Goal: Contribute content

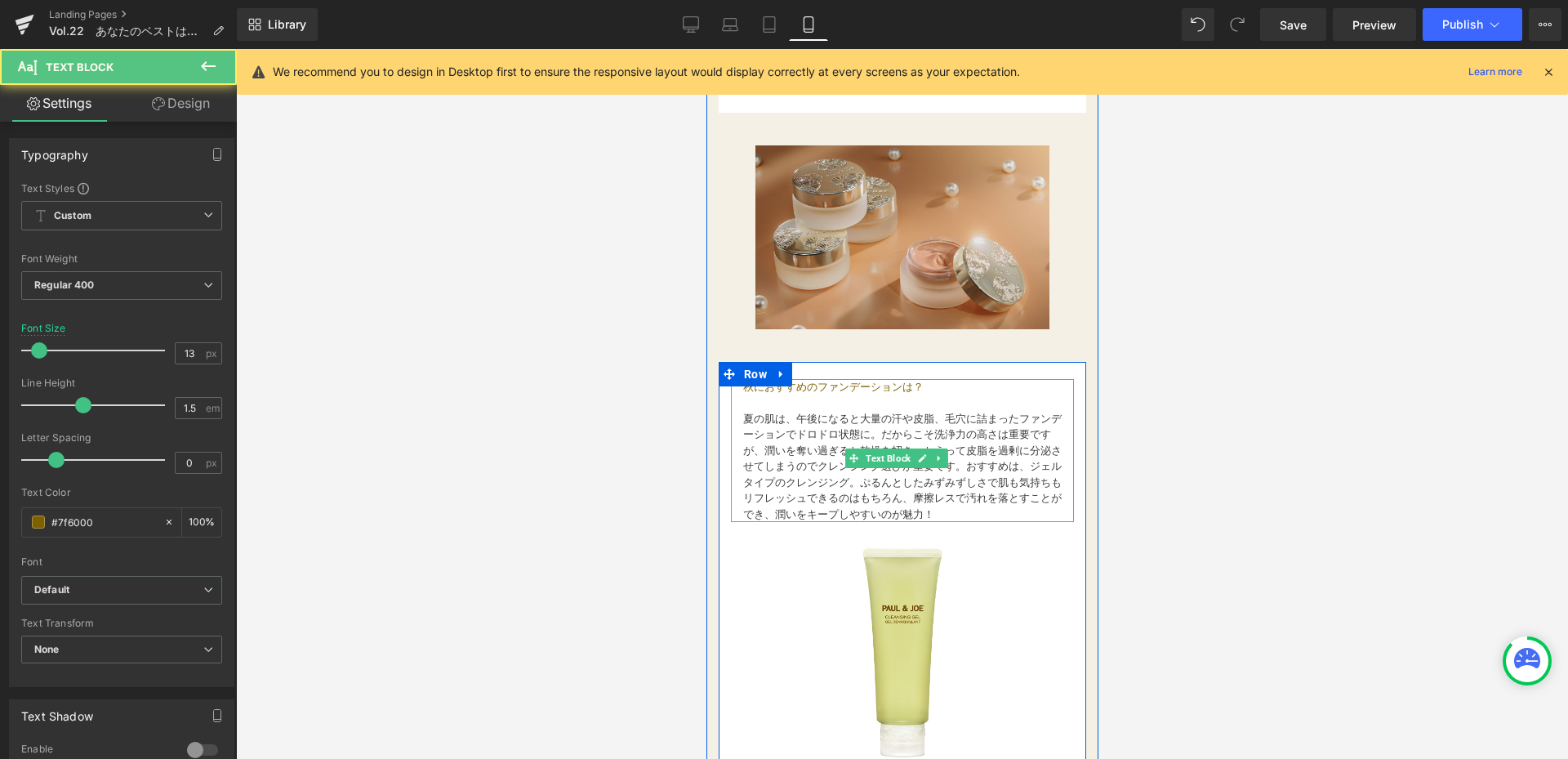
click at [812, 431] on font "夏の肌は、午後になると大量の汗や皮脂、毛穴に詰まったファンデーションでドロドロ状態に。だからこそ洗浄力の高さは重要ですが、潤いを奪い過ぎると乾燥を招き、かえっ…" at bounding box center [901, 467] width 318 height 108
click at [745, 422] on font "夏の肌は、午後になると大量の汗や皮脂、毛穴に詰まったファンデーションでドロドロ状態に。だからこそ洗浄力の高さは重要ですが、潤いを奪い過ぎると乾燥を招き、かえっ…" at bounding box center [901, 467] width 318 height 108
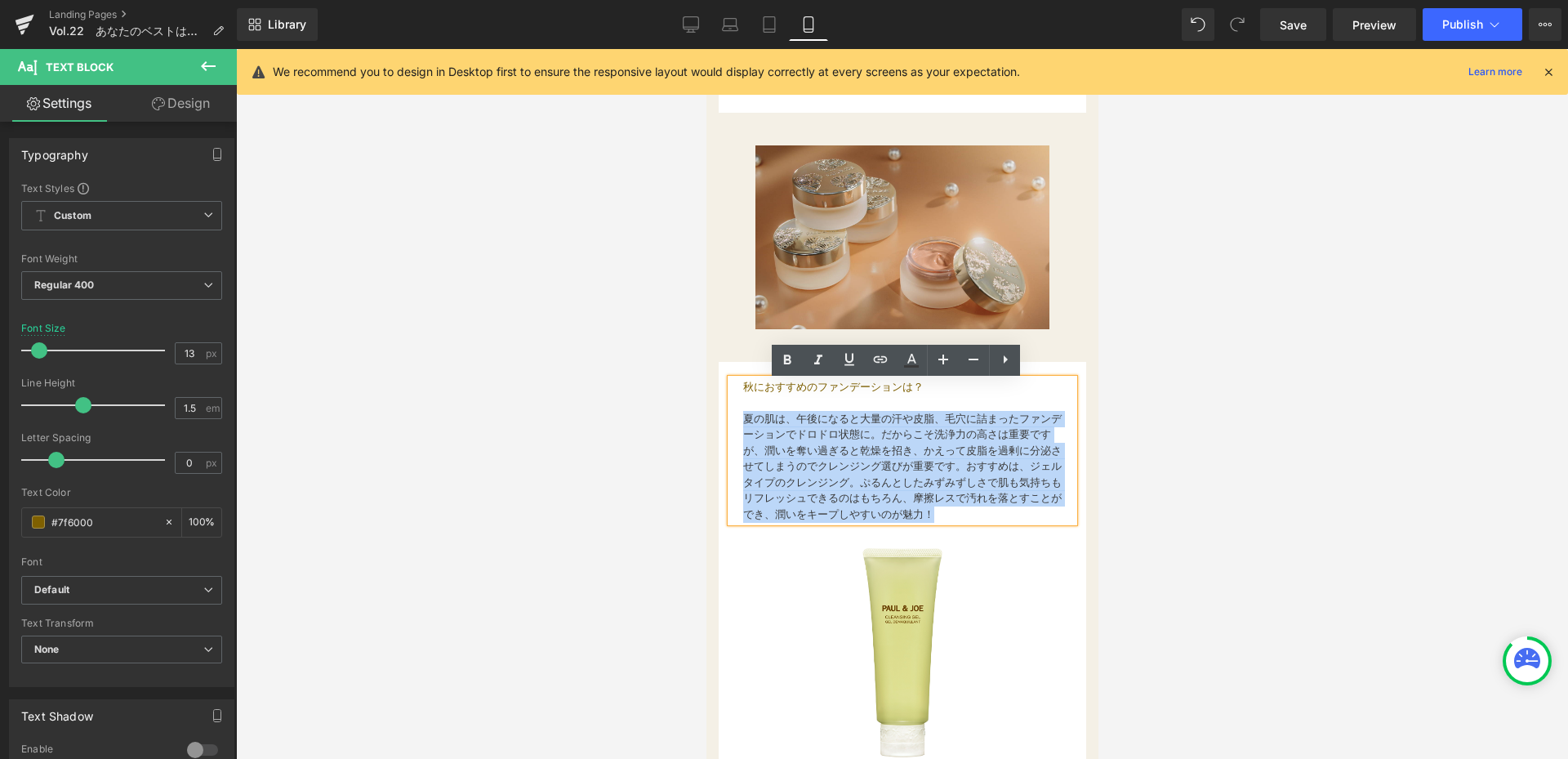
drag, startPoint x: 746, startPoint y: 420, endPoint x: 803, endPoint y: 530, distance: 123.9
click at [803, 523] on p "夏の肌は、午後になると大量の汗や皮脂、毛穴に詰まったファンデーションでドロドロ状態に。だからこそ洗浄力の高さは重要ですが、潤いを奪い過ぎると乾燥を招き、かえっ…" at bounding box center [901, 467] width 318 height 112
paste div
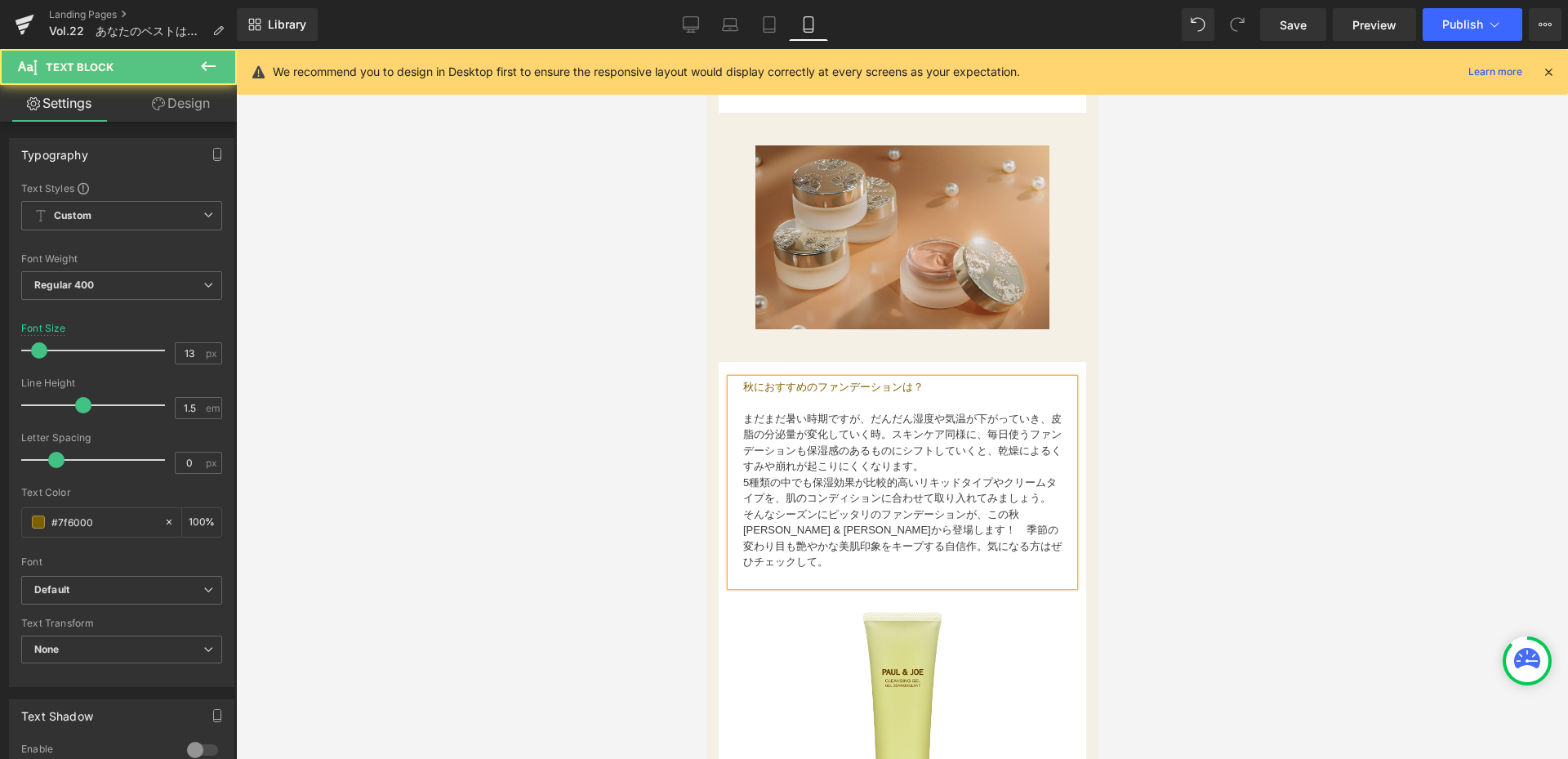
click at [746, 534] on font "そんなシーズンにピッタリのファンデーションが、この秋[PERSON_NAME] & [PERSON_NAME]から登場します！　季節の変わり目も艶やかな美肌印…" at bounding box center [901, 538] width 318 height 61
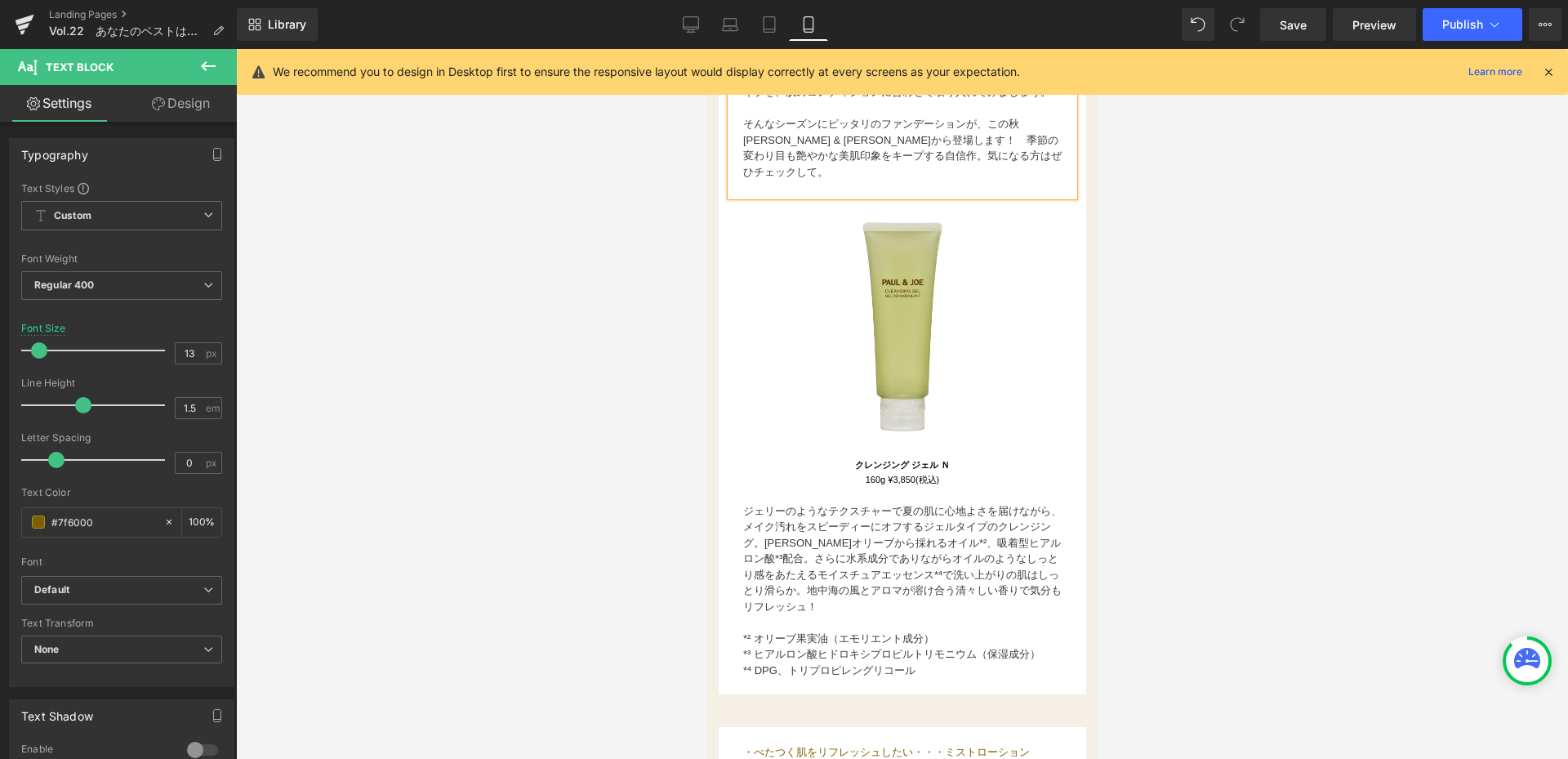
scroll to position [2090, 0]
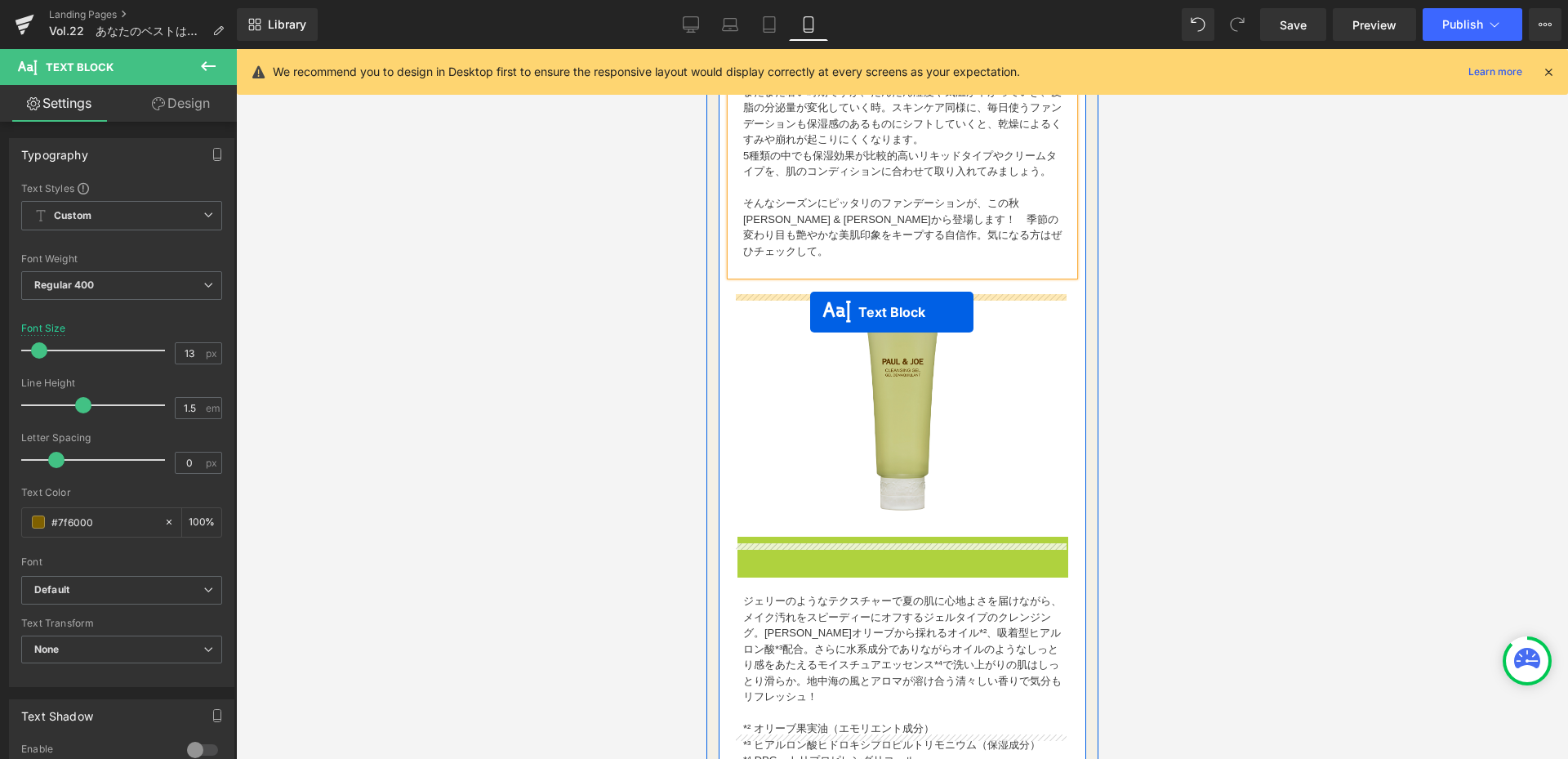
drag, startPoint x: 889, startPoint y: 555, endPoint x: 809, endPoint y: 312, distance: 255.8
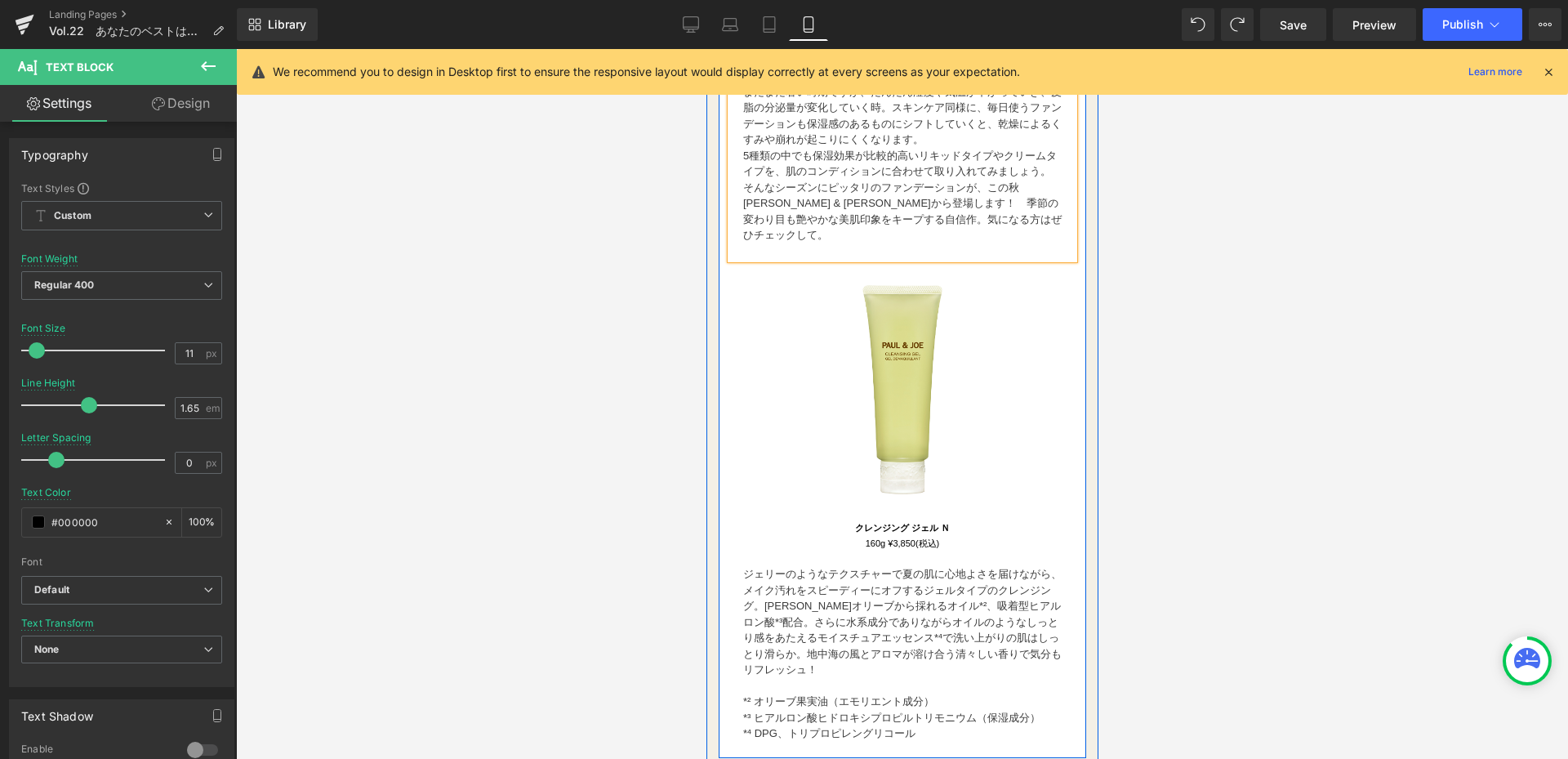
click at [789, 260] on p at bounding box center [901, 251] width 318 height 16
click at [778, 260] on p at bounding box center [901, 251] width 318 height 16
click at [780, 260] on p at bounding box center [901, 251] width 318 height 16
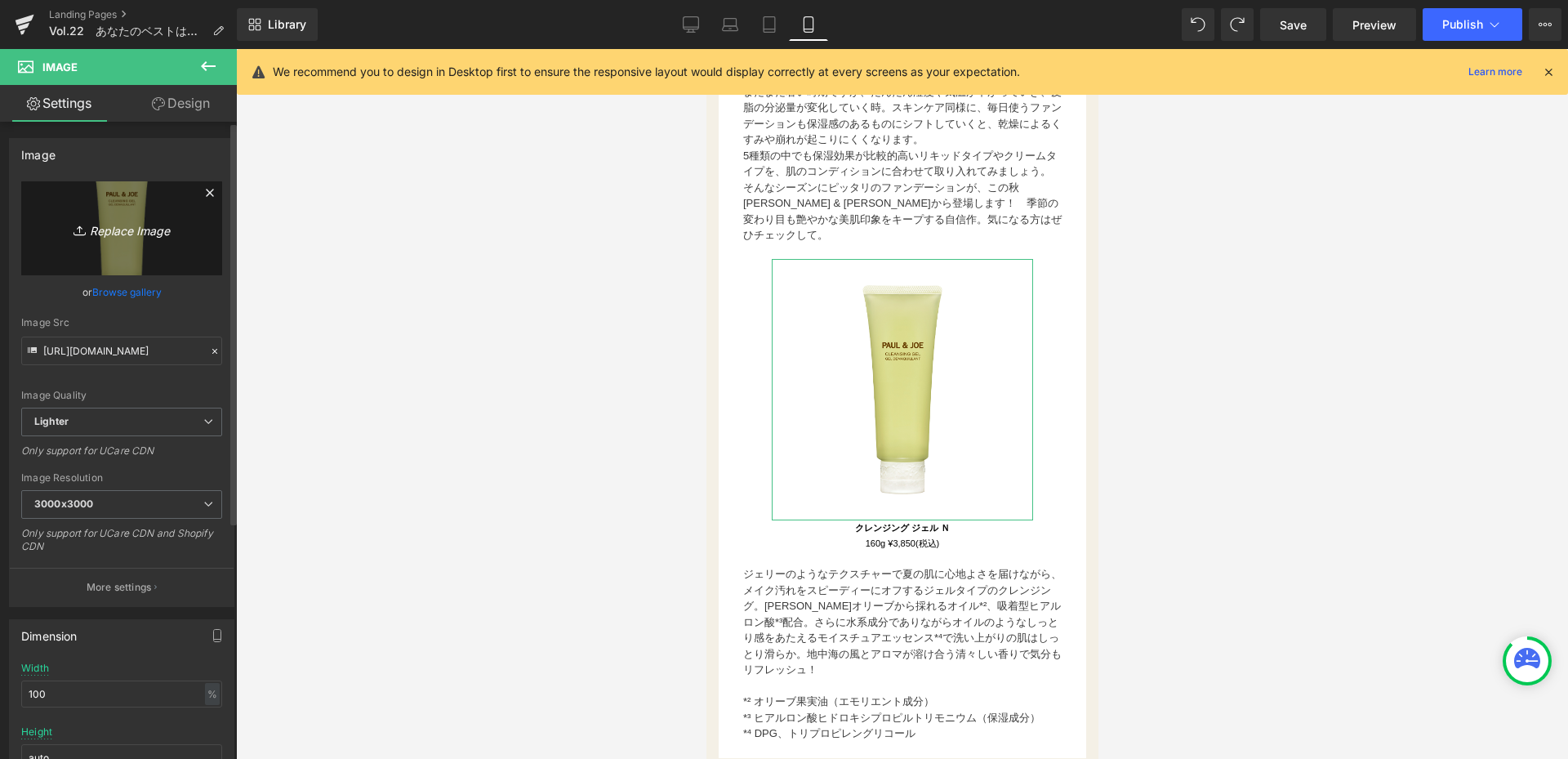
click at [122, 250] on link "Replace Image" at bounding box center [122, 228] width 201 height 94
type input "C:\fakepath\コラム用_creamfoudation_paris.png"
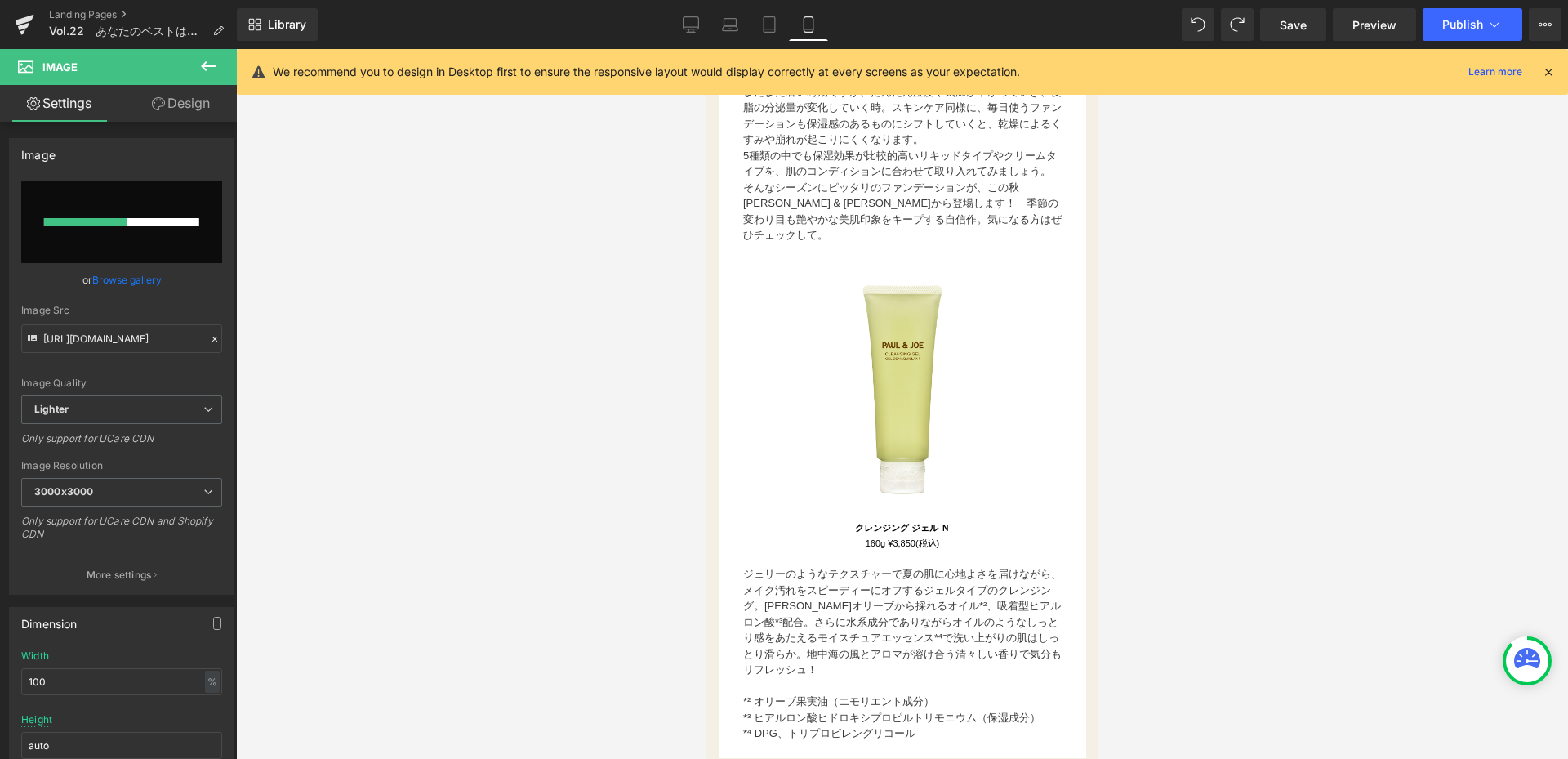
type input "[URL][DOMAIN_NAME]"
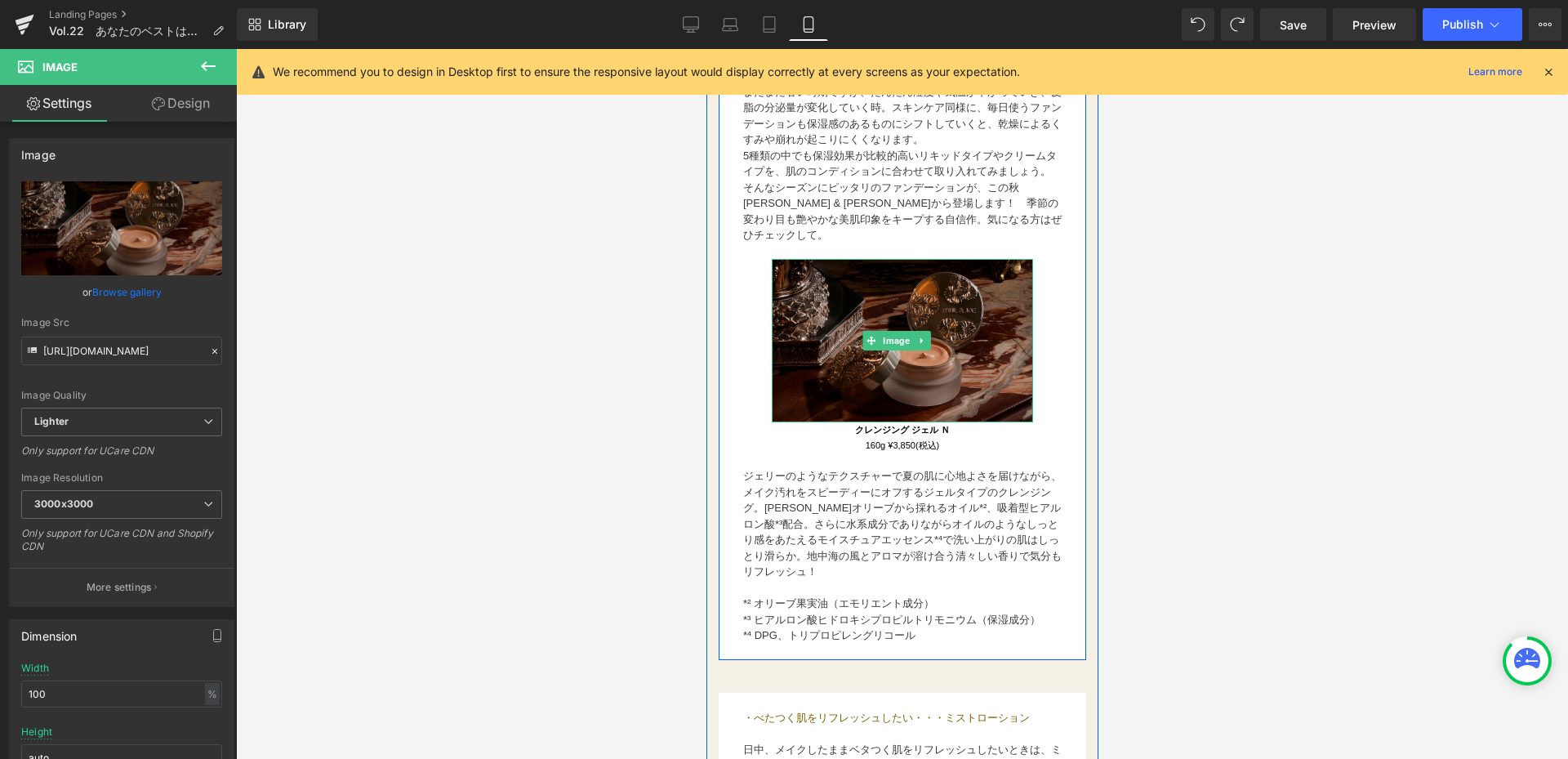
click at [944, 381] on img at bounding box center [901, 340] width 261 height 163
click at [934, 389] on img at bounding box center [901, 340] width 261 height 163
click at [865, 392] on img at bounding box center [901, 340] width 261 height 163
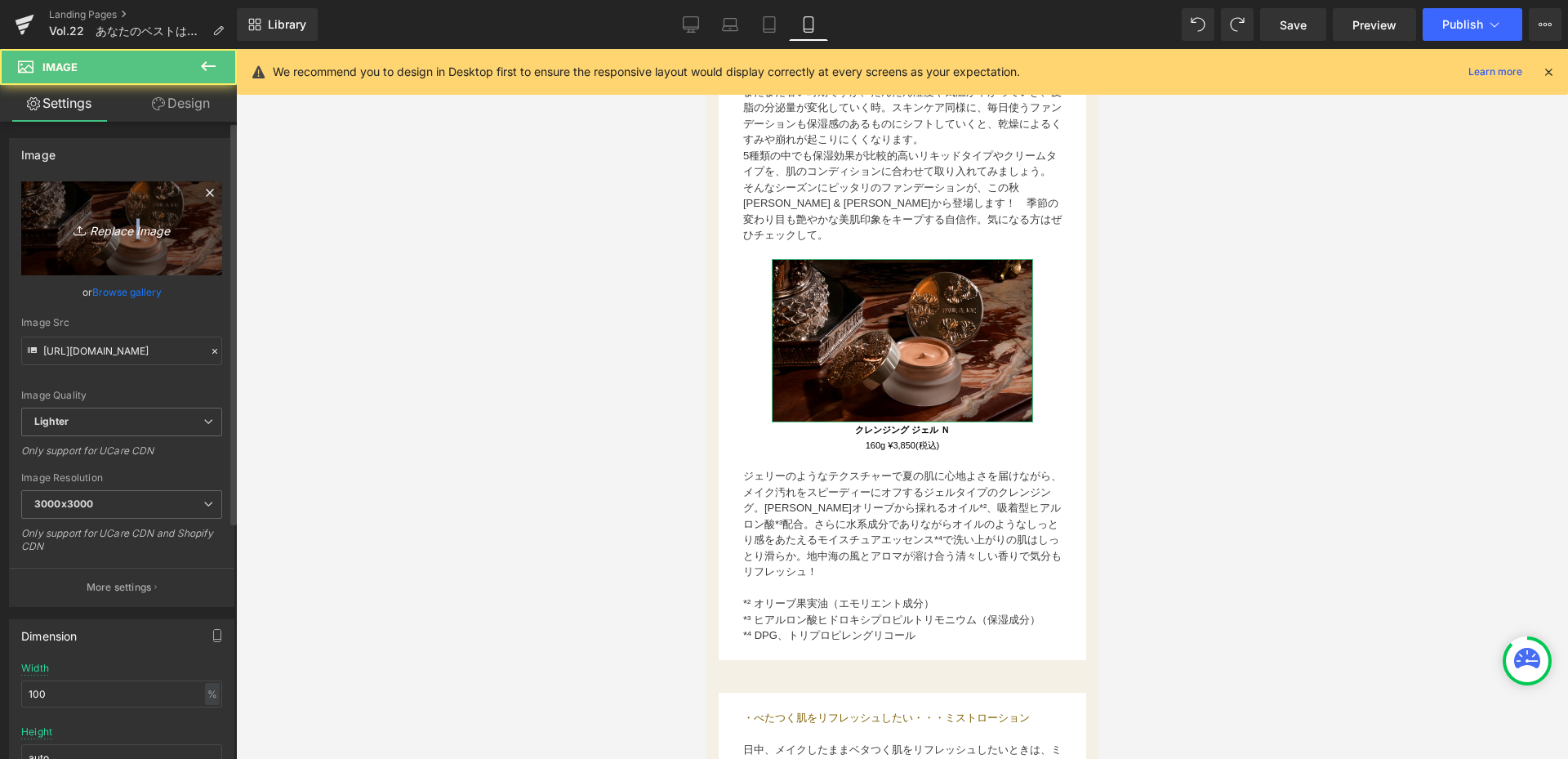
click at [133, 237] on icon "Replace Image" at bounding box center [121, 228] width 131 height 20
type input "C:\fakepath\FDopen (1).png"
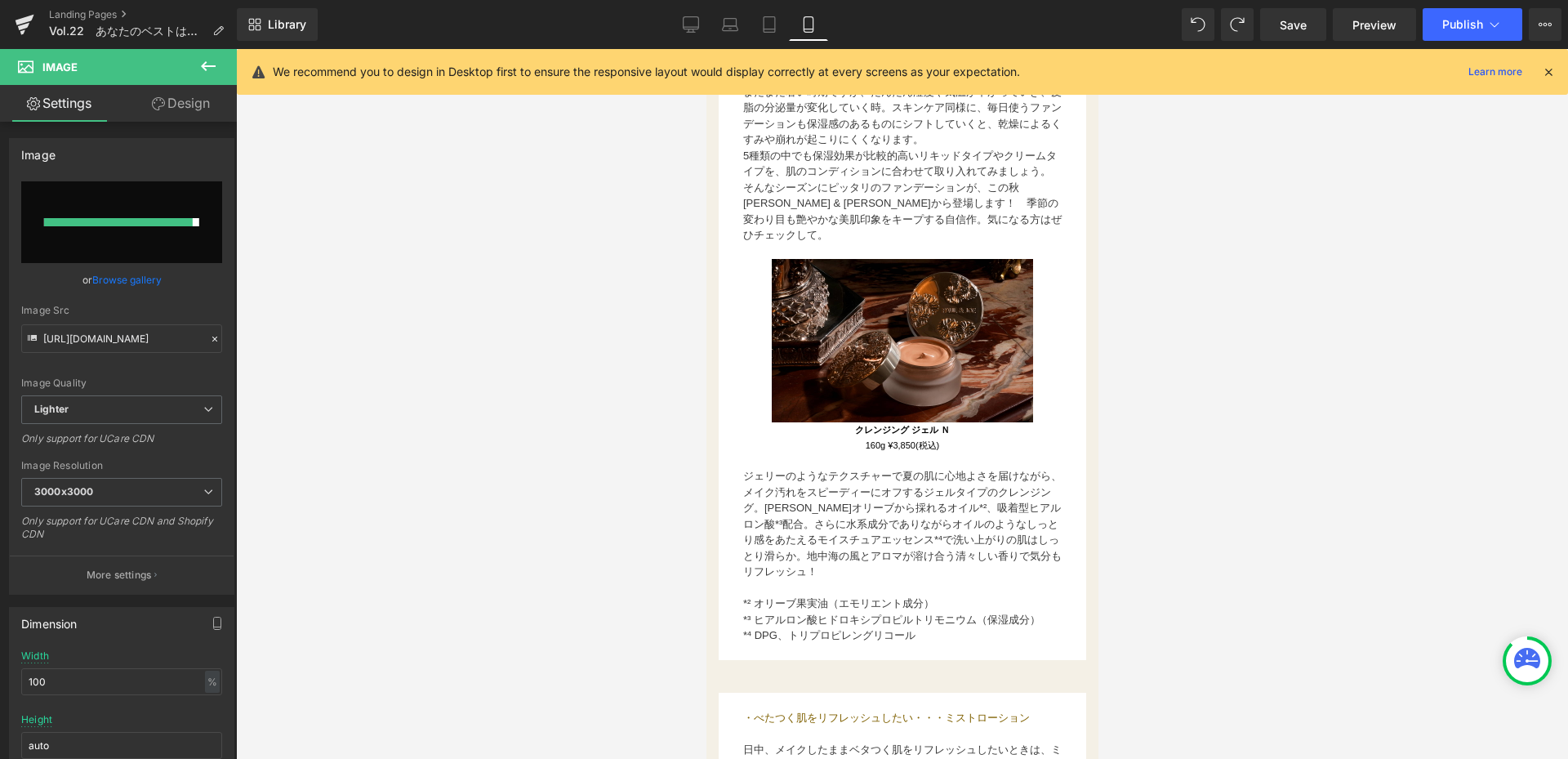
type input "[URL][DOMAIN_NAME]"
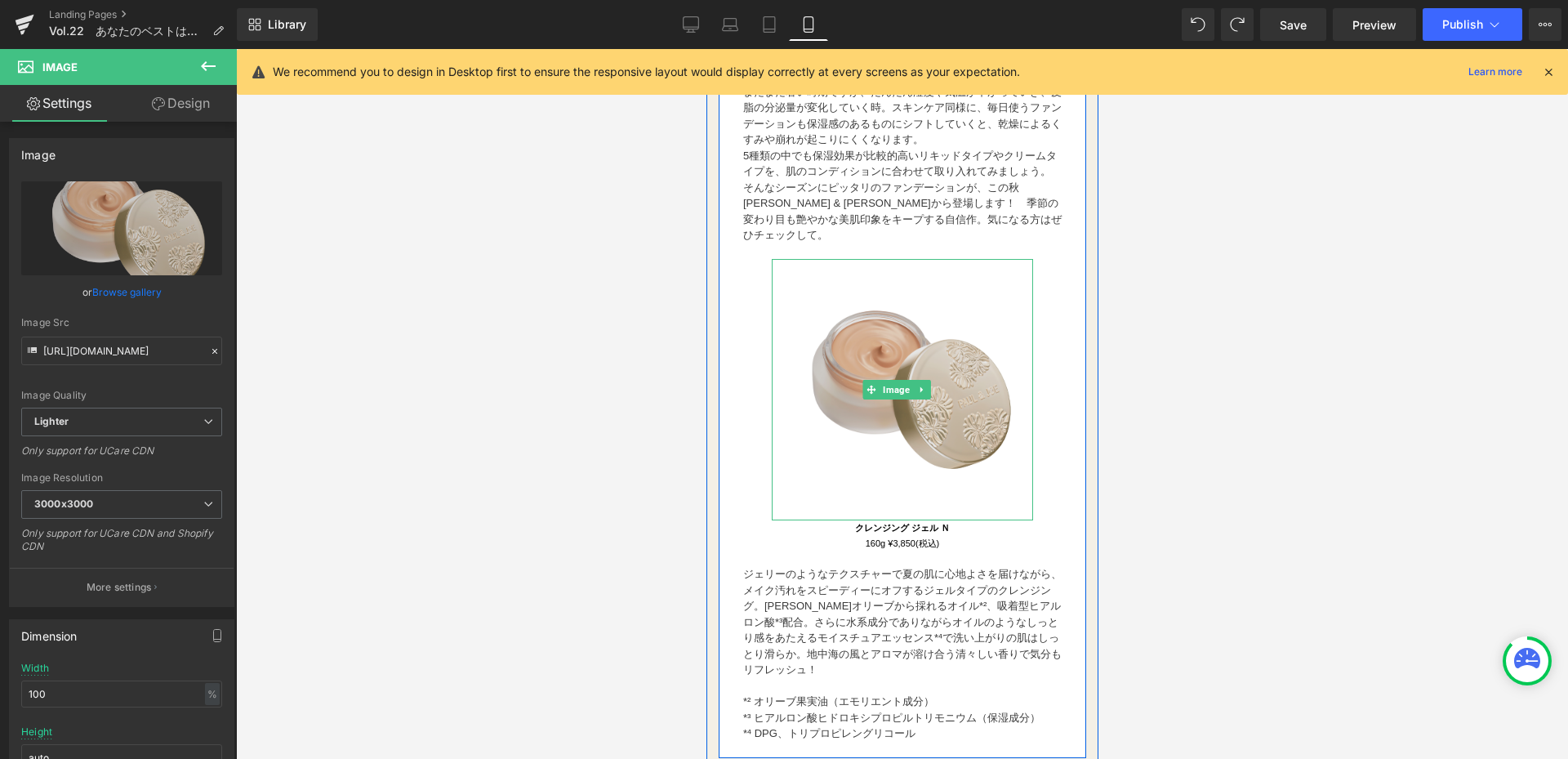
click at [980, 464] on img at bounding box center [901, 390] width 261 height 261
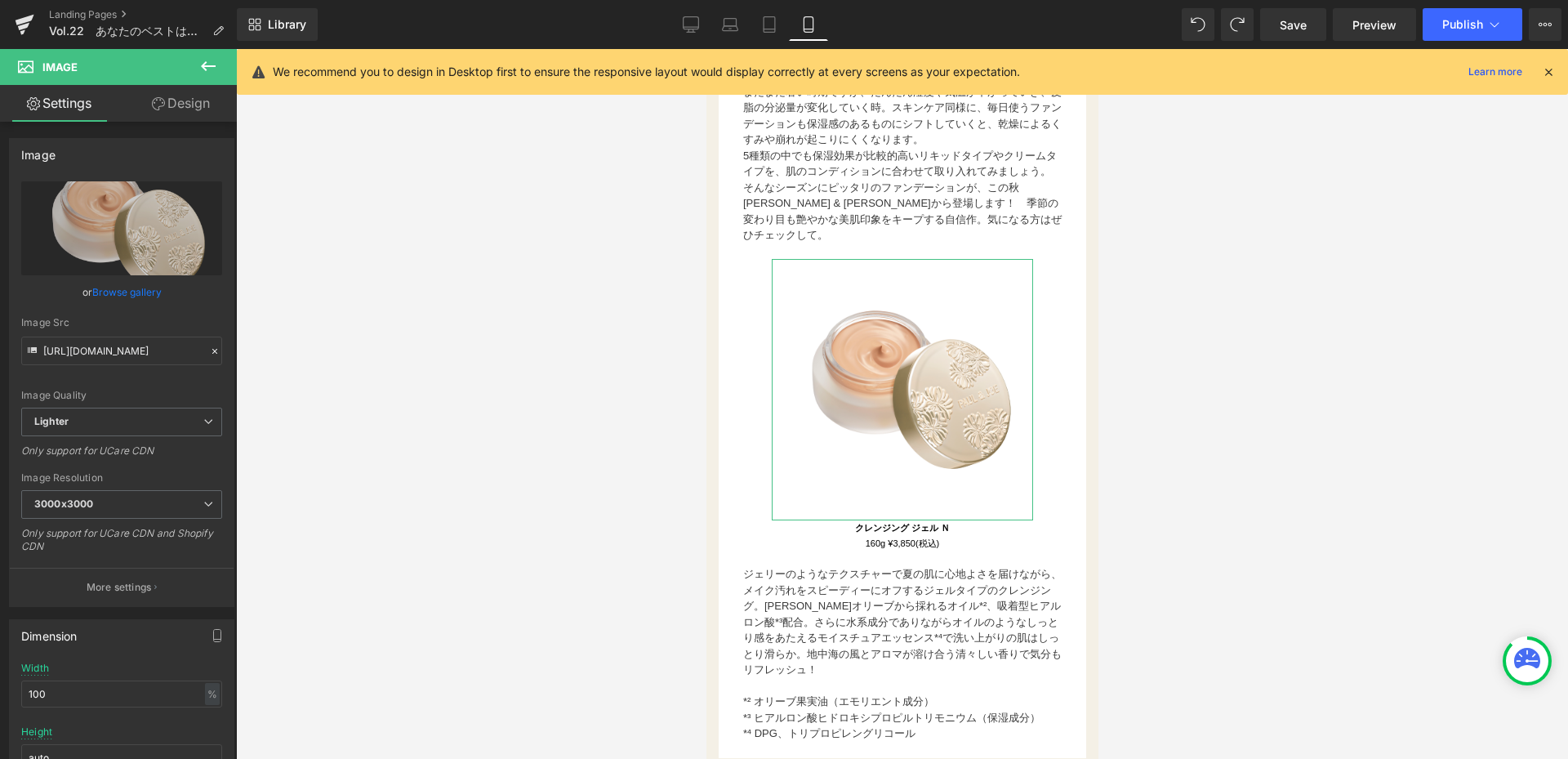
click at [192, 108] on link "Design" at bounding box center [181, 103] width 118 height 37
click at [0, 0] on div "Spacing" at bounding box center [0, 0] width 0 height 0
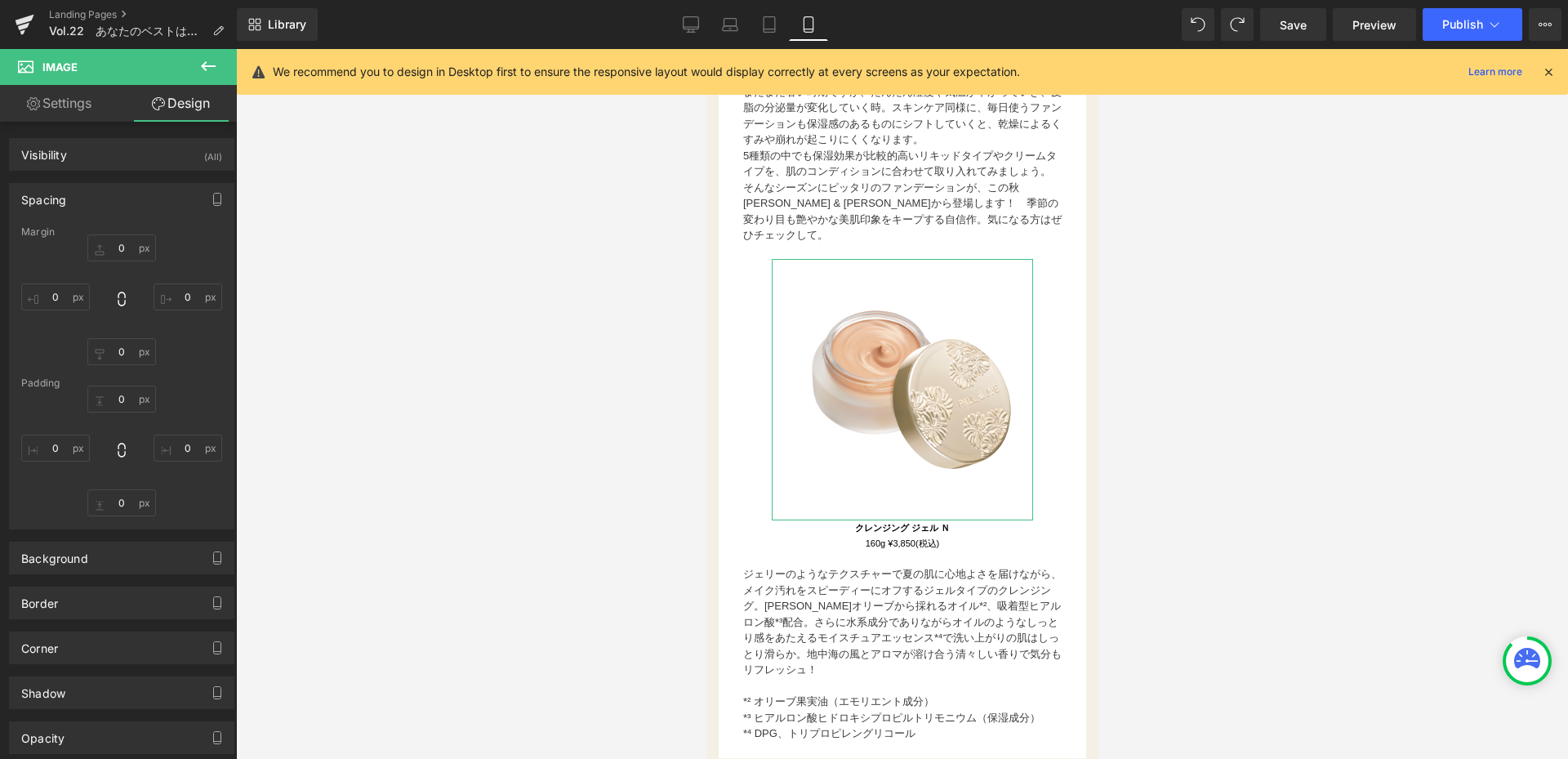
type input "0"
type input "50"
type input "0"
type input "50"
type input "0"
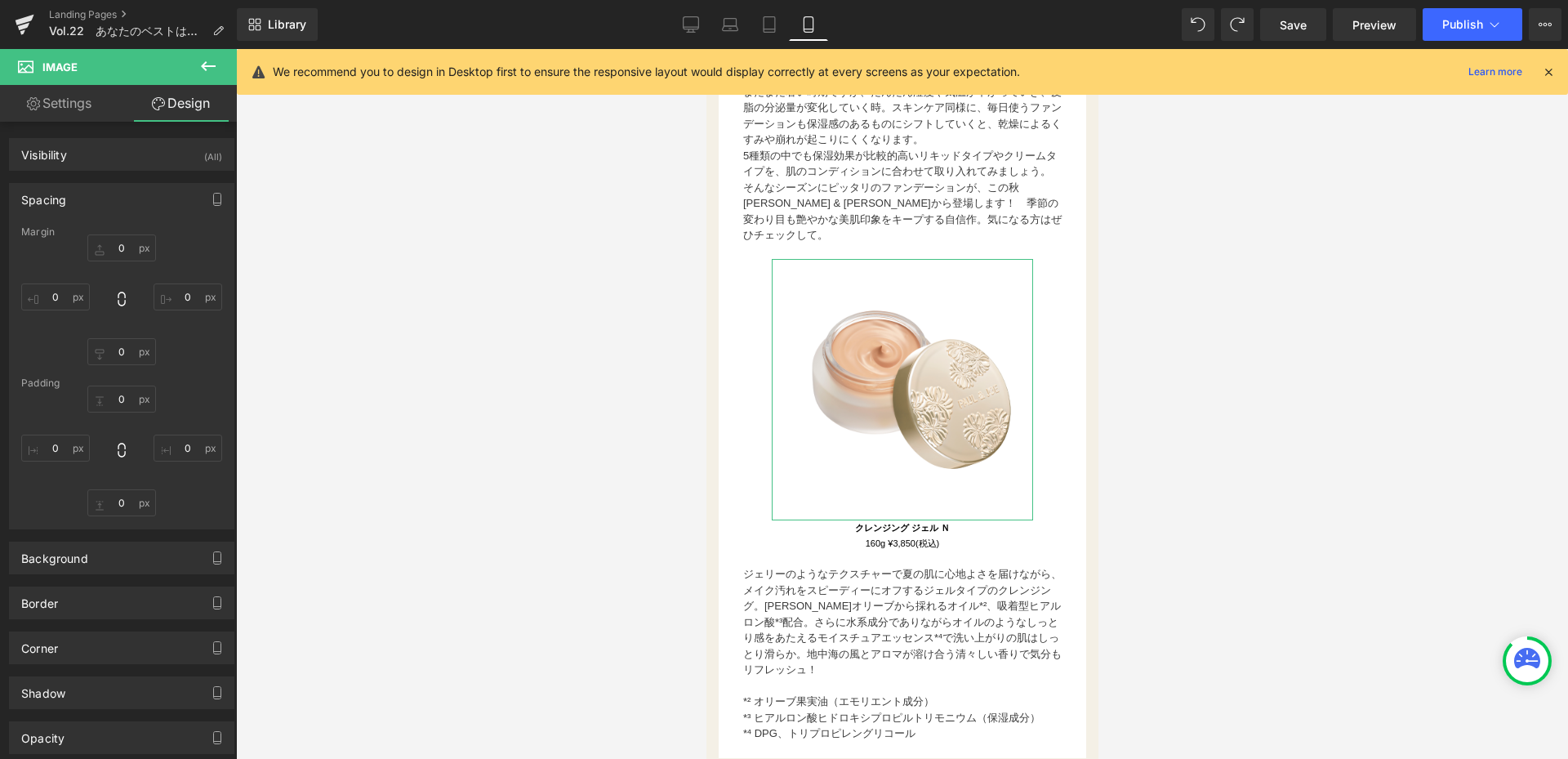
type input "0"
click at [137, 249] on input "0" at bounding box center [121, 248] width 69 height 27
type input "ー"
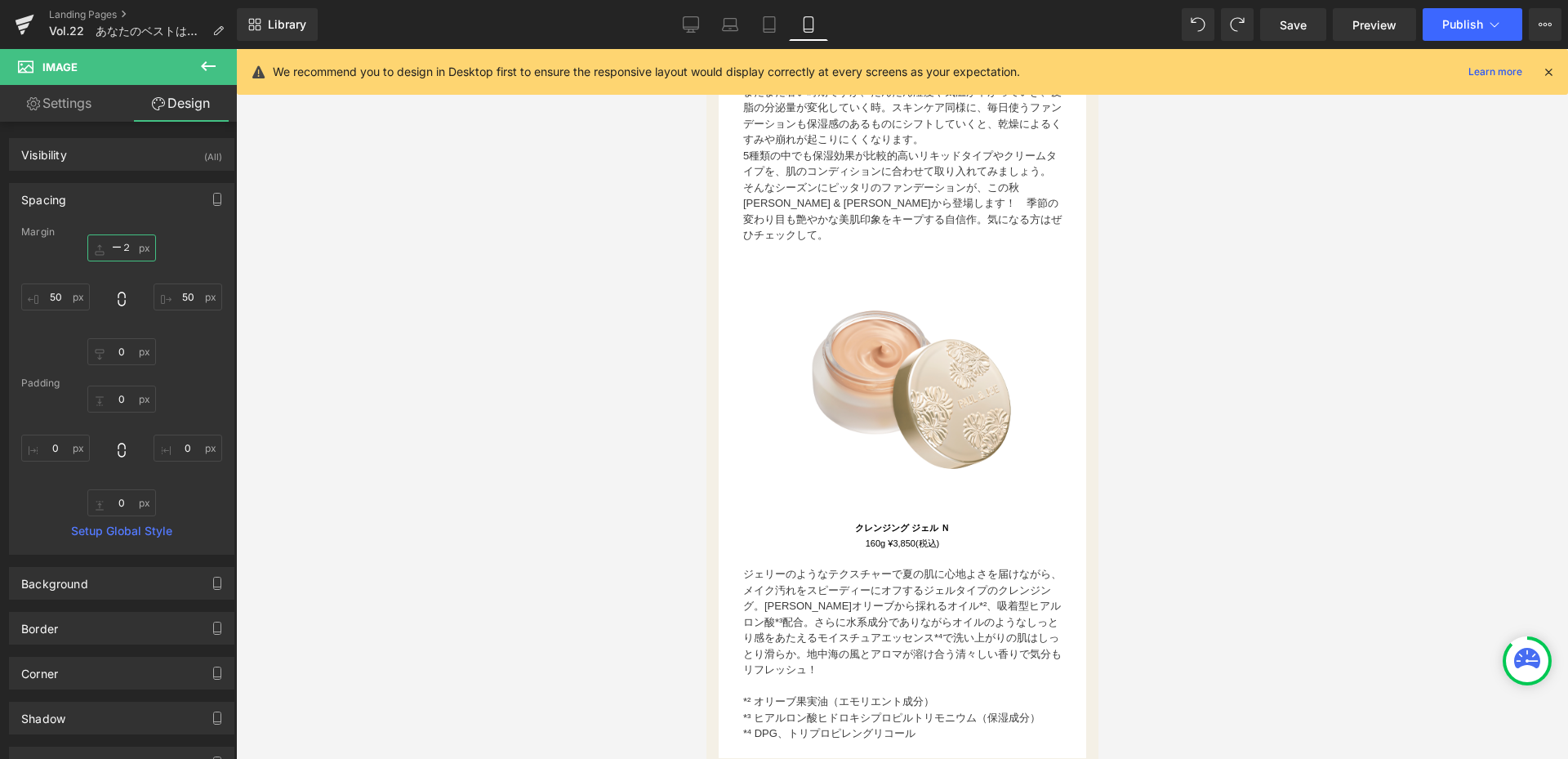
type input "ー２０"
type input "ー２"
type input "ー"
type input "-30"
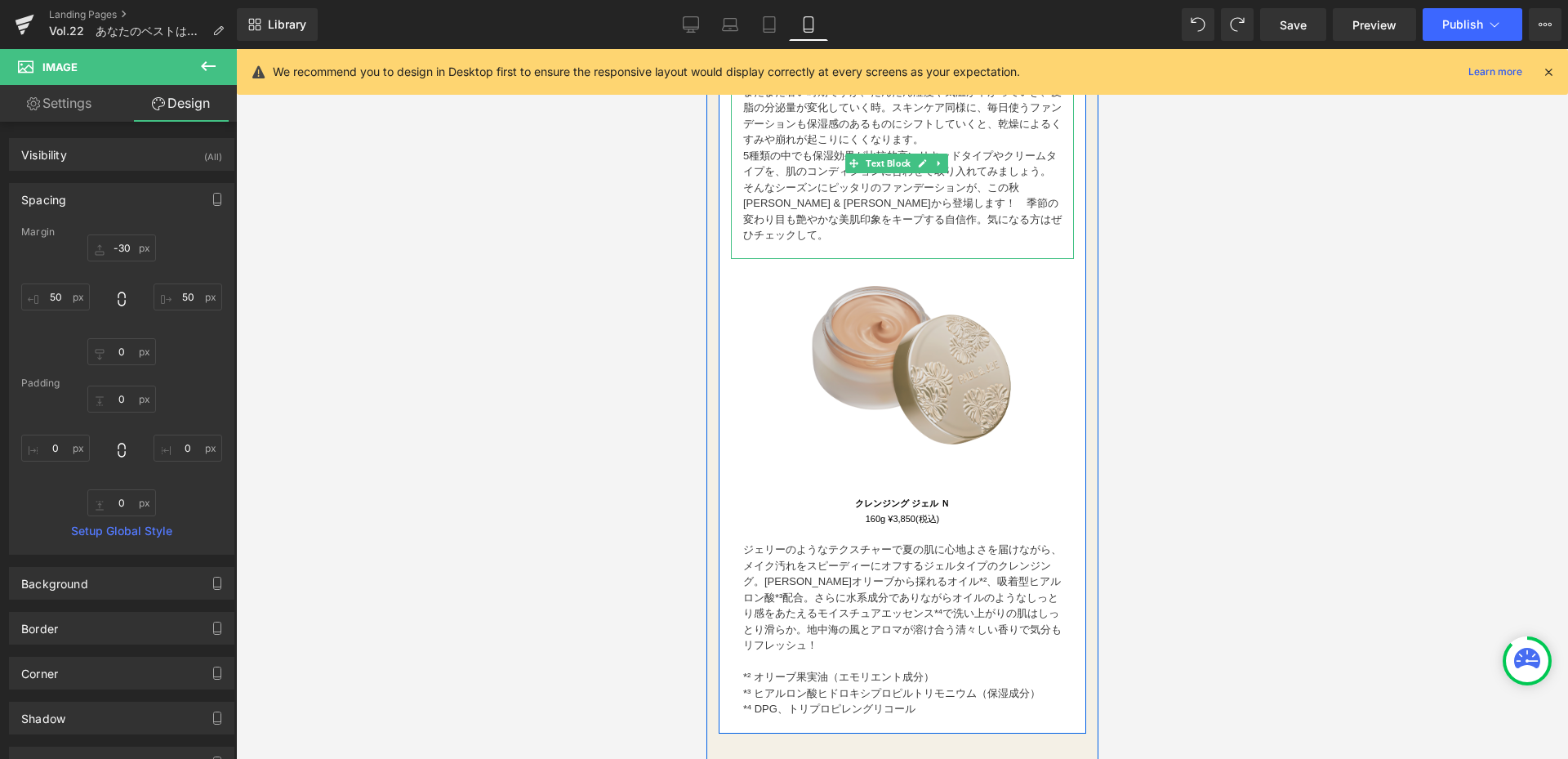
click at [769, 244] on p "そんなシーズンにピッタリのファンデーションが、この秋[PERSON_NAME] & [PERSON_NAME]から登場します！　季節の変わり目も艶やかな美肌印…" at bounding box center [901, 212] width 318 height 64
click at [780, 255] on div "Image" at bounding box center [901, 365] width 261 height 261
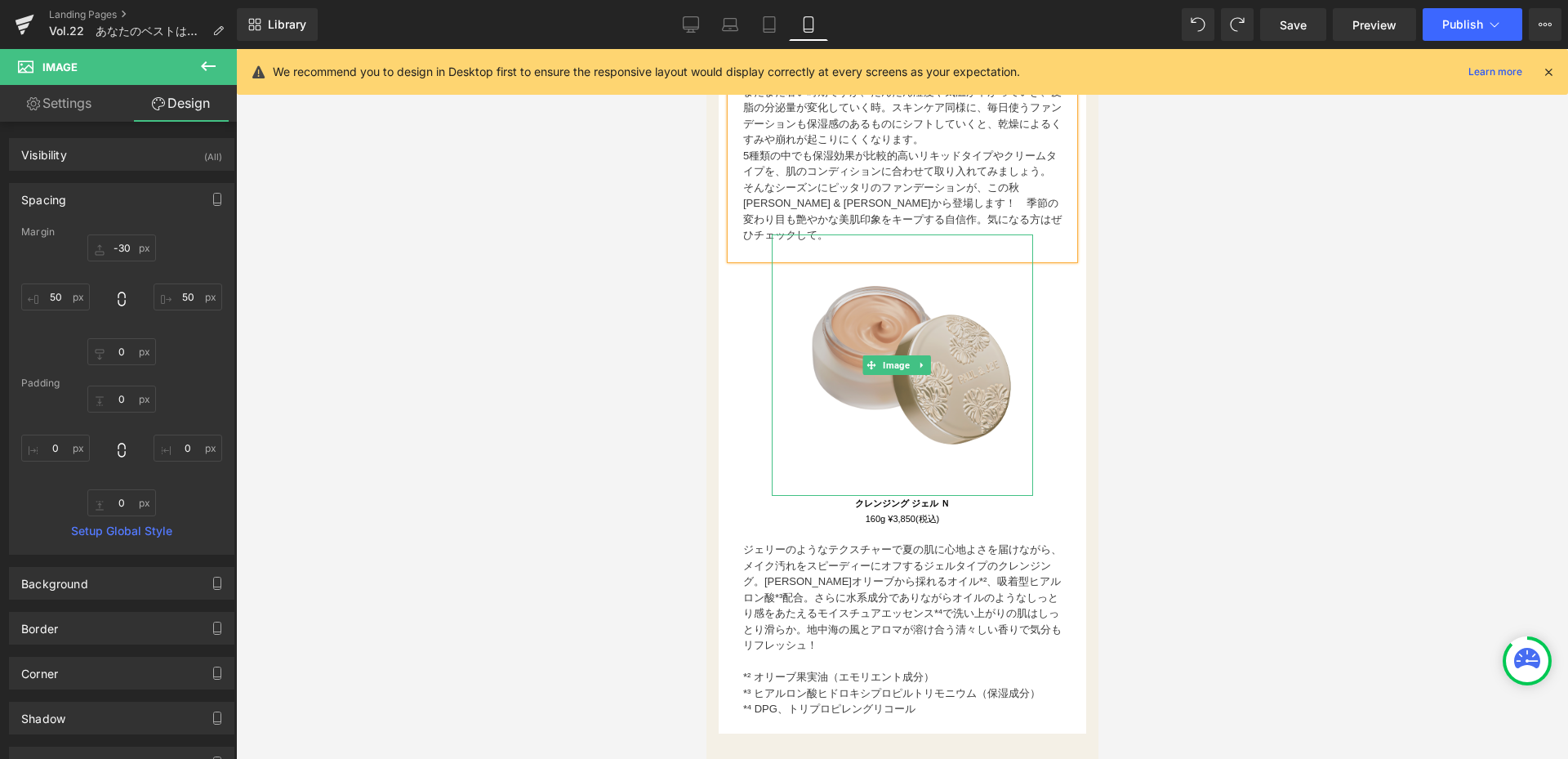
click at [788, 260] on img at bounding box center [901, 365] width 261 height 261
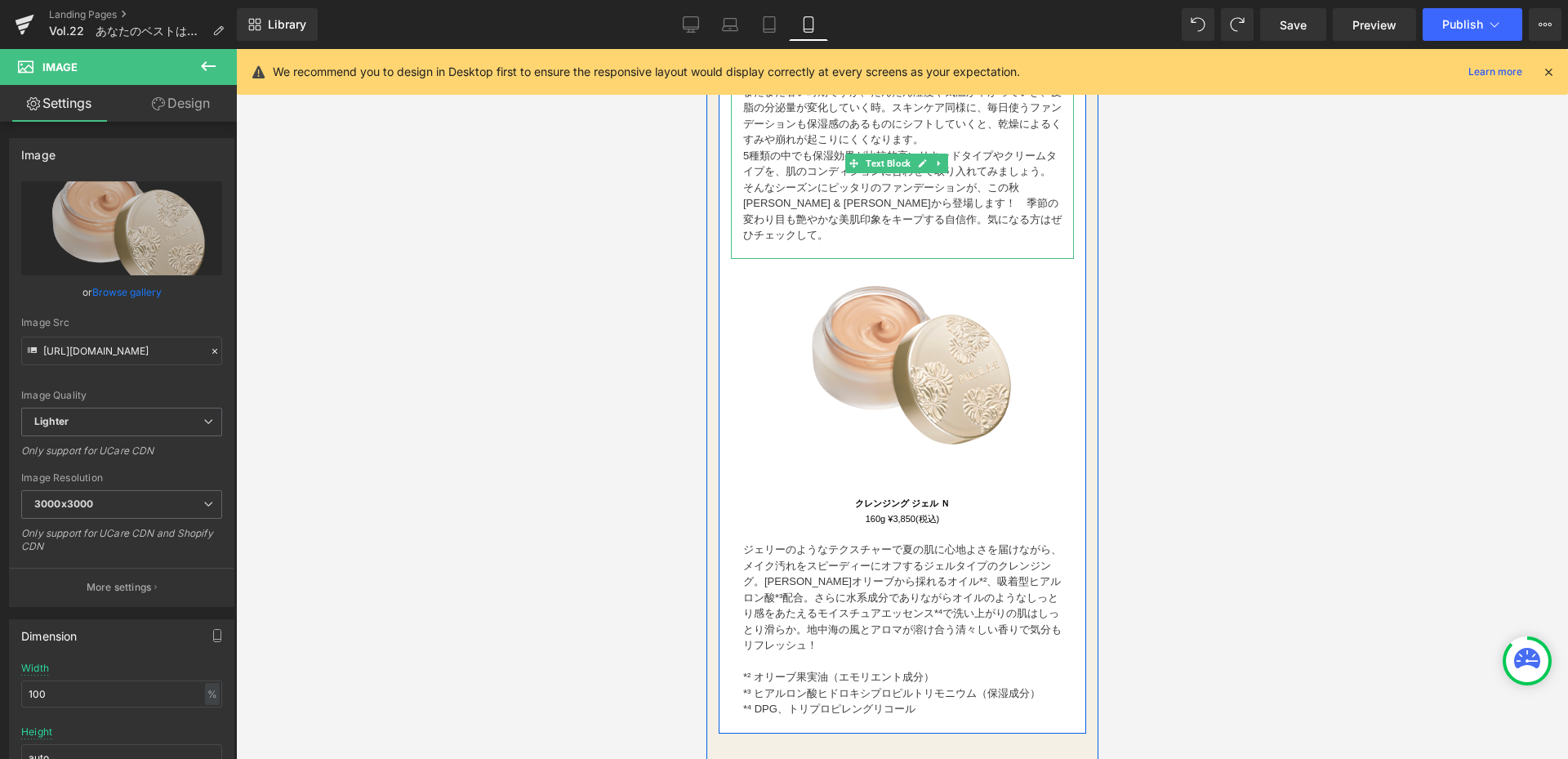
click at [844, 226] on font "そんなシーズンにピッタリのファンデーションが、この秋[PERSON_NAME] & [PERSON_NAME]から登場します！　季節の変わり目も艶やかな美肌印…" at bounding box center [901, 212] width 318 height 61
click at [812, 240] on font "そんなシーズンにピッタリのファンデーションが、この秋[PERSON_NAME] & [PERSON_NAME]から登場します！　季節の変わり目も艶やかな美肌印…" at bounding box center [901, 212] width 318 height 61
click at [808, 244] on p "そんなシーズンにピッタリのファンデーションが、この秋[PERSON_NAME] & [PERSON_NAME]から登場します！　季節の変わり目も艶やかな美肌印…" at bounding box center [901, 212] width 318 height 64
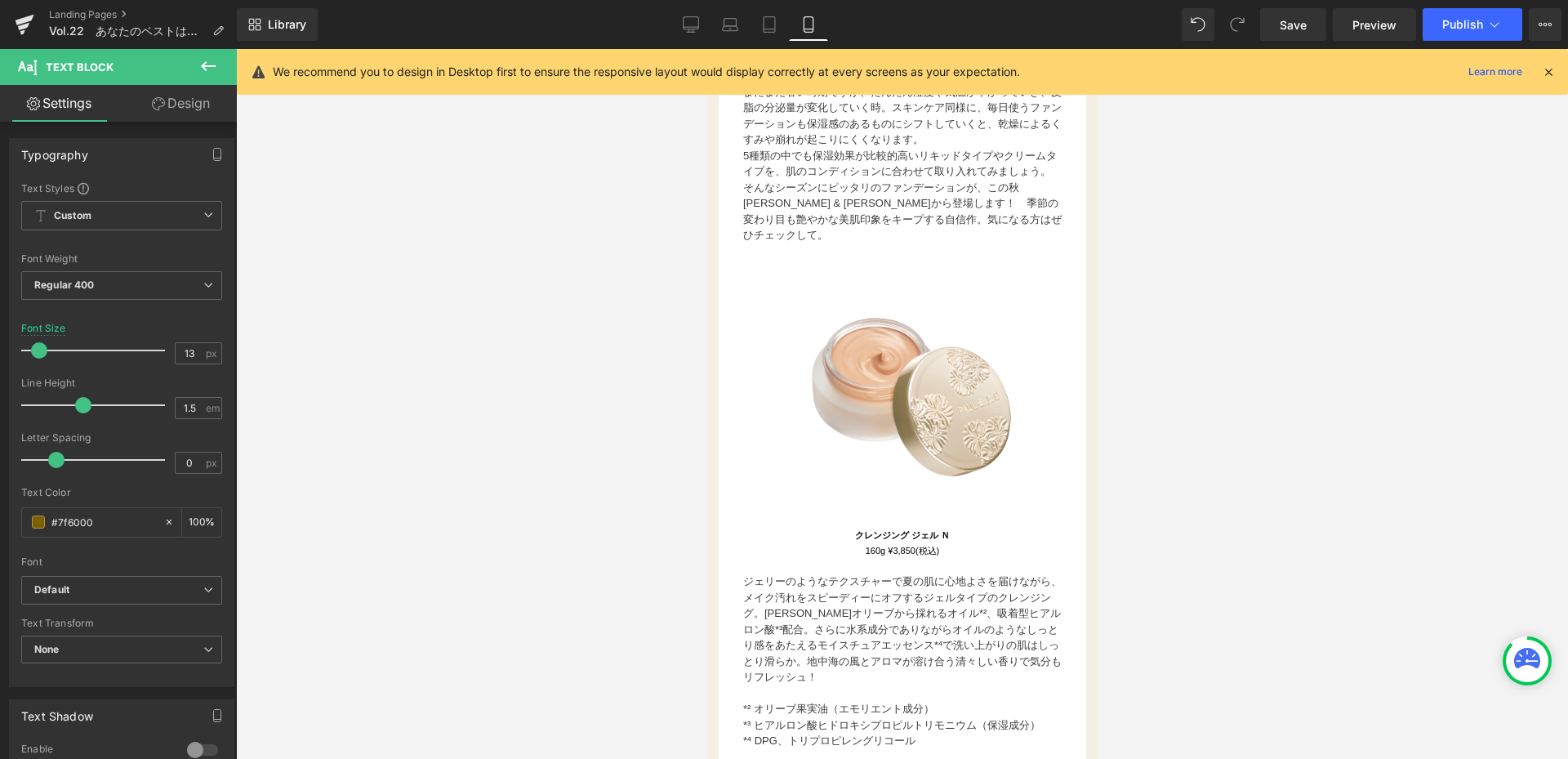
drag, startPoint x: 697, startPoint y: 15, endPoint x: 808, endPoint y: 16, distance: 111.0
click at [697, 16] on link "Desktop" at bounding box center [690, 24] width 40 height 33
type input "15"
type input "100"
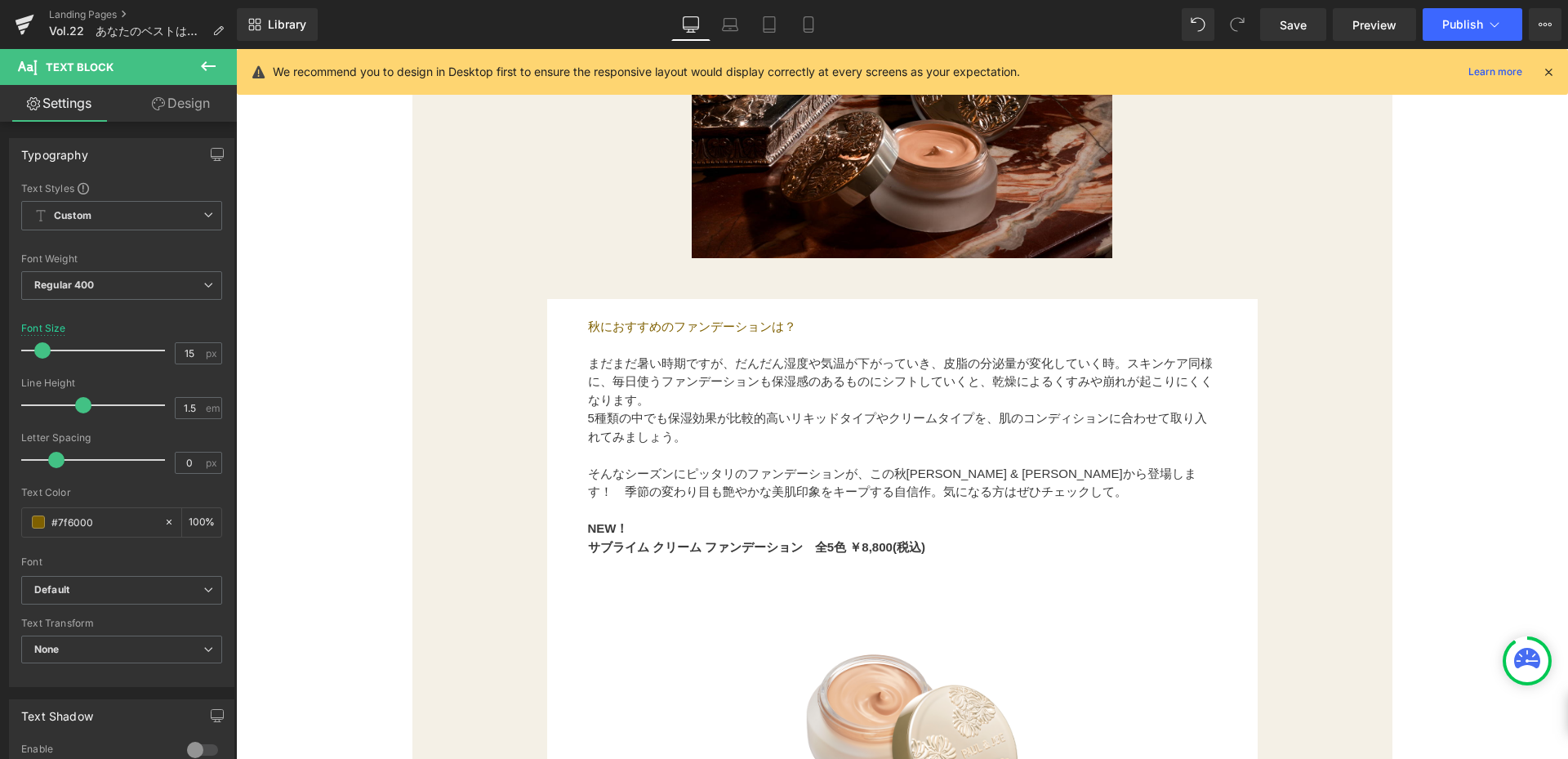
scroll to position [2205, 0]
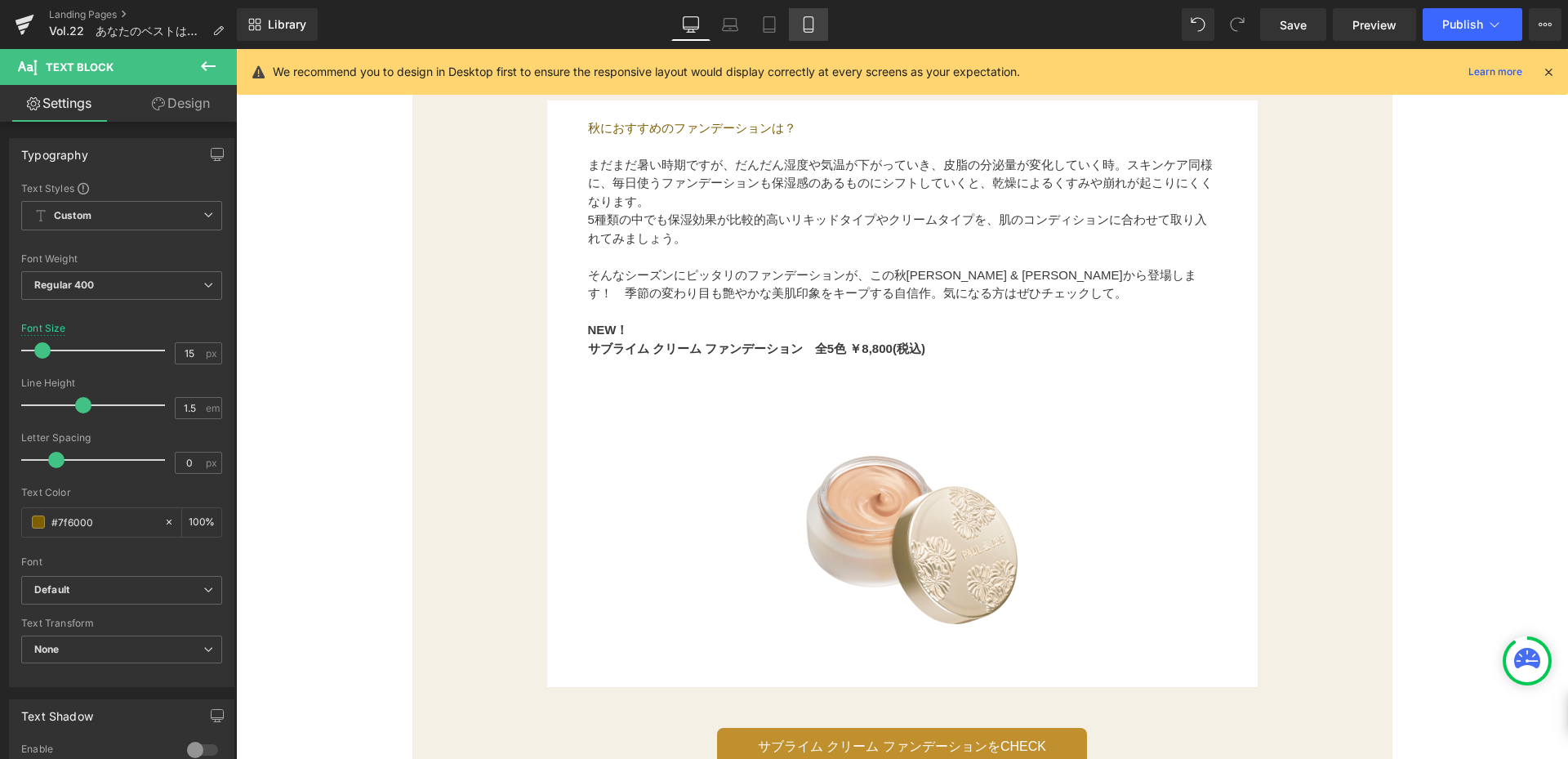
click at [825, 24] on div "Library Desktop Desktop Laptop Tablet Mobile Save Preview Publish Scheduled Vie…" at bounding box center [902, 24] width 1331 height 33
click at [803, 22] on icon at bounding box center [808, 24] width 16 height 16
type input "13"
type input "100"
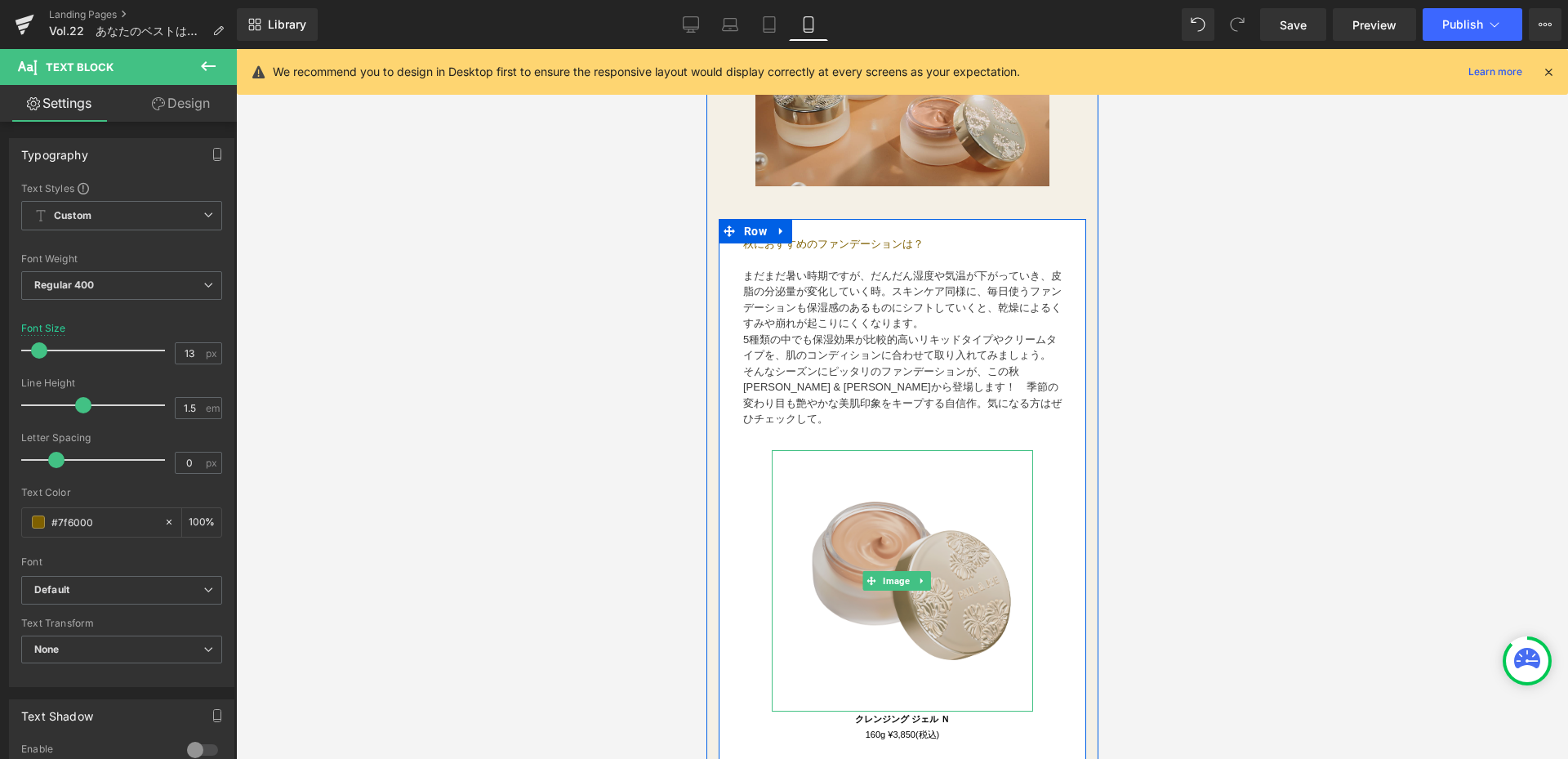
scroll to position [2103, 0]
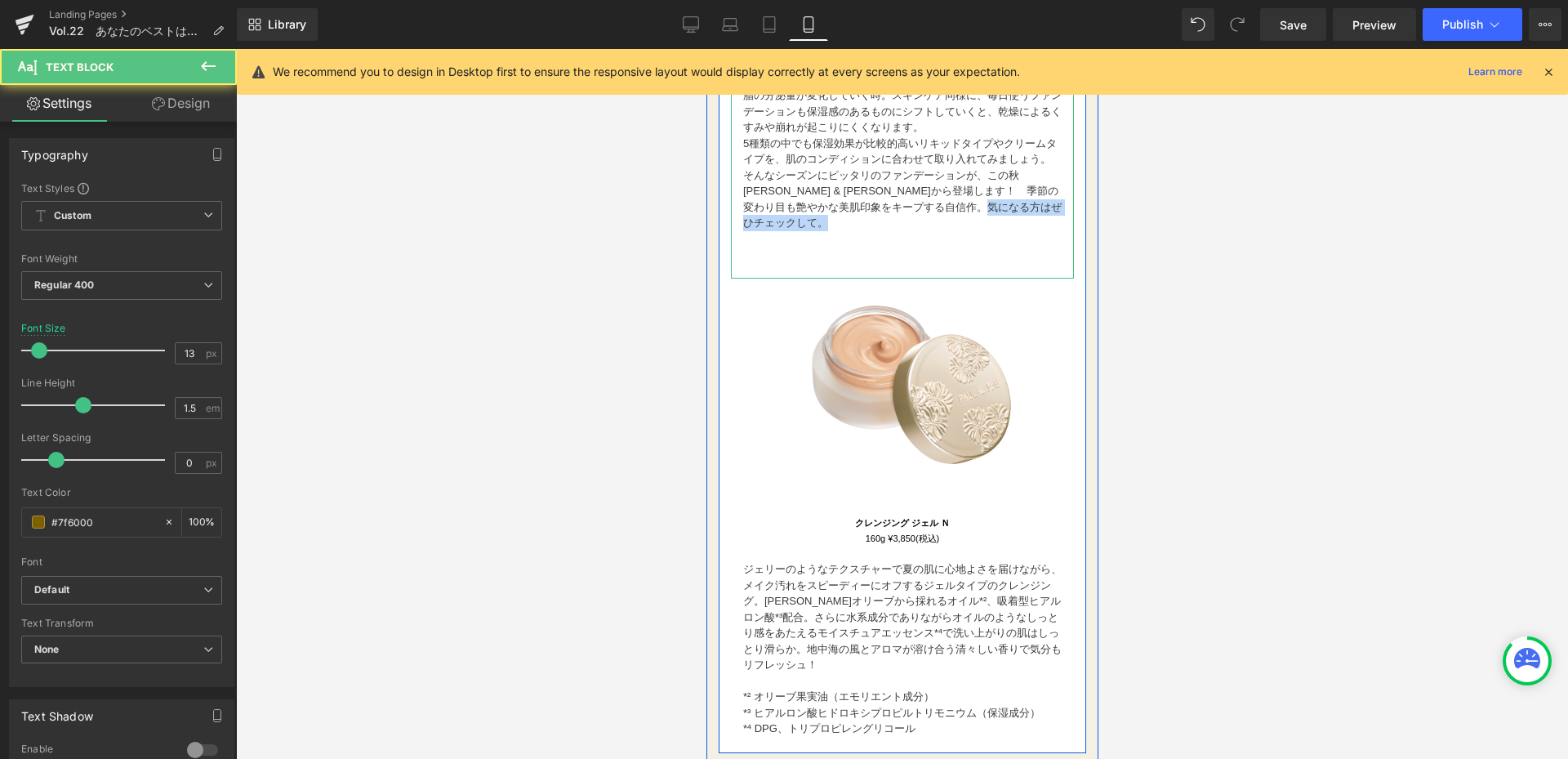
click at [812, 249] on div "秋におすすめのファンデーションは？  まだまだ暑い時期ですが、だんだん湿度や気温が下がっていき、皮脂の分泌量が変化していく時。スキンケア同様に、毎日使うフ…" at bounding box center [901, 159] width 343 height 239
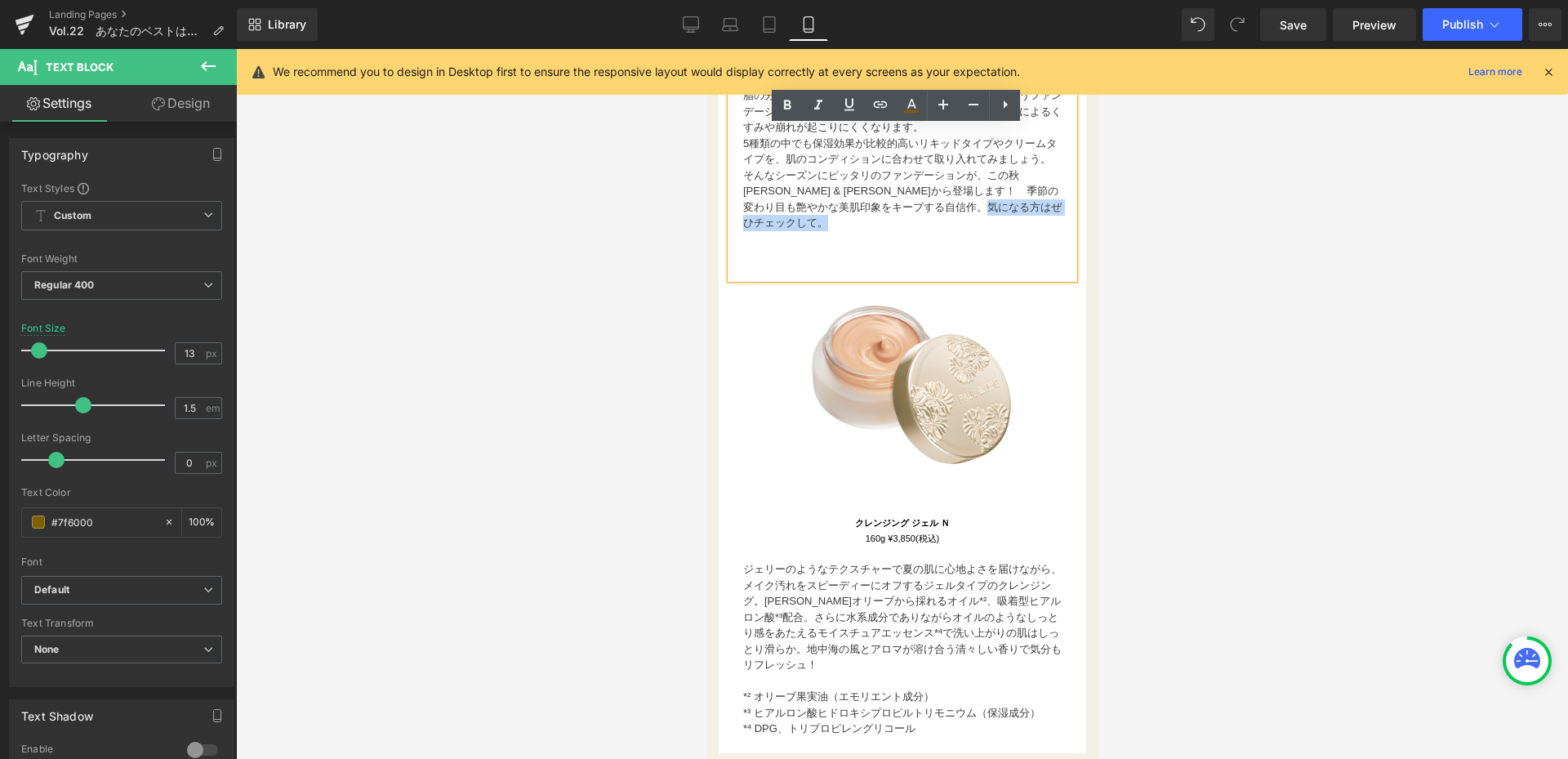
click at [786, 248] on p at bounding box center [901, 239] width 318 height 16
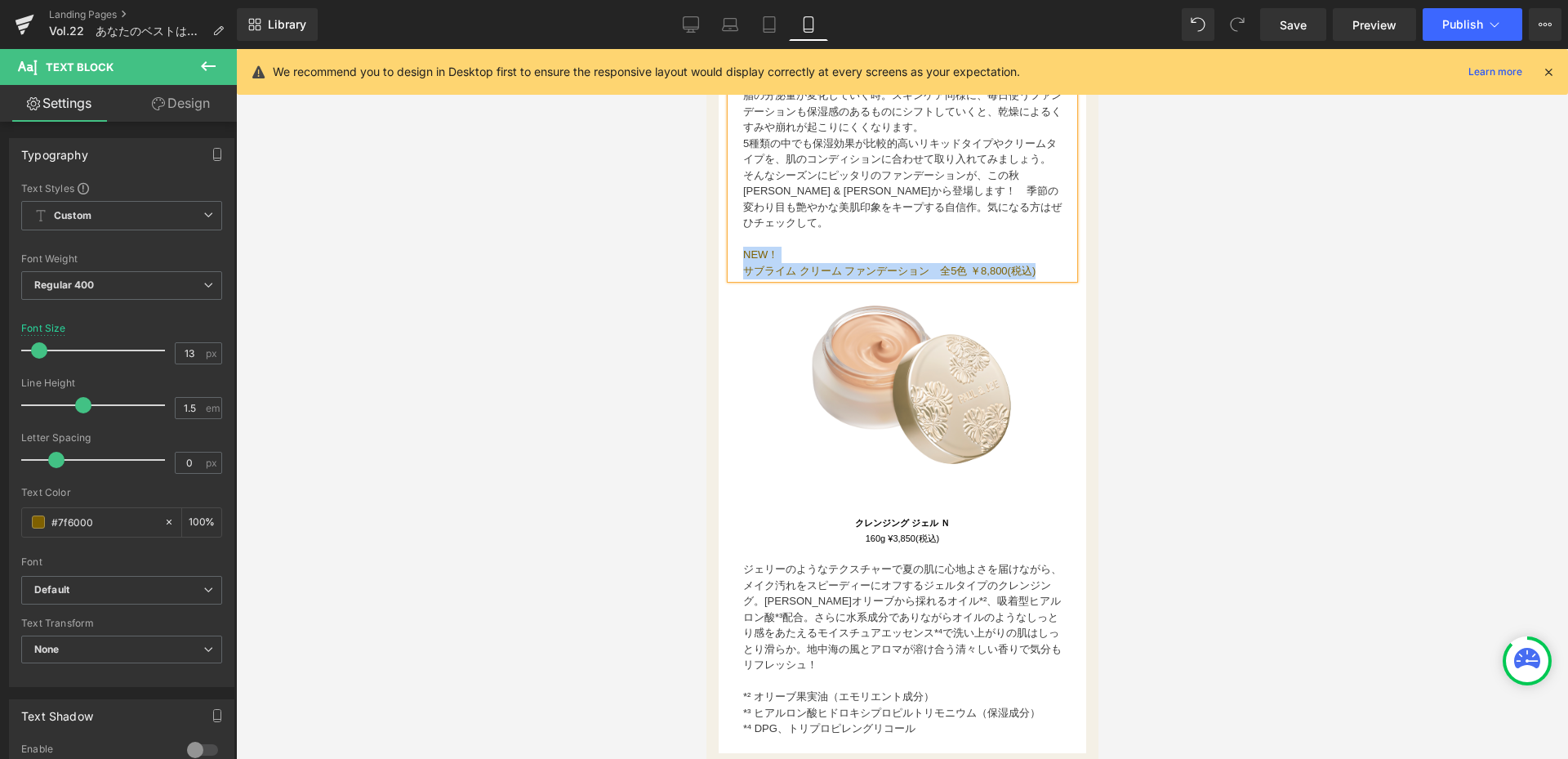
drag, startPoint x: 740, startPoint y: 271, endPoint x: 1055, endPoint y: 286, distance: 315.4
click at [1055, 279] on div "秋におすすめのファンデーションは？  まだまだ暑い時期ですが、だんだん湿度や気温が下がっていき、皮脂の分泌量が変化していく時。スキンケア同様に、毎日使うフ…" at bounding box center [901, 159] width 343 height 239
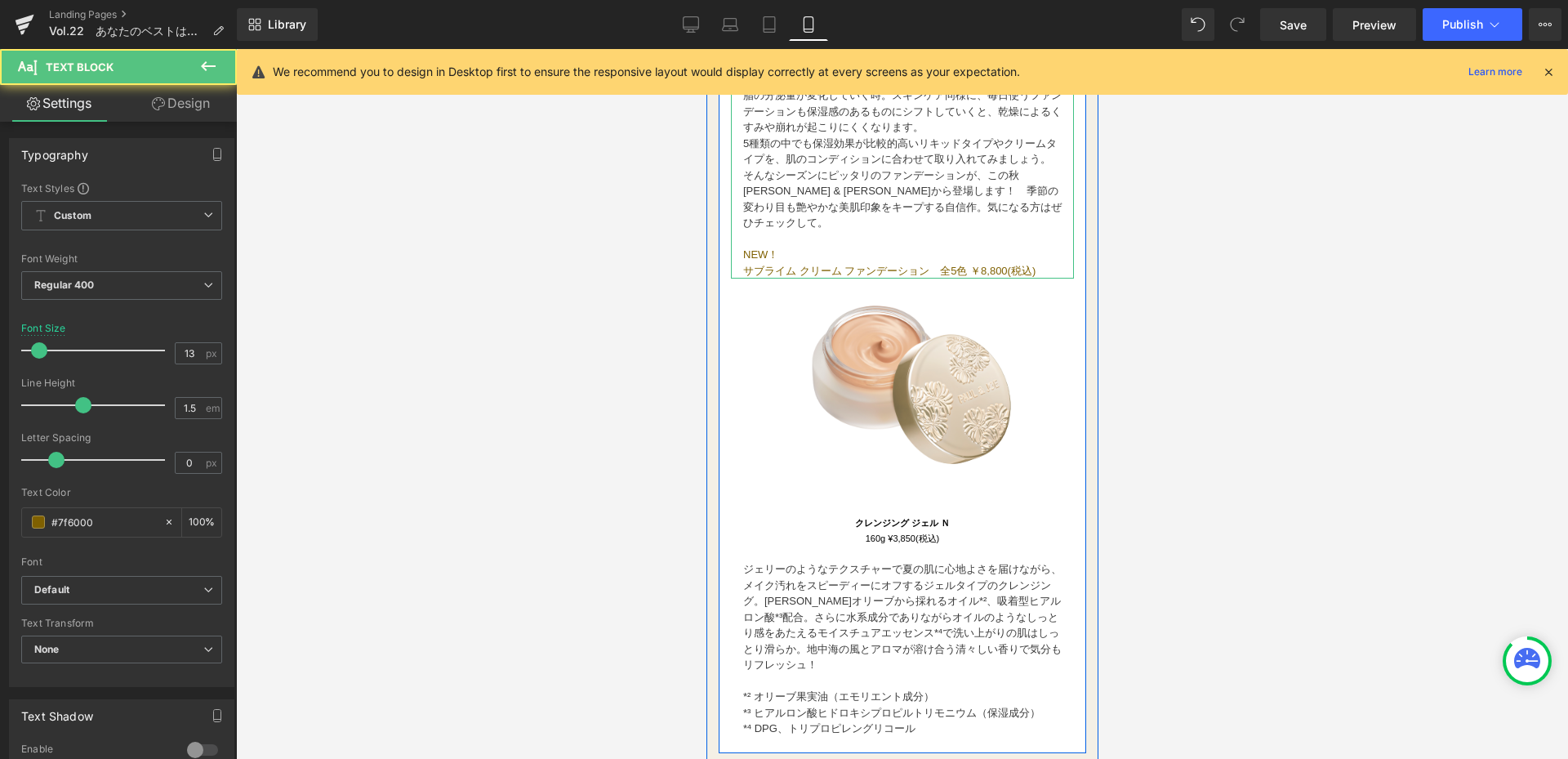
click at [904, 167] on p "5種類の中でも保湿効果が比較的高いリキッドタイプやクリームタイプを、肌のコンディションに合わせて取り入れてみましょう。" at bounding box center [901, 151] width 318 height 32
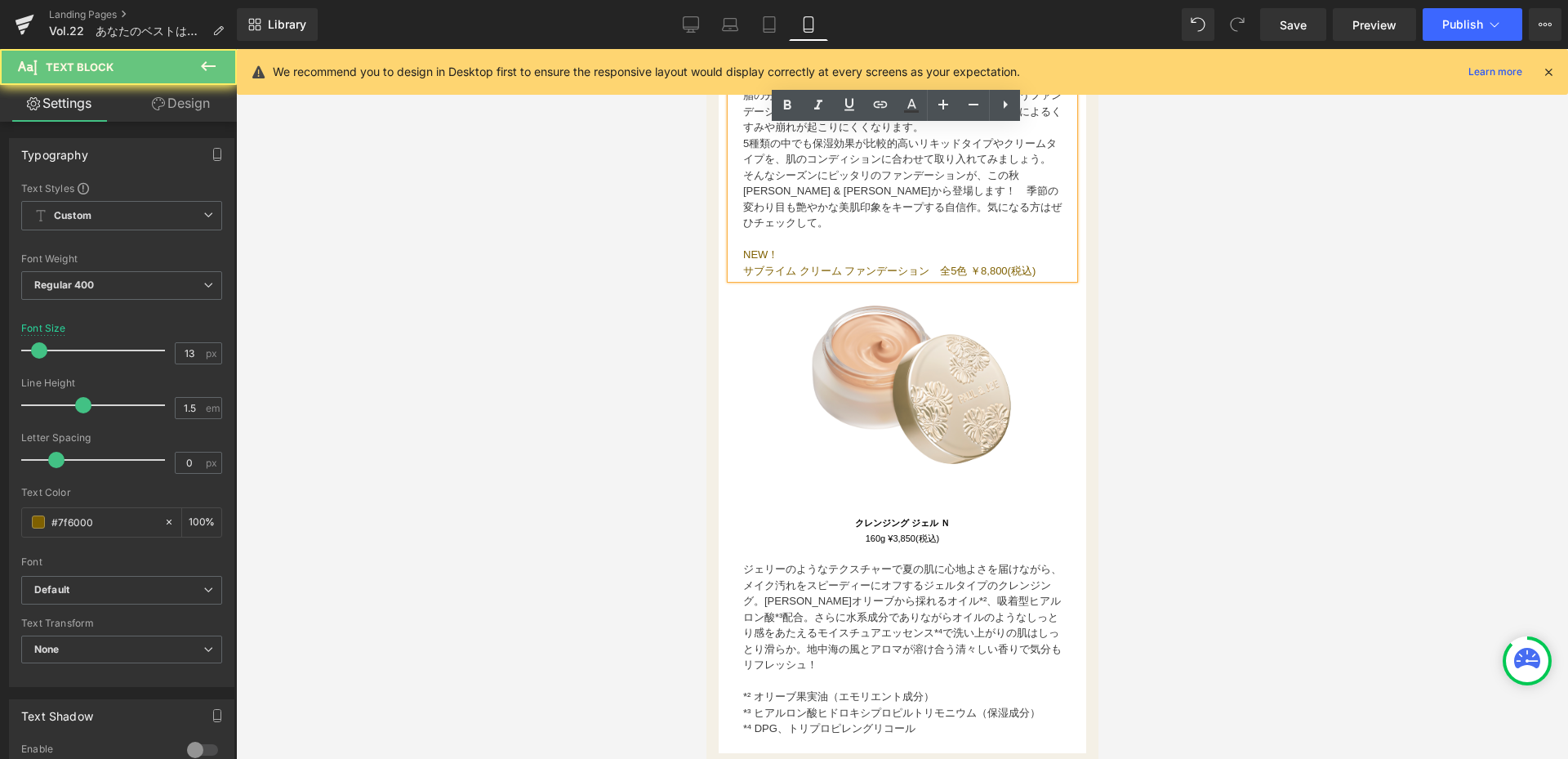
drag, startPoint x: 883, startPoint y: 198, endPoint x: 903, endPoint y: 210, distance: 23.3
click at [903, 210] on div "秋におすすめのファンデーションは？  まだまだ暑い時期ですが、だんだん湿度や気温が下がっていき、皮脂の分泌量が変化していく時。スキンケア同様に、毎日使うフ…" at bounding box center [901, 159] width 343 height 239
click at [886, 553] on div "ジェリーのようなテクスチャーで夏の肌に心地よさを届けながら、メイク汚れをスピーディーにオフするジェルタイプのクレンジング。[PERSON_NAME]オリーブか…" at bounding box center [901, 641] width 343 height 191
click at [809, 218] on font "そんなシーズンにピッタリのファンデーションが、この秋[PERSON_NAME] & [PERSON_NAME]から登場します！　季節の変わり目も艶やかな美肌印…" at bounding box center [901, 199] width 318 height 61
click at [858, 219] on font "そんなシーズンにピッタリのファンデーションが、この秋[PERSON_NAME] & [PERSON_NAME]から登場します！　季節の変わり目も艶やかな美肌印…" at bounding box center [901, 199] width 318 height 61
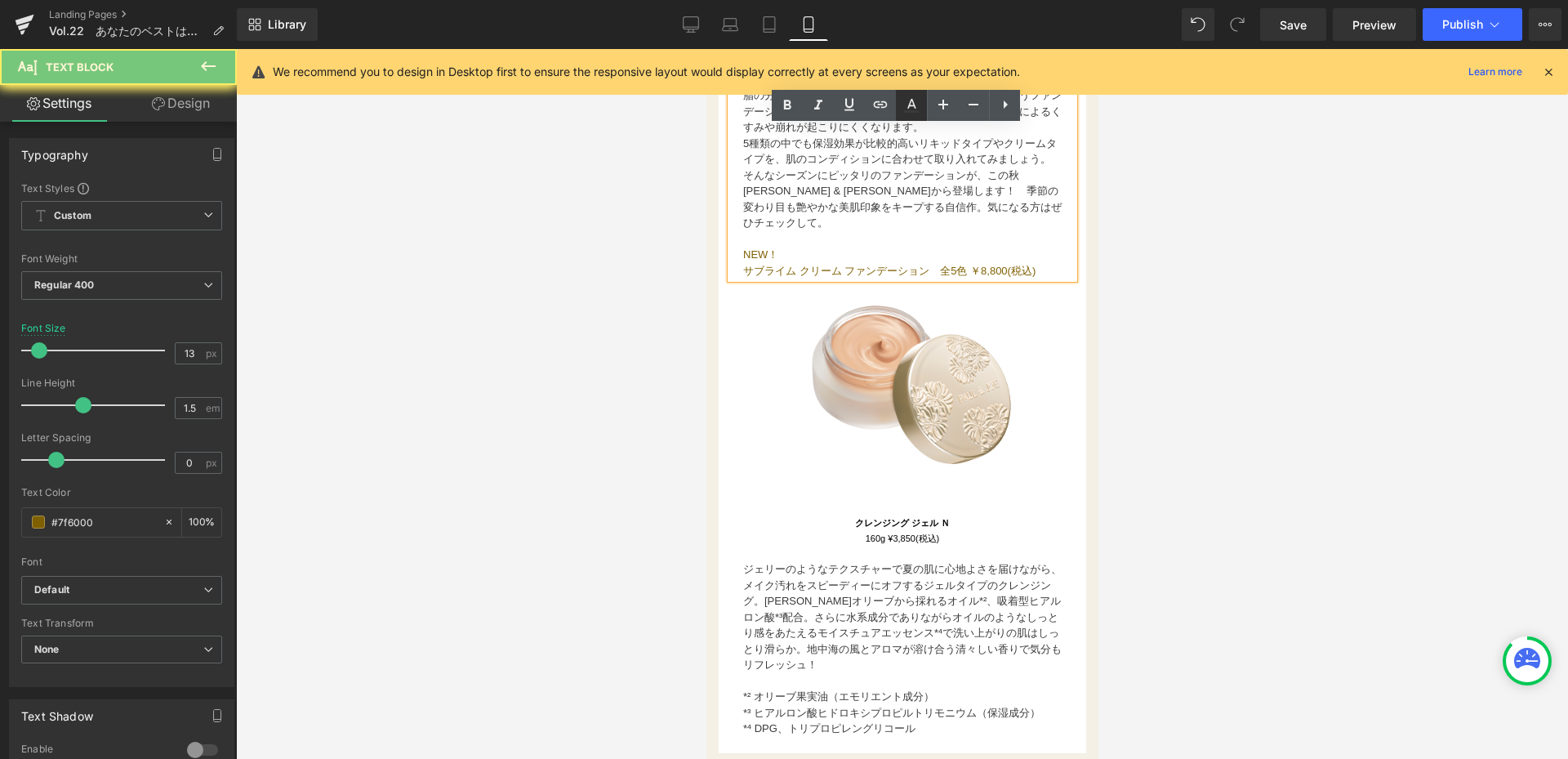
drag, startPoint x: 909, startPoint y: 106, endPoint x: 95, endPoint y: 138, distance: 814.6
click at [909, 106] on icon at bounding box center [911, 103] width 9 height 10
type input "#3a3a3a"
type input "100"
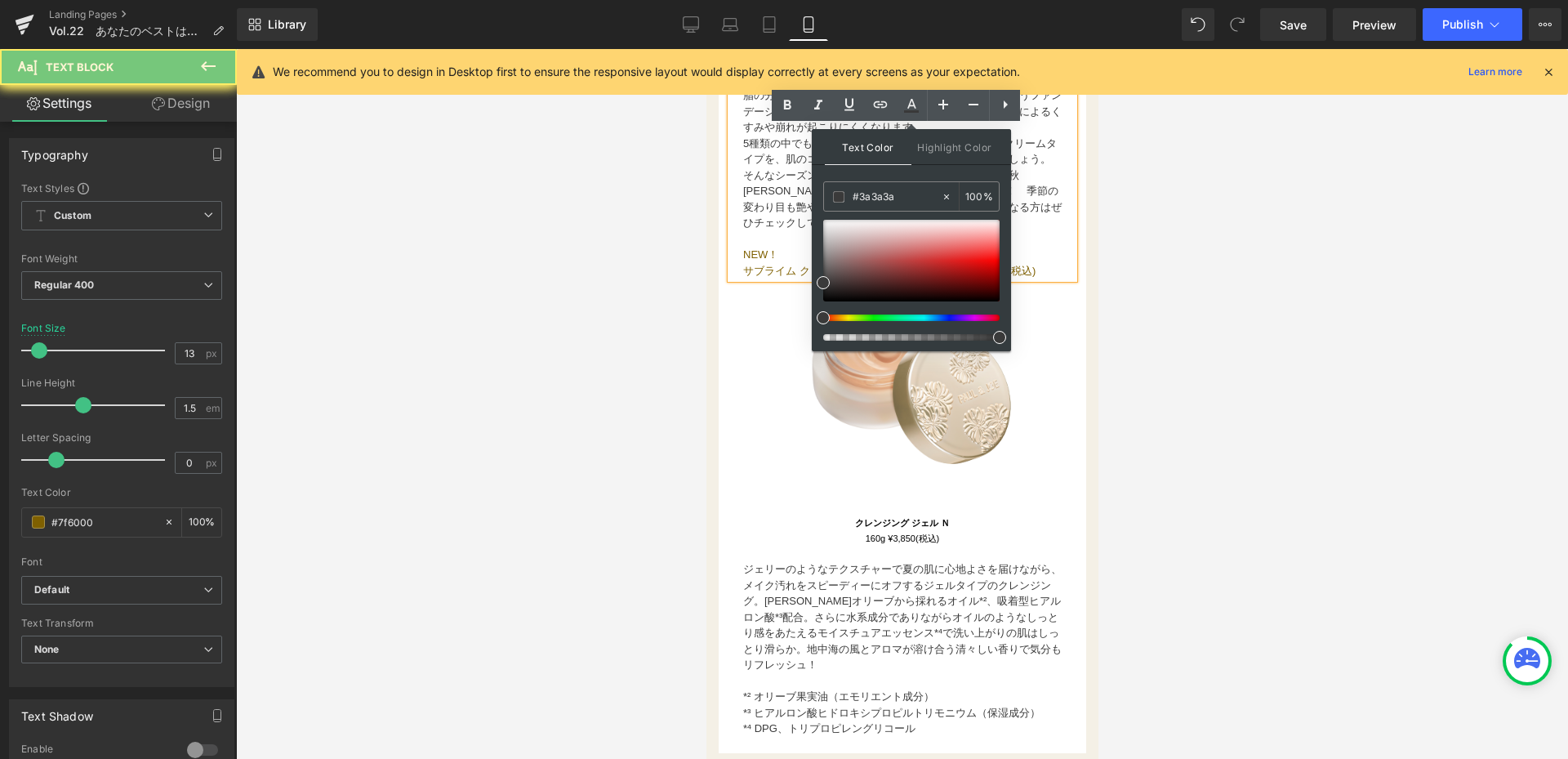
drag, startPoint x: 57, startPoint y: 152, endPoint x: 706, endPoint y: 208, distance: 651.4
click at [687, 0] on div "Text Block You are previewing how the will restyle your page. You can not edit …" at bounding box center [784, 0] width 1568 height 0
copy div "5種類の中でも保湿効果が比較的高いリキッドタイプやクリームタイプを、肌のコンディションに合わせて取り入れてみましょう。 そんなシーズンに[PERSON_NA…"
click at [787, 219] on font "そんなシーズンにピッタリのファンデーションが、この秋[PERSON_NAME] & [PERSON_NAME]から登場します！　季節の変わり目も艶やかな美肌印…" at bounding box center [901, 199] width 318 height 61
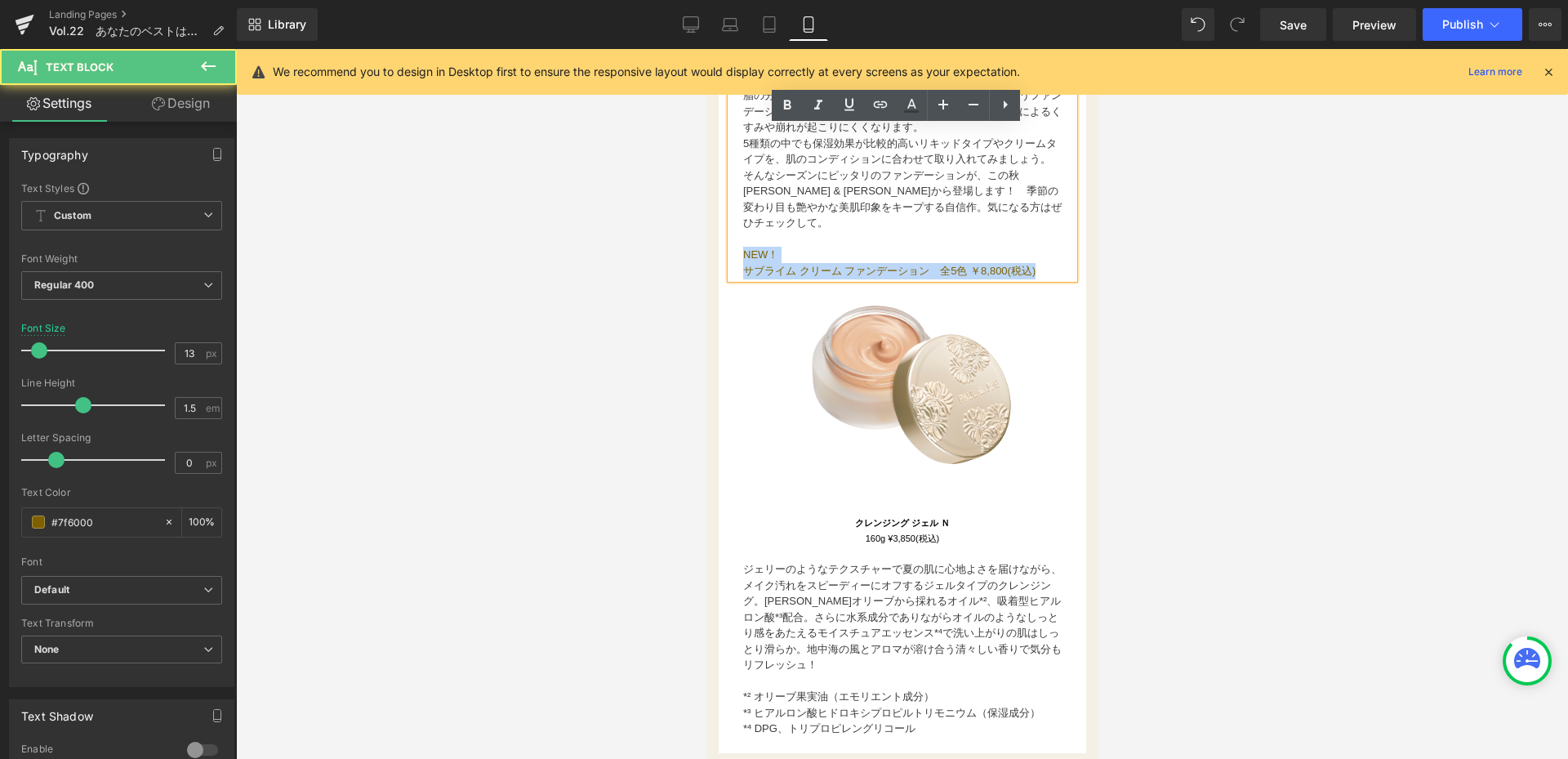
drag, startPoint x: 737, startPoint y: 276, endPoint x: 1075, endPoint y: 291, distance: 338.3
click at [1075, 291] on div "ファンデーションは、大きく分けて5種類。 テクスチャー別に魅力を徹底比較！ 気になる肌悩みをカバーしながら美肌を演出するファンデーション。基本的な機能はどれも…" at bounding box center [901, 51] width 392 height 2481
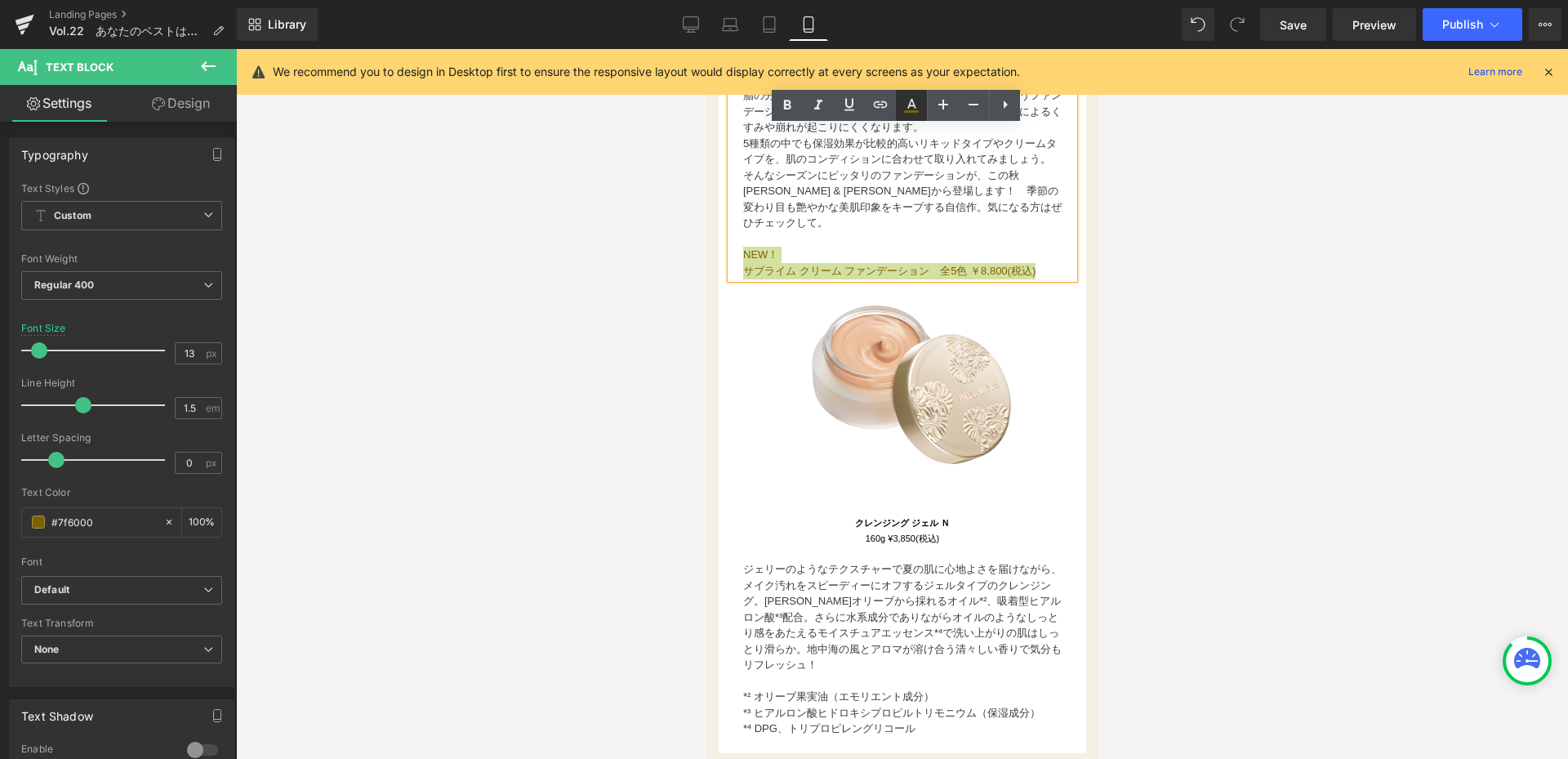
click at [0, 0] on icon at bounding box center [0, 0] width 0 height 0
type input "#7f6000"
type input "100"
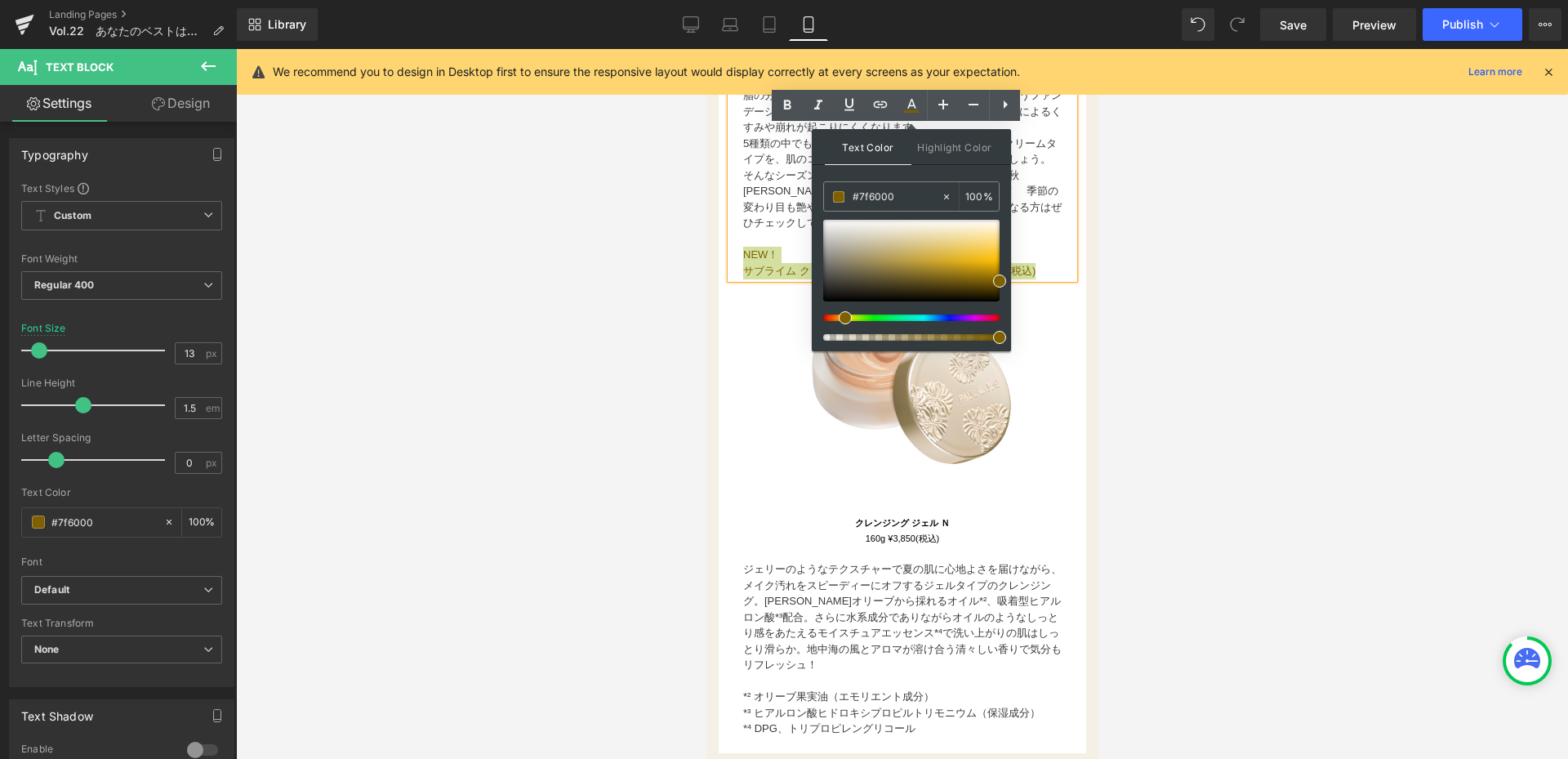
drag, startPoint x: 1589, startPoint y: 246, endPoint x: 729, endPoint y: 200, distance: 861.2
paste input "3a3a3a"
type input "#3a3a3a"
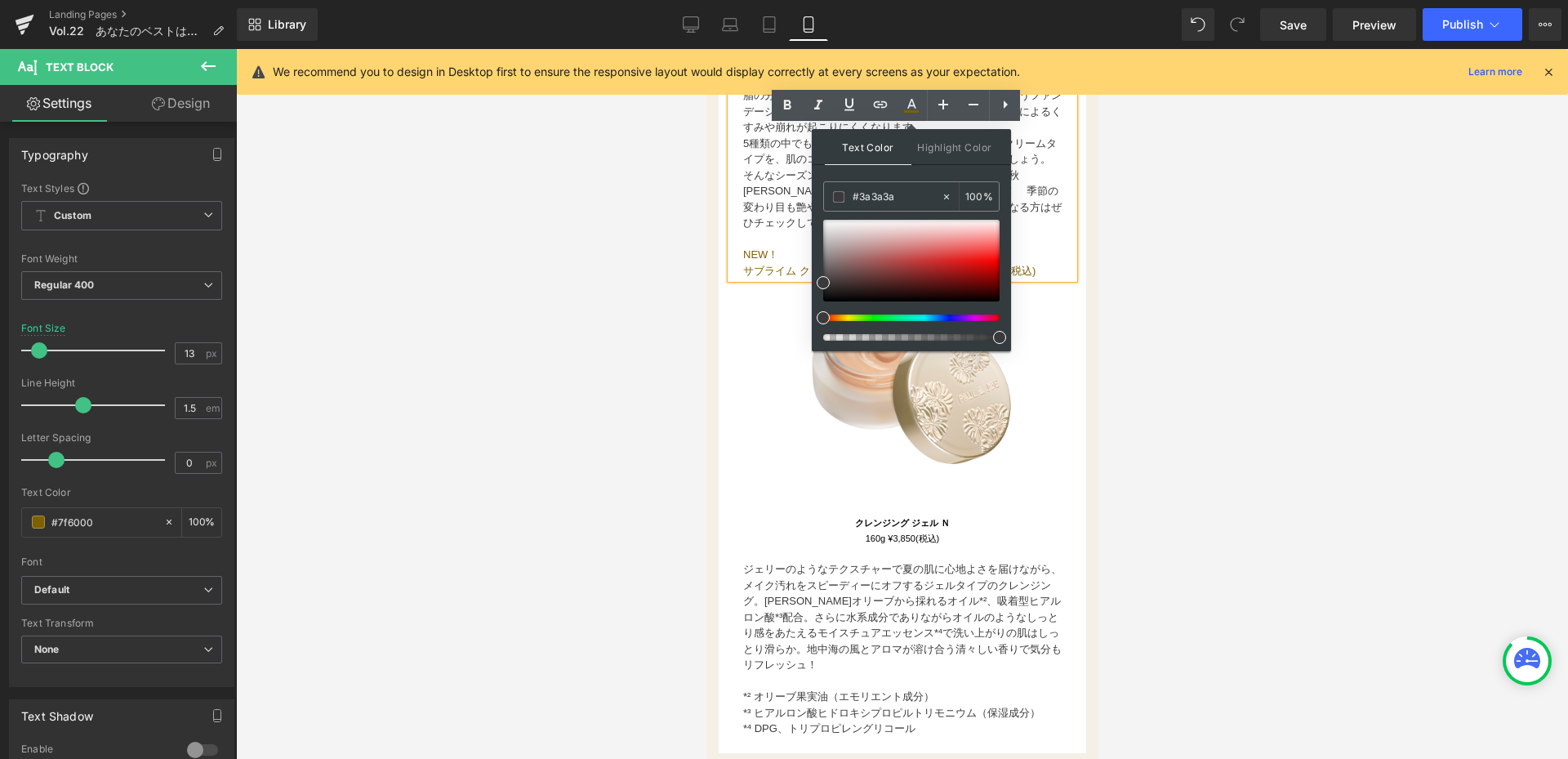
click at [791, 231] on p "そんなシーズンにピッタリのファンデーションが、この秋[PERSON_NAME] & [PERSON_NAME]から登場します！　季節の変わり目も艶やかな美肌印…" at bounding box center [901, 199] width 318 height 64
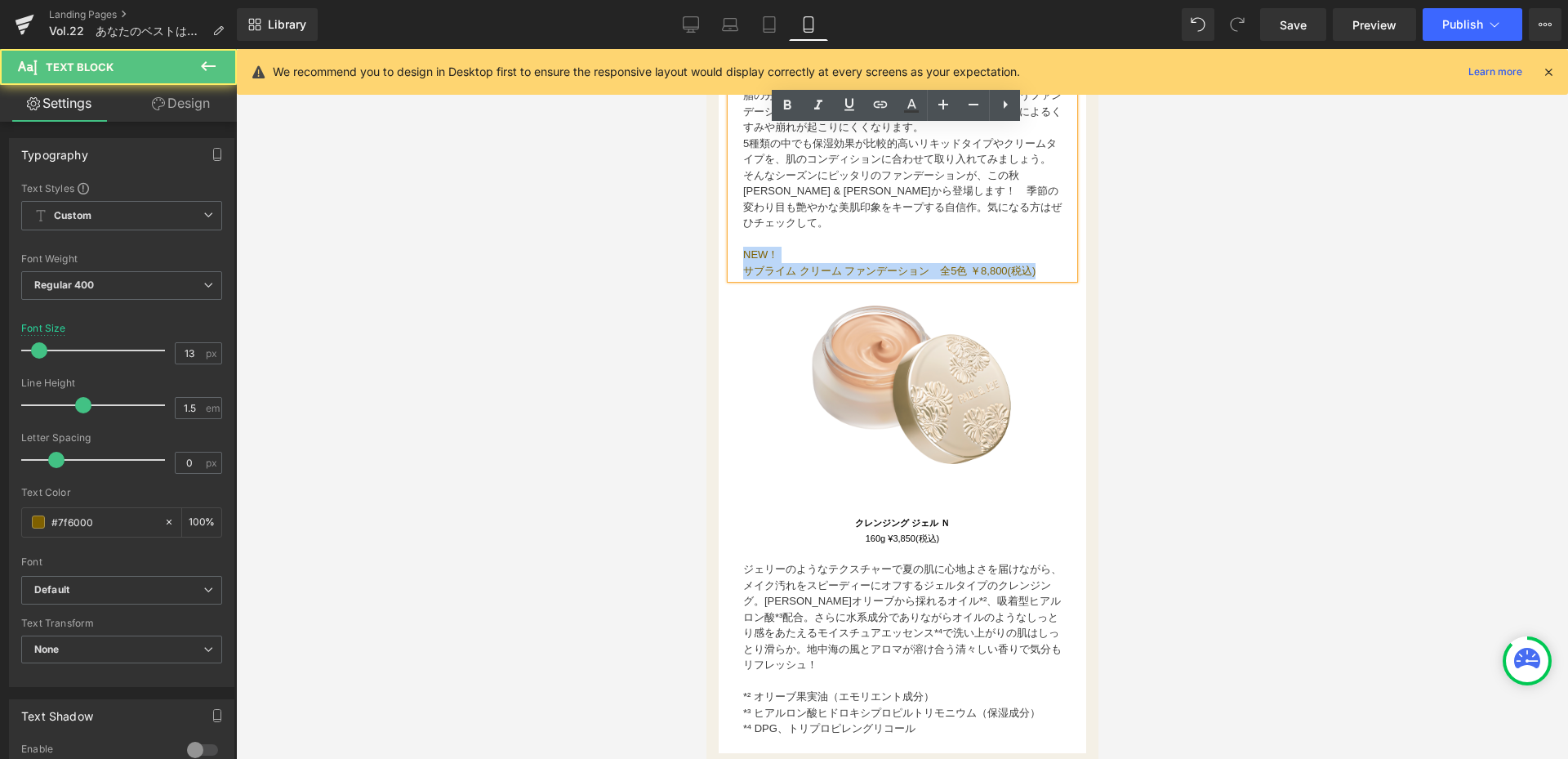
drag, startPoint x: 742, startPoint y: 271, endPoint x: 1049, endPoint y: 291, distance: 307.7
click at [1049, 279] on div "秋におすすめのファンデーションは？  まだまだ暑い時期ですが、だんだん湿度や気温が下がっていき、皮脂の分泌量が変化していく時。スキンケア同様に、毎日使うフ…" at bounding box center [901, 159] width 343 height 239
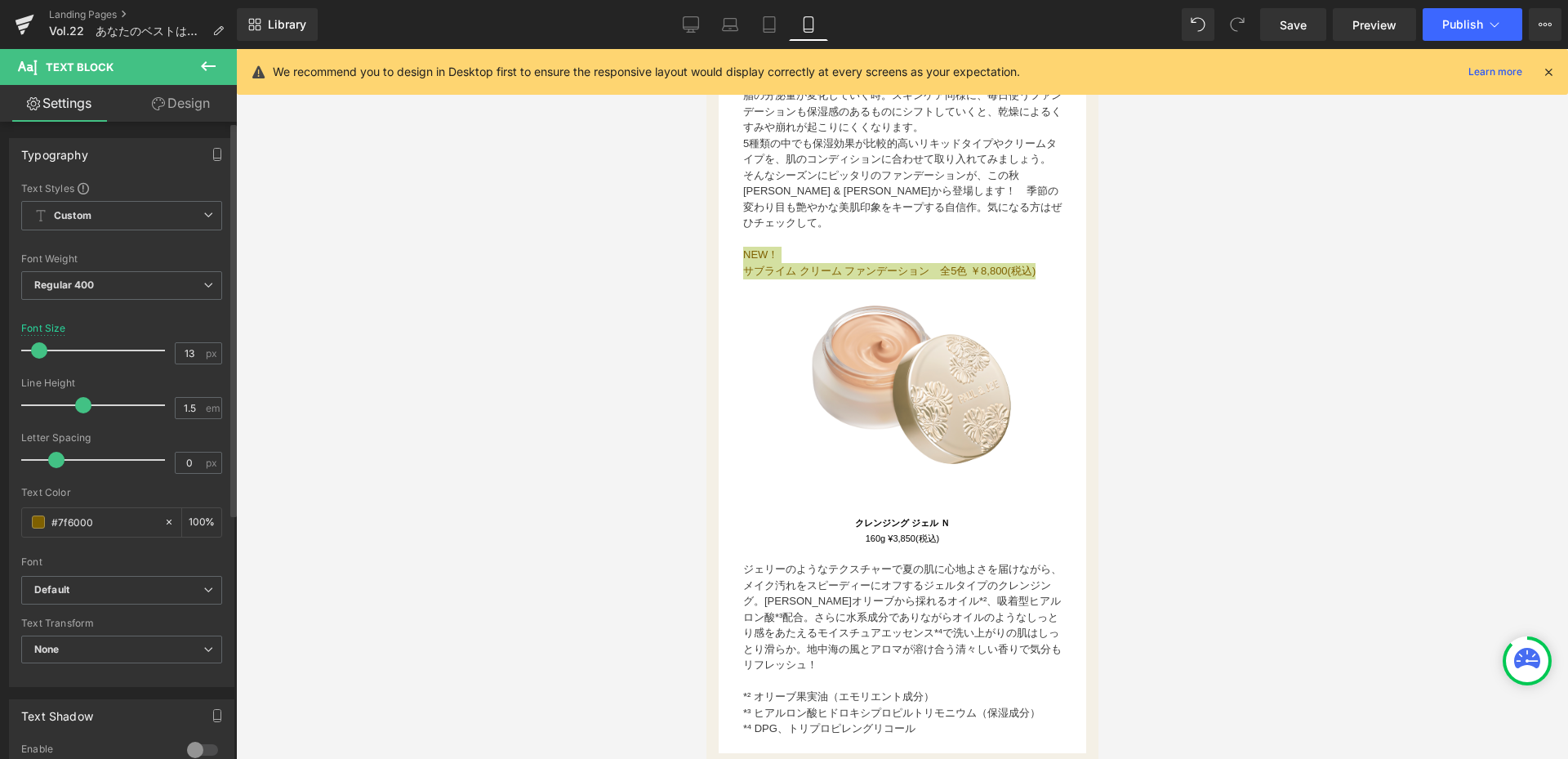
drag, startPoint x: 123, startPoint y: 517, endPoint x: 0, endPoint y: 518, distance: 123.0
click at [0, 518] on div "Typography Text Styles Custom Custom Setup Global Style Custom Setup Global Sty…" at bounding box center [122, 406] width 245 height 561
paste input "3a3a3a"
type input "#3a3a3a"
click at [558, 441] on div at bounding box center [902, 404] width 1332 height 710
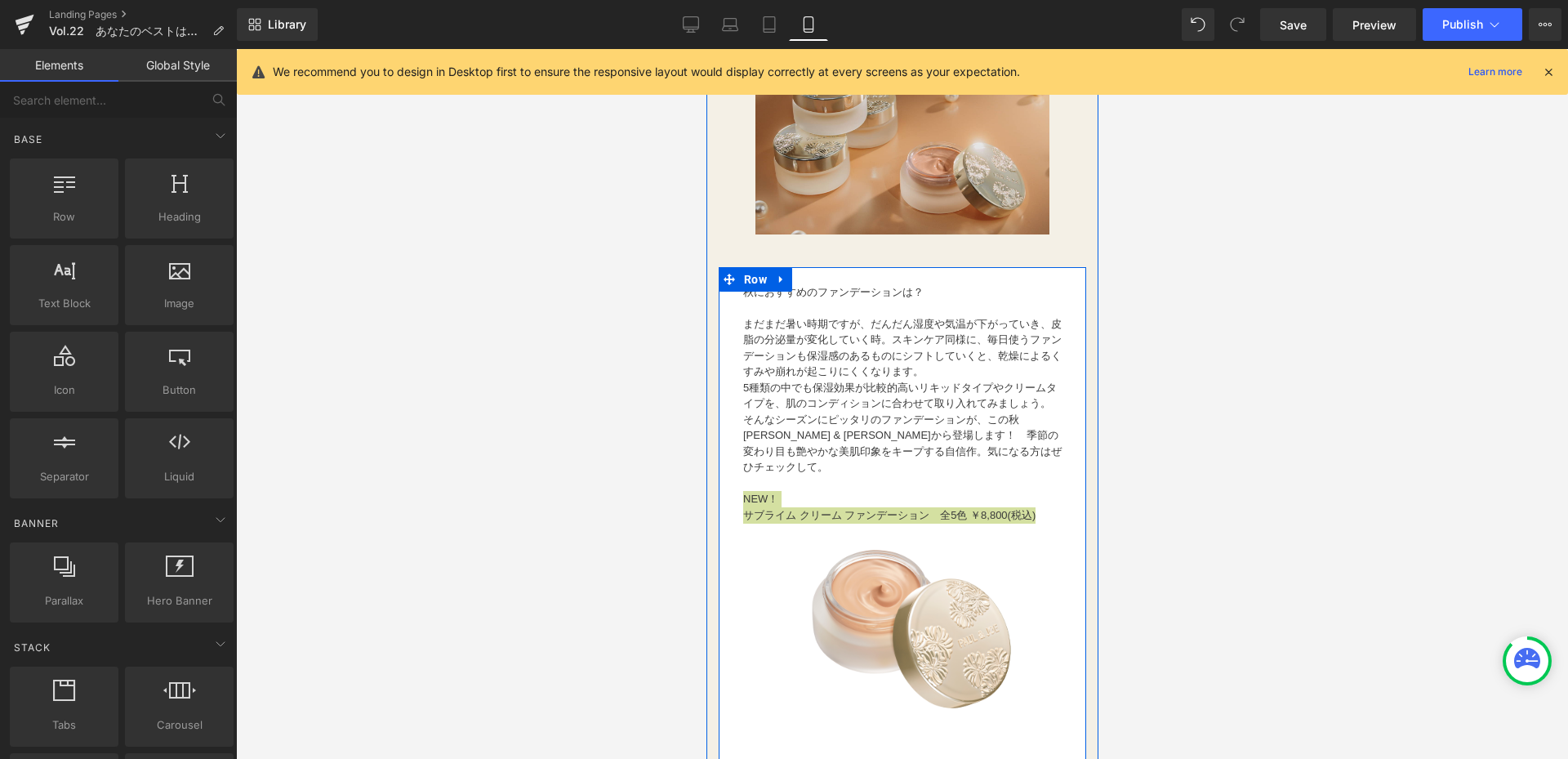
scroll to position [1858, 0]
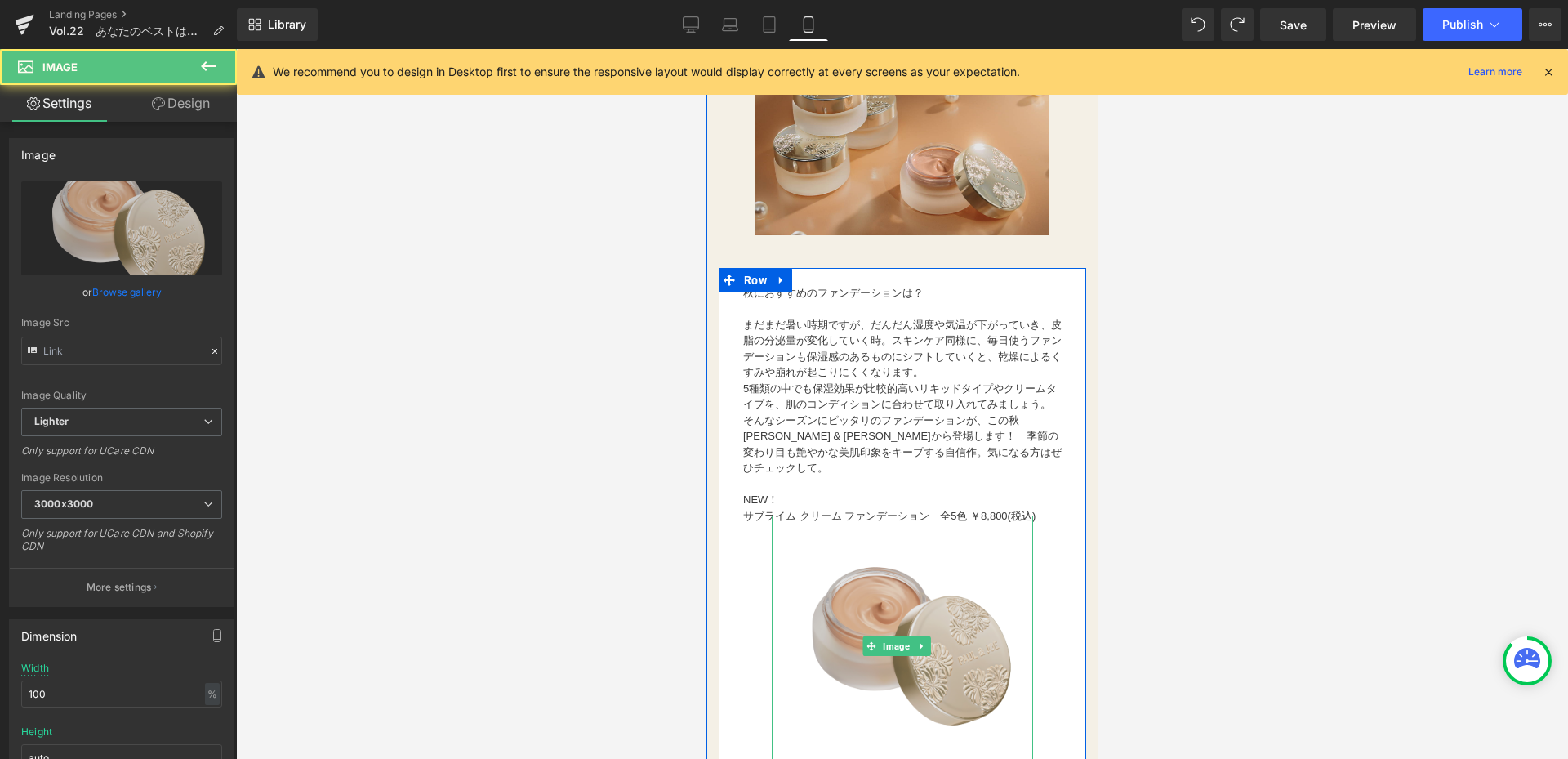
type input "[URL][DOMAIN_NAME]"
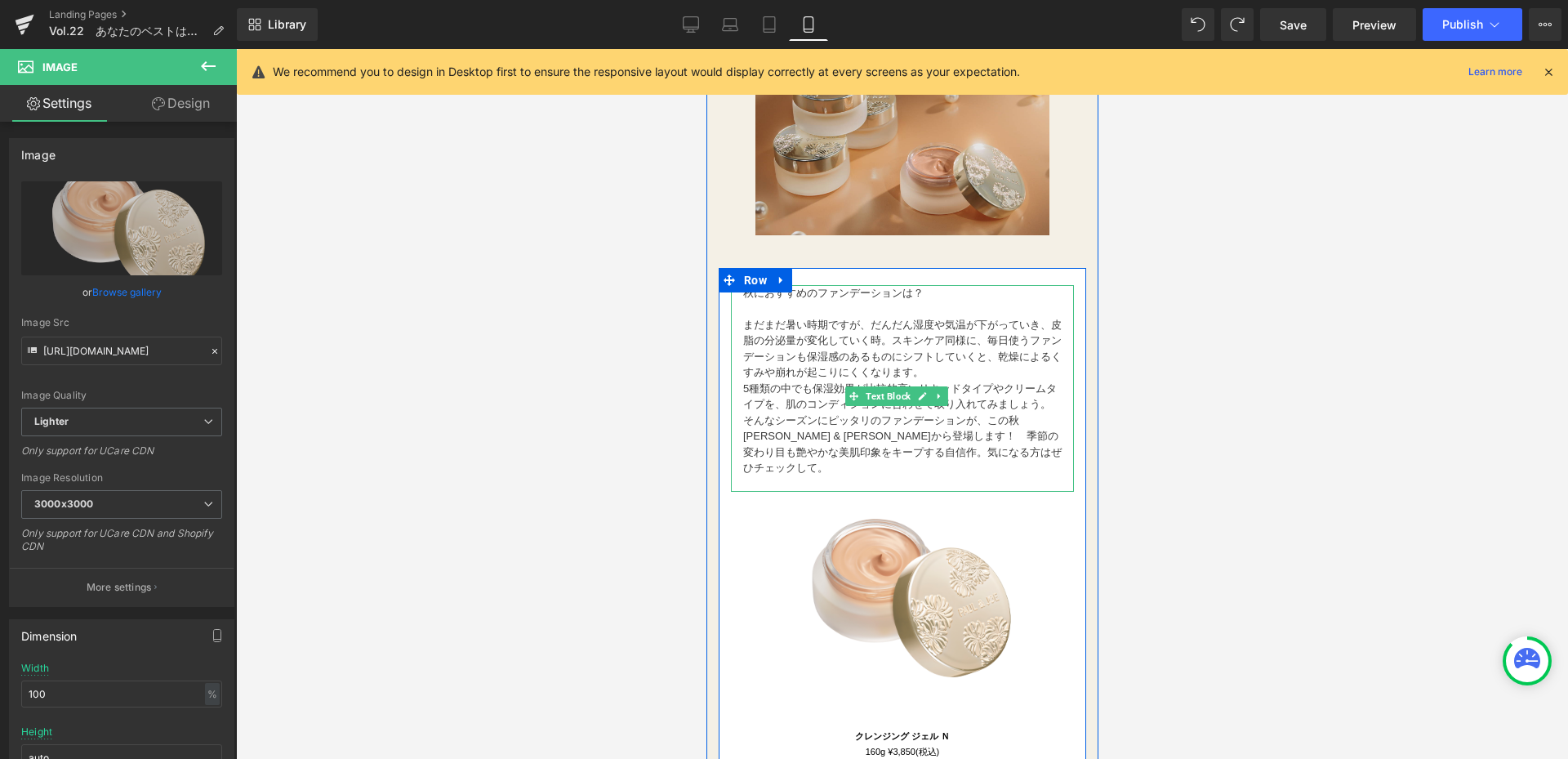
click at [946, 327] on font "まだまだ暑い時期ですが、だんだん湿度や気温が下がっていき、皮脂の分泌量が変化していく時。スキンケア同様に、毎日使うファンデーションも保湿感のあるものにシフトし…" at bounding box center [901, 348] width 318 height 61
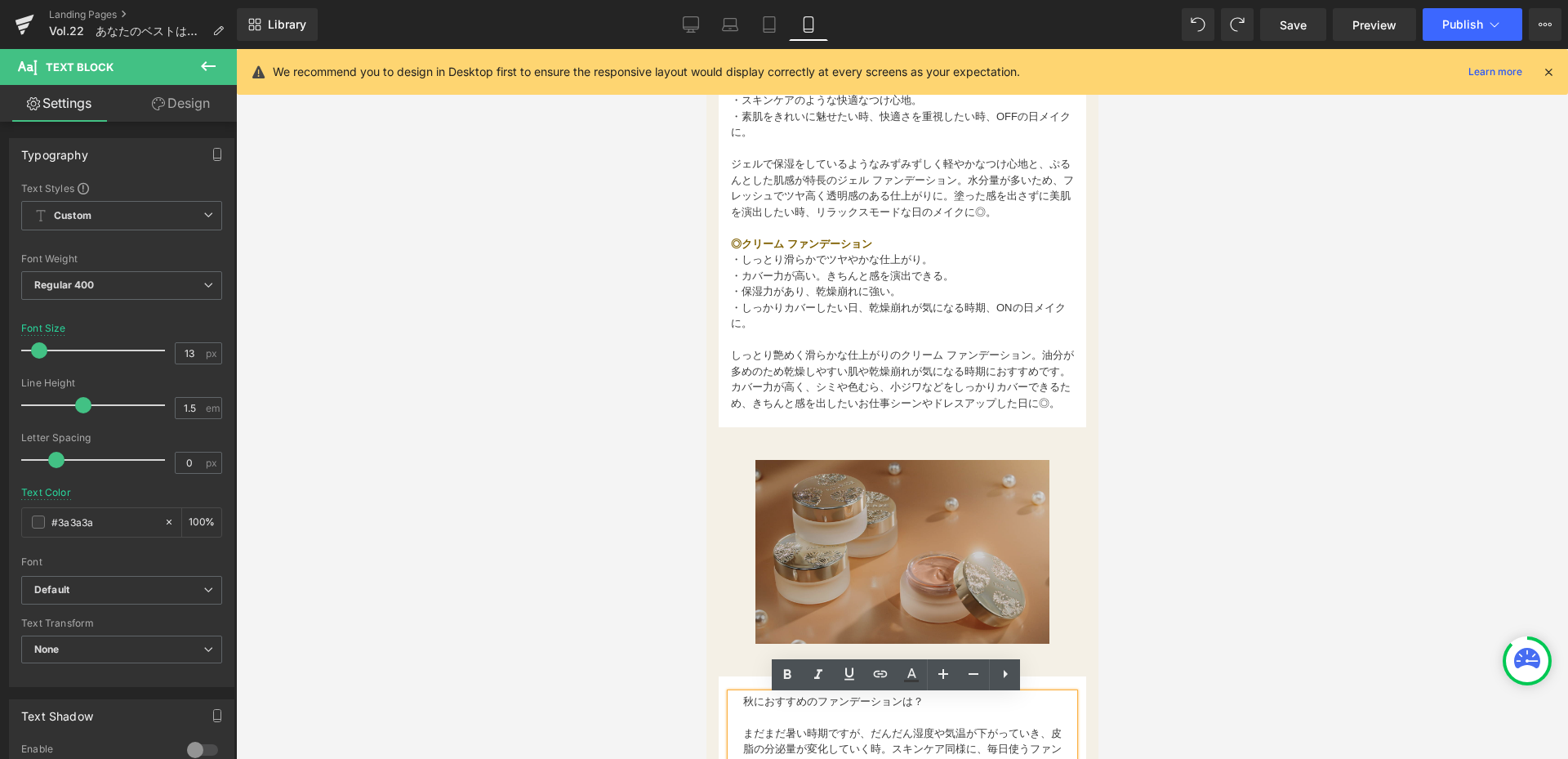
scroll to position [1205, 0]
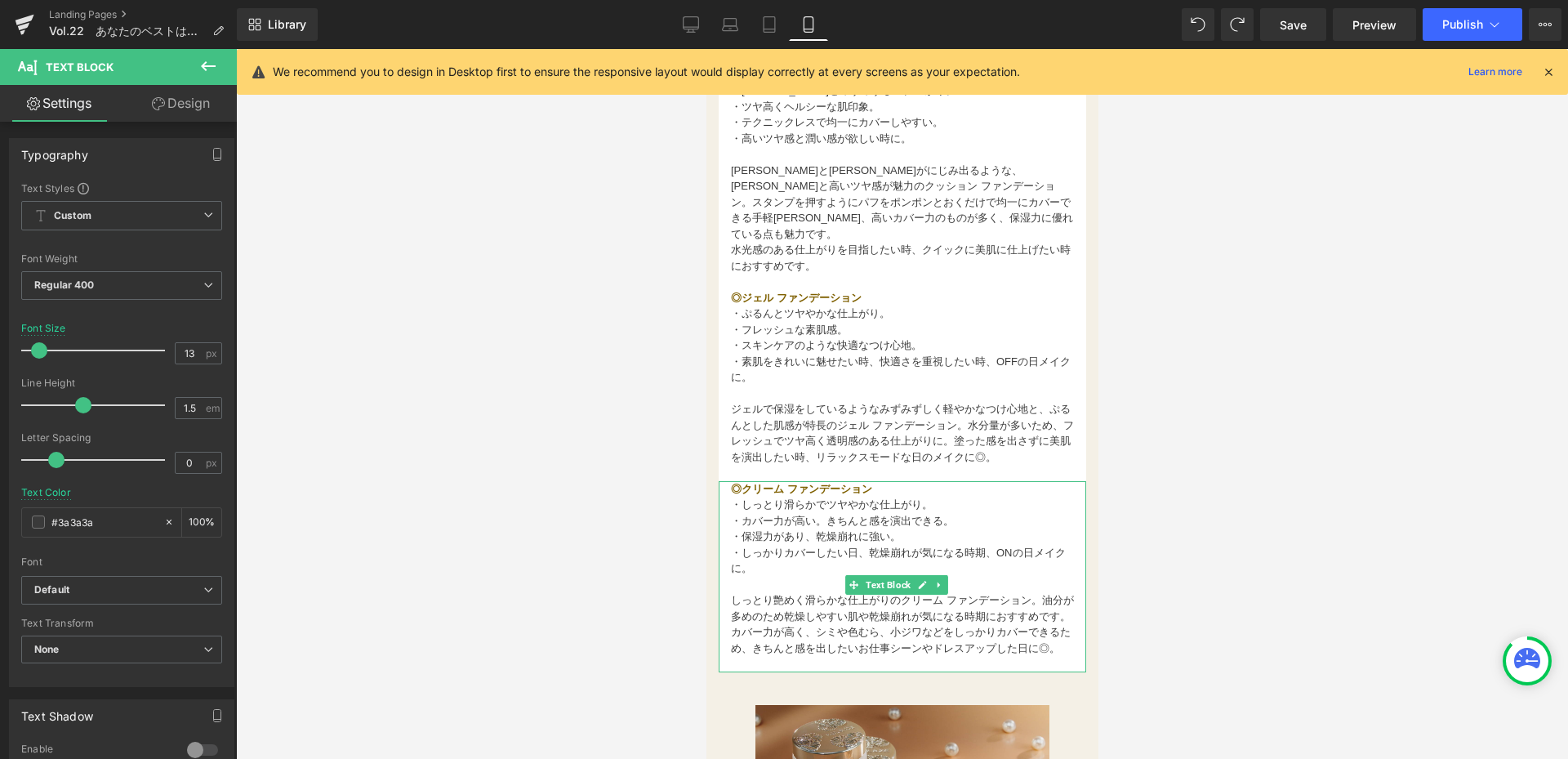
drag, startPoint x: 755, startPoint y: 479, endPoint x: 1095, endPoint y: 638, distance: 375.3
click at [807, 482] on div "◎クリーム ファンデーション ・しっとり滑らかでツヤやかな仕上がり。 ・カバー力が高い。きちんと感を演出できる。 ・保湿力があり、乾燥崩れに強い。　 ・…" at bounding box center [901, 577] width 367 height 191
click at [785, 507] on font "・しっとり滑らかでツヤやかな仕上がり。" at bounding box center [830, 504] width 202 height 13
drag, startPoint x: 738, startPoint y: 401, endPoint x: 781, endPoint y: 401, distance: 43.0
click at [781, 482] on div "◎クリーム ファンデーション ・しっとり滑らかでツヤやかな仕上がり。 ・カバー力が高い。きちんと感を演出できる。 ・保湿力があり、乾燥崩れに強い。　 ・…" at bounding box center [901, 579] width 367 height 195
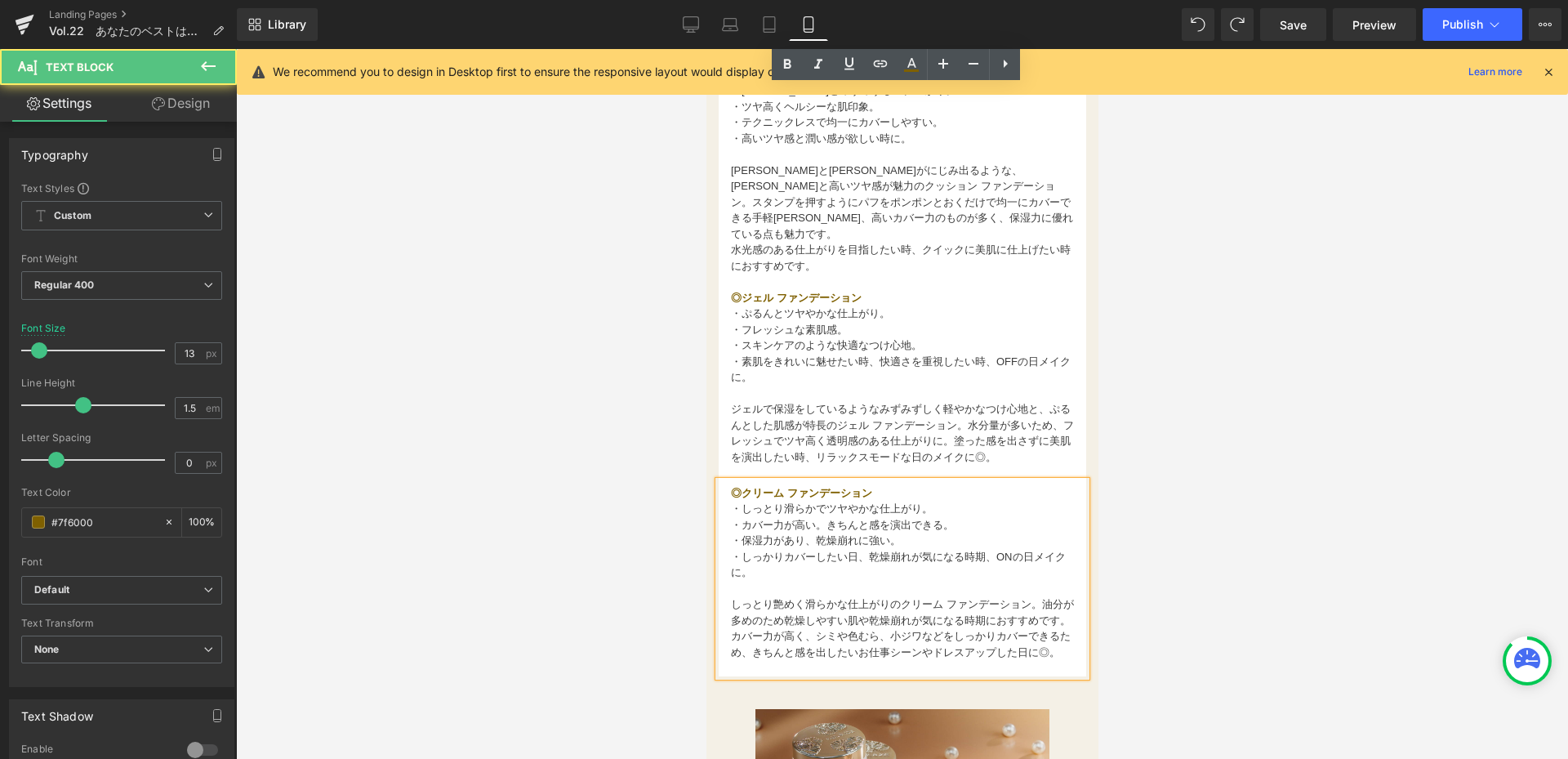
scroll to position [1862, 0]
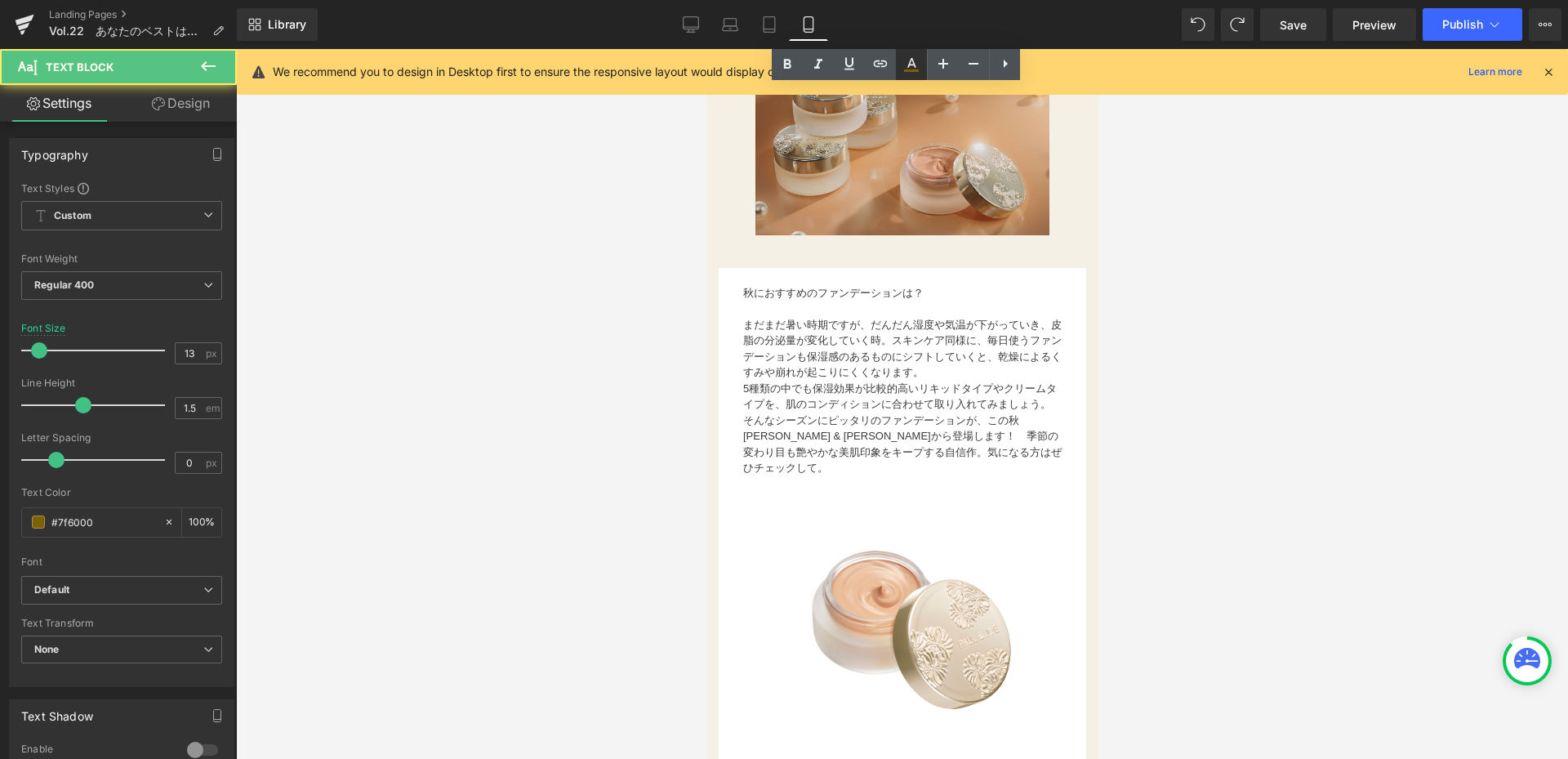
click at [0, 0] on icon at bounding box center [0, 0] width 0 height 0
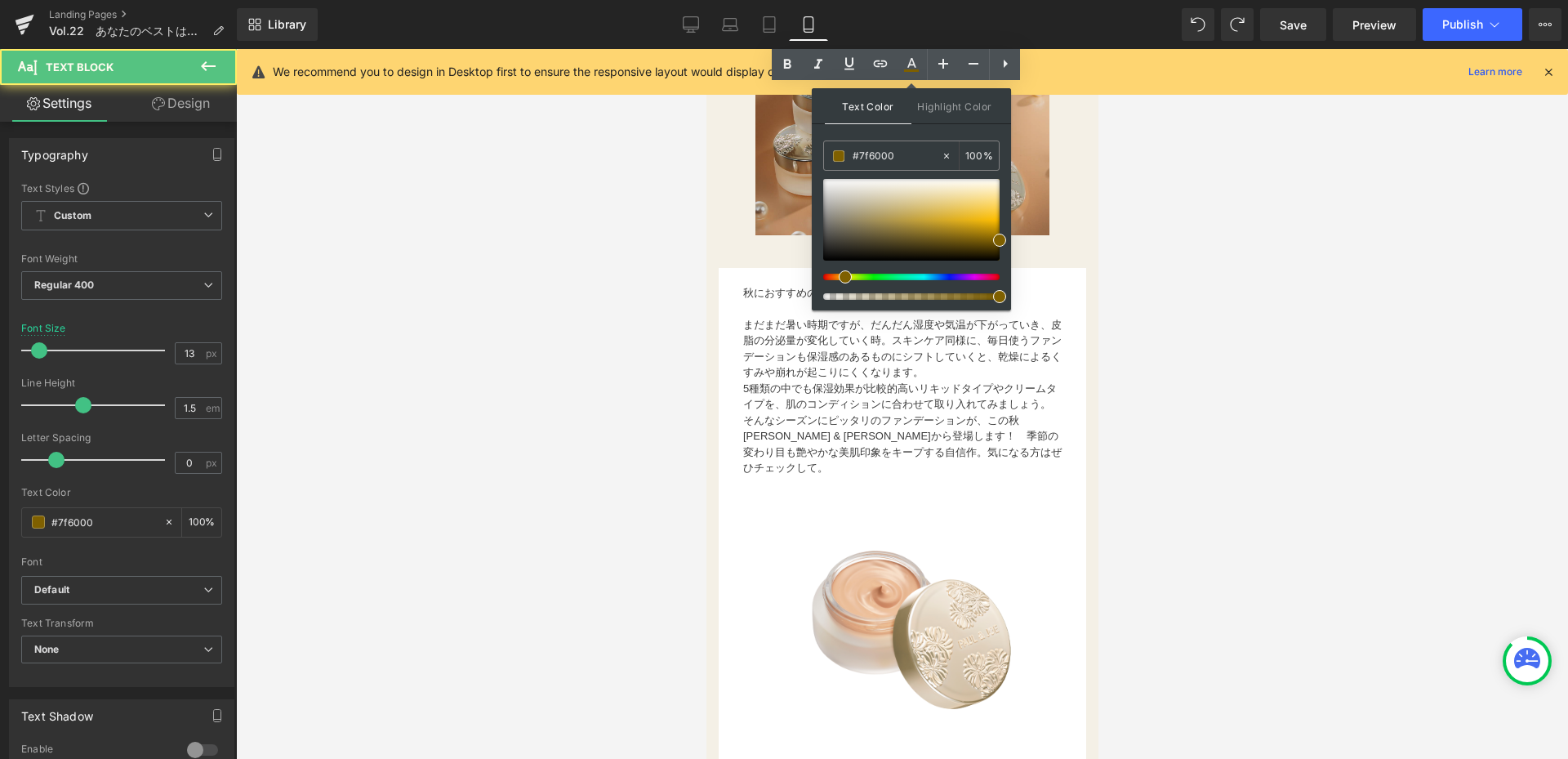
drag, startPoint x: 909, startPoint y: 155, endPoint x: 671, endPoint y: 168, distance: 238.4
click at [671, 0] on div "Text Block You are previewing how the will restyle your page. You can not edit …" at bounding box center [784, 0] width 1568 height 0
copy div "クリーム ファンデーション ・しっとり滑らかでツヤやかな仕上がり。 ・カバー力"
click at [805, 492] on p at bounding box center [901, 483] width 318 height 16
click at [820, 392] on font "5種類の中でも保湿効果が比較的高いリキッドタイプやクリームタイプを、肌のコンディションに合わせて取り入れてみましょう。" at bounding box center [899, 396] width 313 height 29
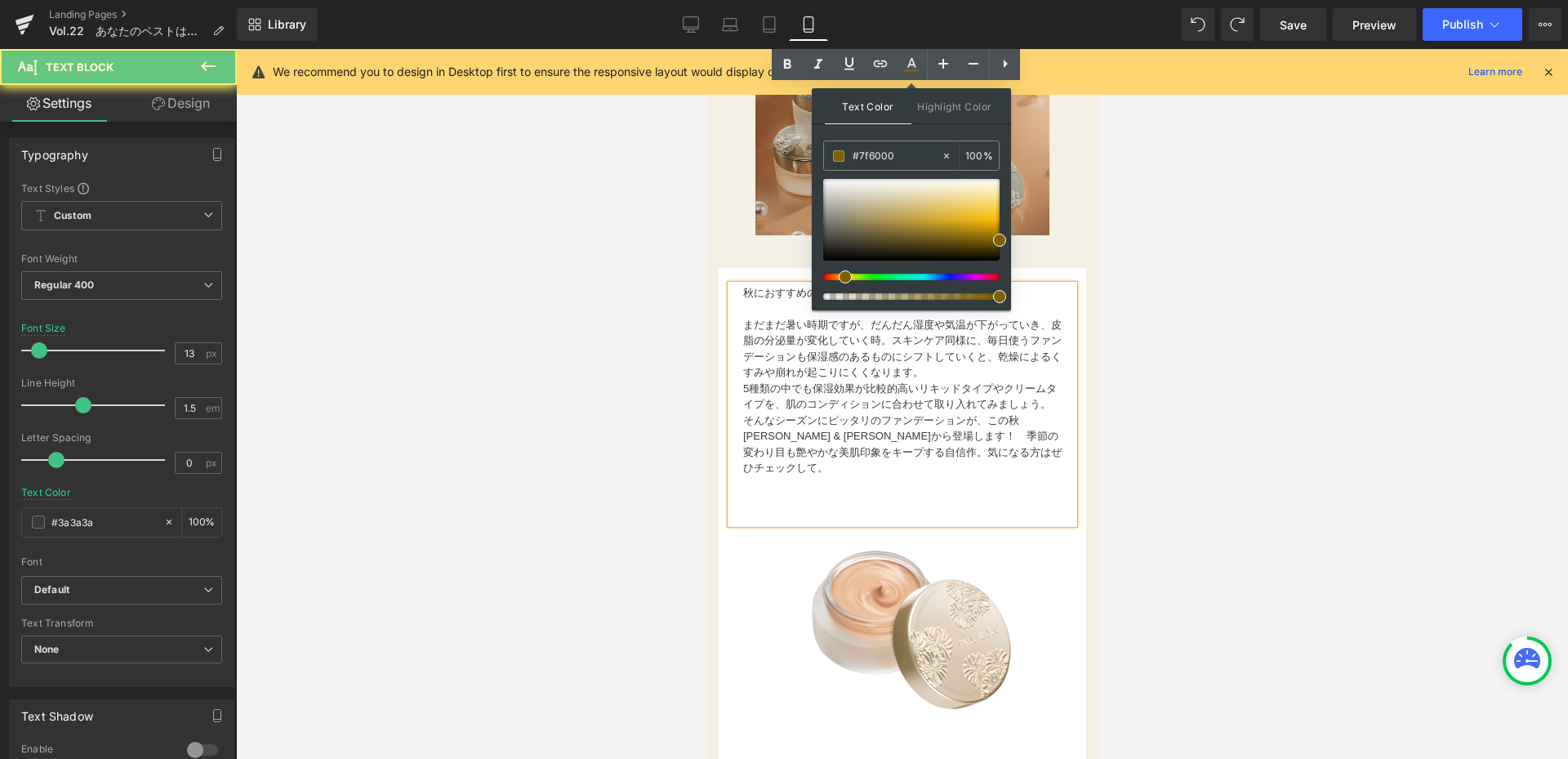
drag, startPoint x: 971, startPoint y: 298, endPoint x: 695, endPoint y: 297, distance: 276.0
click at [706, 297] on html "コンテンツへスキップ [DATE]23:59まで送料無料※サンプルのみは送料500円（税込） [PERSON_NAME] ＆ [PERSON_NAME]公式オ…" at bounding box center [901, 423] width 392 height 4473
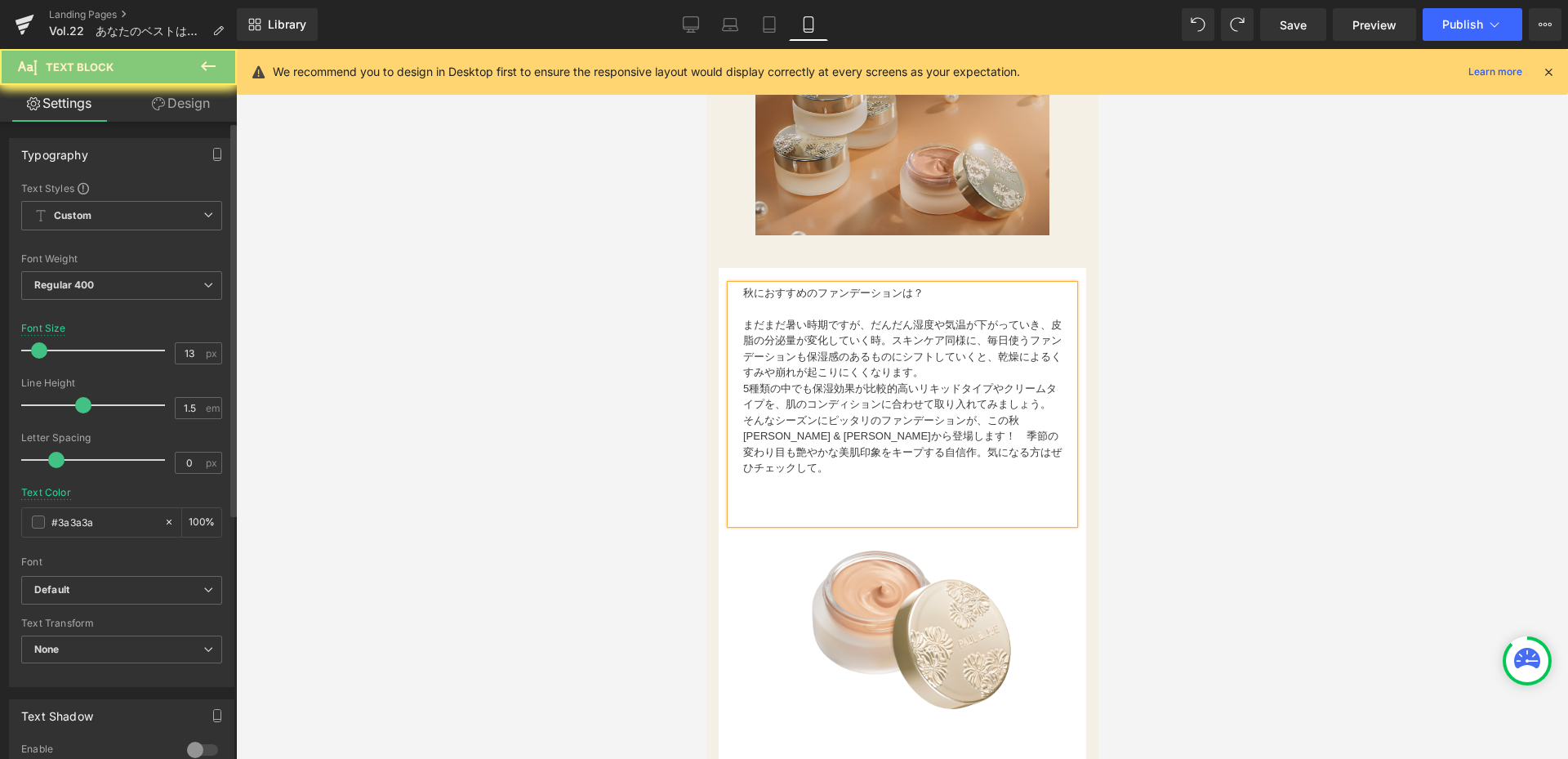
drag, startPoint x: 106, startPoint y: 519, endPoint x: 187, endPoint y: 494, distance: 84.8
click at [0, 522] on div "Typography Text Styles Custom Custom Setup Global Style Custom Setup Global Sty…" at bounding box center [122, 406] width 245 height 561
copy div "クリーム ファンデーション ・しっとり滑らかでツヤやかな仕上がり。 ・カバー力"
drag, startPoint x: 841, startPoint y: 336, endPoint x: 864, endPoint y: 347, distance: 25.5
click at [841, 337] on font "まだまだ暑い時期ですが、だんだん湿度や気温が下がっていき、皮脂の分泌量が変化していく時。スキンケア同様に、毎日使うファンデーションも保湿感のあるものにシフトし…" at bounding box center [901, 348] width 318 height 61
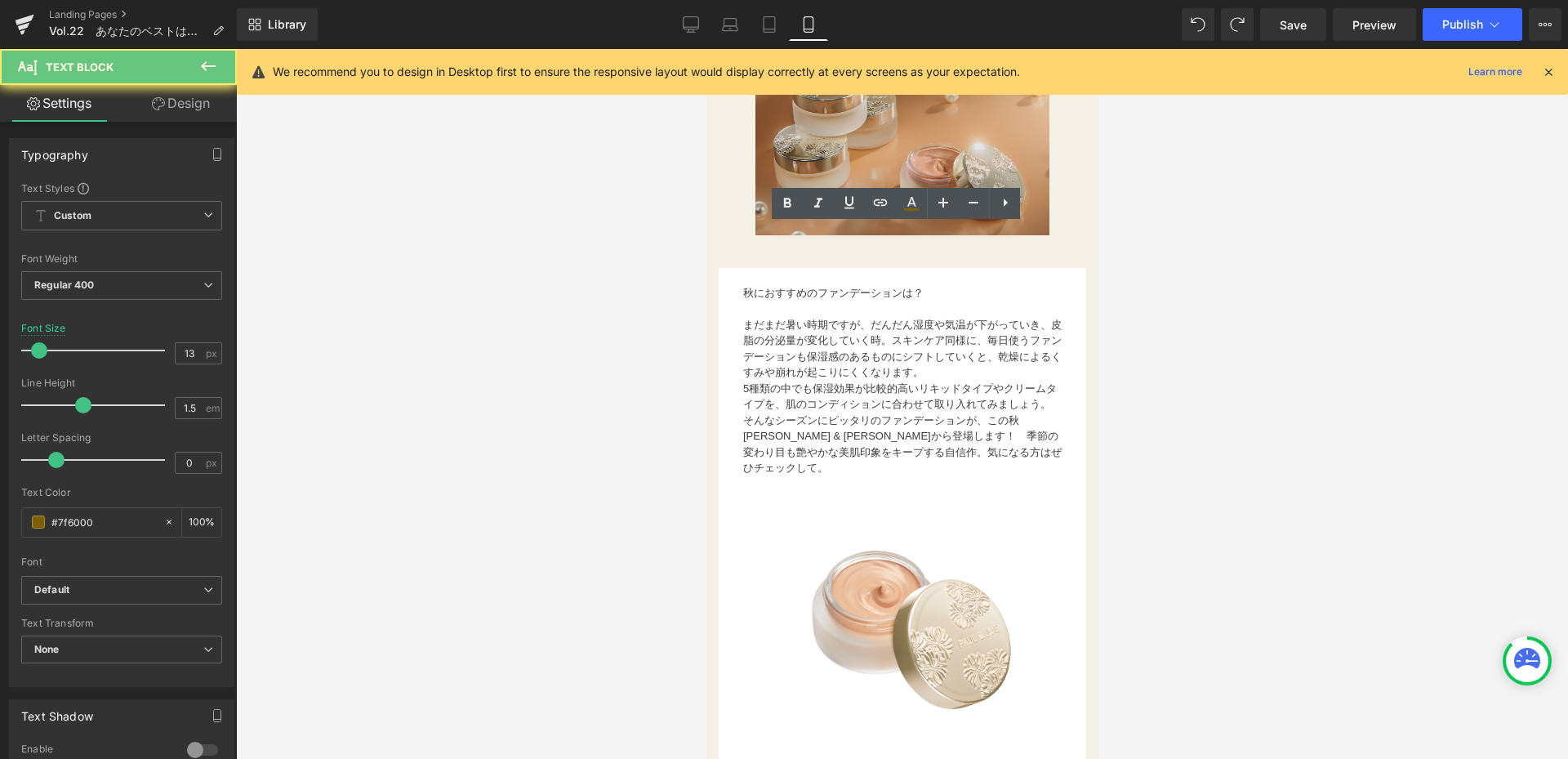
click at [0, 0] on icon at bounding box center [0, 0] width 0 height 0
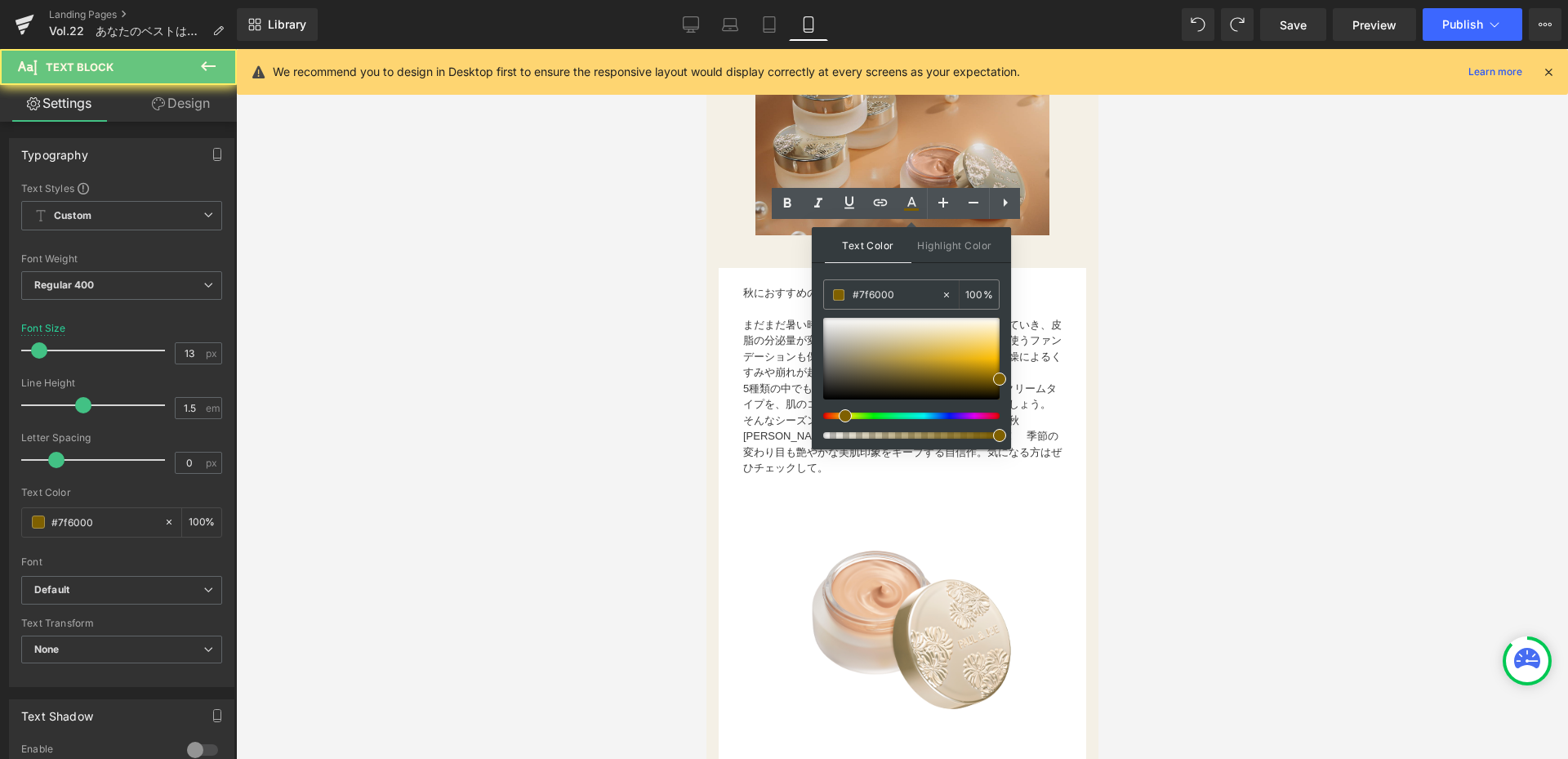
drag, startPoint x: 1615, startPoint y: 345, endPoint x: 719, endPoint y: 309, distance: 896.7
click at [535, 398] on div at bounding box center [902, 404] width 1332 height 710
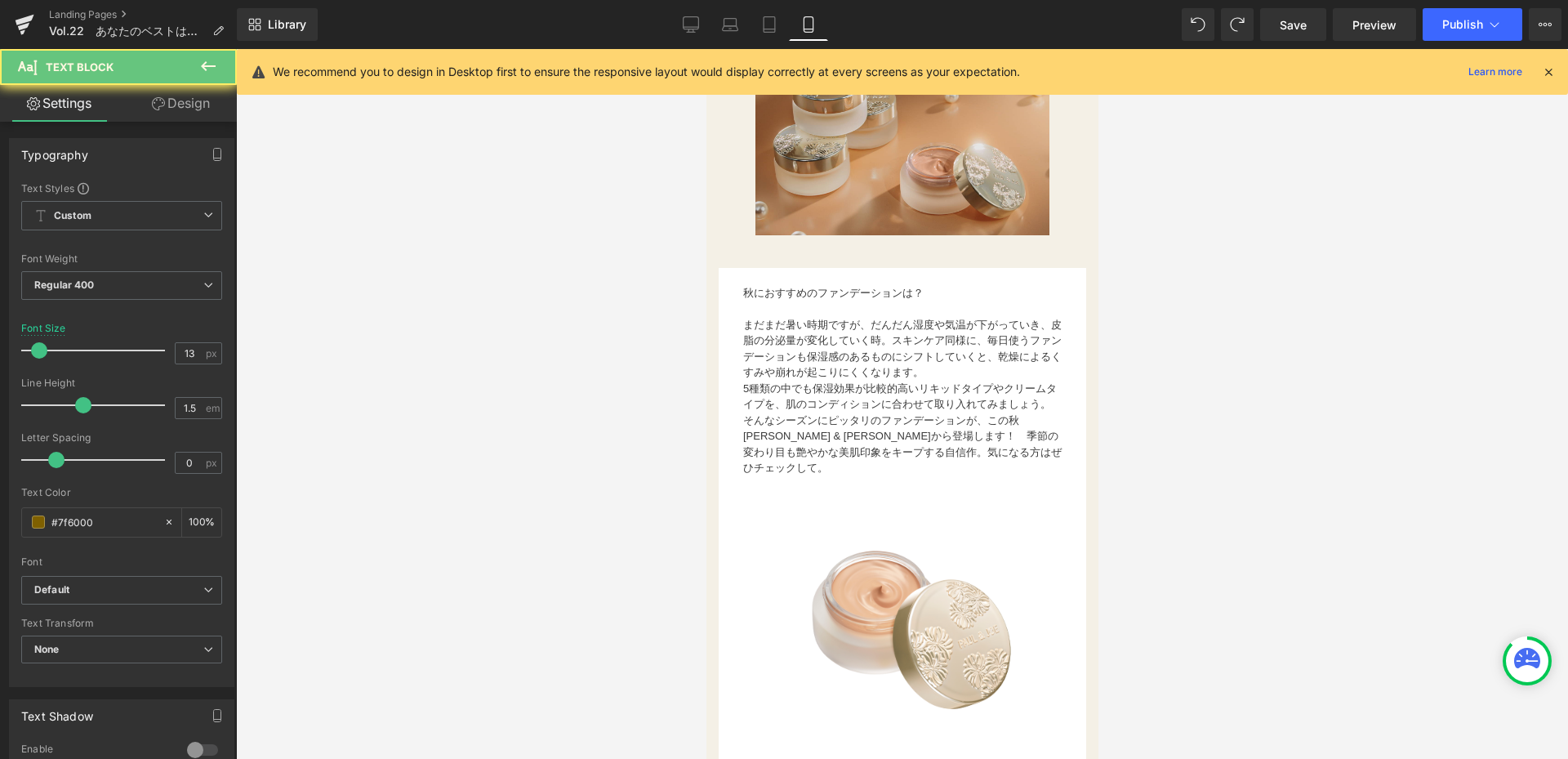
drag, startPoint x: 474, startPoint y: 514, endPoint x: 566, endPoint y: 487, distance: 95.9
click at [475, 513] on div at bounding box center [902, 404] width 1332 height 710
drag, startPoint x: 747, startPoint y: 294, endPoint x: 926, endPoint y: 295, distance: 179.0
click at [906, 295] on div "お国が違えばオーラルケア意識も変わるもの。デザイナーの[PERSON_NAME]に、オーラルケアについてのこだわりや愛用アイテムについて聞いてみました！ Te…" at bounding box center [901, 632] width 367 height 730
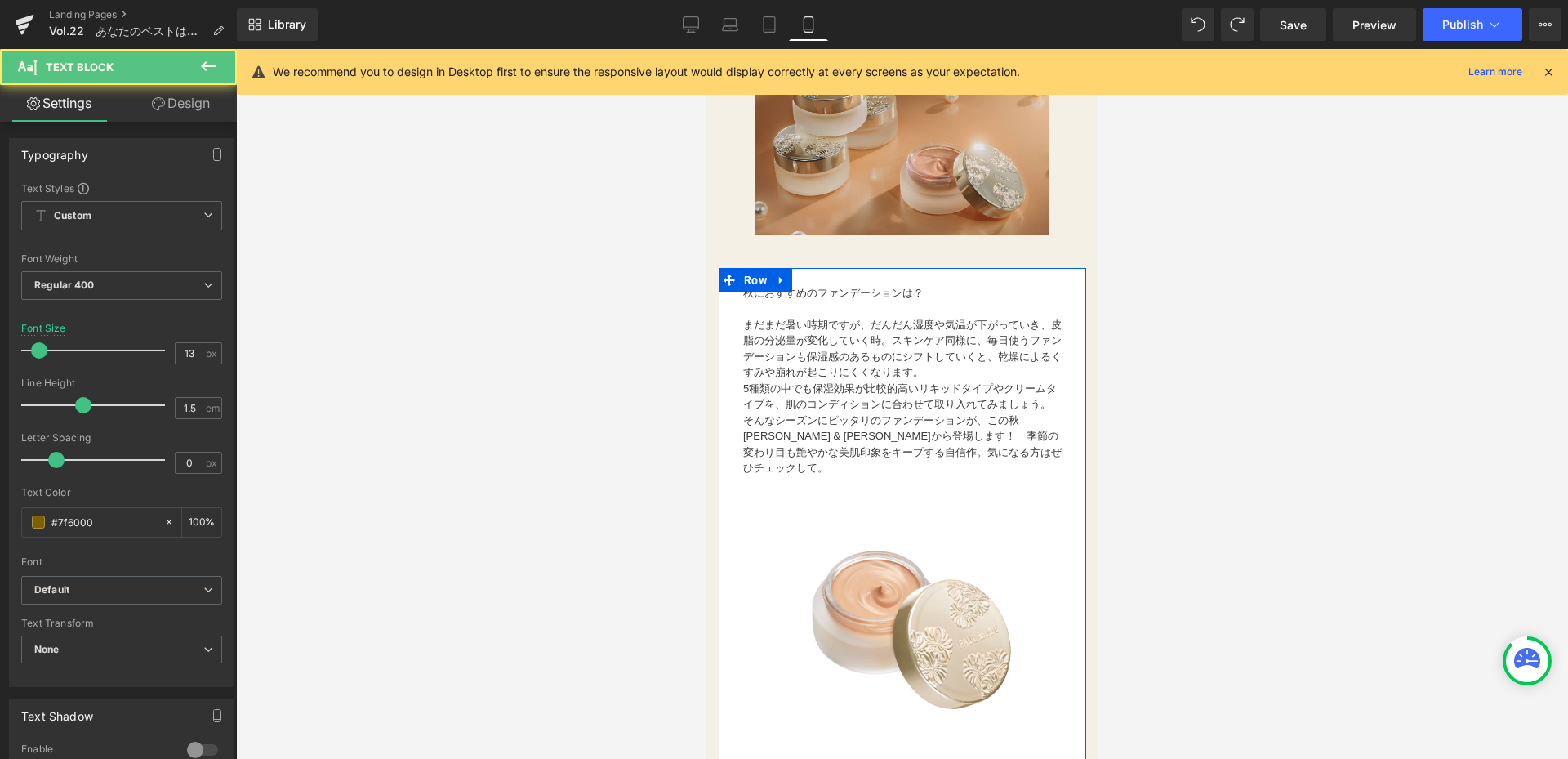
click at [947, 293] on div "31px" at bounding box center [901, 280] width 367 height 25
click at [827, 346] on font "まだまだ暑い時期ですが、だんだん湿度や気温が下がっていき、皮脂の分泌量が変化していく時。スキンケア同様に、毎日使うファンデーションも保湿感のあるものにシフトし…" at bounding box center [901, 348] width 318 height 61
click at [758, 344] on font "まだまだ暑い時期ですが、だんだん湿度や気温が下がっていき、皮脂の分泌量が変化していく時。スキンケア同様に、毎日使うファンデーションも保湿感のあるものにシフトし…" at bounding box center [901, 348] width 318 height 61
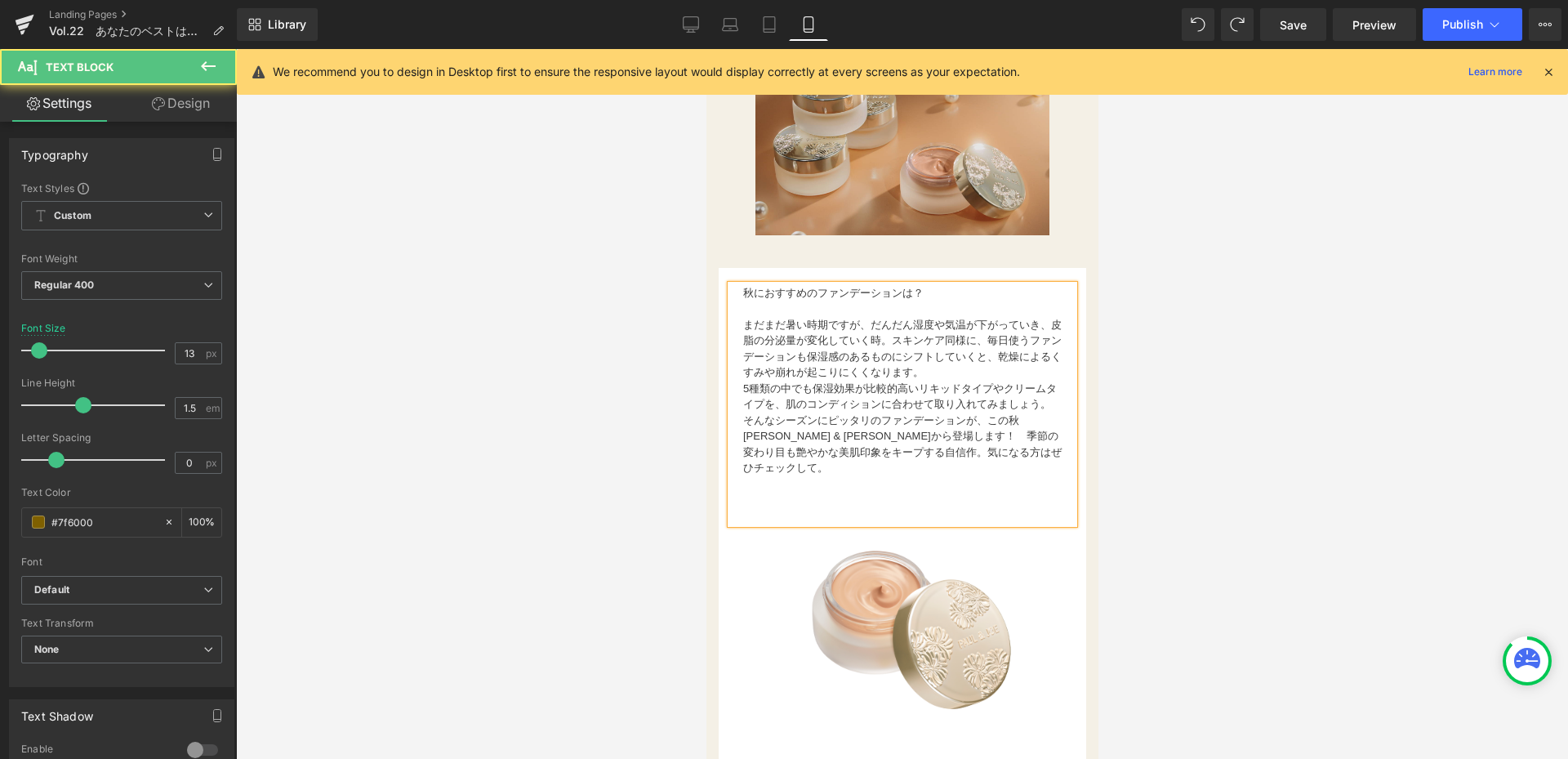
drag, startPoint x: 743, startPoint y: 296, endPoint x: 968, endPoint y: 295, distance: 225.0
click at [966, 296] on p "秋におすすめのファンデーションは？" at bounding box center [901, 293] width 318 height 16
drag, startPoint x: 107, startPoint y: 519, endPoint x: 1, endPoint y: 506, distance: 106.8
click at [0, 507] on div "Typography Text Styles Custom Custom Setup Global Style Custom Setup Global Sty…" at bounding box center [122, 406] width 245 height 561
click at [917, 413] on p "5種類の中でも保湿効果が比較的高いリキッドタイプやクリームタイプを、肌のコンディションに合わせて取り入れてみましょう。" at bounding box center [901, 396] width 318 height 32
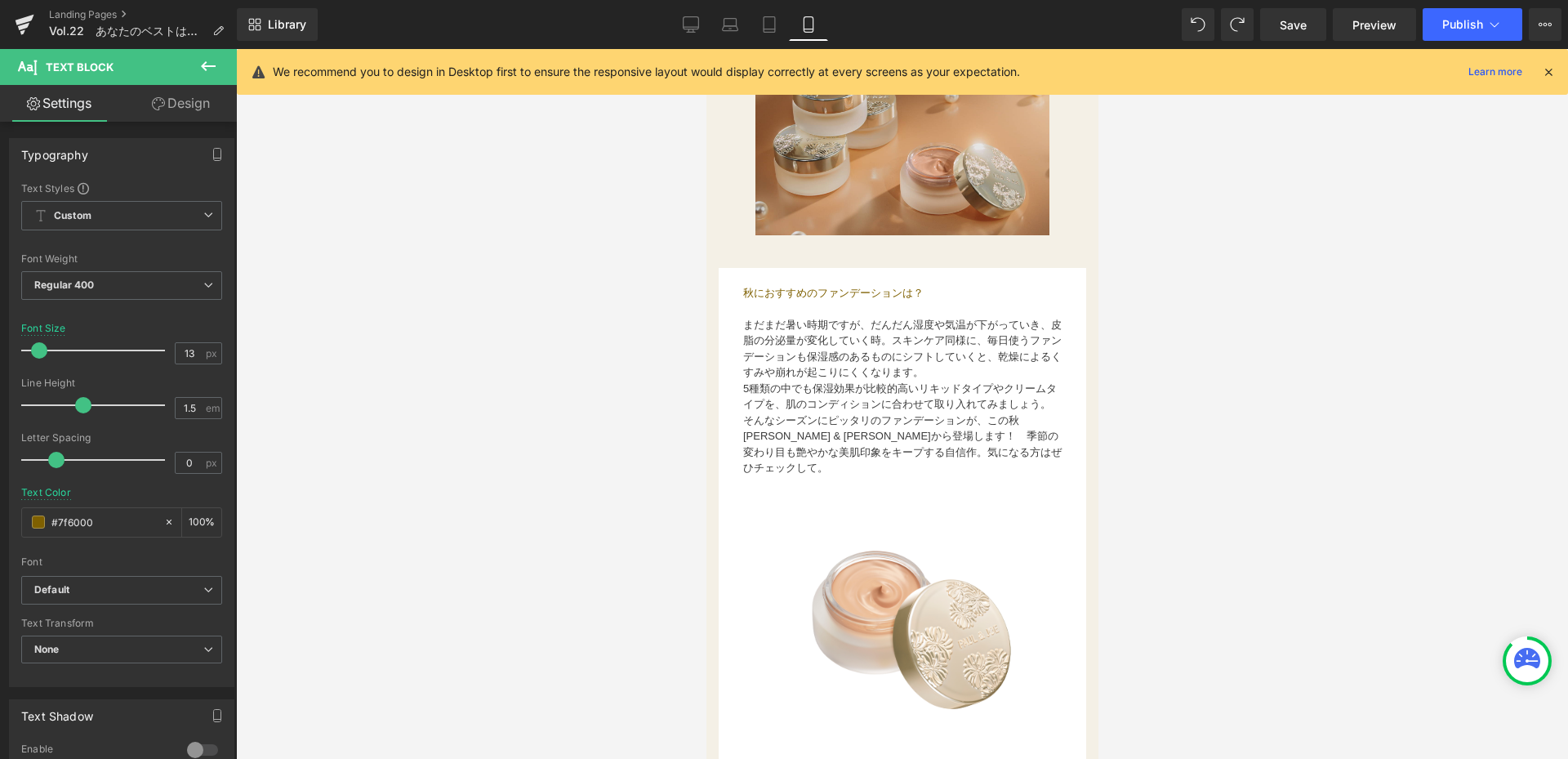
click at [844, 476] on p "そんなシーズンにピッタリのファンデーションが、この秋[PERSON_NAME] & [PERSON_NAME]から登場します！　季節の変わり目も艶やかな美肌印…" at bounding box center [901, 445] width 318 height 64
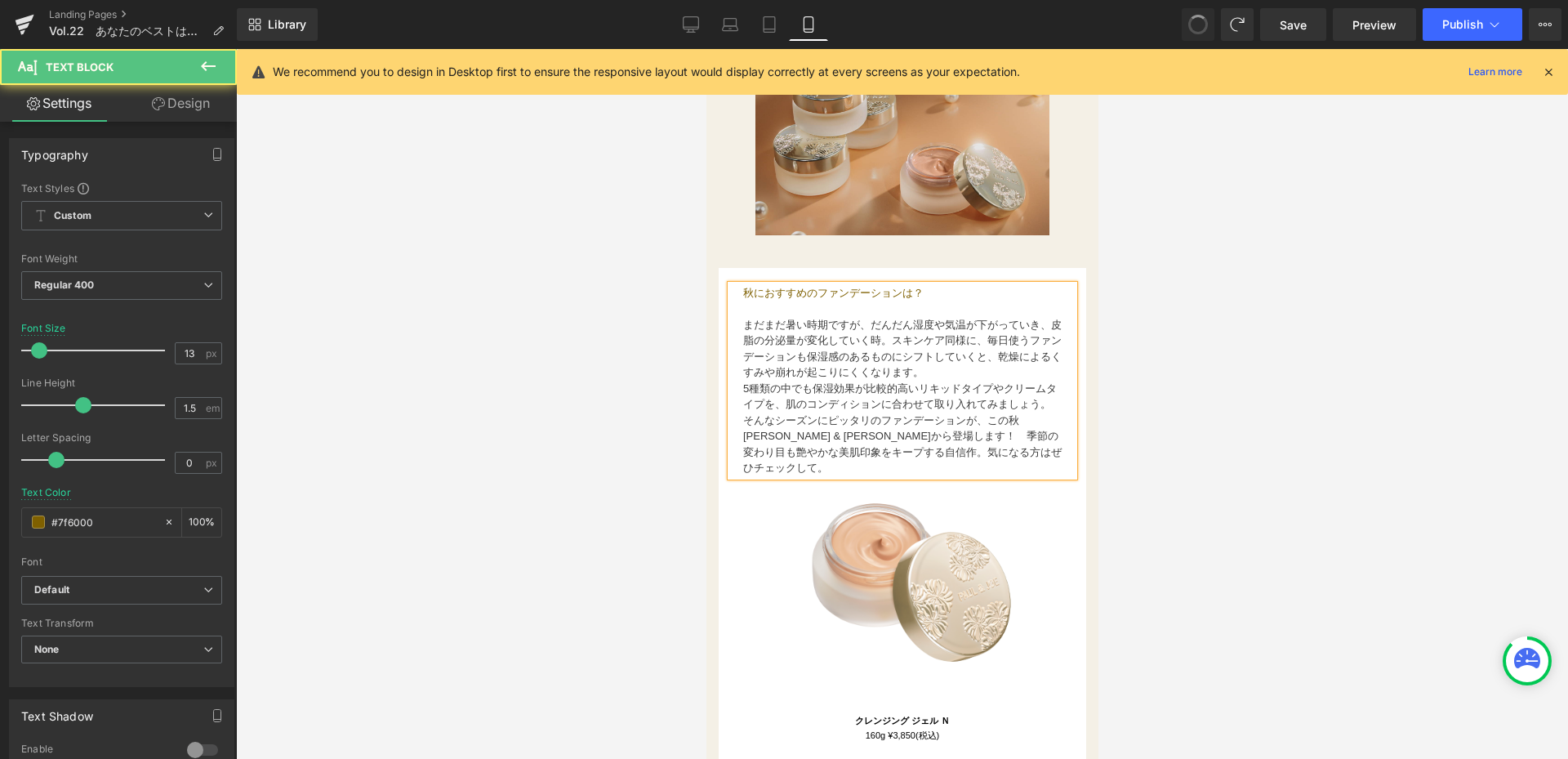
click at [447, 414] on div at bounding box center [902, 404] width 1332 height 710
click at [864, 393] on font "5種類の中でも保湿効果が比較的高いリキッドタイプやクリームタイプを、肌のコンディションに合わせて取り入れてみましょう。" at bounding box center [899, 396] width 313 height 29
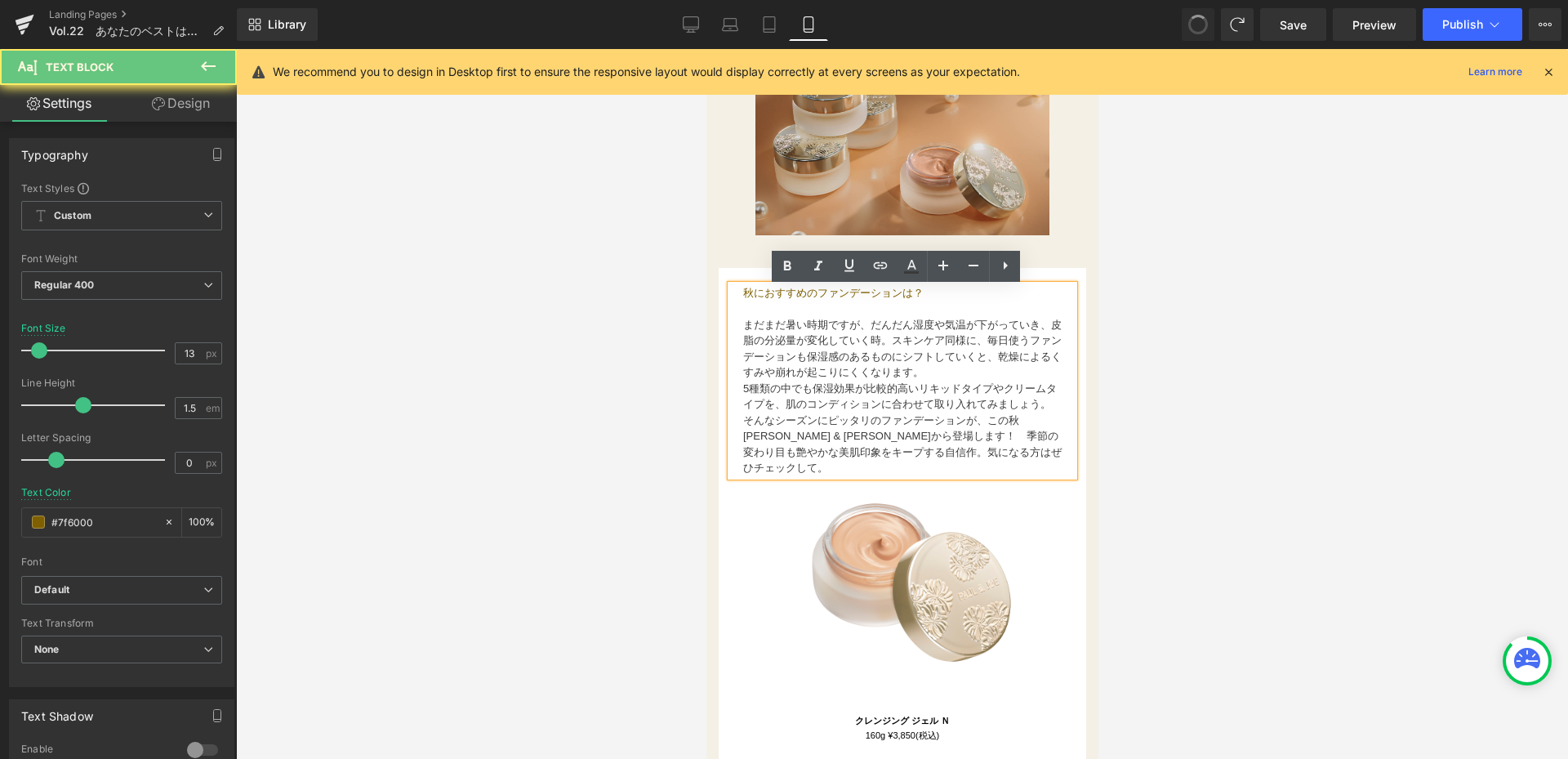
click at [653, 456] on div at bounding box center [902, 404] width 1332 height 710
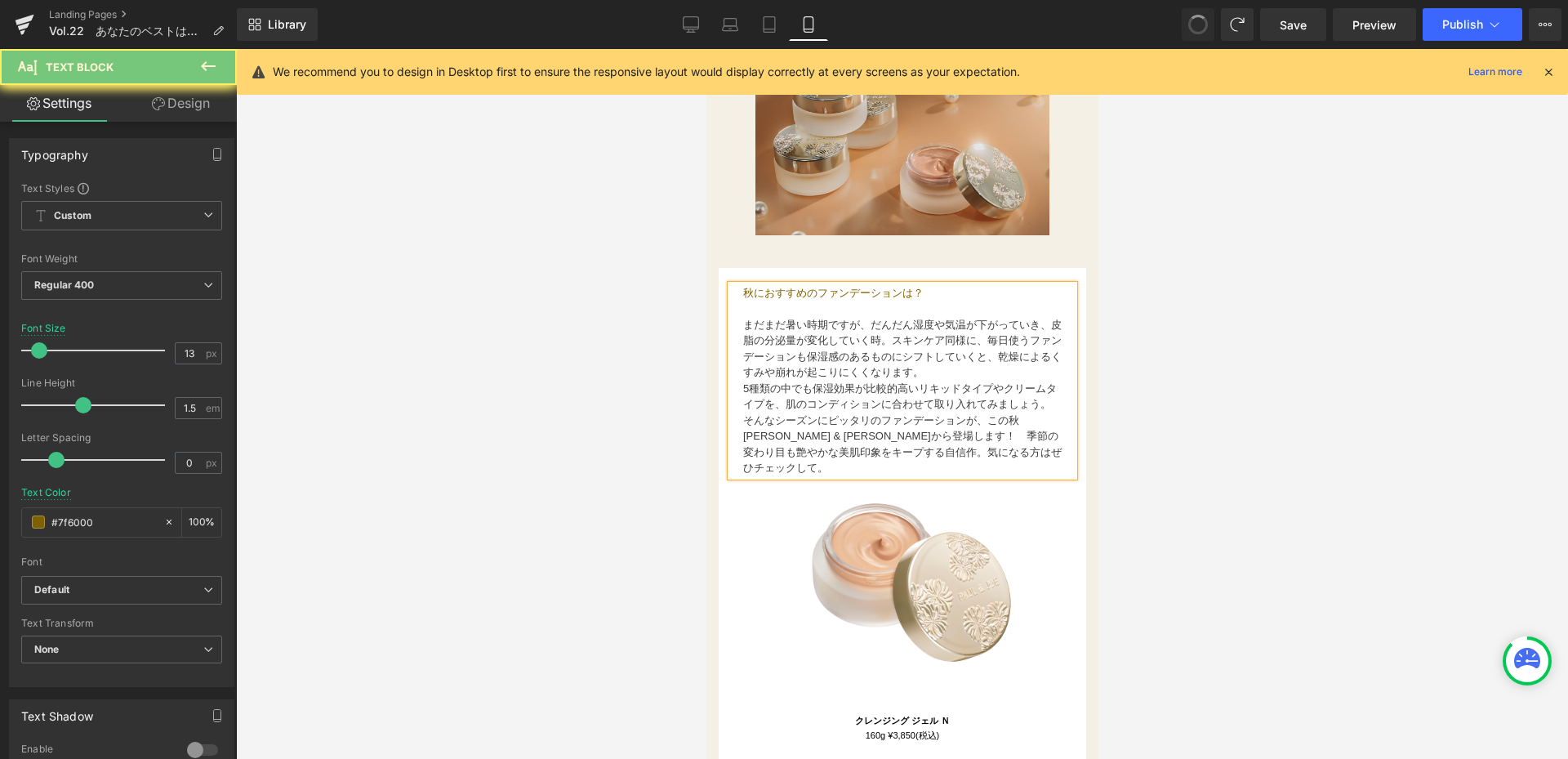
click at [941, 452] on font "そんなシーズンにピッタリのファンデーションが、この秋[PERSON_NAME] & [PERSON_NAME]から登場します！　季節の変わり目も艶やかな美肌印…" at bounding box center [901, 444] width 318 height 61
click at [553, 442] on div at bounding box center [902, 404] width 1332 height 710
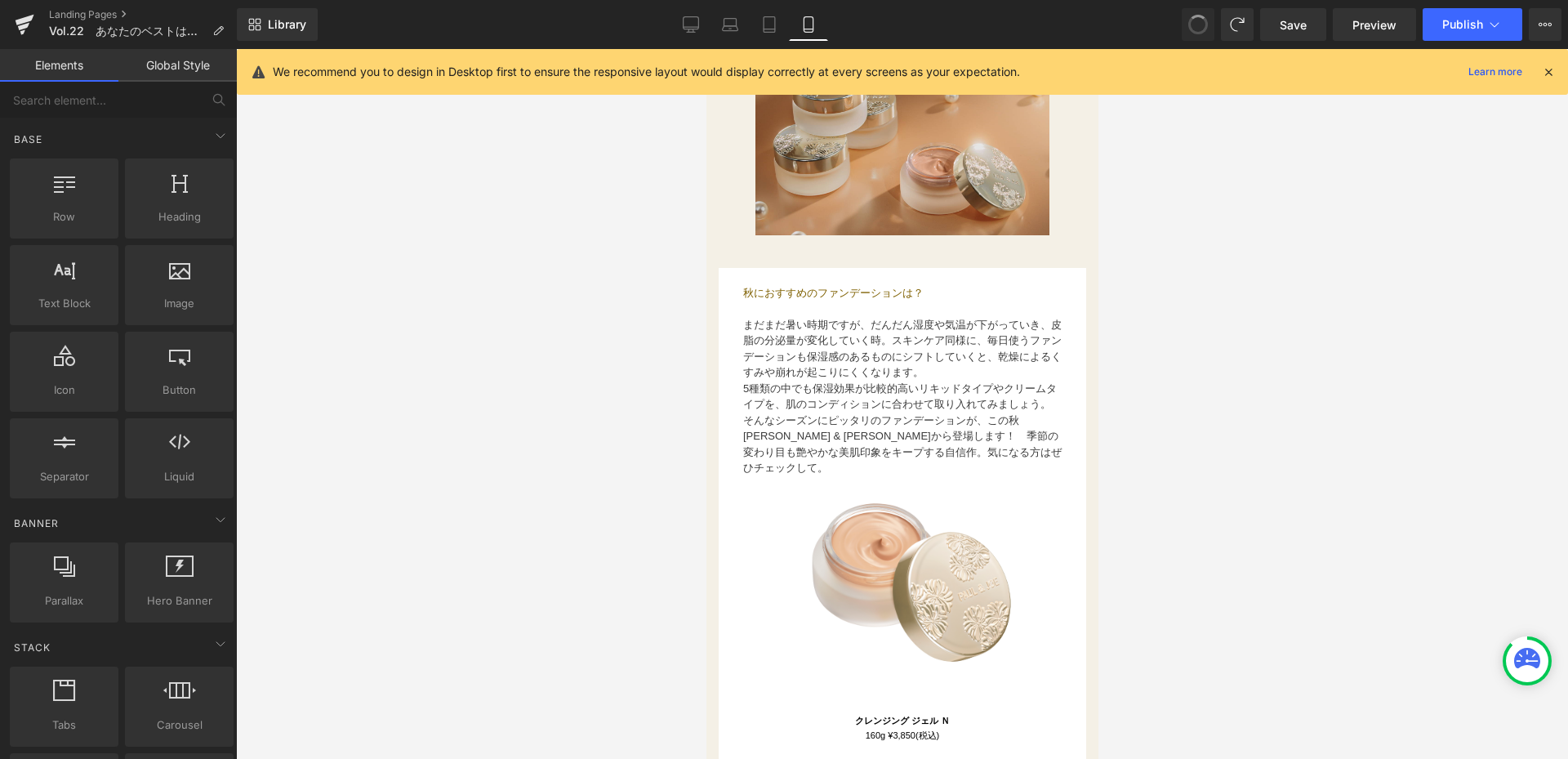
click at [395, 249] on div at bounding box center [902, 404] width 1332 height 710
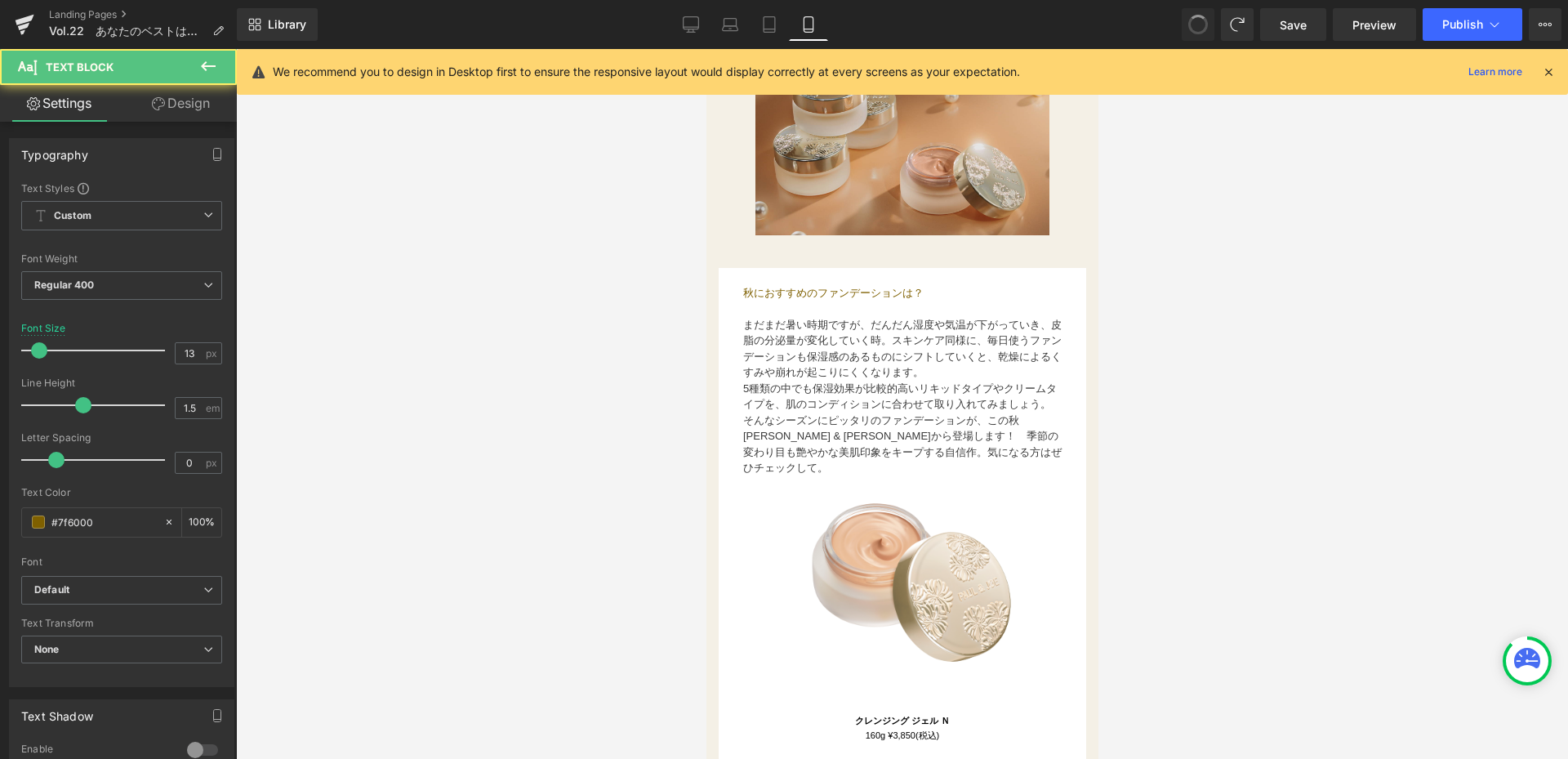
click at [922, 414] on font "そんなシーズンにピッタリのファンデーションが、この秋[PERSON_NAME] & [PERSON_NAME]から登場します！　季節の変わり目も艶やかな美肌印…" at bounding box center [901, 444] width 318 height 61
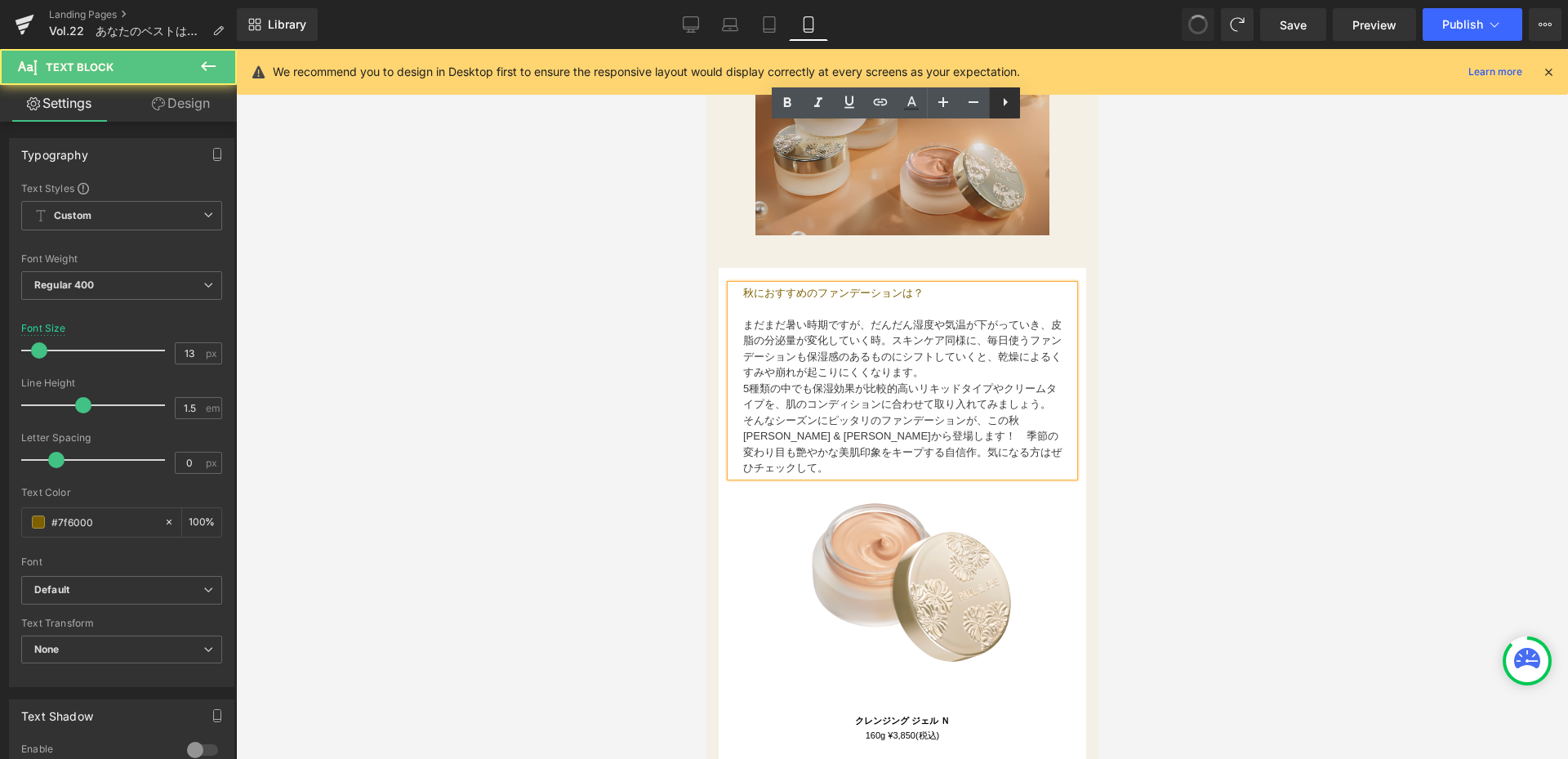
drag, startPoint x: 1007, startPoint y: 106, endPoint x: 289, endPoint y: 74, distance: 718.7
click at [0, 0] on icon at bounding box center [0, 0] width 0 height 0
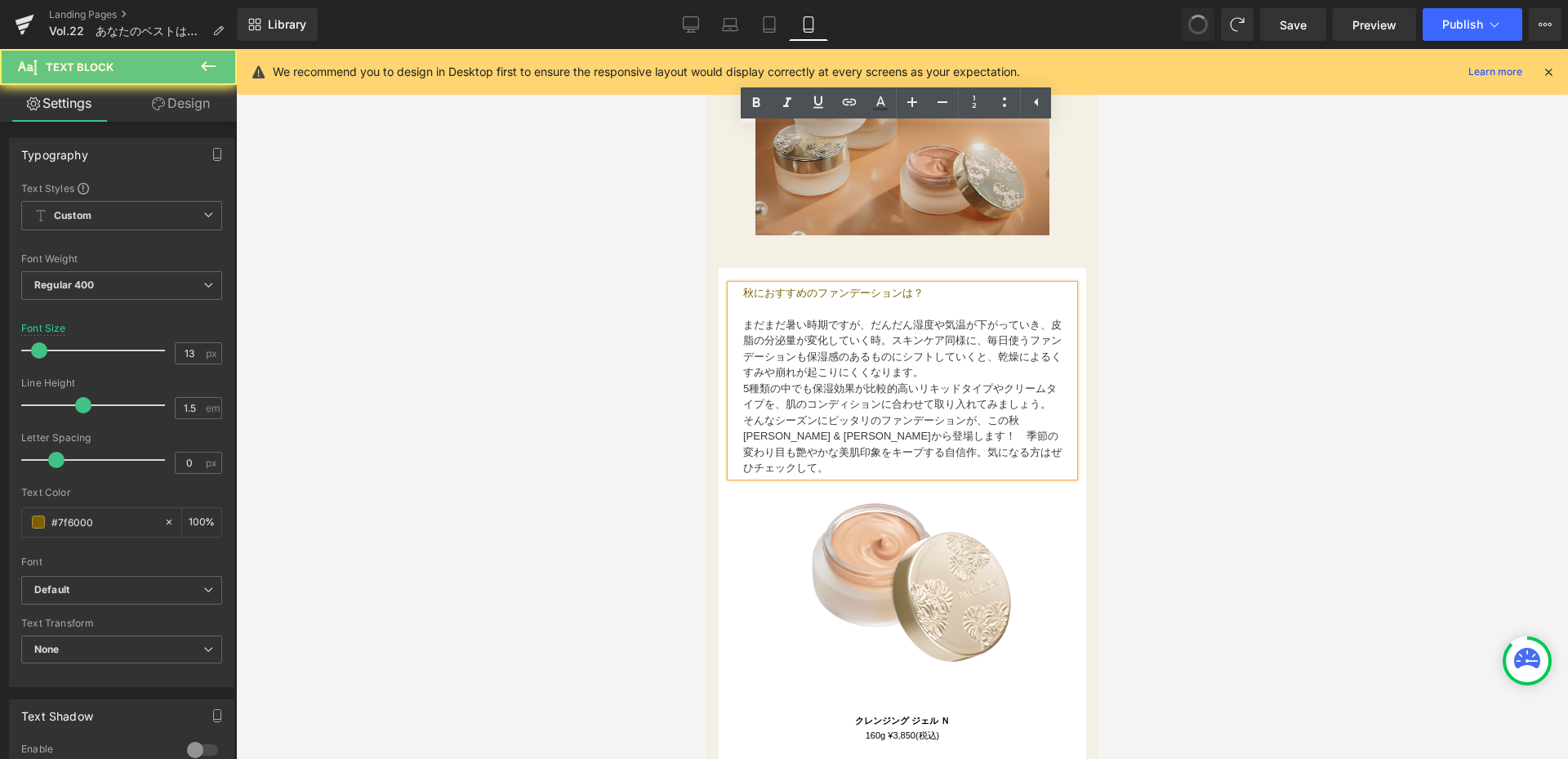
click at [903, 318] on font "まだまだ暑い時期ですが、だんだん湿度や気温が下がっていき、皮脂の分泌量が変化していく時。スキンケア同様に、毎日使うファンデーションも保湿感のあるものにシフトし…" at bounding box center [901, 348] width 318 height 61
click at [614, 357] on div at bounding box center [902, 404] width 1332 height 710
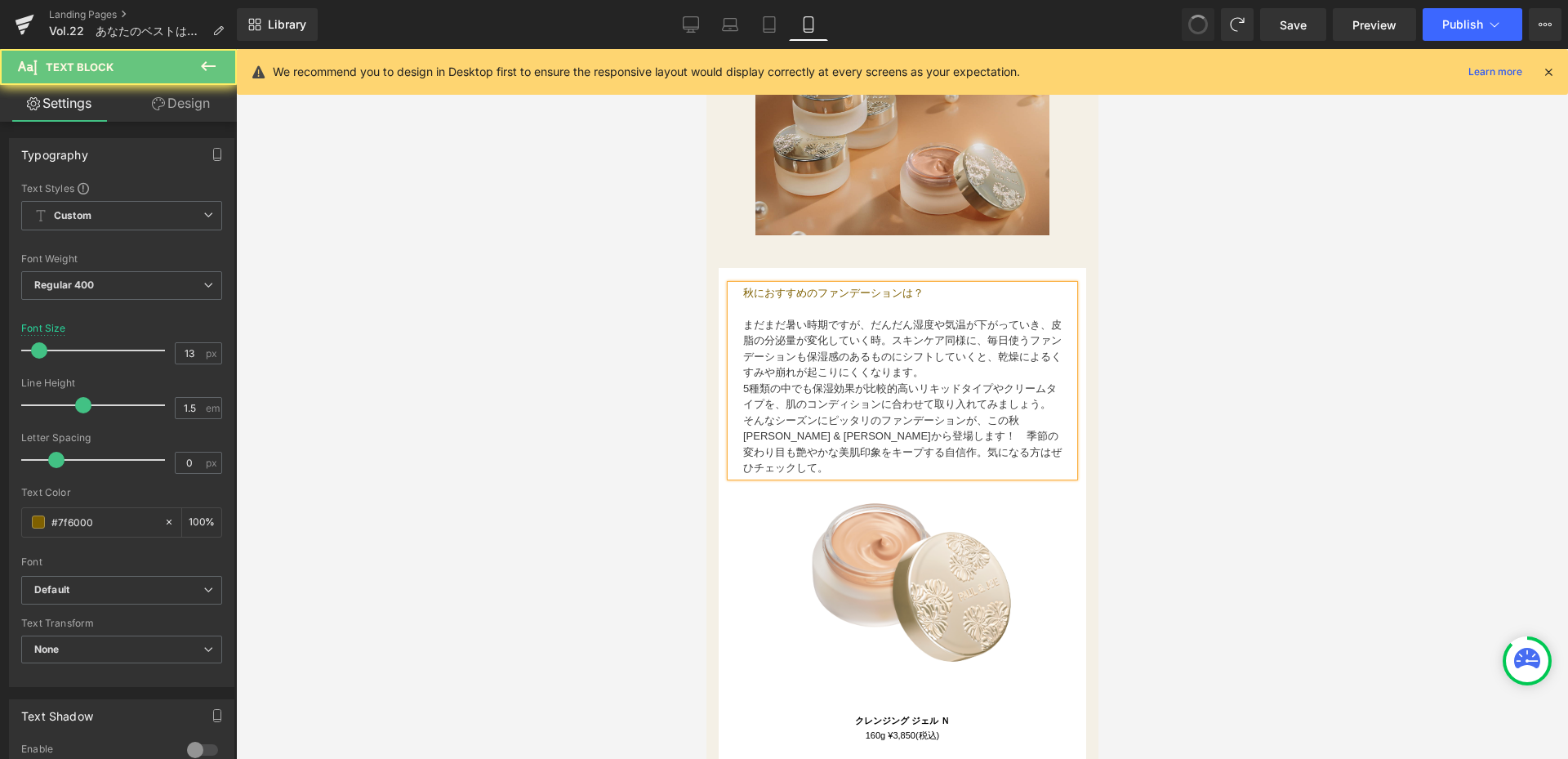
click at [1349, 281] on div at bounding box center [902, 404] width 1332 height 710
click at [545, 459] on div at bounding box center [902, 404] width 1332 height 710
click at [1000, 411] on font "5種類の中でも保湿効果が比較的高いリキッドタイプやクリームタイプを、肌のコンディションに合わせて取り入れてみましょう。" at bounding box center [899, 396] width 313 height 29
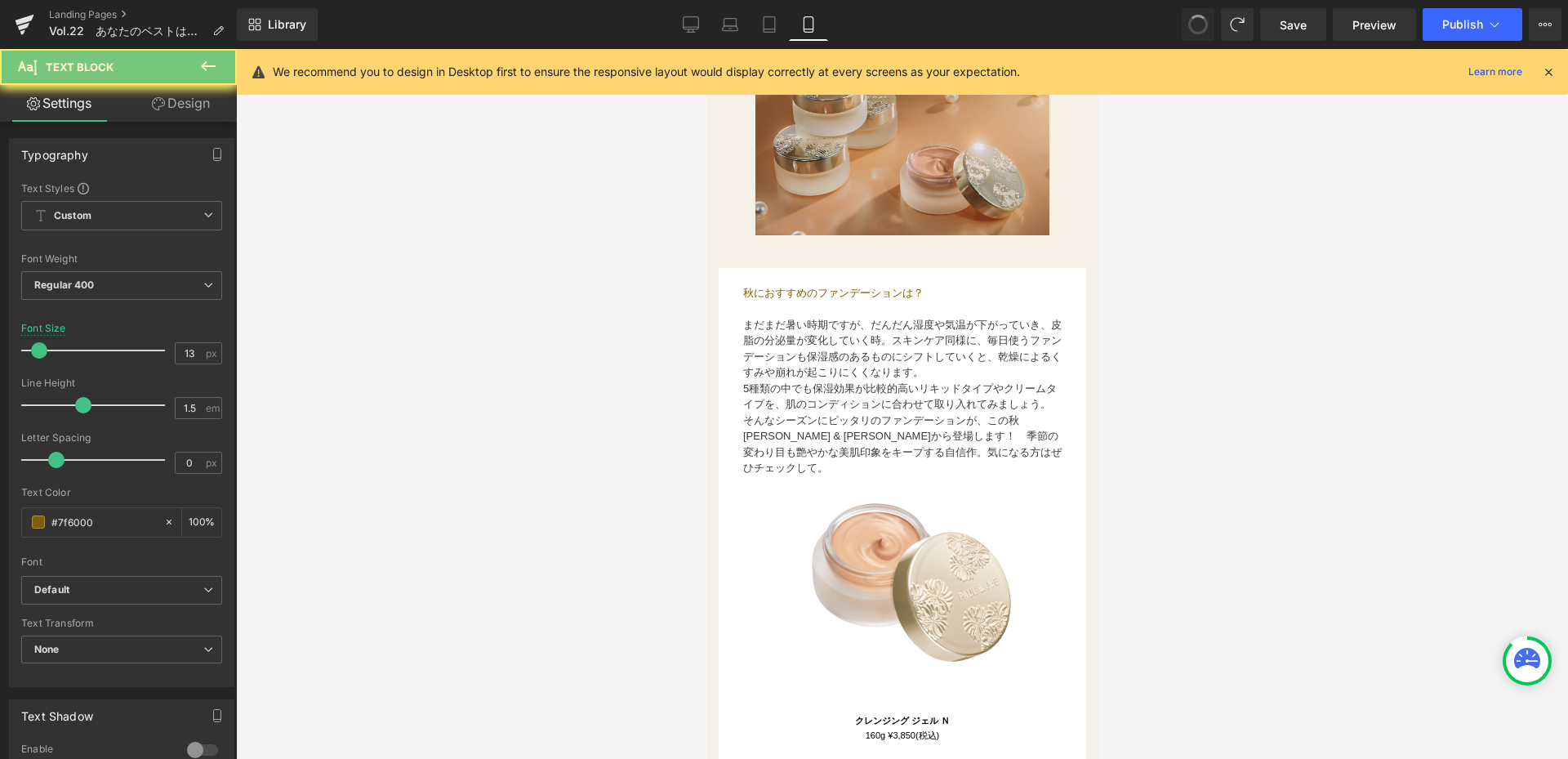
click at [1234, 498] on div at bounding box center [902, 404] width 1332 height 710
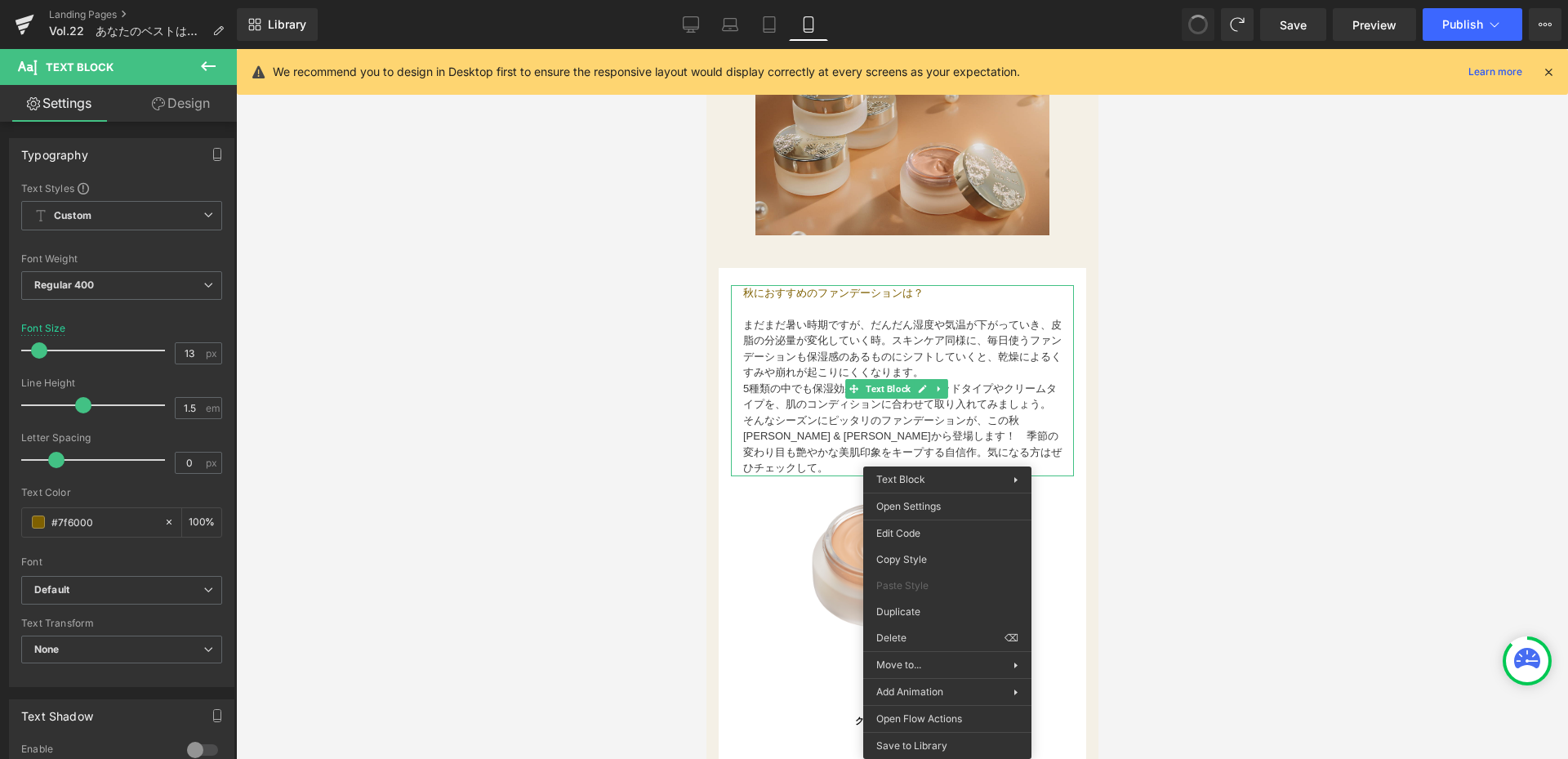
drag, startPoint x: 1292, startPoint y: 402, endPoint x: 236, endPoint y: 355, distance: 1057.0
click at [1292, 402] on div at bounding box center [902, 404] width 1332 height 710
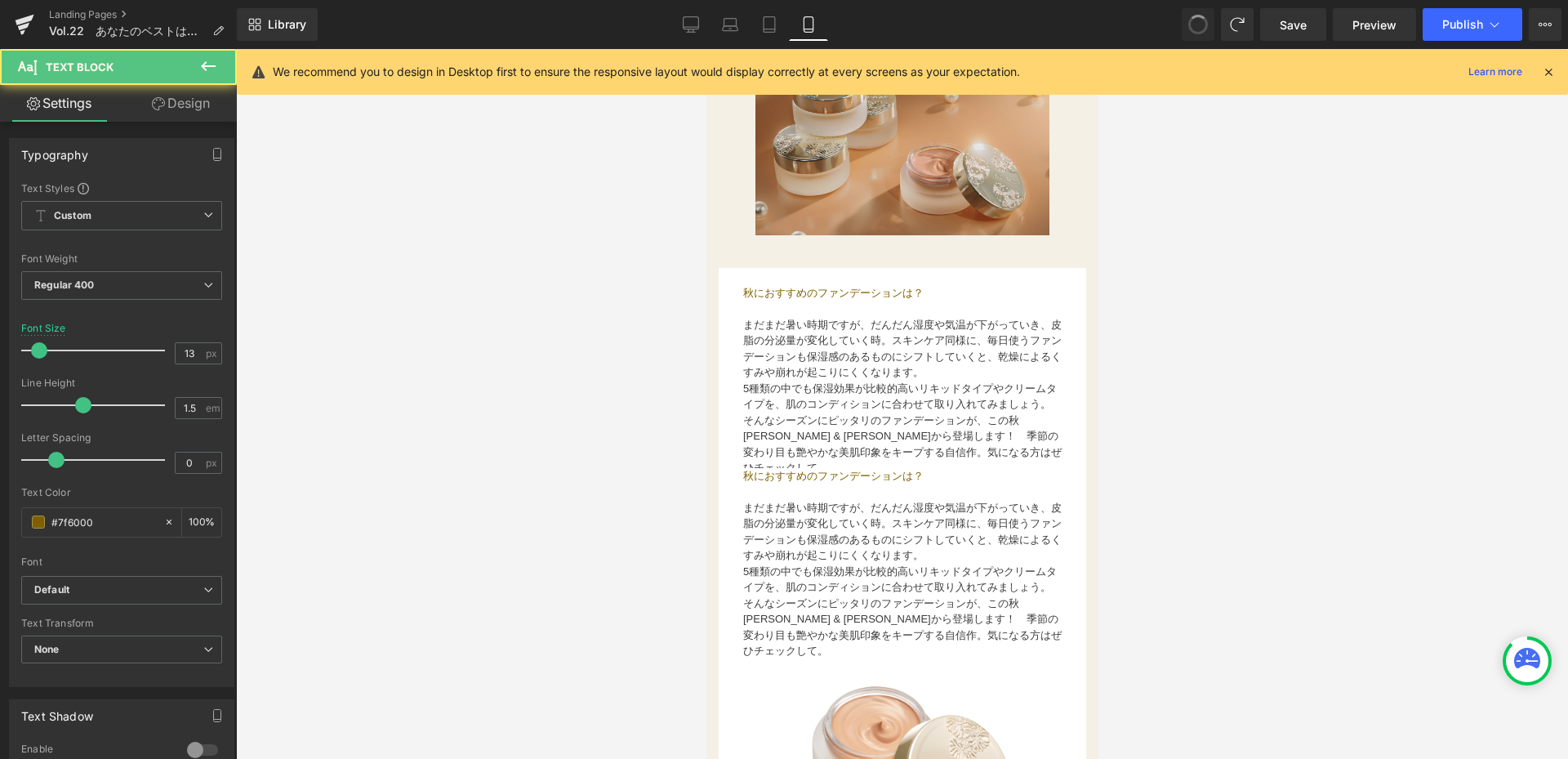
click at [773, 471] on div "秋におすすめのファンデーションは？ まだまだ暑い時期ですが、だんだん湿度や気温が下がっていき、皮脂の分泌量が変化していく時。スキンケア同様に、毎日使うファンデ…" at bounding box center [901, 564] width 343 height 191
click at [903, 475] on span "秋におすすめのファンデーションは？" at bounding box center [832, 476] width 181 height 13
drag, startPoint x: 943, startPoint y: 473, endPoint x: 715, endPoint y: 404, distance: 238.2
click at [706, 476] on html "コンテンツへスキップ [DATE]23:59まで送料無料※サンプルのみは送料500円（税込） [PERSON_NAME] ＆ [PERSON_NAME]公式オ…" at bounding box center [901, 491] width 392 height 4608
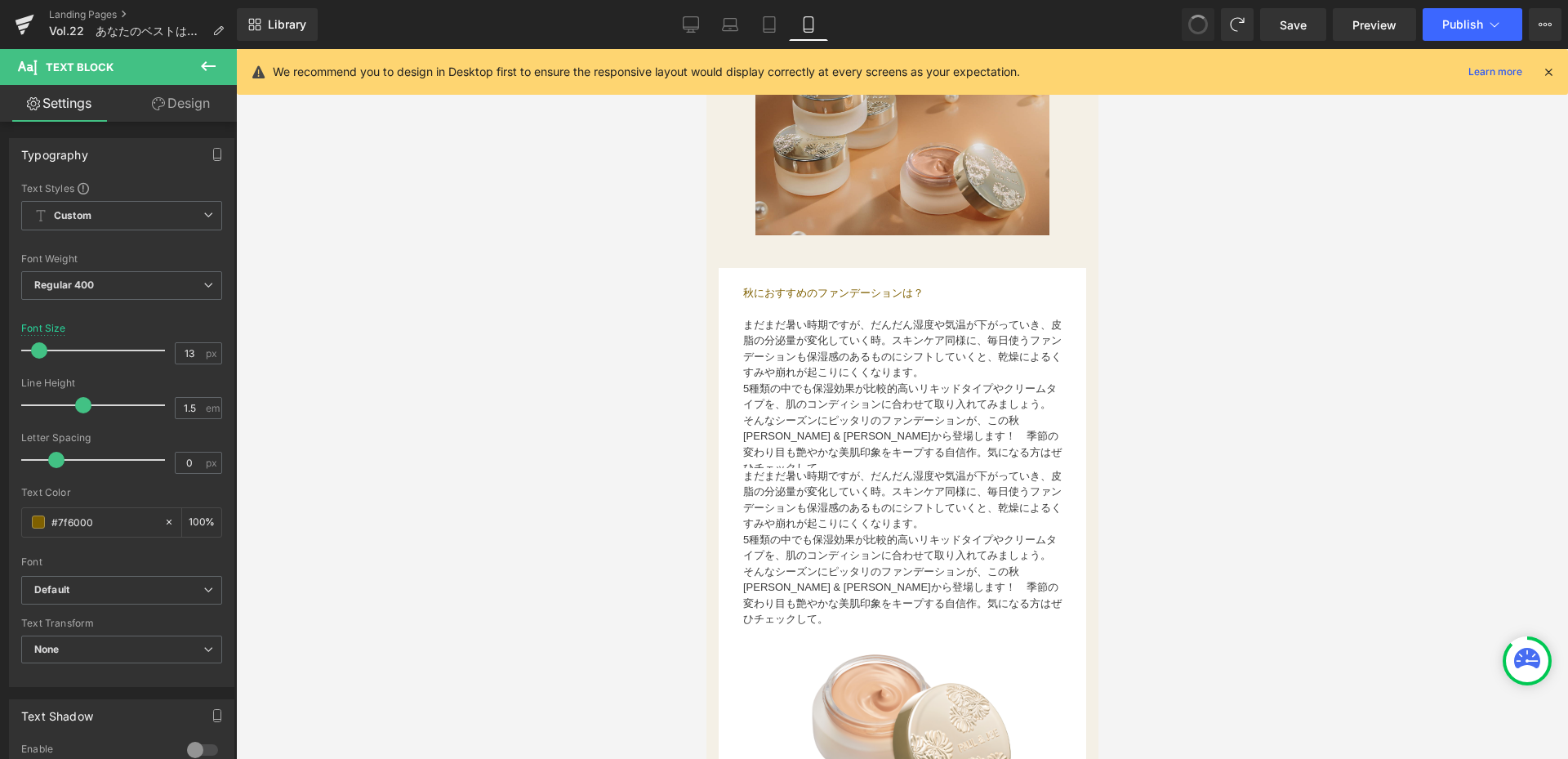
click at [867, 402] on p "5種類の中でも保湿効果が比較的高いリキッドタイプやクリームタイプを、肌のコンディションに合わせて取り入れてみましょう。" at bounding box center [901, 396] width 318 height 32
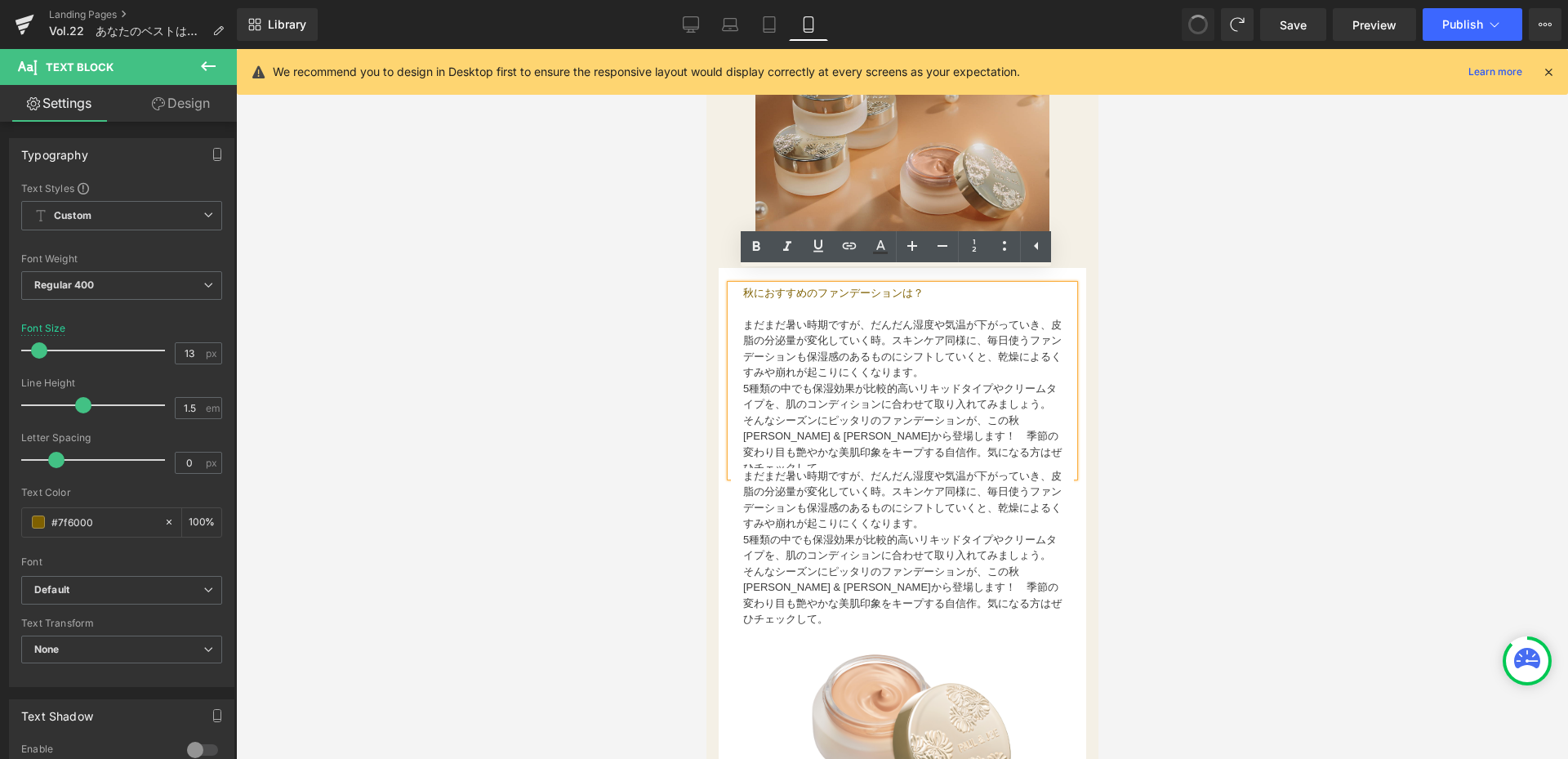
click at [800, 423] on font "そんなシーズンにピッタリのファンデーションが、この秋[PERSON_NAME] & [PERSON_NAME]から登場します！　季節の変わり目も艶やかな美肌印…" at bounding box center [901, 444] width 318 height 61
click at [855, 583] on font "そんなシーズンにピッタリのファンデーションが、この秋[PERSON_NAME] & [PERSON_NAME]から登場します！　季節の変わり目も艶やかな美肌印…" at bounding box center [901, 596] width 318 height 61
click at [748, 418] on font "そんなシーズンにピッタリのファンデーションが、この秋[PERSON_NAME] & [PERSON_NAME]から登場します！　季節の変わり目も艶やかな美肌印…" at bounding box center [901, 444] width 318 height 61
click at [696, 460] on div at bounding box center [902, 404] width 1332 height 710
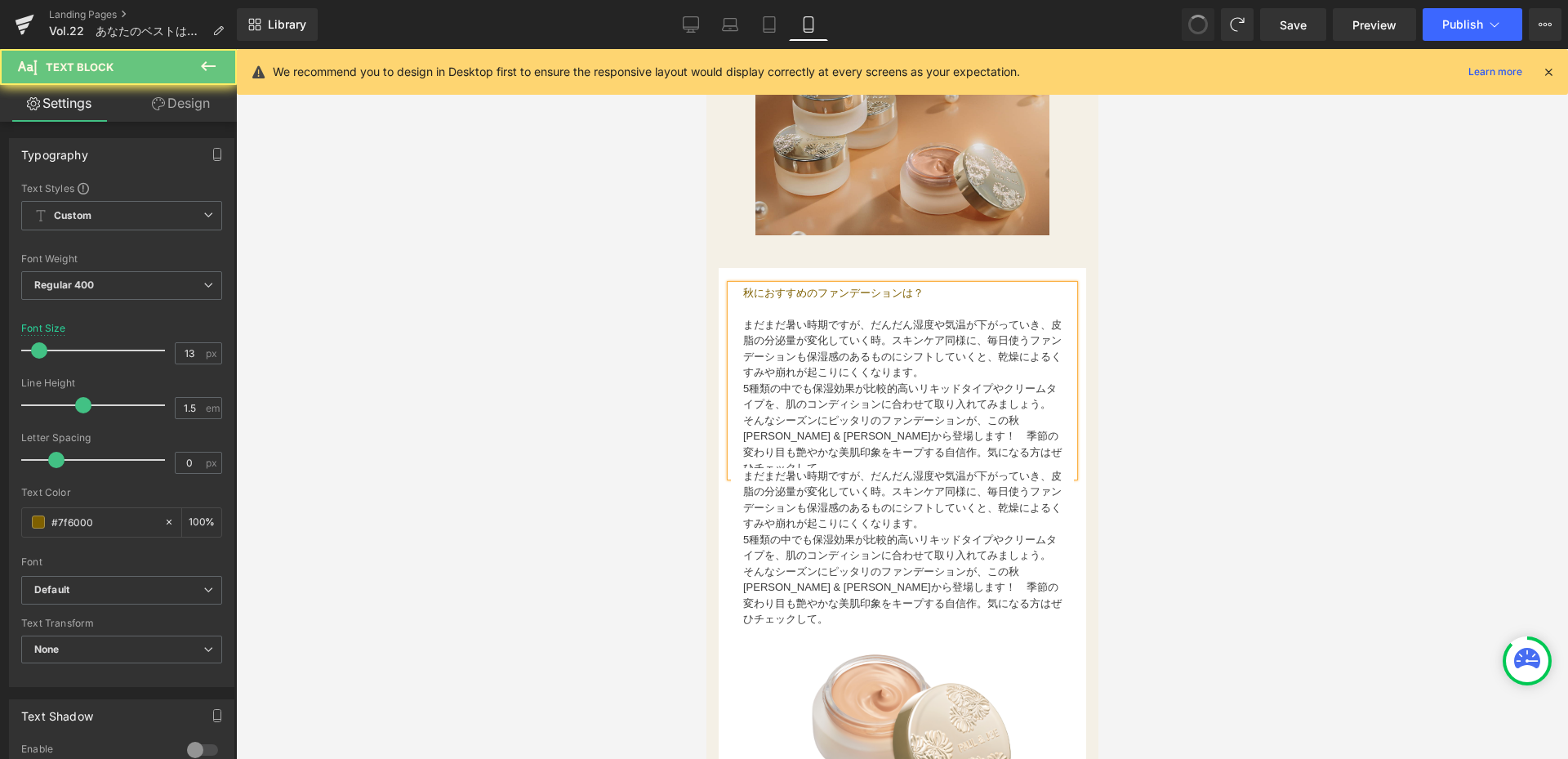
click at [1257, 537] on div at bounding box center [902, 404] width 1332 height 710
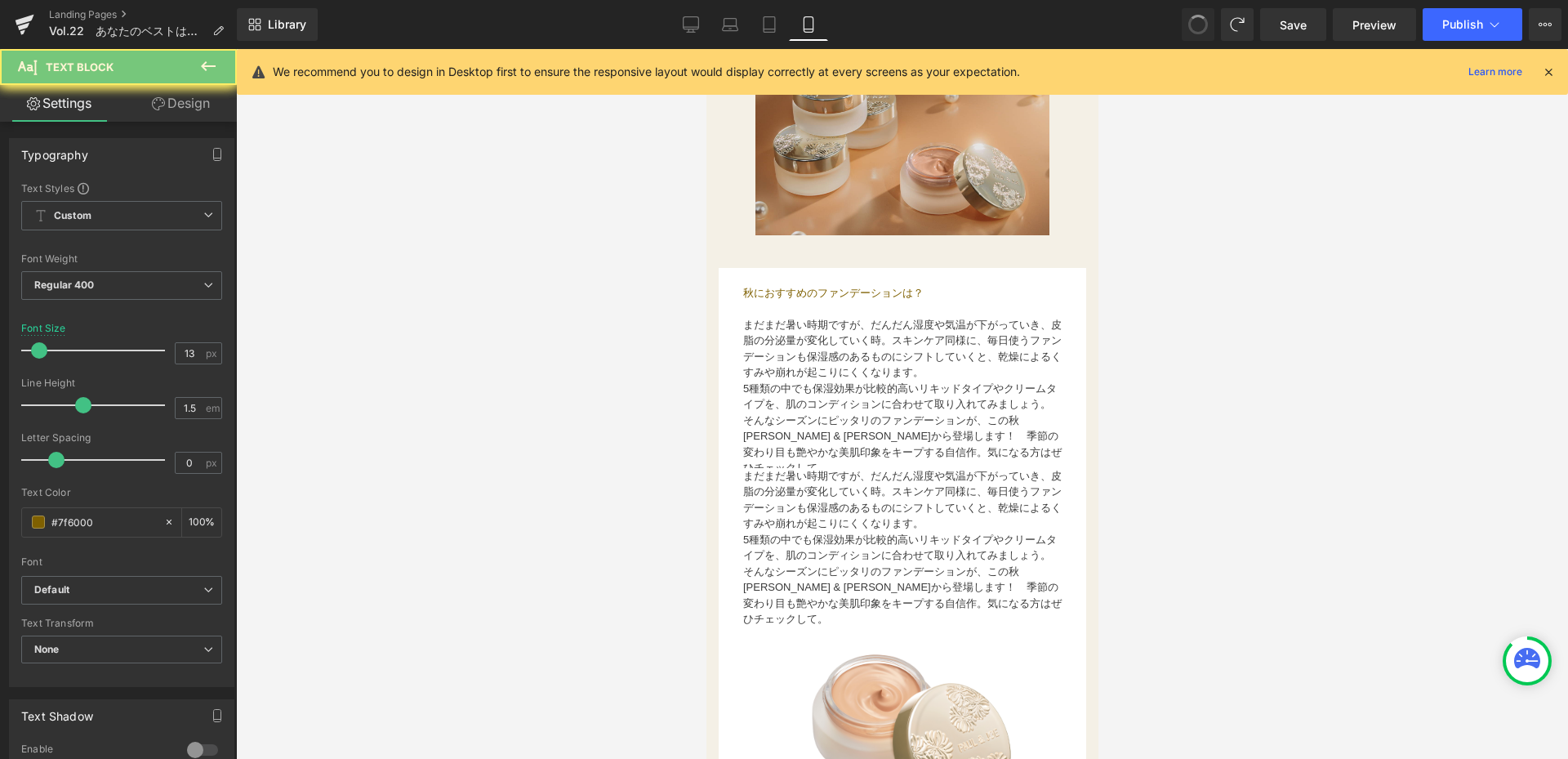
click at [826, 564] on p "5種類の中でも保湿効果が比較的高いリキッドタイプやクリームタイプを、肌のコンディションに合わせて取り入れてみましょう。" at bounding box center [901, 547] width 318 height 32
click at [799, 535] on font "5種類の中でも保湿効果が比較的高いリキッドタイプやクリームタイプを、肌のコンディションに合わせて取り入れてみましょう。" at bounding box center [899, 548] width 313 height 29
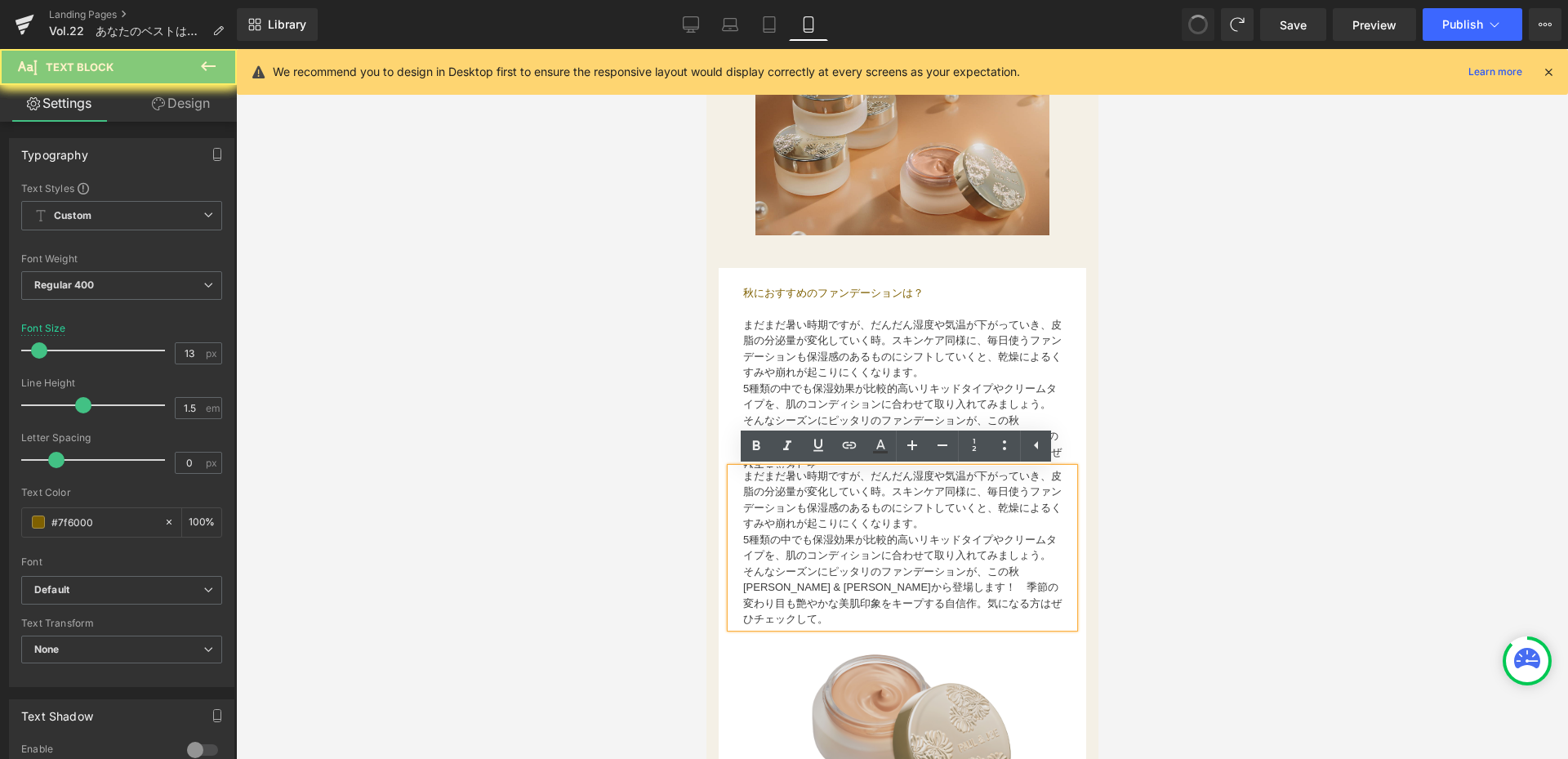
drag, startPoint x: 743, startPoint y: 478, endPoint x: 847, endPoint y: 643, distance: 195.0
click at [847, 643] on div "お国が違えばオーラルケア意識も変わるもの。デザイナーの[PERSON_NAME]に、オーラルケアについてのこだわりや愛用アイテムについて聞いてみました！ Te…" at bounding box center [901, 688] width 367 height 792
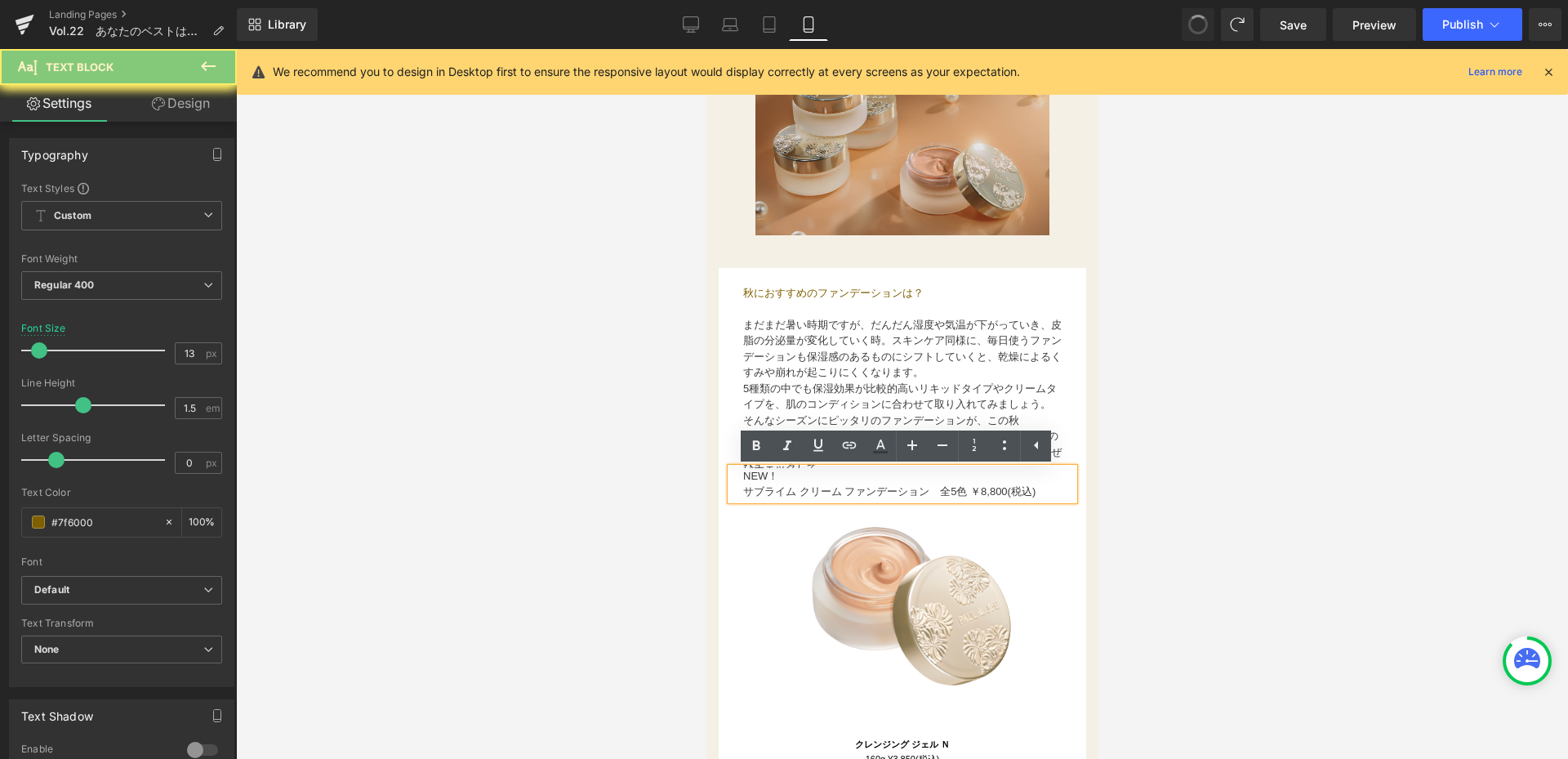
click at [775, 450] on font "そんなシーズンにピッタリのファンデーションが、この秋[PERSON_NAME] & [PERSON_NAME]から登場します！　季節の変わり目も艶やかな美肌印…" at bounding box center [901, 444] width 318 height 61
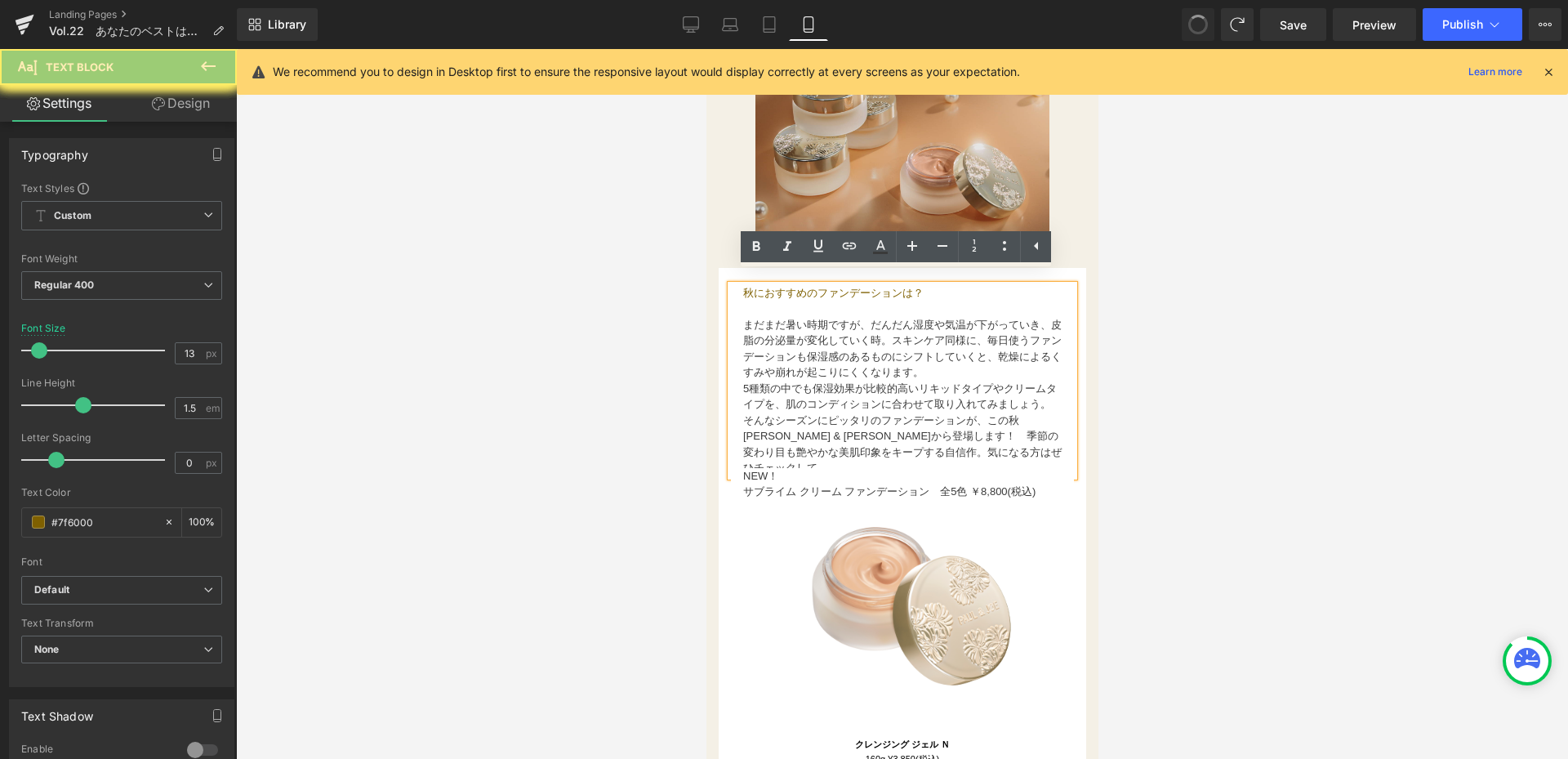
click at [769, 467] on p "そんなシーズンにピッタリのファンデーションが、この秋[PERSON_NAME] & [PERSON_NAME]から登場します！　季節の変わり目も艶やかな美肌印…" at bounding box center [901, 445] width 318 height 64
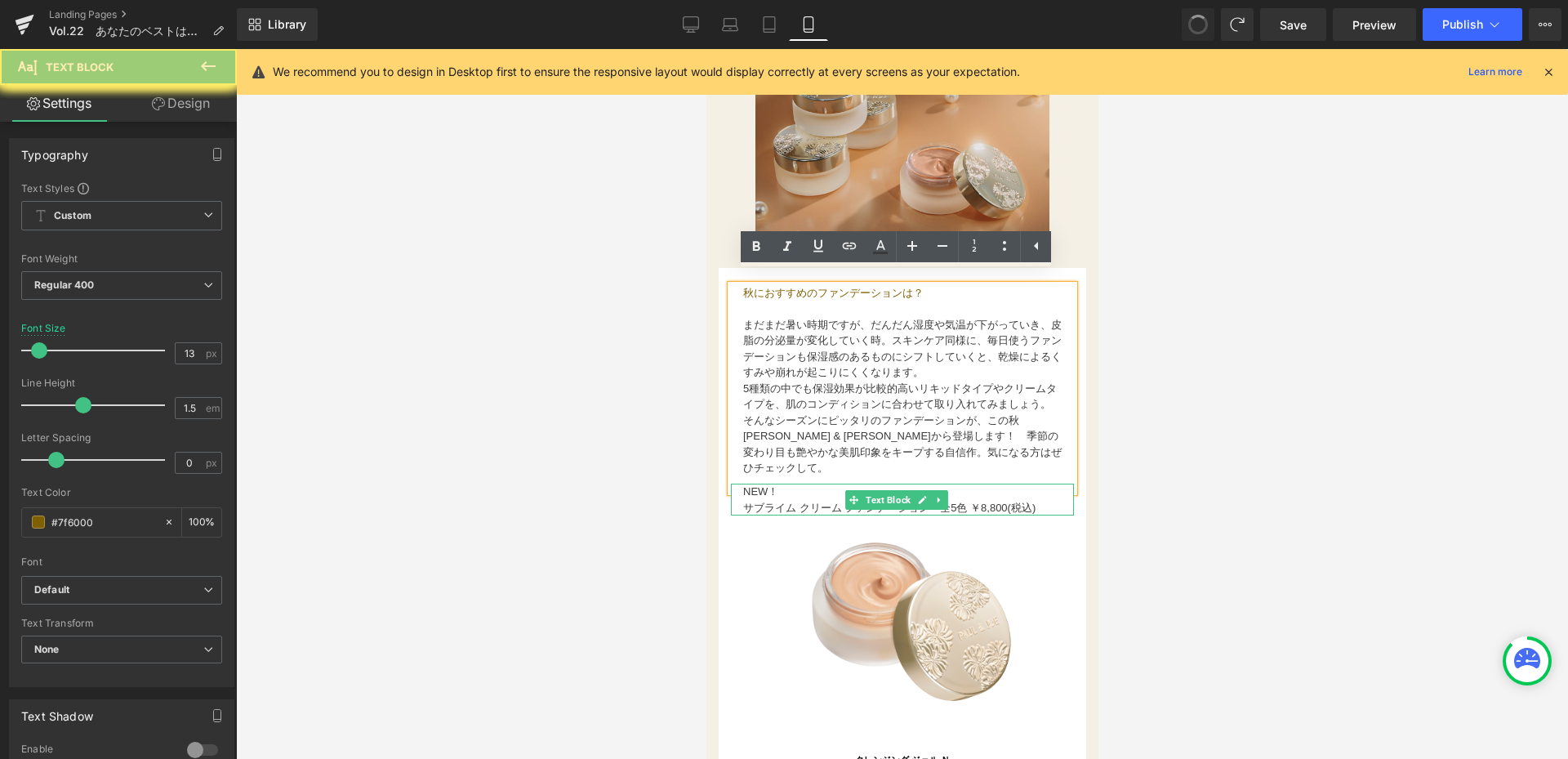
drag, startPoint x: 747, startPoint y: 495, endPoint x: 930, endPoint y: 499, distance: 183.0
click at [853, 511] on div "お国が違えばオーラルケア意識も変わるもの。デザイナーの[PERSON_NAME]に、オーラルケアについてのこだわりや愛用アイテムについて聞いてみました！ Te…" at bounding box center [901, 633] width 367 height 681
click at [970, 508] on img at bounding box center [901, 622] width 261 height 261
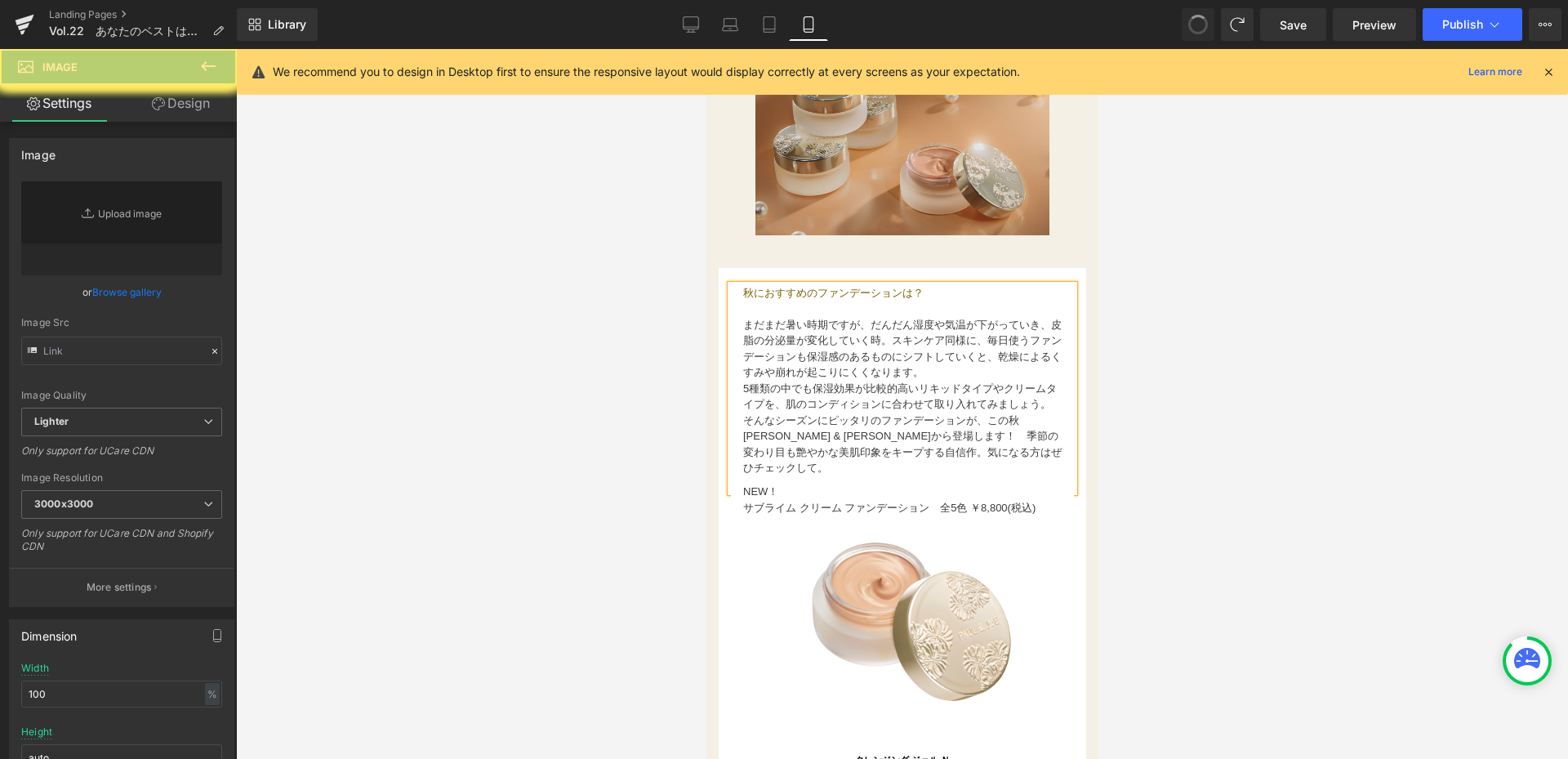
click at [691, 529] on div at bounding box center [902, 404] width 1332 height 710
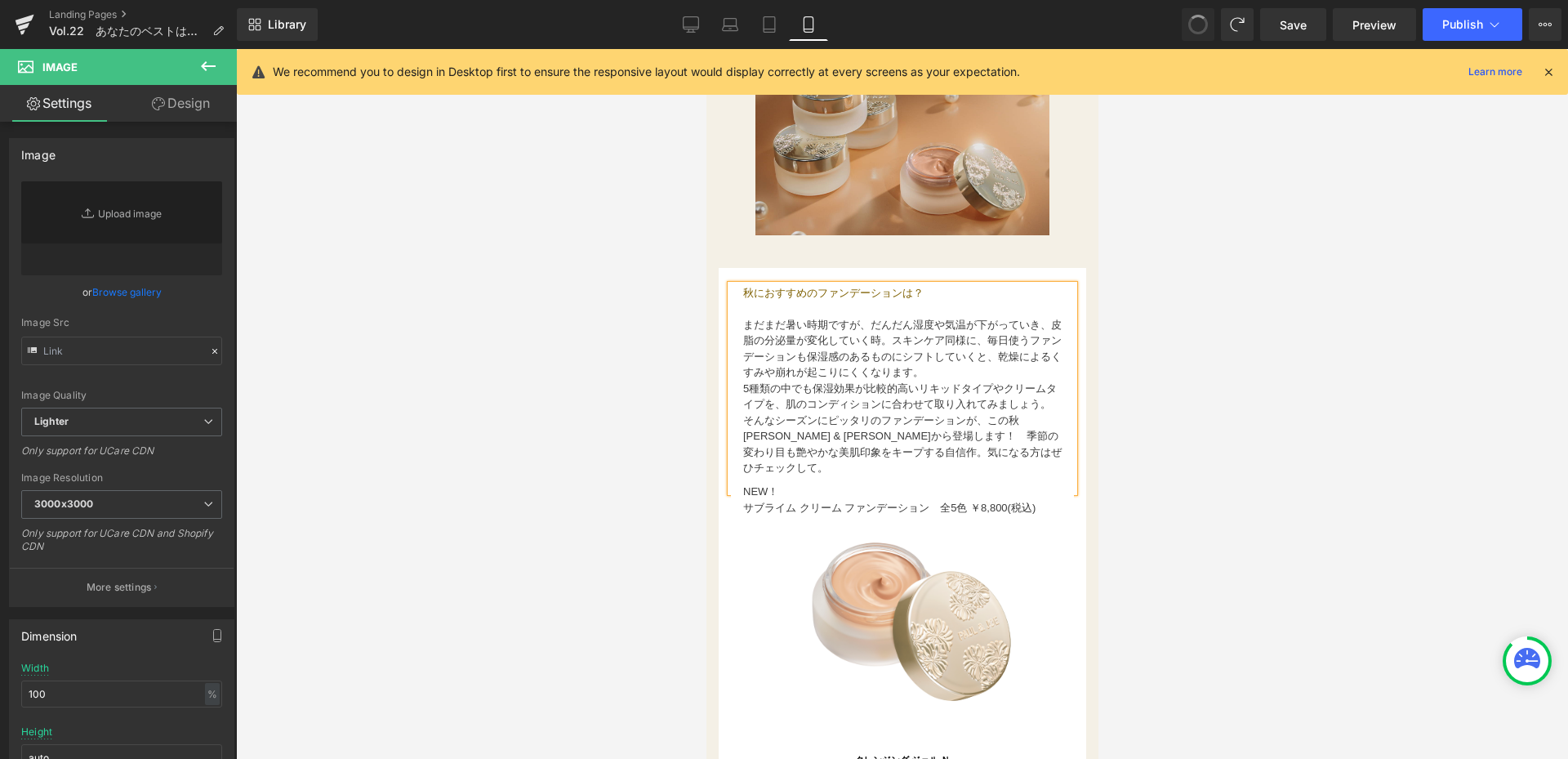
click at [1270, 505] on div at bounding box center [902, 404] width 1332 height 710
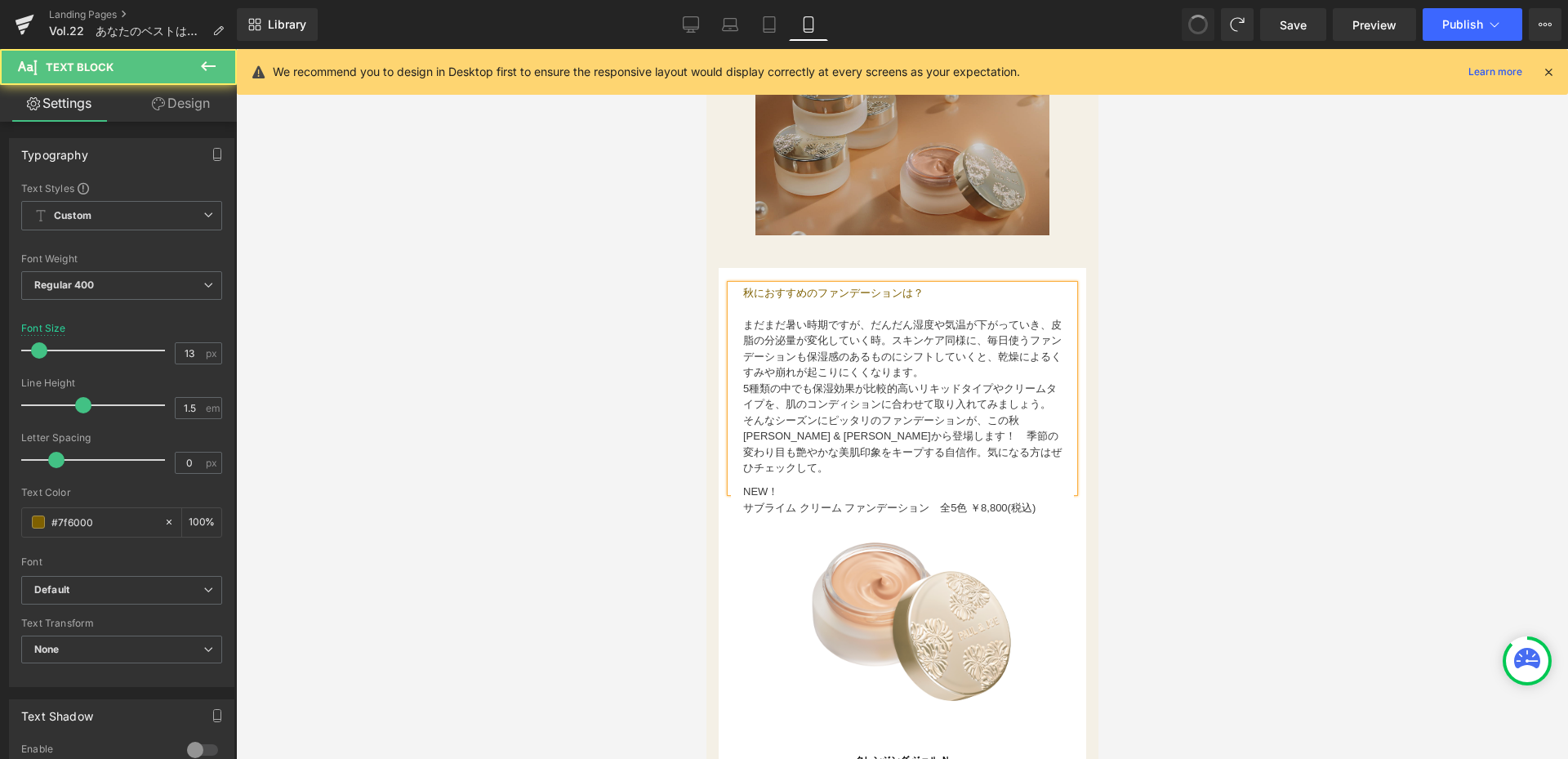
click at [821, 468] on p "そんなシーズンにピッタリのファンデーションが、この秋[PERSON_NAME] & [PERSON_NAME]から登場します！　季節の変わり目も艶やかな美肌印…" at bounding box center [901, 445] width 318 height 64
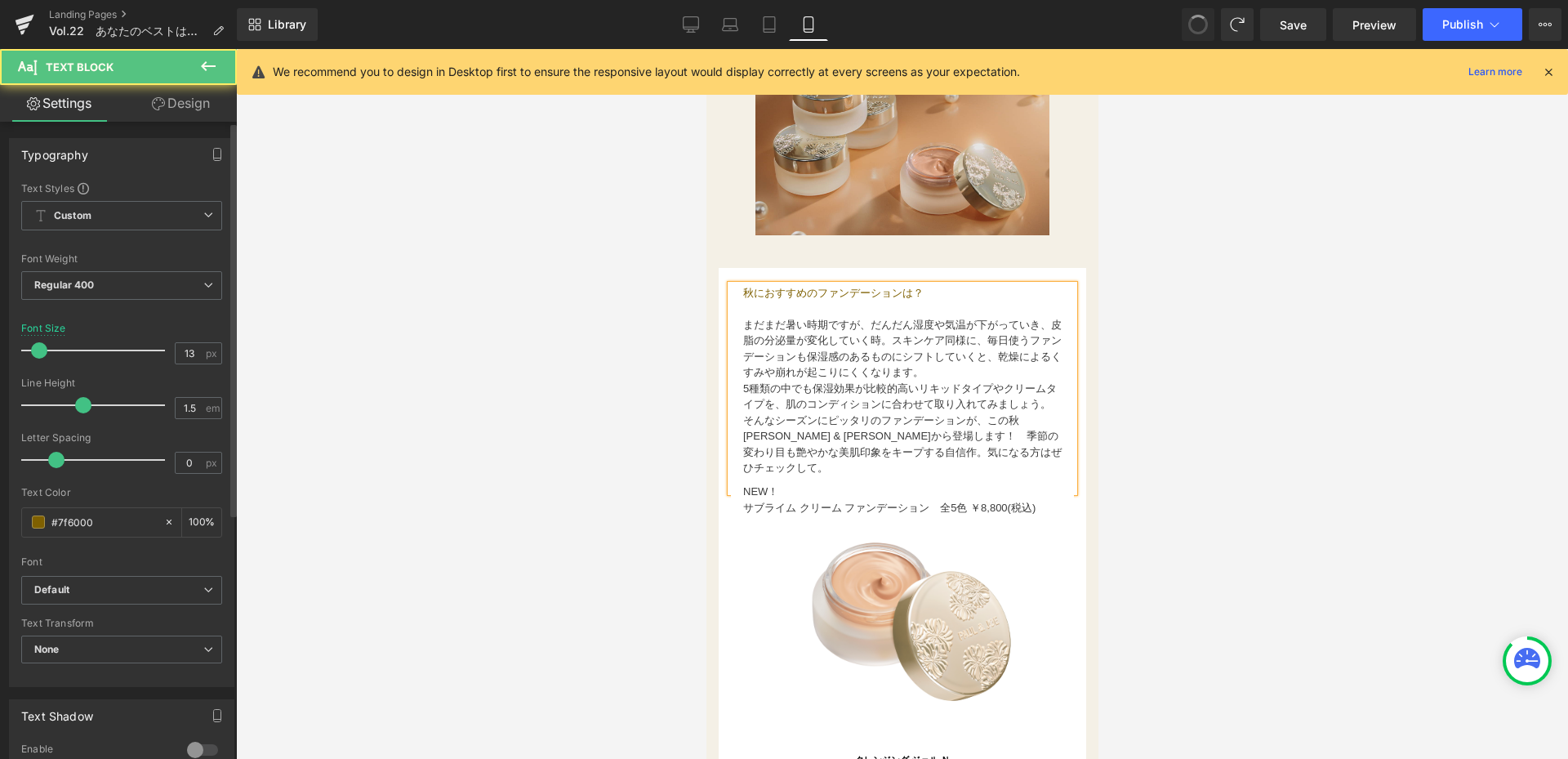
click at [665, 450] on div at bounding box center [902, 404] width 1332 height 710
click at [448, 323] on div at bounding box center [902, 404] width 1332 height 710
click at [934, 387] on font "5種類の中でも保湿効果が比較的高いリキッドタイプやクリームタイプを、肌のコンディションに合わせて取り入れてみましょう。" at bounding box center [899, 396] width 313 height 29
click at [869, 500] on div "NEW！ サブライム クリーム ファンデーション　全5色 ￥8,800(税込)  Text Block" at bounding box center [901, 499] width 343 height 32
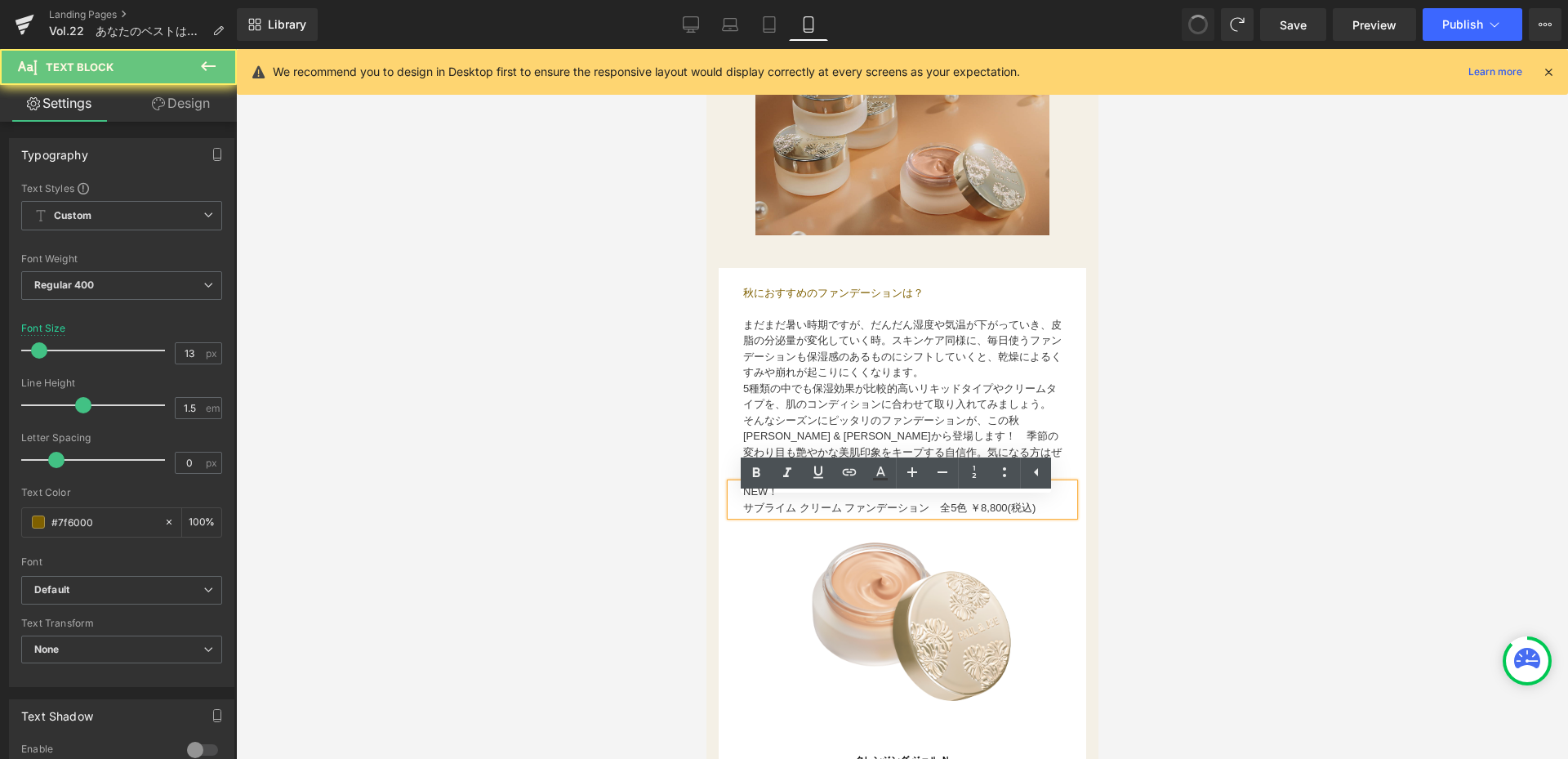
click at [782, 500] on p "NEW！" at bounding box center [901, 491] width 318 height 16
drag, startPoint x: 735, startPoint y: 506, endPoint x: 1081, endPoint y: 518, distance: 346.2
click at [1091, 534] on html "コンテンツへスキップ [DATE]23:59まで送料無料※サンプルのみは送料500円（税込） [PERSON_NAME] ＆ [PERSON_NAME]公式オ…" at bounding box center [901, 420] width 392 height 4465
drag, startPoint x: 757, startPoint y: 471, endPoint x: 53, endPoint y: 405, distance: 707.1
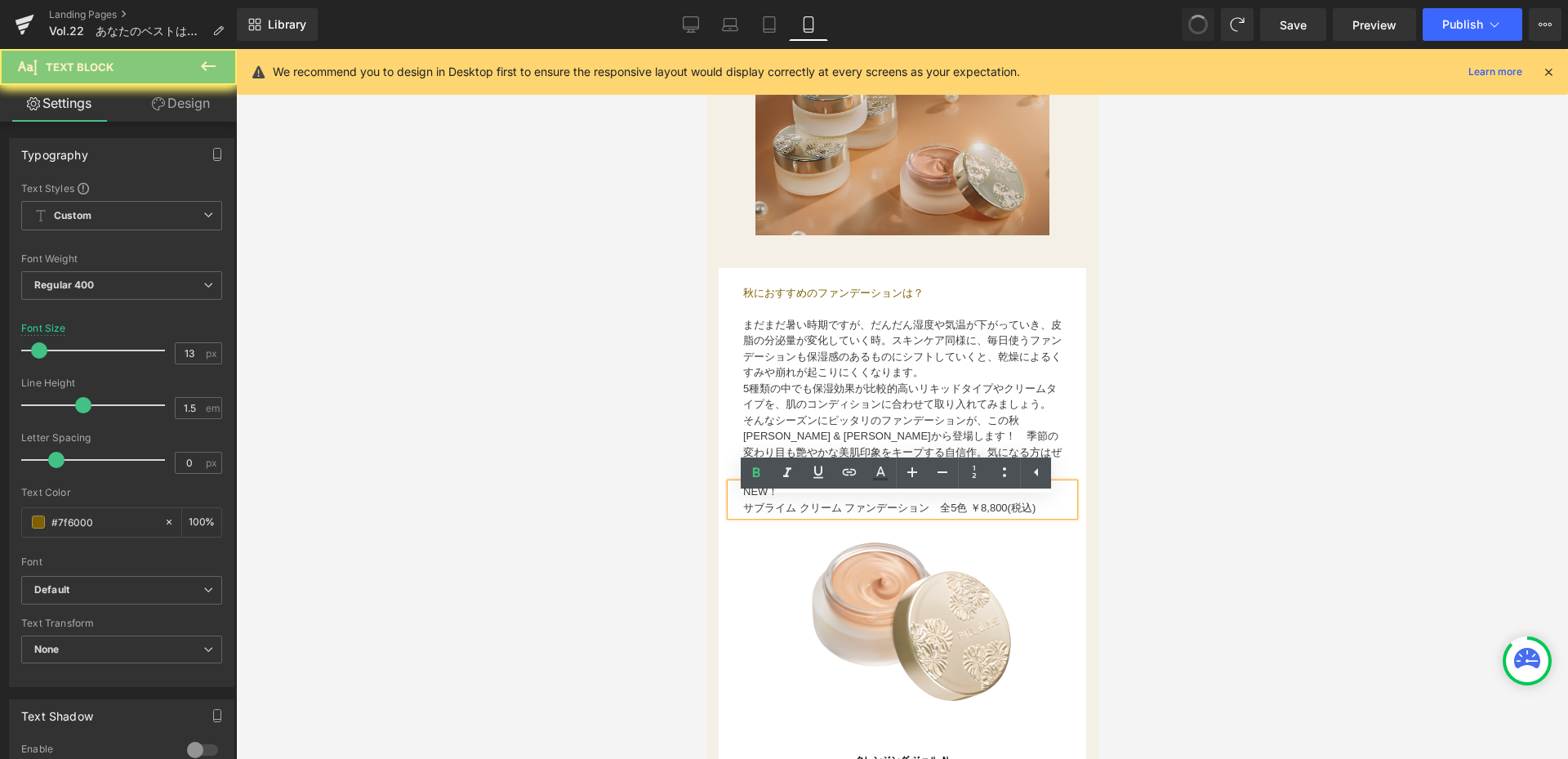
click at [1264, 535] on div at bounding box center [902, 404] width 1332 height 710
click at [648, 569] on div at bounding box center [902, 404] width 1332 height 710
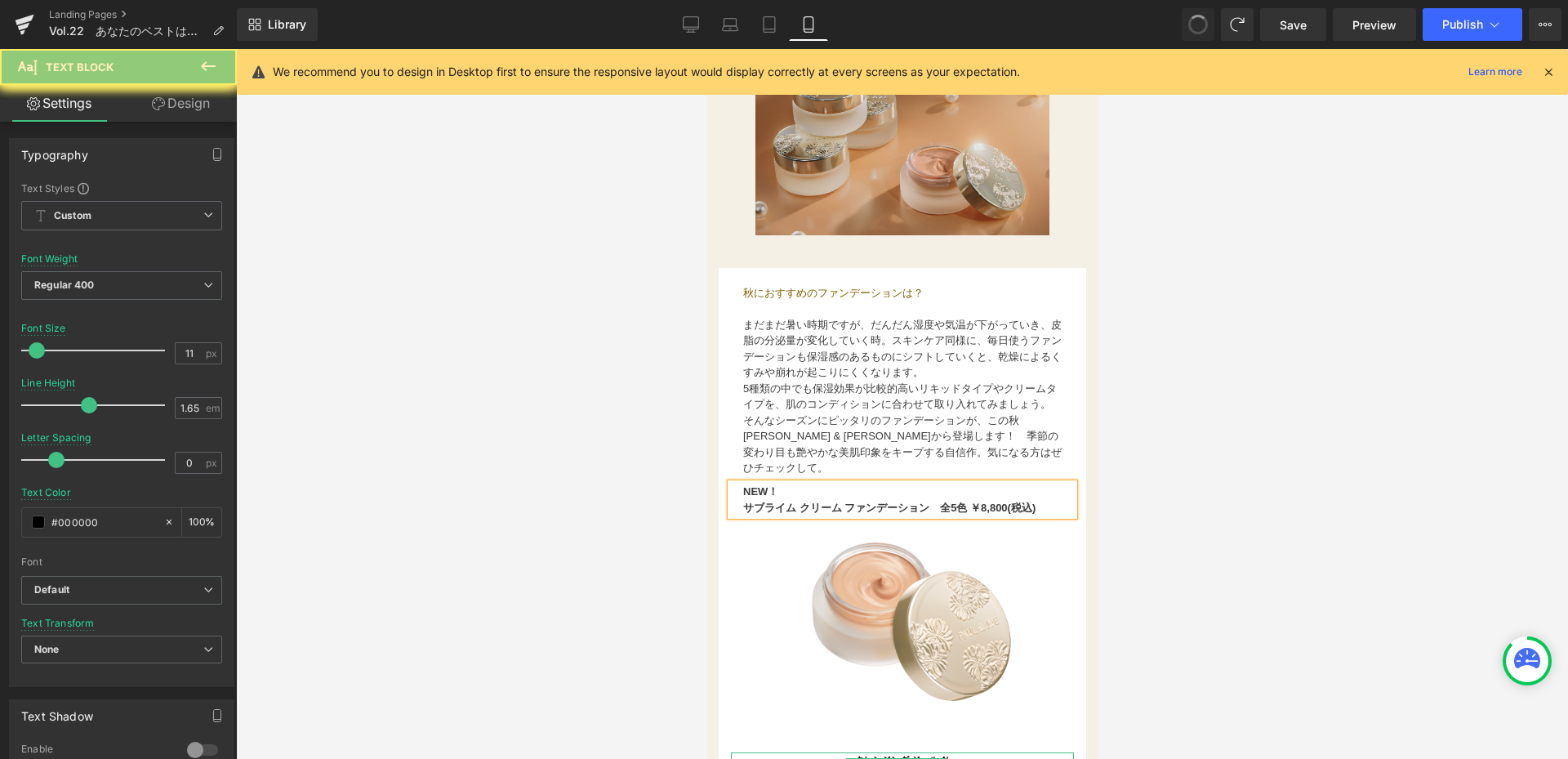
click at [880, 752] on div "クレンジング ジェル Ｎ 160g ¥3,850(税込) Text Block" at bounding box center [901, 767] width 343 height 29
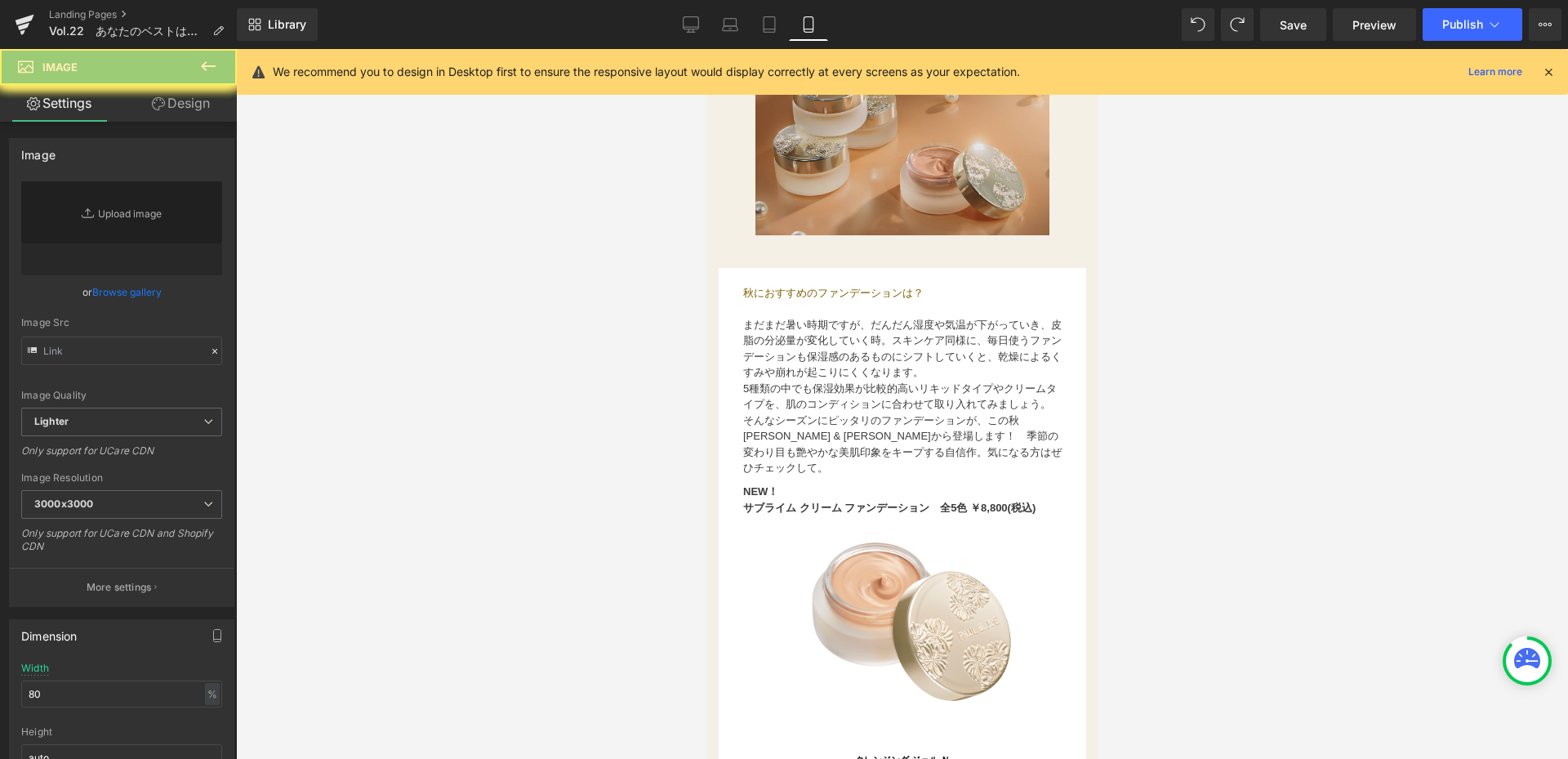
click at [206, 106] on link "Design" at bounding box center [181, 103] width 118 height 37
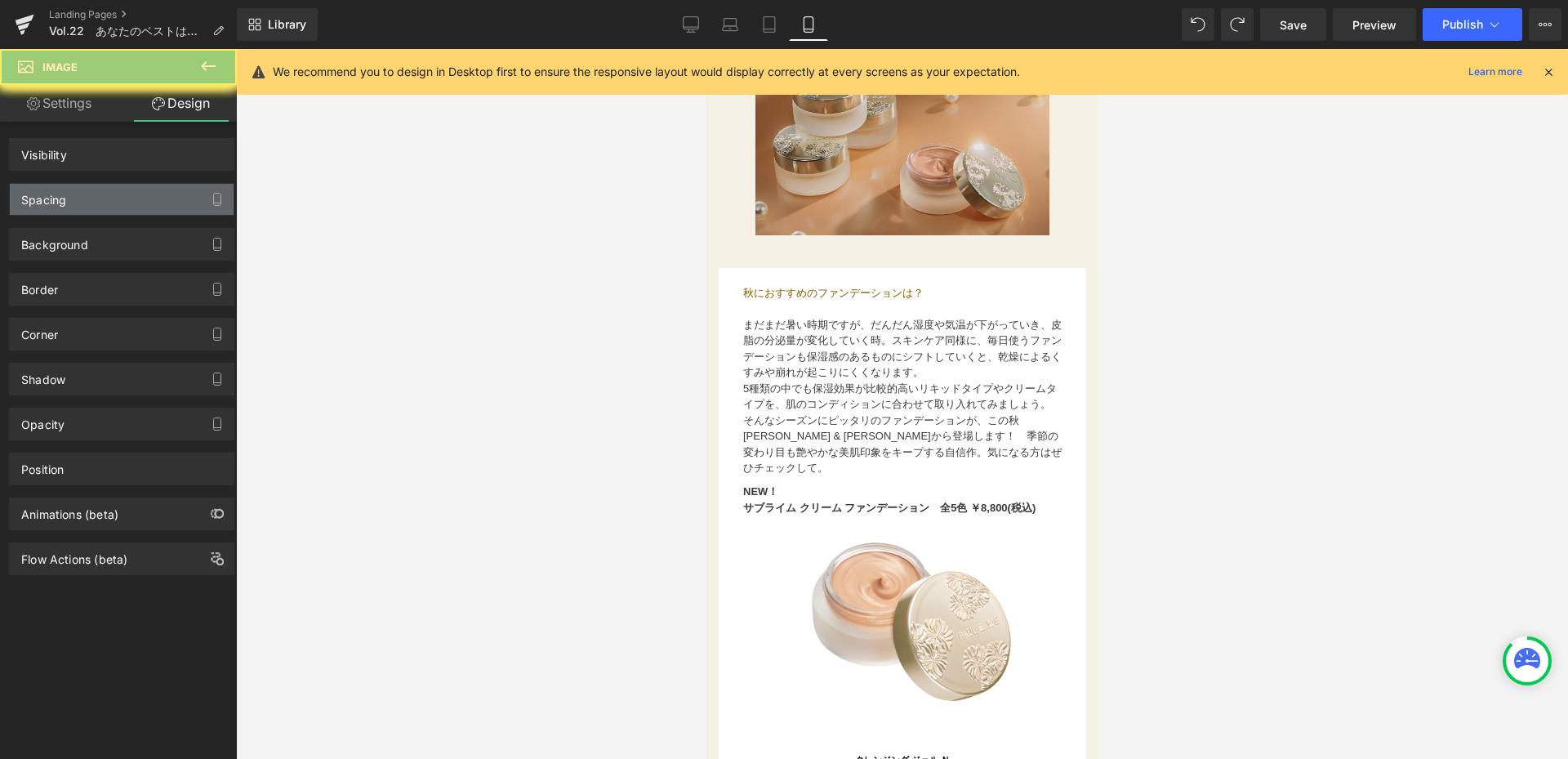
click at [145, 199] on div "Spacing" at bounding box center [121, 199] width 223 height 31
drag, startPoint x: 141, startPoint y: 194, endPoint x: 163, endPoint y: 178, distance: 27.2
click at [143, 192] on div "Spacing" at bounding box center [121, 199] width 223 height 31
click at [148, 202] on div "Spacing" at bounding box center [121, 199] width 223 height 31
click at [162, 199] on div "Spacing" at bounding box center [121, 199] width 223 height 31
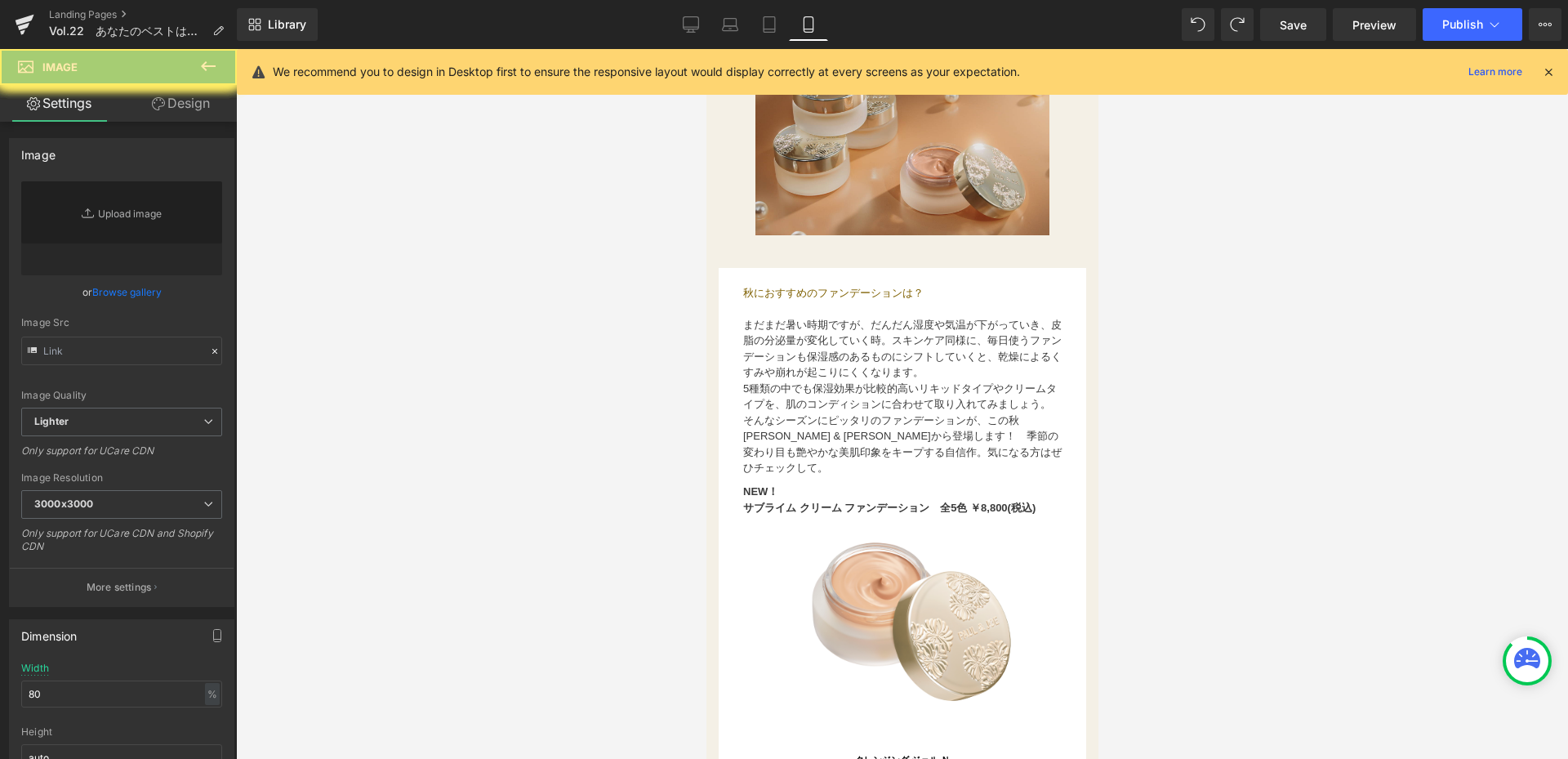
drag, startPoint x: 928, startPoint y: 380, endPoint x: 855, endPoint y: 386, distance: 73.2
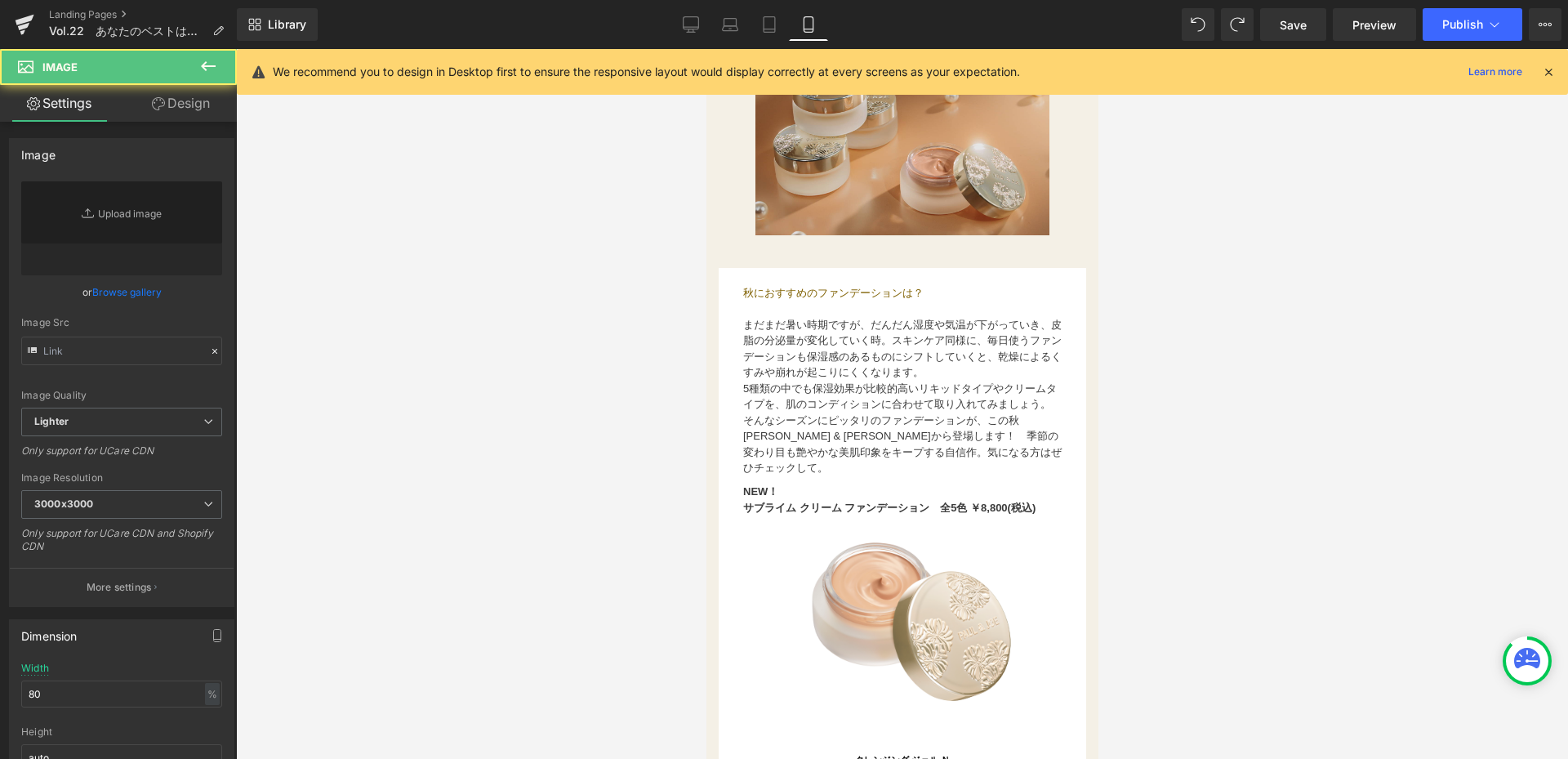
click at [162, 100] on icon at bounding box center [159, 104] width 14 height 14
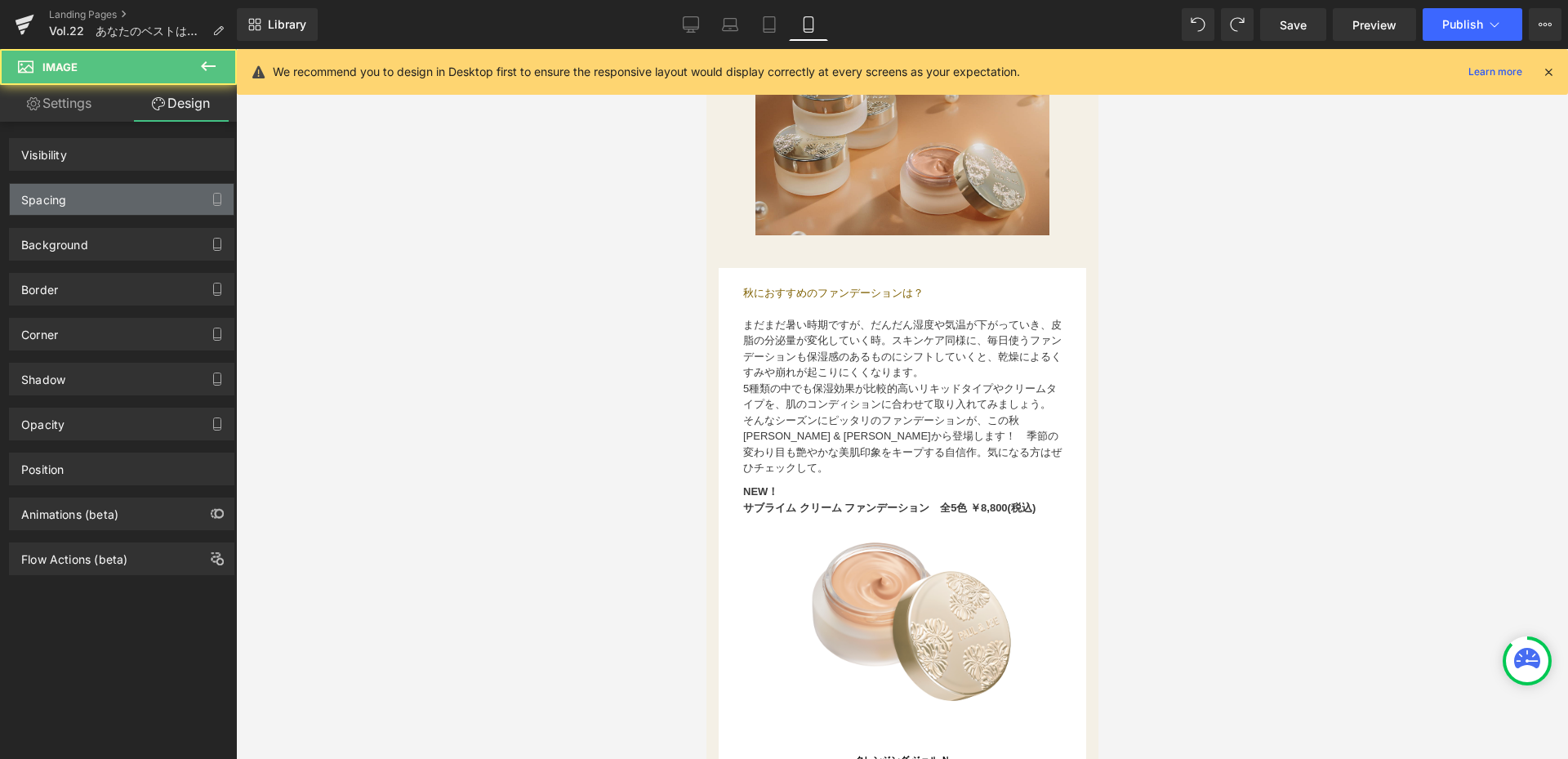
click at [173, 205] on div "Spacing" at bounding box center [121, 199] width 223 height 31
click at [165, 203] on div "Spacing" at bounding box center [121, 199] width 223 height 31
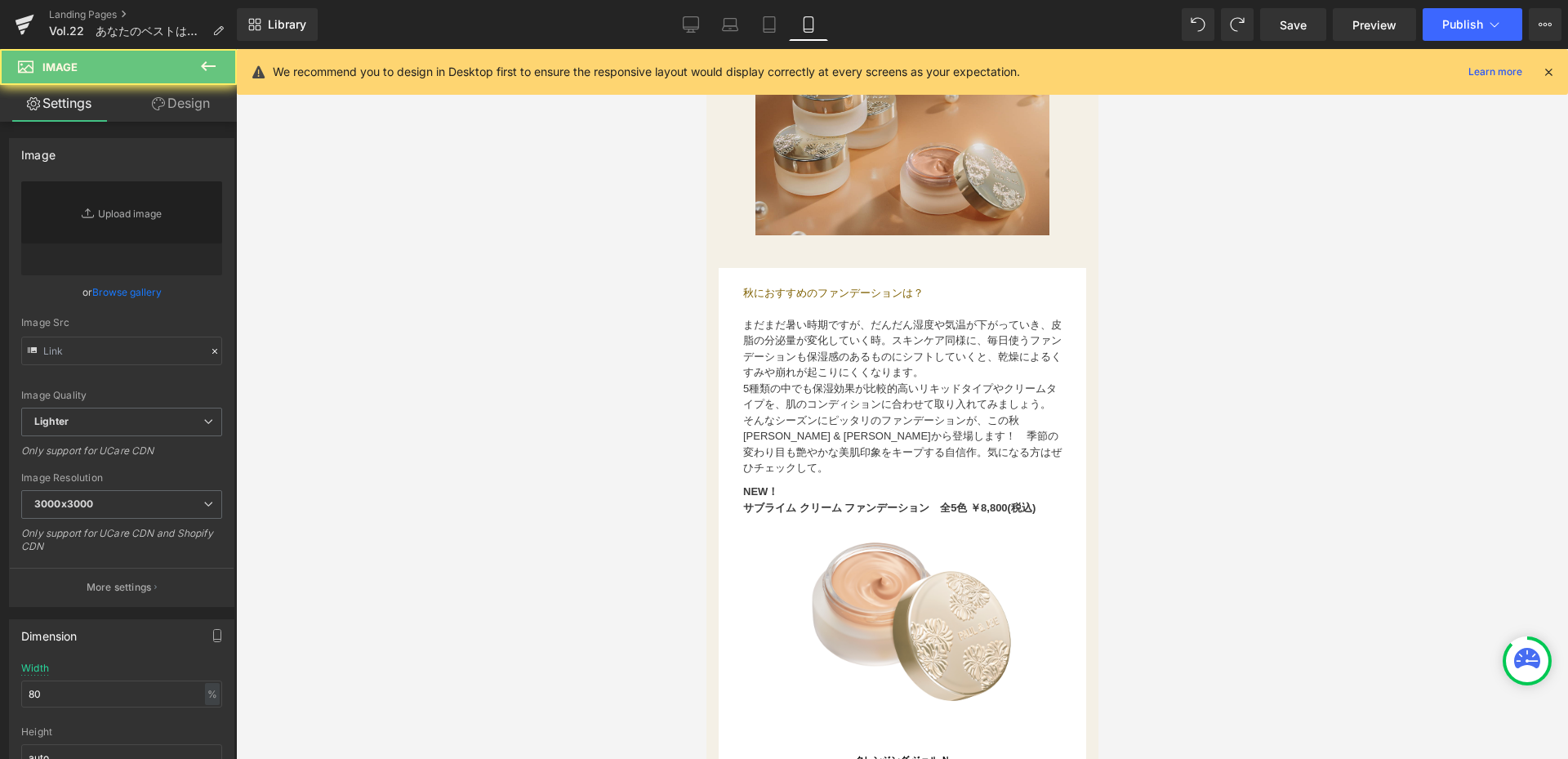
click at [117, 190] on link "Replace Image" at bounding box center [122, 228] width 201 height 94
click at [176, 102] on link "Design" at bounding box center [181, 103] width 118 height 37
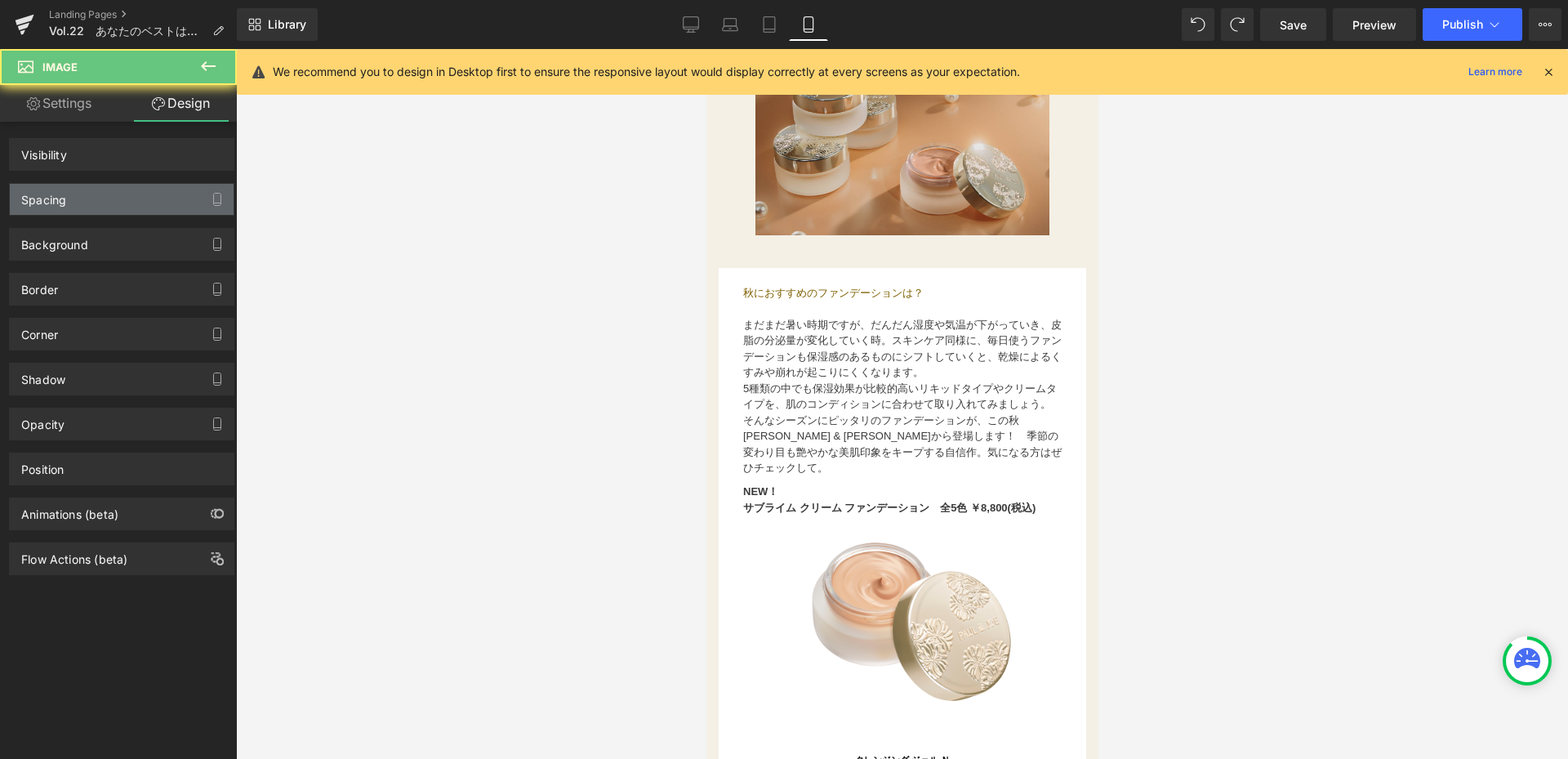
click at [131, 209] on div "Spacing" at bounding box center [121, 199] width 223 height 31
click at [354, 318] on div at bounding box center [902, 404] width 1332 height 710
click at [165, 194] on div "Spacing" at bounding box center [121, 199] width 223 height 31
click at [121, 212] on div "Spacing" at bounding box center [121, 199] width 223 height 31
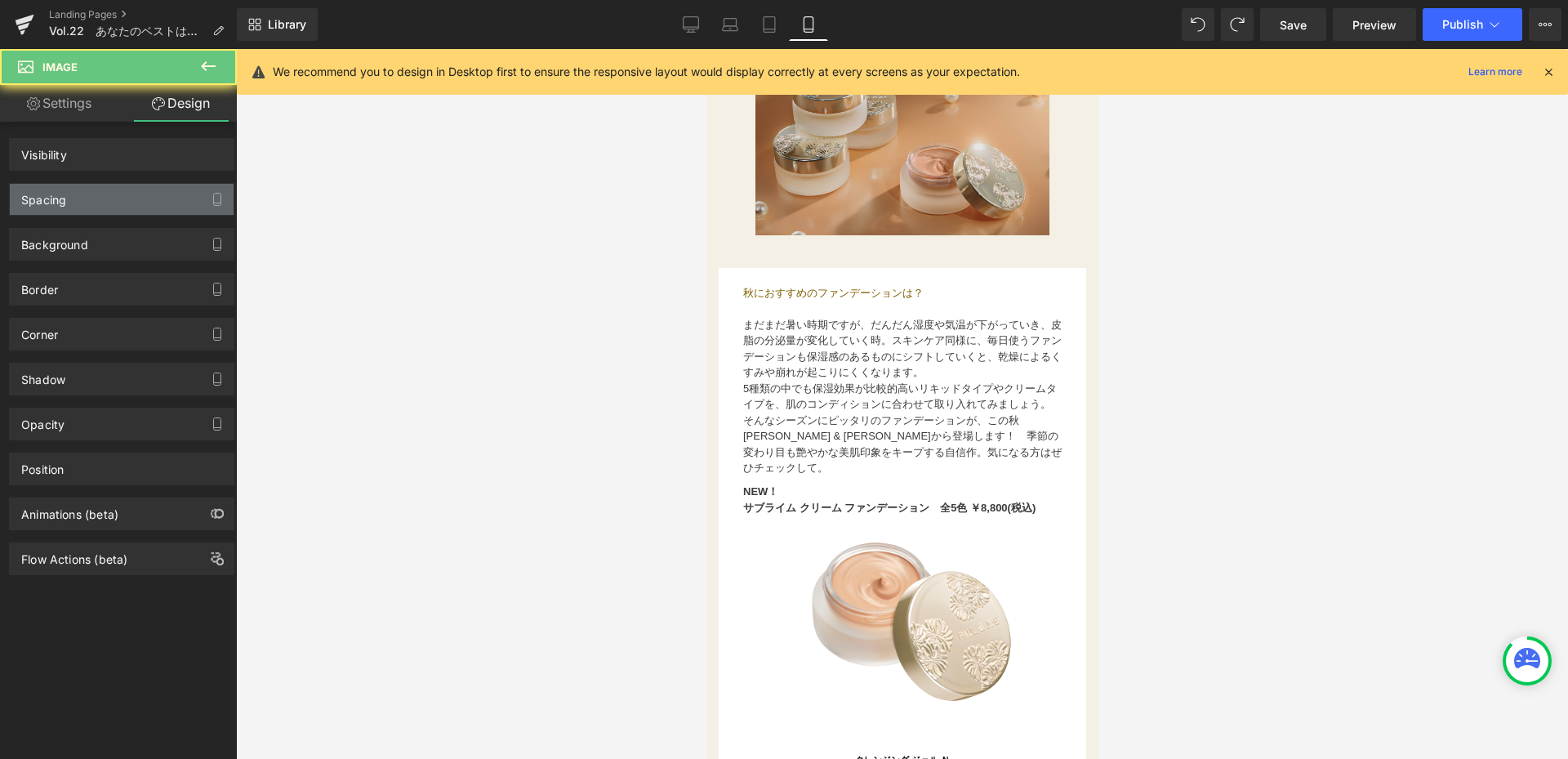
click at [121, 212] on div "Spacing" at bounding box center [121, 199] width 223 height 31
click at [120, 207] on div "Spacing" at bounding box center [121, 199] width 223 height 31
click at [1363, 377] on div at bounding box center [902, 404] width 1332 height 710
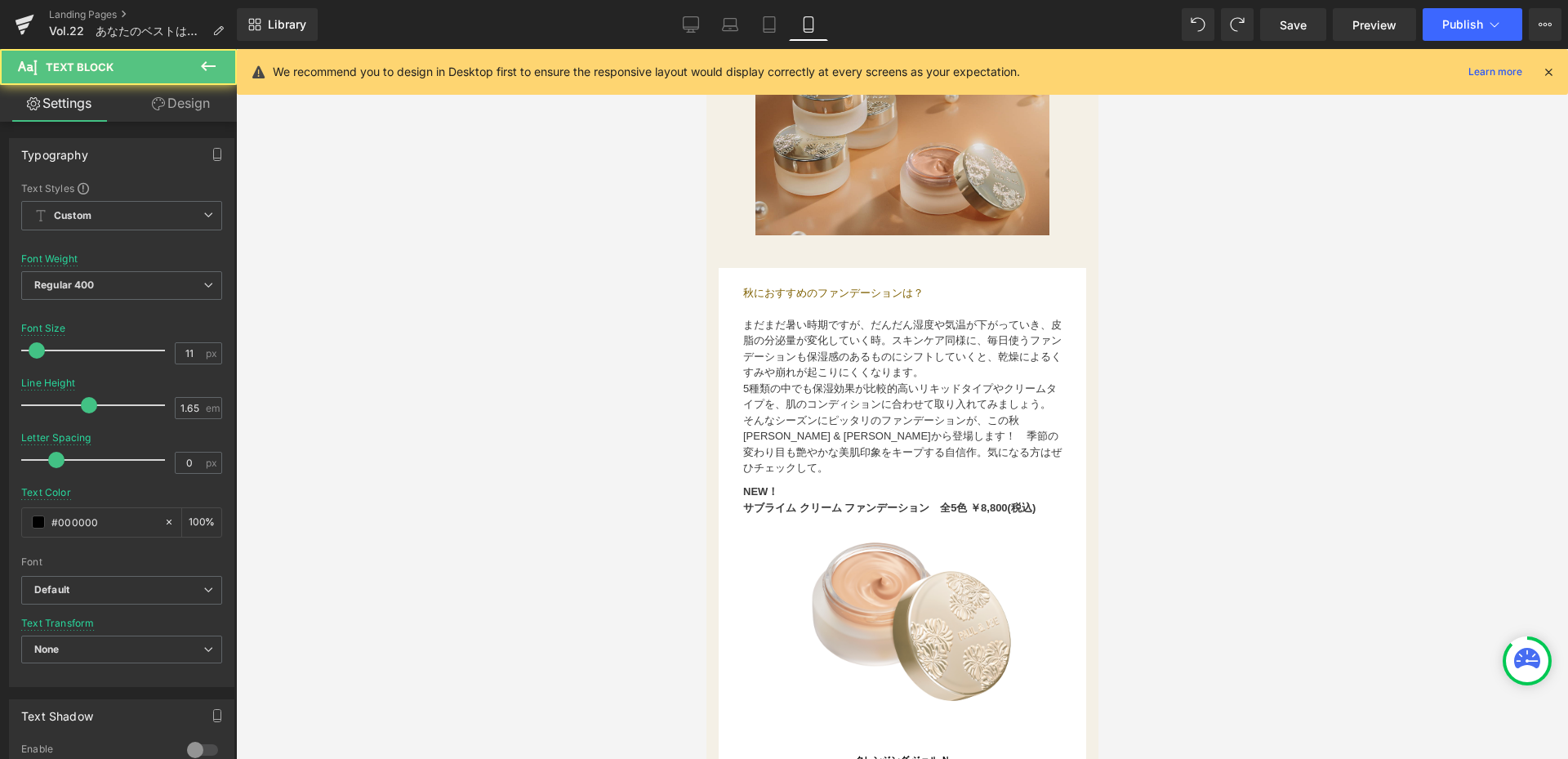
click at [890, 752] on div "クレンジング ジェル Ｎ 160g ¥3,850(税込) Text Block" at bounding box center [901, 767] width 343 height 29
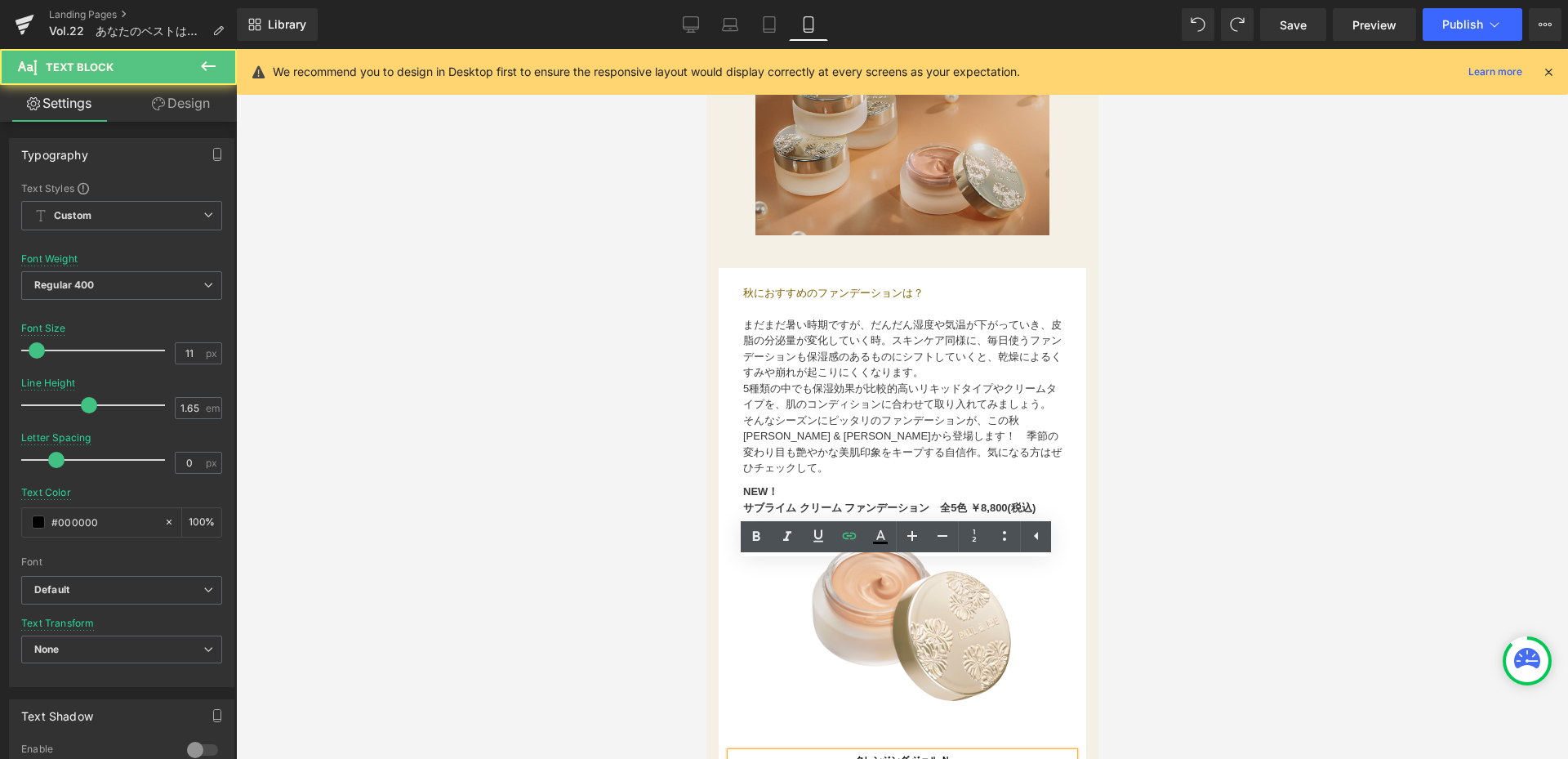
click at [626, 609] on div at bounding box center [902, 404] width 1332 height 710
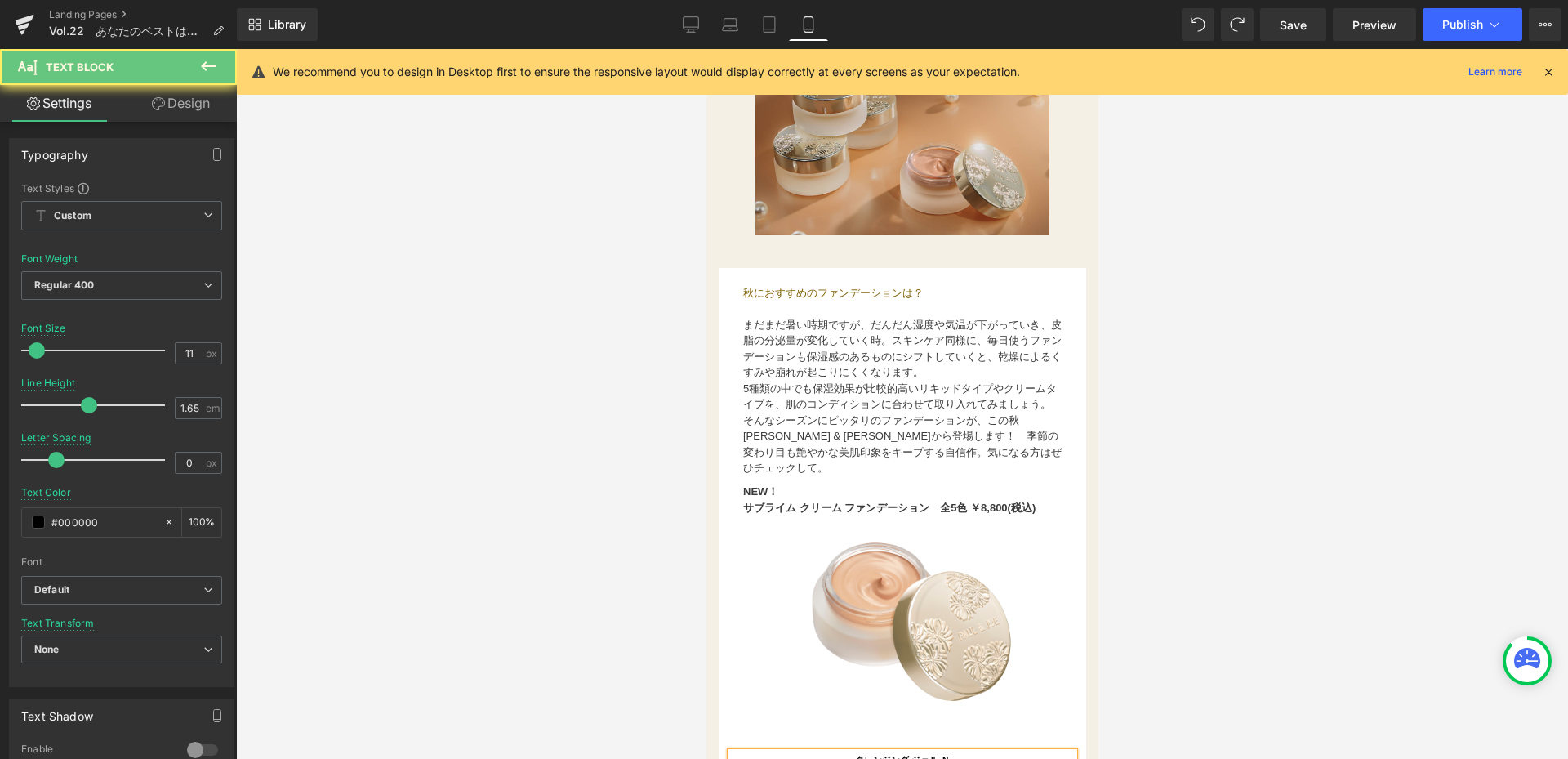
drag, startPoint x: 960, startPoint y: 590, endPoint x: 800, endPoint y: 573, distance: 160.9
click at [839, 752] on div "クレンジング ジェル Ｎ 160g ¥3,850(税込)" at bounding box center [901, 767] width 343 height 29
click at [644, 582] on div at bounding box center [902, 404] width 1332 height 710
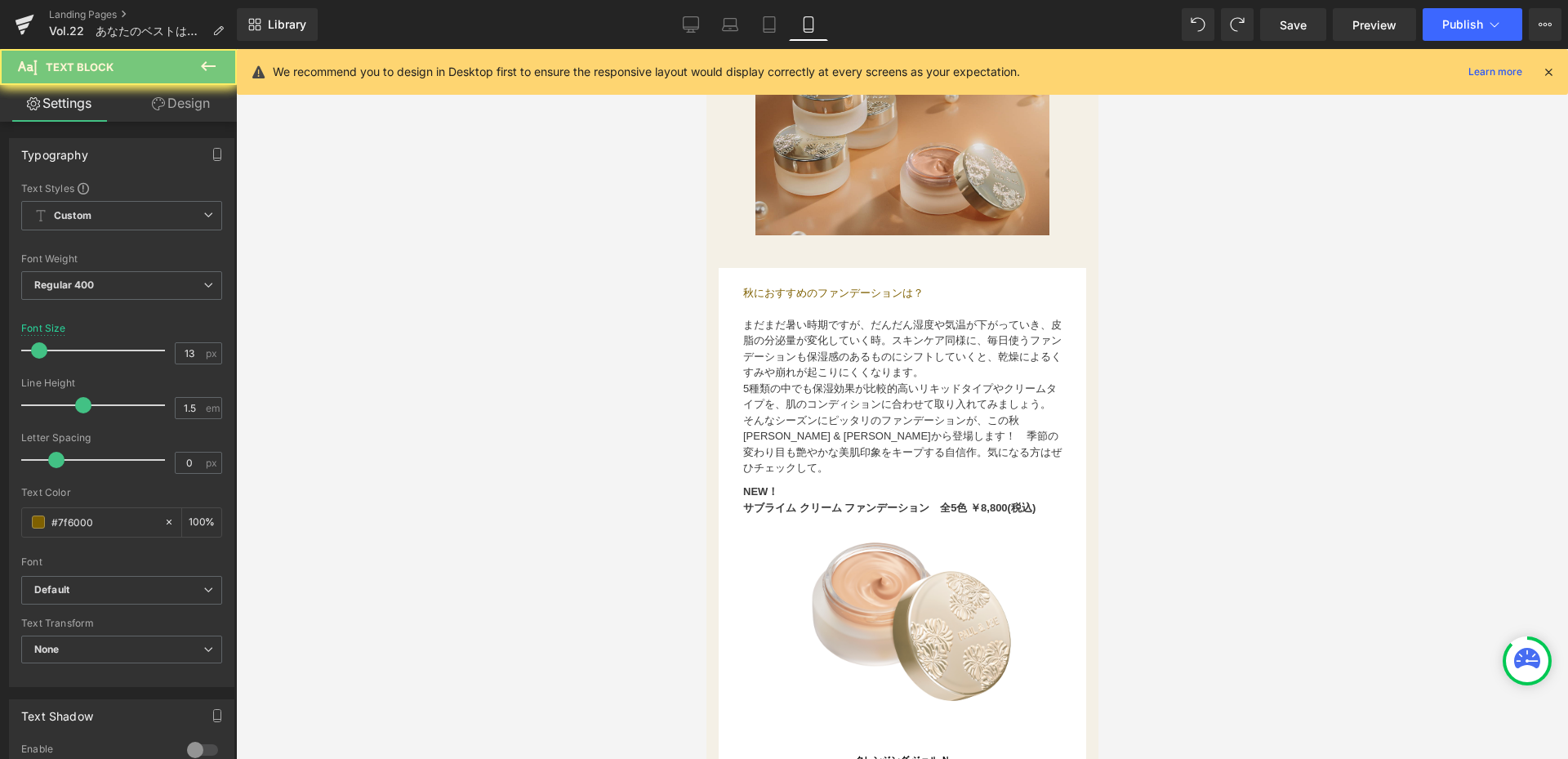
click at [1275, 598] on div at bounding box center [902, 404] width 1332 height 710
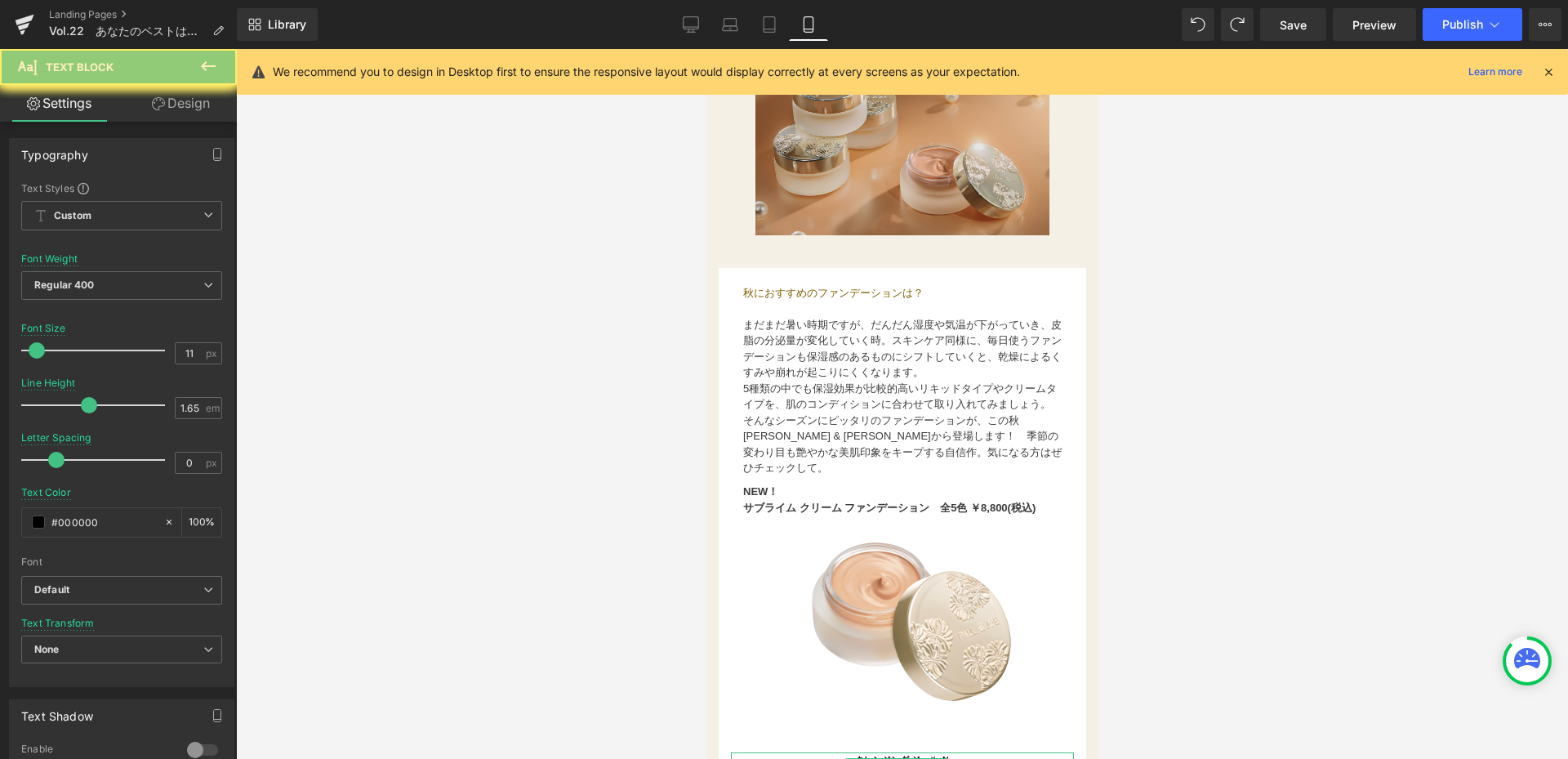
click at [962, 752] on p "クレンジング ジェル Ｎ" at bounding box center [901, 759] width 343 height 15
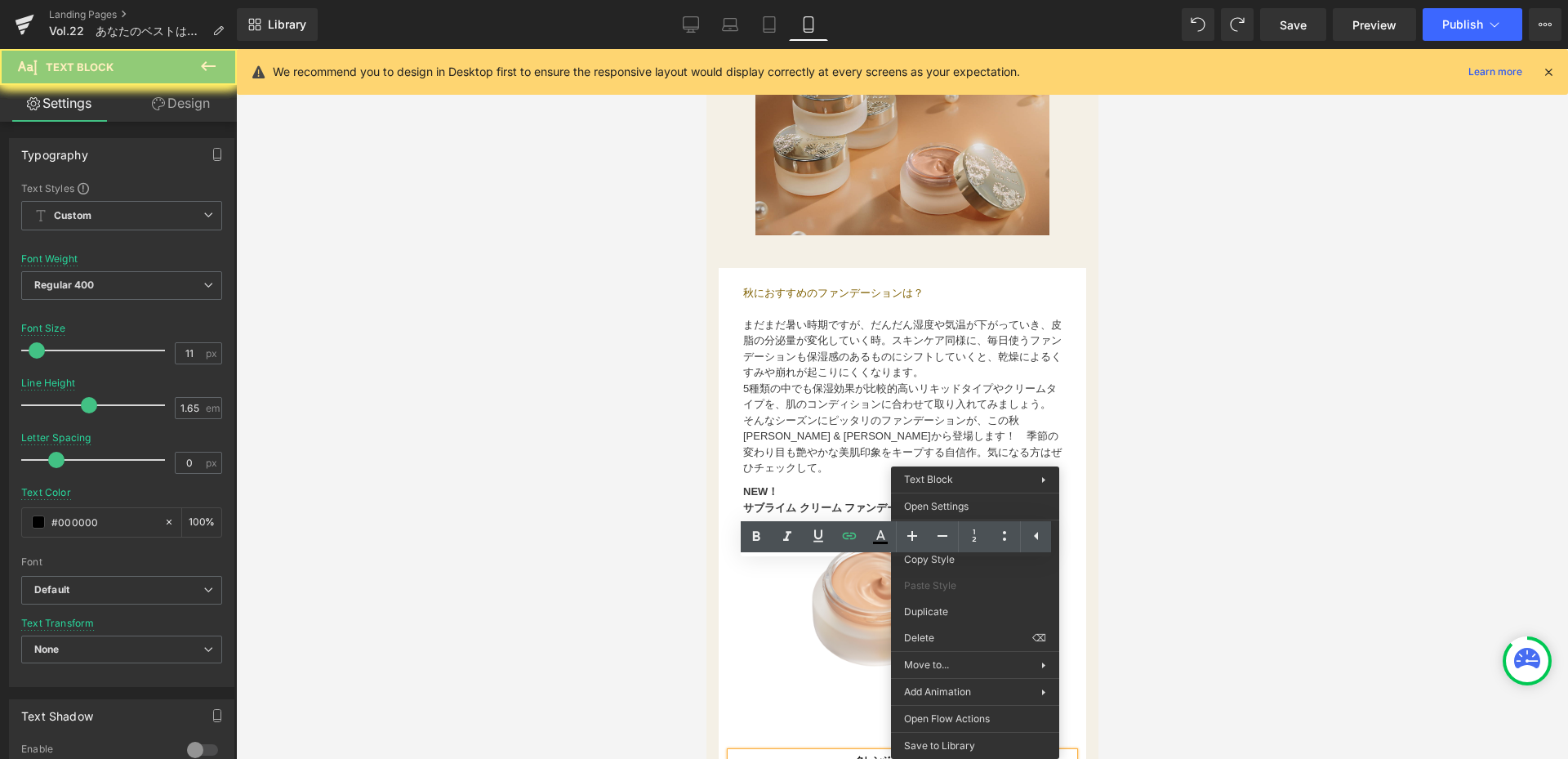
drag, startPoint x: 112, startPoint y: 611, endPoint x: 610, endPoint y: 620, distance: 498.1
click at [569, 607] on div at bounding box center [902, 404] width 1332 height 710
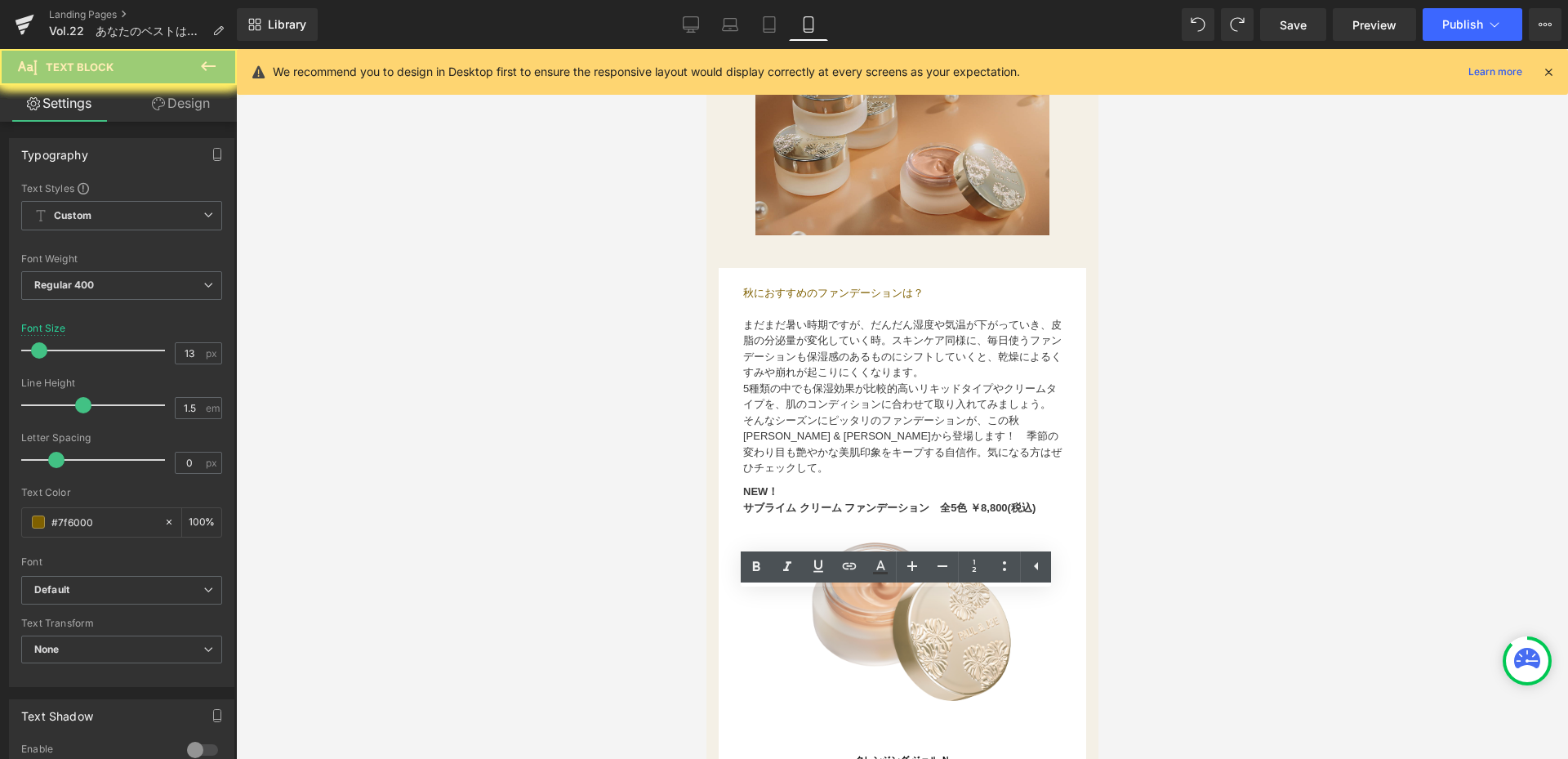
click at [1263, 597] on div at bounding box center [902, 404] width 1332 height 710
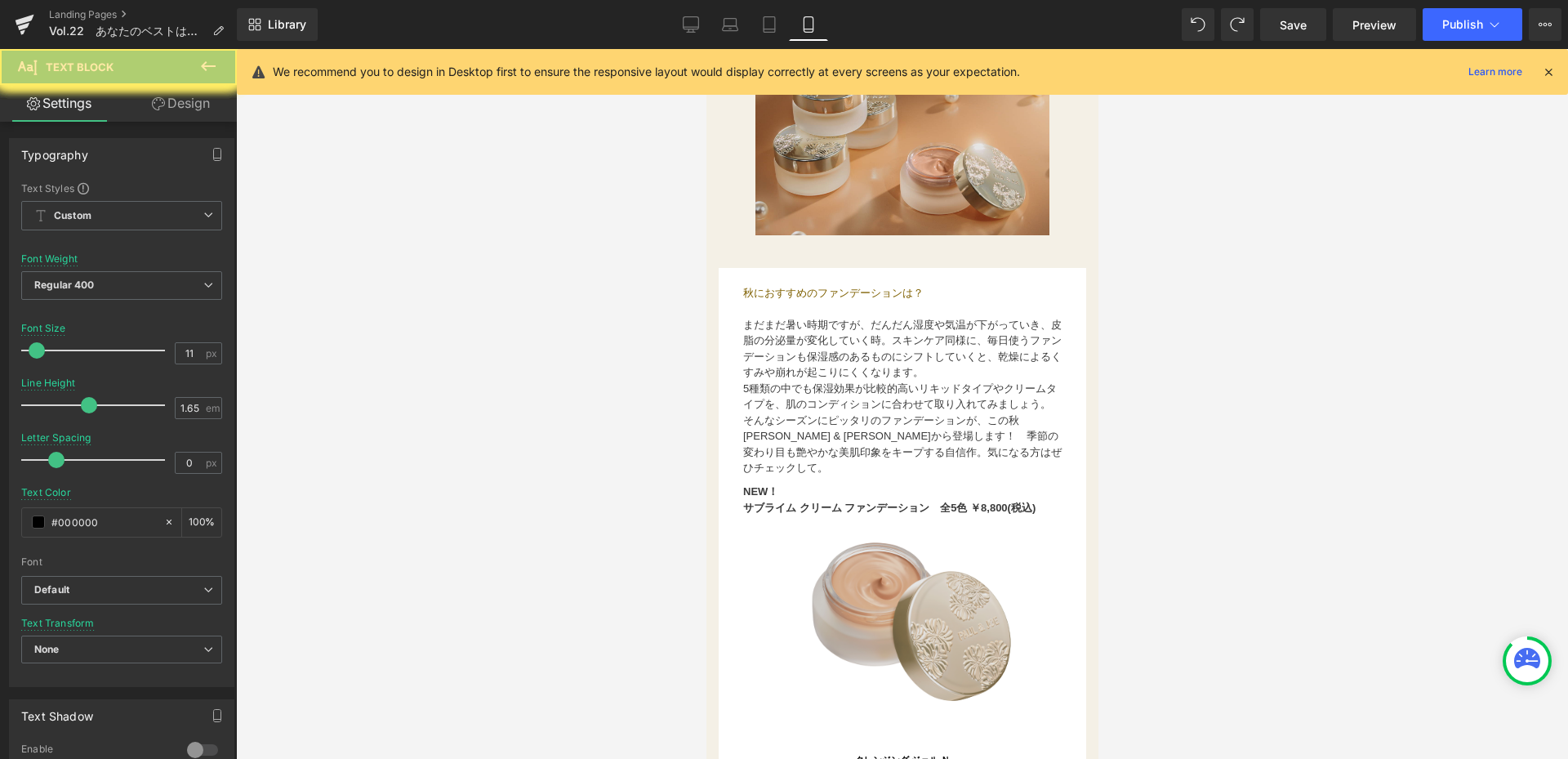
click at [794, 561] on div "お国が違えばオーラルケア意識も変わるもの。デザイナーの[PERSON_NAME]に、オーラルケアについてのこだわりや愛用アイテムについて聞いてみました！ Te…" at bounding box center [901, 633] width 367 height 681
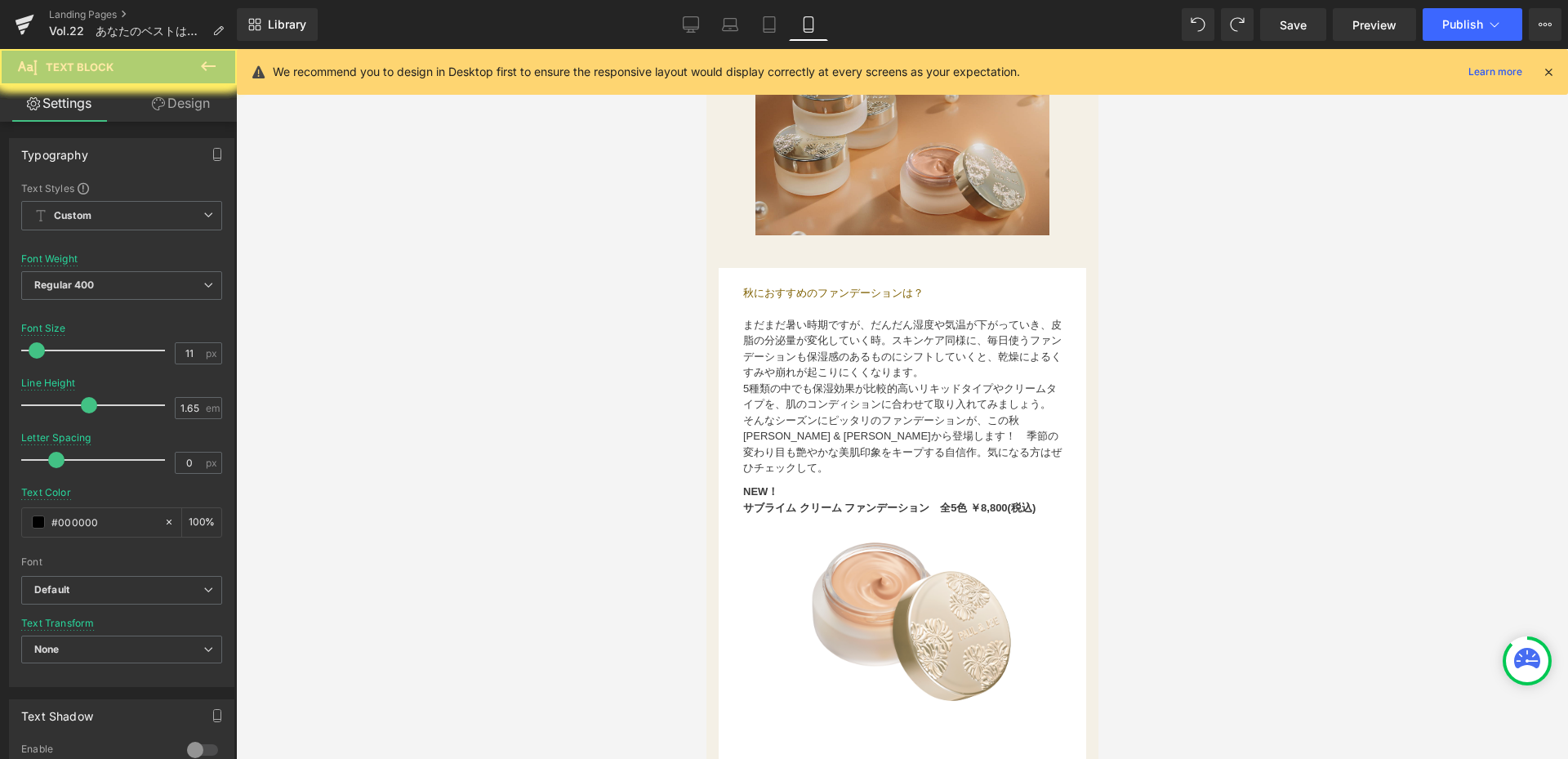
click at [904, 544] on img at bounding box center [901, 622] width 261 height 261
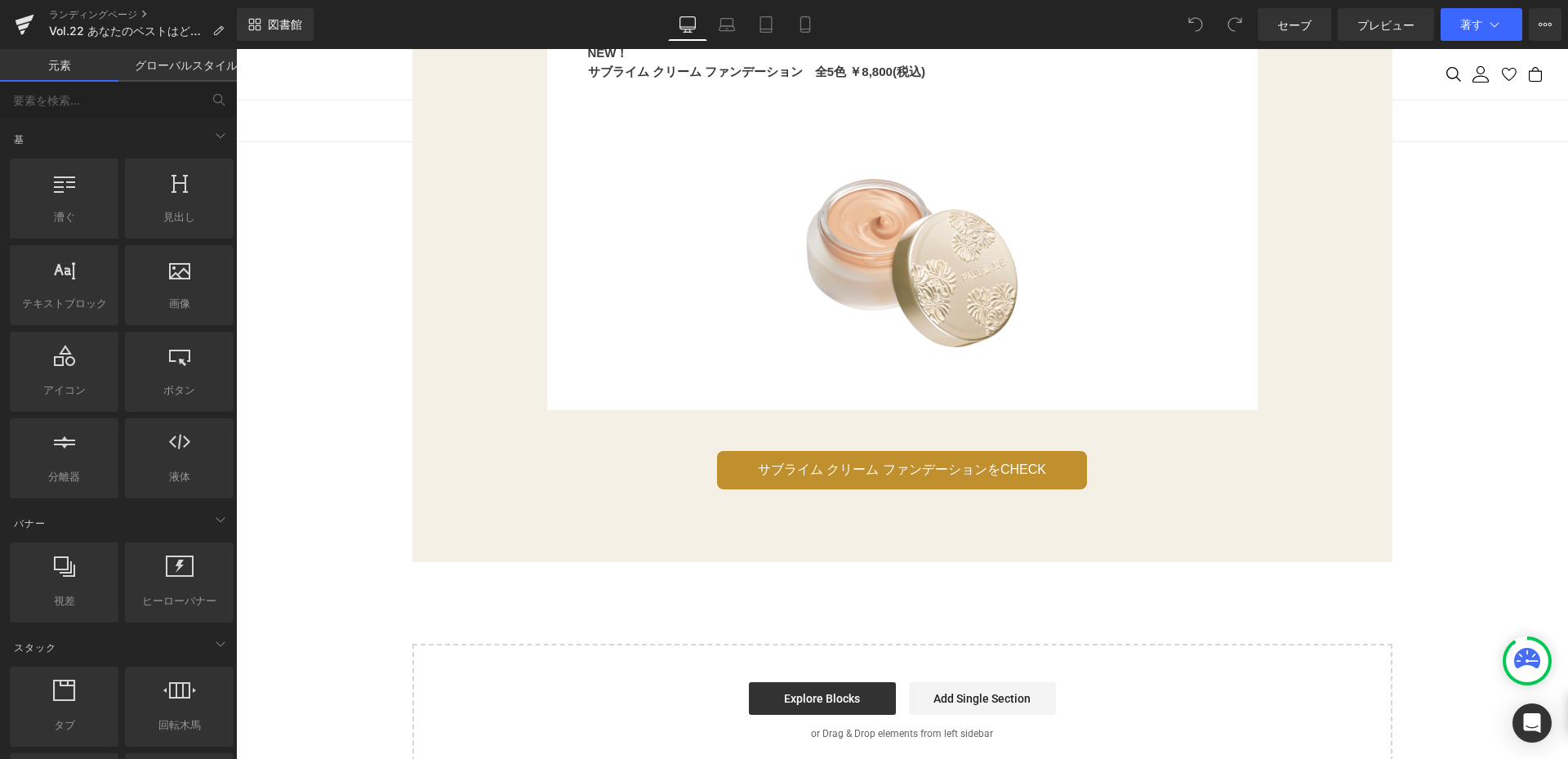
scroll to position [2450, 0]
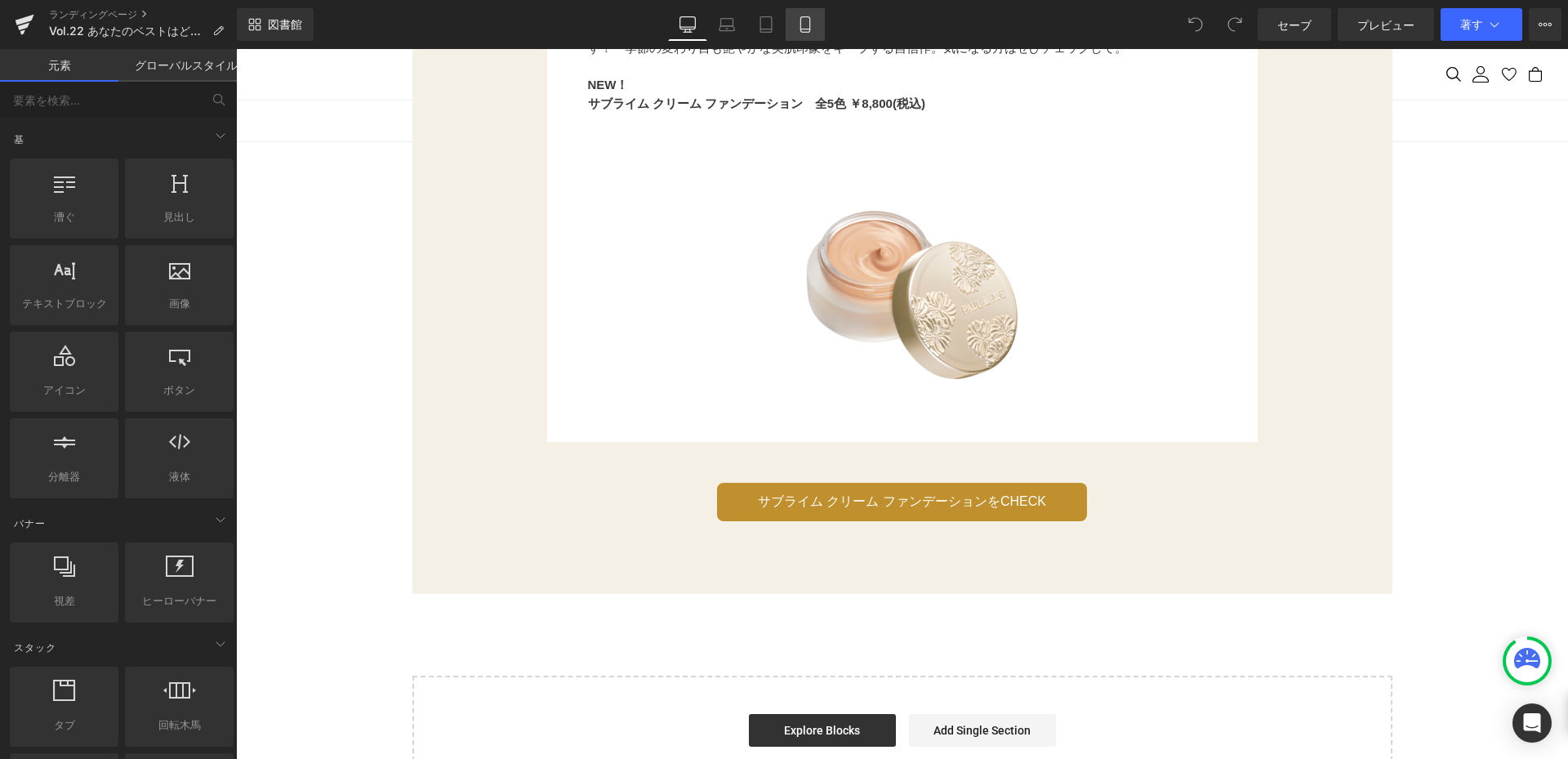
click at [802, 29] on icon at bounding box center [804, 29] width 9 height 0
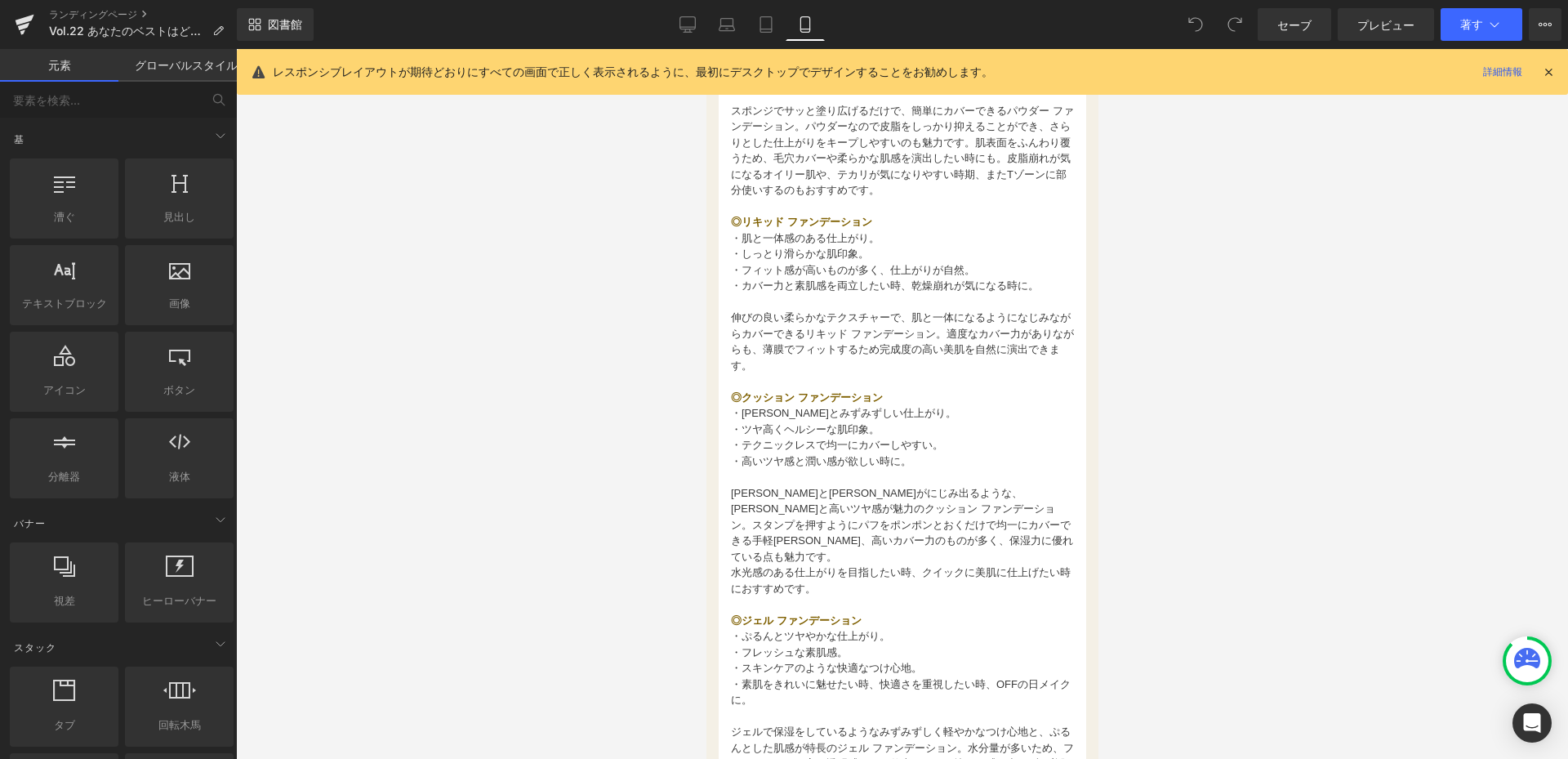
scroll to position [980, 0]
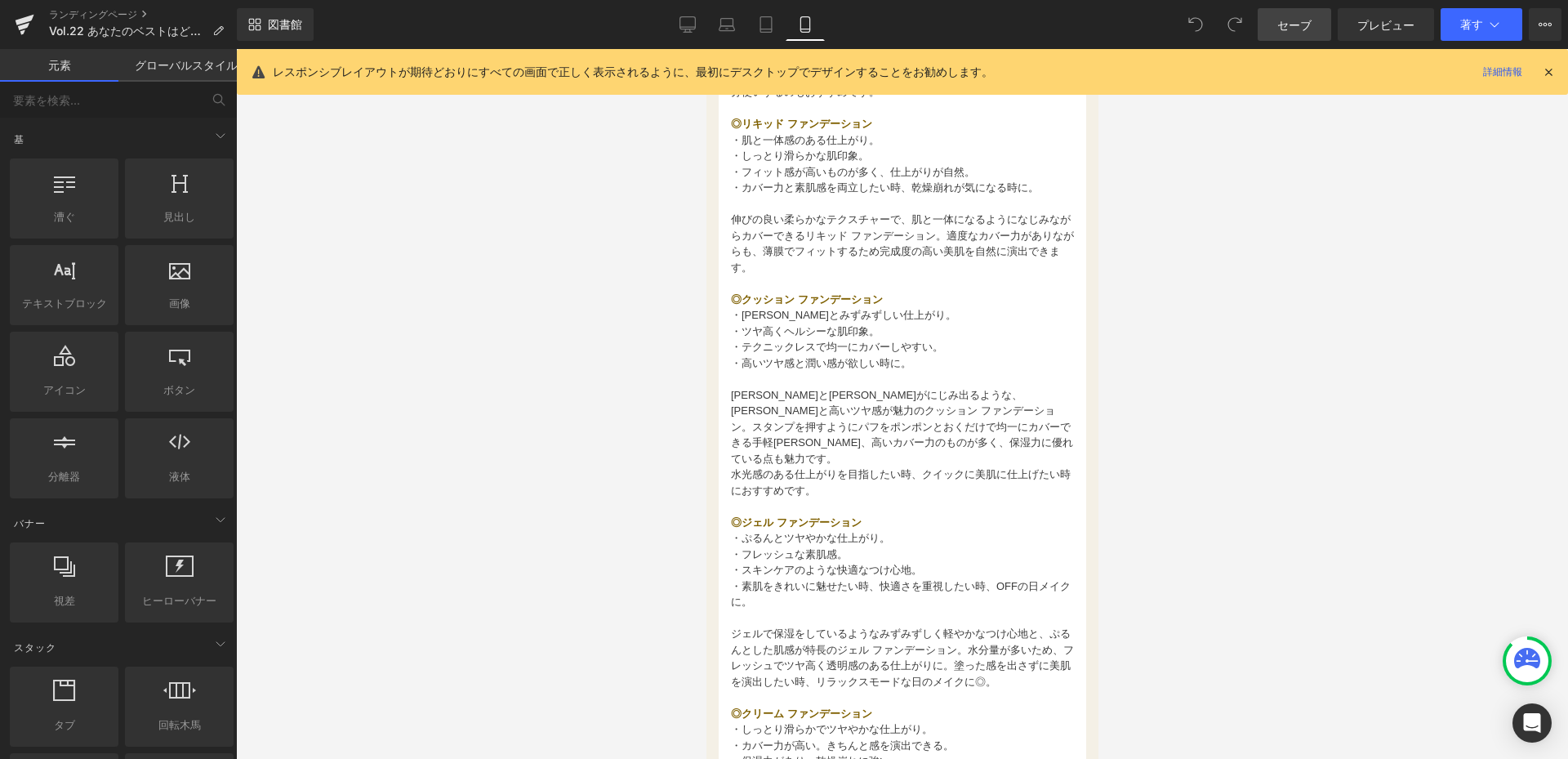
click at [1281, 24] on span "セーブ" at bounding box center [1293, 25] width 34 height 17
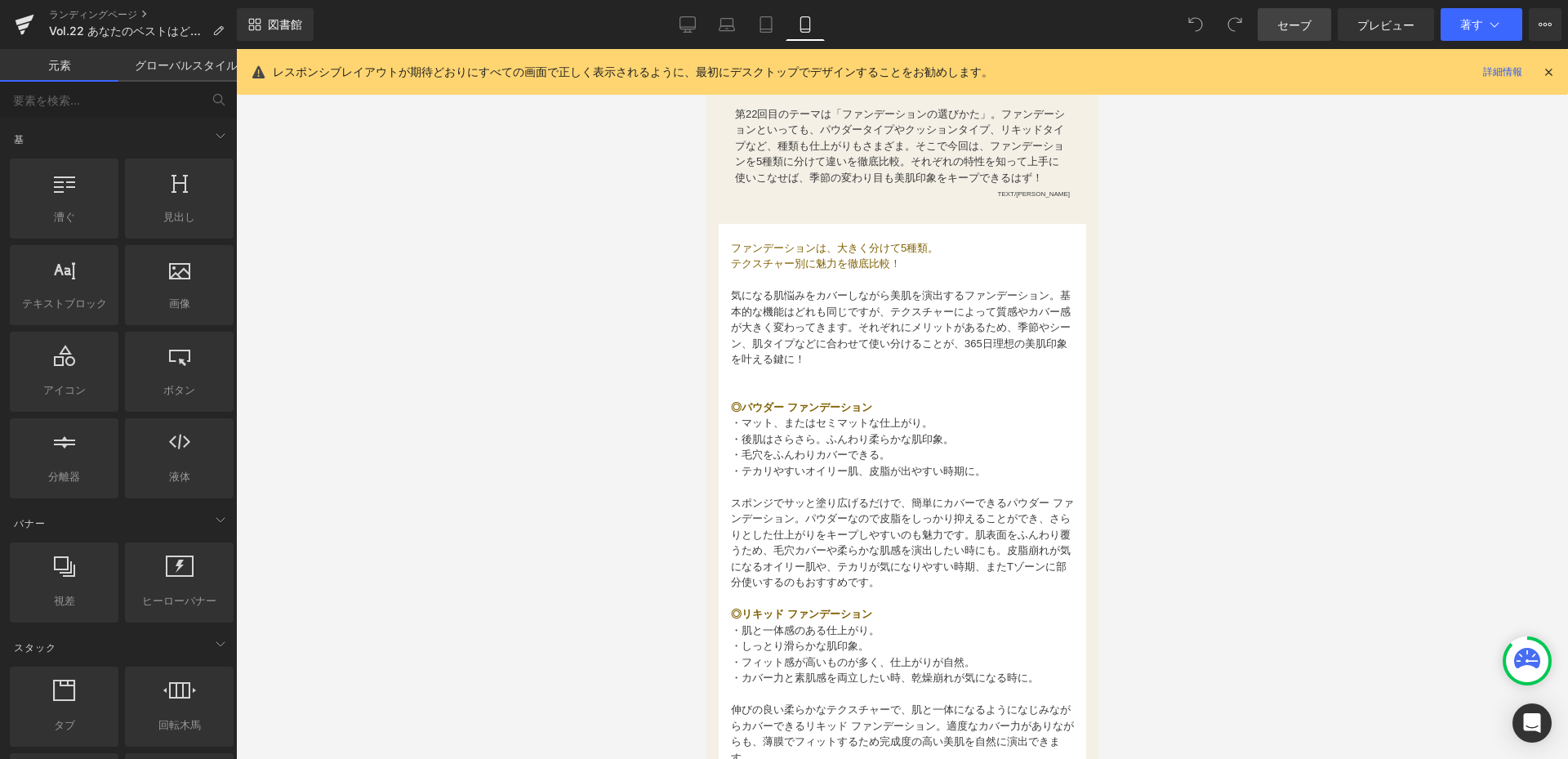
scroll to position [163, 0]
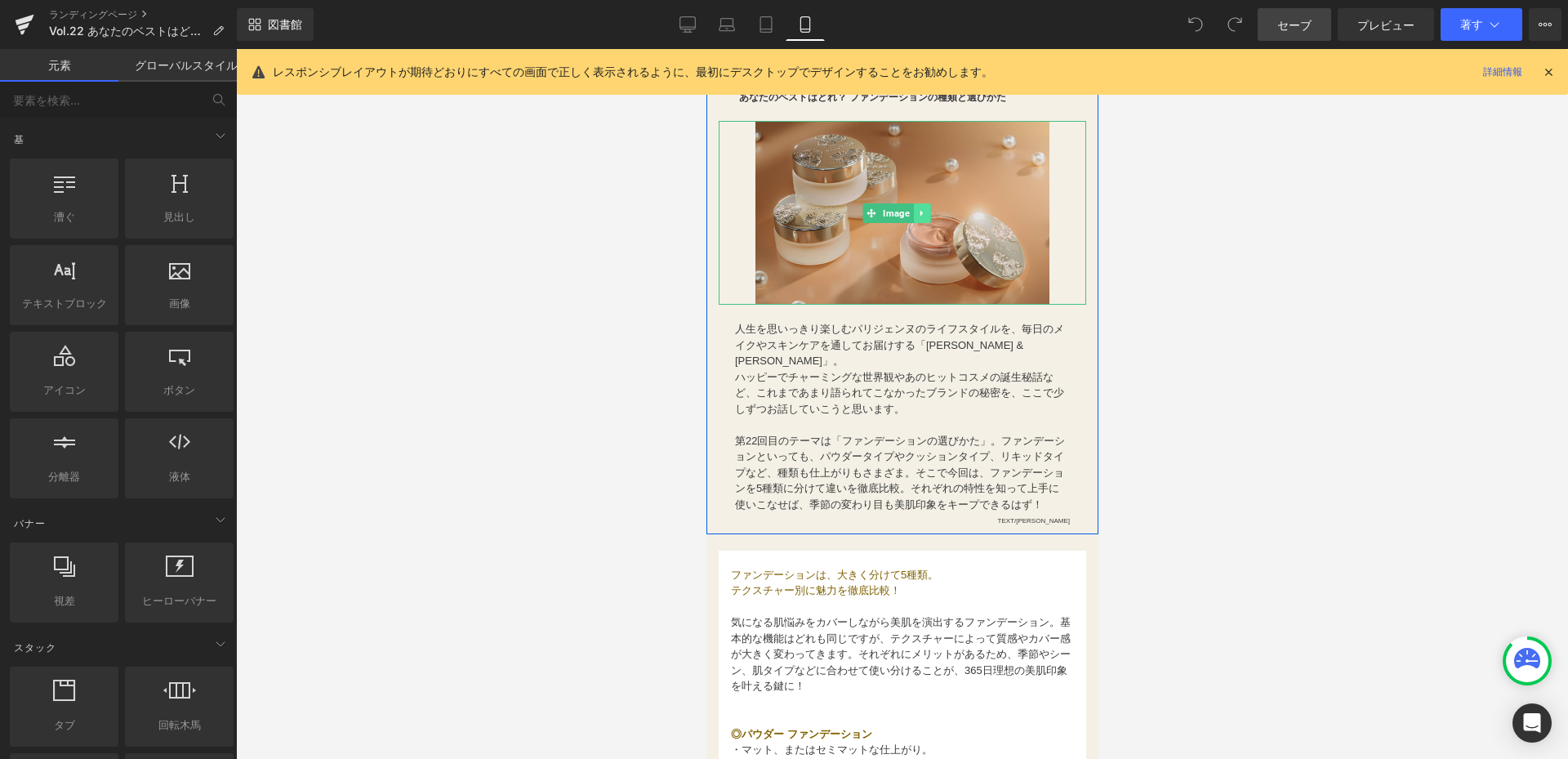
click at [923, 211] on icon at bounding box center [920, 213] width 9 height 10
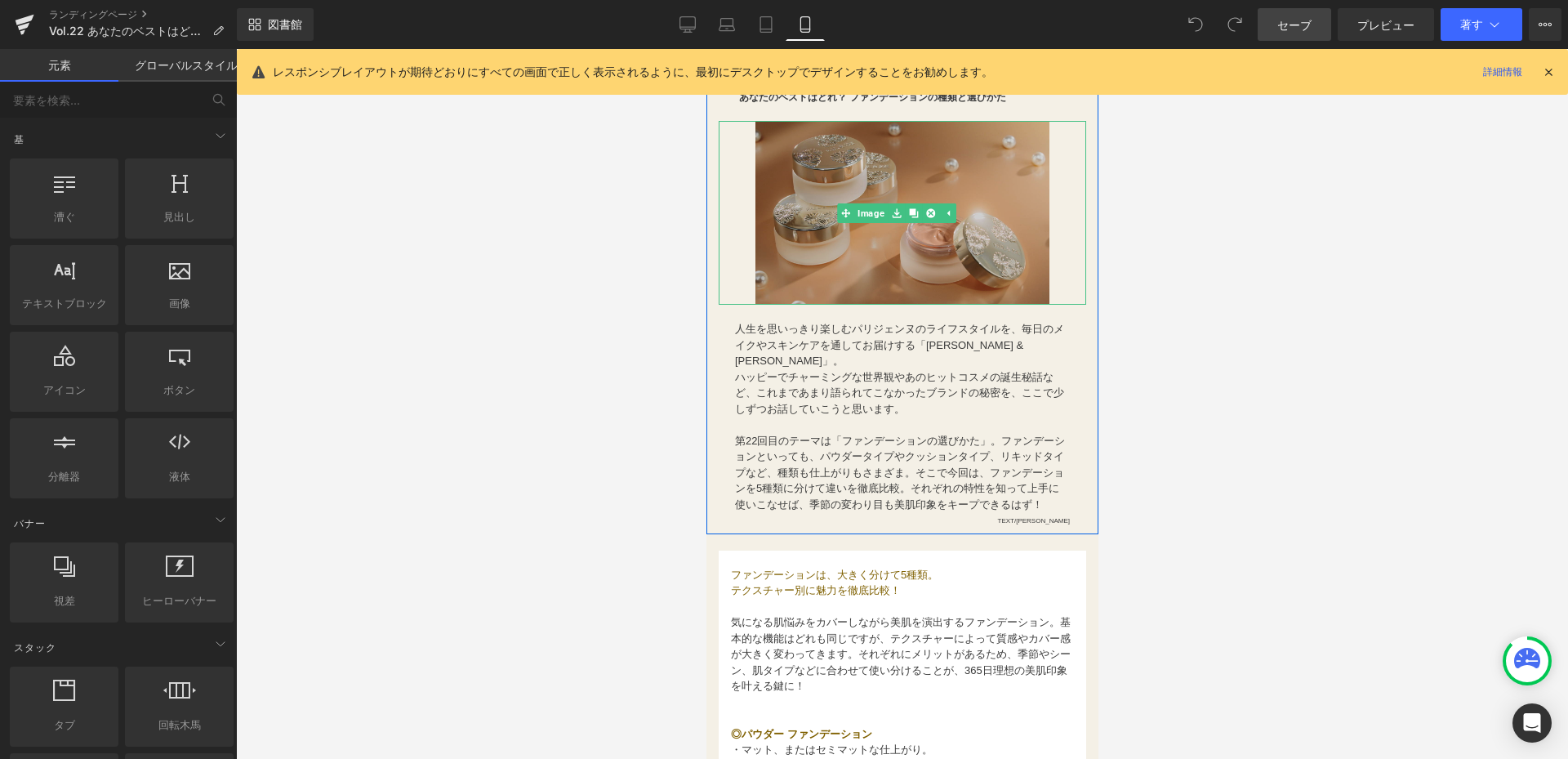
click at [894, 253] on img at bounding box center [902, 213] width 294 height 184
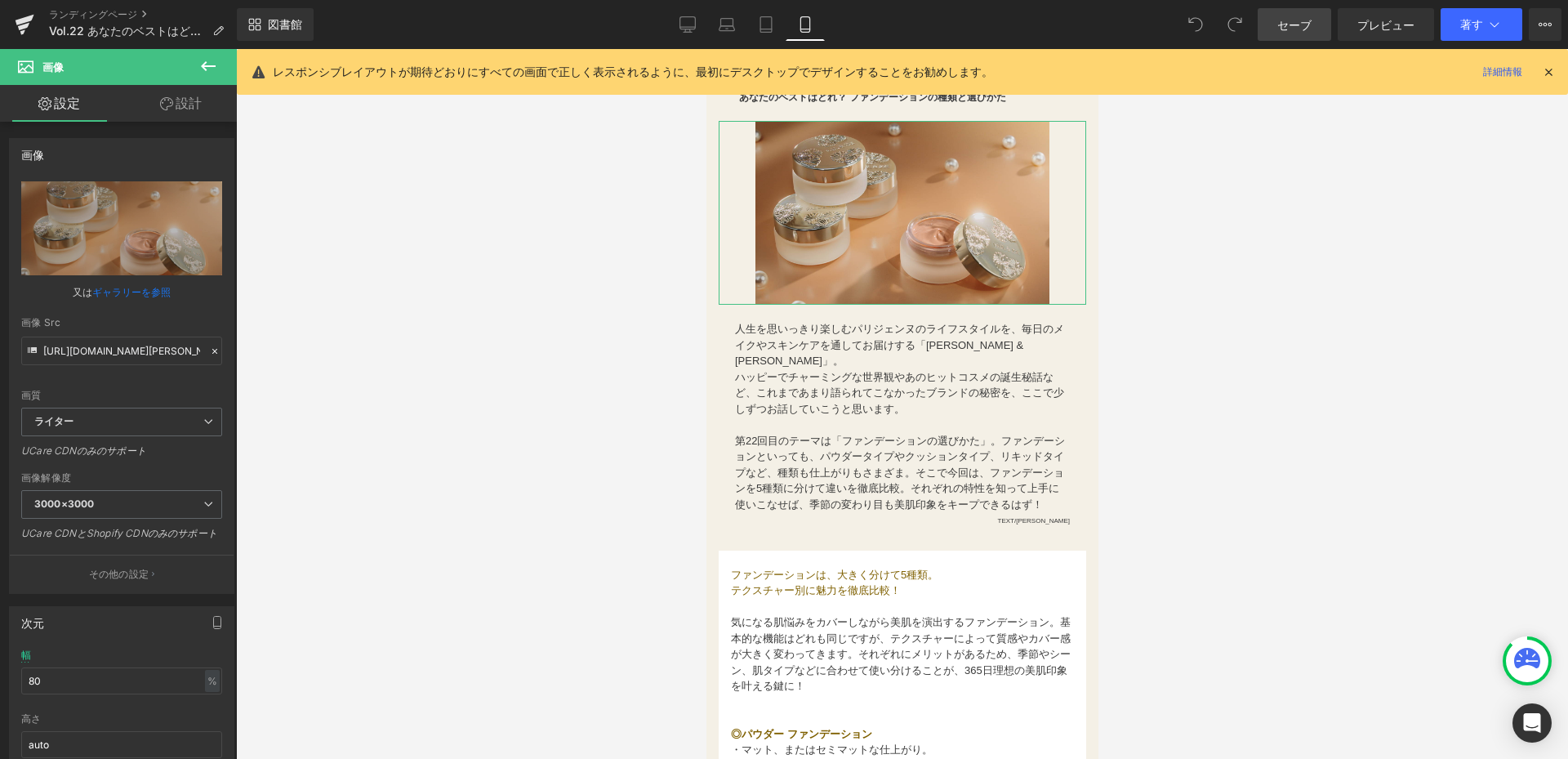
click at [184, 107] on font "設計" at bounding box center [189, 102] width 26 height 16
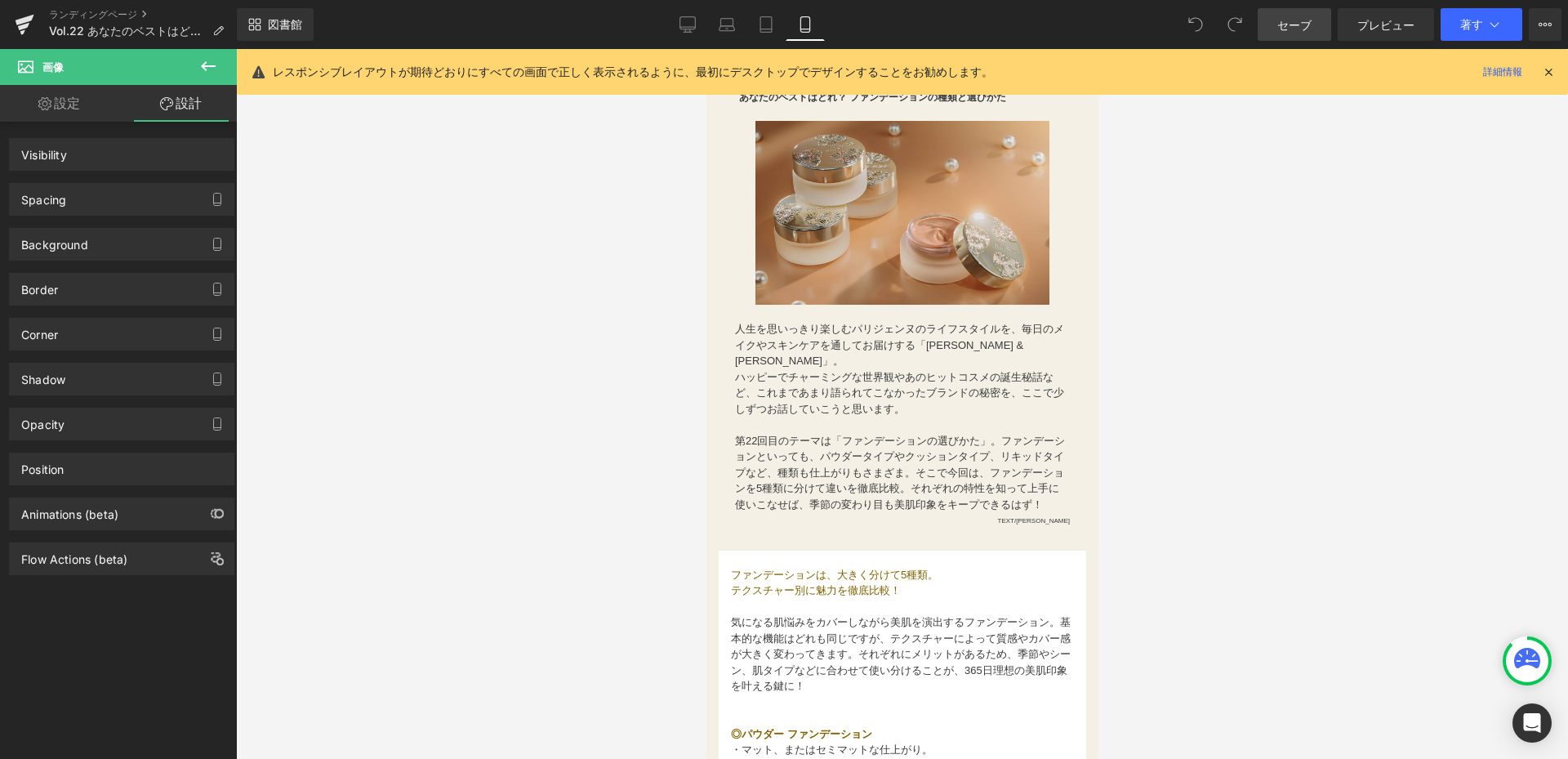
click at [1260, 245] on div at bounding box center [902, 404] width 1332 height 710
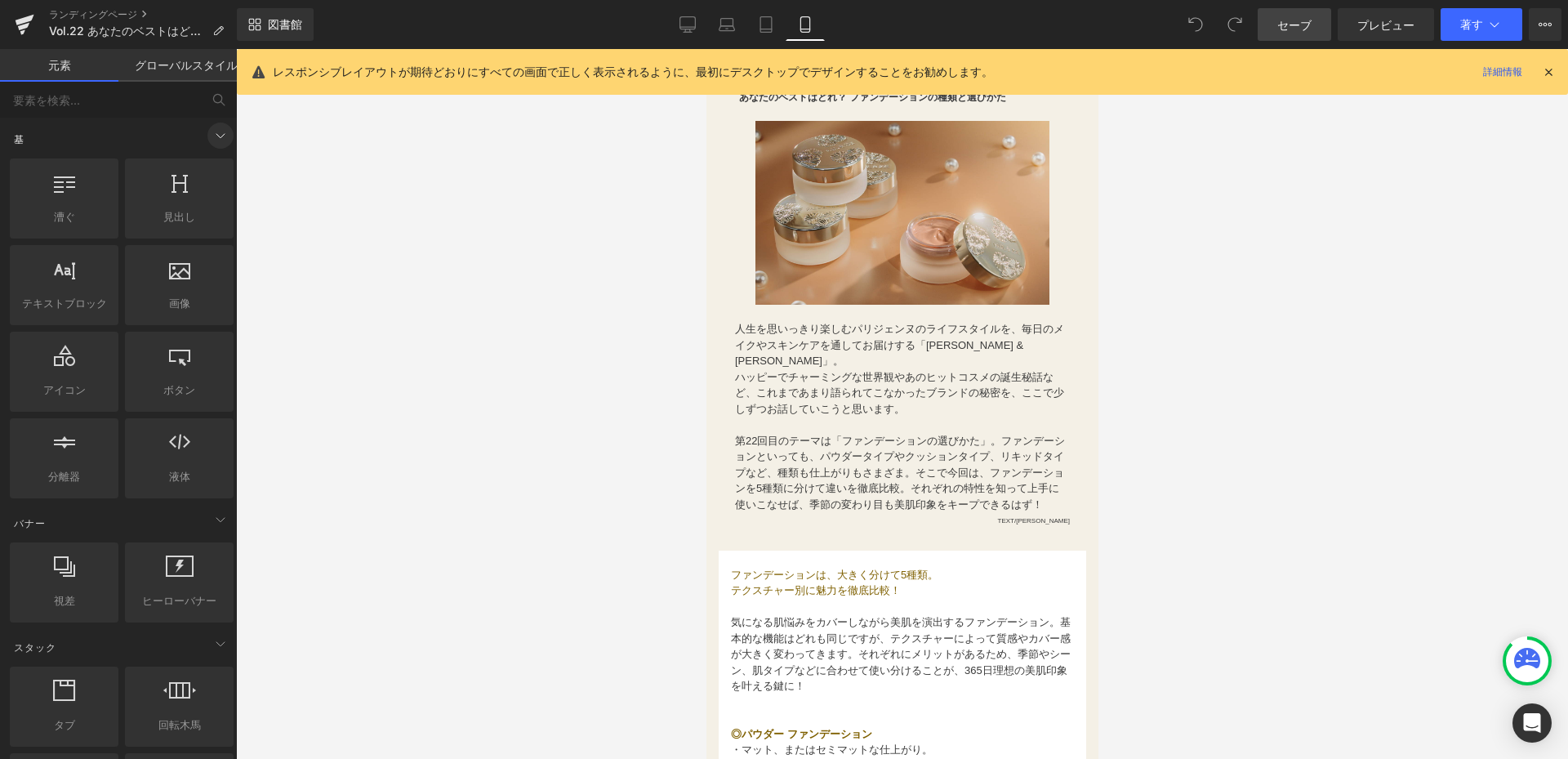
click at [218, 139] on icon at bounding box center [220, 135] width 19 height 19
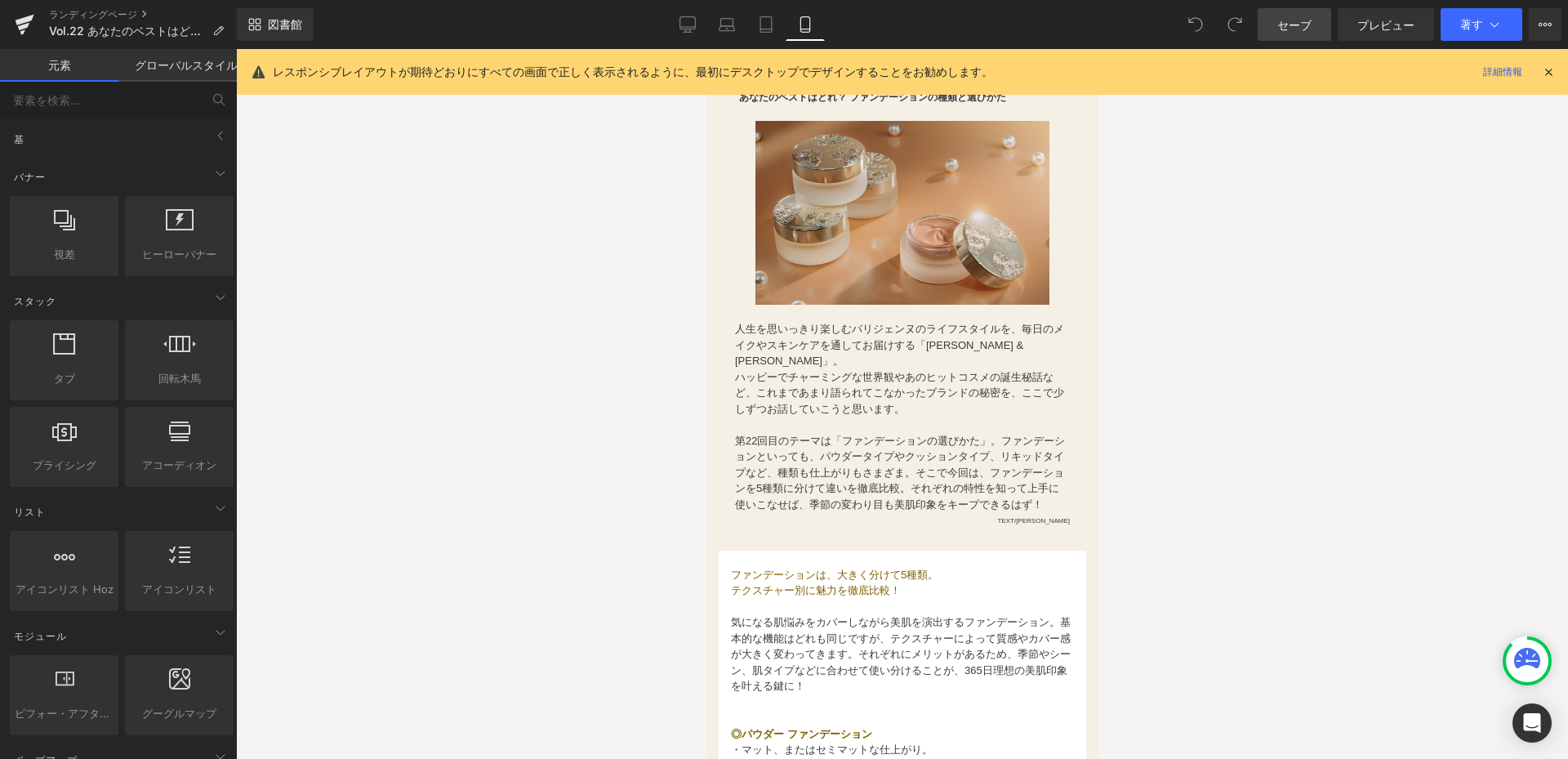
click at [183, 62] on link "グローバルスタイル" at bounding box center [177, 66] width 118 height 33
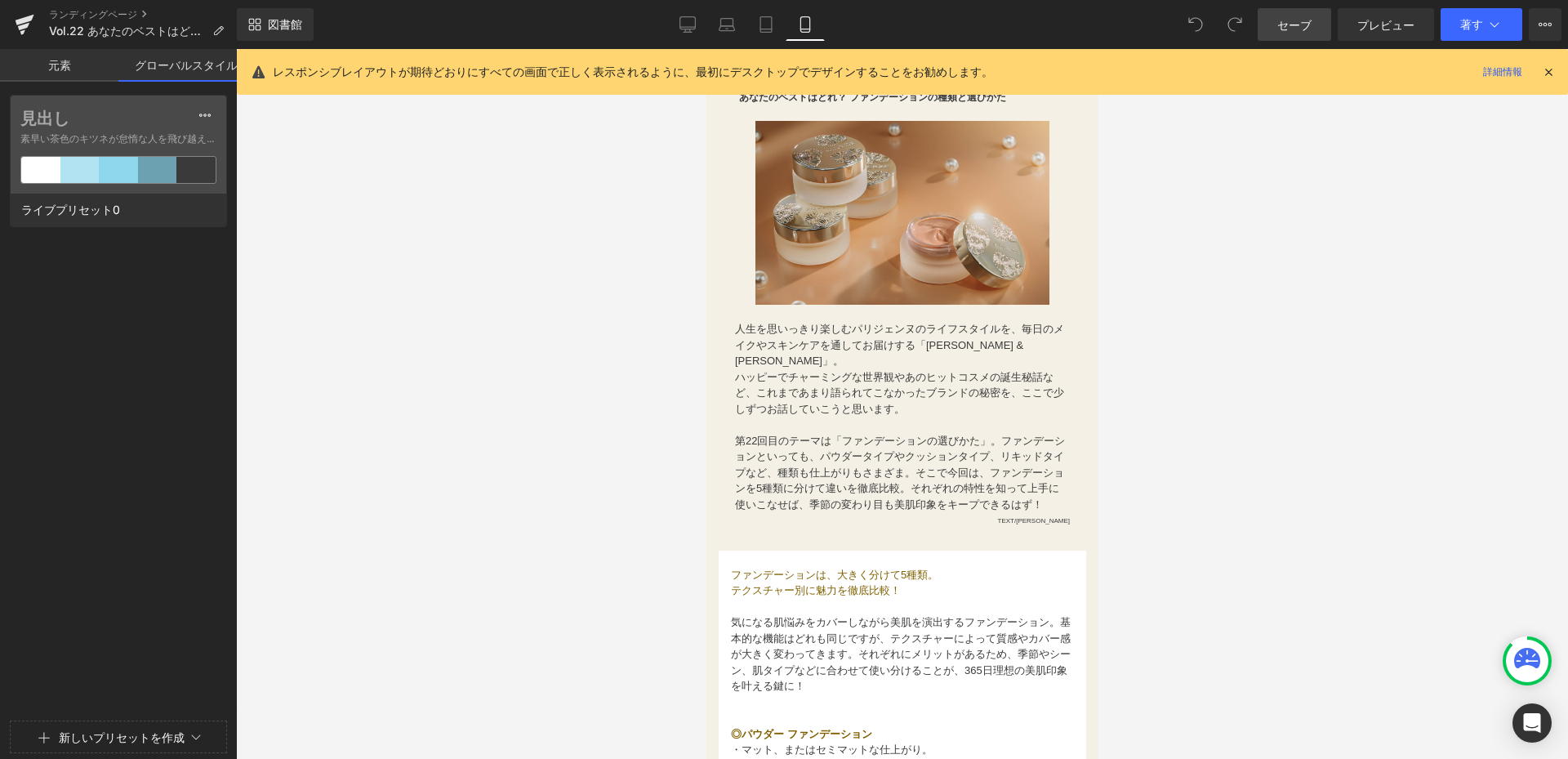
click at [46, 69] on link "元素" at bounding box center [59, 66] width 118 height 33
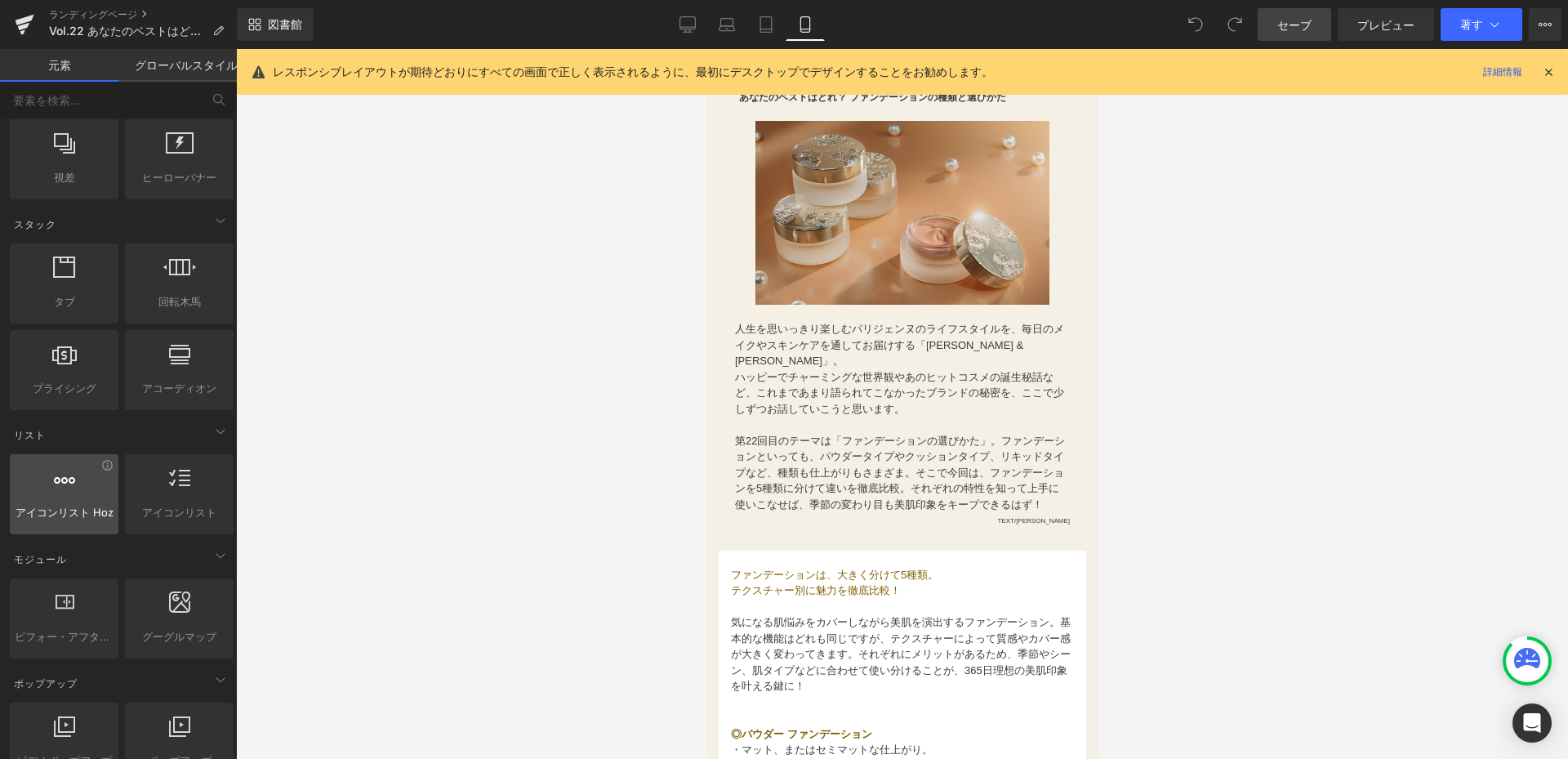
scroll to position [0, 0]
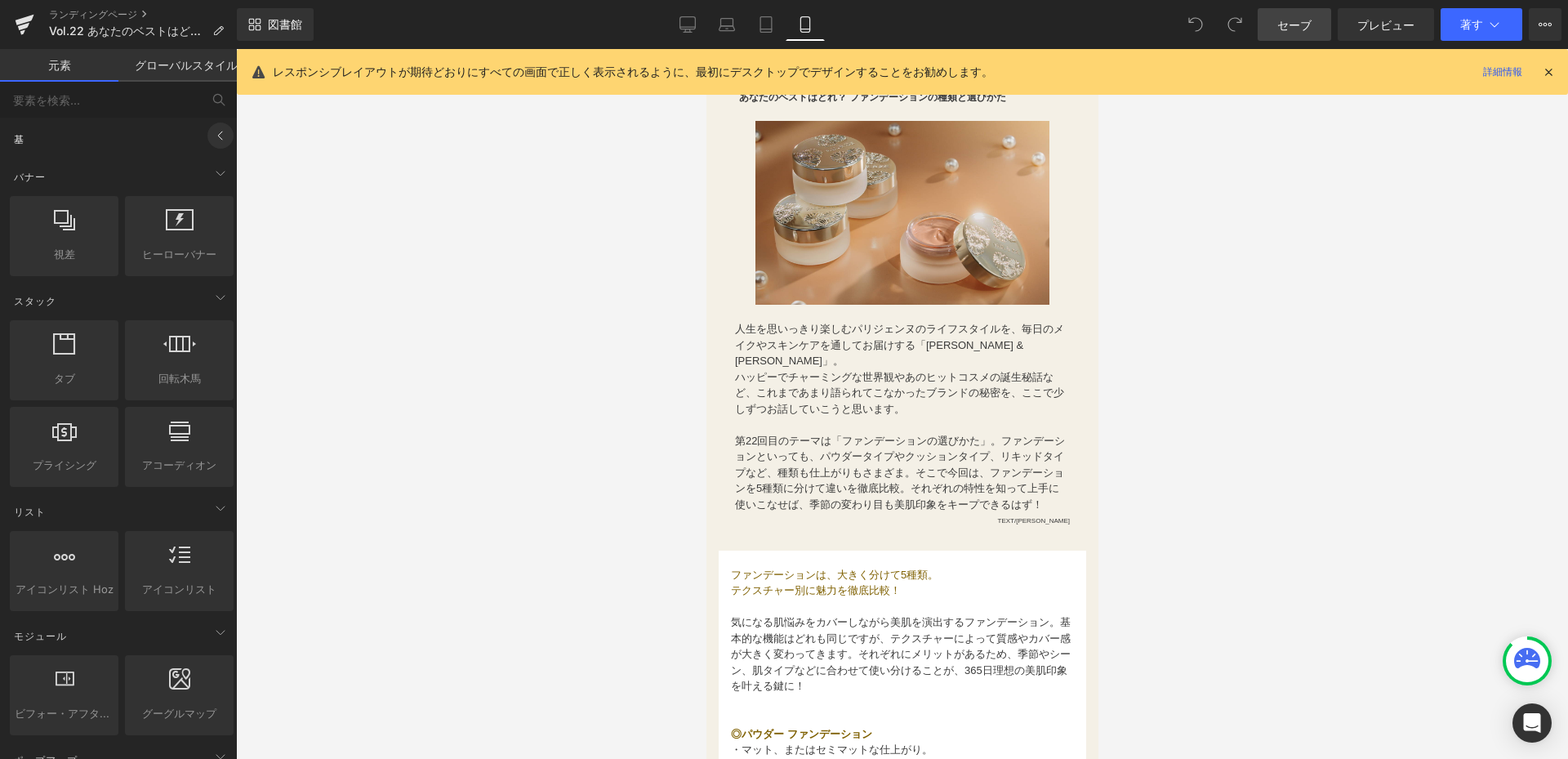
click at [211, 136] on icon at bounding box center [220, 135] width 19 height 19
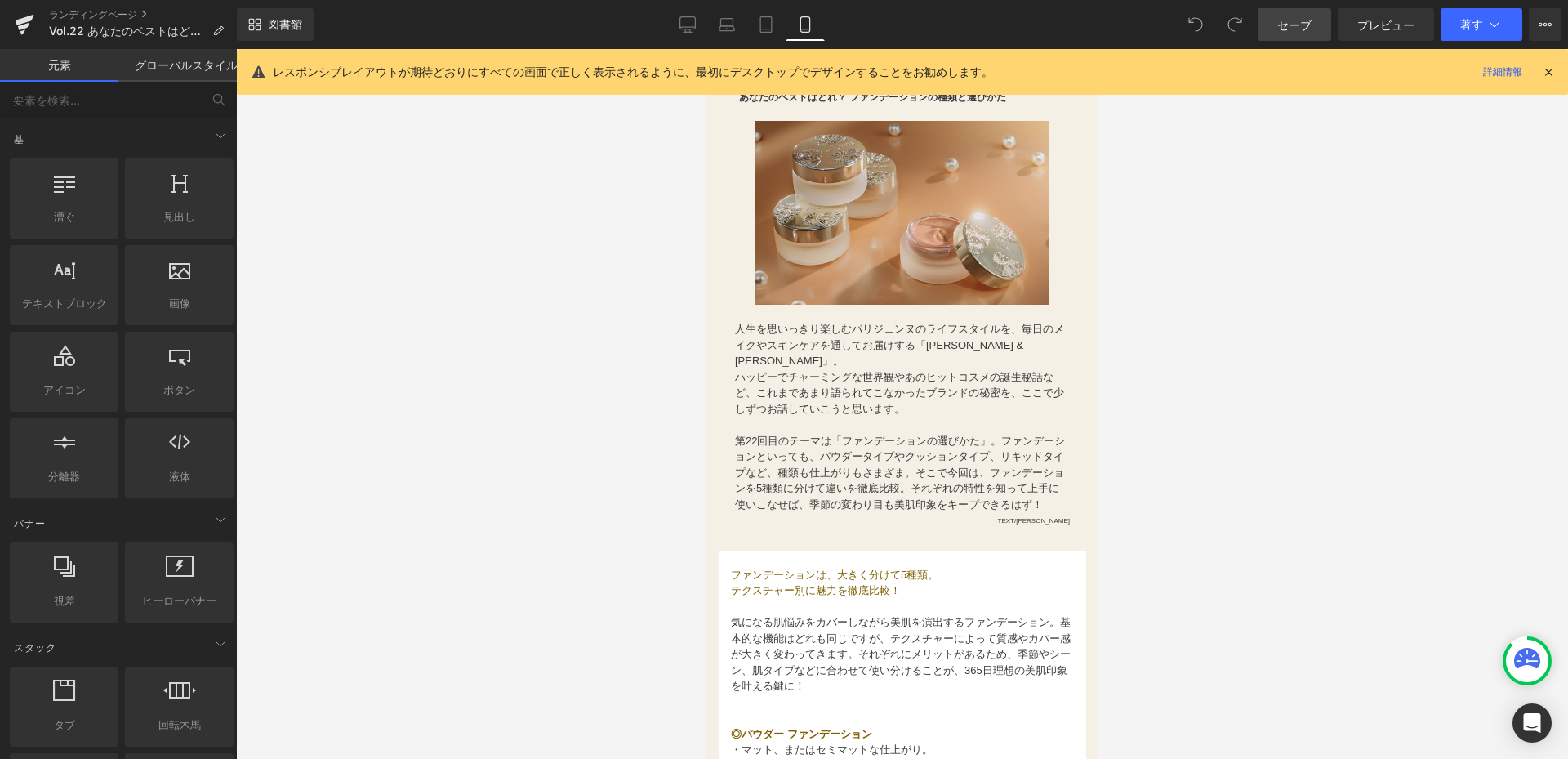
drag, startPoint x: 1158, startPoint y: 438, endPoint x: 1180, endPoint y: 439, distance: 22.0
click at [1161, 439] on div at bounding box center [902, 404] width 1332 height 710
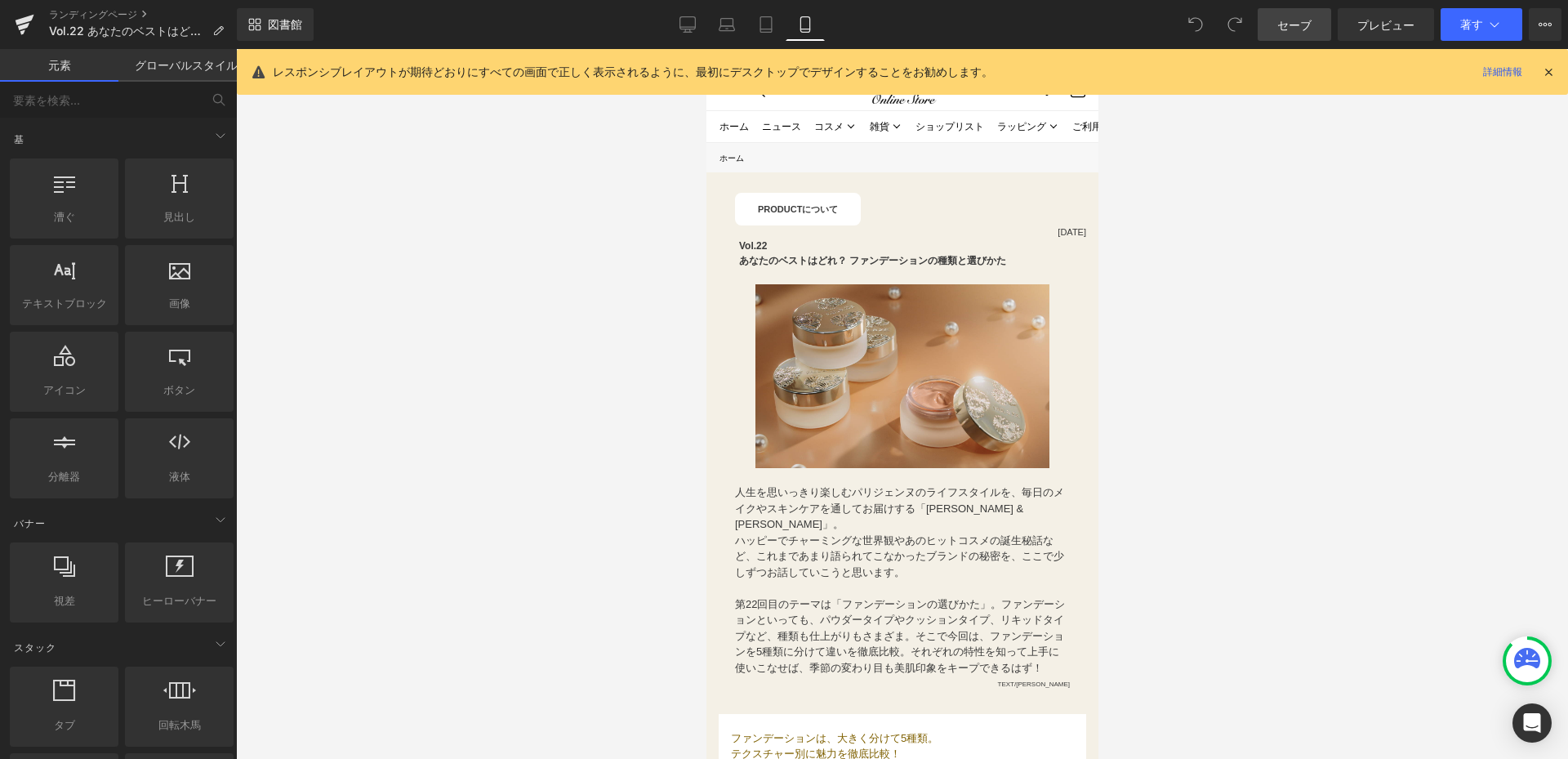
click at [1546, 66] on icon at bounding box center [1548, 72] width 15 height 15
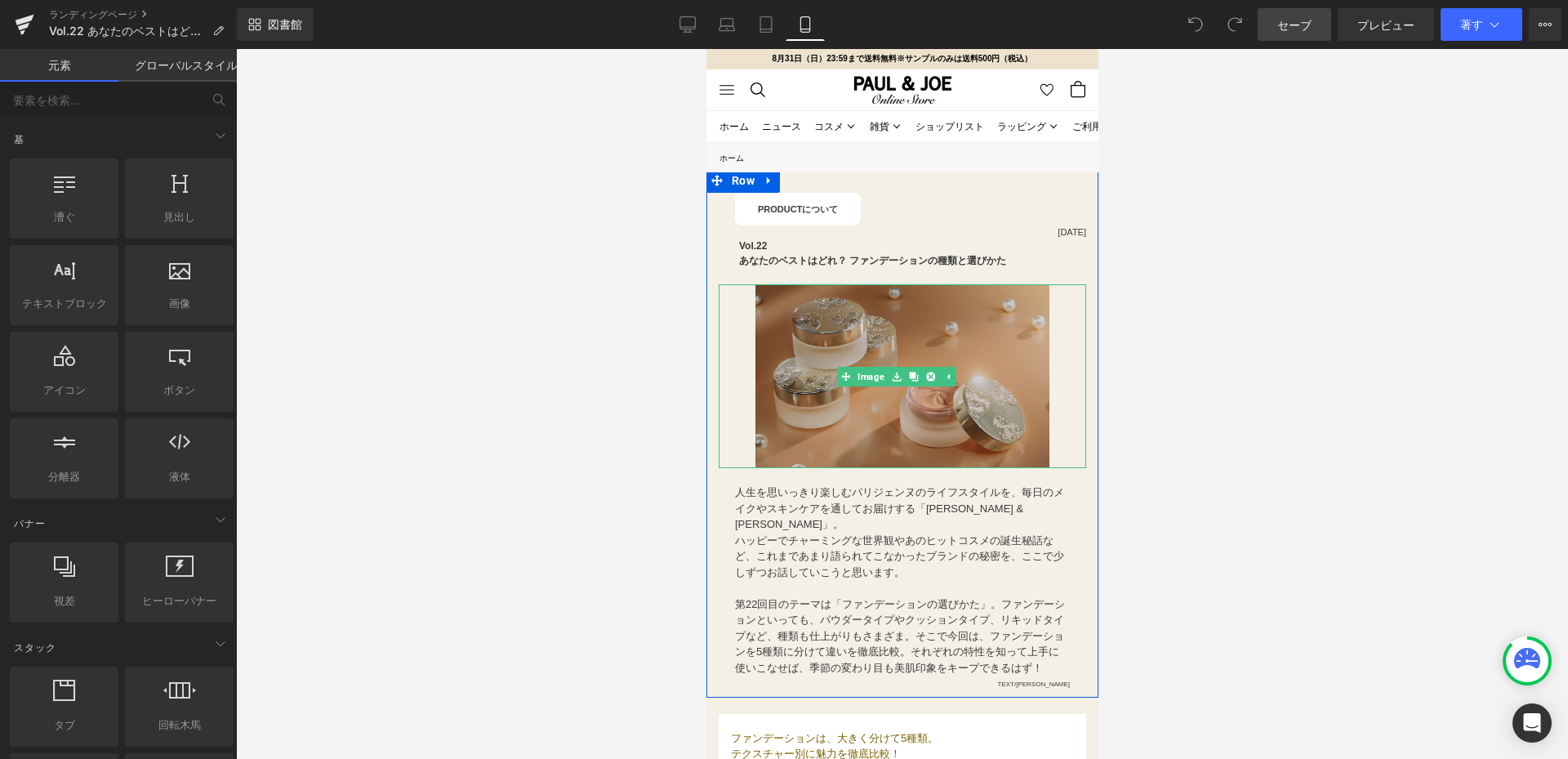
click at [891, 318] on img at bounding box center [902, 376] width 294 height 184
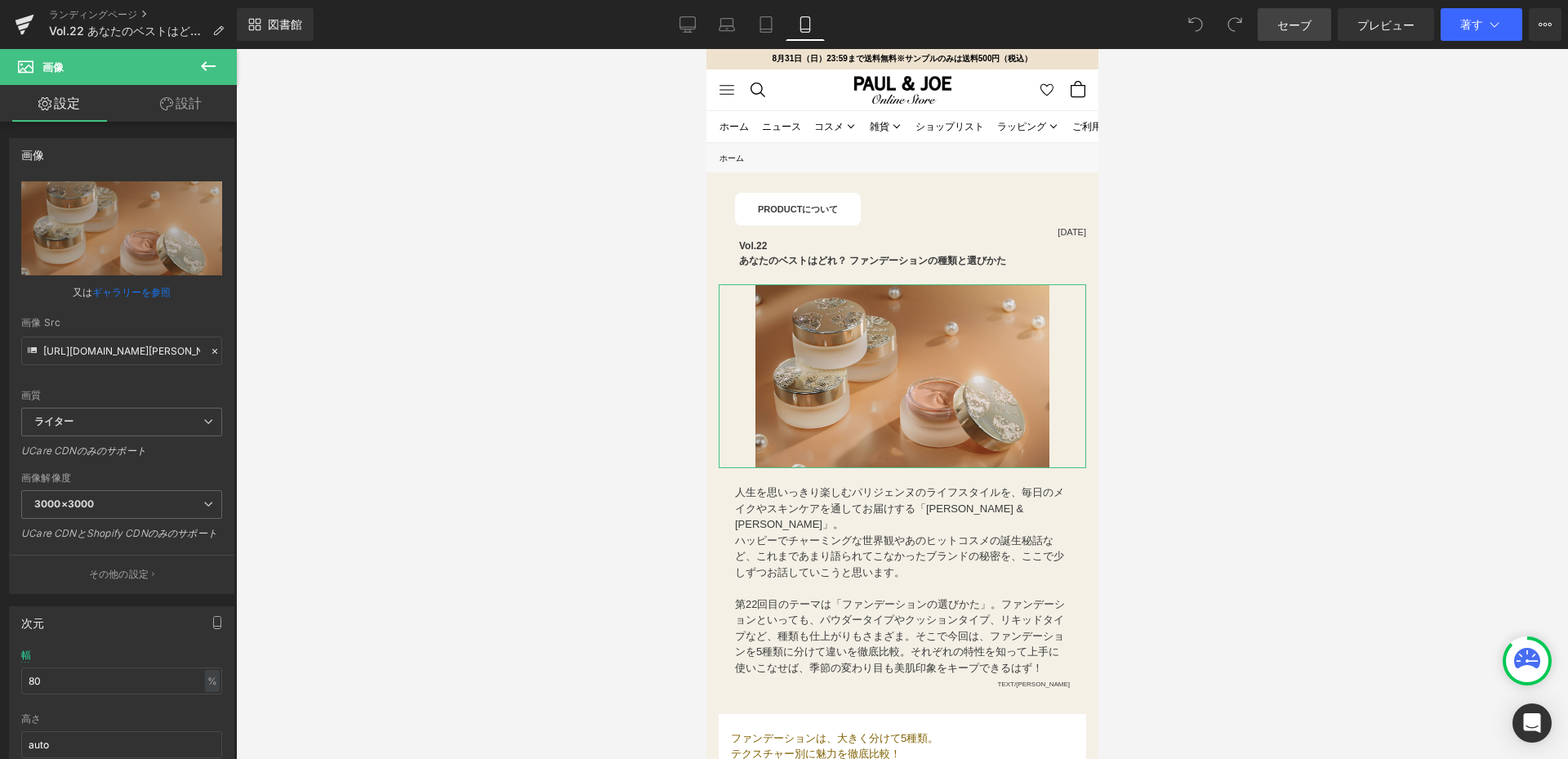
click at [183, 112] on link "設計" at bounding box center [181, 103] width 118 height 37
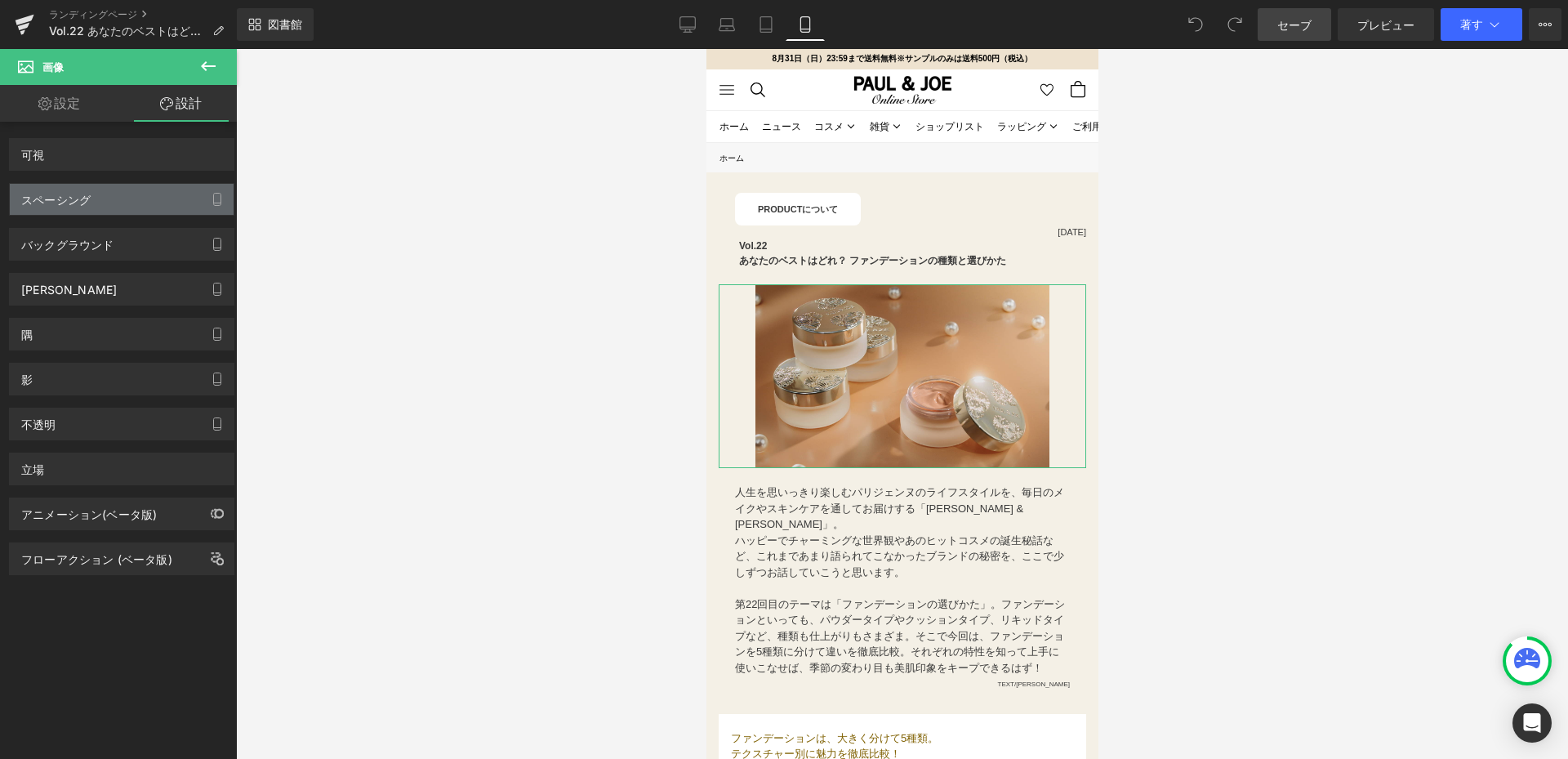
click at [126, 208] on div "スペーシング" at bounding box center [121, 199] width 223 height 31
click at [111, 211] on div "スペーシング" at bounding box center [121, 199] width 223 height 31
click at [108, 208] on div "スペーシング" at bounding box center [121, 199] width 223 height 31
click at [413, 536] on div at bounding box center [902, 404] width 1332 height 710
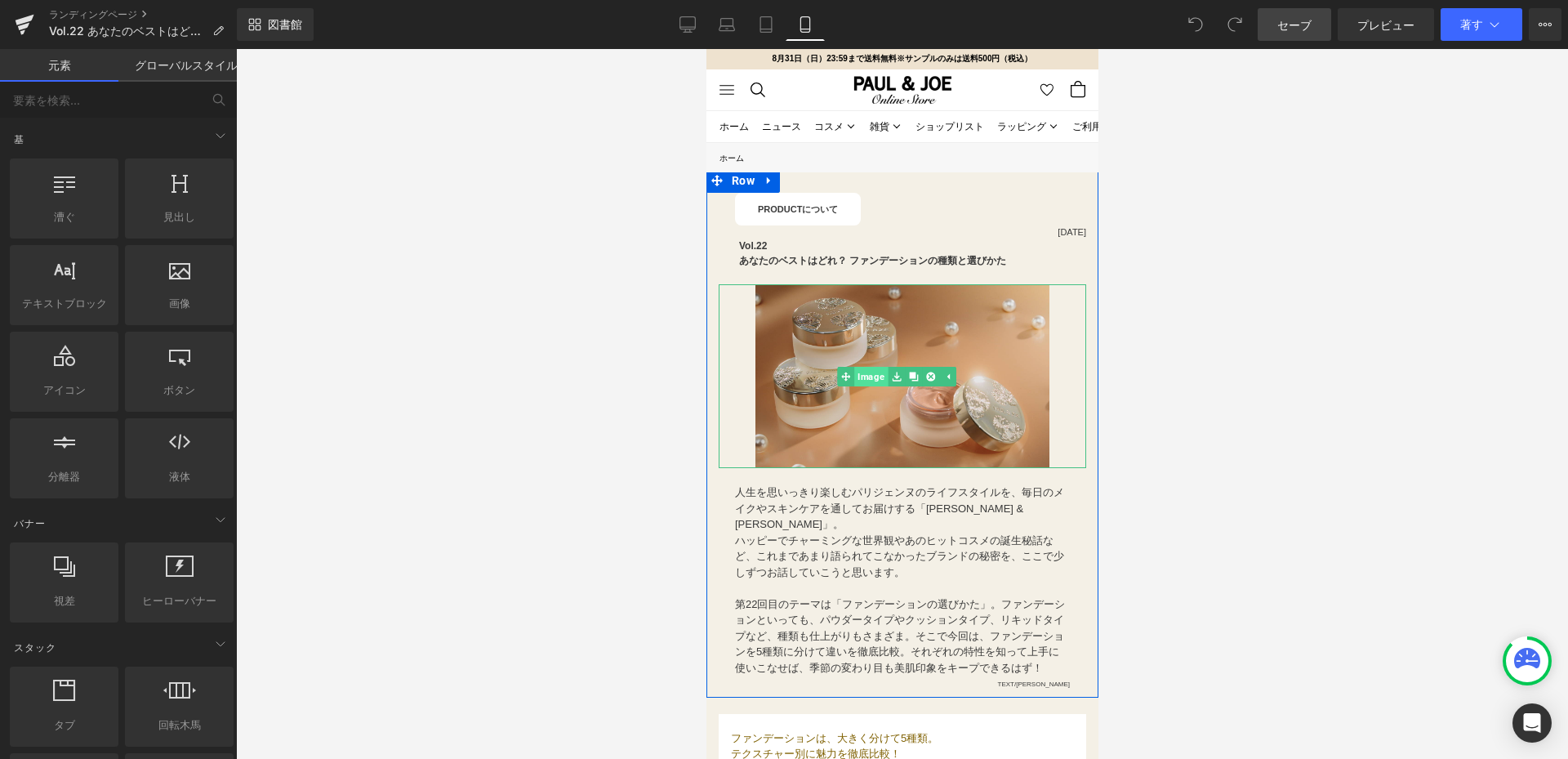
click at [860, 372] on div "Image" at bounding box center [901, 376] width 367 height 184
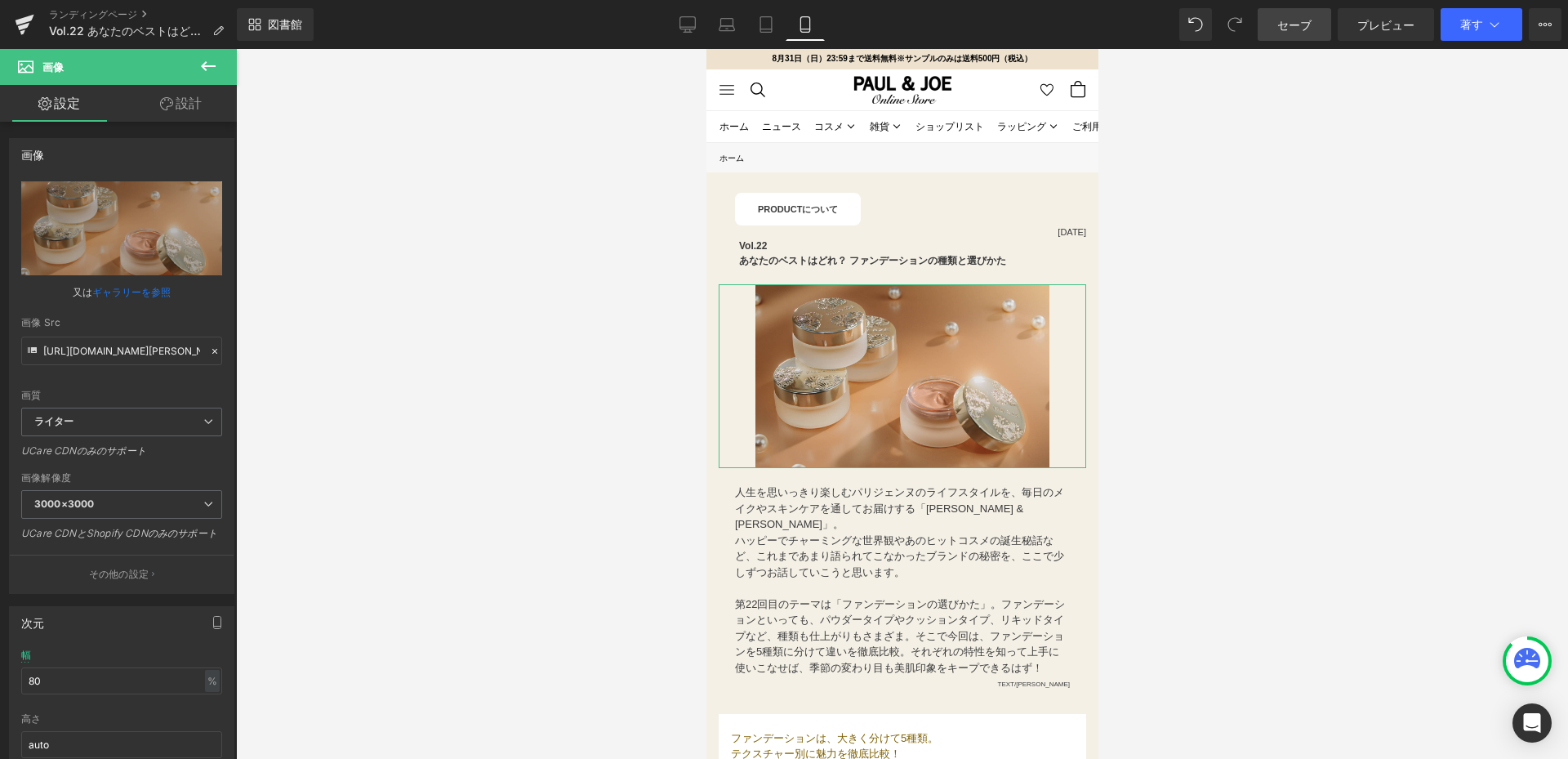
click at [182, 116] on link "設計" at bounding box center [181, 103] width 118 height 37
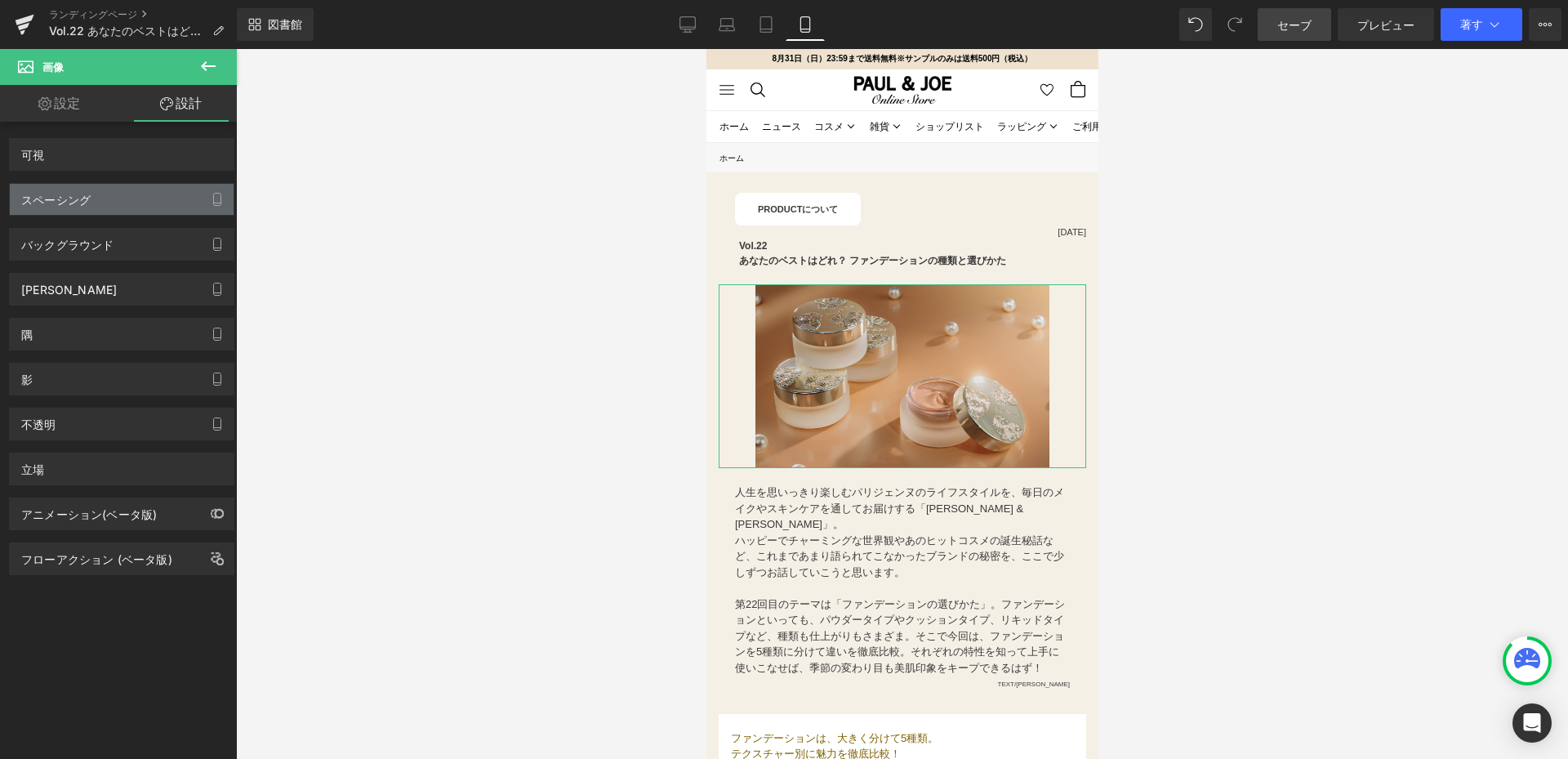
click at [110, 197] on div "スペーシング" at bounding box center [121, 199] width 223 height 31
drag, startPoint x: 76, startPoint y: 200, endPoint x: 55, endPoint y: 200, distance: 21.0
click at [55, 200] on div "スペーシング" at bounding box center [56, 195] width 70 height 23
click at [55, 199] on div "スペーシング" at bounding box center [56, 195] width 70 height 23
click at [56, 197] on div "スペーシング" at bounding box center [56, 195] width 70 height 23
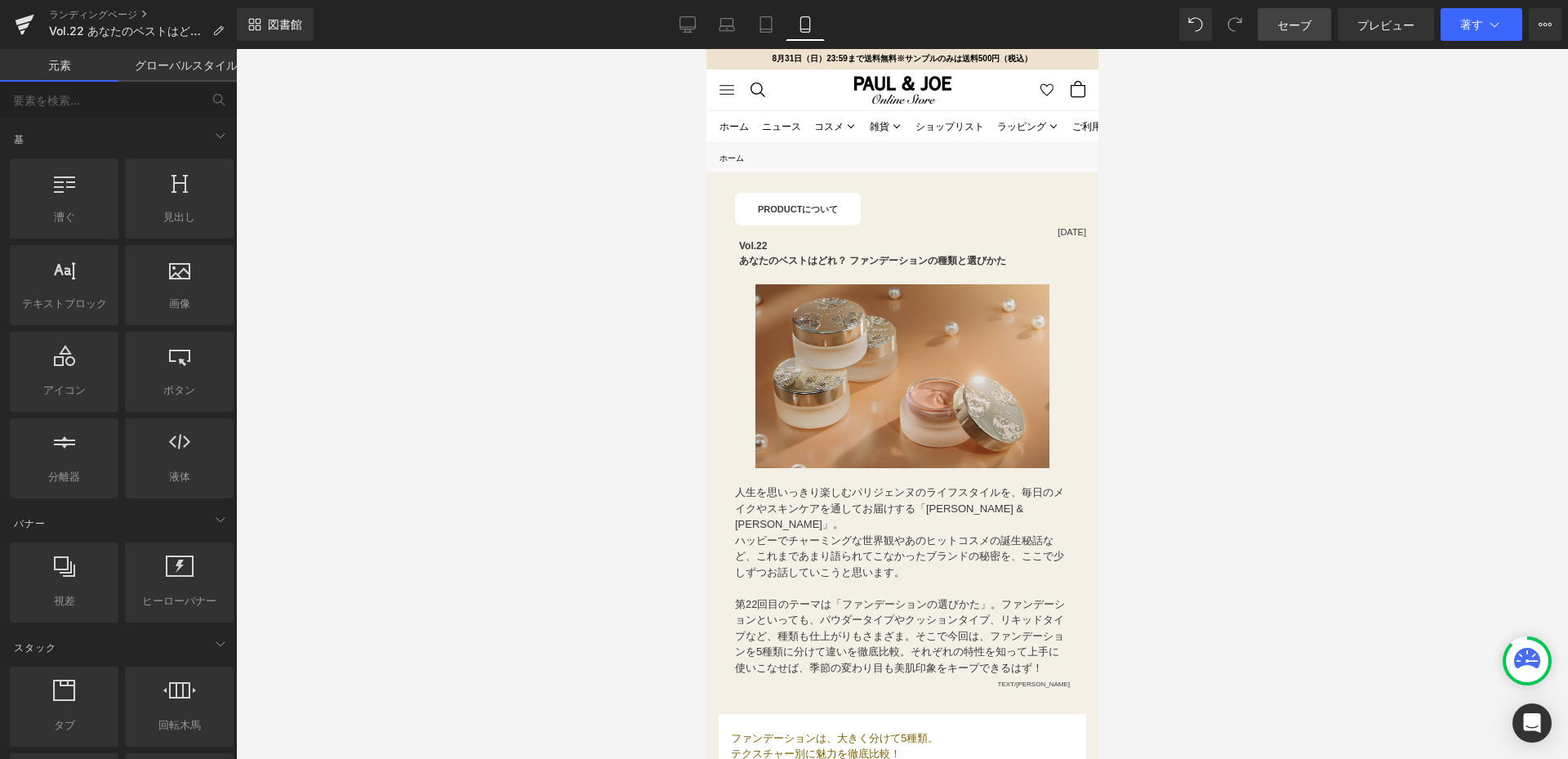
click at [340, 370] on div at bounding box center [902, 404] width 1332 height 710
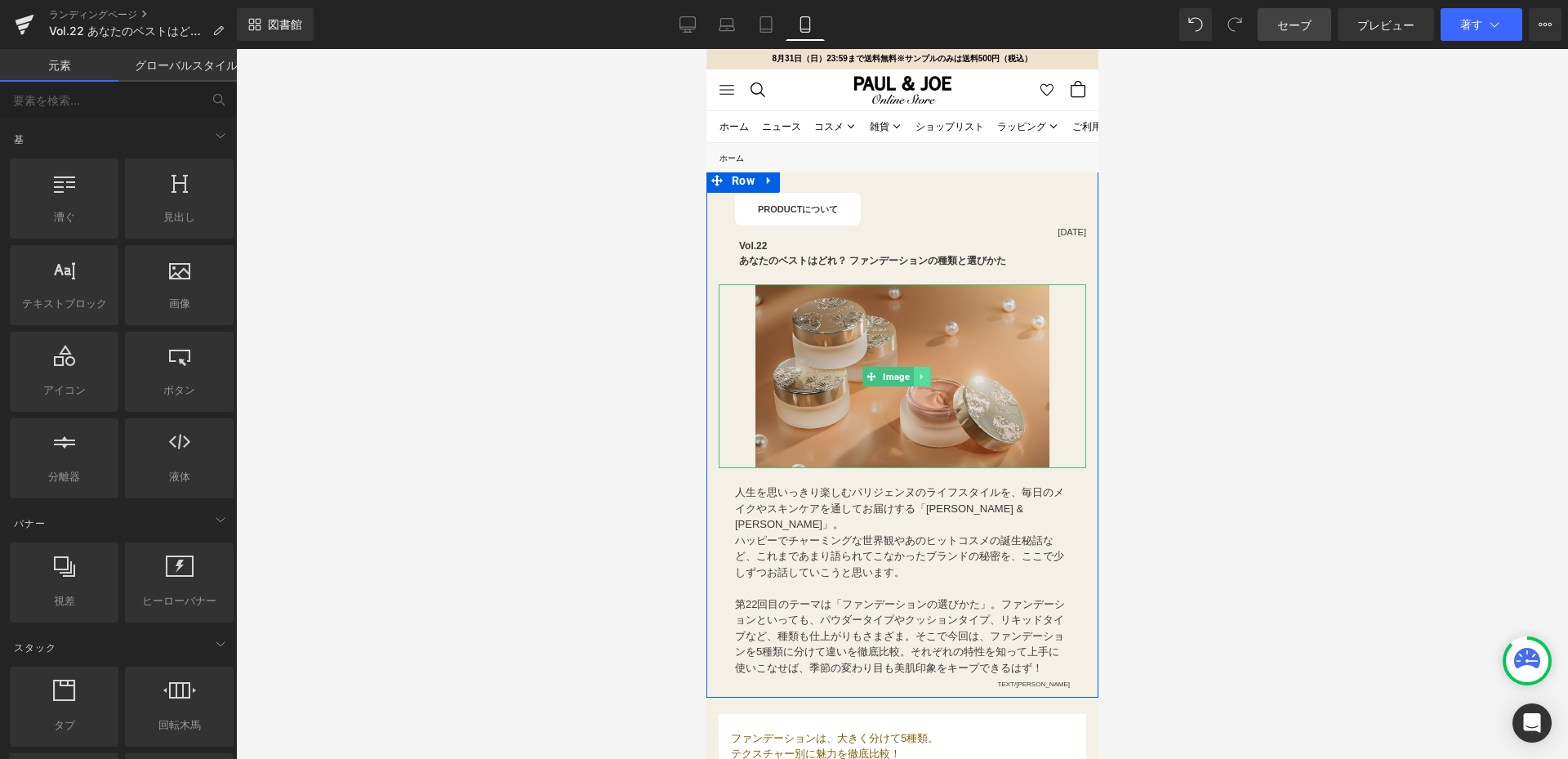
click at [925, 373] on link at bounding box center [921, 376] width 17 height 19
click at [909, 373] on icon at bounding box center [912, 375] width 9 height 9
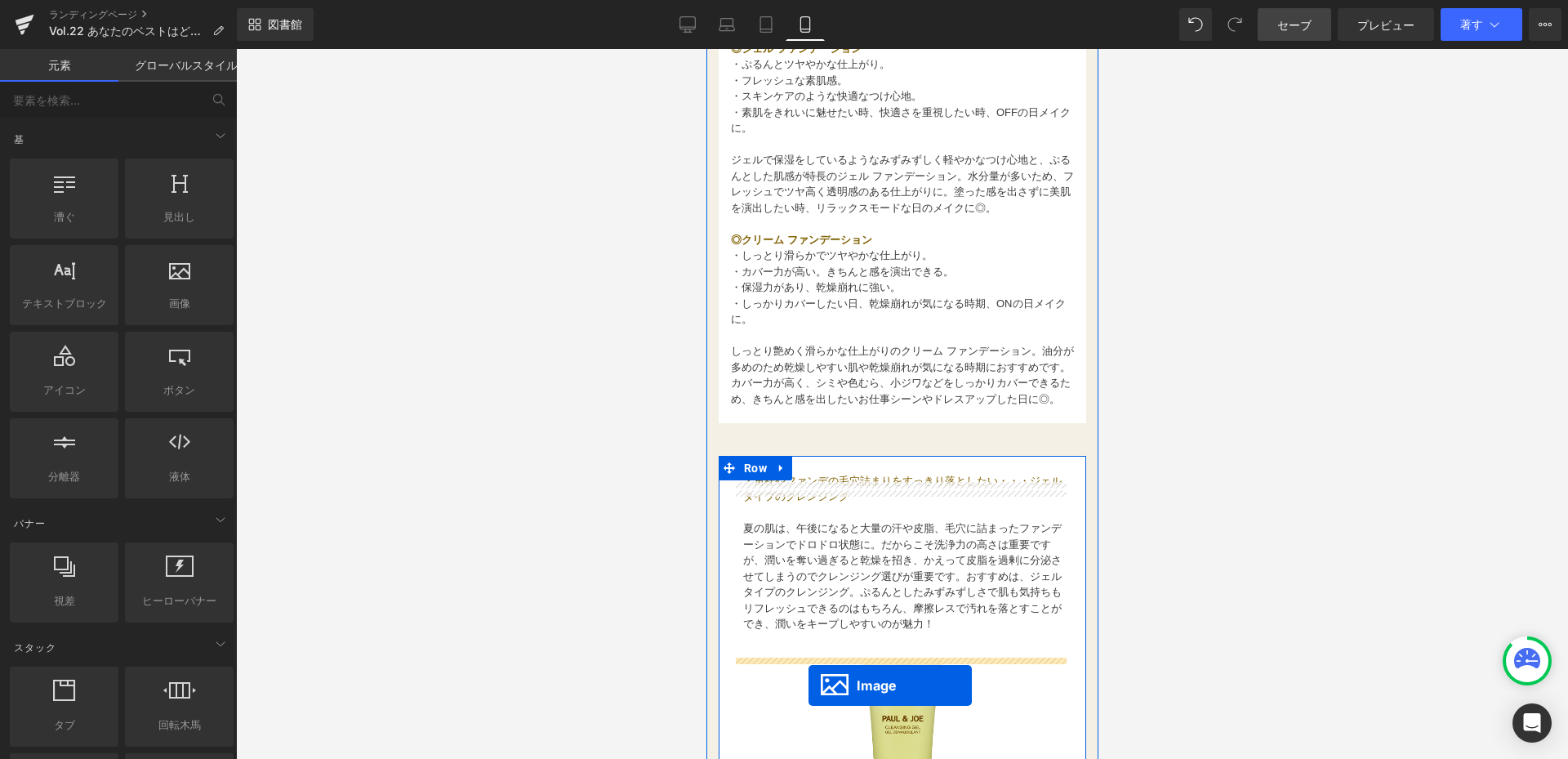
scroll to position [1552, 0]
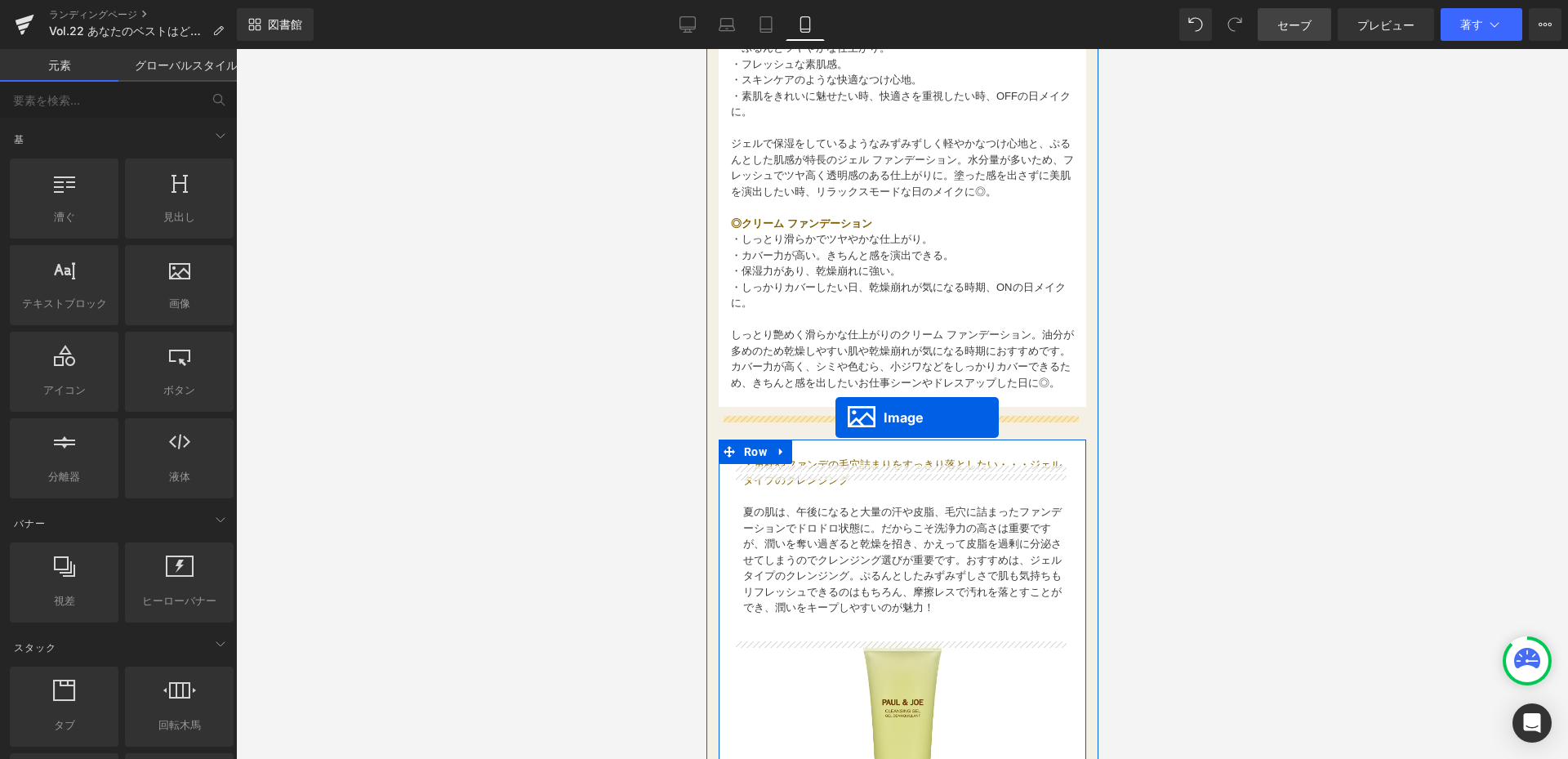
drag, startPoint x: 891, startPoint y: 589, endPoint x: 834, endPoint y: 418, distance: 180.2
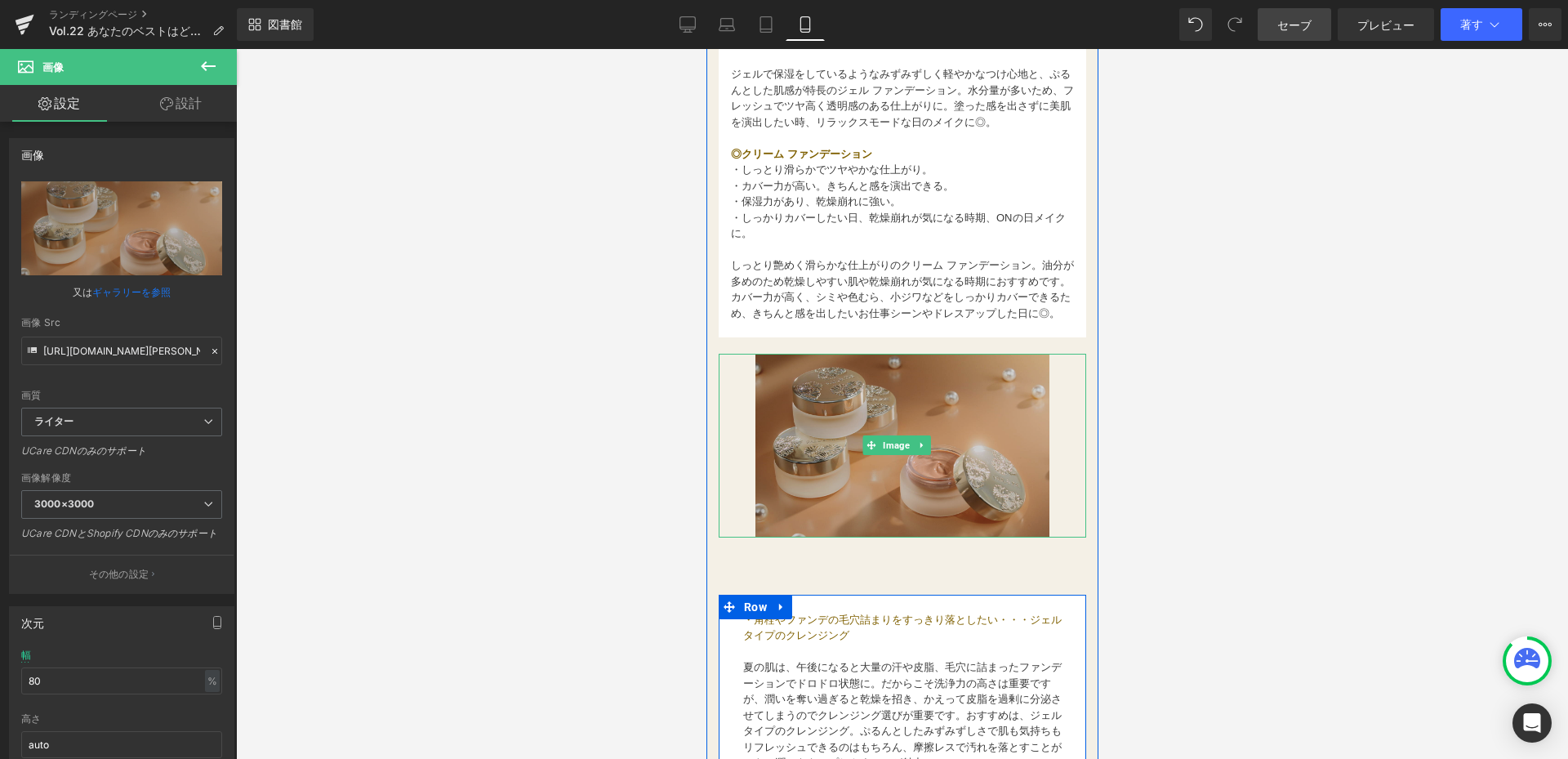
scroll to position [1633, 0]
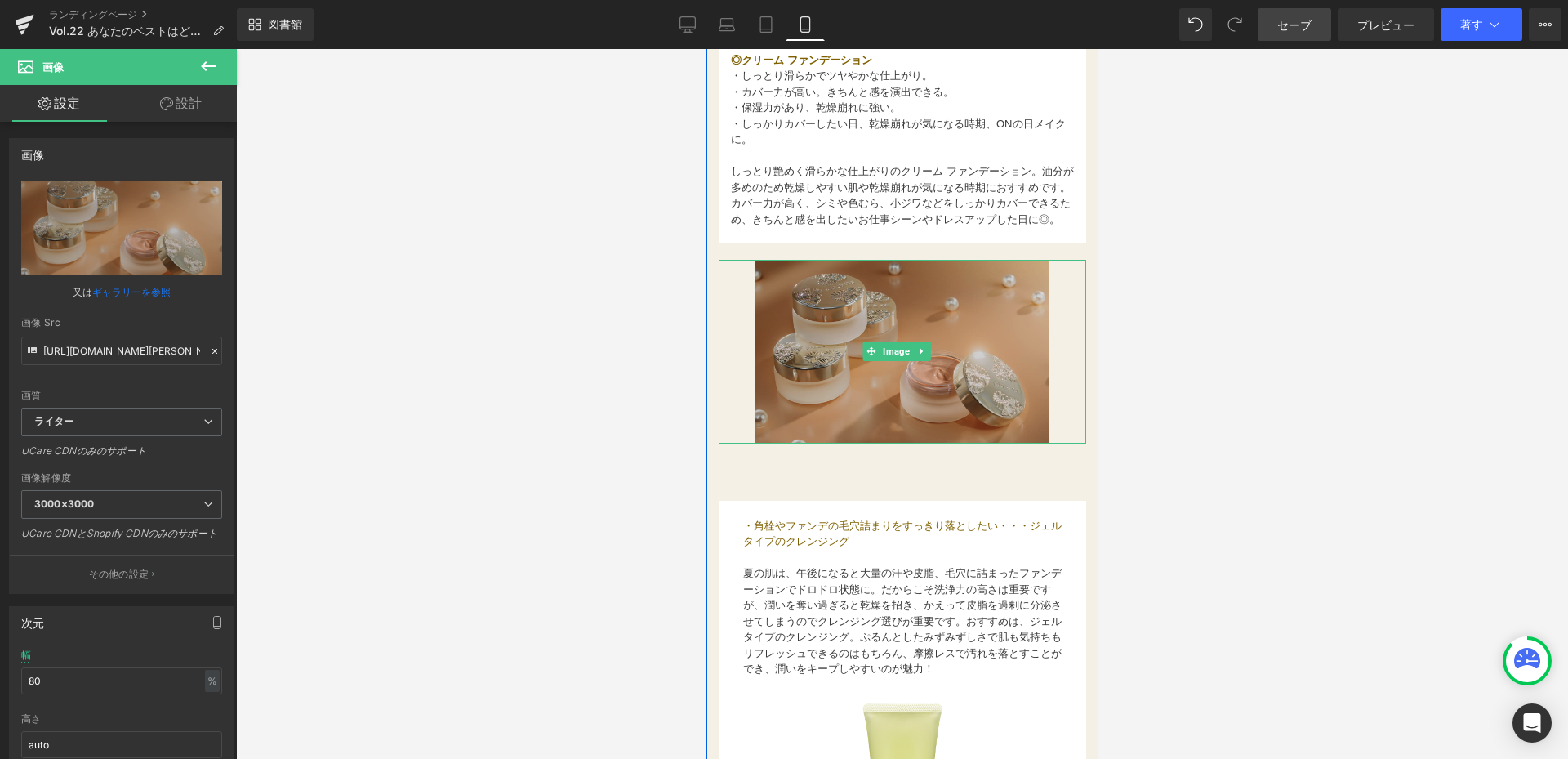
click at [821, 392] on img at bounding box center [902, 352] width 294 height 184
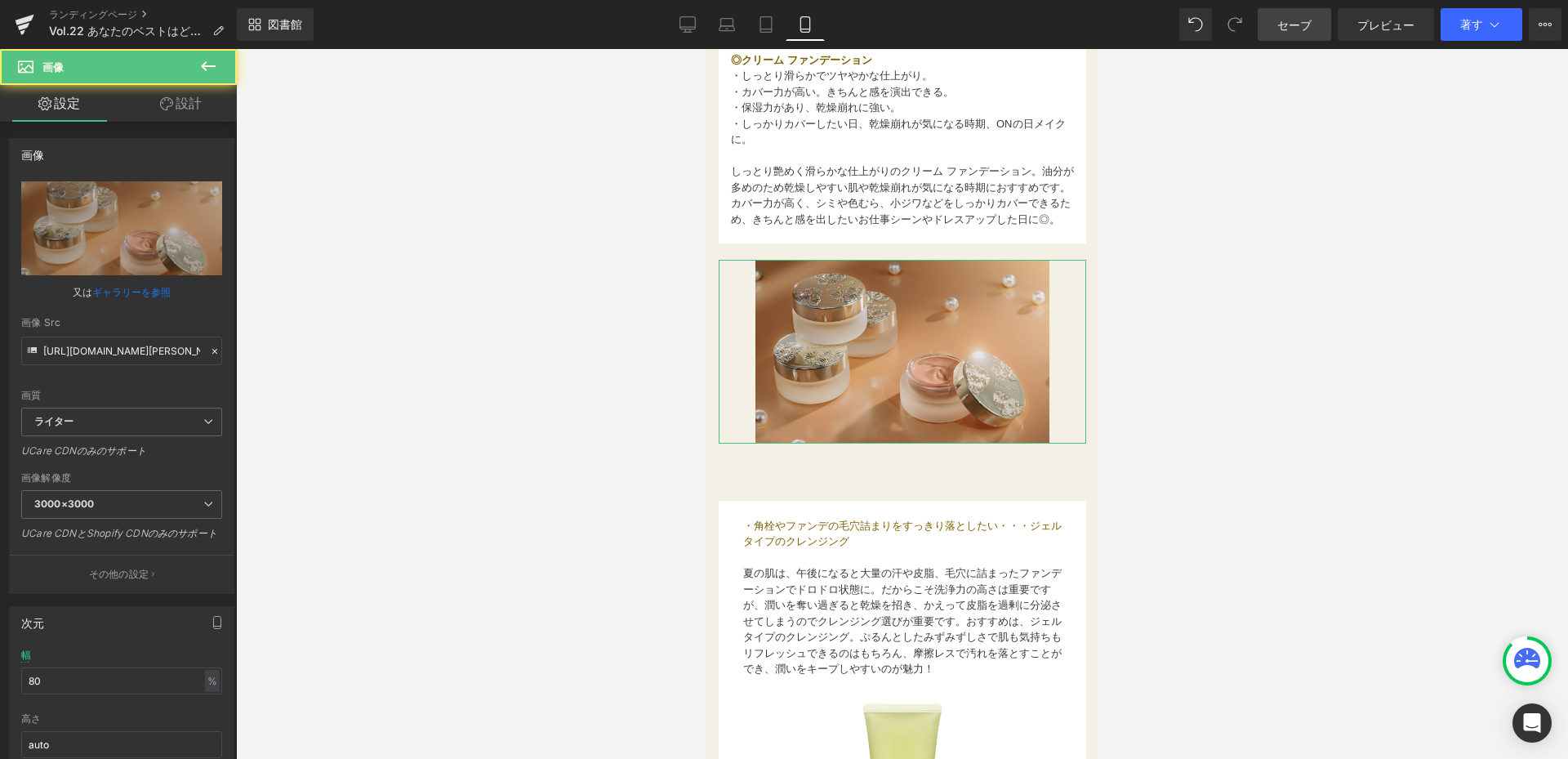
click at [189, 102] on font "設計" at bounding box center [189, 102] width 26 height 16
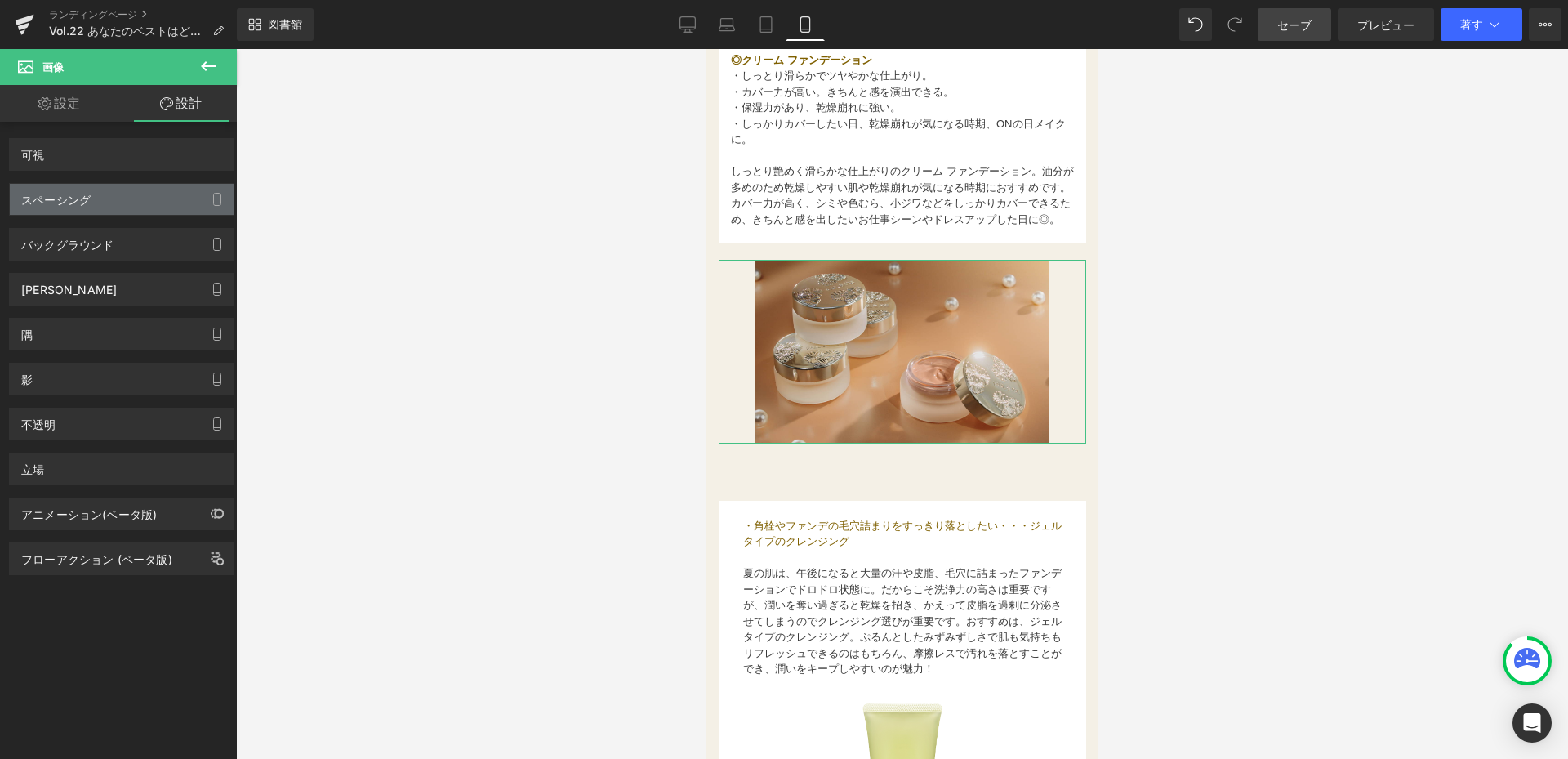
click at [77, 211] on div "スペーシング" at bounding box center [121, 199] width 223 height 31
drag, startPoint x: 88, startPoint y: 199, endPoint x: 99, endPoint y: 209, distance: 14.9
click at [89, 201] on div "スペーシング" at bounding box center [56, 195] width 70 height 23
click at [97, 210] on div "スペーシング" at bounding box center [121, 199] width 223 height 31
drag, startPoint x: 593, startPoint y: 212, endPoint x: 329, endPoint y: 234, distance: 264.9
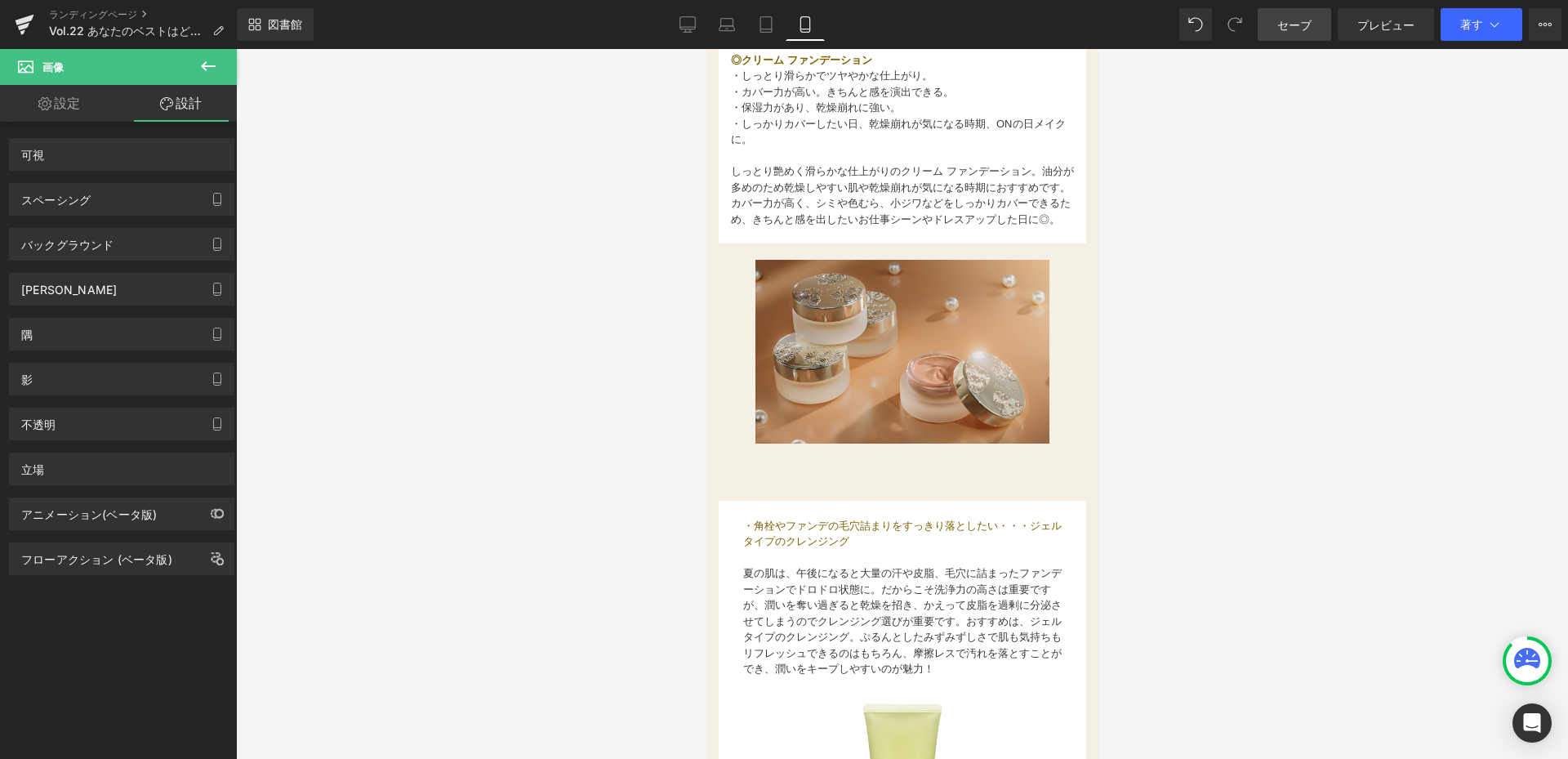
click at [329, 234] on div at bounding box center [902, 404] width 1332 height 710
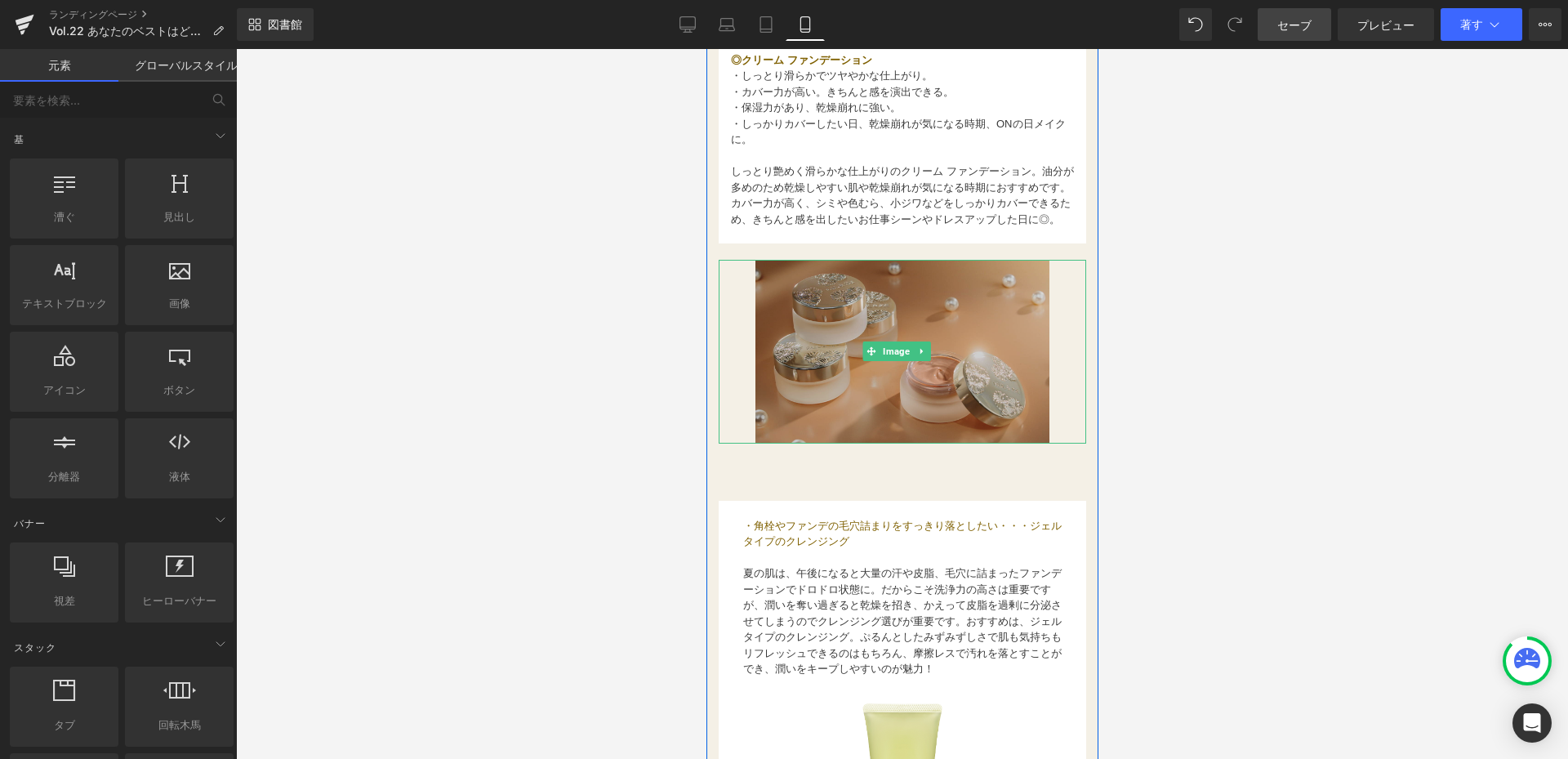
click at [958, 337] on img at bounding box center [902, 352] width 294 height 184
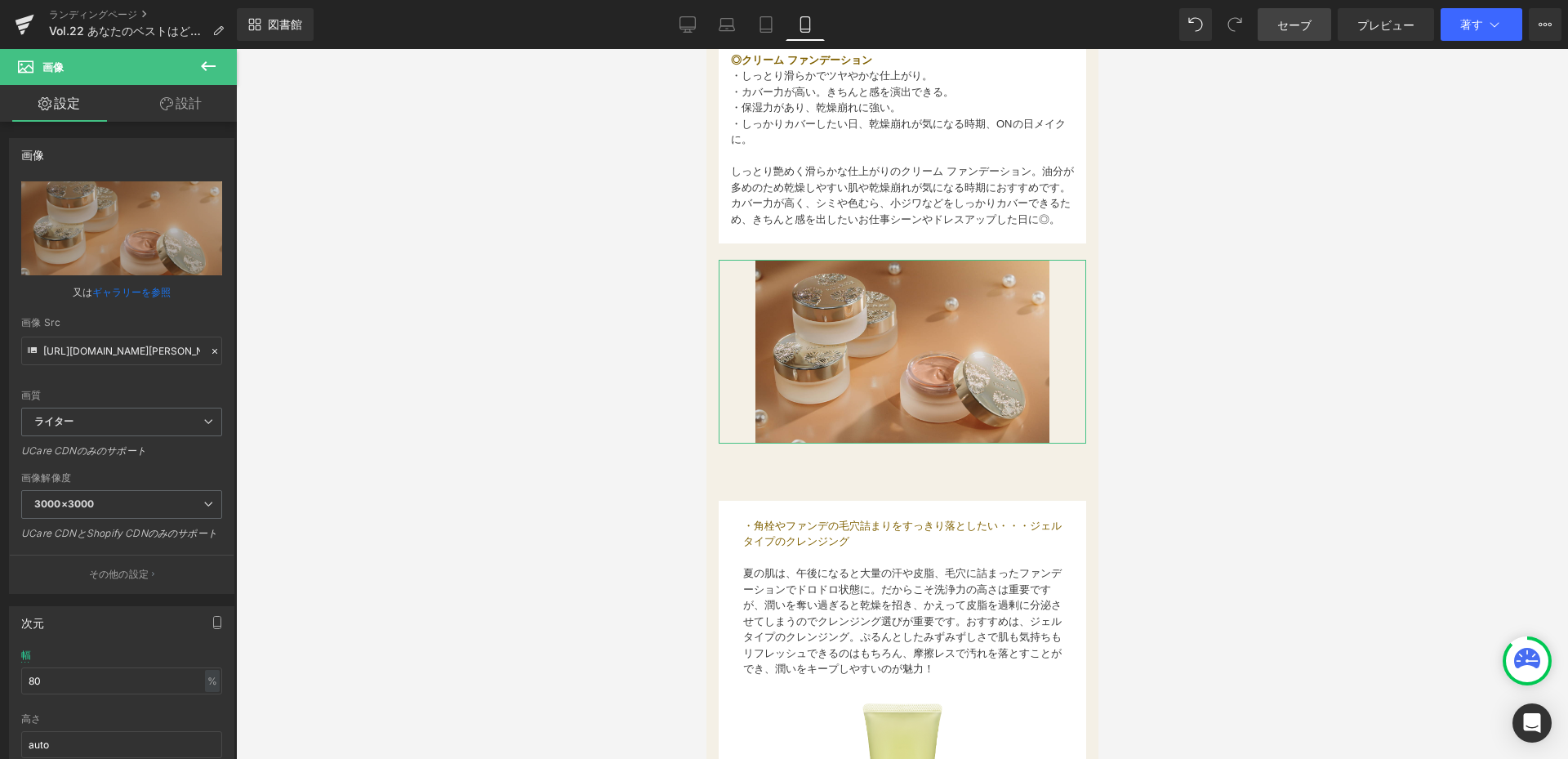
click at [199, 108] on font "設計" at bounding box center [189, 102] width 26 height 16
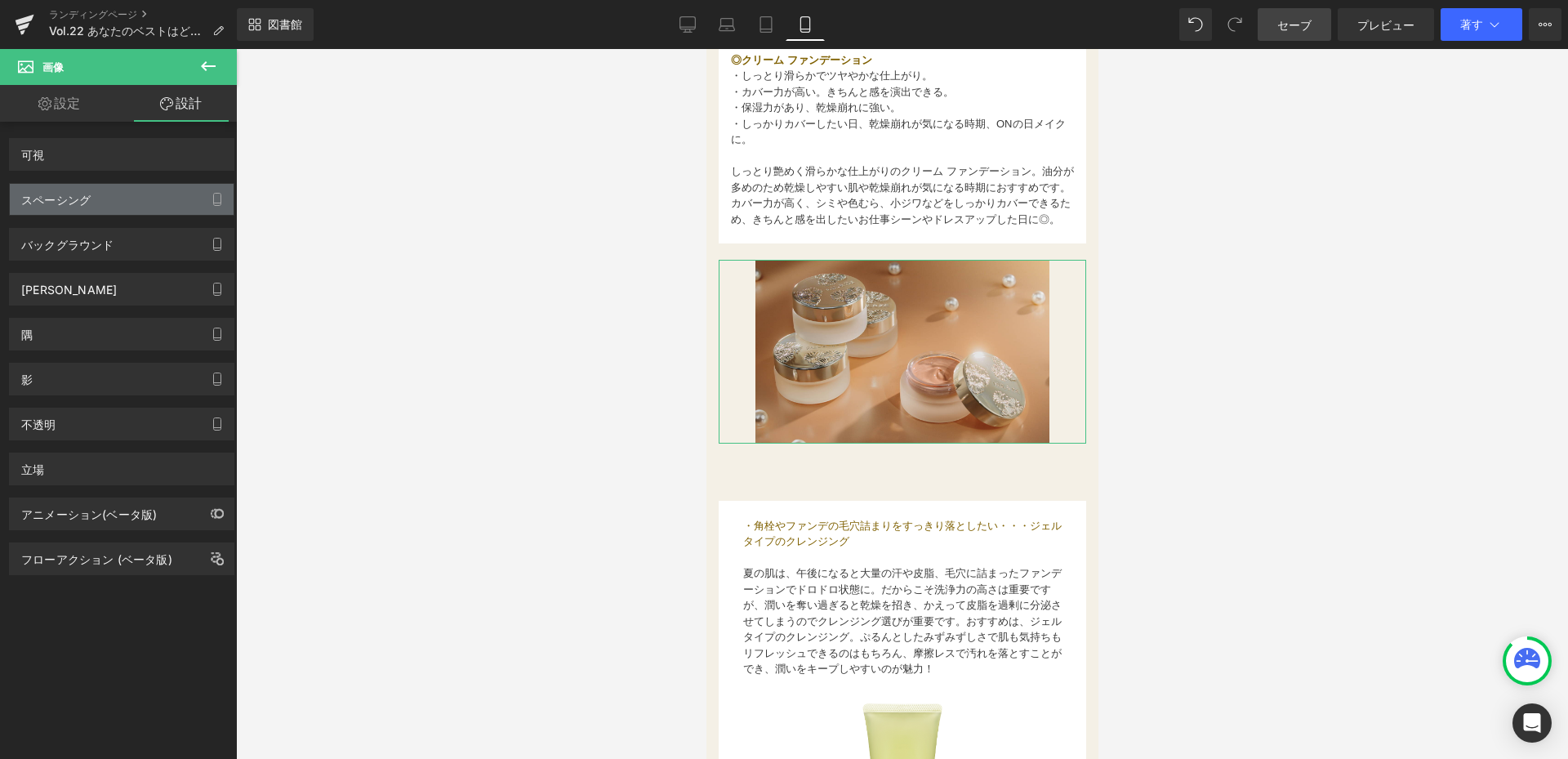
click at [149, 191] on div "スペーシング" at bounding box center [121, 199] width 223 height 31
click at [150, 194] on div "スペーシング" at bounding box center [121, 199] width 223 height 31
click at [87, 202] on div "スペーシング" at bounding box center [56, 195] width 70 height 23
drag, startPoint x: 547, startPoint y: 250, endPoint x: 560, endPoint y: 252, distance: 13.2
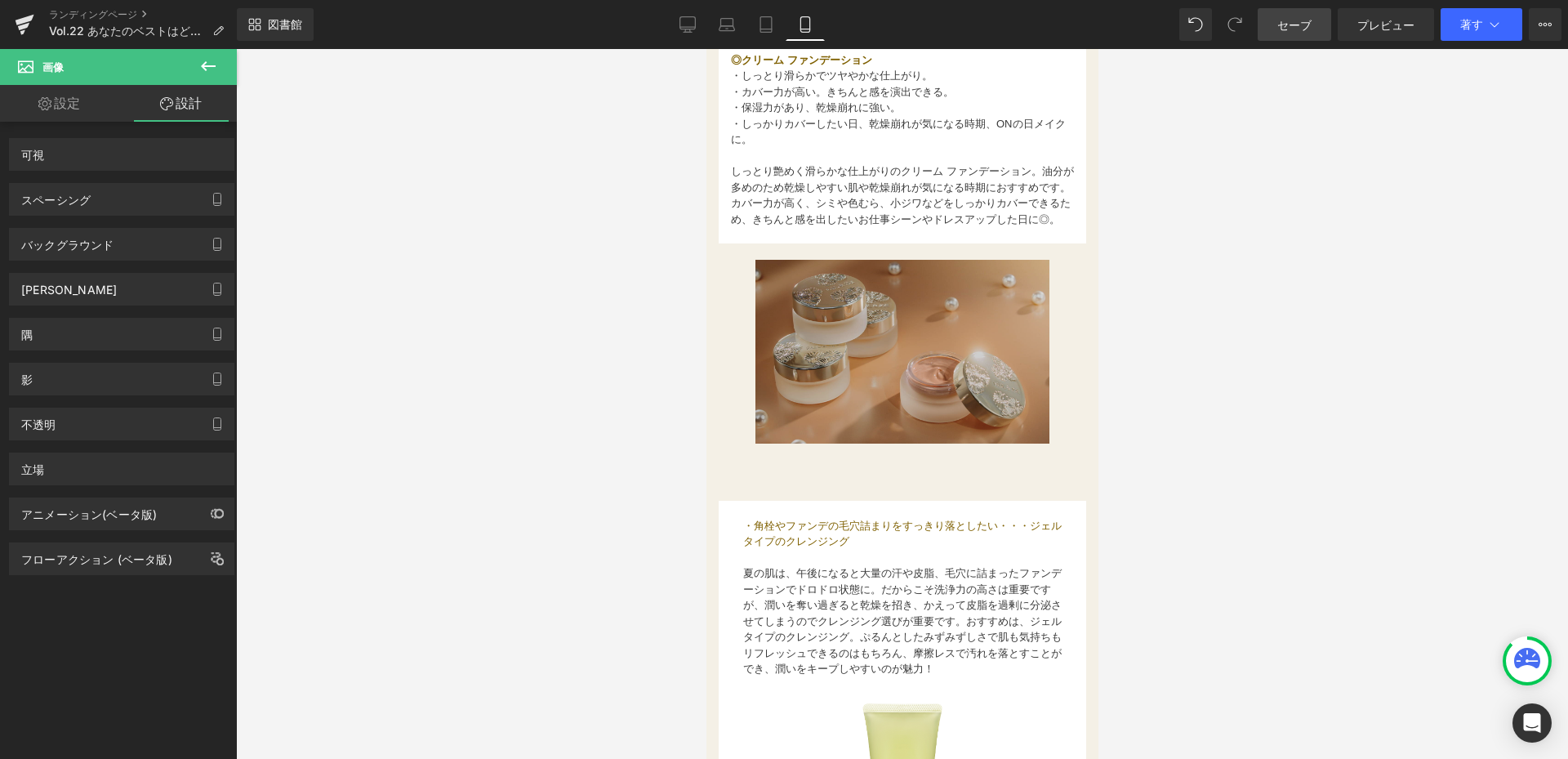
drag, startPoint x: 1264, startPoint y: 302, endPoint x: 929, endPoint y: 370, distance: 341.8
click at [1007, 382] on img at bounding box center [902, 352] width 294 height 184
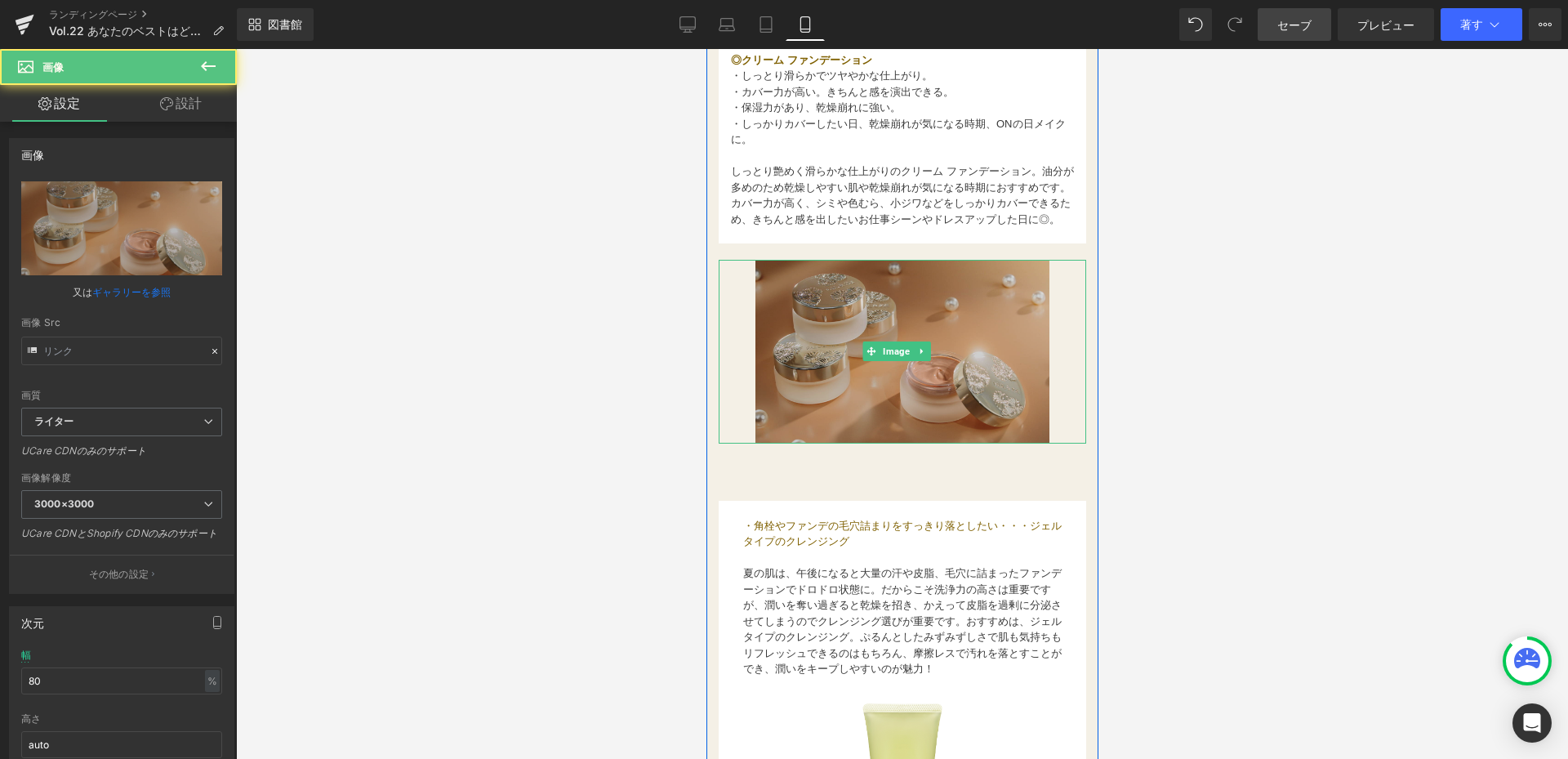
type input "[URL][DOMAIN_NAME][PERSON_NAME][PERSON_NAME]"
click at [790, 381] on img at bounding box center [902, 352] width 294 height 184
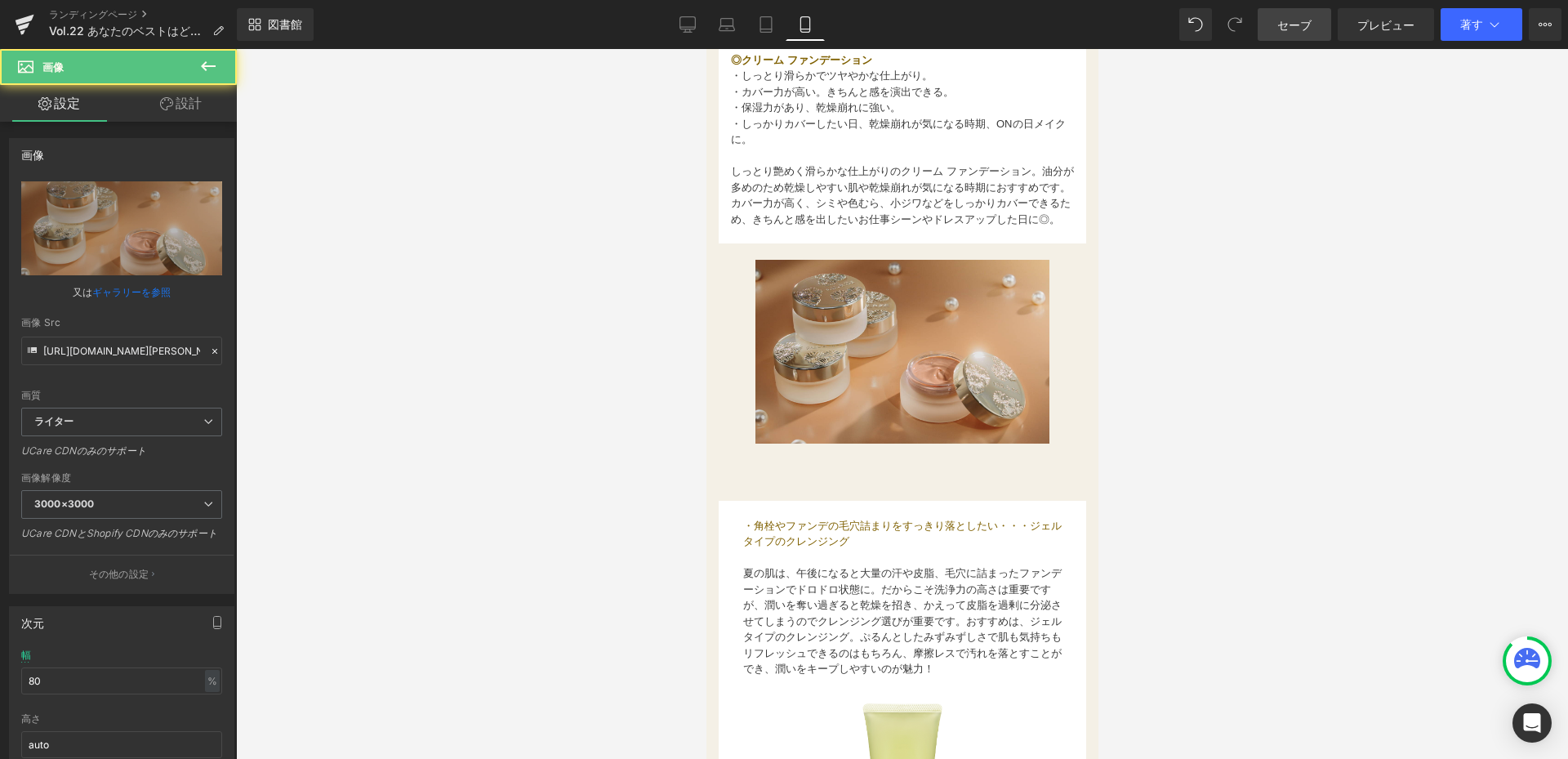
click at [471, 375] on div at bounding box center [902, 404] width 1332 height 710
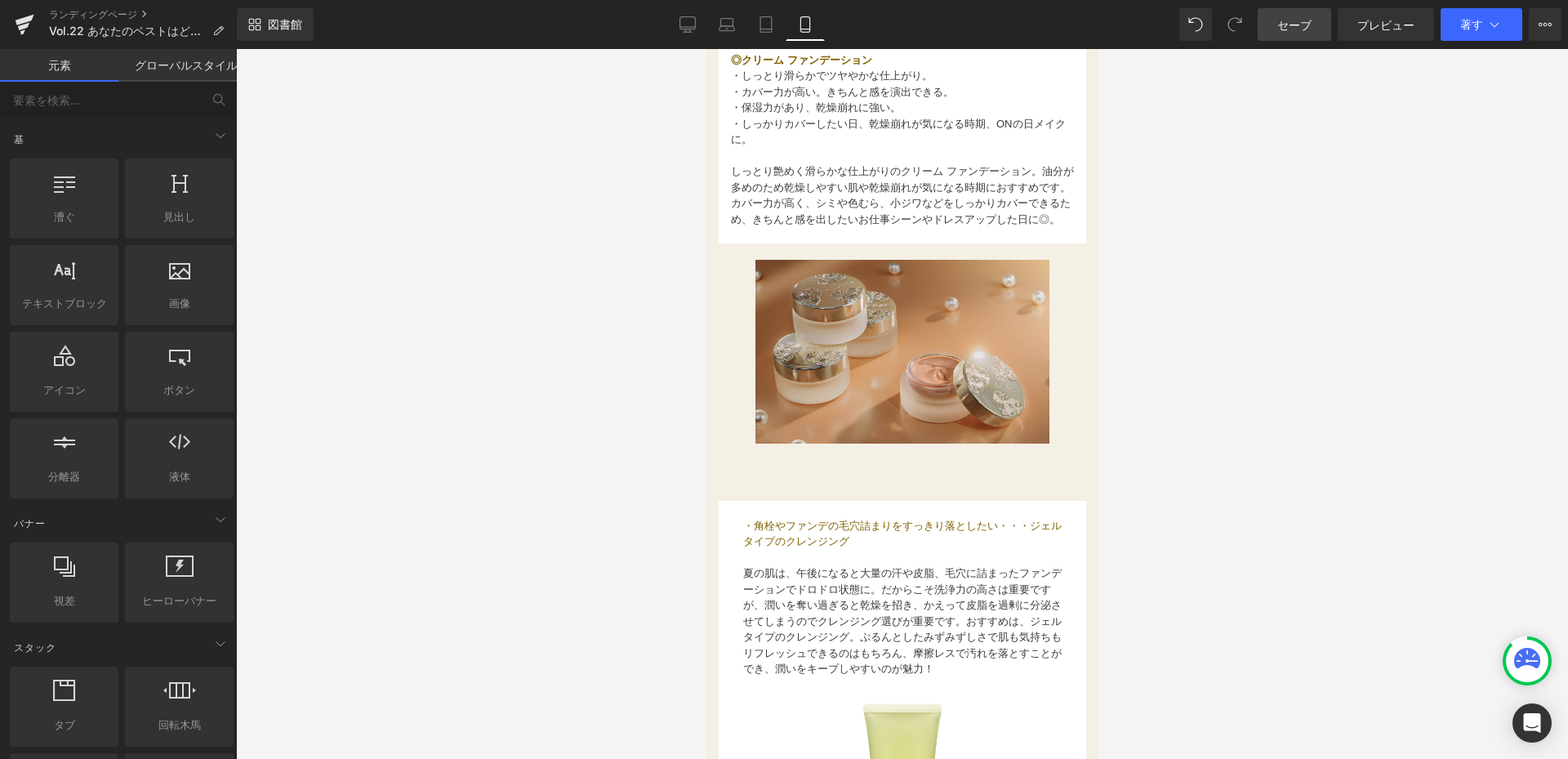
drag, startPoint x: 455, startPoint y: 360, endPoint x: 339, endPoint y: 305, distance: 128.4
click at [254, 306] on div at bounding box center [902, 404] width 1332 height 710
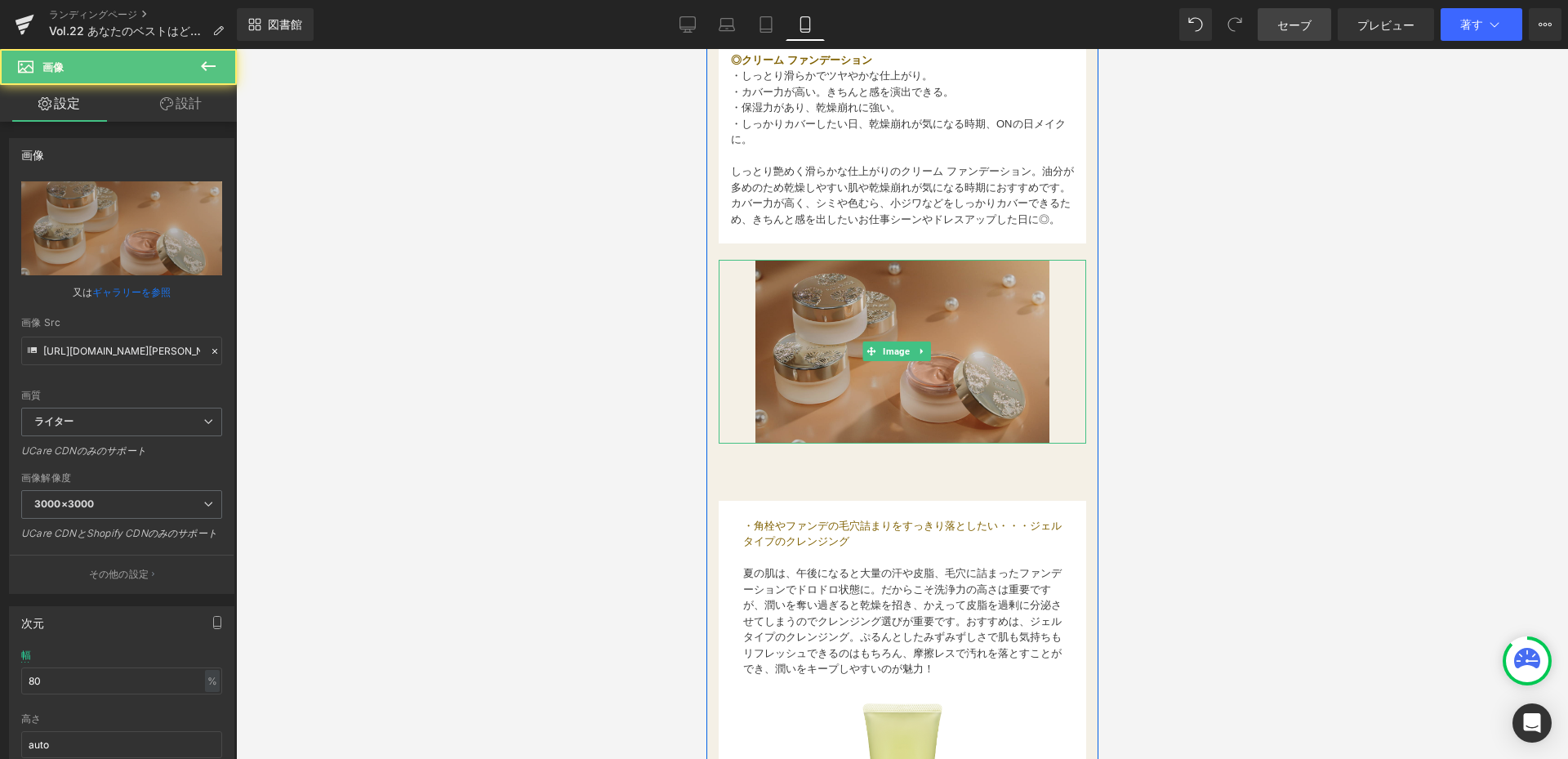
click at [890, 307] on img at bounding box center [902, 352] width 294 height 184
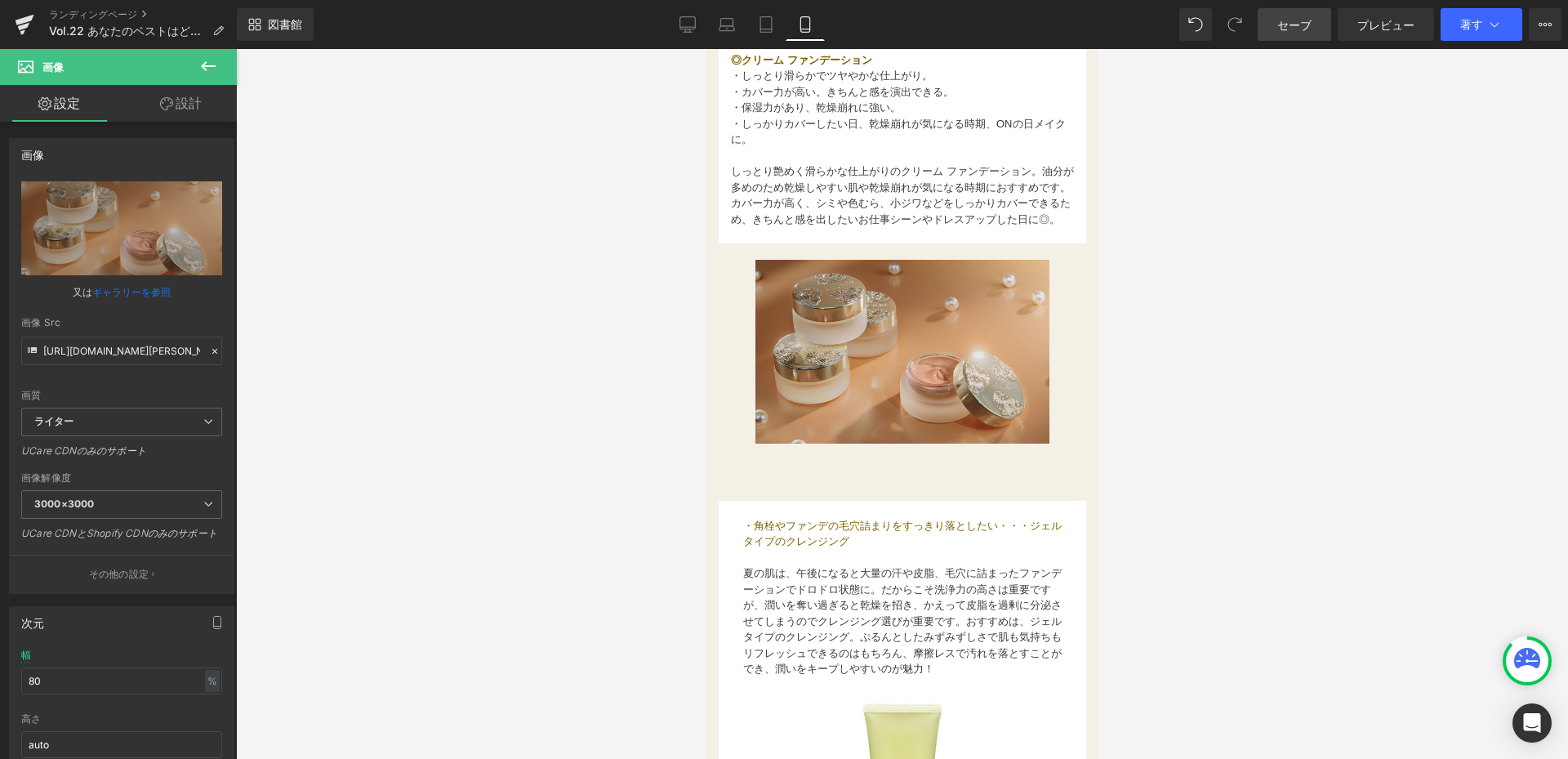
click at [424, 106] on div at bounding box center [902, 404] width 1332 height 710
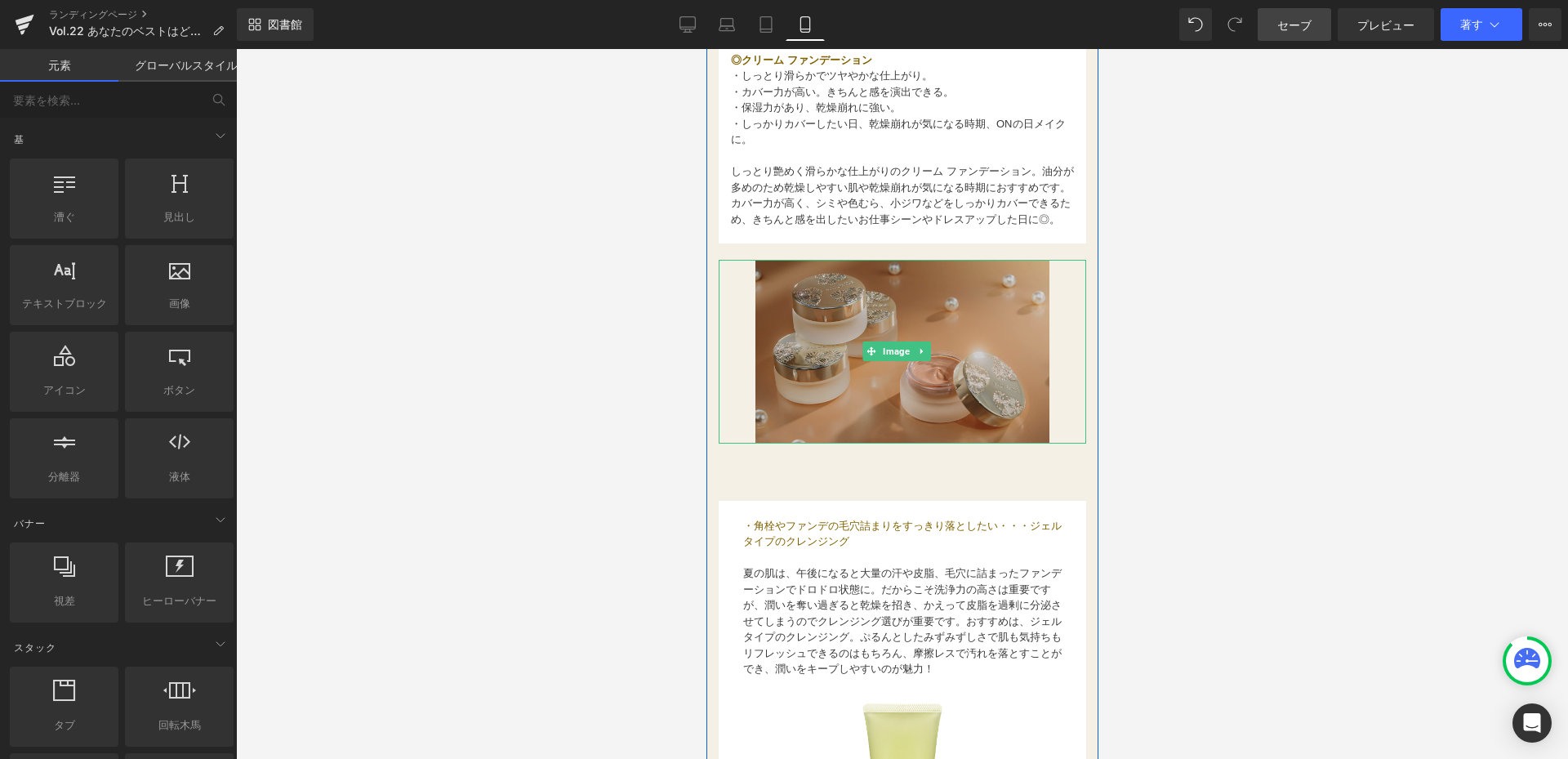
click at [984, 339] on img at bounding box center [902, 352] width 294 height 184
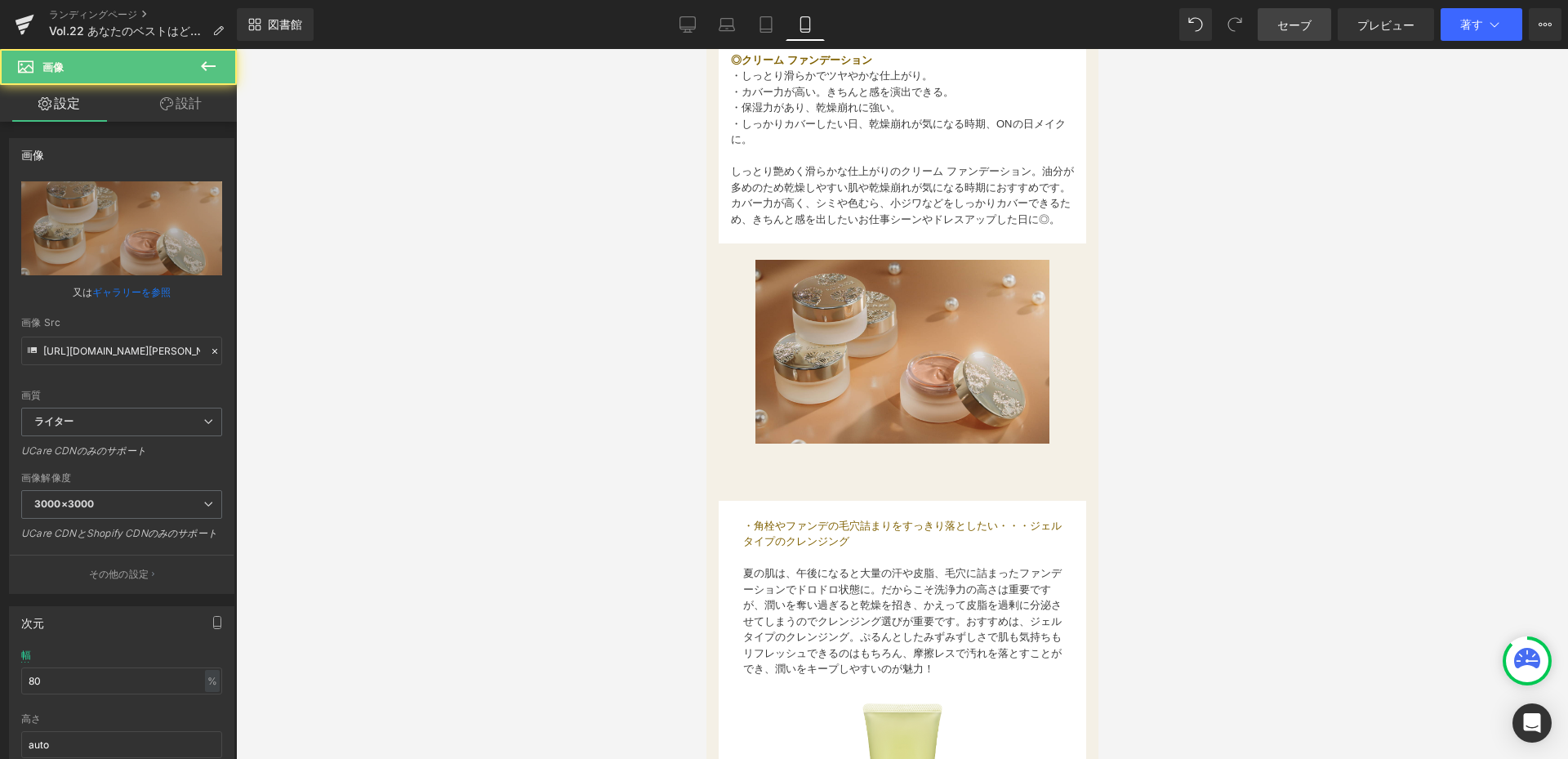
click at [190, 102] on font "設計" at bounding box center [189, 102] width 26 height 16
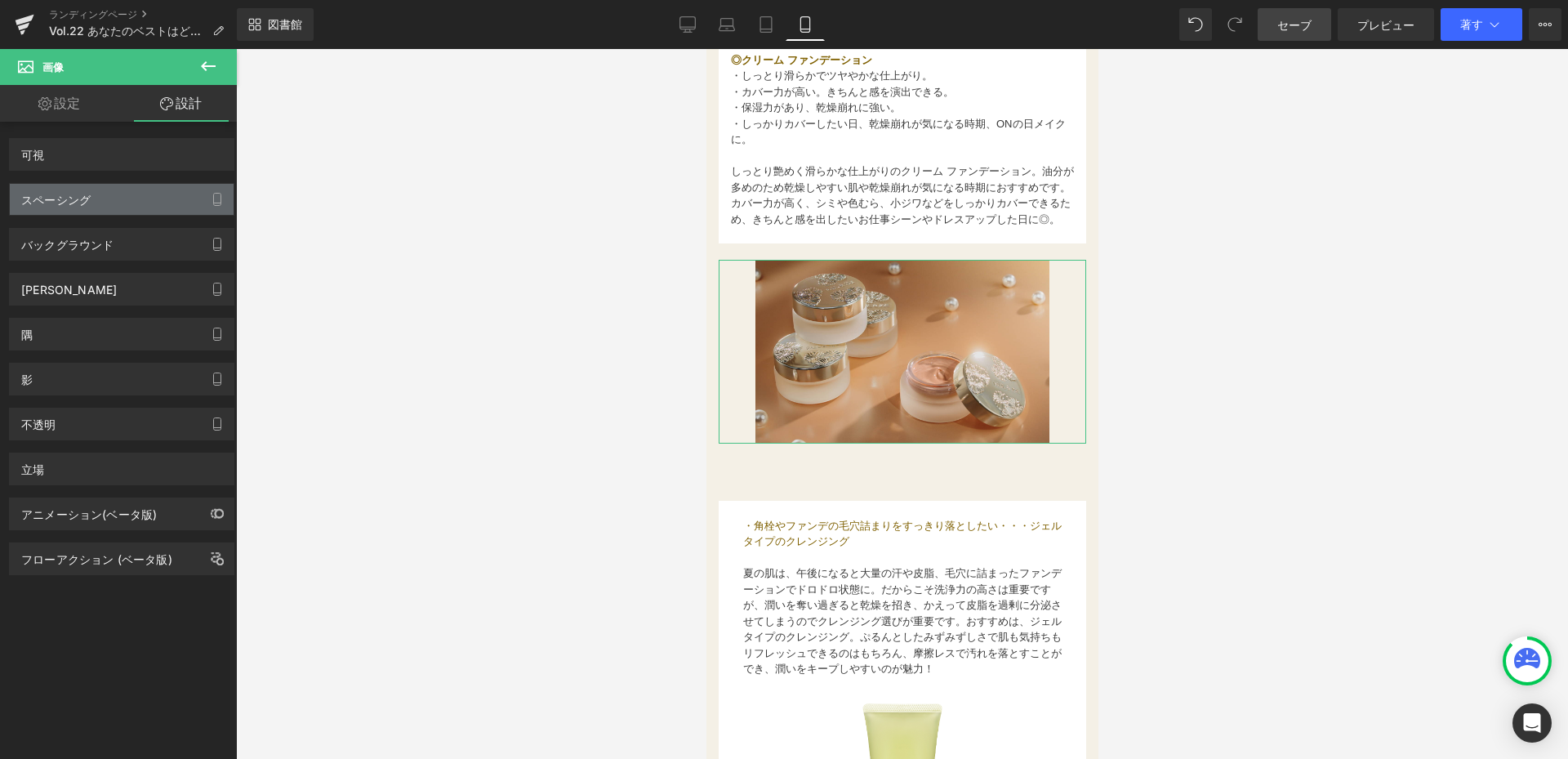
click at [145, 213] on div "スペーシング" at bounding box center [121, 199] width 223 height 31
click at [145, 205] on div "スペーシング" at bounding box center [121, 199] width 223 height 31
click at [139, 202] on div "スペーシング" at bounding box center [121, 199] width 223 height 31
click at [85, 197] on div "スペーシング" at bounding box center [56, 195] width 70 height 23
drag, startPoint x: 71, startPoint y: 189, endPoint x: 25, endPoint y: 188, distance: 46.0
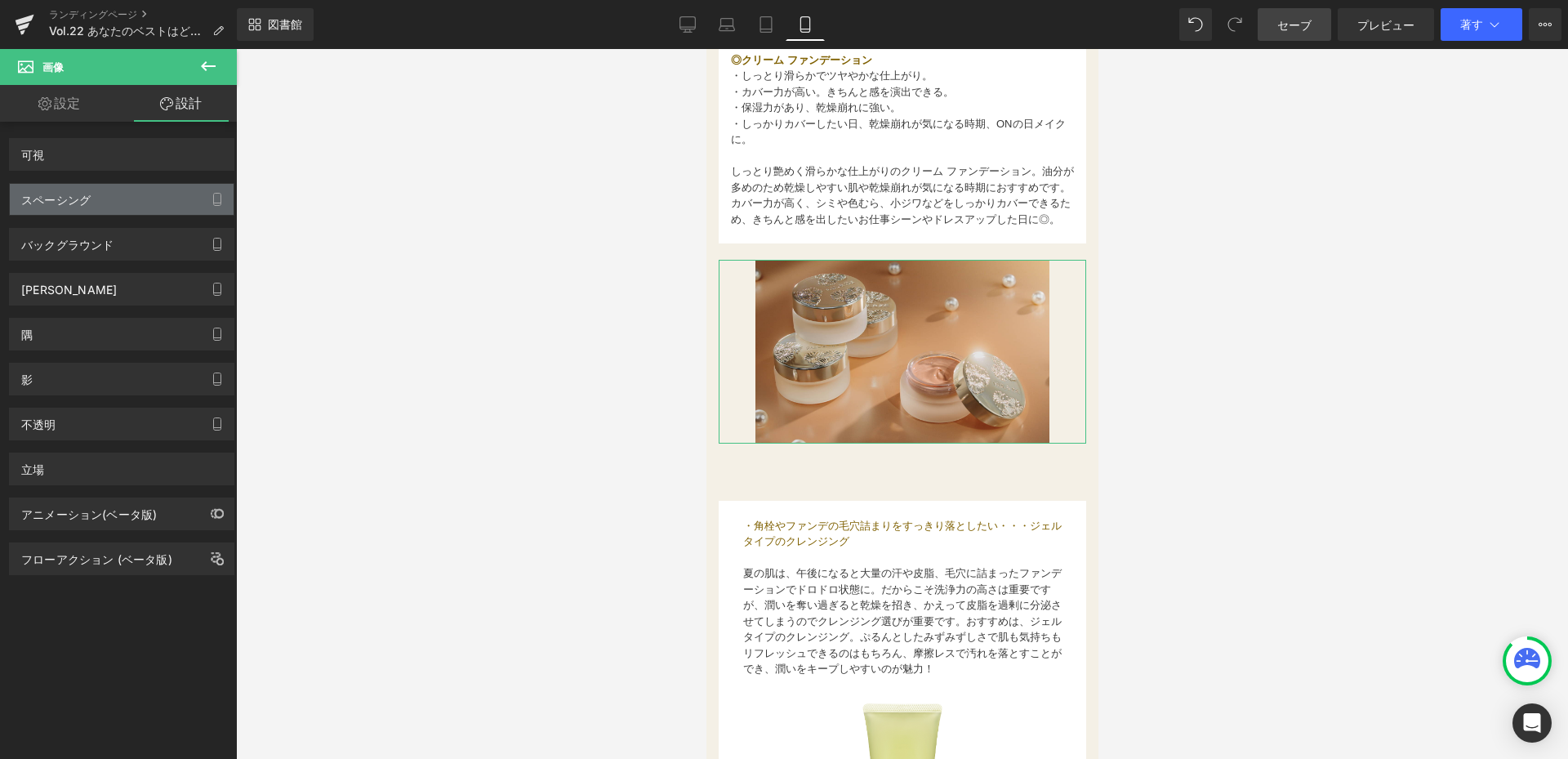
click at [25, 188] on div "スペーシング" at bounding box center [56, 195] width 70 height 23
drag, startPoint x: 592, startPoint y: 407, endPoint x: 702, endPoint y: 405, distance: 110.0
click at [595, 407] on div at bounding box center [902, 404] width 1332 height 710
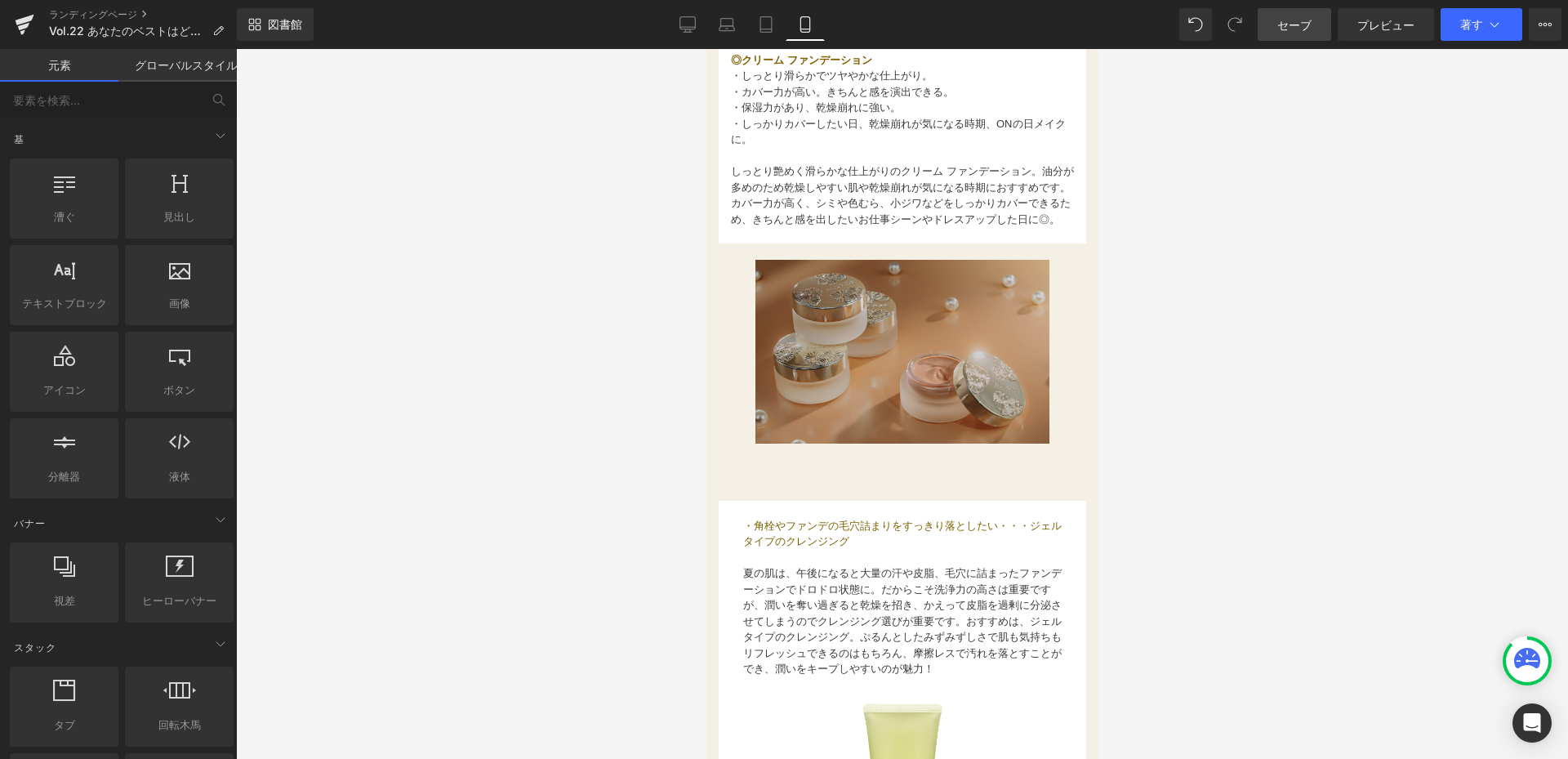
click at [928, 403] on img at bounding box center [902, 352] width 294 height 184
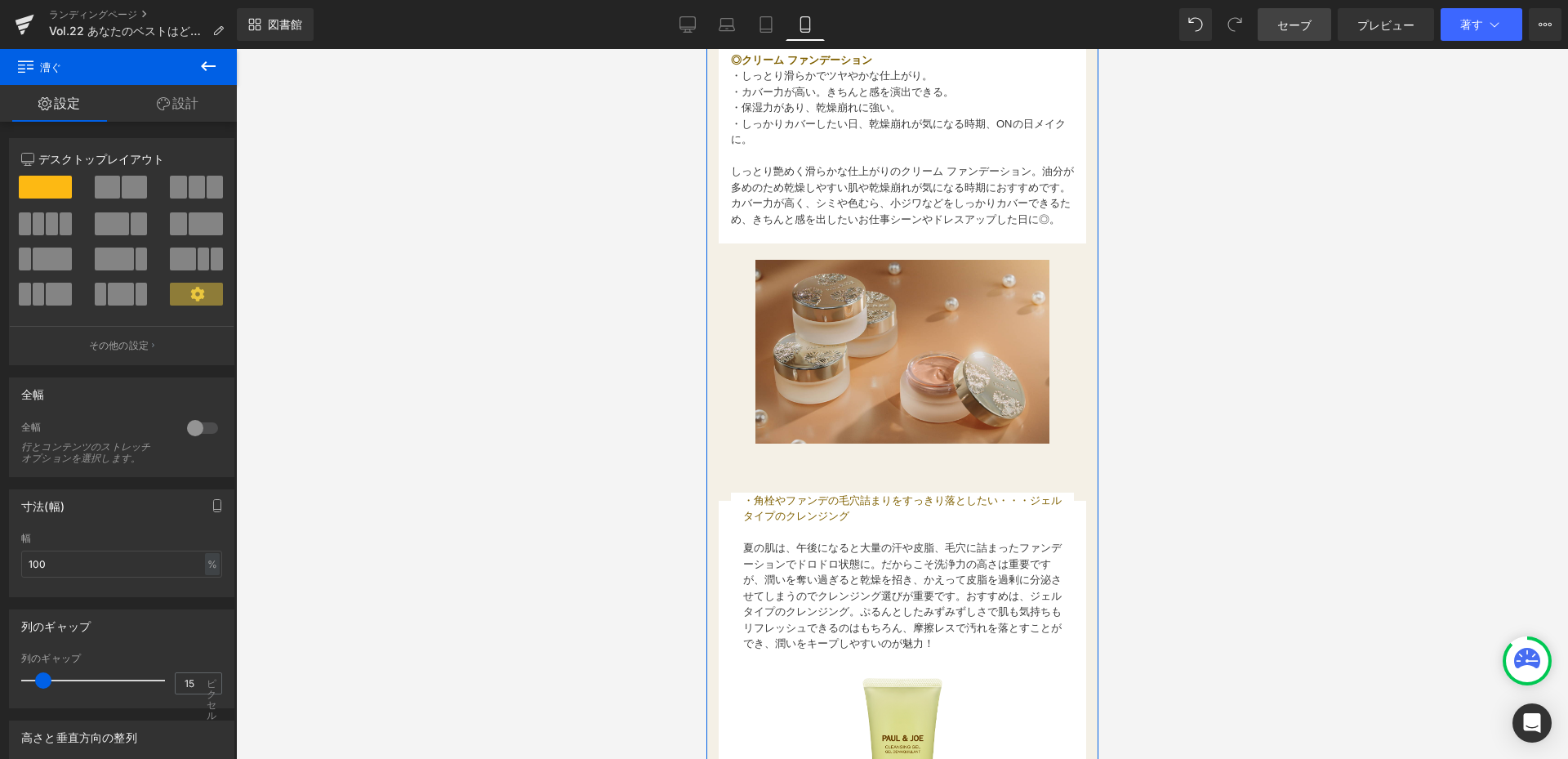
drag, startPoint x: 895, startPoint y: 527, endPoint x: 892, endPoint y: 479, distance: 48.1
click at [892, 479] on div "ファンデーションは、大きく分けて5種類。 テクスチャー別に魅力を徹底比較！ 気になる肌悩みをカバーしながら美肌を演出するファンデーション。基本的な機能はどれも…" at bounding box center [901, 484] width 392 height 2408
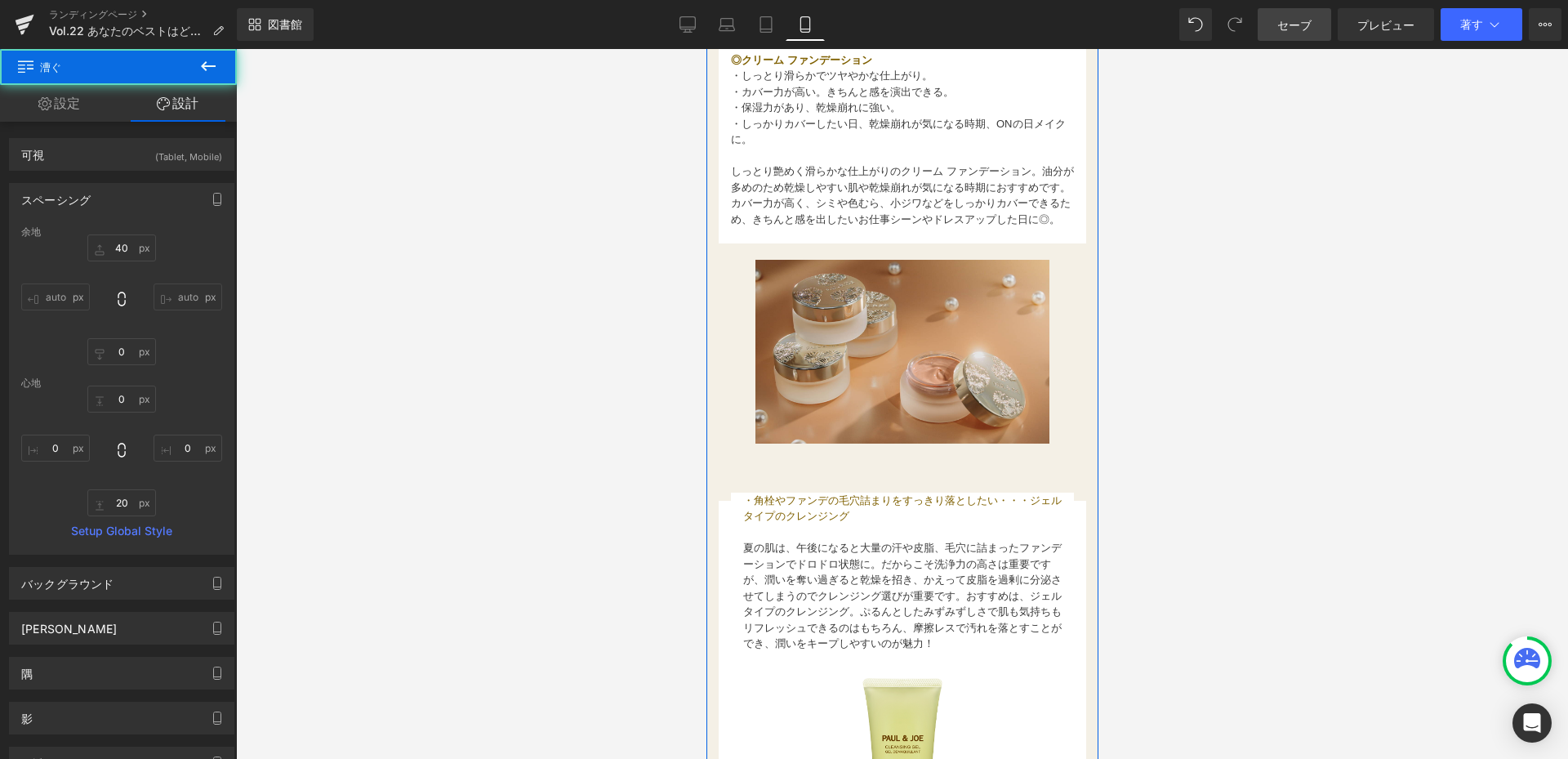
click at [865, 564] on div "・角栓やファンデの毛穴詰まりをすっきり落としたい・・・ジェルタイプのクレンジング 夏の肌は、午後になると大量の汗や皮脂、毛穴に詰まったファンデーションでドロド…" at bounding box center [901, 571] width 343 height 160
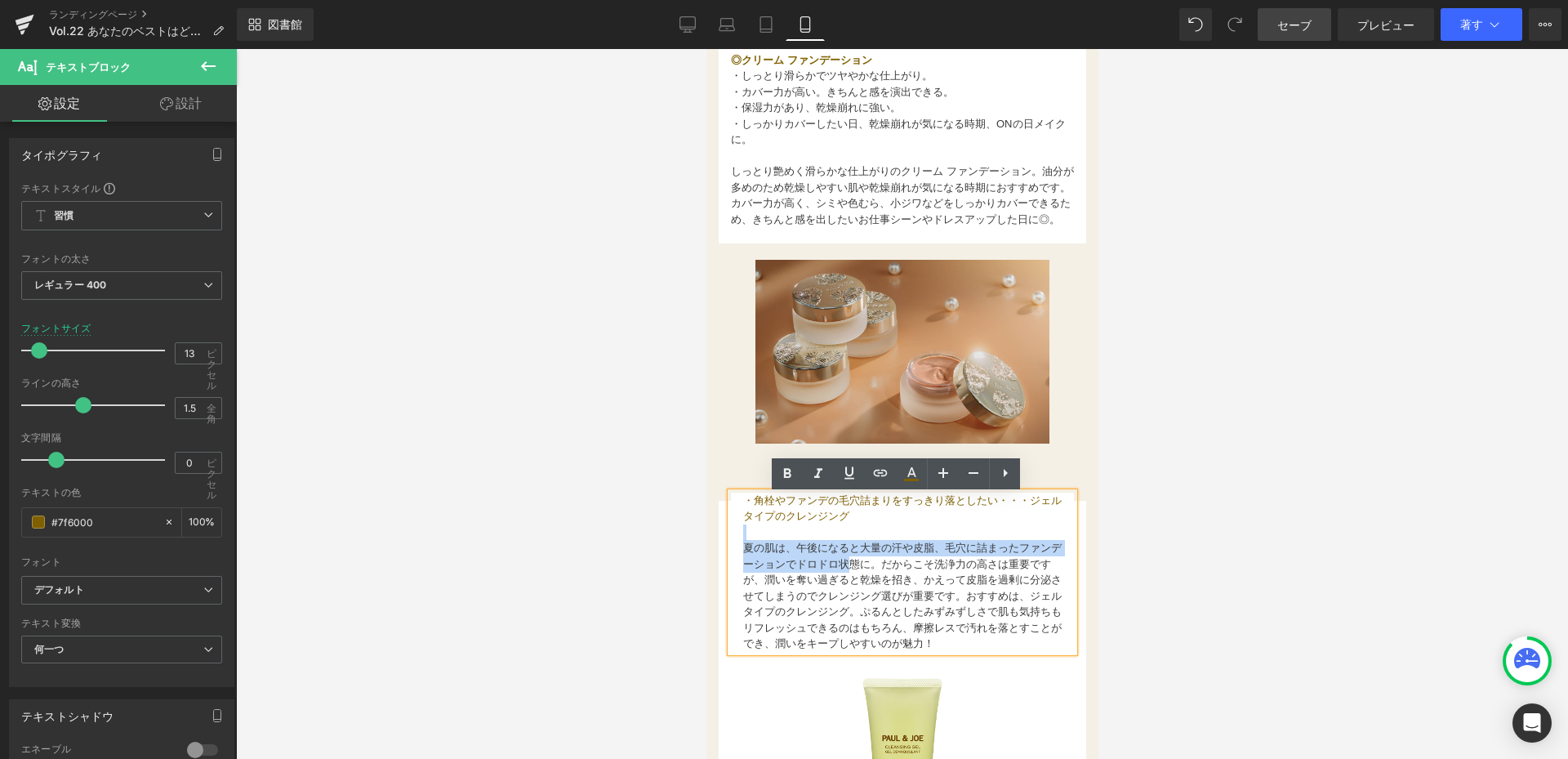
click at [851, 516] on span "・角栓やファンデの毛穴詰まりをすっきり落としたい・・・ジェルタイプのクレンジング" at bounding box center [901, 509] width 318 height 29
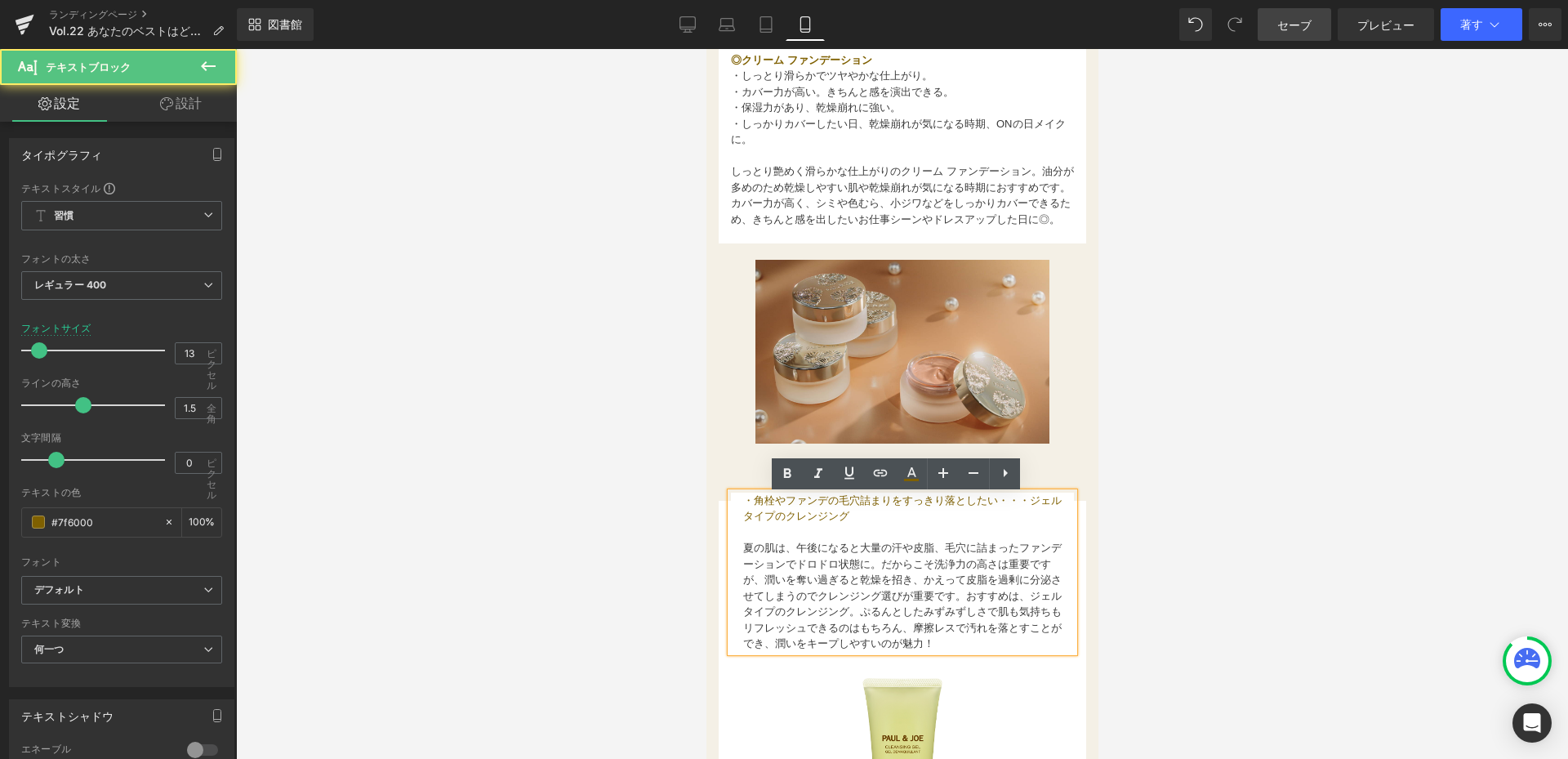
drag, startPoint x: 760, startPoint y: 505, endPoint x: 745, endPoint y: 515, distance: 18.0
click at [758, 533] on div "・角栓やファンデの毛穴詰まりをすっきり落としたい・・・ジェルタイプのクレンジング 夏の肌は、午後になると大量の汗や皮脂、毛穴に詰まったファンデーションでドロド…" at bounding box center [901, 571] width 343 height 160
click at [706, 488] on html "コンテンツへスキップ [DATE]23:59まで送料無料※サンプルのみは送料500円（税込） [PERSON_NAME] ＆ [PERSON_NAME]公式オ…" at bounding box center [901, 613] width 392 height 4396
click at [609, 485] on div at bounding box center [902, 404] width 1332 height 710
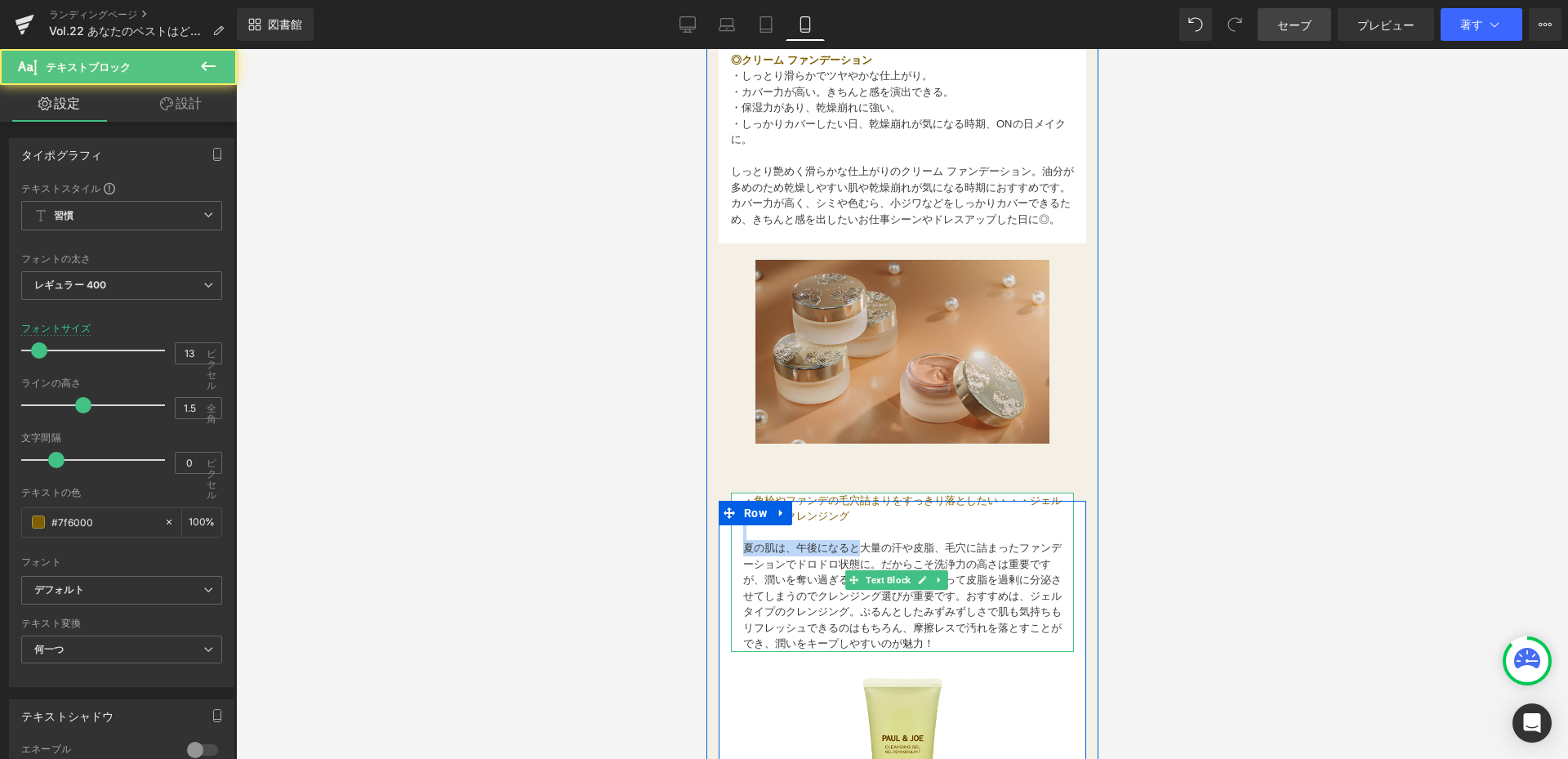
drag, startPoint x: 876, startPoint y: 517, endPoint x: 860, endPoint y: 544, distance: 31.4
click at [860, 544] on div "・角栓やファンデの毛穴詰まりをすっきり落としたい・・・ジェルタイプのクレンジング 夏の肌は、午後になると大量の汗や皮脂、毛穴に詰まったファンデーションでドロド…" at bounding box center [901, 571] width 343 height 160
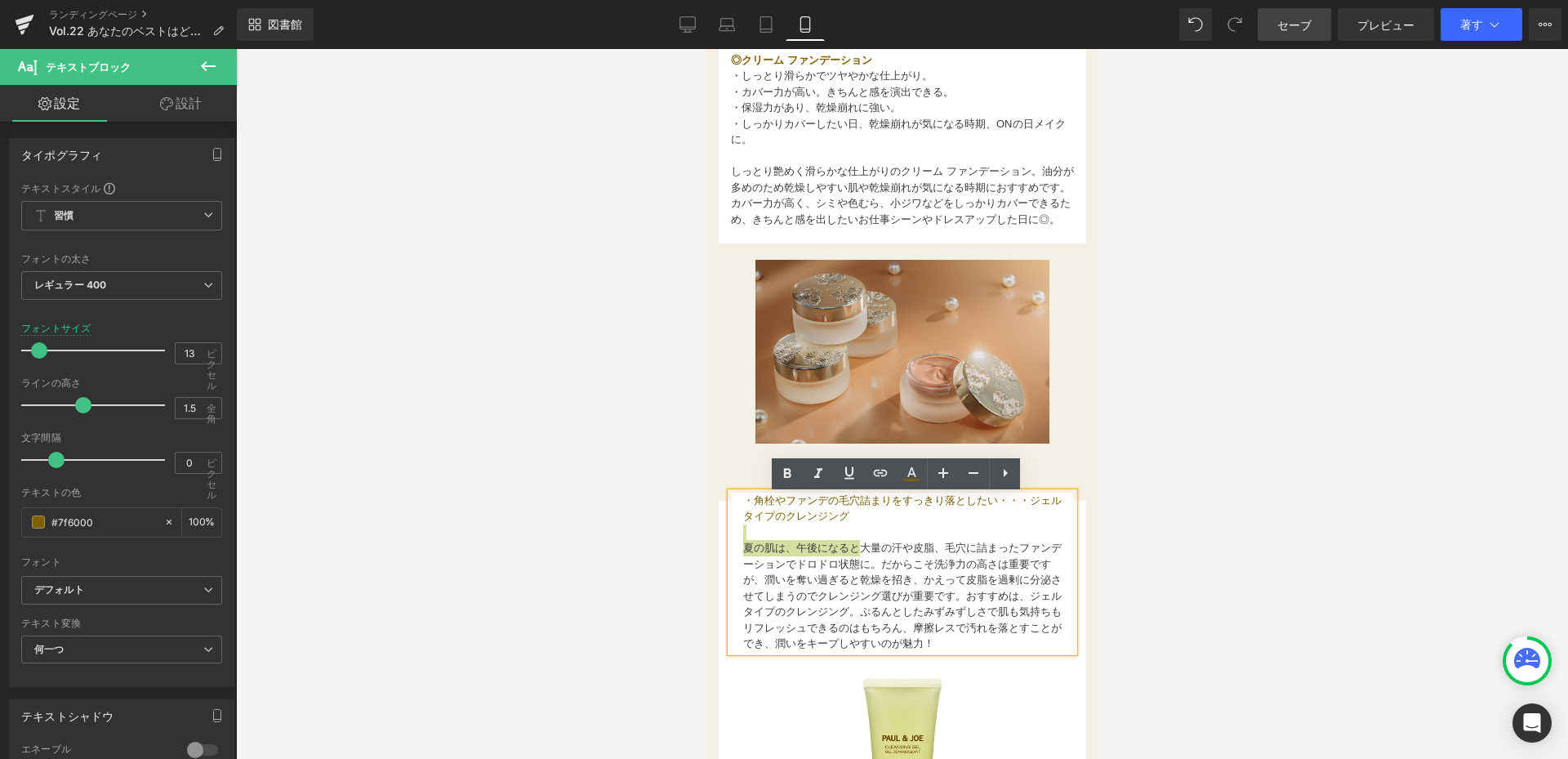
click at [578, 571] on div at bounding box center [902, 404] width 1332 height 710
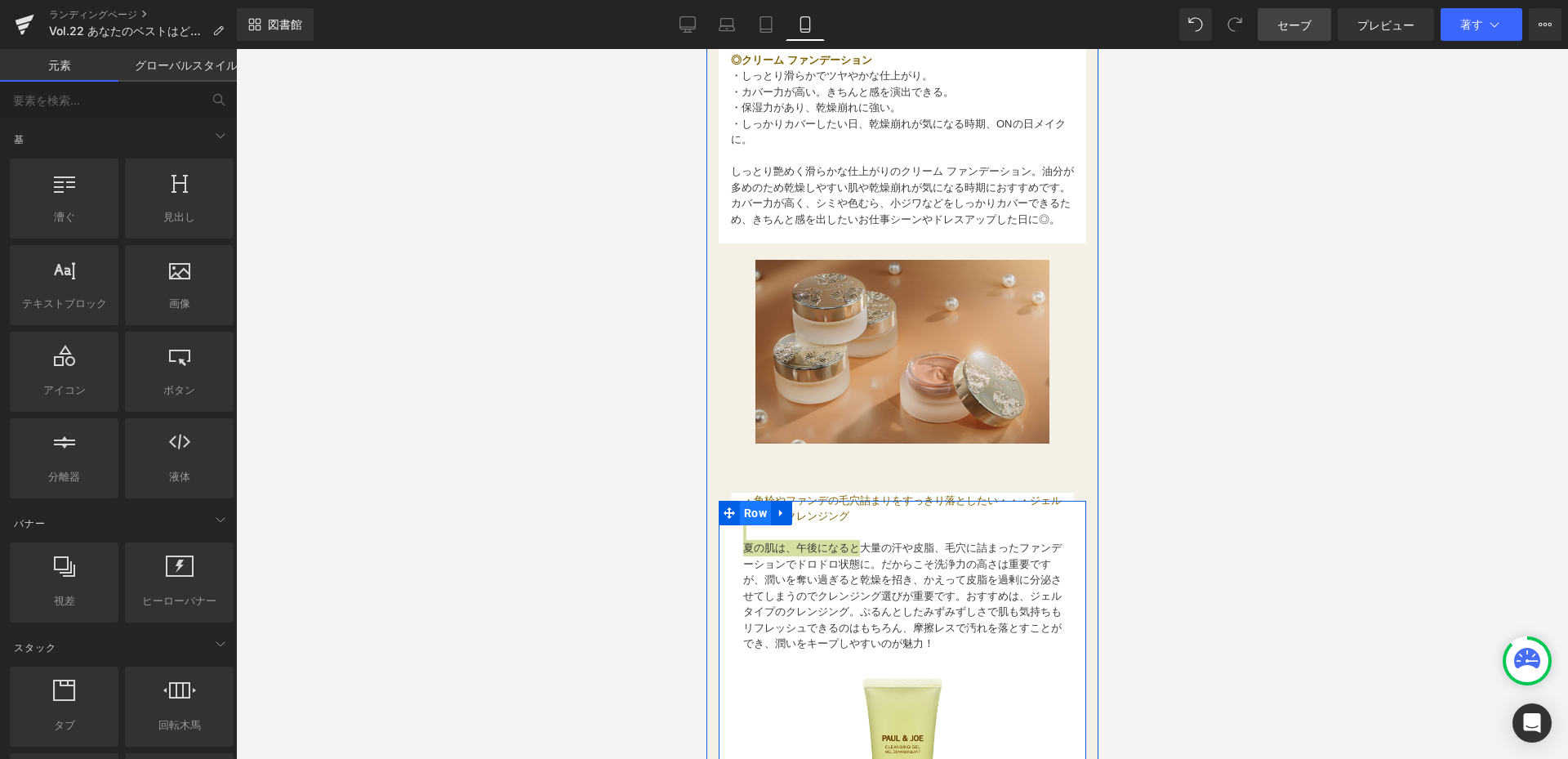
click at [751, 512] on span "Row" at bounding box center [754, 512] width 31 height 24
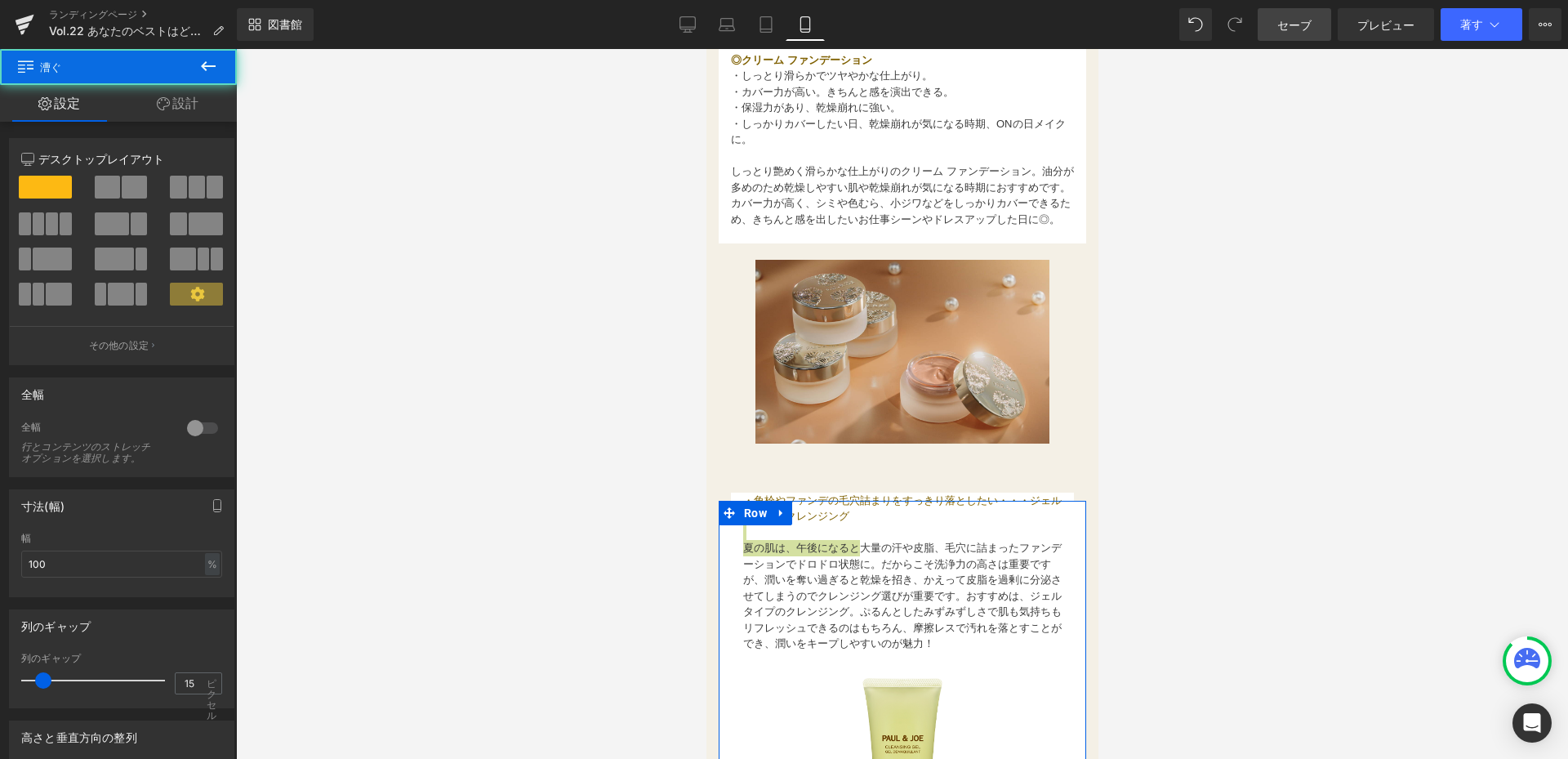
click at [192, 109] on font "設計" at bounding box center [185, 102] width 26 height 16
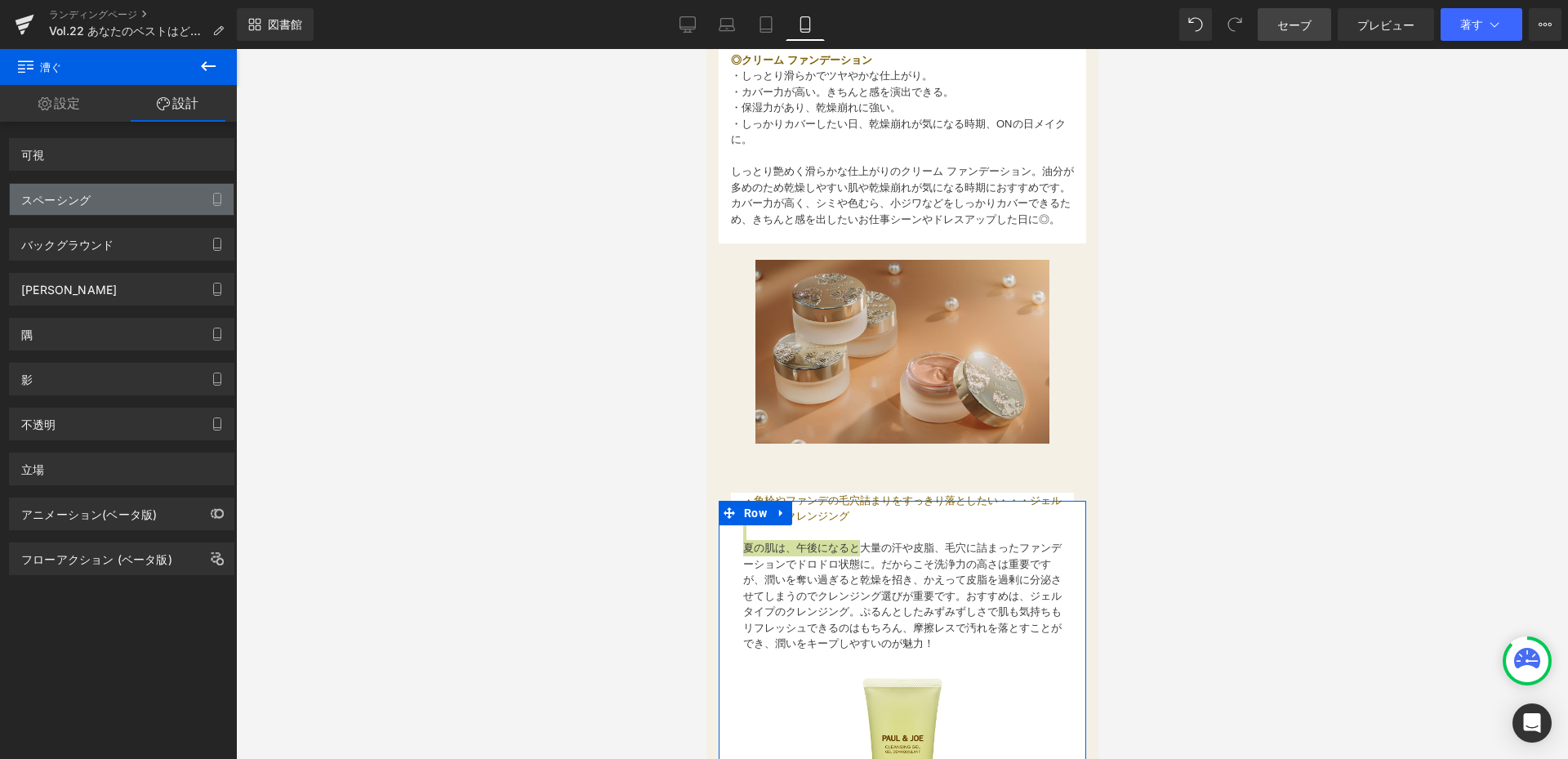
click at [133, 202] on div "スペーシング" at bounding box center [121, 199] width 223 height 31
drag, startPoint x: 133, startPoint y: 202, endPoint x: 581, endPoint y: 222, distance: 448.4
click at [134, 202] on div "スペーシング" at bounding box center [121, 199] width 223 height 31
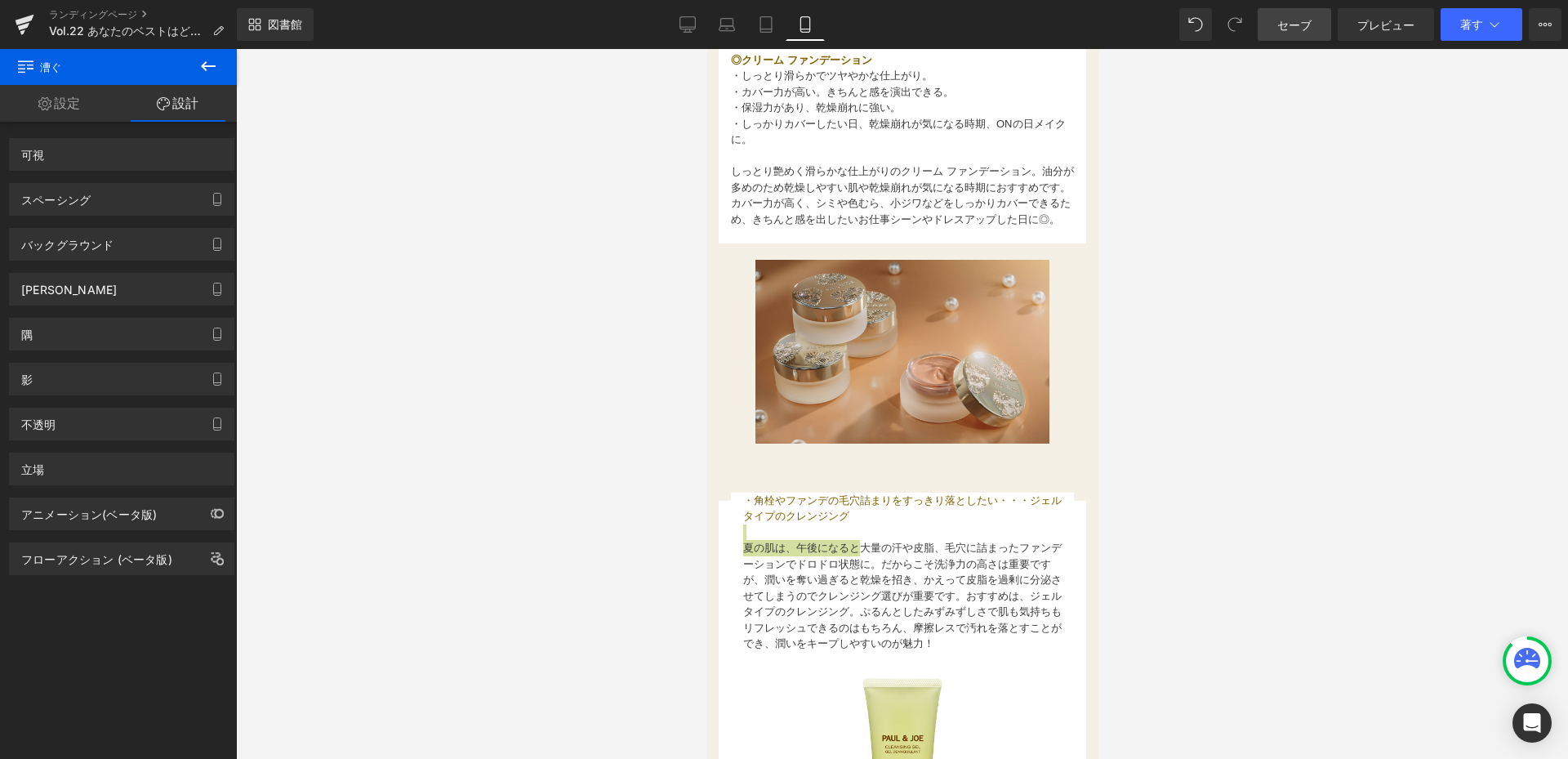
click at [1361, 257] on div at bounding box center [902, 404] width 1332 height 710
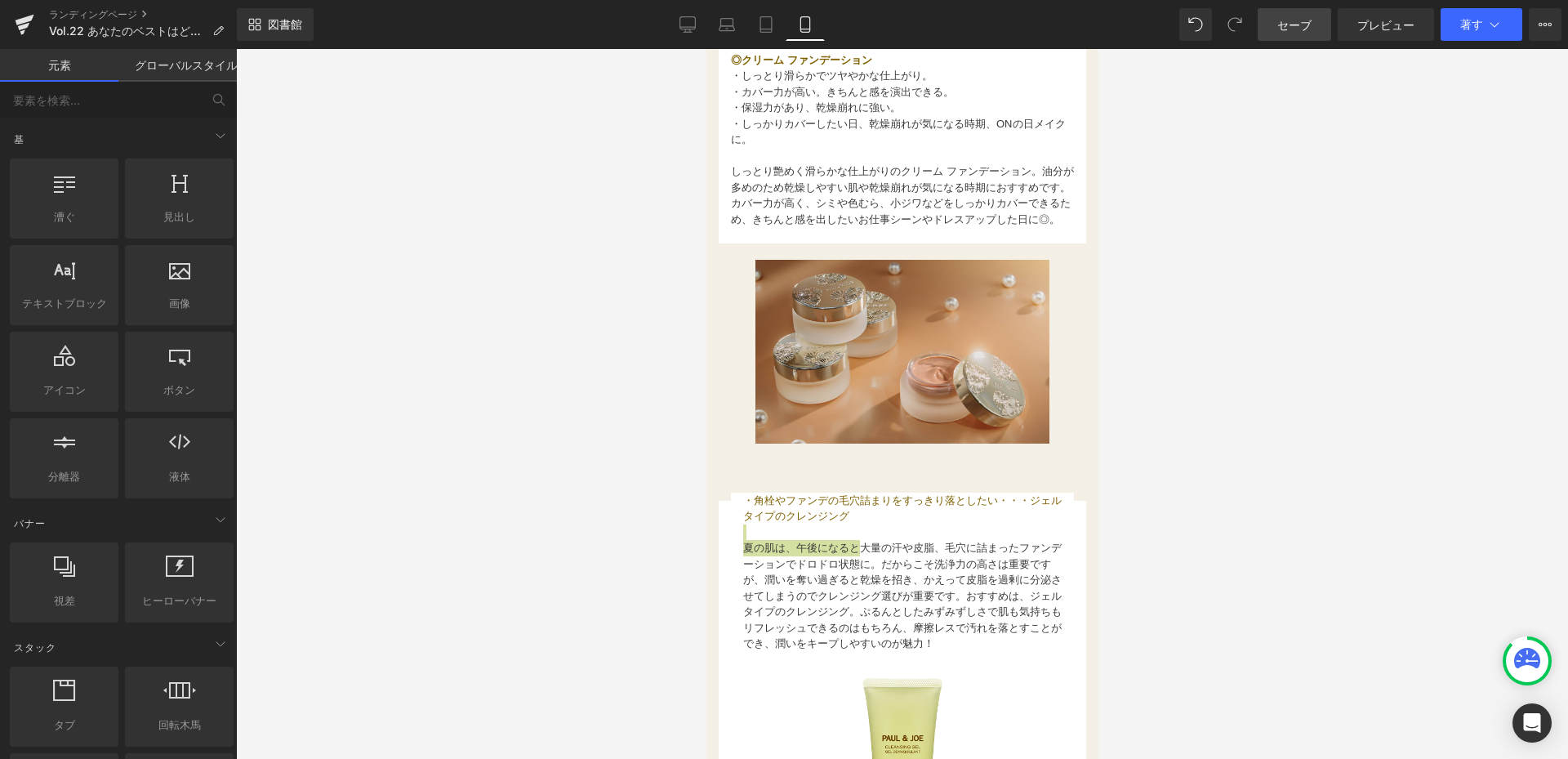
click at [1281, 23] on span "セーブ" at bounding box center [1293, 25] width 34 height 17
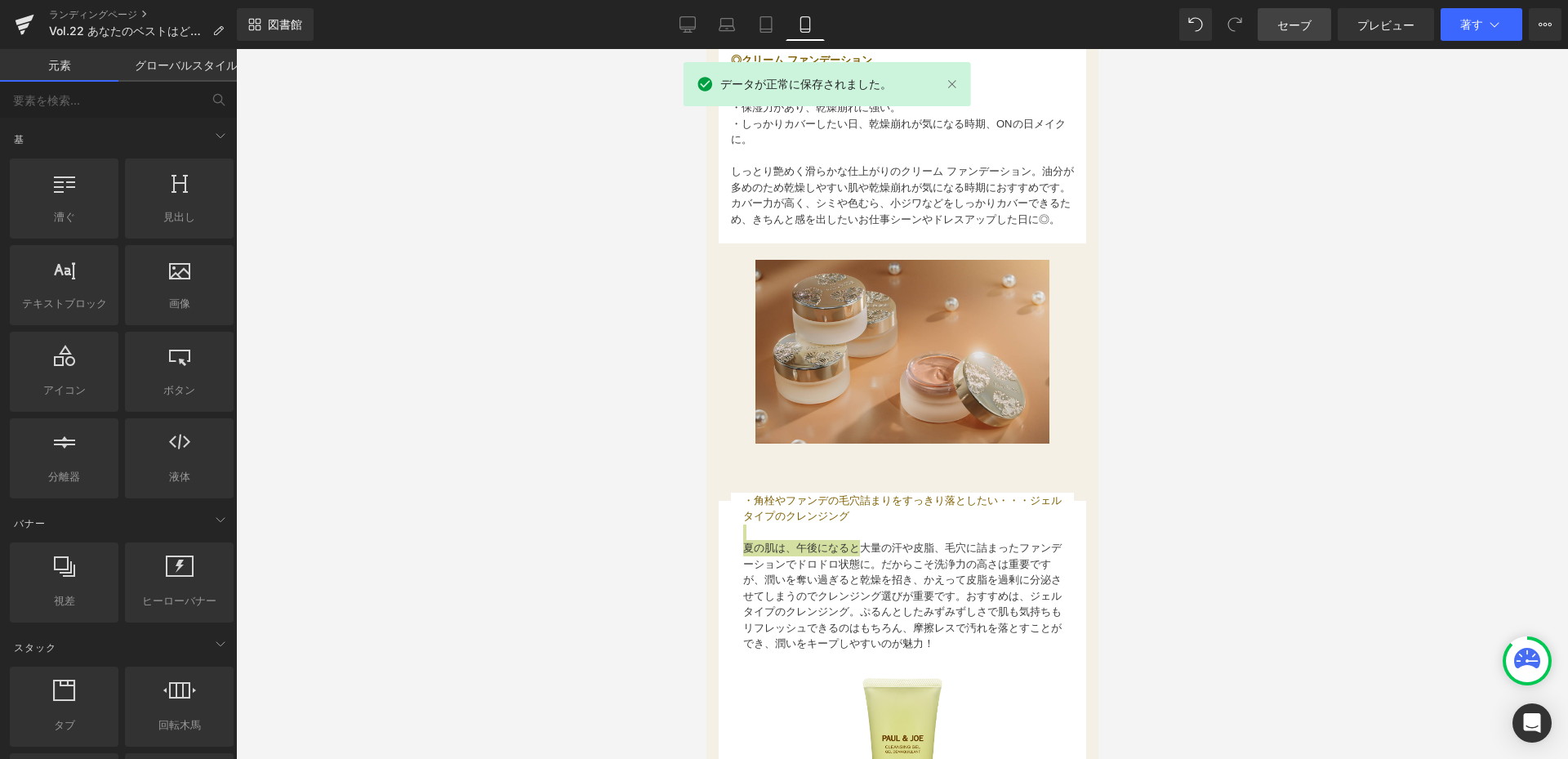
click at [1254, 340] on div at bounding box center [902, 404] width 1332 height 710
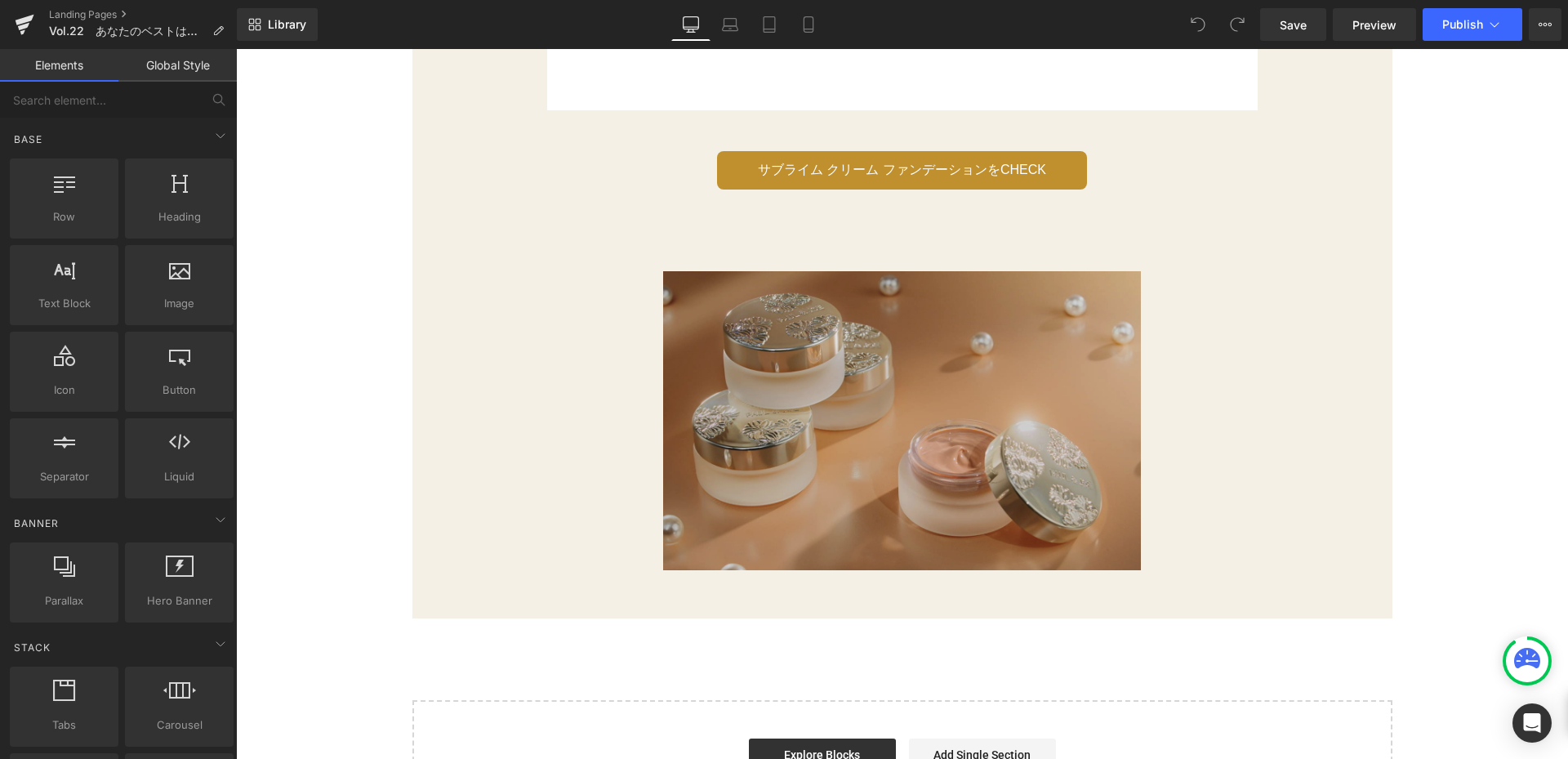
scroll to position [2790, 0]
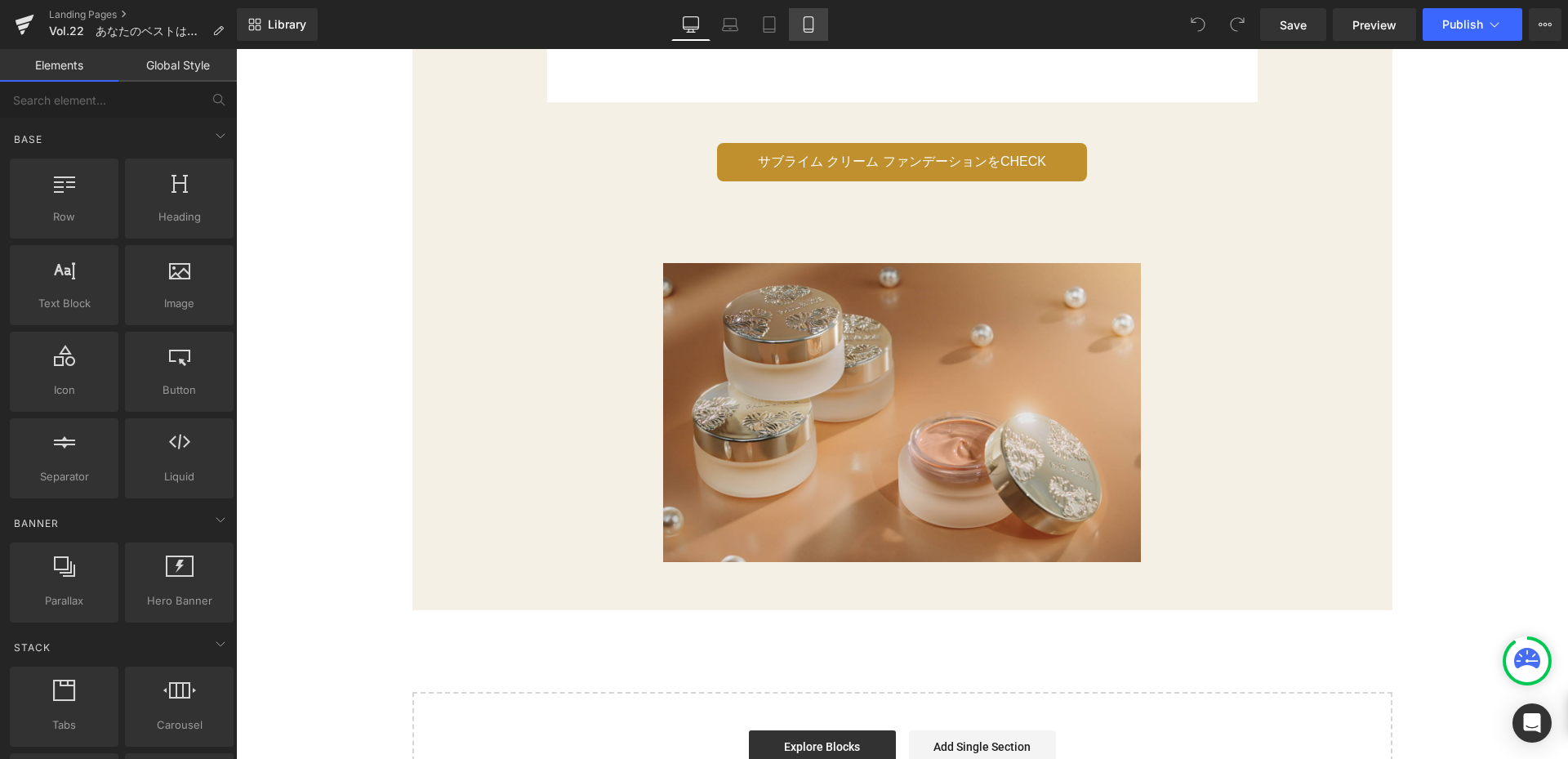
click at [812, 29] on icon at bounding box center [807, 29] width 9 height 0
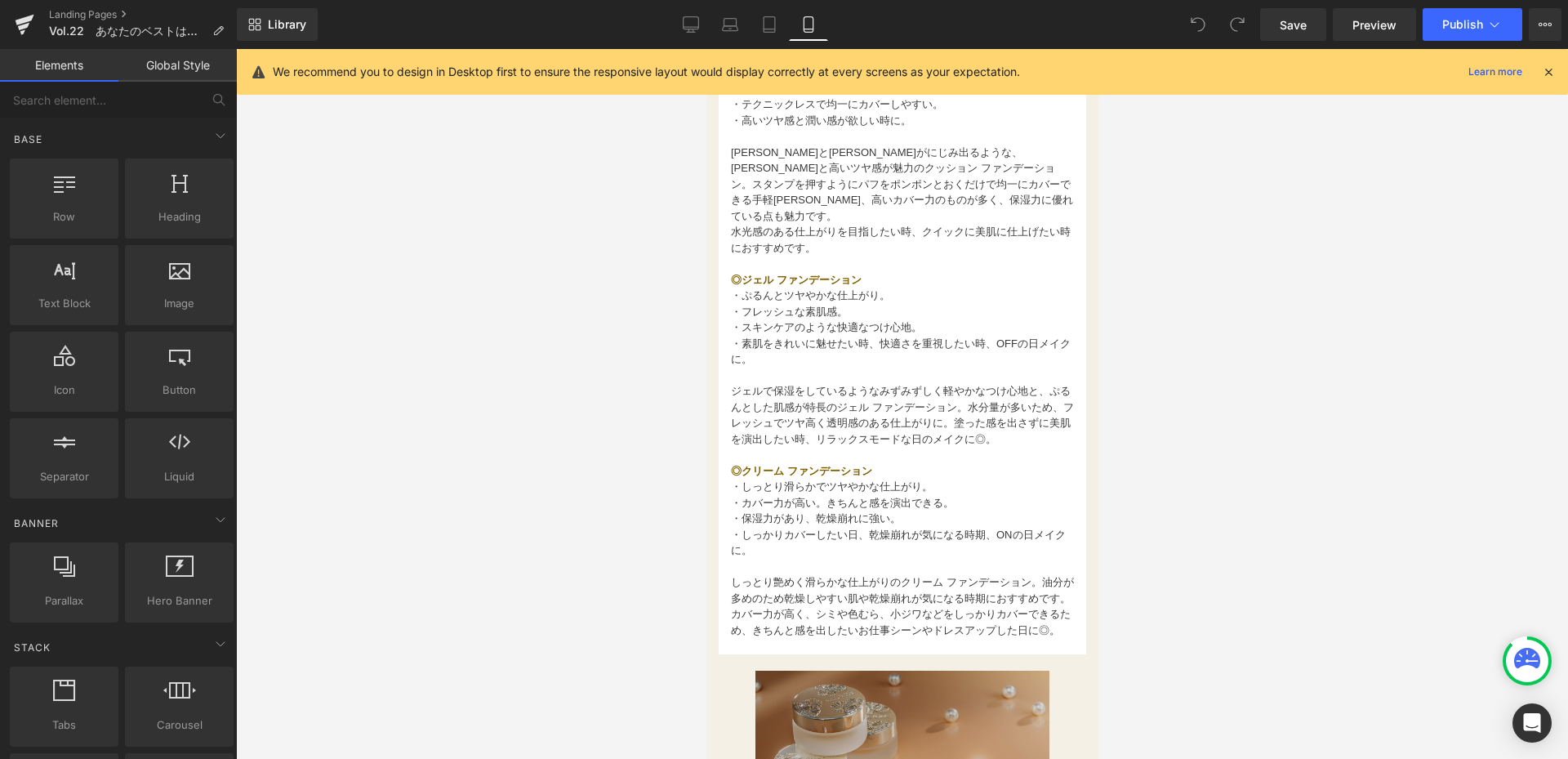
scroll to position [1631, 0]
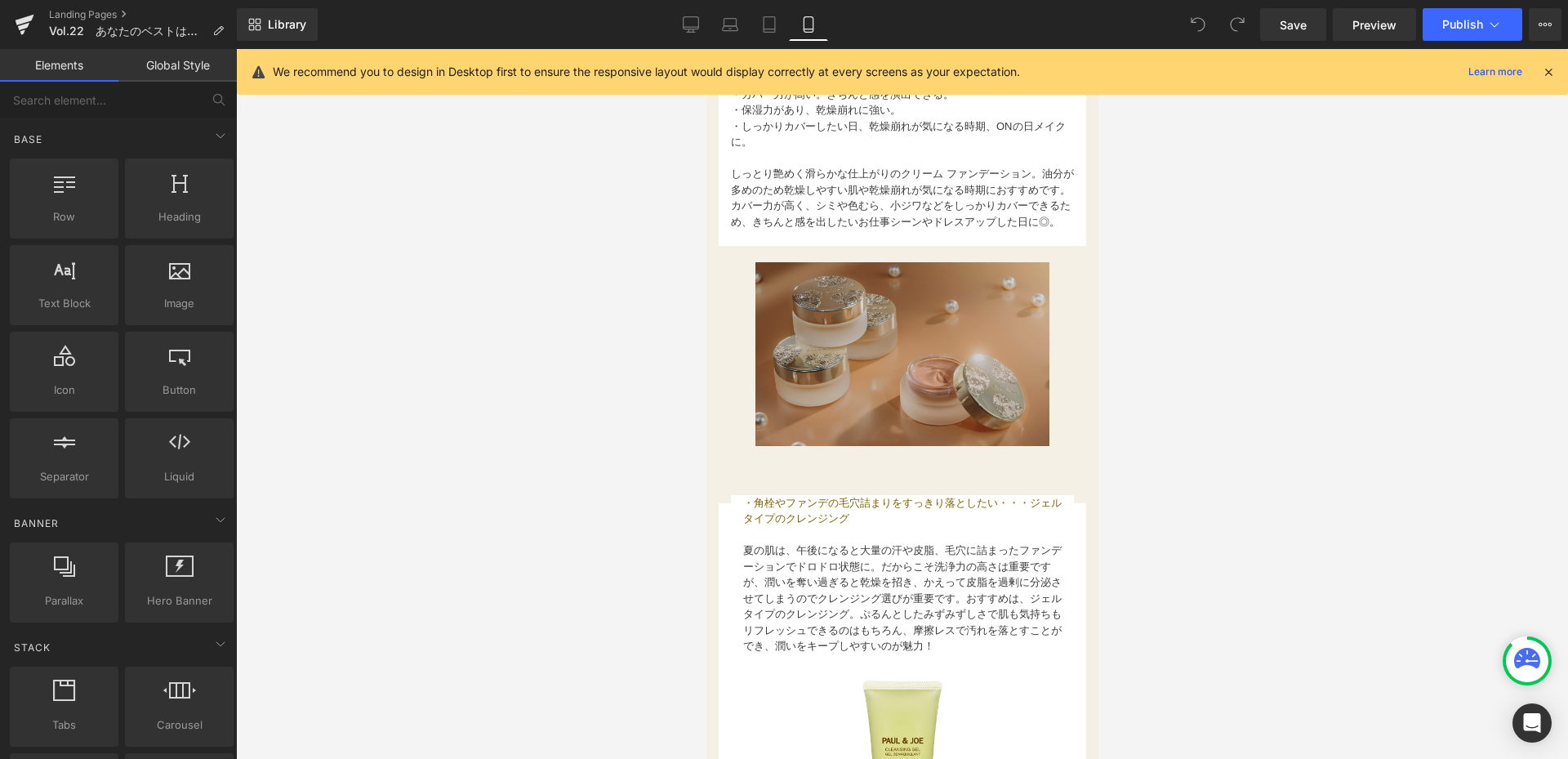
click at [857, 318] on img at bounding box center [902, 354] width 294 height 184
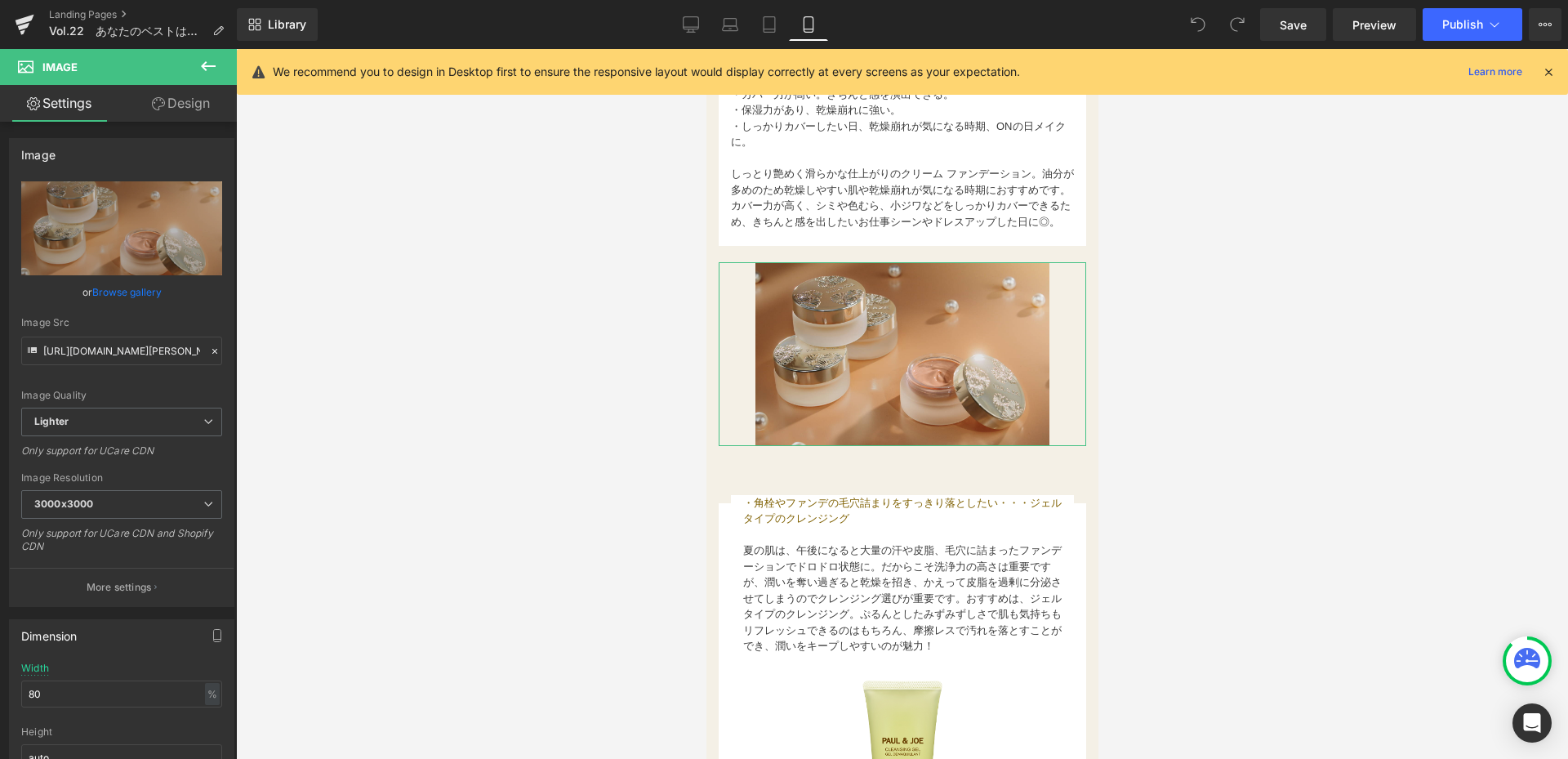
click at [182, 110] on link "Design" at bounding box center [181, 103] width 118 height 37
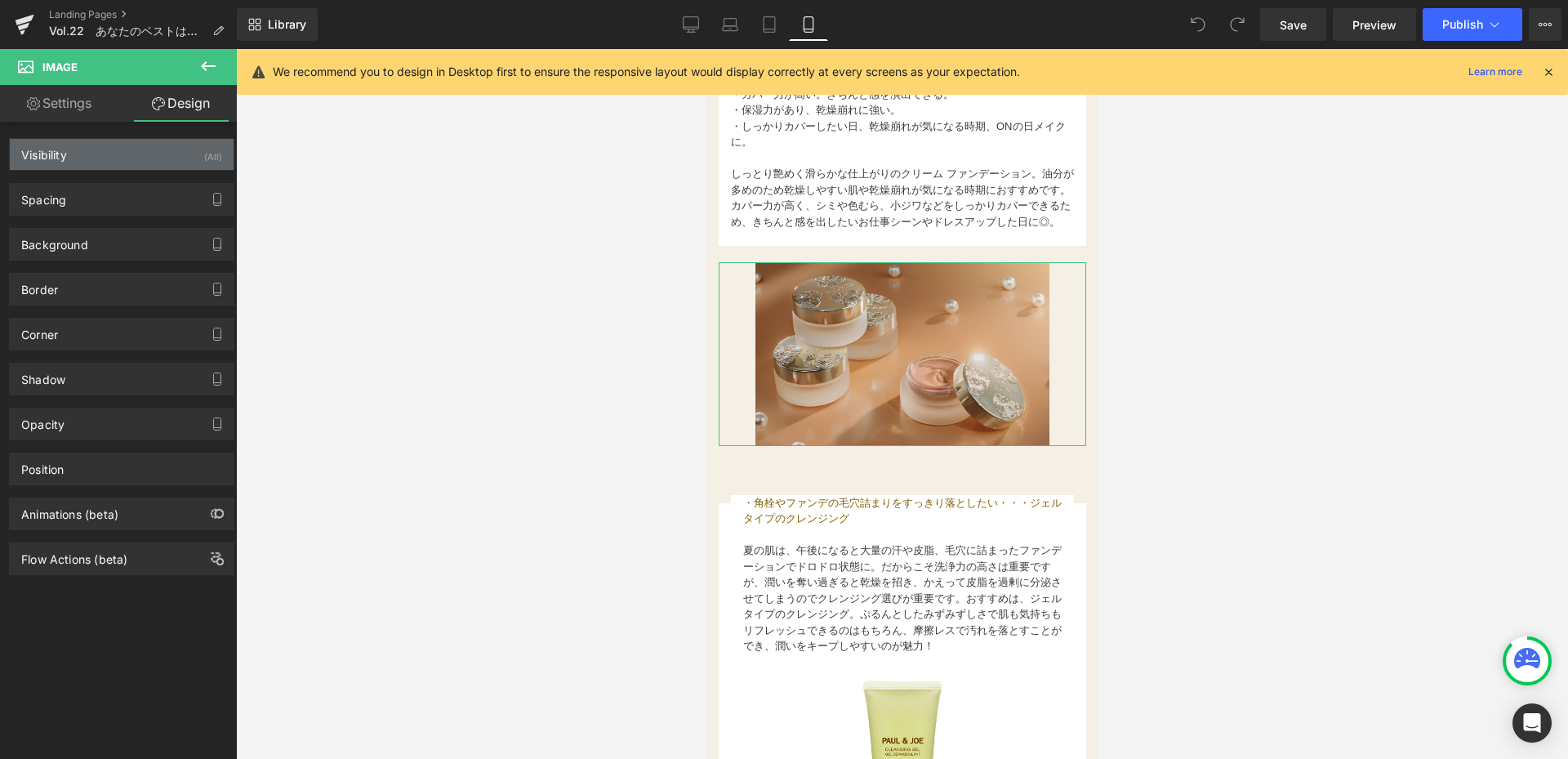
click at [150, 150] on div "Visibility (All)" at bounding box center [121, 155] width 223 height 31
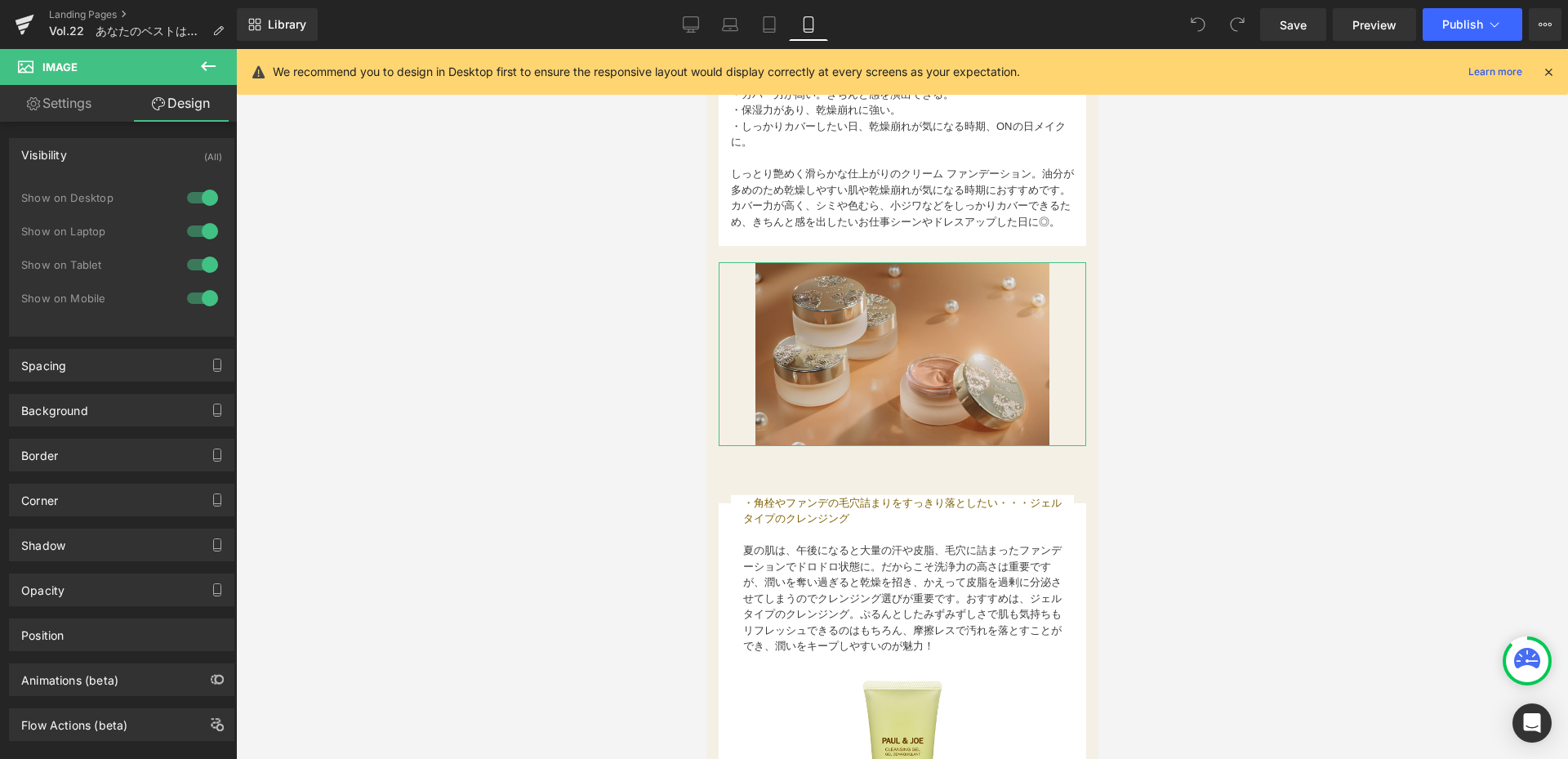
click at [208, 223] on div at bounding box center [202, 231] width 40 height 26
click at [209, 190] on div at bounding box center [202, 197] width 40 height 26
click at [404, 307] on div at bounding box center [902, 404] width 1332 height 710
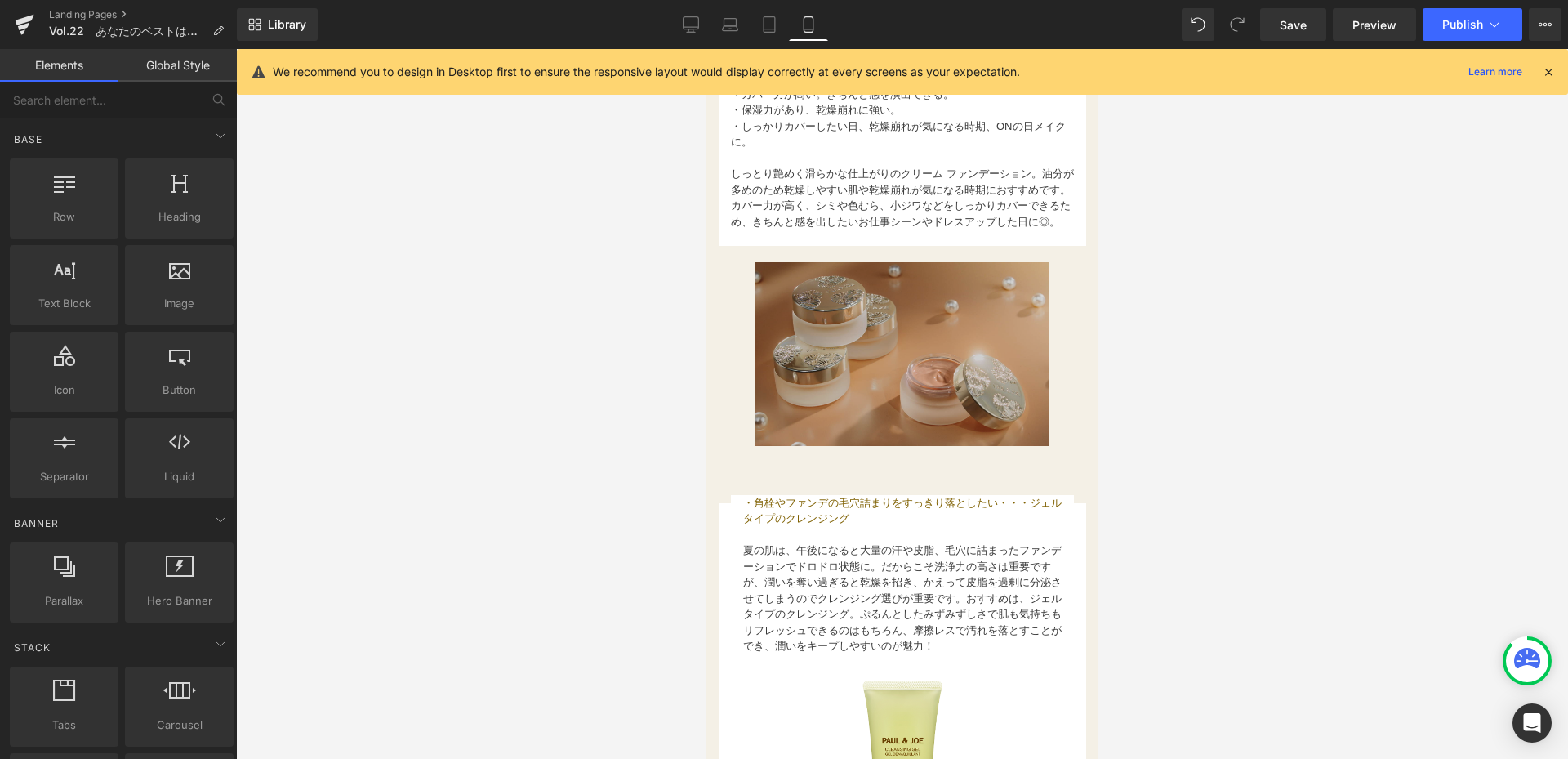
click at [894, 318] on img at bounding box center [902, 354] width 294 height 184
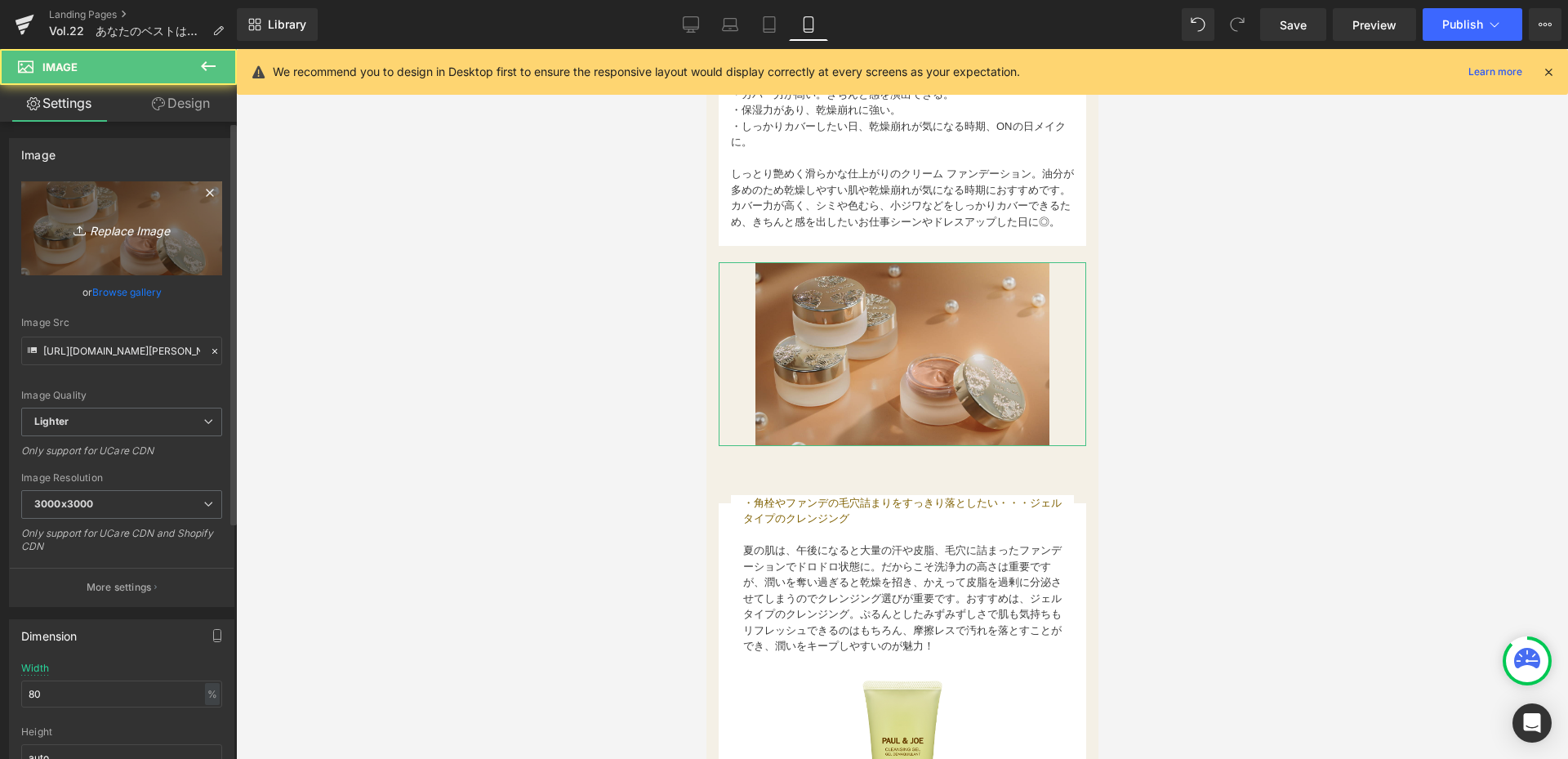
click at [137, 249] on link "Replace Image" at bounding box center [122, 228] width 201 height 94
type input "C:\fakepath\コラム用_creamfoudation_paris.png"
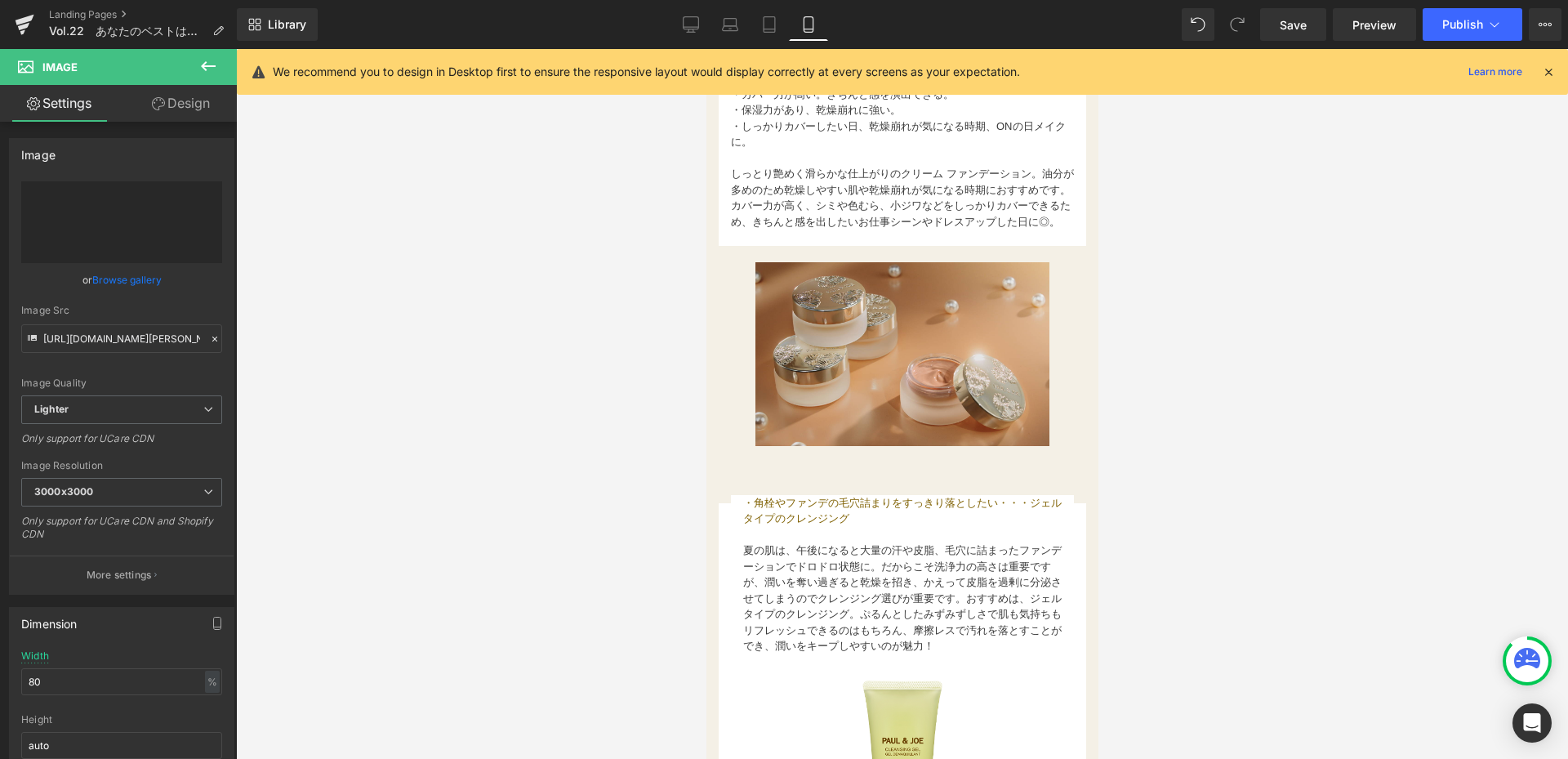
type input "https://ucarecdn.com/91bd7c15-6a26-47f6-908f-6ef9982edb61/-/format/auto/-/previ…"
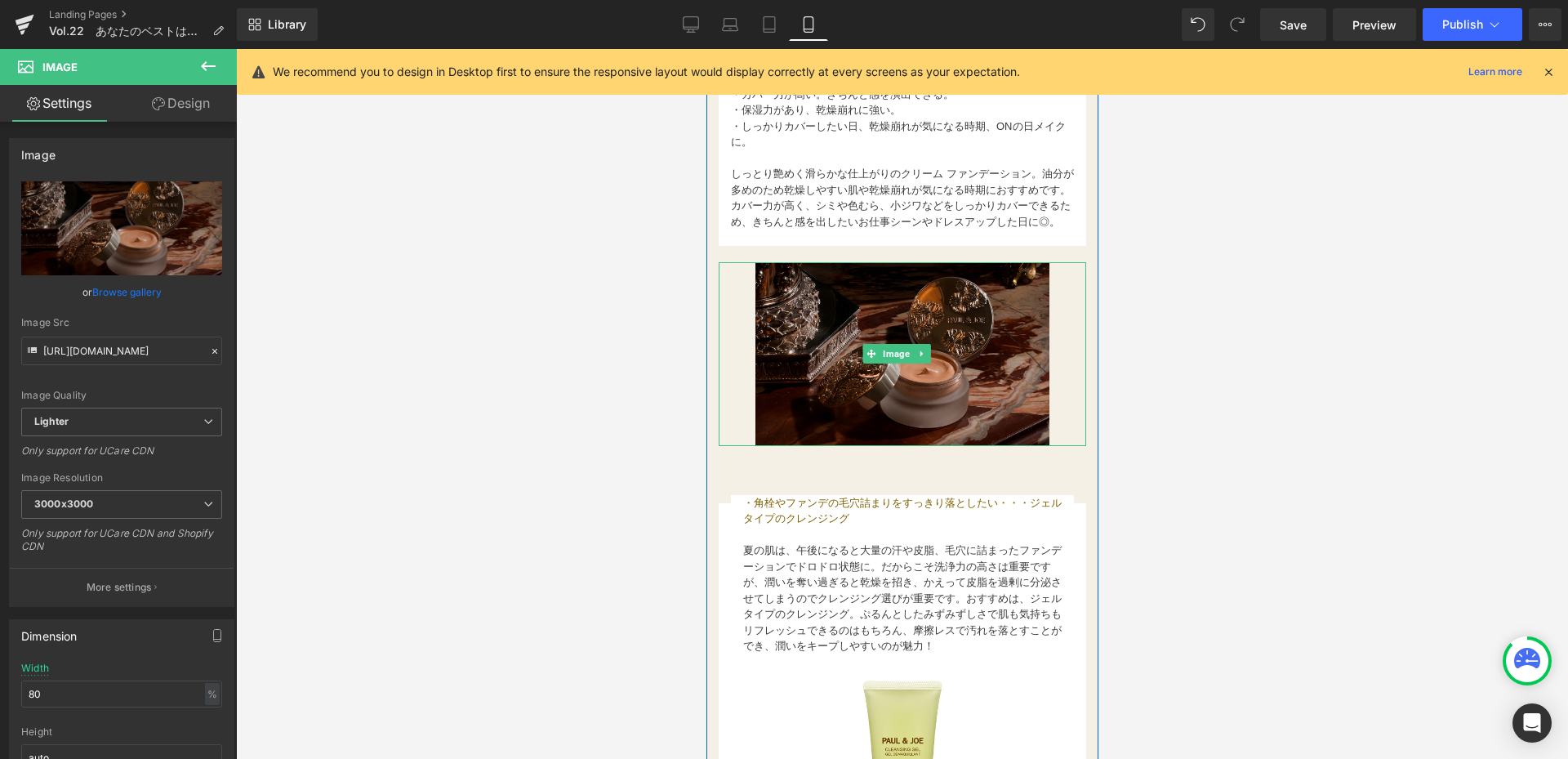
drag, startPoint x: 829, startPoint y: 352, endPoint x: 789, endPoint y: 331, distance: 45.2
click at [830, 352] on img at bounding box center [902, 354] width 294 height 184
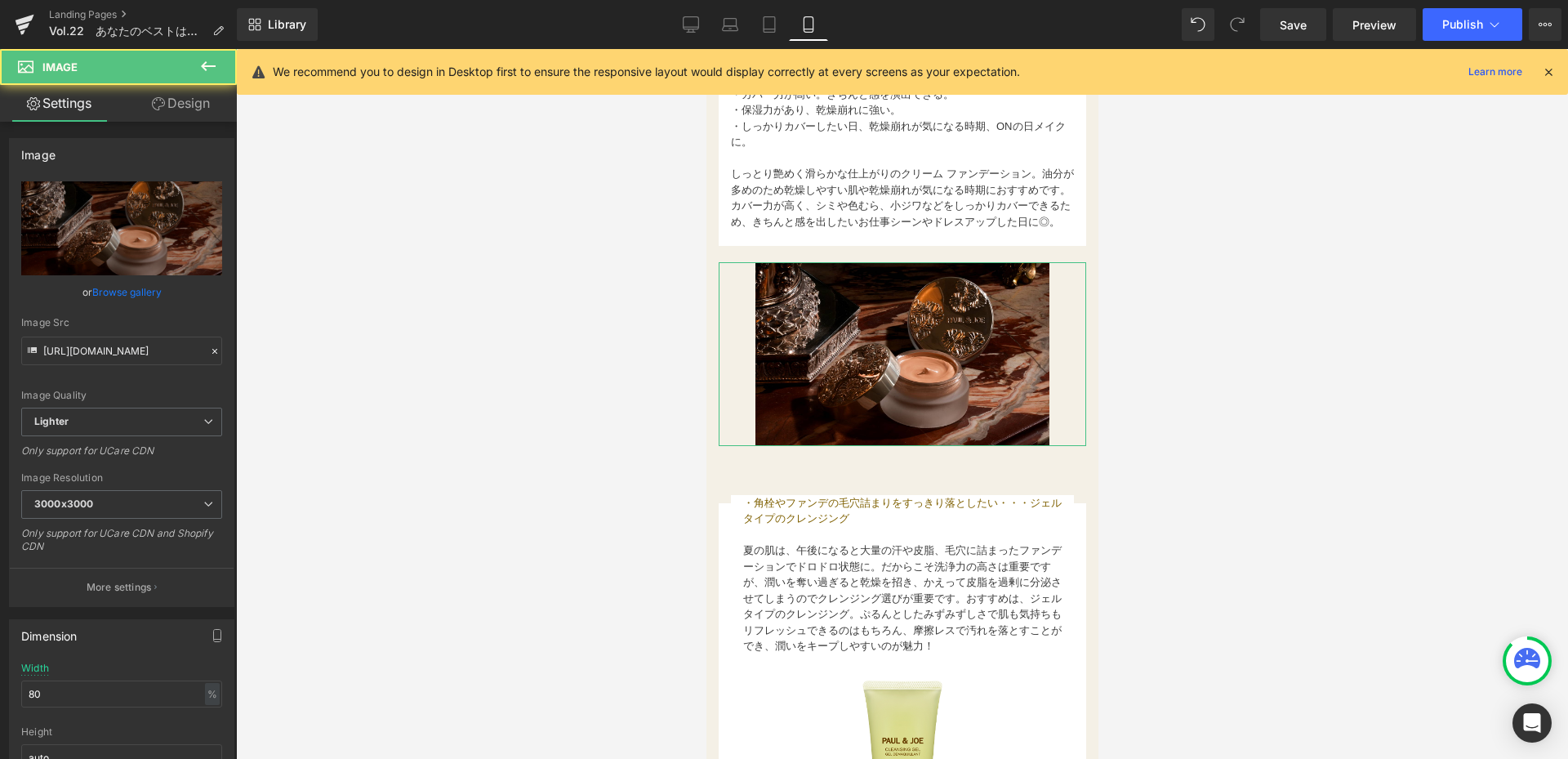
drag, startPoint x: 201, startPoint y: 102, endPoint x: 119, endPoint y: 229, distance: 151.2
click at [200, 102] on link "Design" at bounding box center [181, 103] width 118 height 37
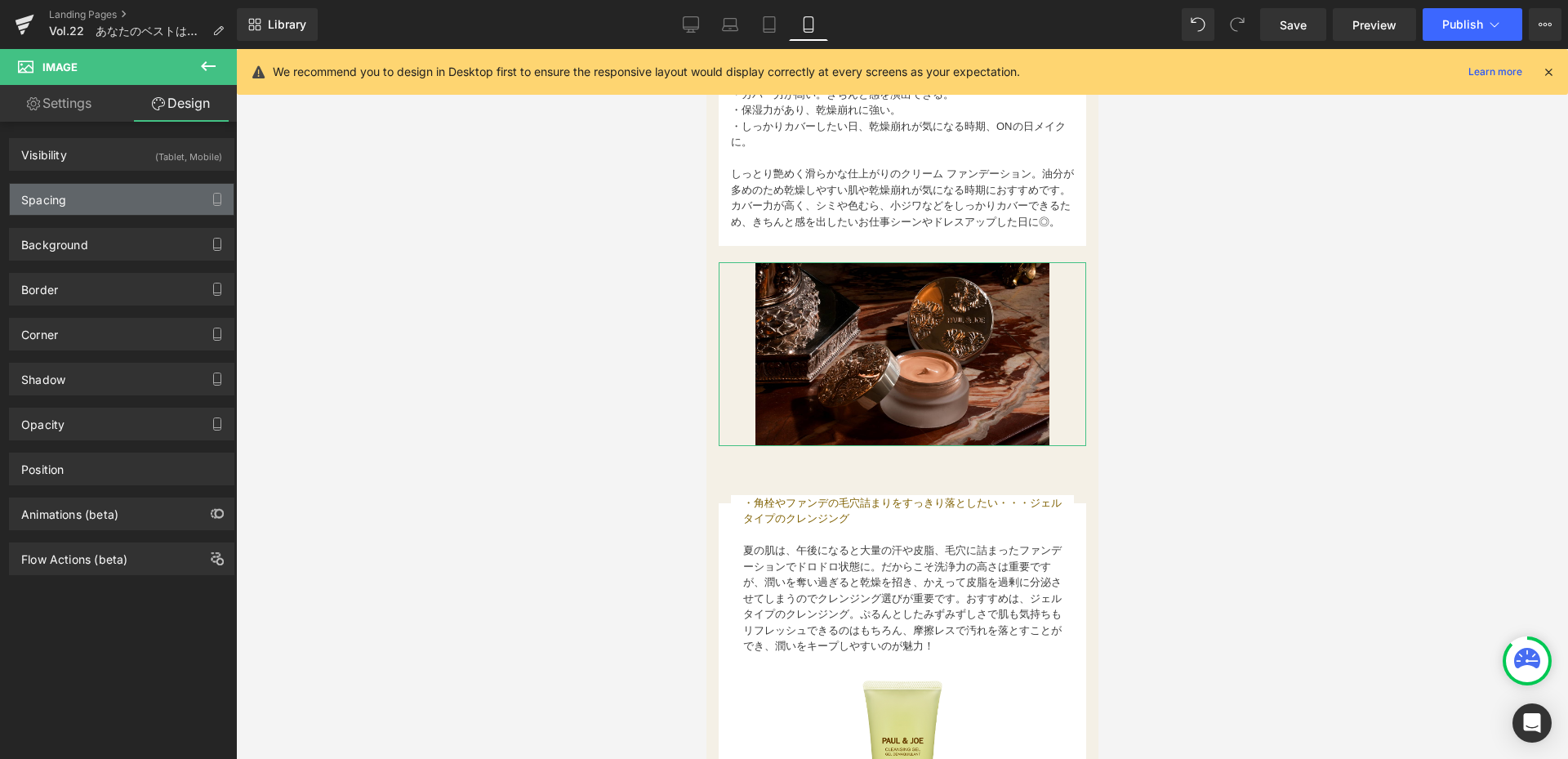
click at [124, 205] on div "Spacing" at bounding box center [121, 199] width 223 height 31
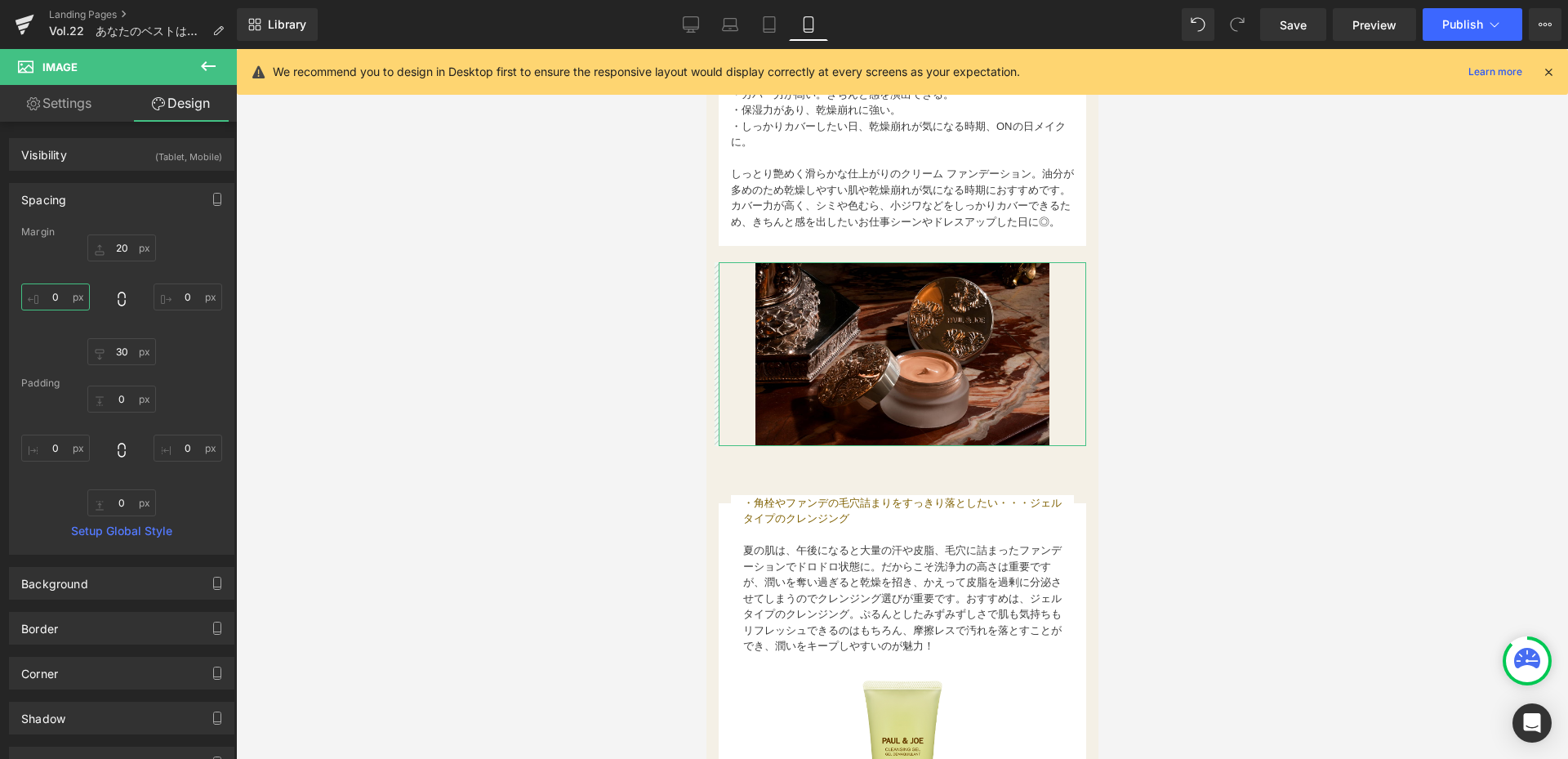
click at [70, 303] on input "0" at bounding box center [55, 297] width 69 height 27
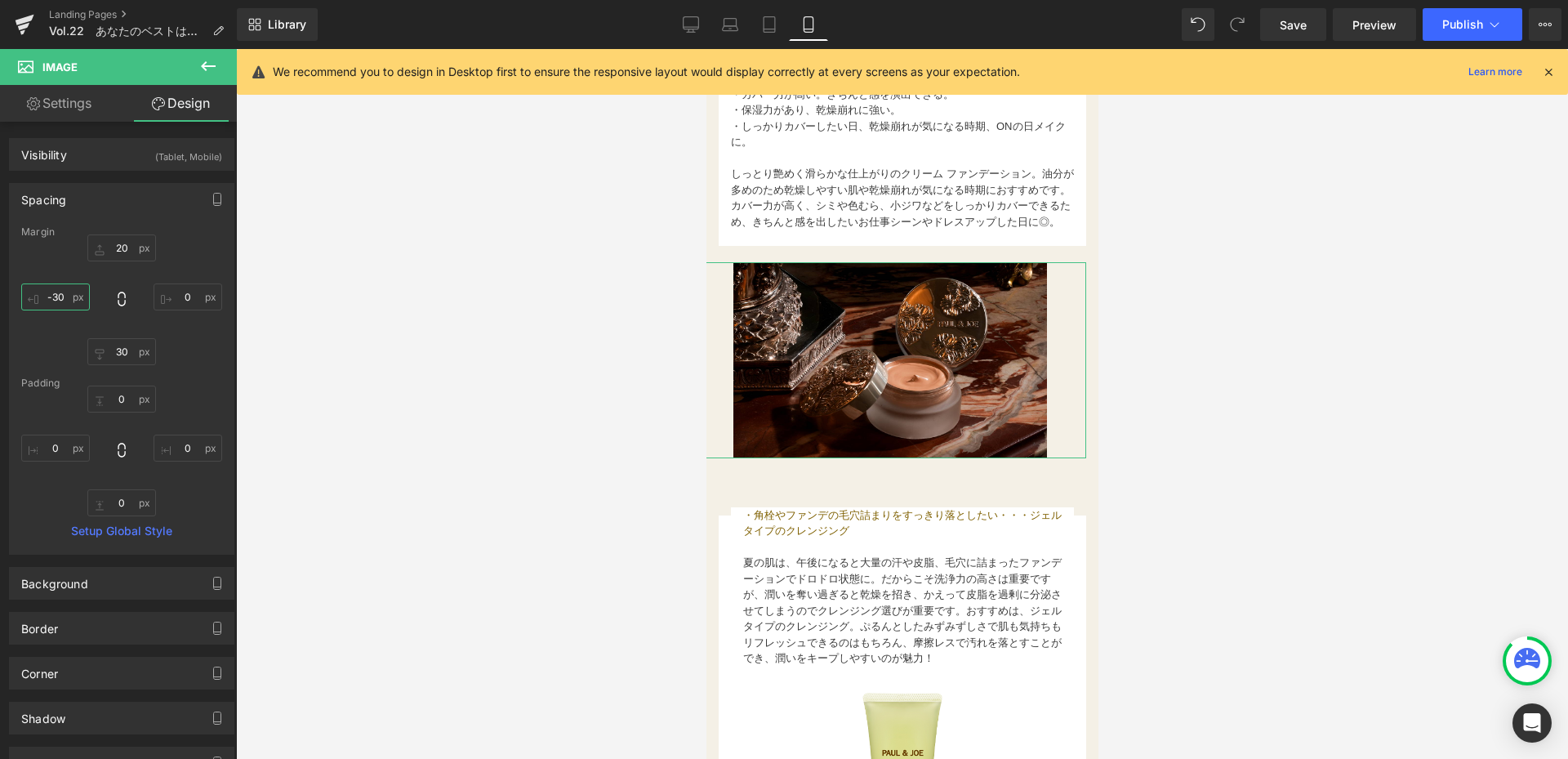
type input "-30"
click at [189, 291] on input "0" at bounding box center [188, 297] width 69 height 27
type input "-30"
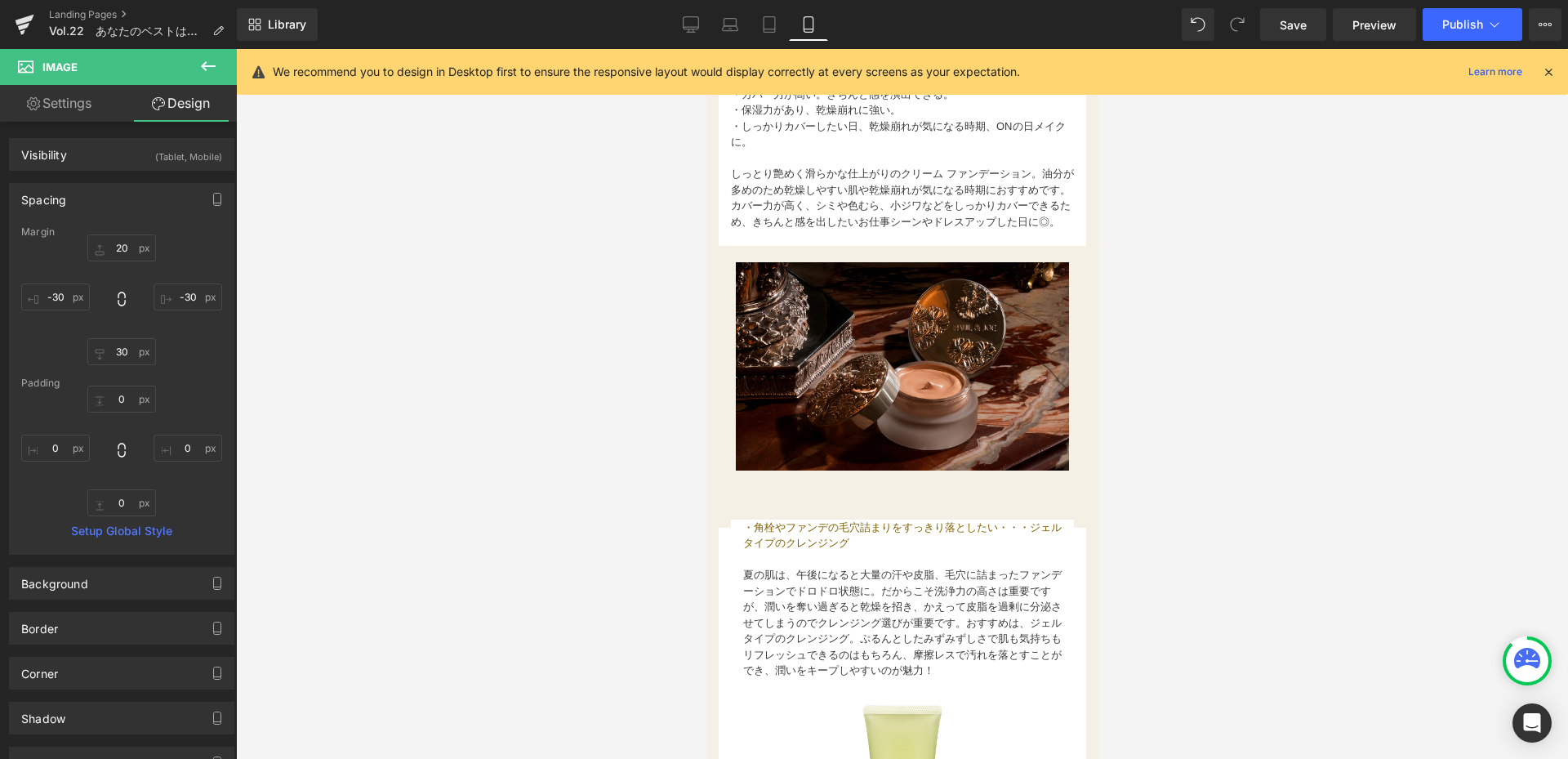
click at [594, 508] on div at bounding box center [902, 404] width 1332 height 710
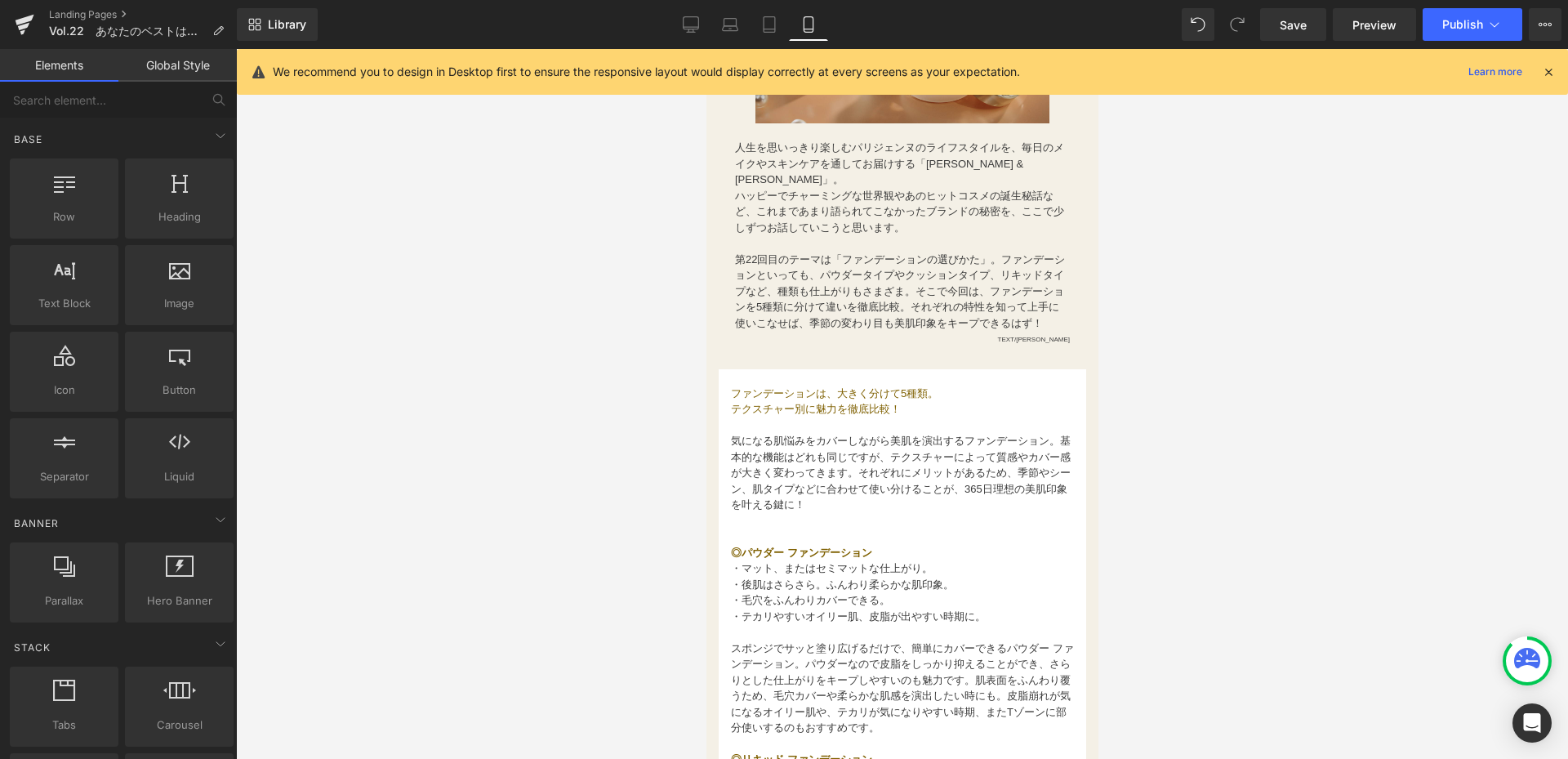
scroll to position [161, 0]
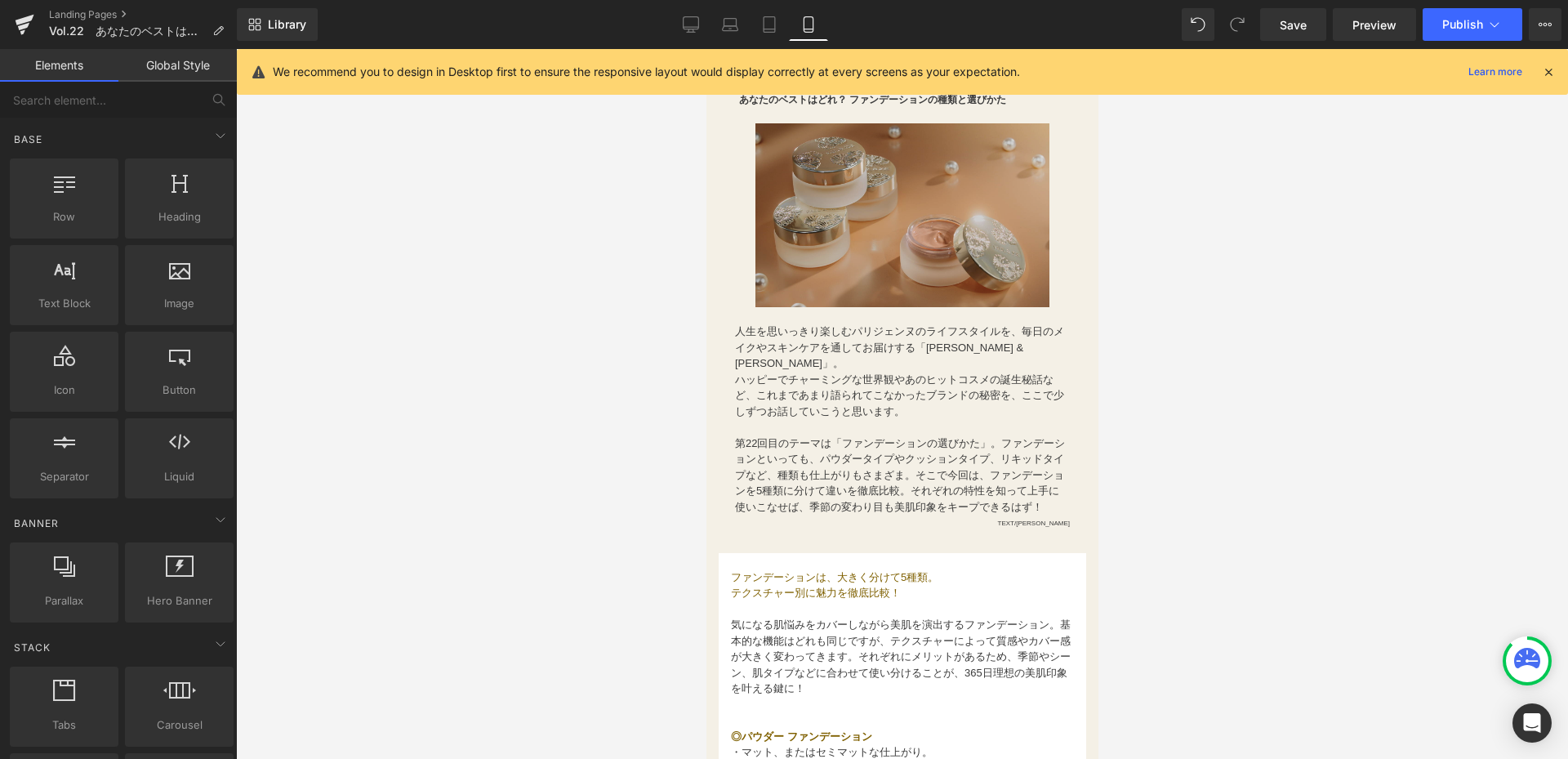
click at [883, 177] on img at bounding box center [902, 216] width 294 height 184
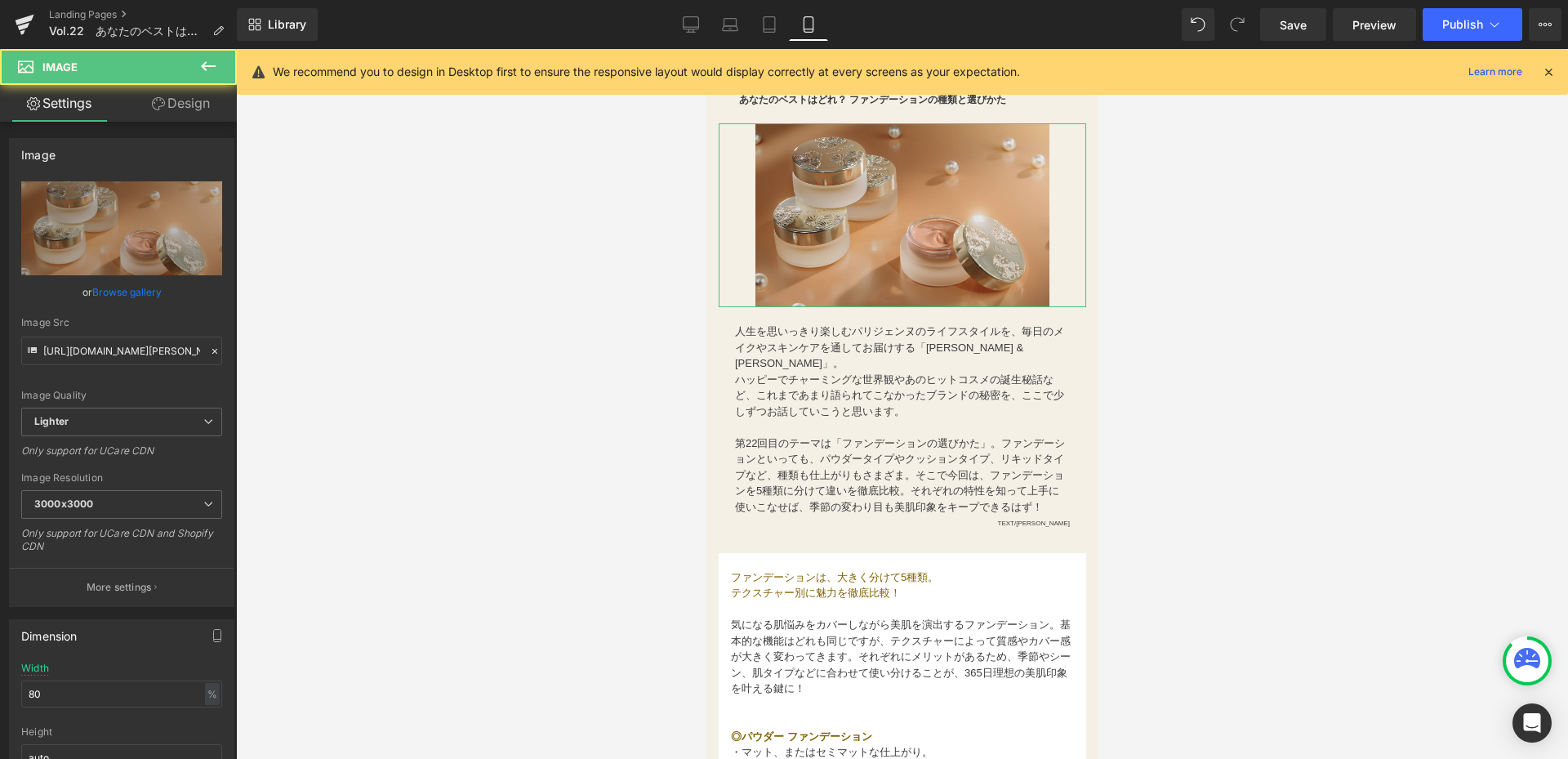
click at [183, 92] on link "Design" at bounding box center [181, 103] width 118 height 37
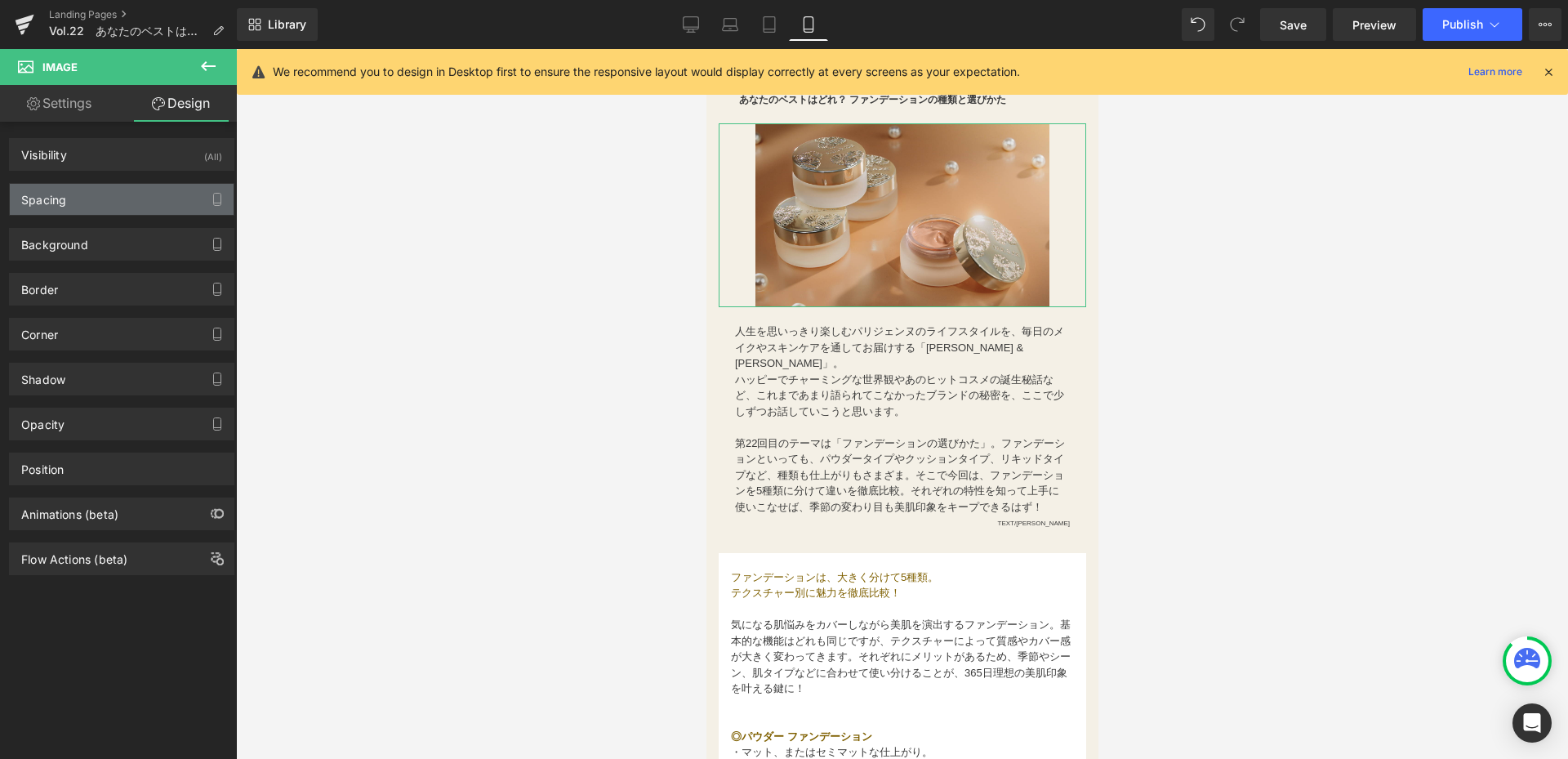
type input "20"
type input "0"
type input "30"
type input "0"
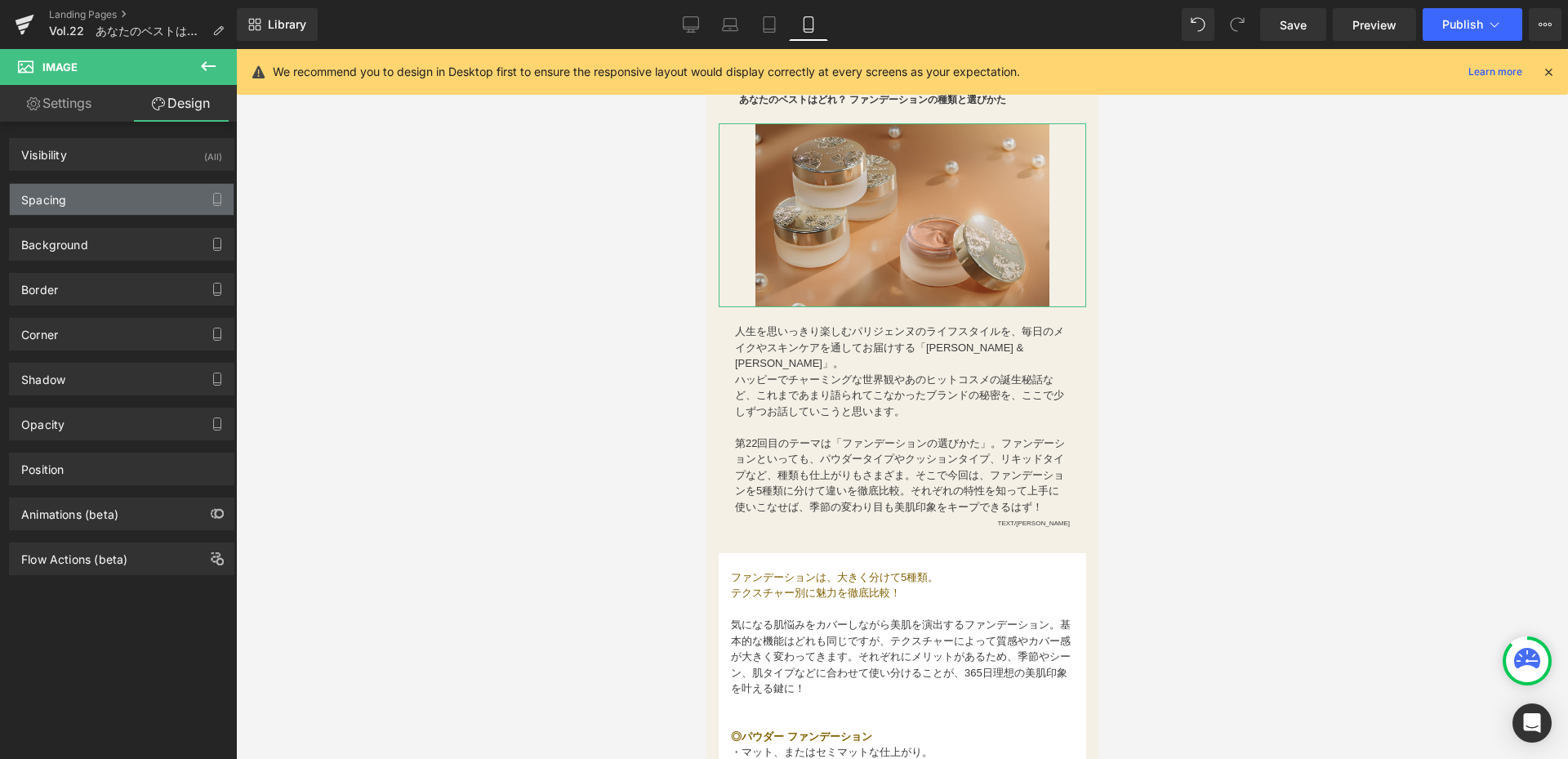
type input "0"
click at [135, 198] on div "Spacing" at bounding box center [121, 199] width 223 height 31
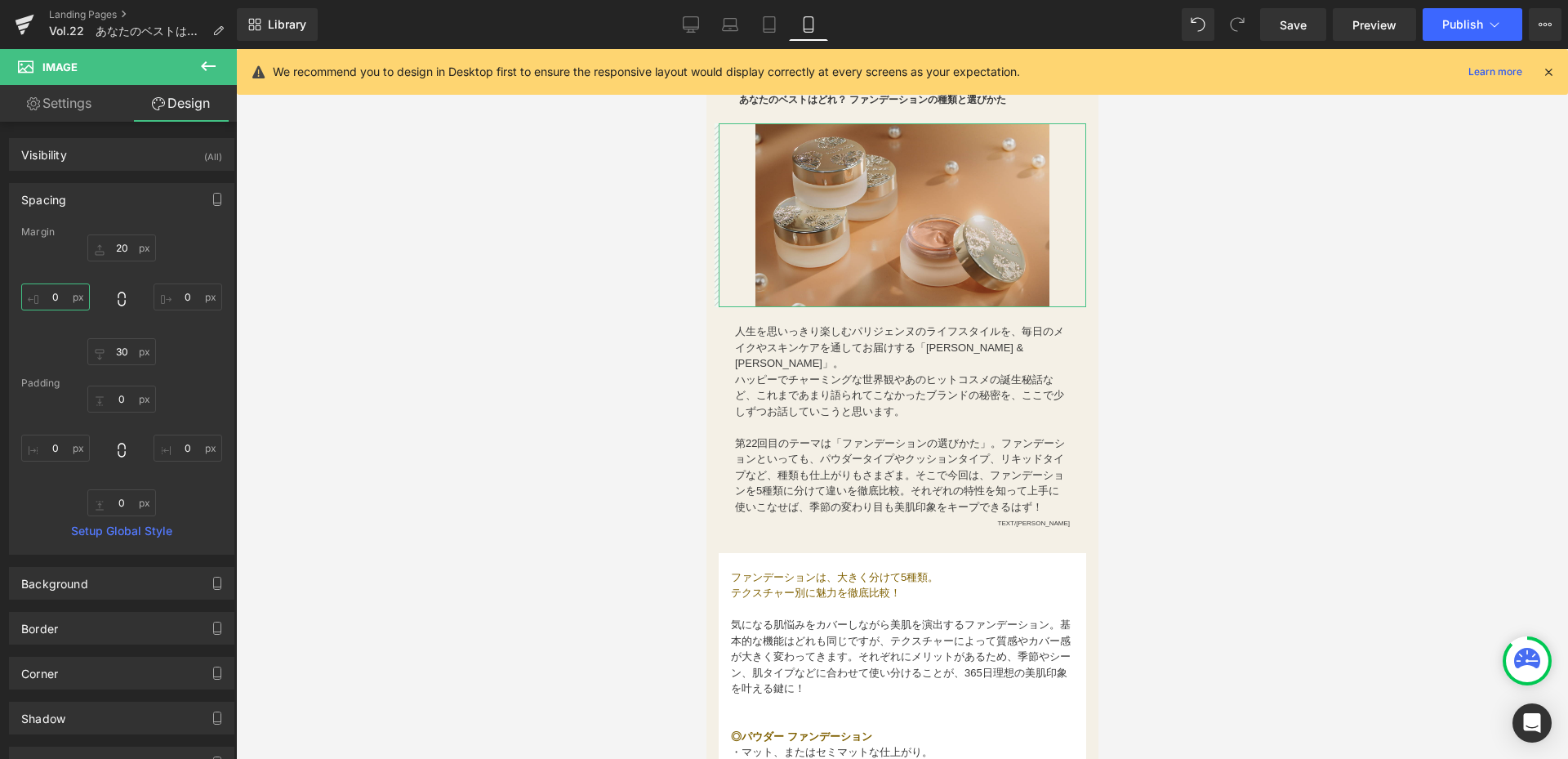
drag, startPoint x: 75, startPoint y: 304, endPoint x: 94, endPoint y: 285, distance: 26.9
click at [77, 303] on input "0" at bounding box center [55, 297] width 69 height 27
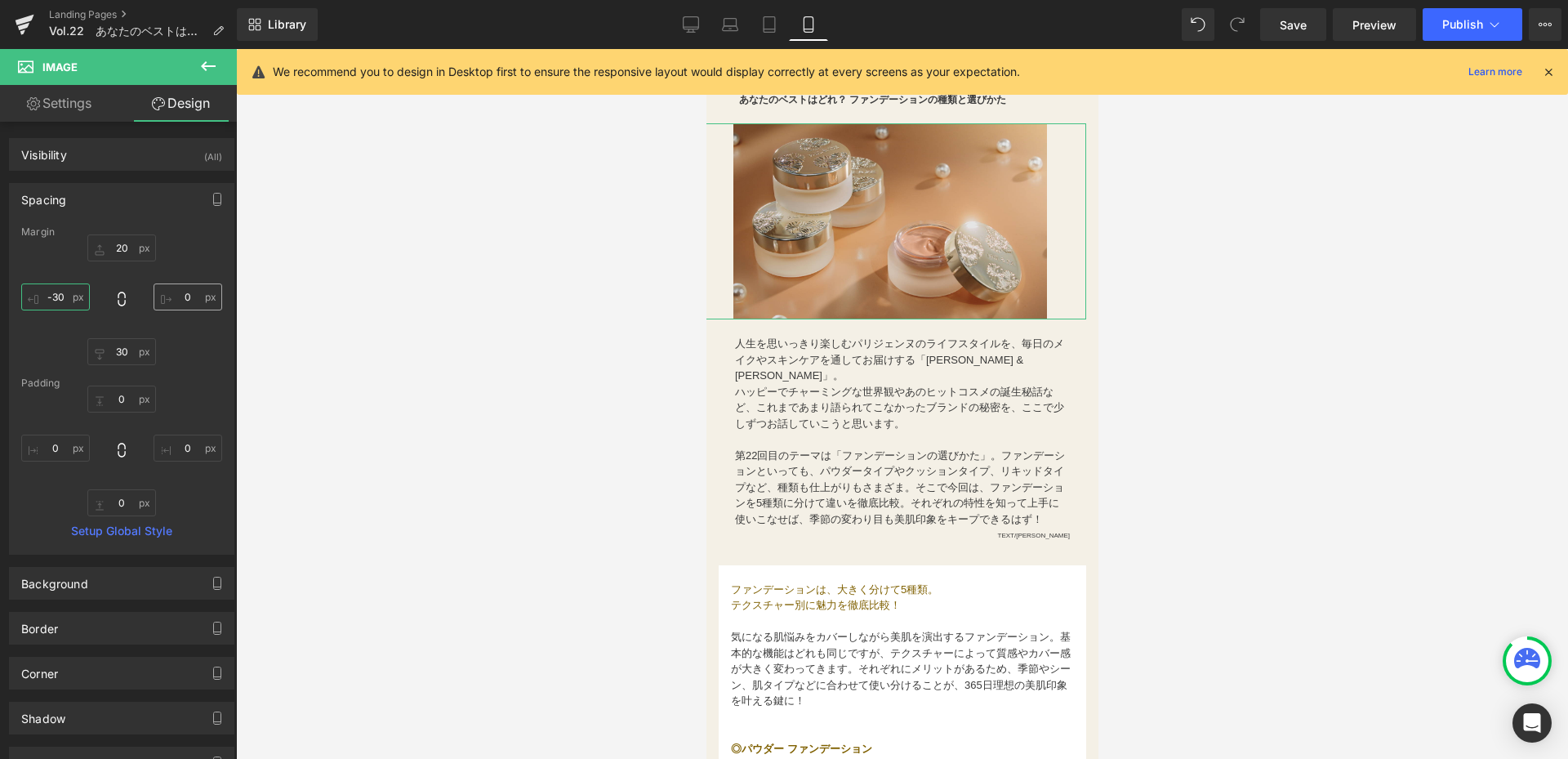
type input "-30"
click at [196, 292] on input "0" at bounding box center [188, 297] width 69 height 27
type input "-30"
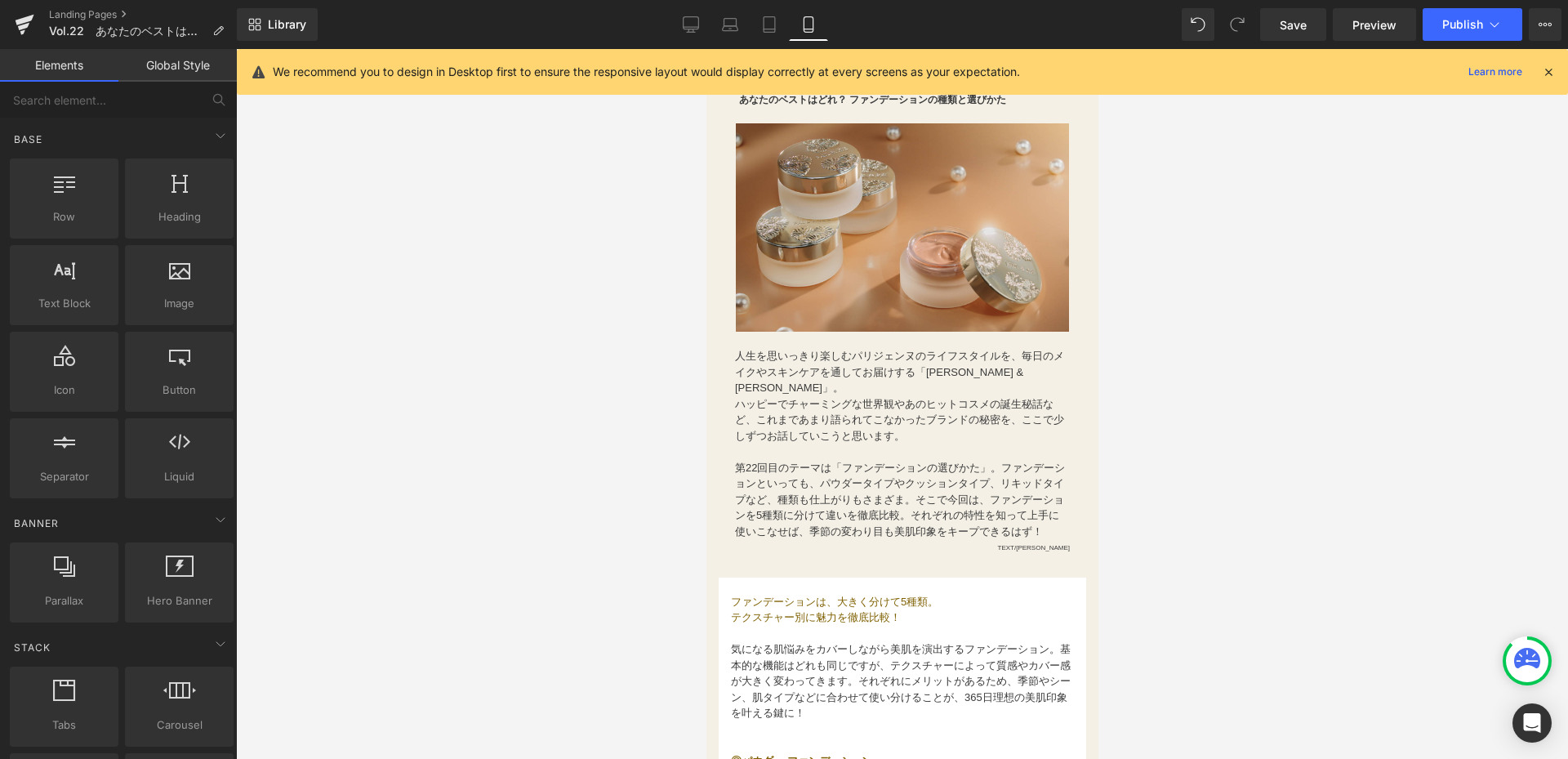
click at [464, 539] on div at bounding box center [902, 404] width 1332 height 710
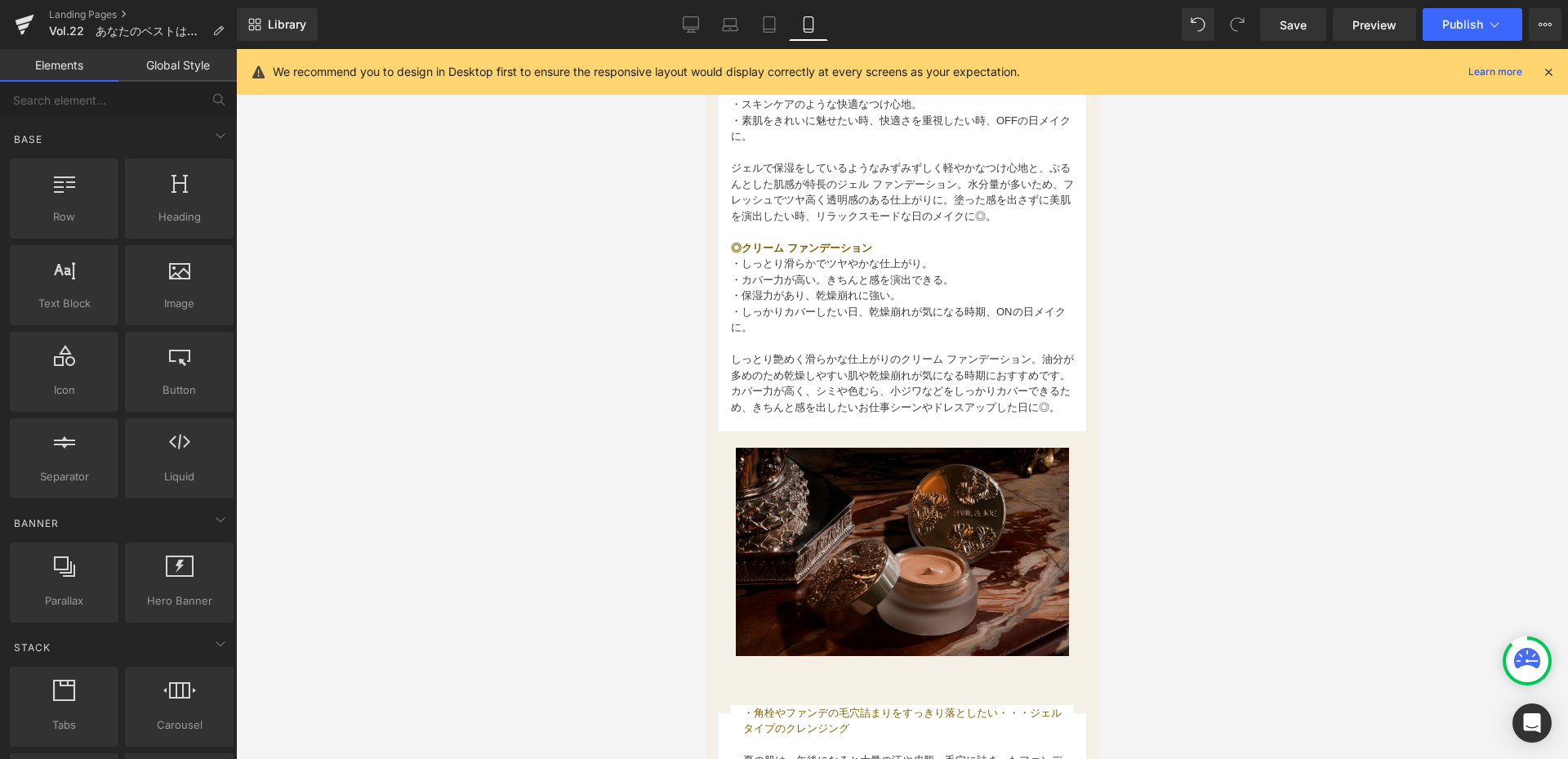
scroll to position [1796, 0]
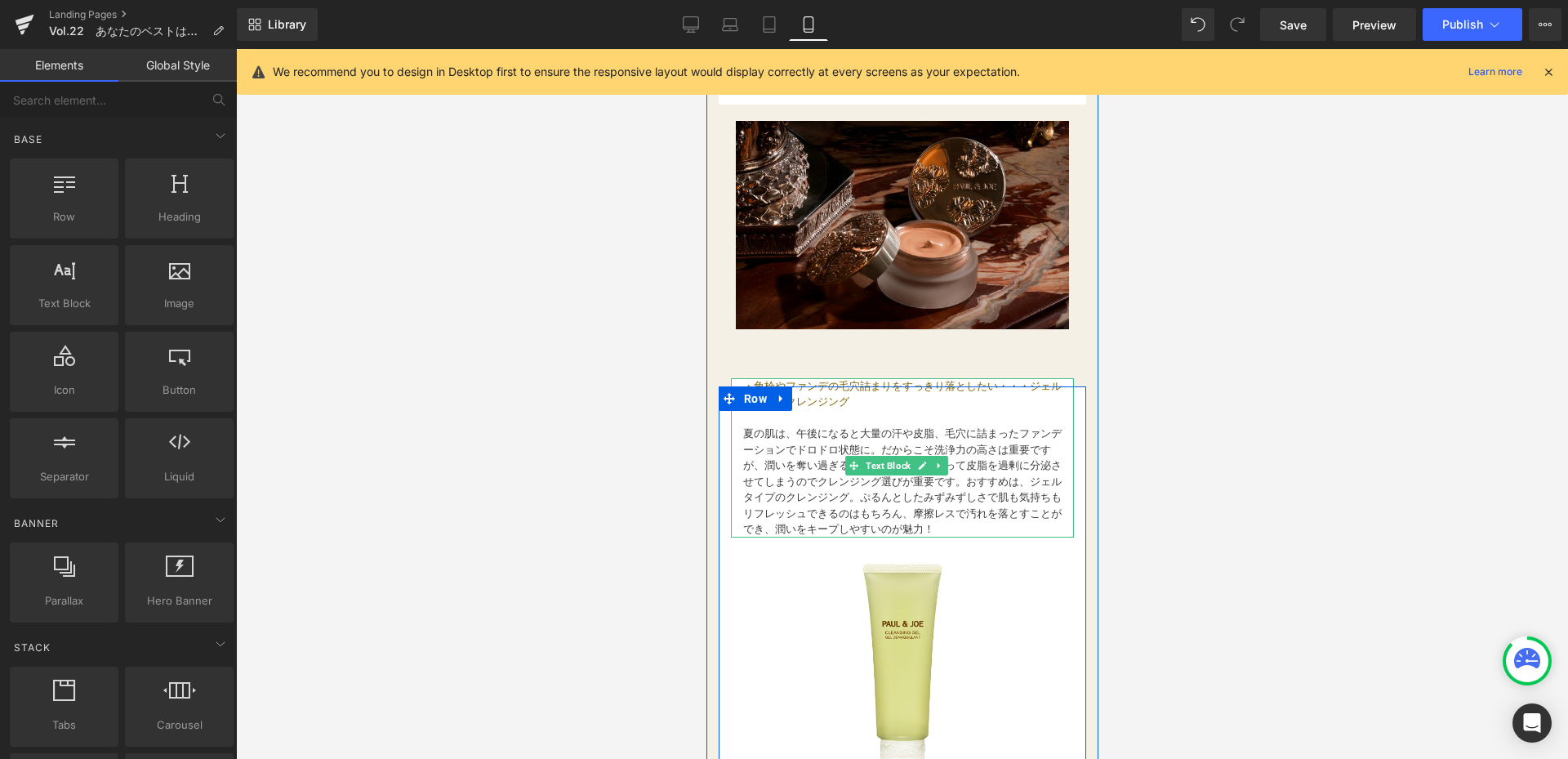
click at [799, 424] on p at bounding box center [901, 418] width 318 height 16
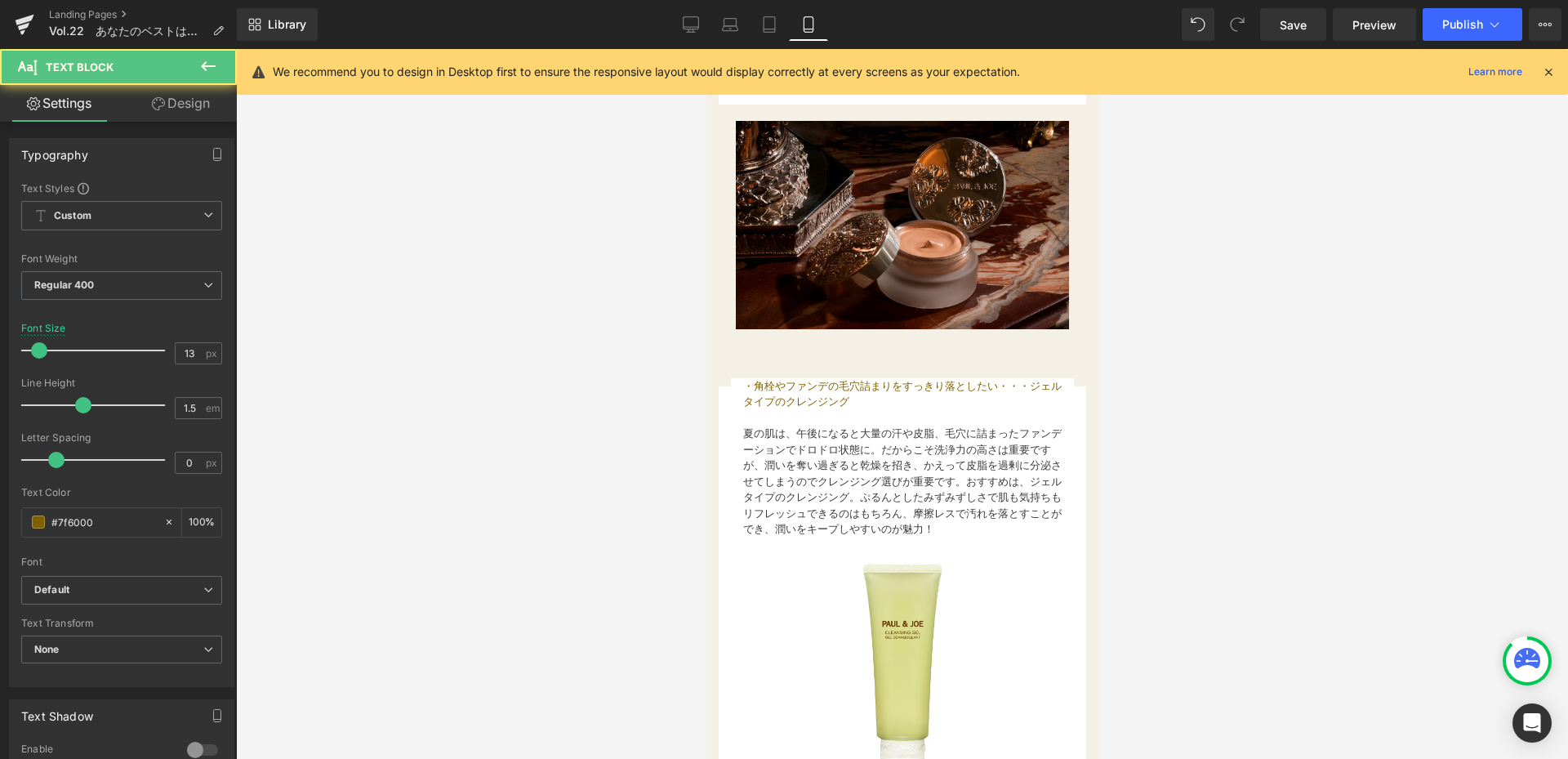
drag, startPoint x: 184, startPoint y: 108, endPoint x: 118, endPoint y: 211, distance: 122.3
click at [184, 108] on link "Design" at bounding box center [181, 103] width 118 height 37
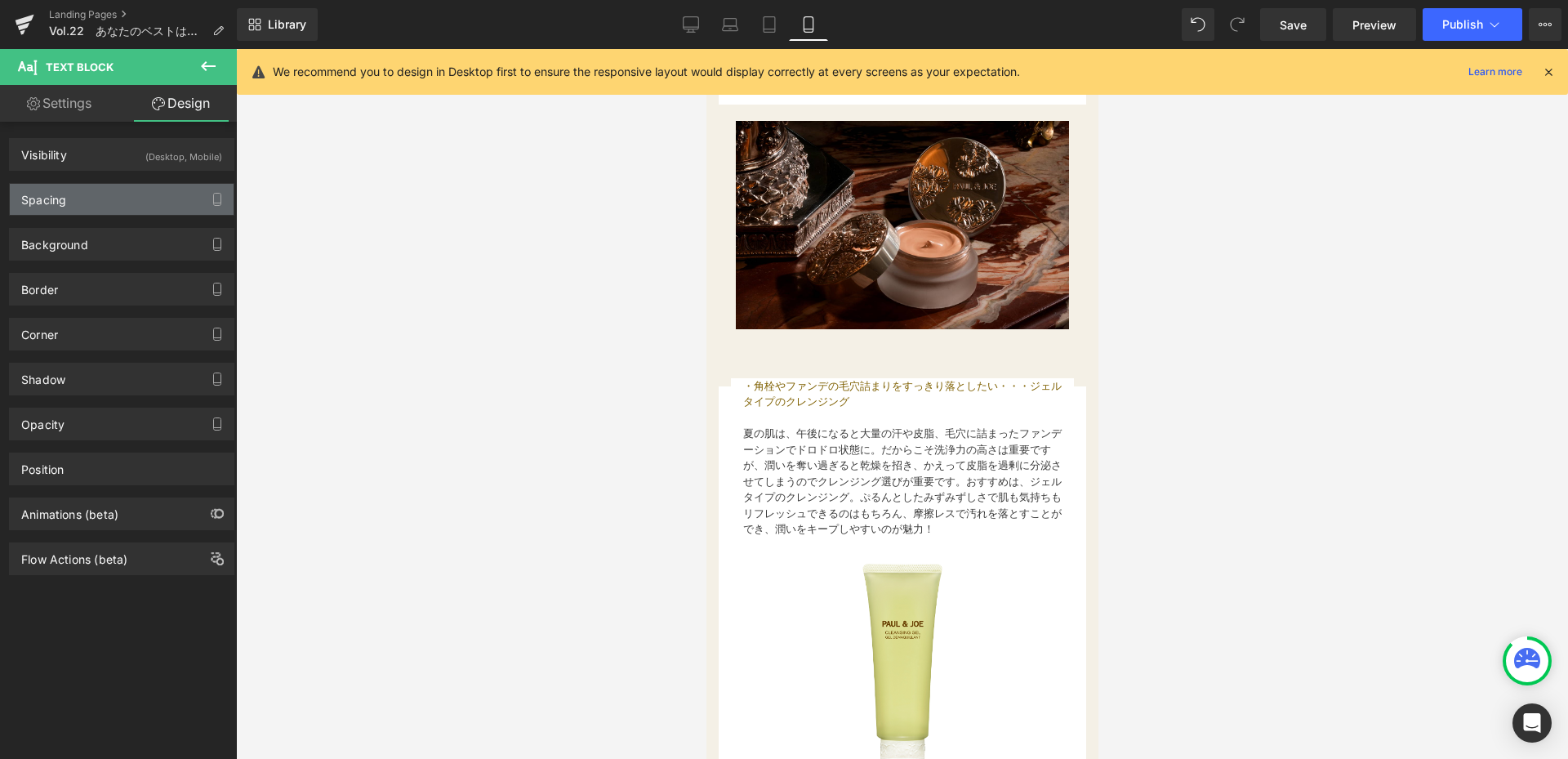
click at [118, 203] on div "Spacing" at bounding box center [121, 199] width 223 height 31
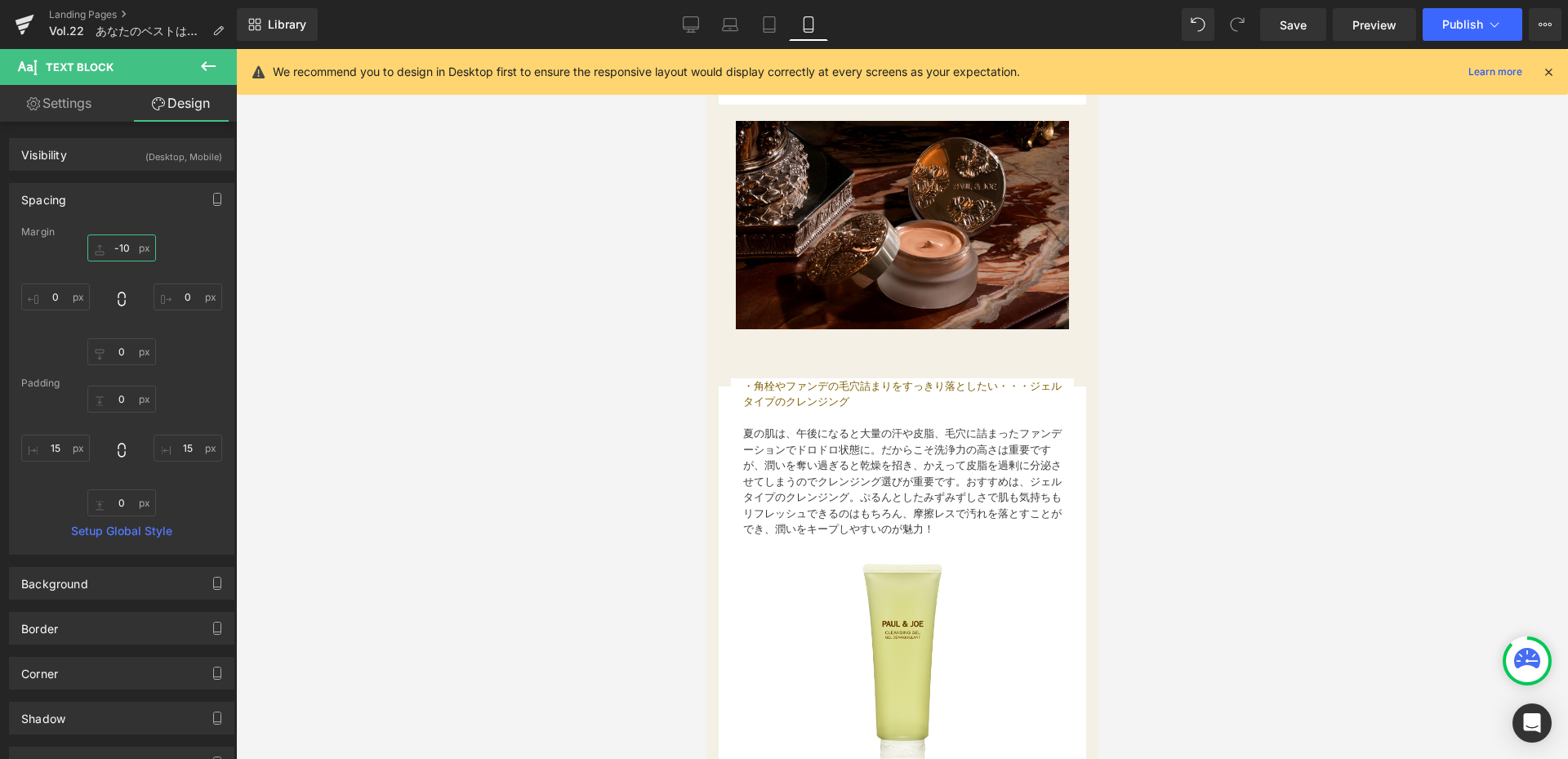
click at [128, 259] on input "-10" at bounding box center [121, 248] width 69 height 27
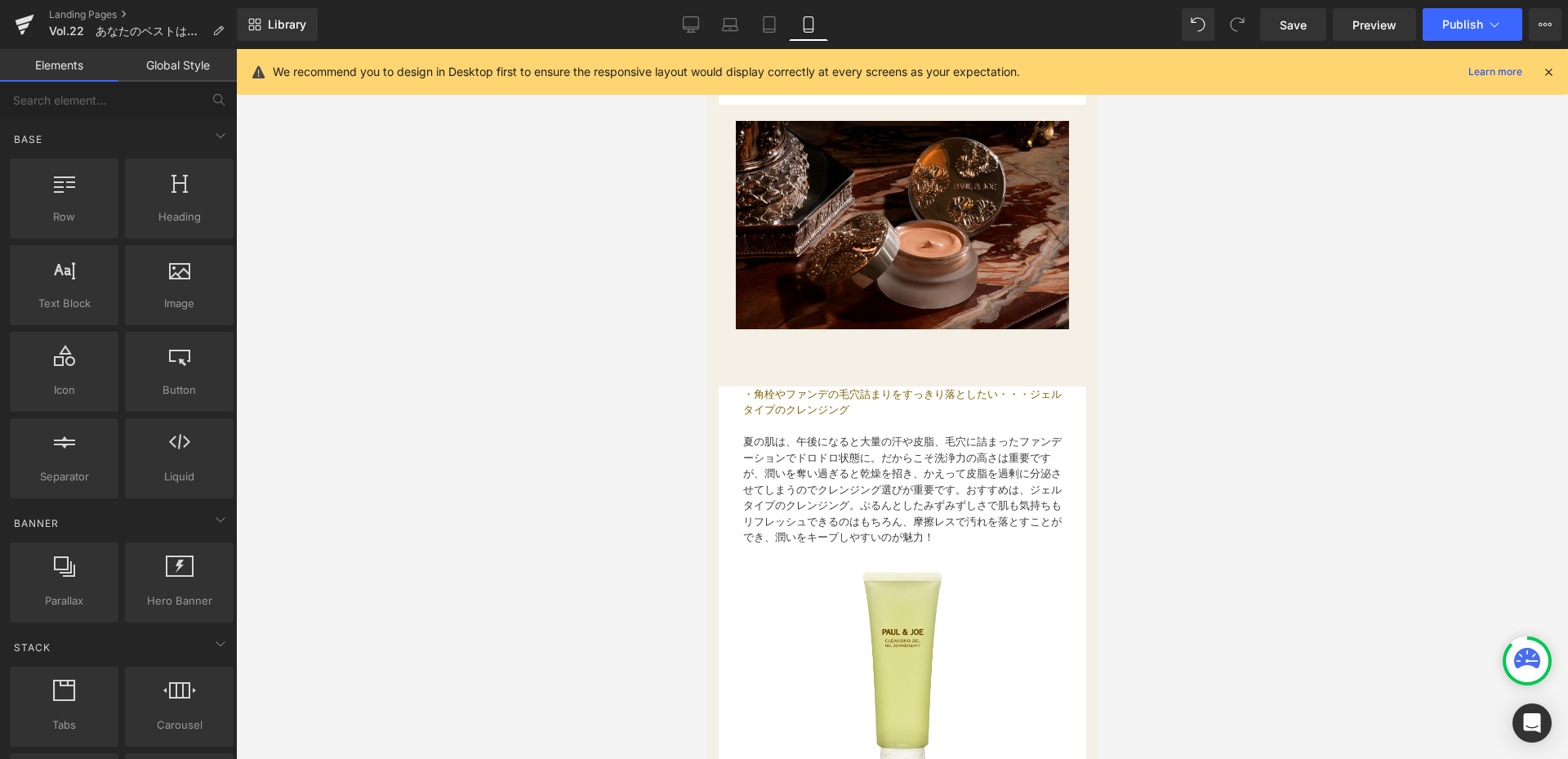
click at [480, 510] on div at bounding box center [902, 404] width 1332 height 710
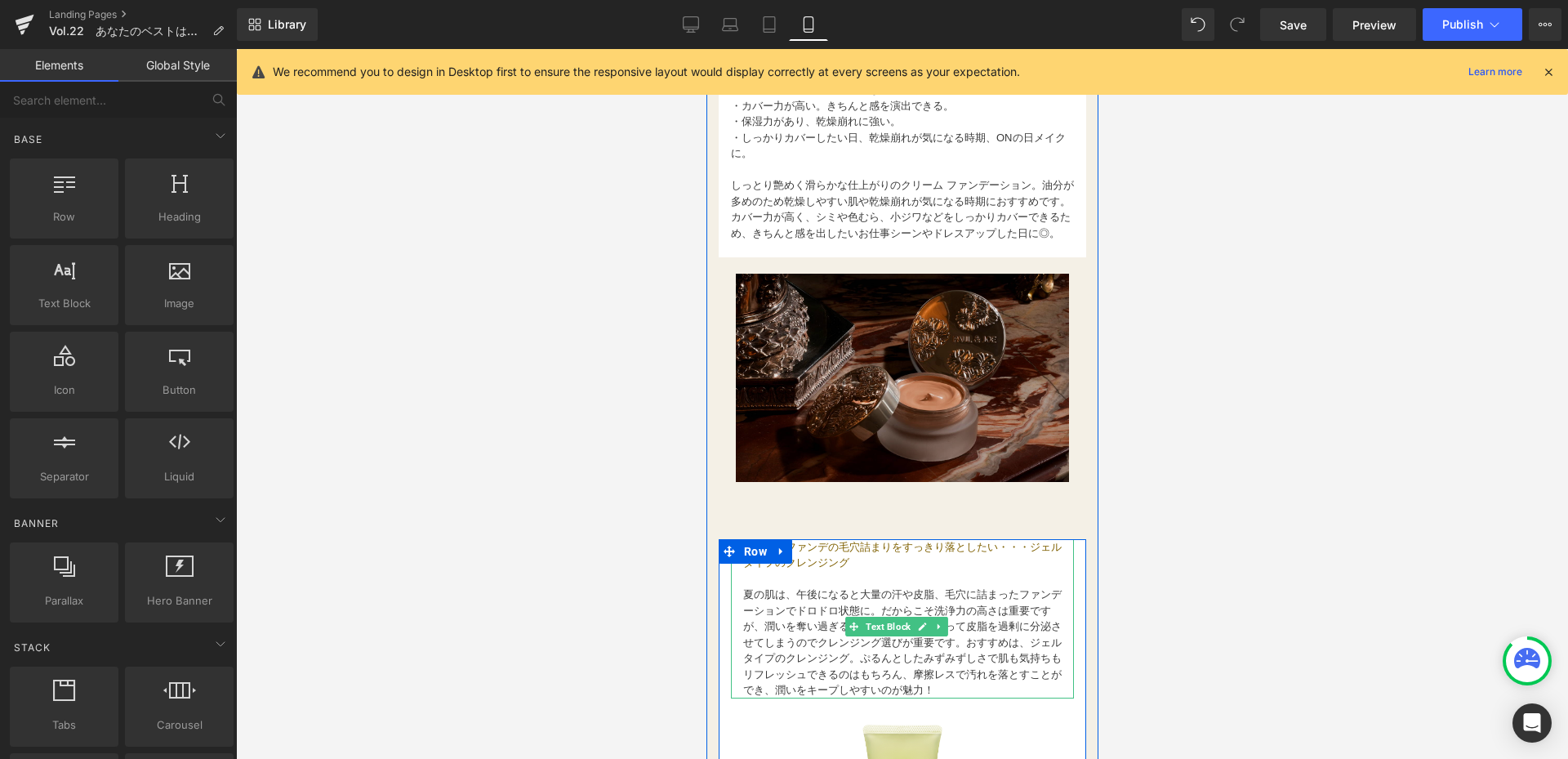
scroll to position [1633, 0]
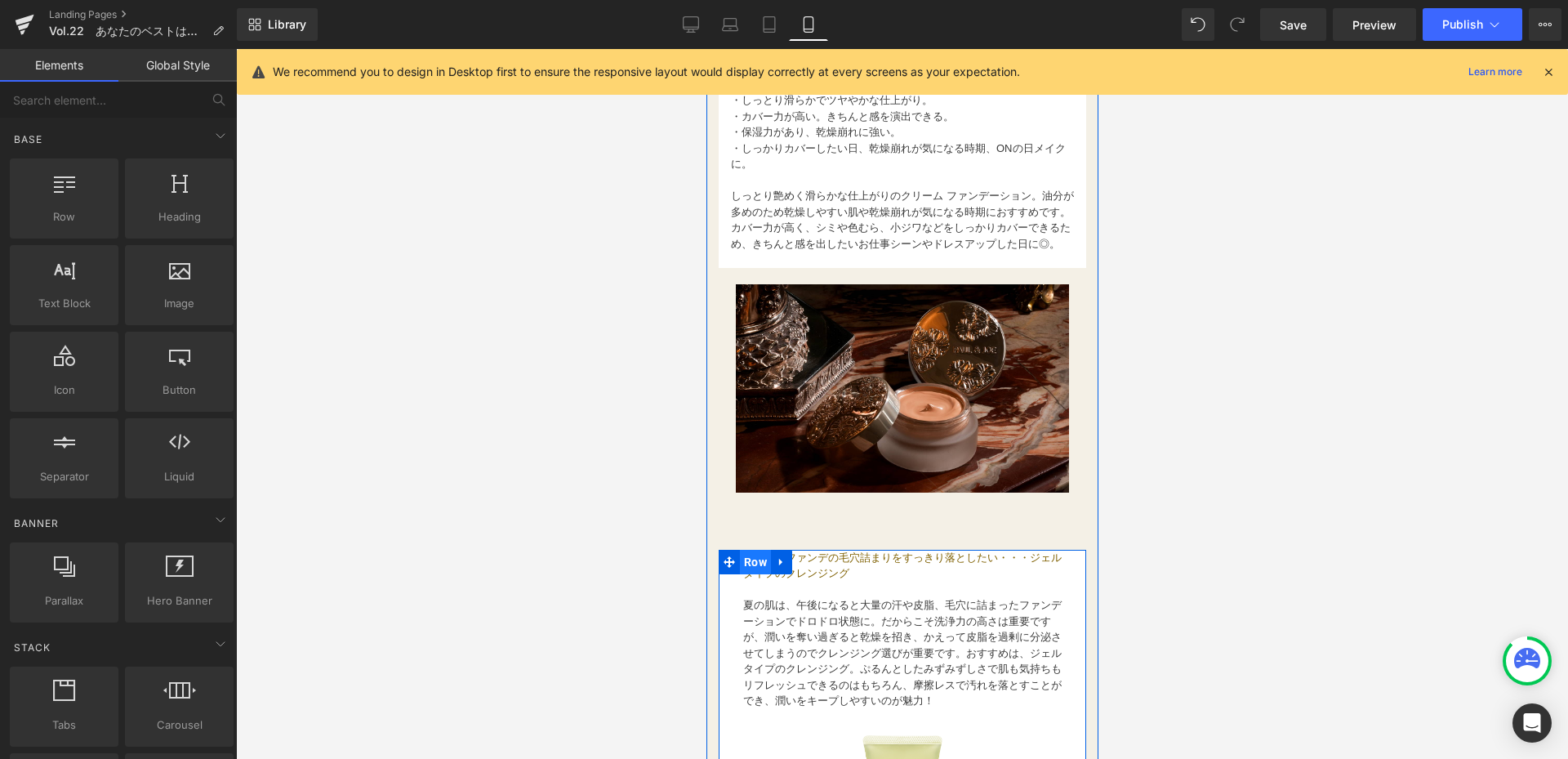
click at [745, 569] on span "Row" at bounding box center [754, 561] width 31 height 24
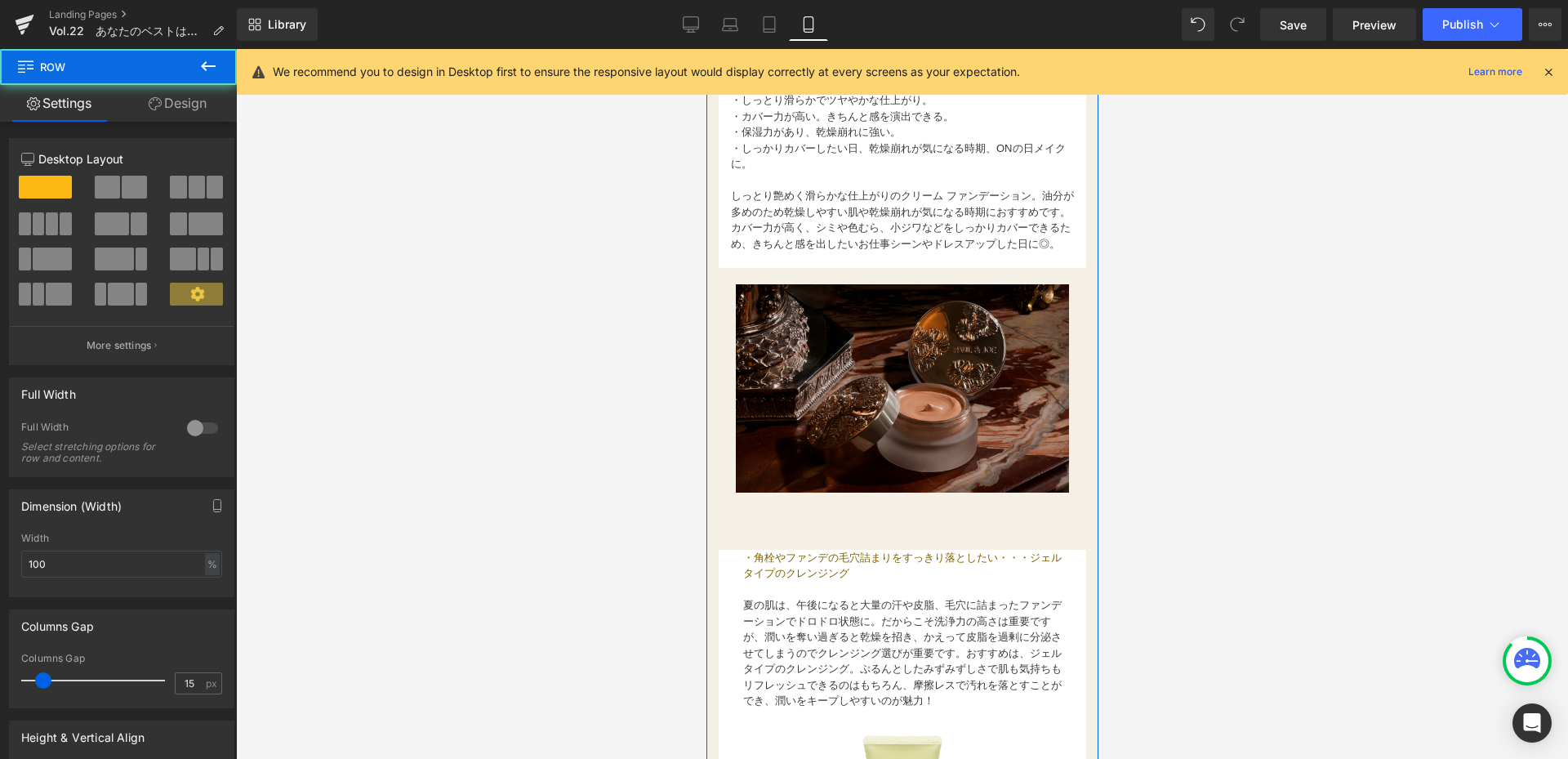
click at [829, 430] on img at bounding box center [901, 388] width 334 height 208
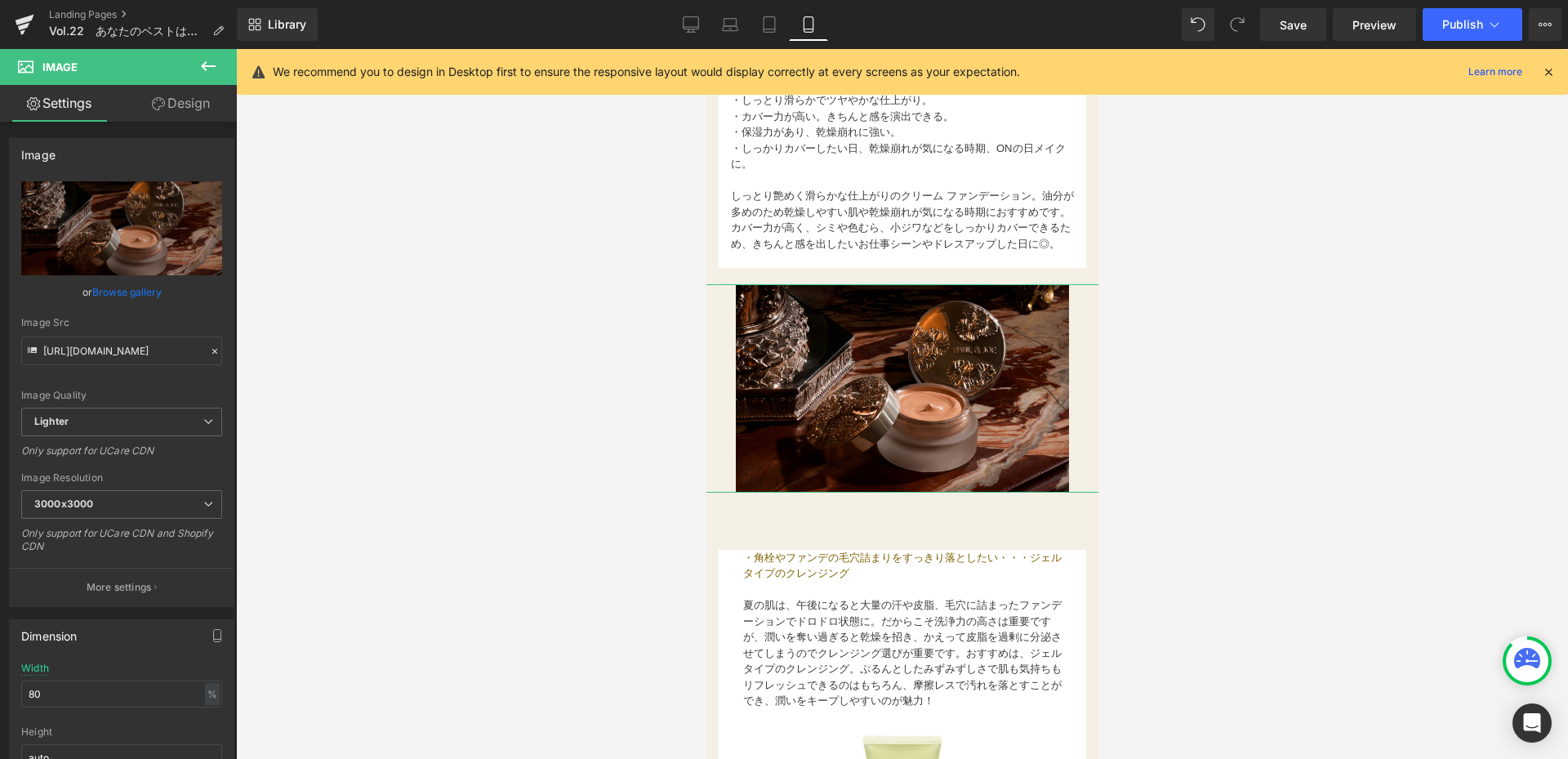
click at [182, 106] on link "Design" at bounding box center [181, 103] width 118 height 37
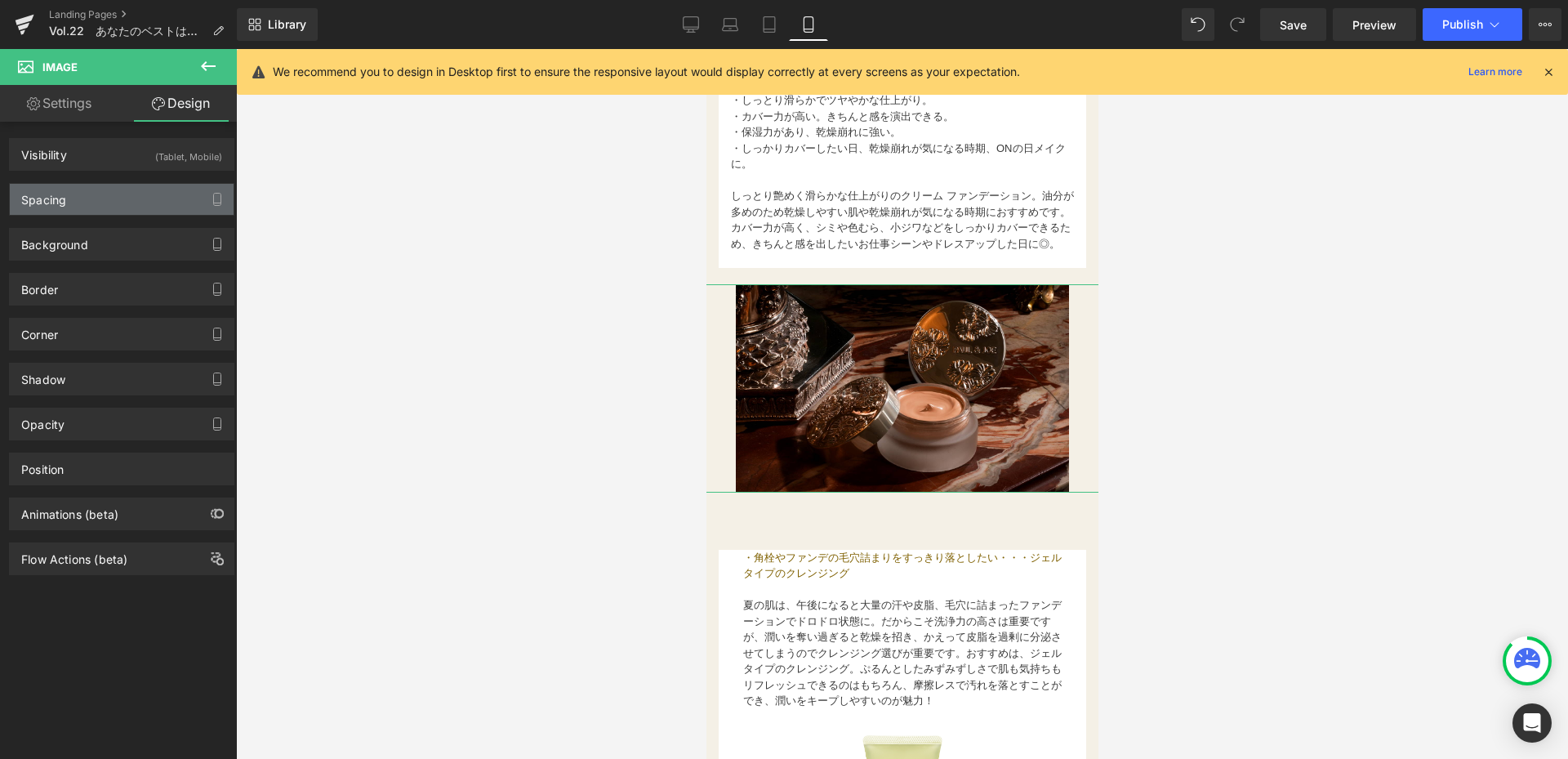
click at [129, 192] on div "Spacing" at bounding box center [121, 199] width 223 height 31
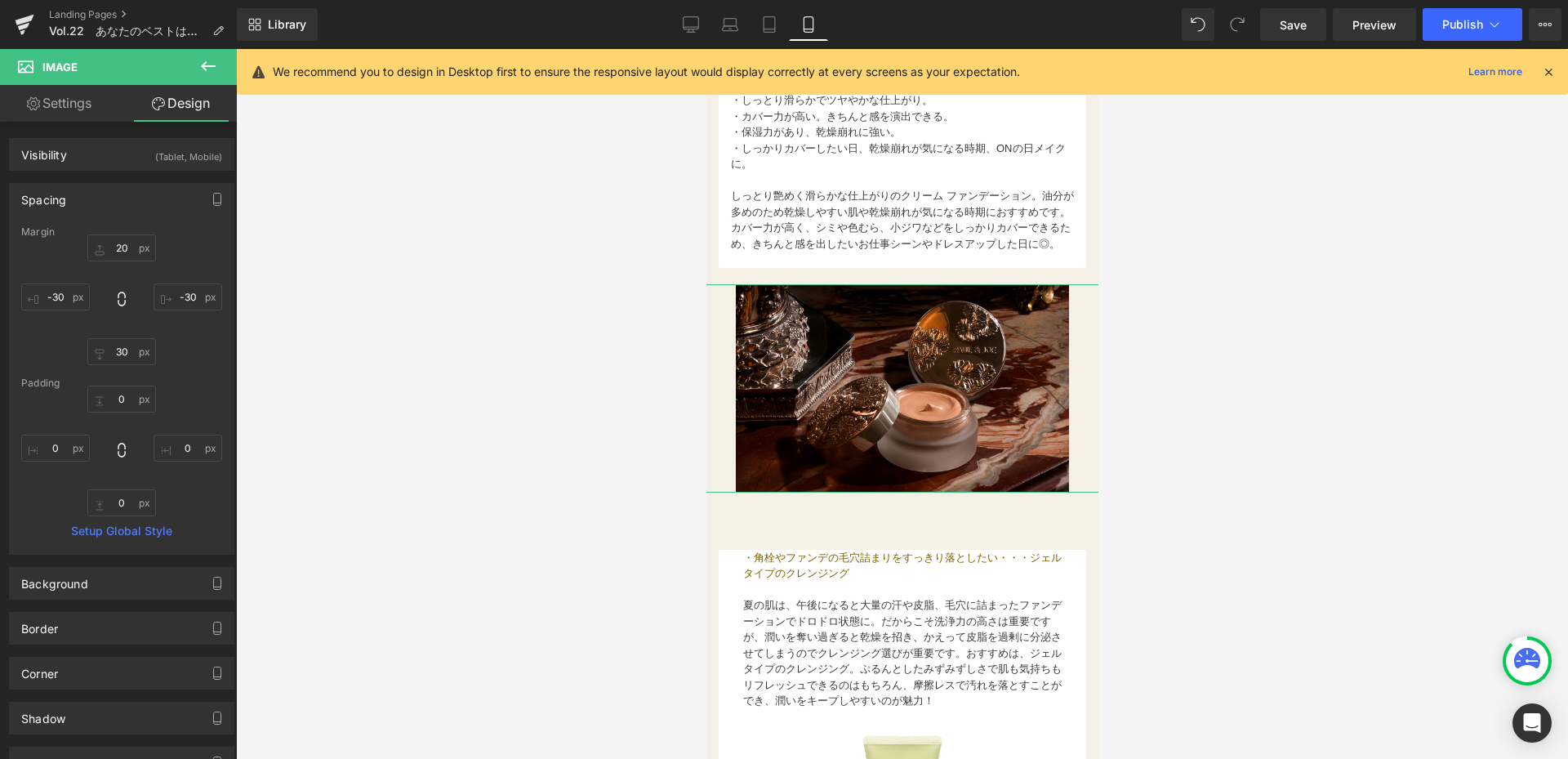
type input "20"
type input "-30"
type input "30"
type input "-30"
type input "0"
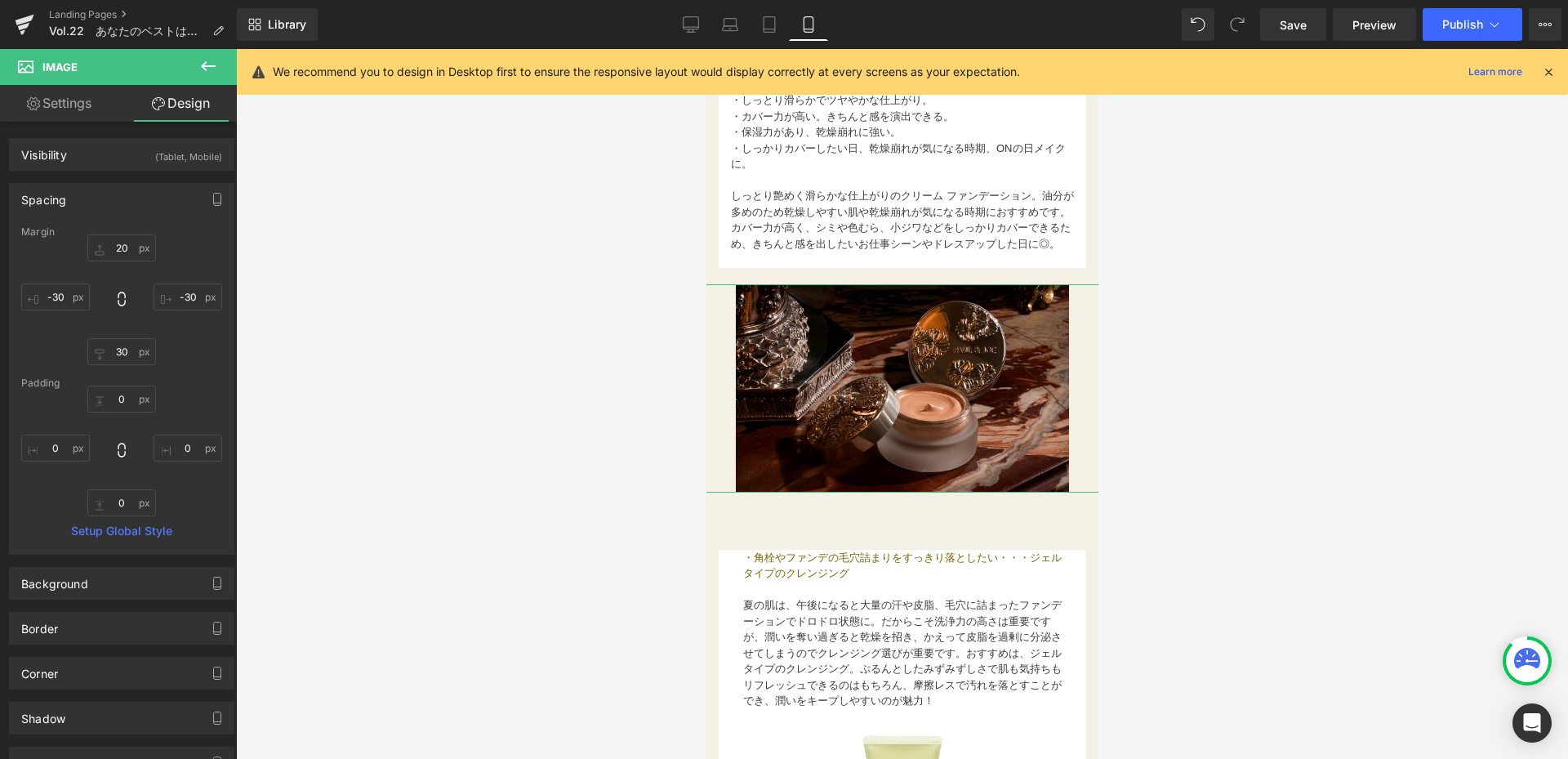
type input "0"
click at [127, 245] on input "20" at bounding box center [121, 248] width 69 height 27
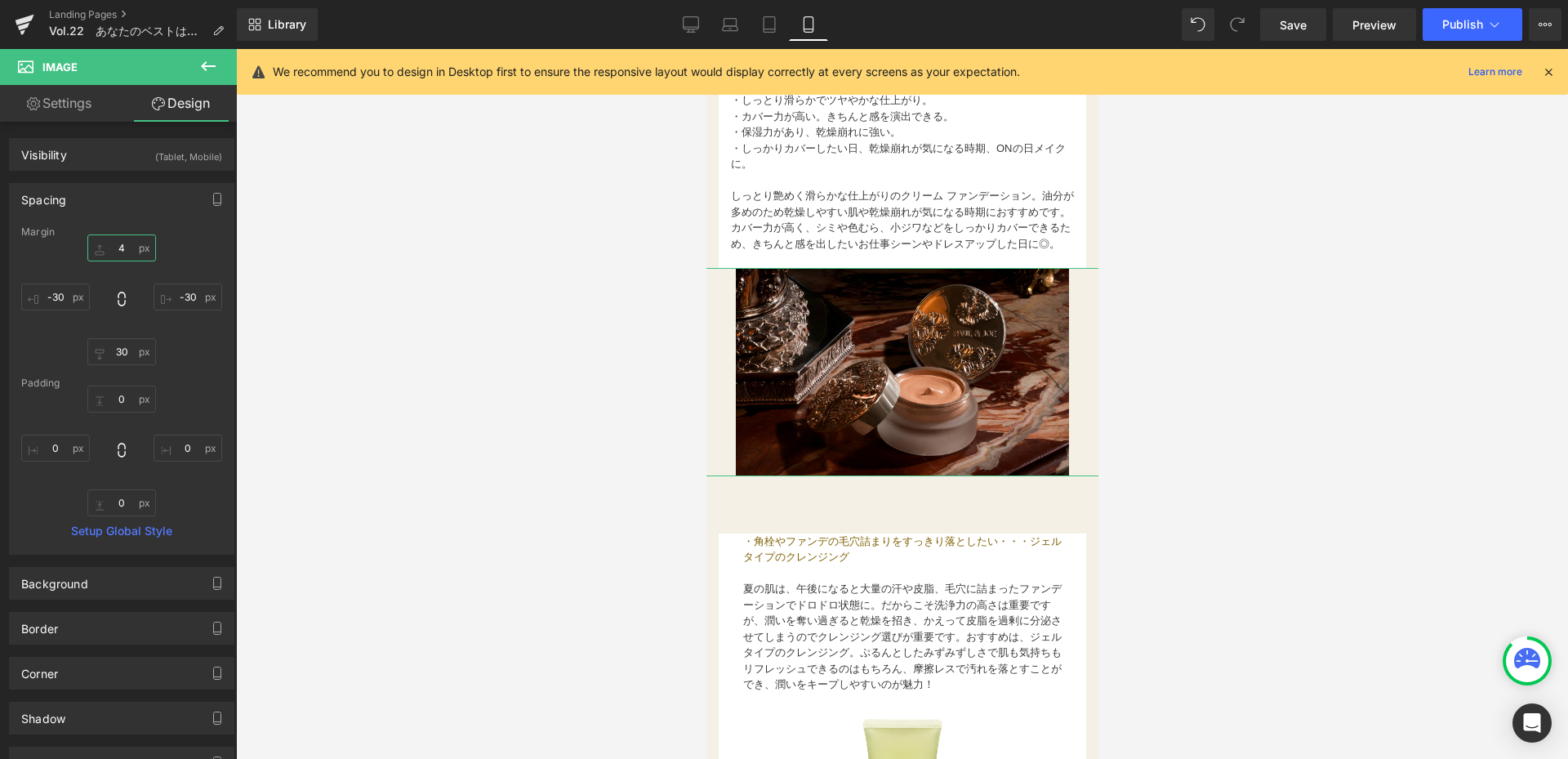
type input "40"
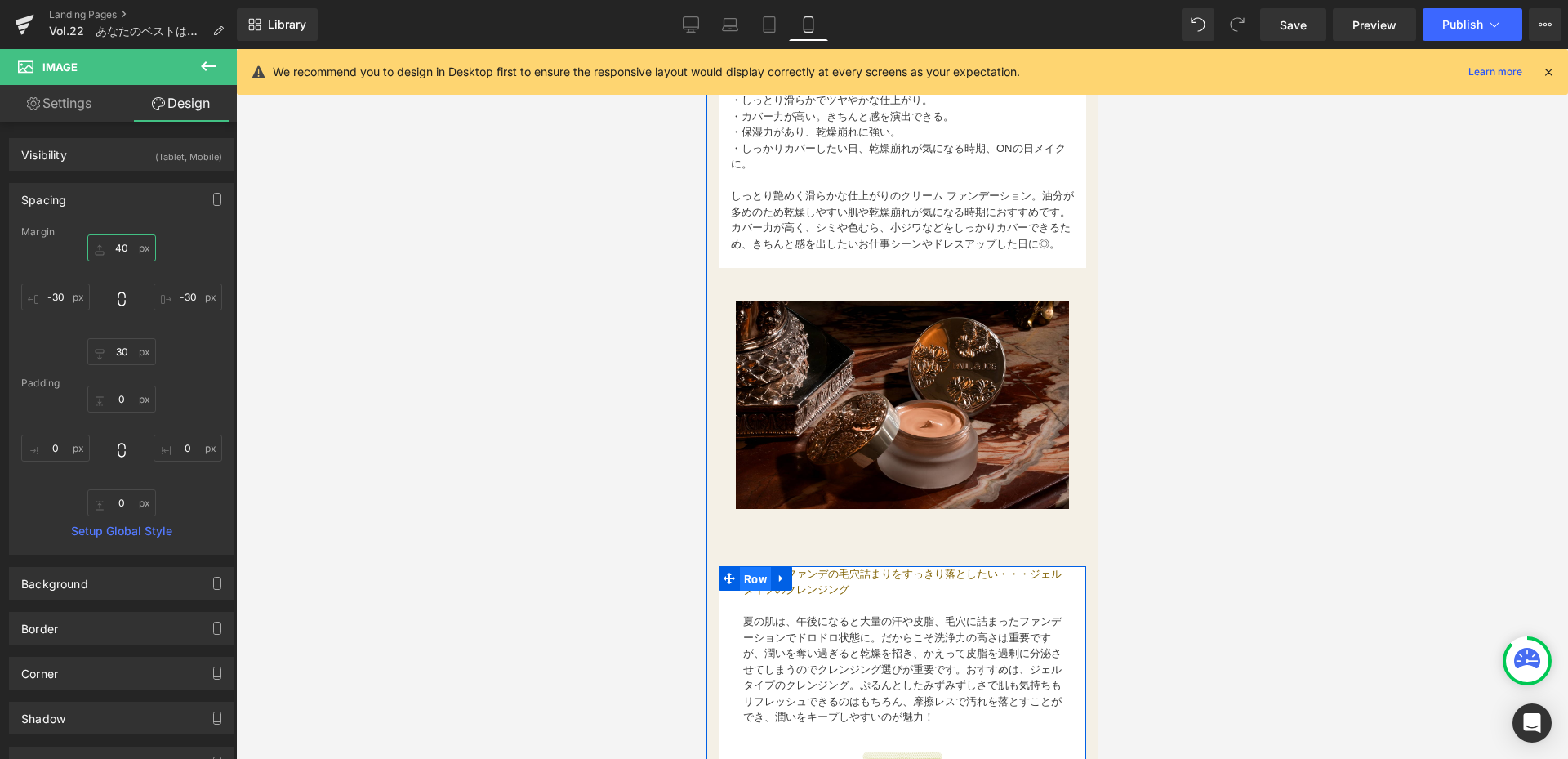
drag, startPoint x: 754, startPoint y: 585, endPoint x: 1342, endPoint y: 516, distance: 592.0
click at [754, 585] on span "Row" at bounding box center [754, 578] width 31 height 24
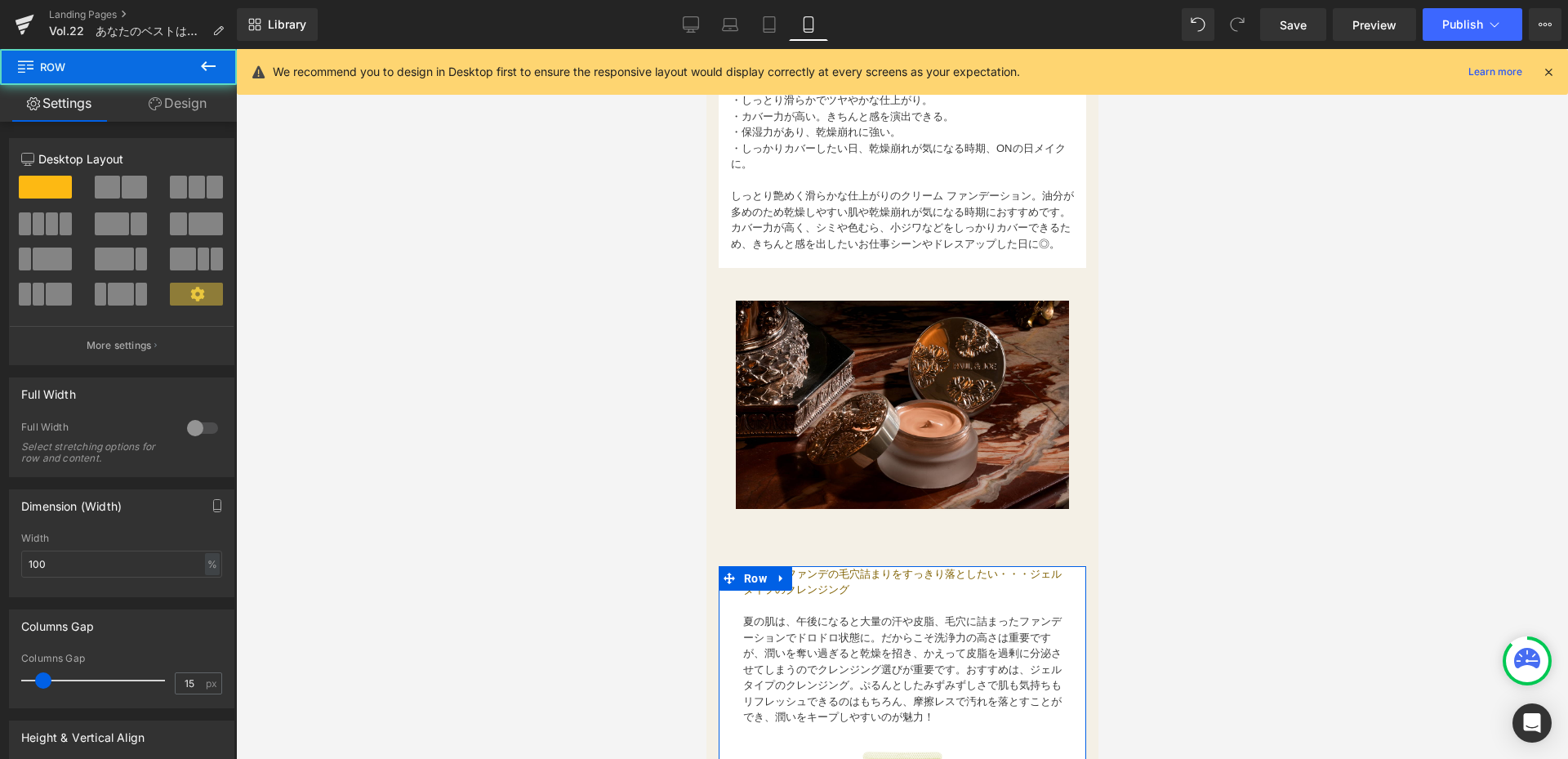
click at [204, 110] on link "Design" at bounding box center [177, 103] width 118 height 37
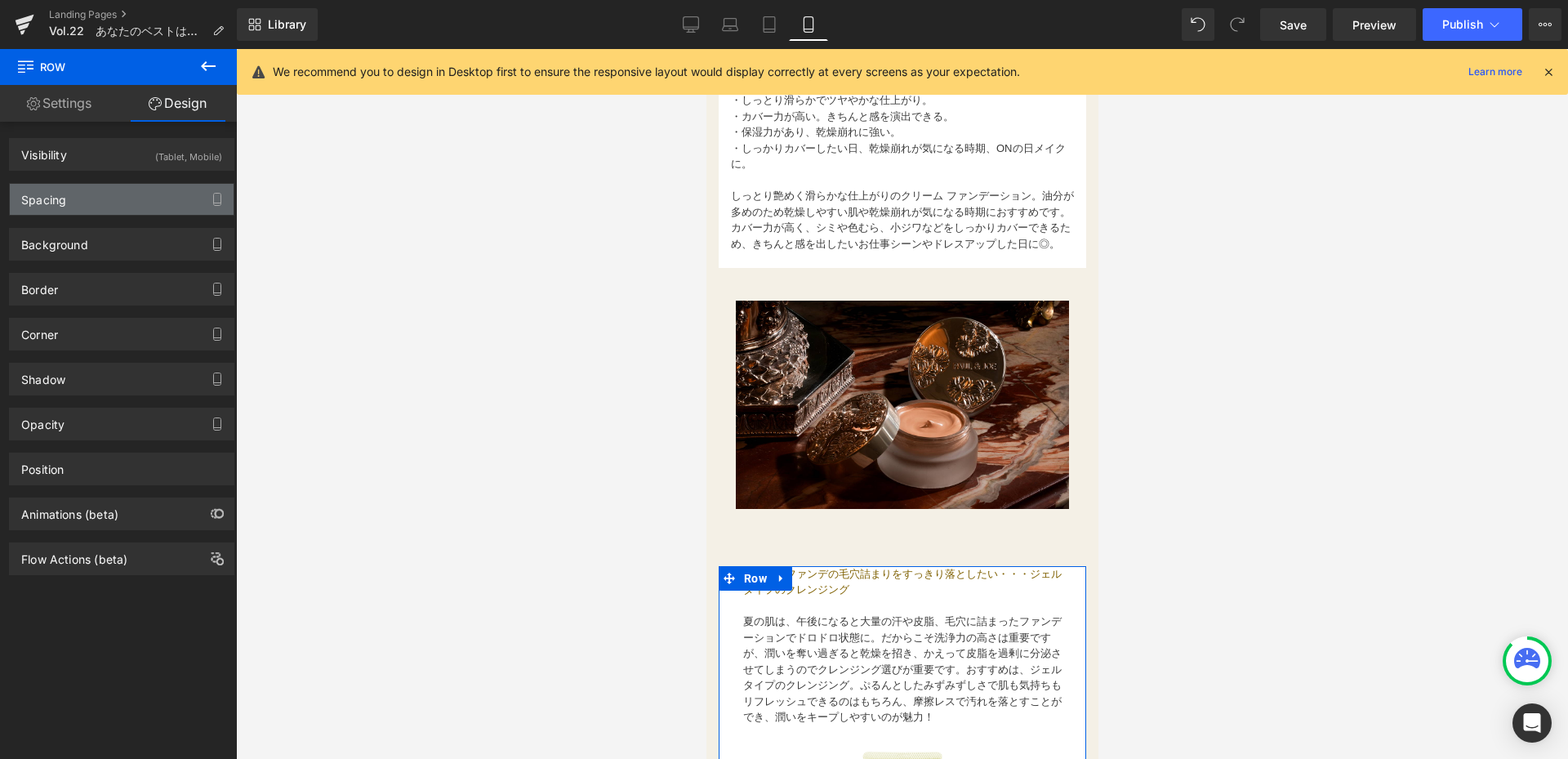
type input "40"
type input "0"
type input "20"
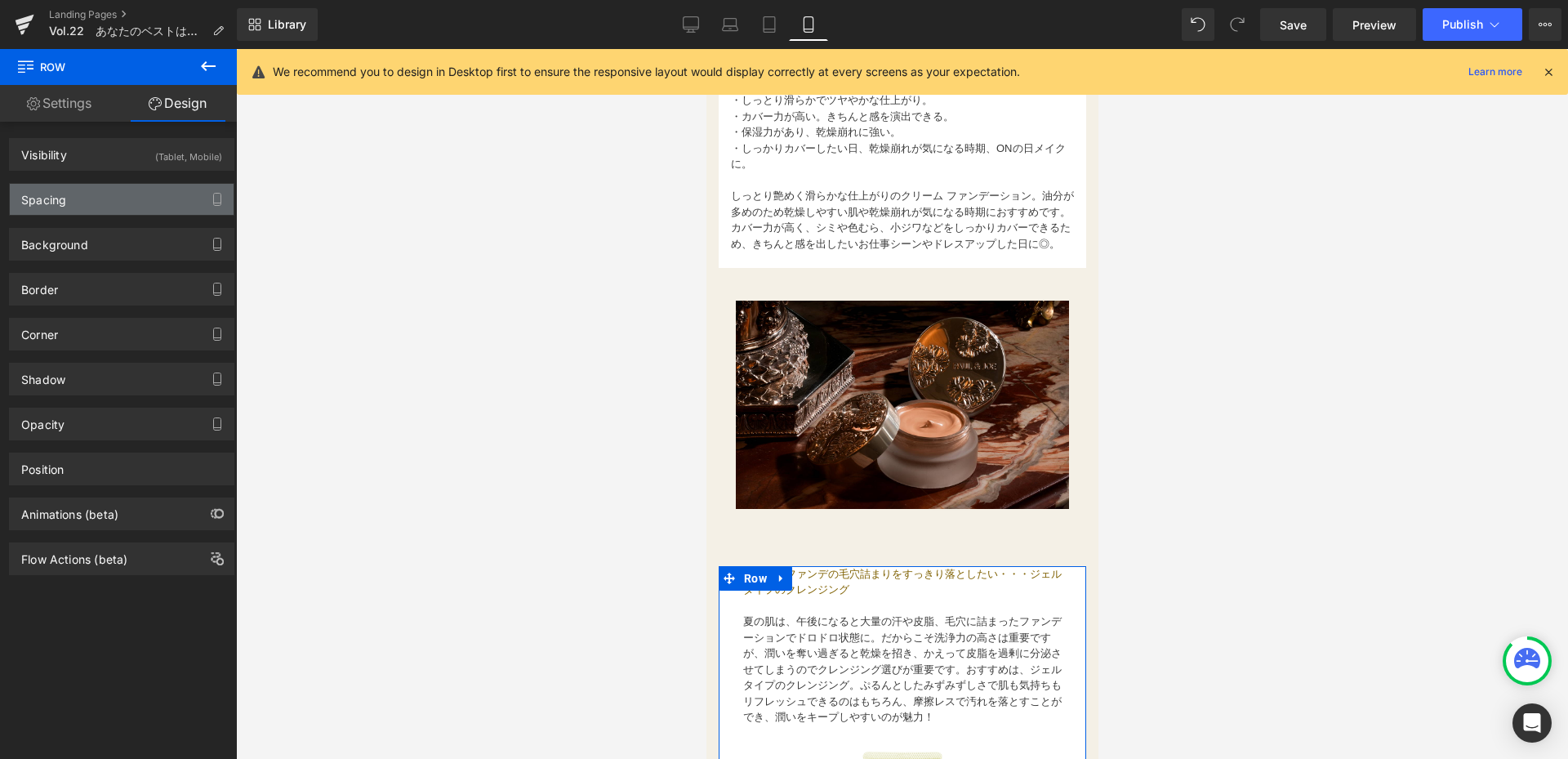
type input "0"
click at [147, 209] on div "Spacing" at bounding box center [121, 199] width 223 height 31
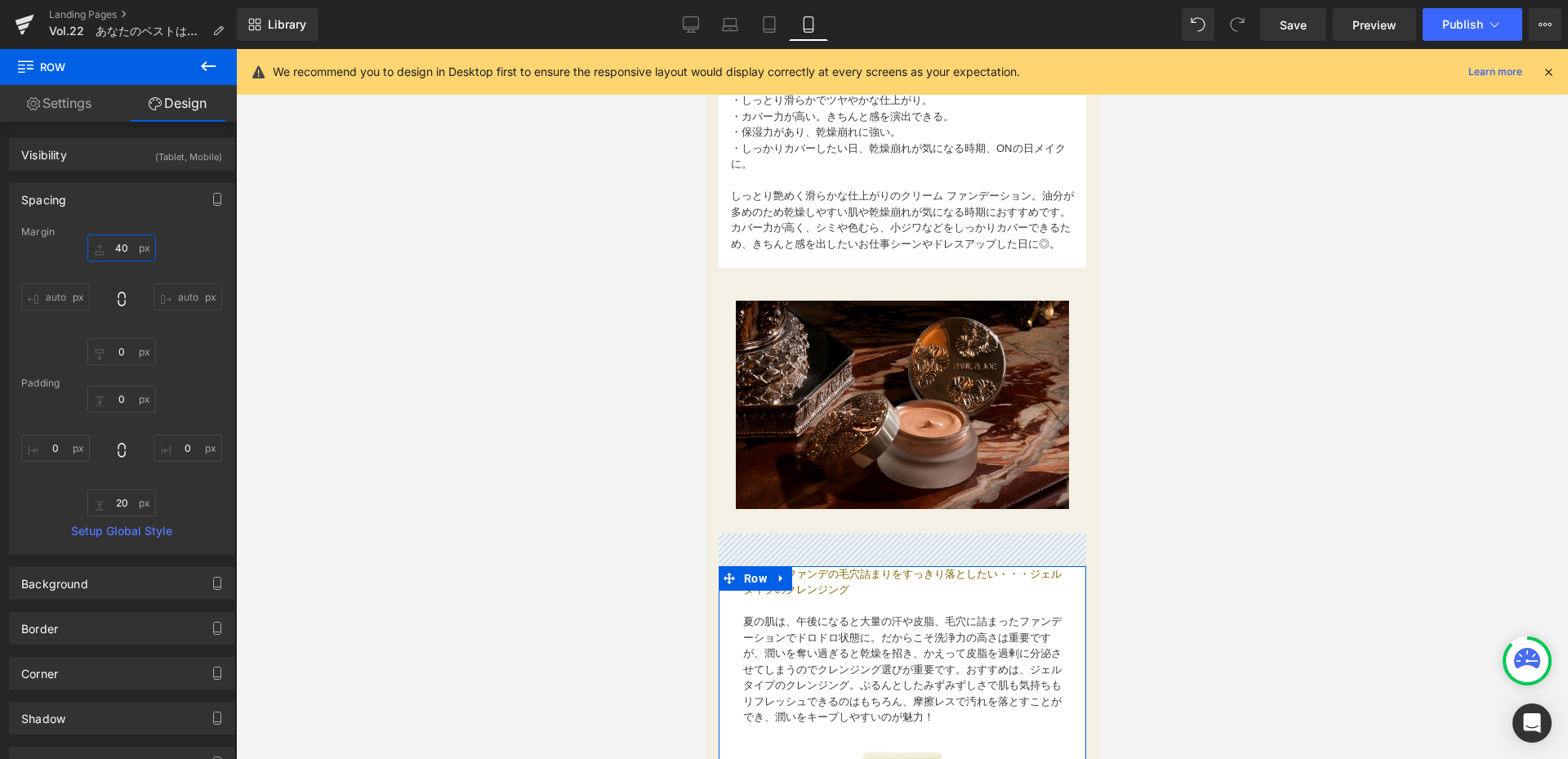
click at [127, 249] on input "40" at bounding box center [121, 248] width 69 height 27
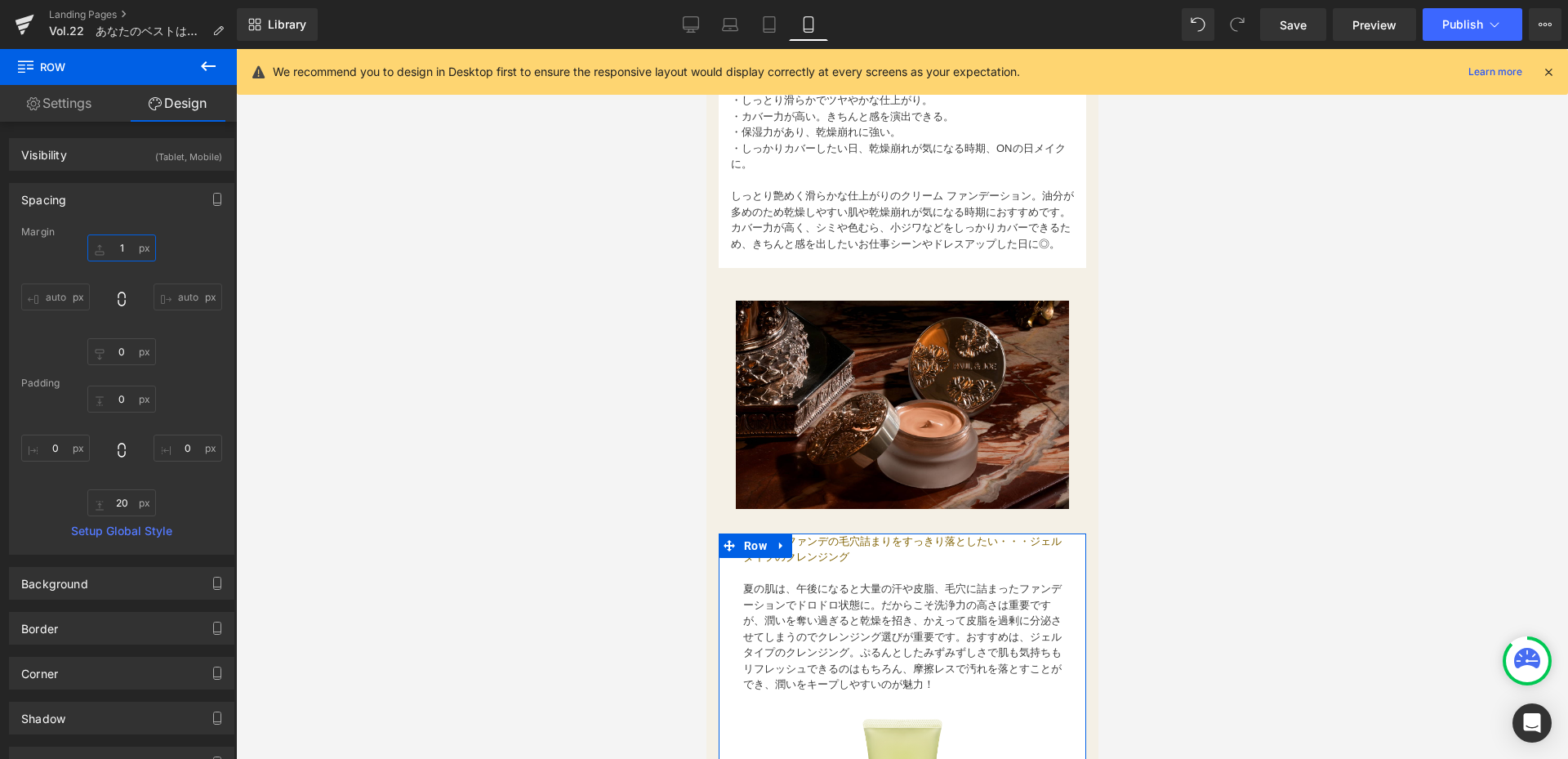
type input "10"
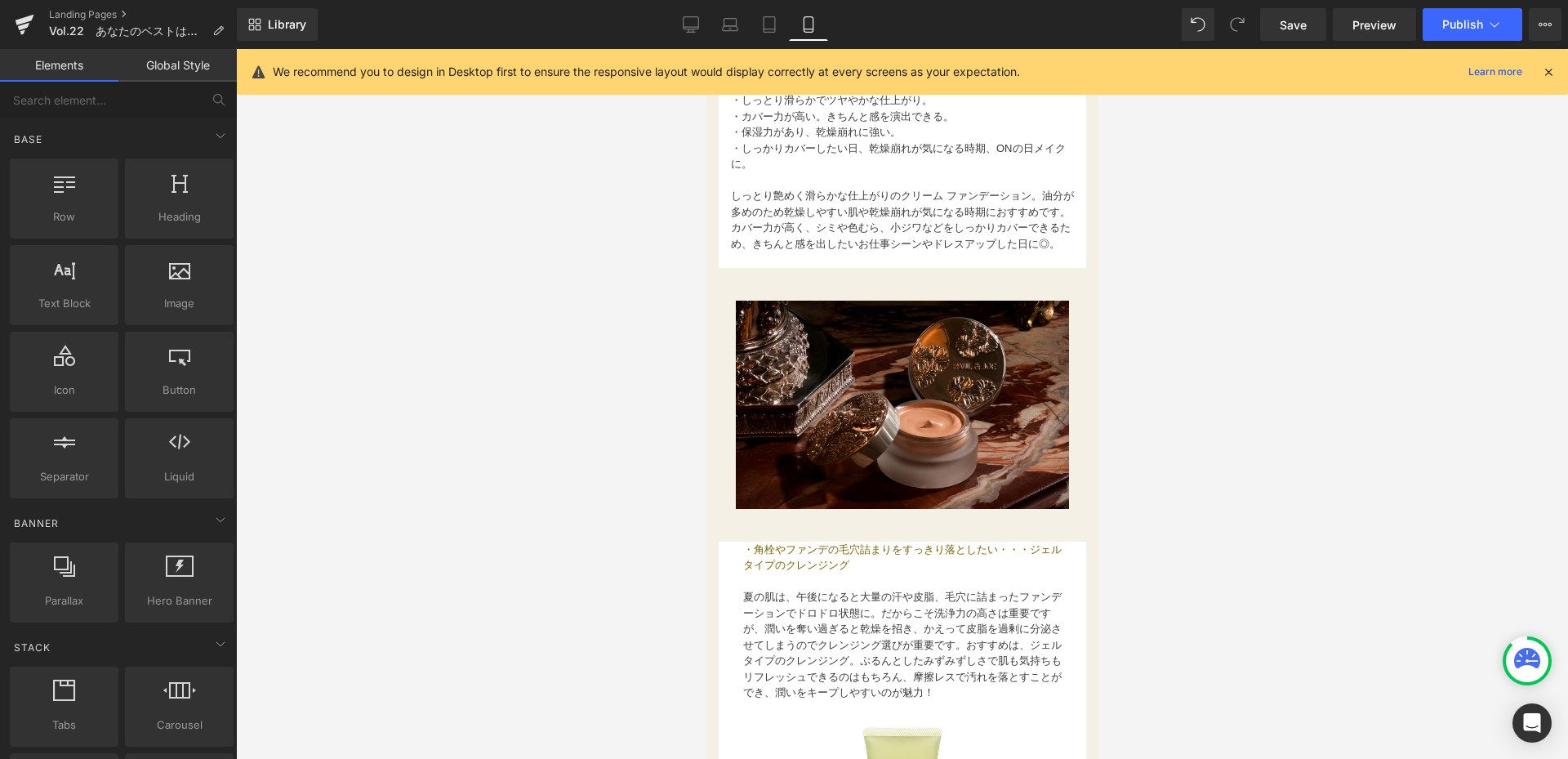
click at [424, 396] on div at bounding box center [902, 404] width 1332 height 710
click at [690, 17] on icon at bounding box center [691, 23] width 15 height 13
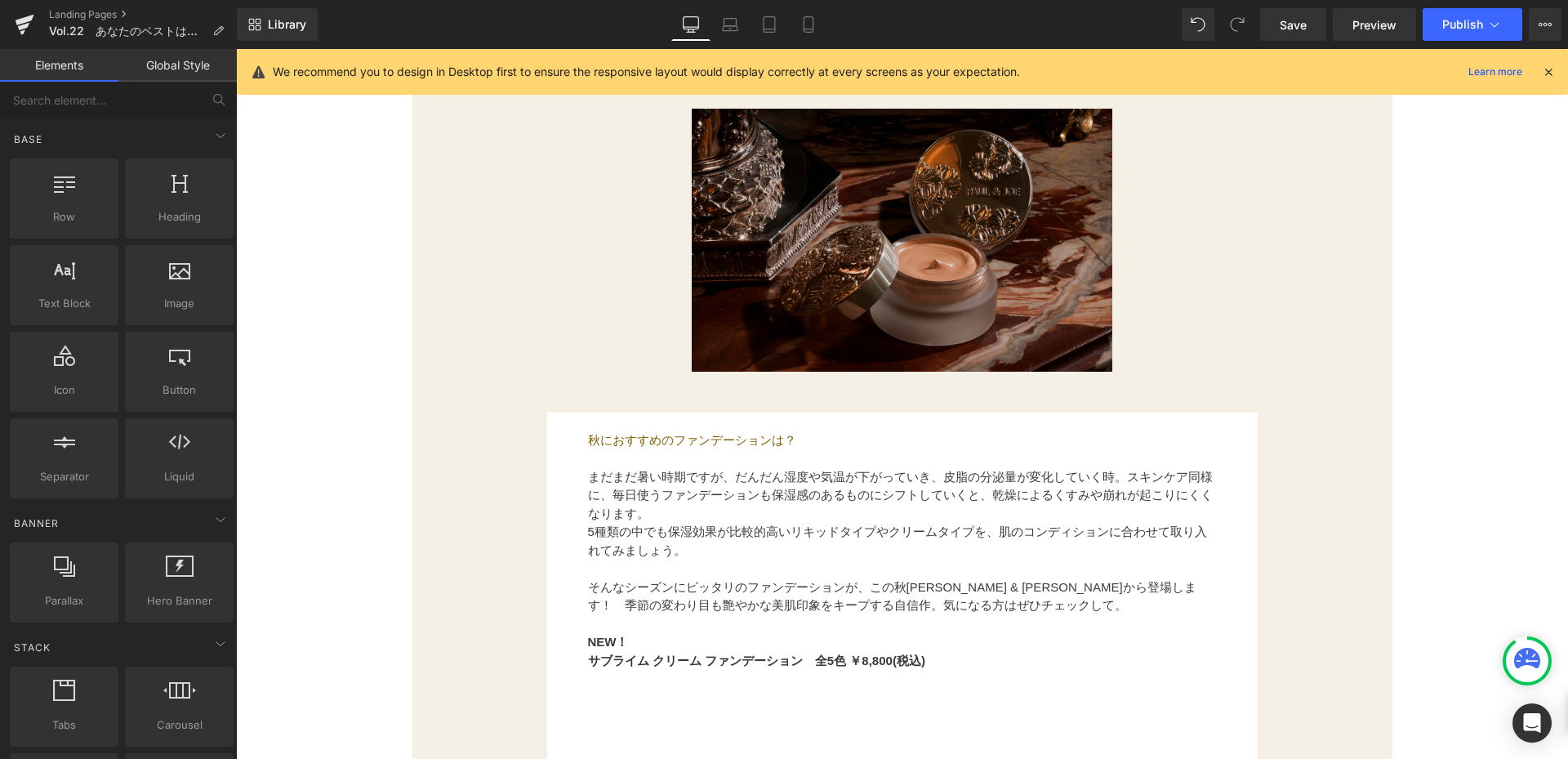
scroll to position [1937, 0]
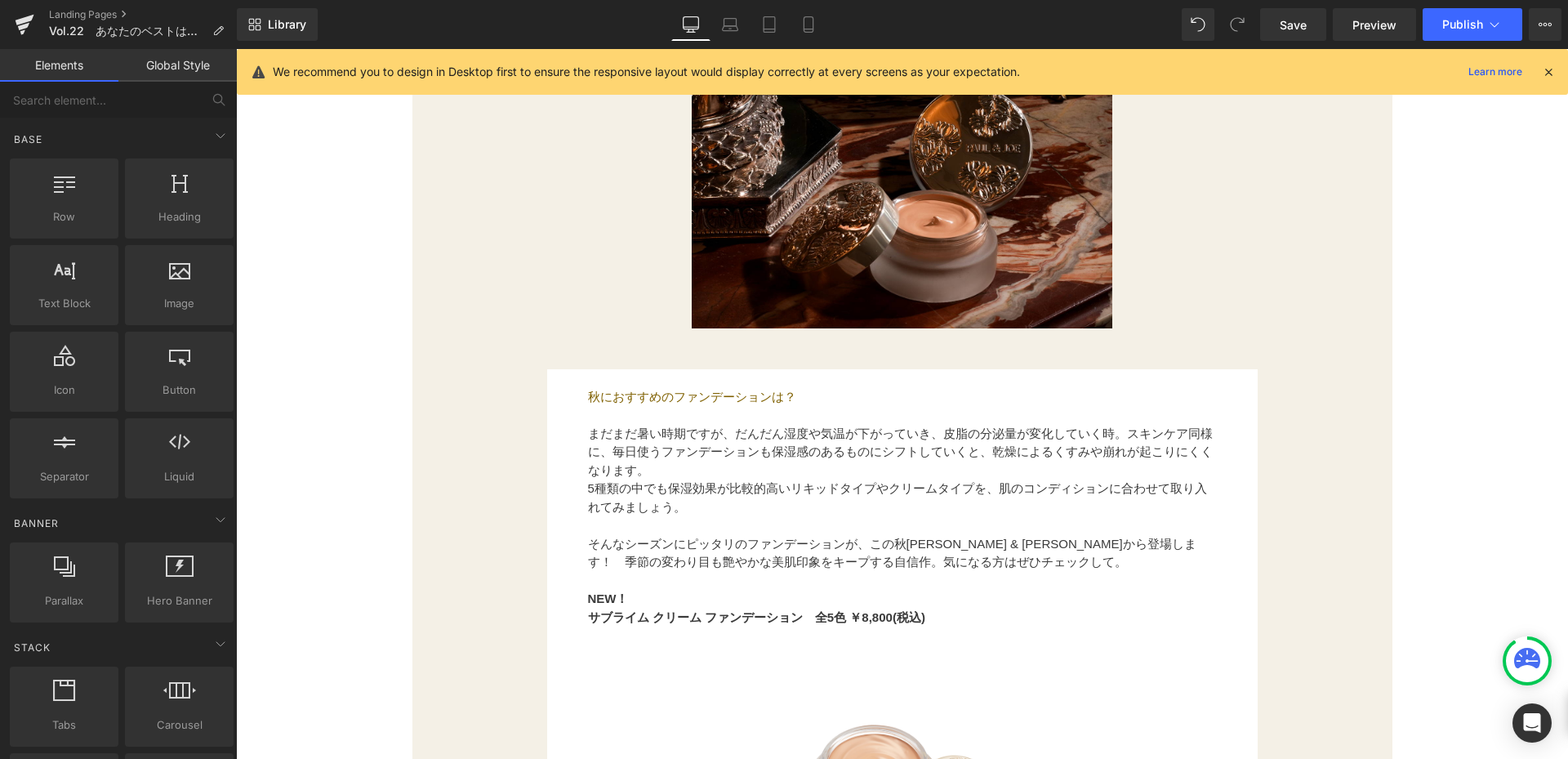
drag, startPoint x: 579, startPoint y: 402, endPoint x: 593, endPoint y: 395, distance: 15.7
click at [579, 402] on div "秋におすすめのファンデーションは？ まだまだ暑い時期ですが、だんだん湿度や気温が下がっていき、皮脂の分泌量が変化していく時。スキンケア同様に、毎日使うファンデ…" at bounding box center [902, 508] width 711 height 277
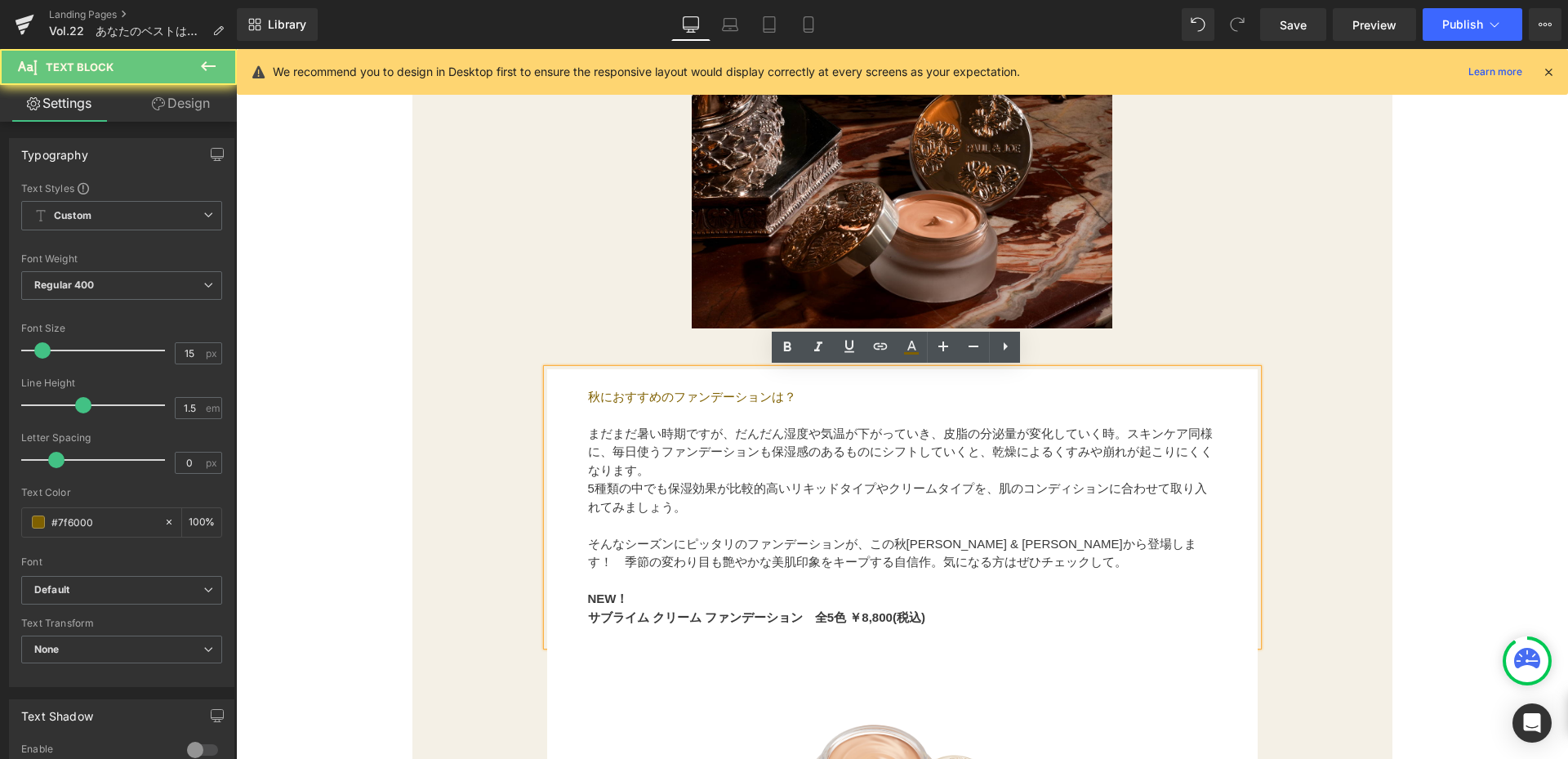
click at [596, 394] on p "秋におすすめのファンデーションは？" at bounding box center [902, 396] width 628 height 18
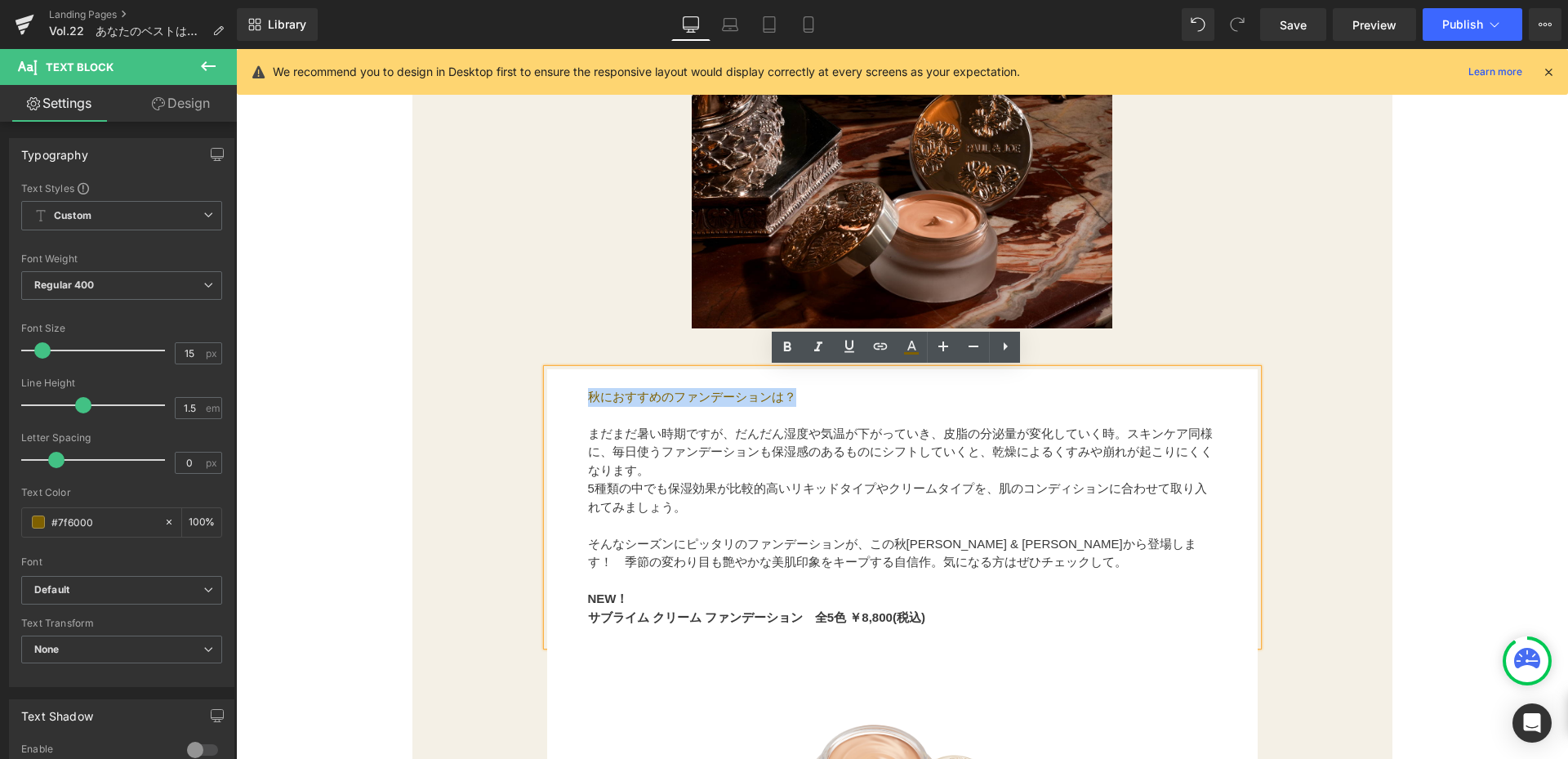
drag, startPoint x: 576, startPoint y: 395, endPoint x: 816, endPoint y: 401, distance: 240.1
click at [816, 401] on div "秋におすすめのファンデーションは？ まだまだ暑い時期ですが、だんだん湿度や気温が下がっていき、皮脂の分泌量が変化していく時。スキンケア同様に、毎日使うファンデ…" at bounding box center [902, 508] width 711 height 277
copy p "秋におすすめのファンデーションは？"
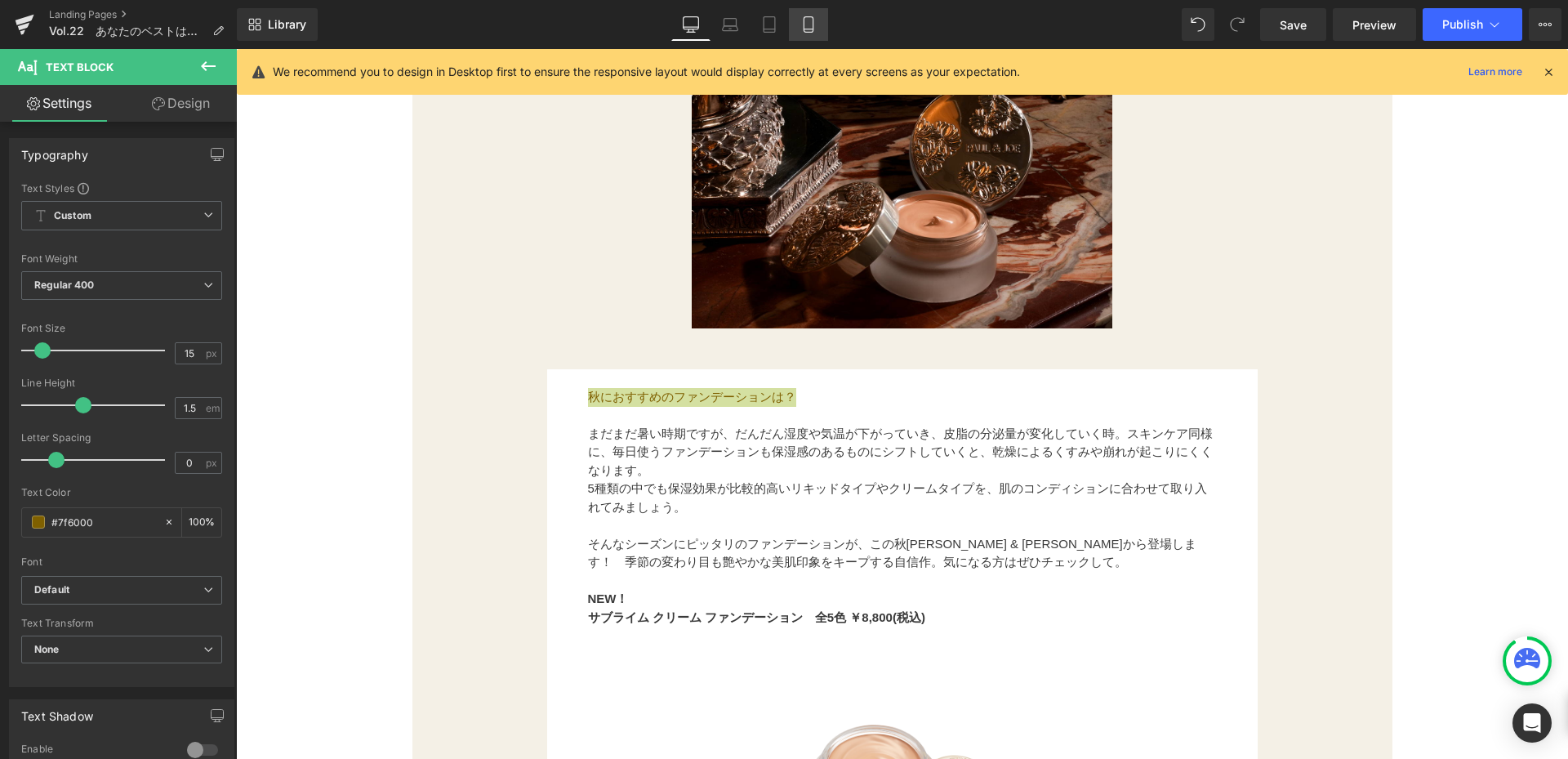
click at [802, 15] on link "Mobile" at bounding box center [808, 24] width 40 height 33
type input "100"
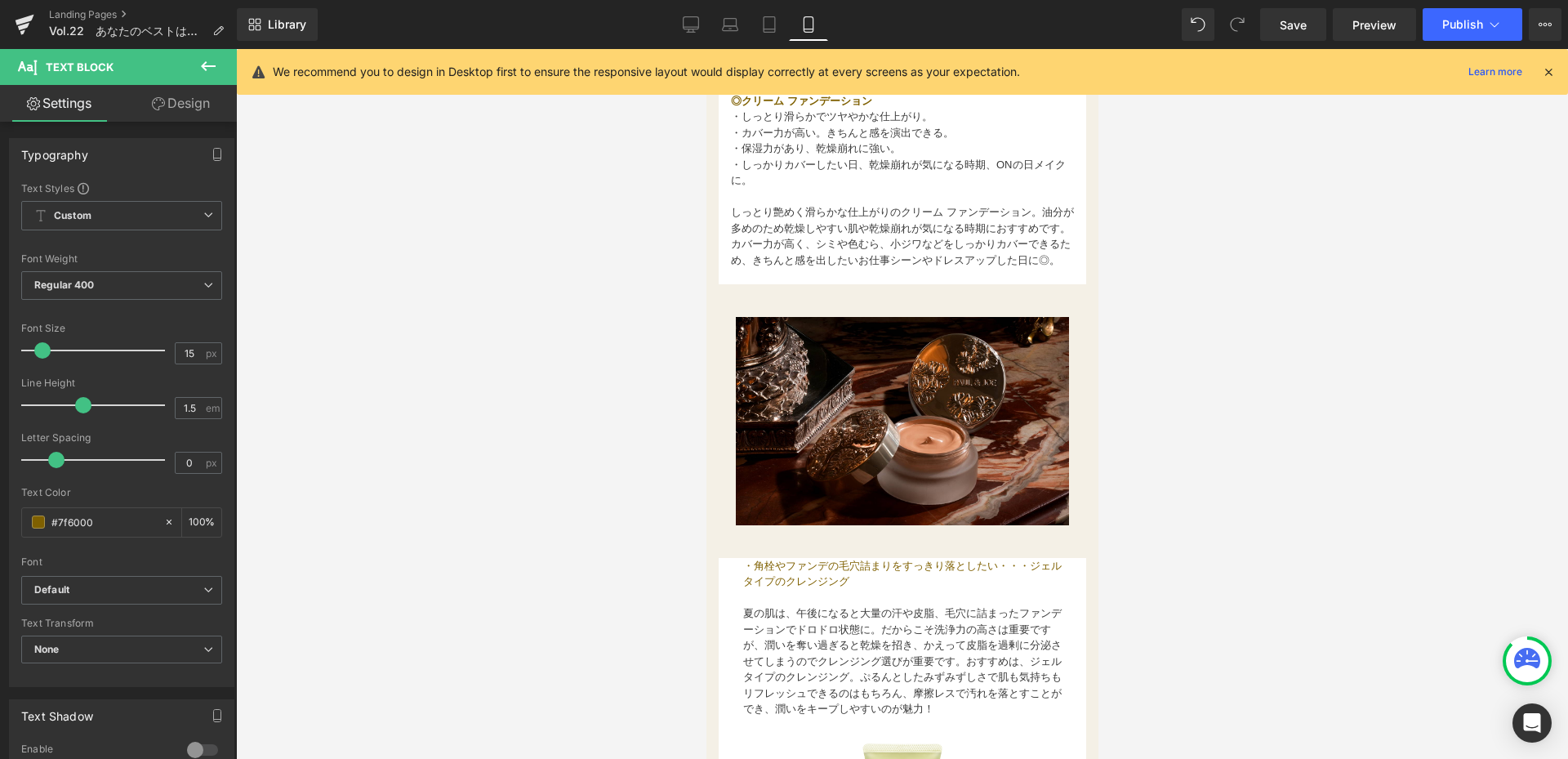
scroll to position [1715, 0]
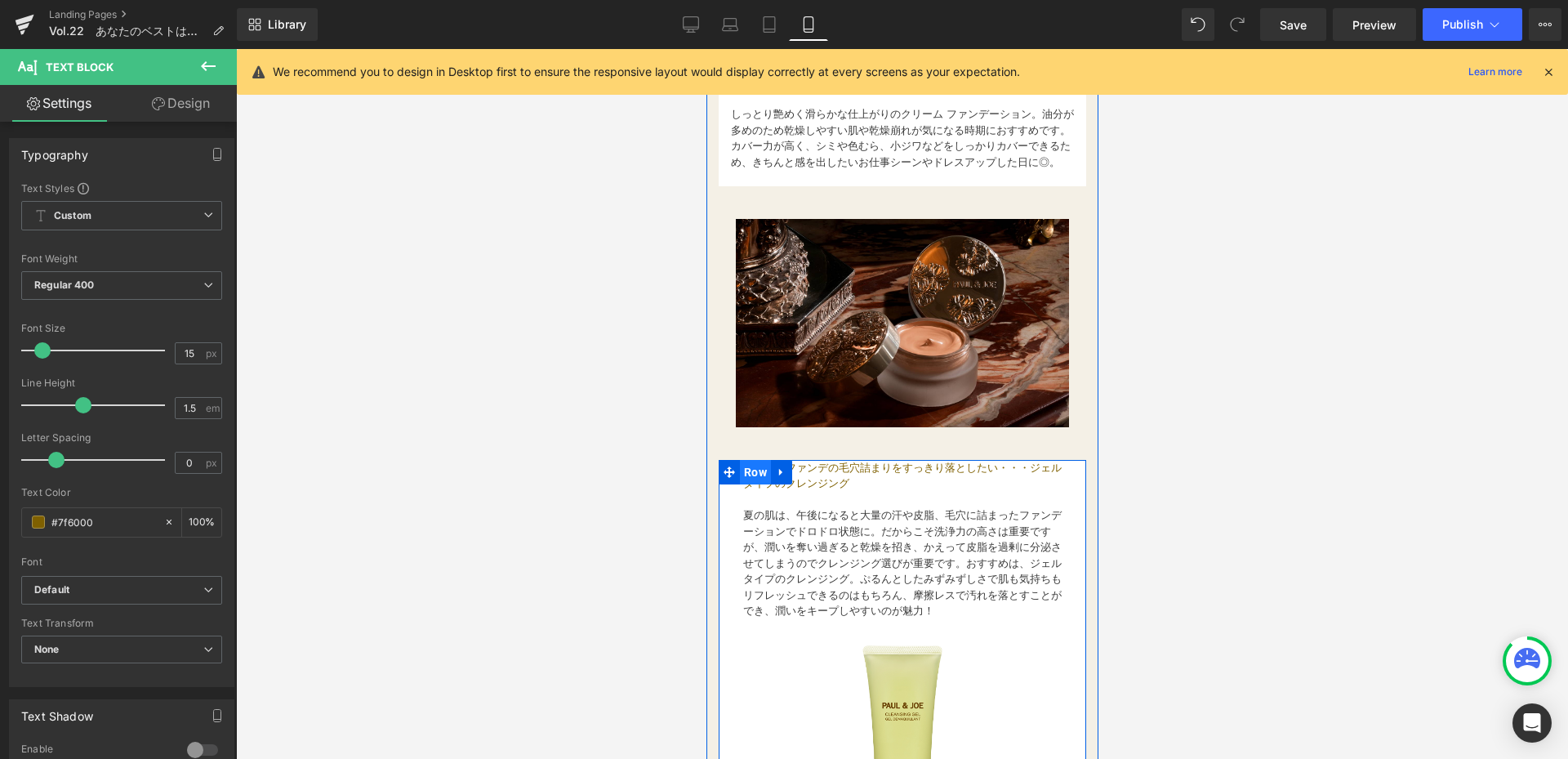
click at [748, 477] on span "Row" at bounding box center [754, 472] width 31 height 24
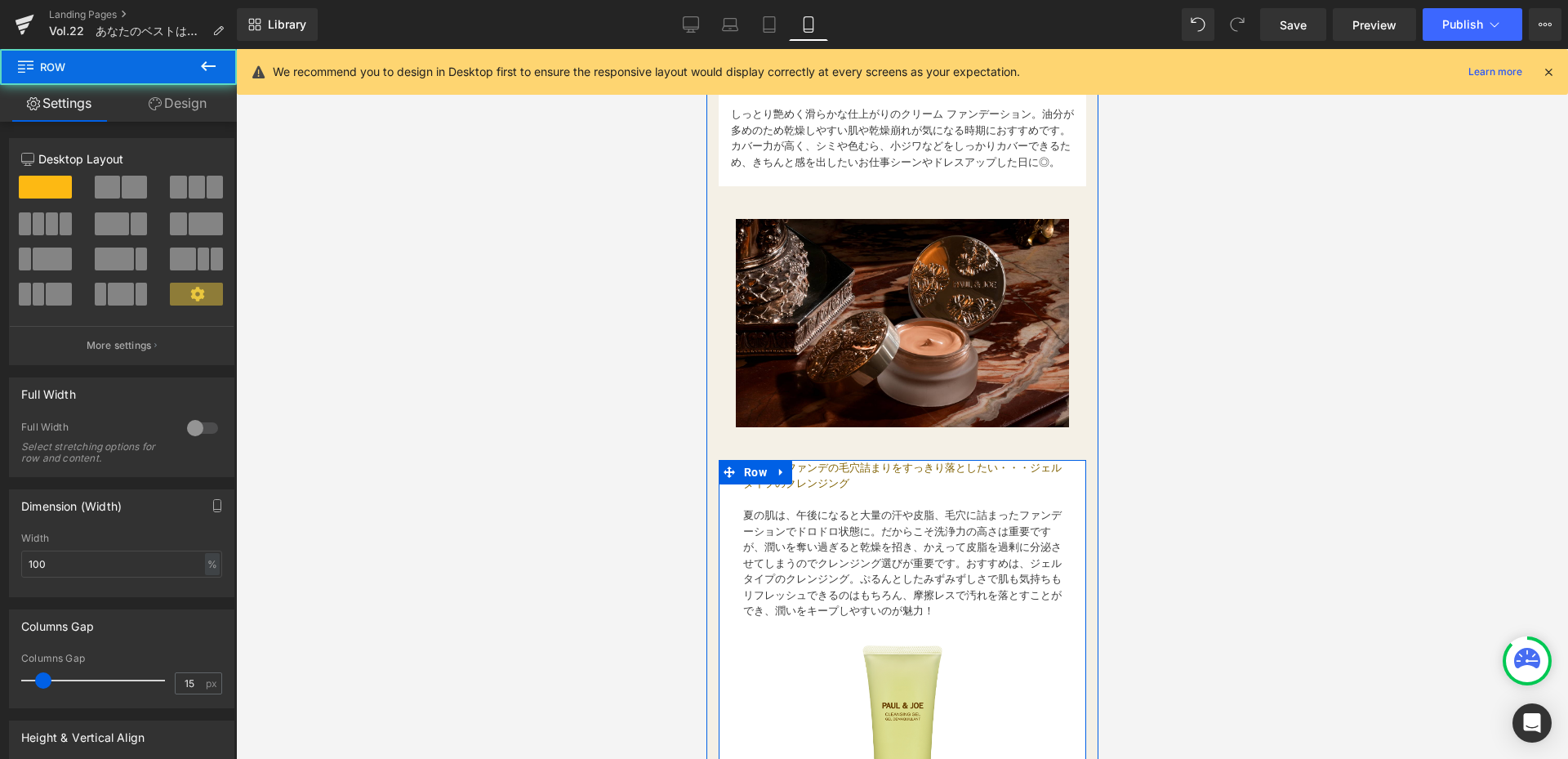
click at [841, 513] on font "夏の肌は、午後になると大量の汗や皮脂、毛穴に詰まったファンデーションでドロドロ状態に。だからこそ洗浄力の高さは重要ですが、潤いを奪い過ぎると乾燥を招き、かえっ…" at bounding box center [901, 563] width 318 height 108
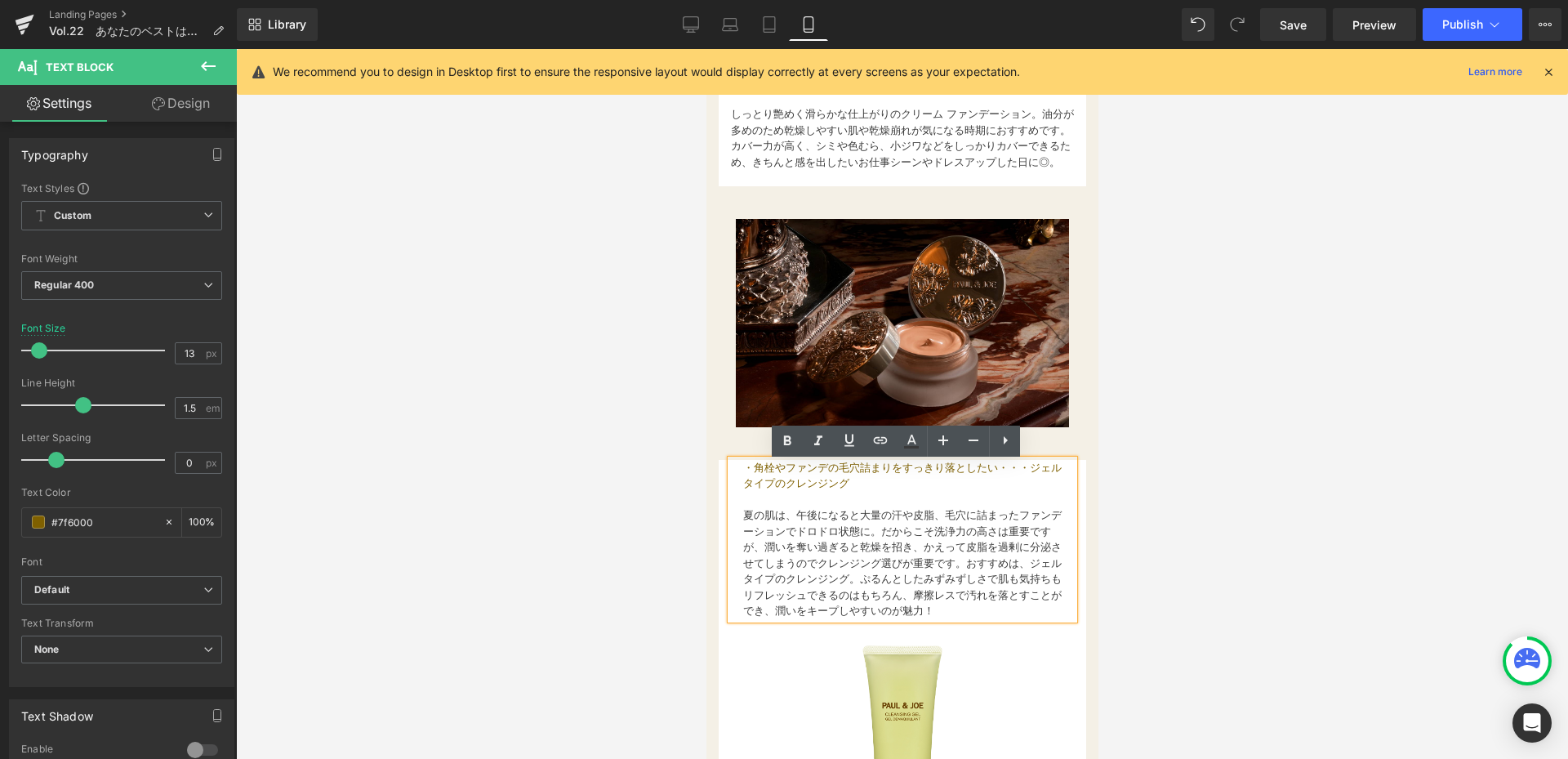
click at [742, 473] on span "・角栓やファンデの毛穴詰まりをすっきり落としたい・・・ジェルタイプのクレンジング" at bounding box center [901, 476] width 318 height 29
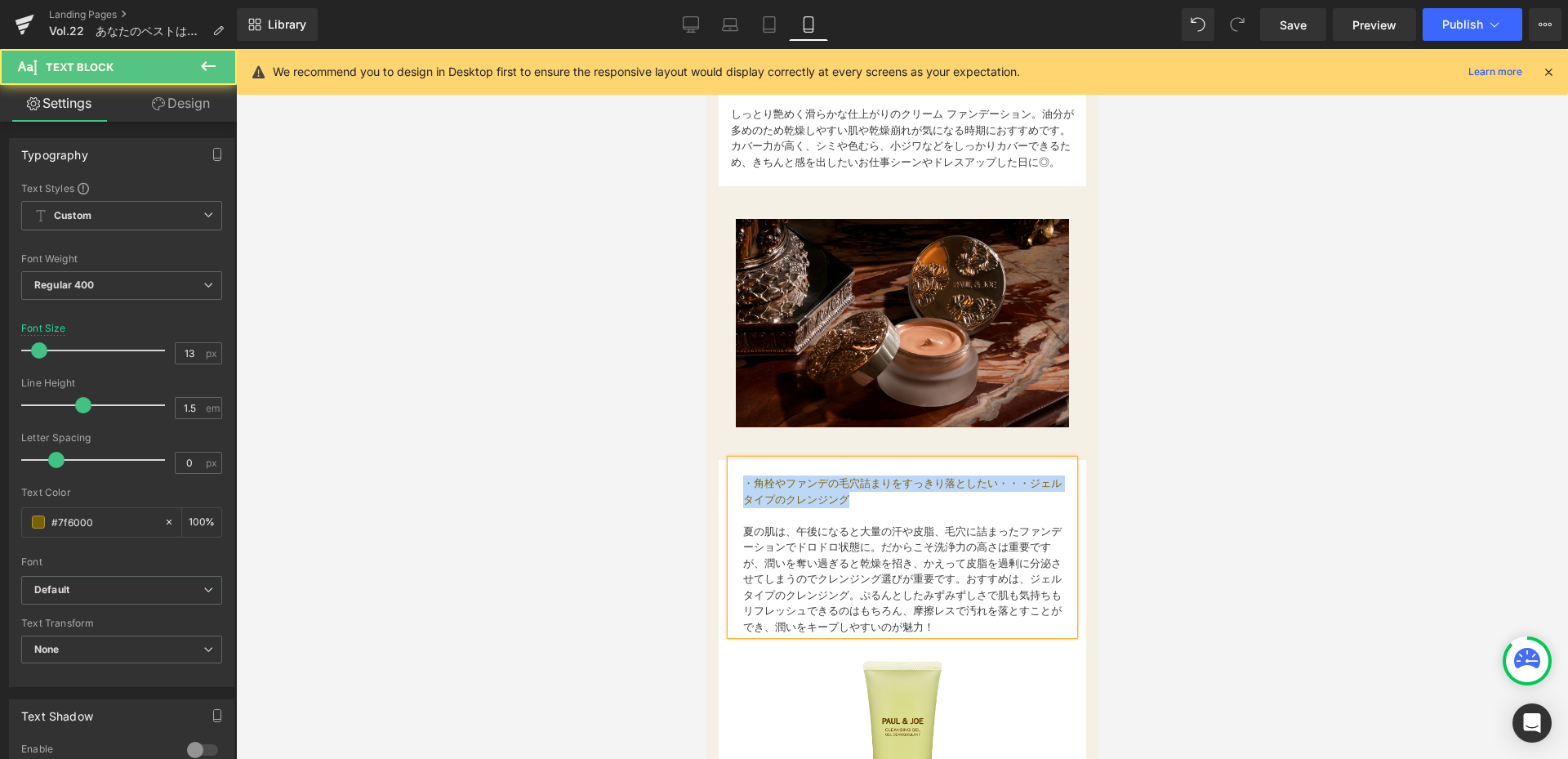
drag, startPoint x: 740, startPoint y: 487, endPoint x: 877, endPoint y: 503, distance: 137.9
click at [877, 503] on div "・角栓やファンデの毛穴詰まりをすっきり落としたい・・・ジェルタイプのクレンジング 夏の肌は、午後になると大量の汗や皮脂、毛穴に詰まったファンデーションでドロド…" at bounding box center [901, 548] width 343 height 176
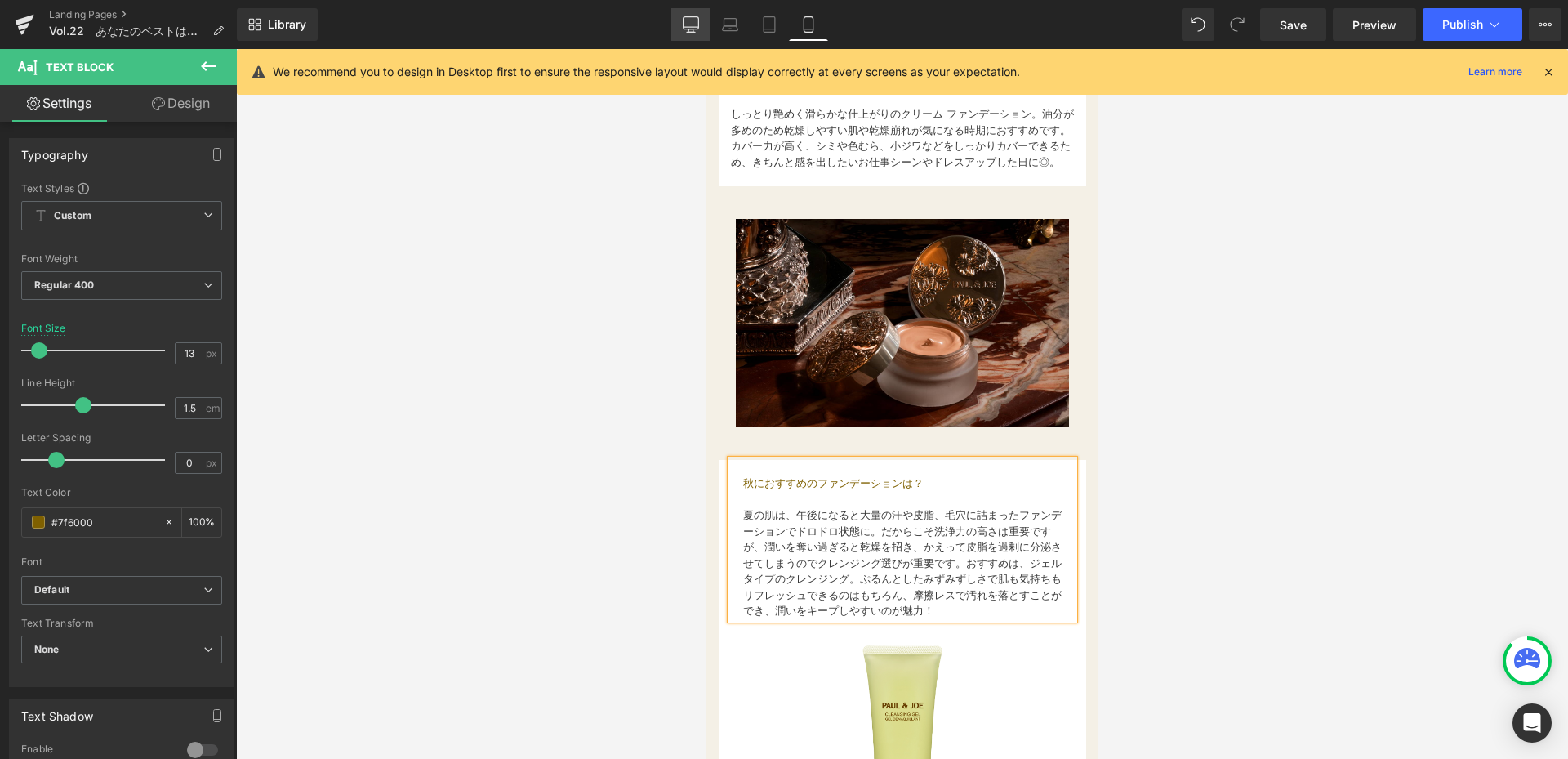
click at [699, 21] on icon at bounding box center [691, 23] width 15 height 13
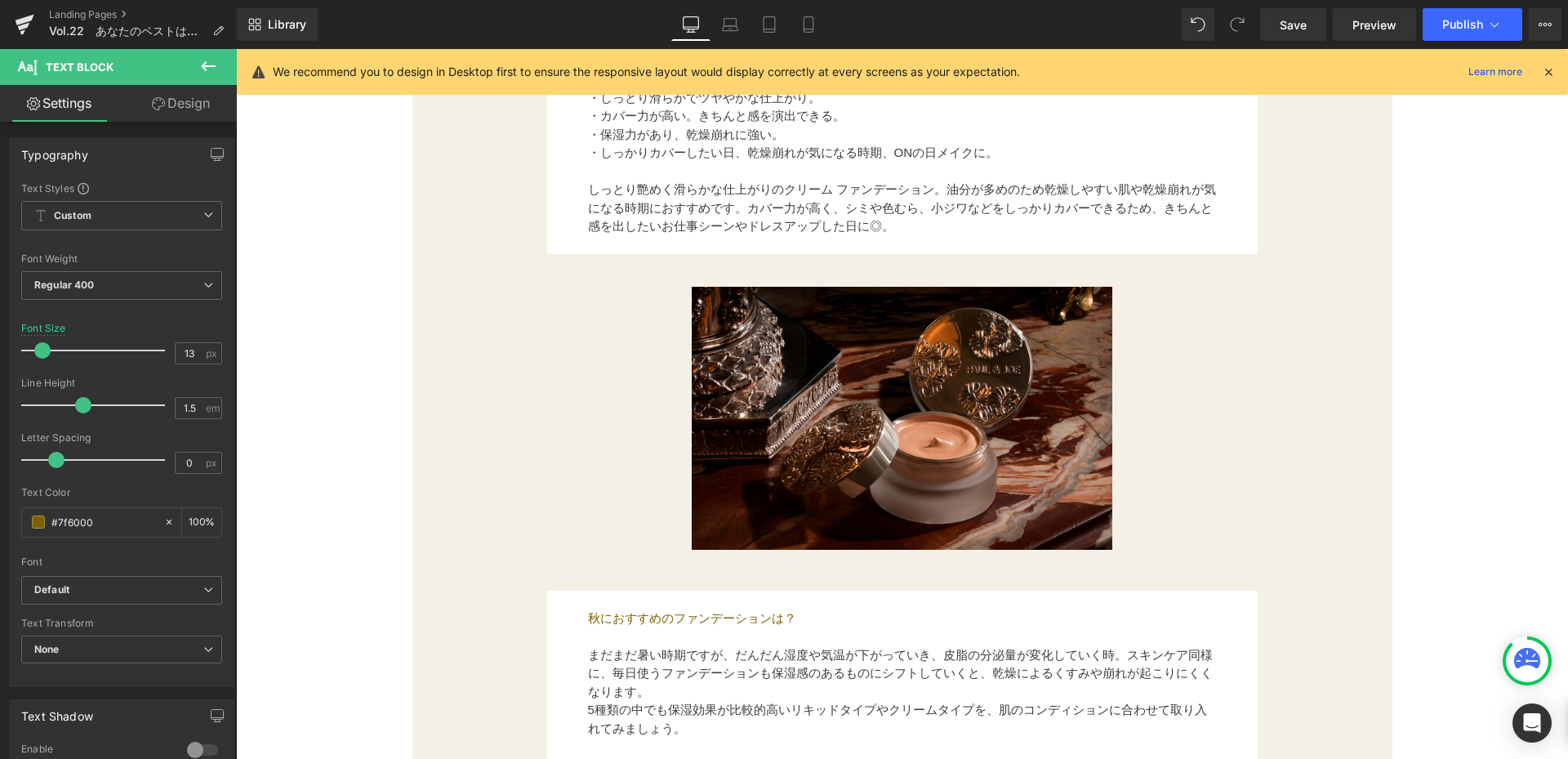
type input "15"
type input "100"
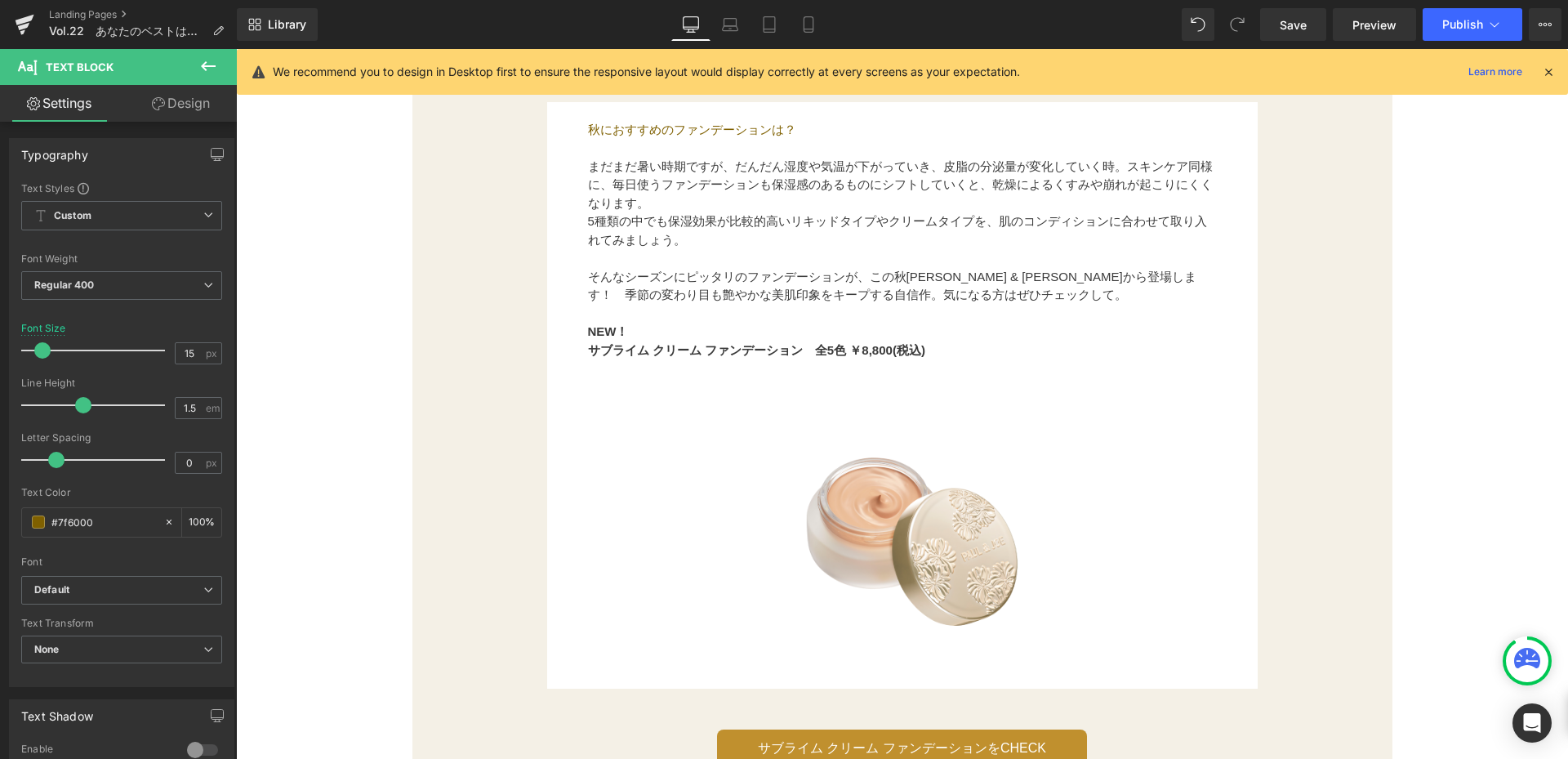
scroll to position [2042, 0]
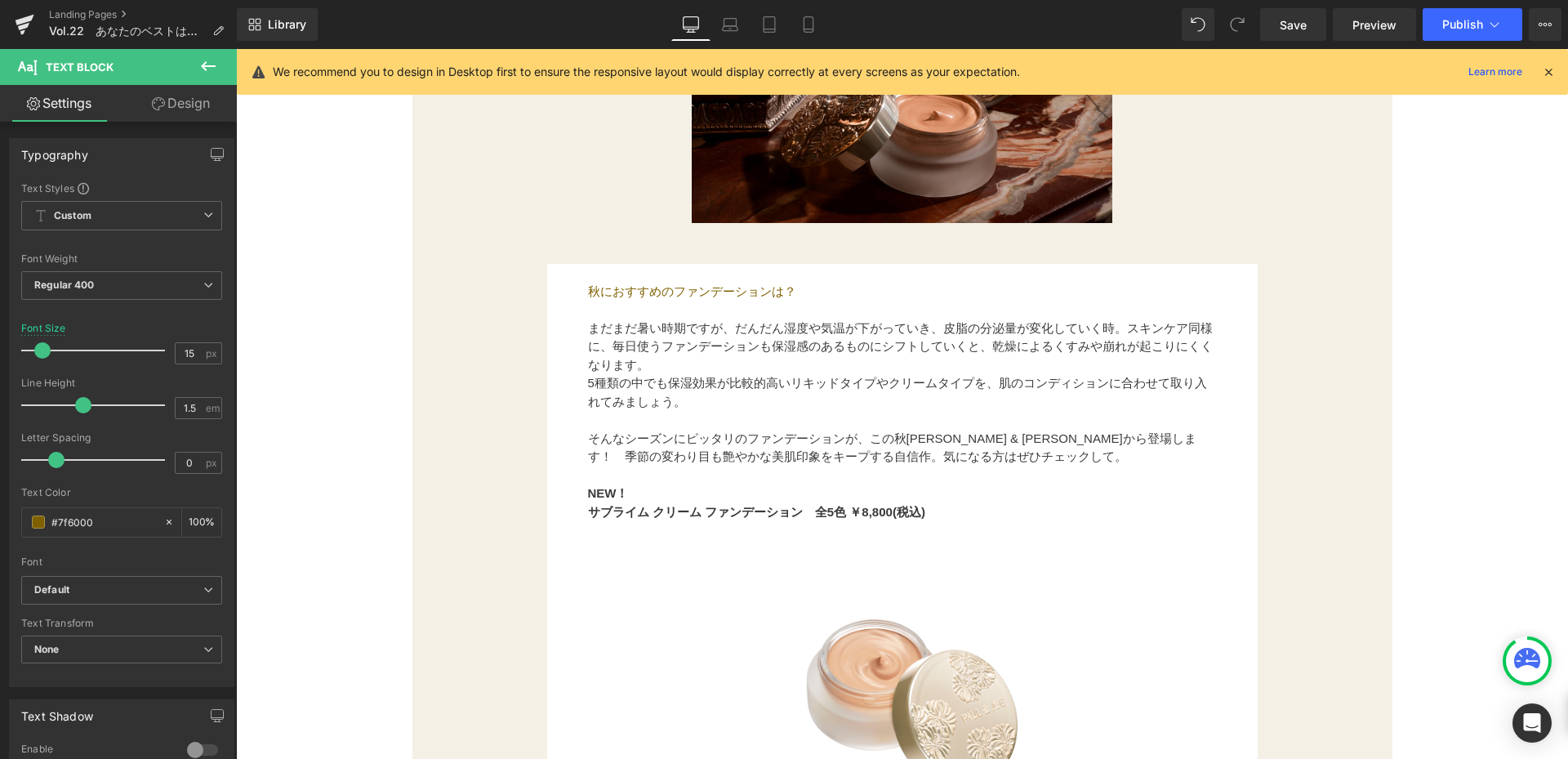
drag, startPoint x: 603, startPoint y: 437, endPoint x: 492, endPoint y: 378, distance: 125.7
click at [603, 437] on font "そんなシーズンにピッタリのファンデーションが、この秋[PERSON_NAME] & [PERSON_NAME]から登場します！　季節の変わり目も艶やかな美肌印…" at bounding box center [891, 448] width 608 height 33
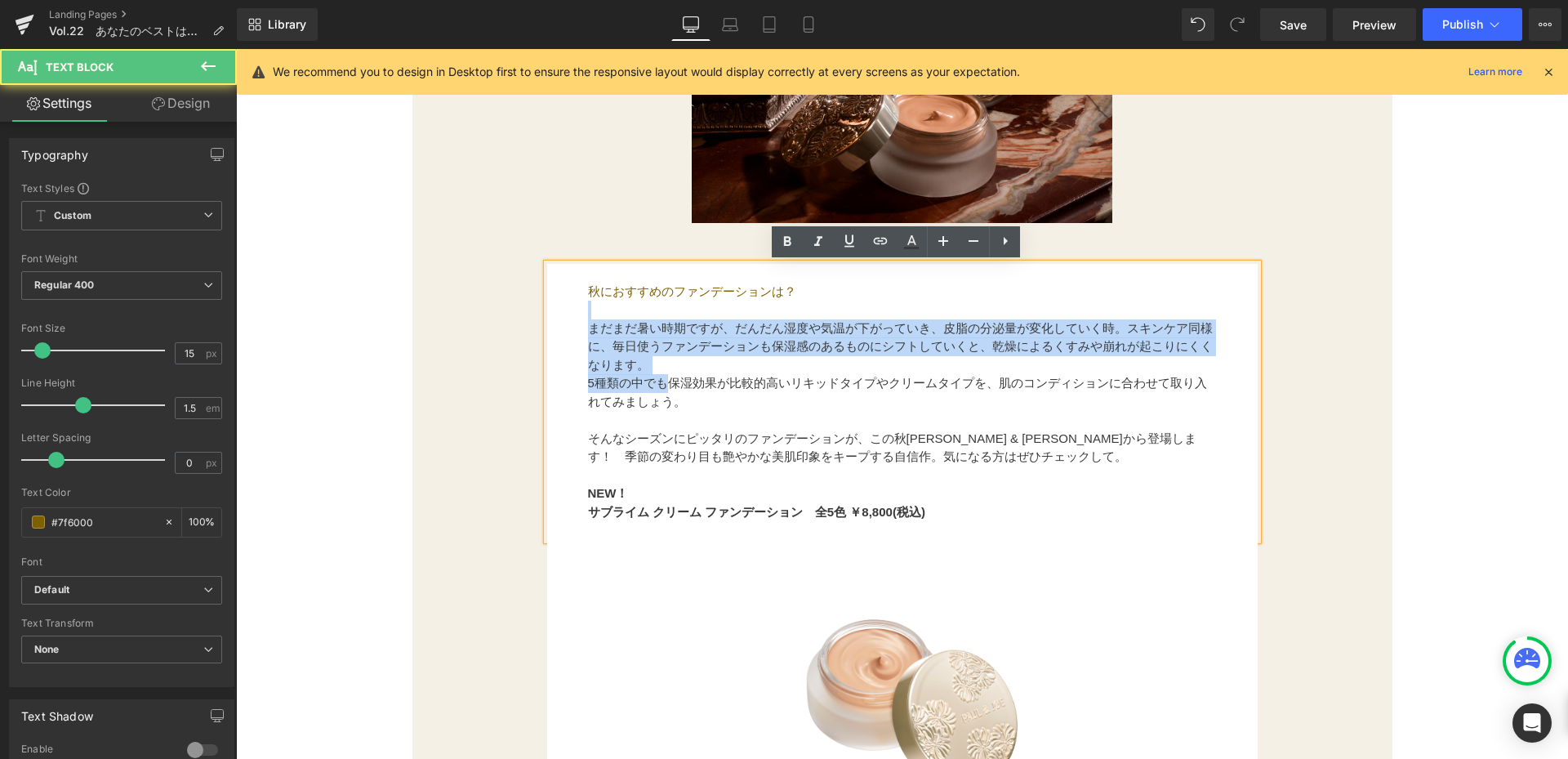
drag, startPoint x: 578, startPoint y: 318, endPoint x: 666, endPoint y: 382, distance: 108.8
click at [666, 382] on div "秋におすすめのファンデーションは？ まだまだ暑い時期ですが、だんだん湿度や気温が下がっていき、皮脂の分泌量が変化していく時。スキンケア同様に、毎日使うファンデ…" at bounding box center [902, 402] width 711 height 277
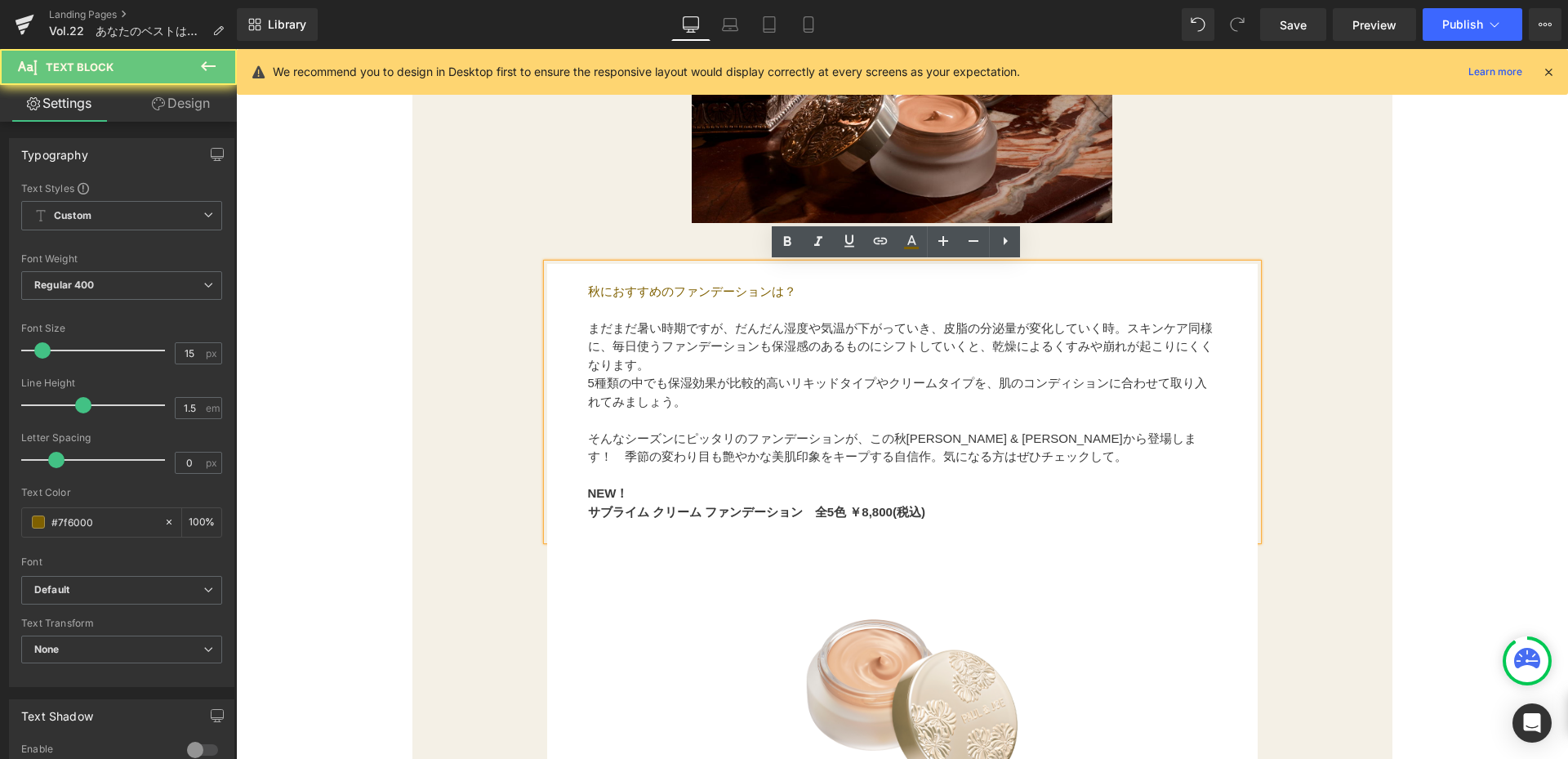
click at [623, 417] on p at bounding box center [902, 420] width 628 height 18
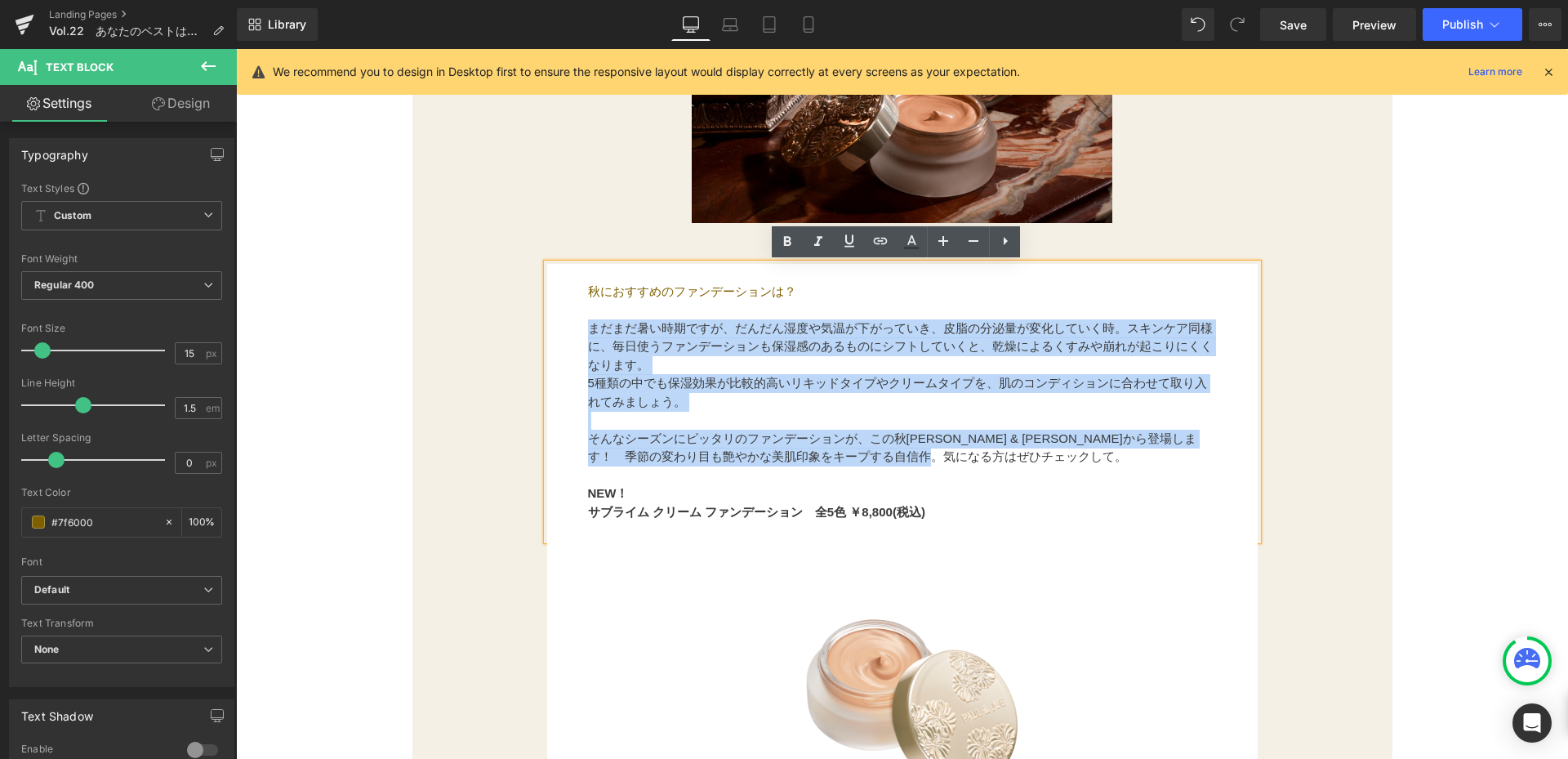
drag, startPoint x: 581, startPoint y: 328, endPoint x: 1022, endPoint y: 462, distance: 460.9
click at [1022, 462] on div "秋におすすめのファンデーションは？ まだまだ暑い時期ですが、だんだん湿度や気温が下がっていき、皮脂の分泌量が変化していく時。スキンケア同様に、毎日使うファンデ…" at bounding box center [902, 402] width 711 height 277
click at [478, 295] on div "Image 秋におすすめのファンデーションは？ まだまだ暑い時期ですが、だんだん湿度や気温が下がっていき、皮脂の分泌量が変化していく時。スキンケア同様に、毎日…" at bounding box center [902, 452] width 955 height 1051
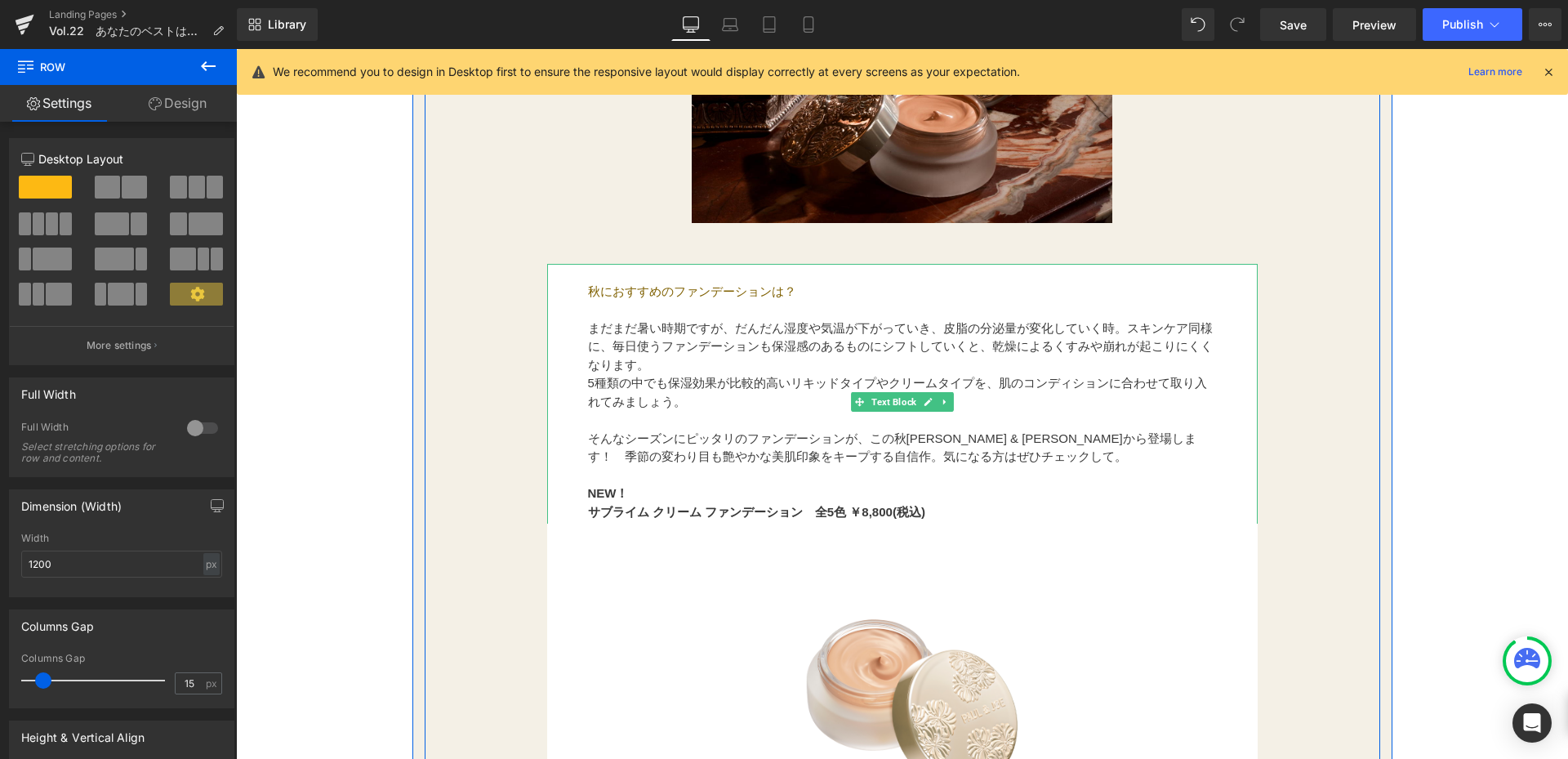
click at [588, 376] on font "5種類の中でも保湿効果が比較的高いリキッドタイプやクリームタイプを、肌のコンディションに合わせて取り入れてみましょう。" at bounding box center [897, 393] width 619 height 33
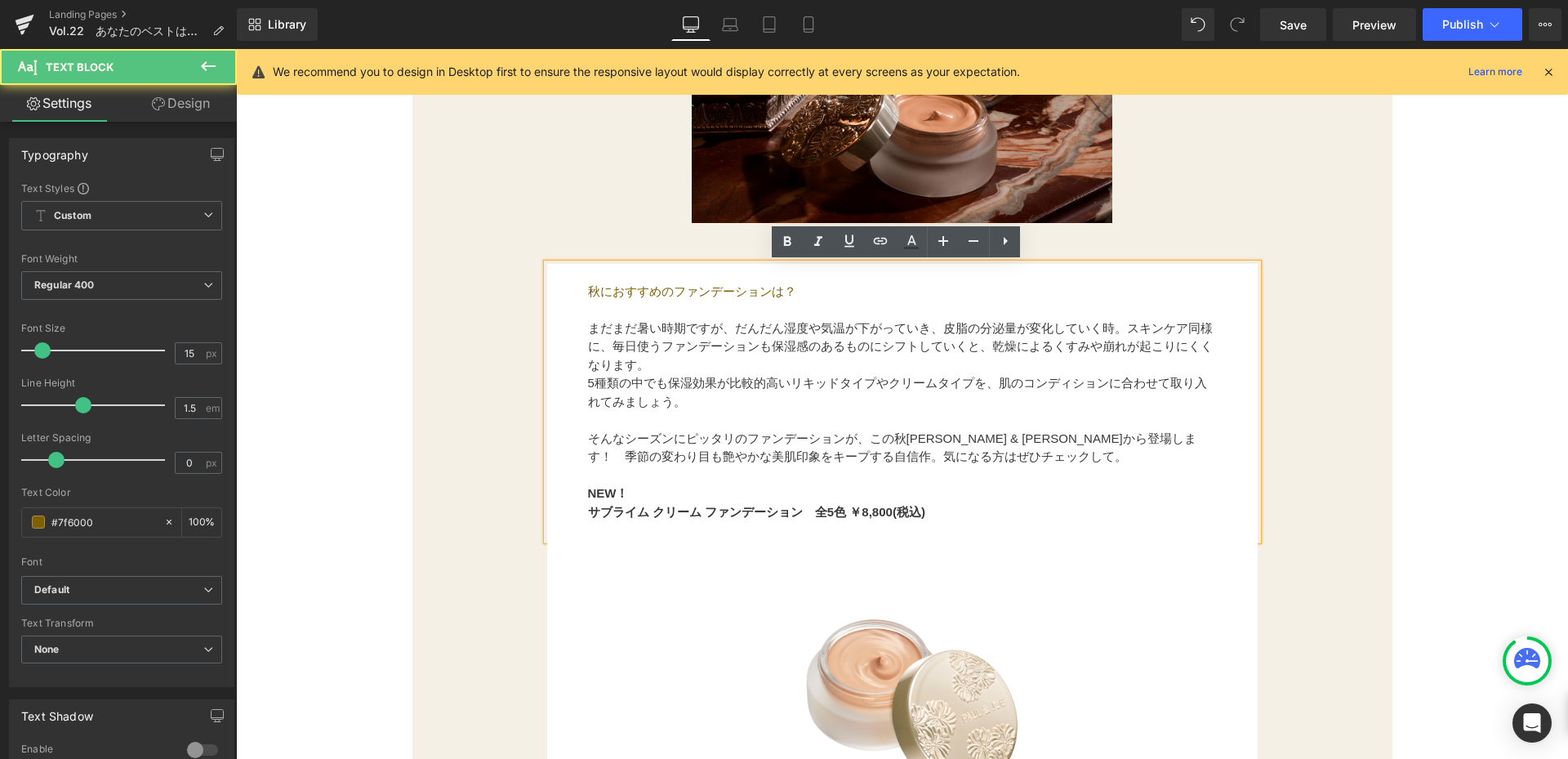
click at [588, 456] on font "そんなシーズンにピッタリのファンデーションが、この秋[PERSON_NAME] & [PERSON_NAME]から登場します！　季節の変わり目も艶やかな美肌印…" at bounding box center [891, 448] width 608 height 33
click at [588, 445] on font "そんなシーズンにピッタリのファンデーションが、この秋[PERSON_NAME] & [PERSON_NAME]から登場します！　季節の変わり目も艶やかな美肌印…" at bounding box center [891, 448] width 608 height 33
click at [588, 452] on font "そんなシーズンにピッタリのファンデーションが、この秋[PERSON_NAME] & [PERSON_NAME]から登場します！　季節の変わり目も艶やかな美肌印…" at bounding box center [891, 448] width 608 height 33
click at [602, 452] on font "そんなシーズンにピッタリのファンデーションが、この秋[PERSON_NAME] & [PERSON_NAME]から登場します！　季節の変わり目も艶やかな美肌印…" at bounding box center [891, 448] width 608 height 33
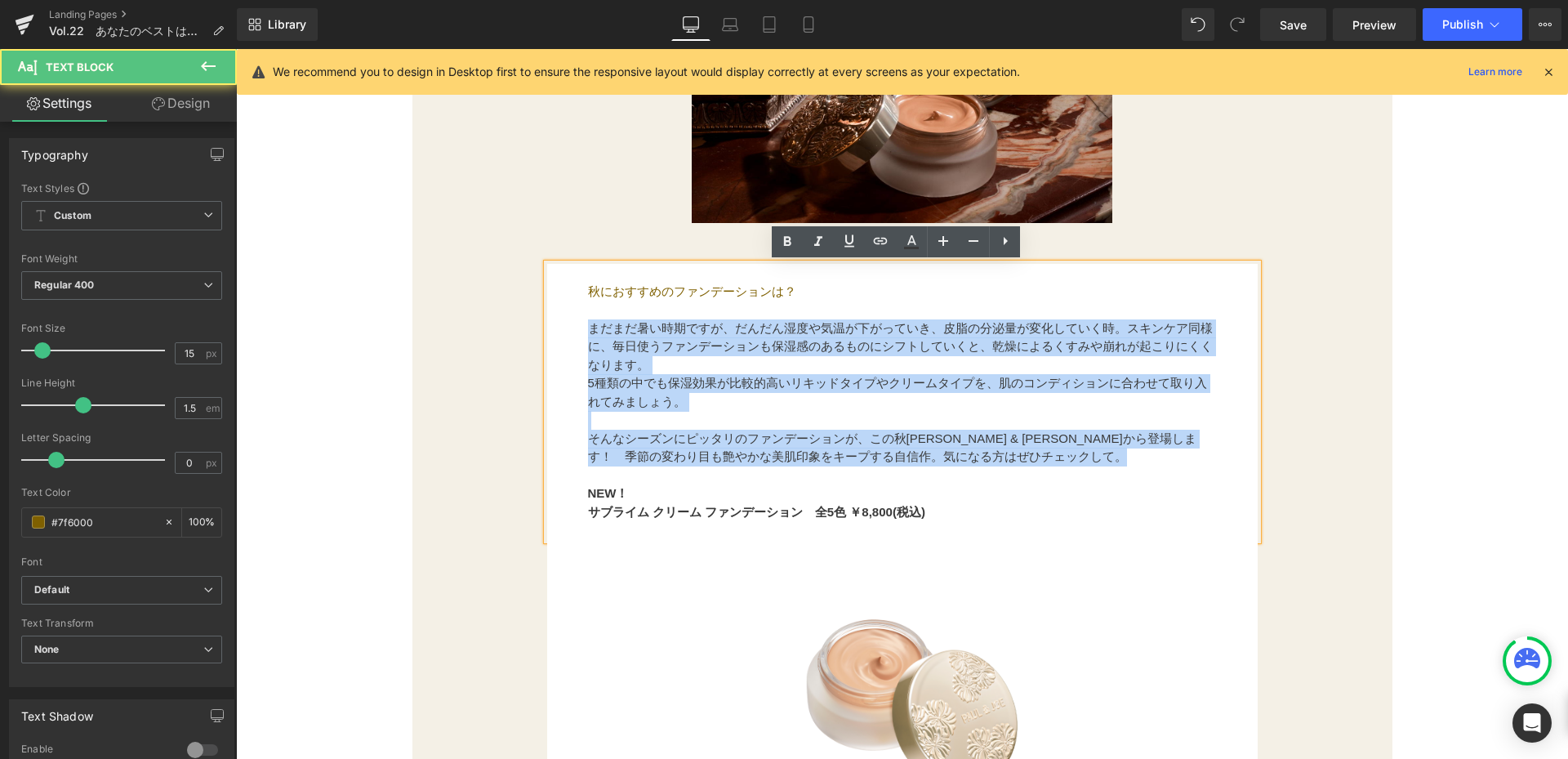
drag, startPoint x: 583, startPoint y: 325, endPoint x: 1041, endPoint y: 465, distance: 478.9
click at [1040, 465] on div "秋におすすめのファンデーションは？ まだまだ暑い時期ですが、だんだん湿度や気温が下がっていき、皮脂の分泌量が変化していく時。スキンケア同様に、毎日使うファンデ…" at bounding box center [902, 402] width 711 height 277
copy div "まだまだ暑い時期ですが、だんだん湿度や気温が下がっていき、皮脂の分泌量が変化していく時。スキンケア同様に、毎日使うファンデーションも保湿感のあるものにシフトし…"
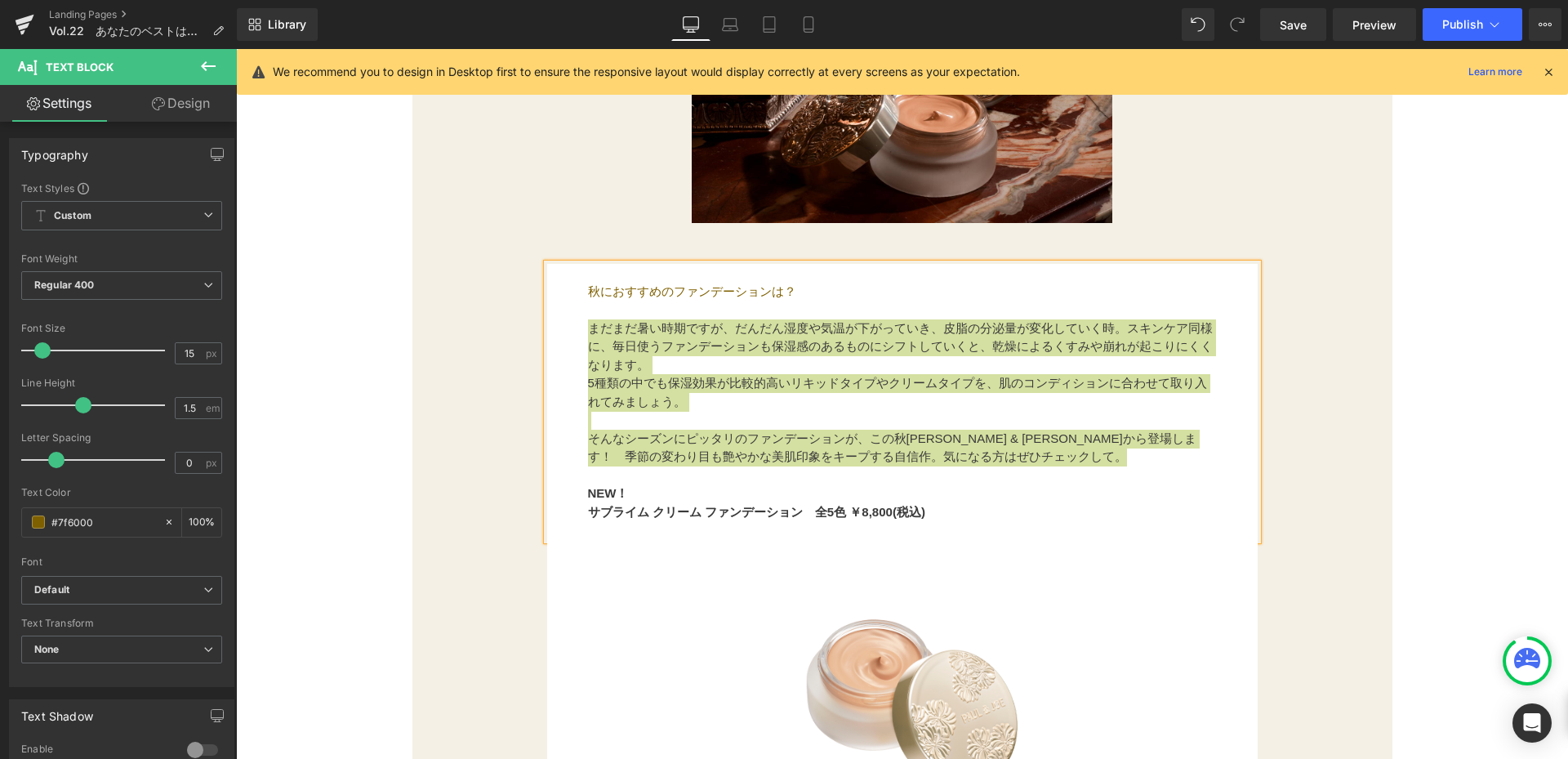
drag, startPoint x: 813, startPoint y: 22, endPoint x: 805, endPoint y: 51, distance: 30.1
click at [812, 22] on icon at bounding box center [807, 25] width 9 height 15
type input "100"
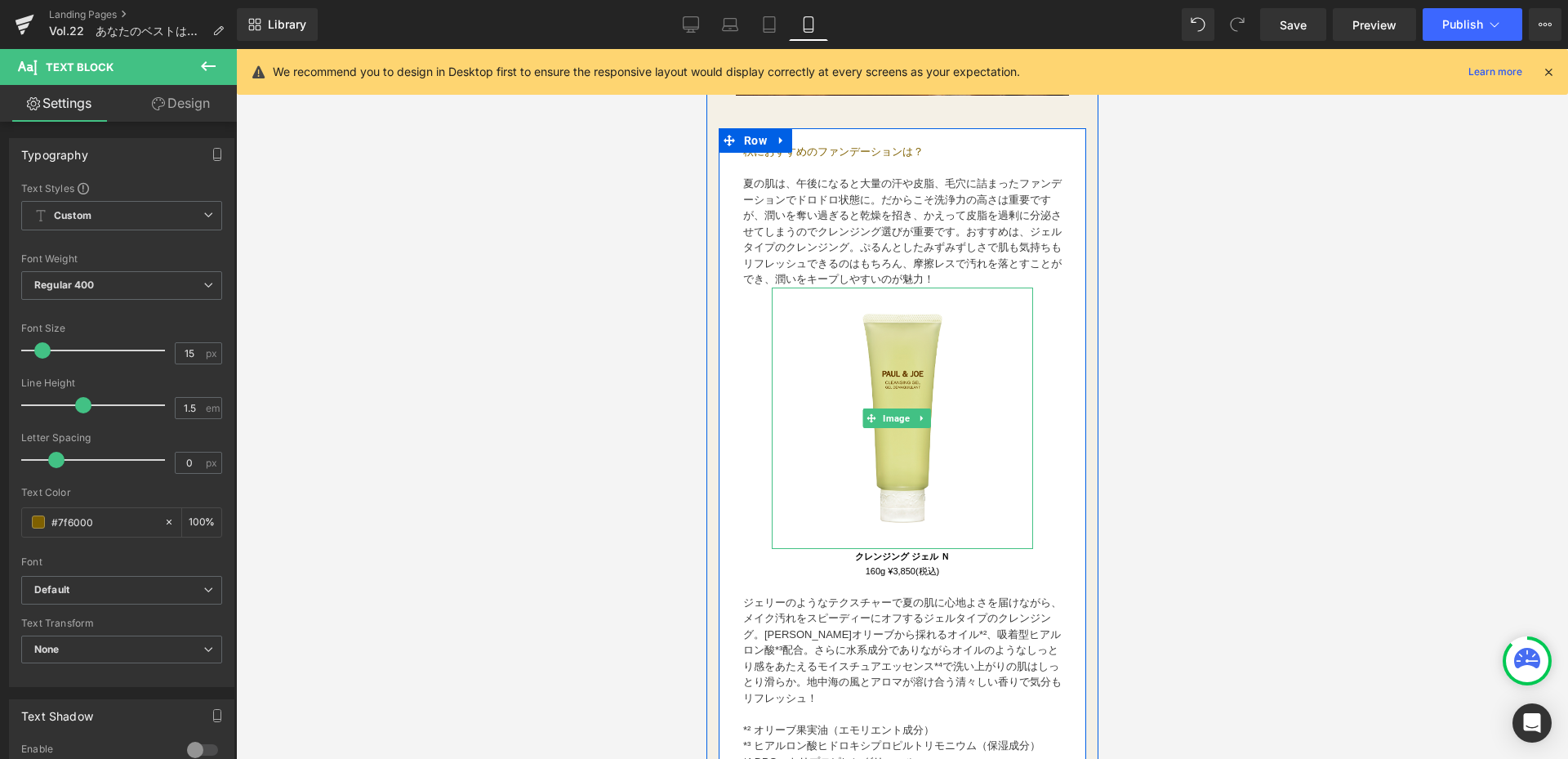
scroll to position [1960, 0]
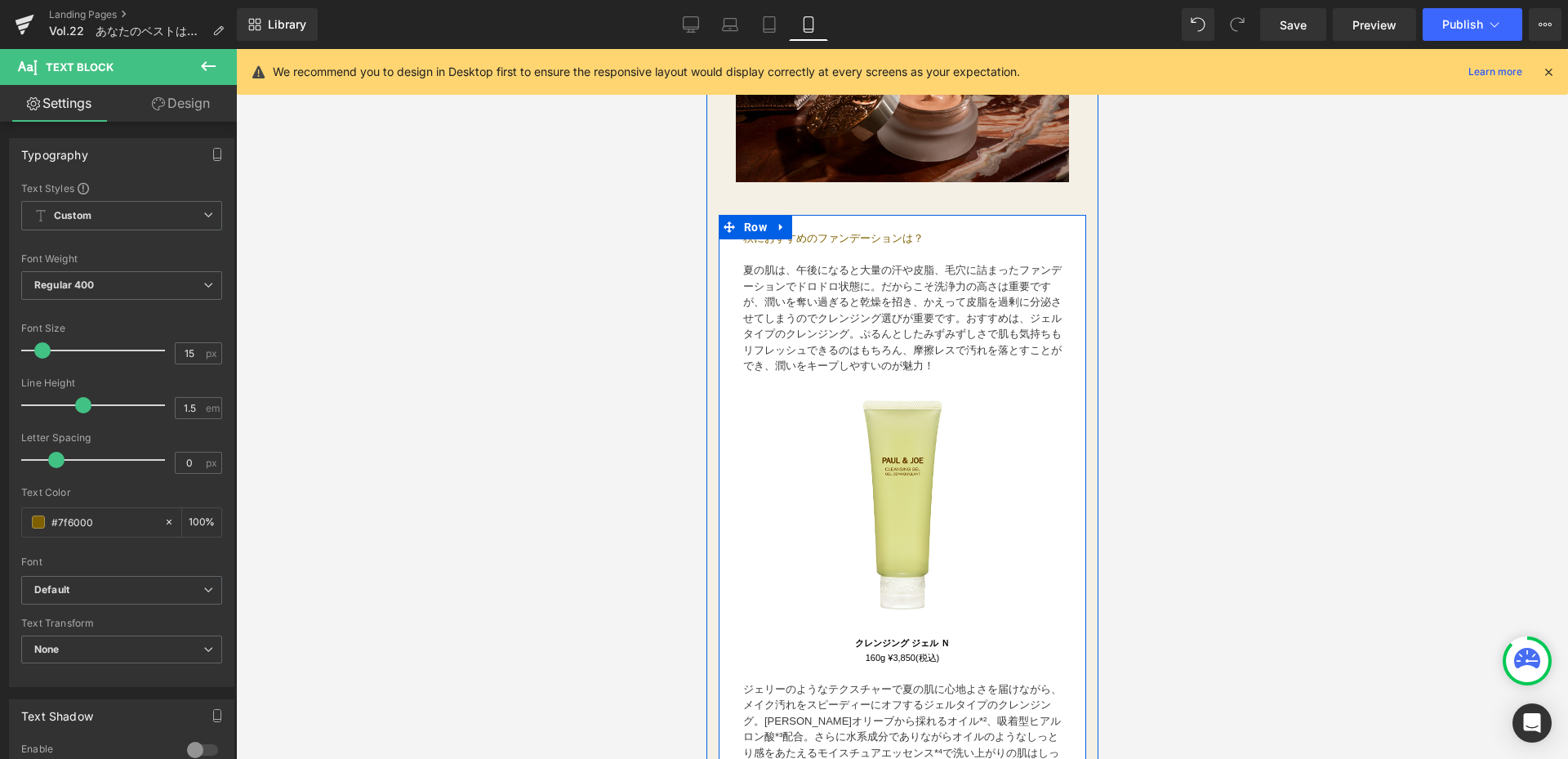
click at [760, 276] on font "夏の肌は、午後になると大量の汗や皮脂、毛穴に詰まったファンデーションでドロドロ状態に。だからこそ洗浄力の高さは重要ですが、潤いを奪い過ぎると乾燥を招き、かえっ…" at bounding box center [901, 318] width 318 height 108
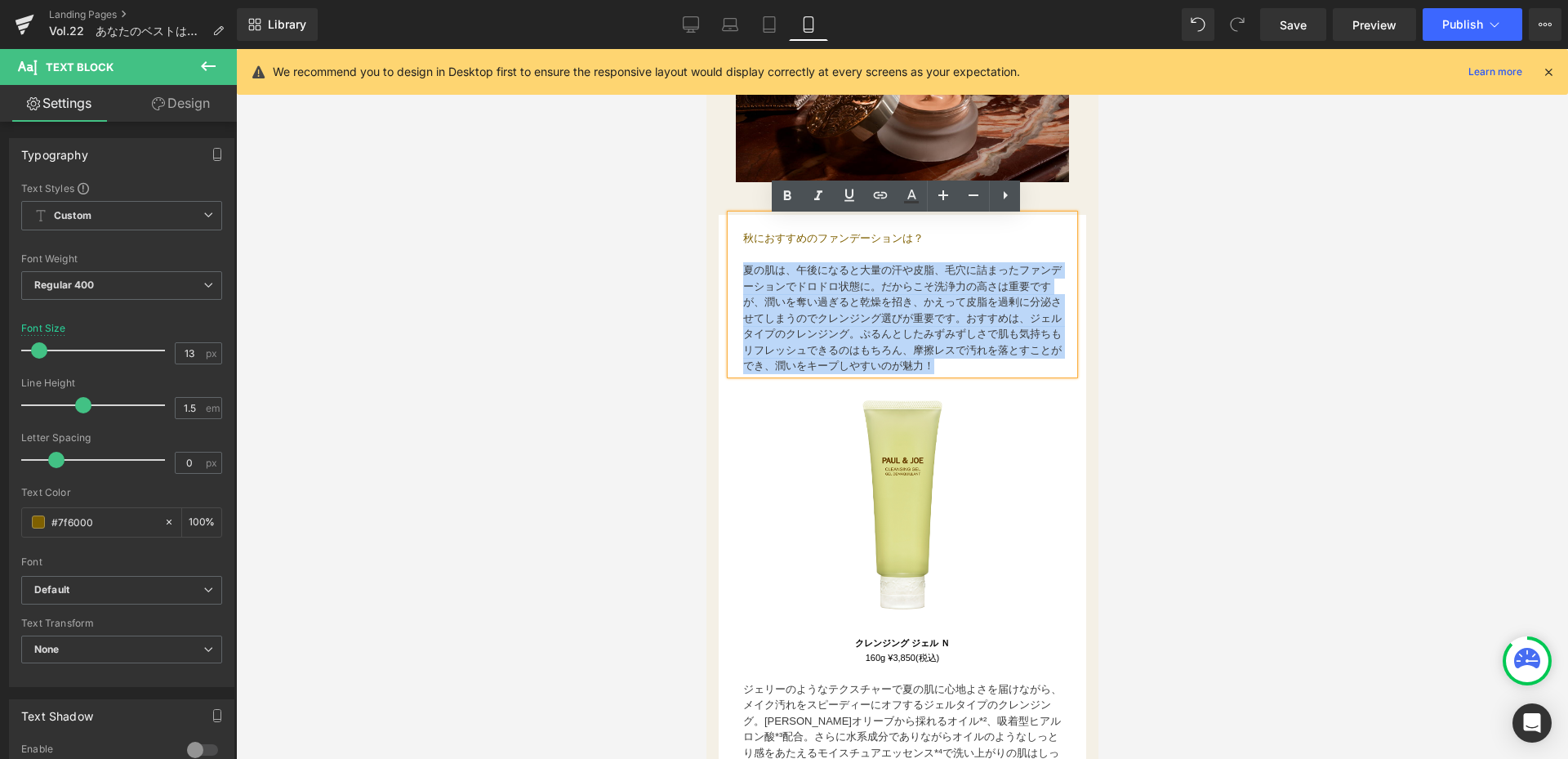
drag, startPoint x: 751, startPoint y: 276, endPoint x: 799, endPoint y: 391, distance: 124.6
click at [799, 374] on p "夏の肌は、午後になると大量の汗や皮脂、毛穴に詰まったファンデーションでドロドロ状態に。だからこそ洗浄力の高さは重要ですが、潤いを奪い過ぎると乾燥を招き、かえっ…" at bounding box center [901, 318] width 318 height 112
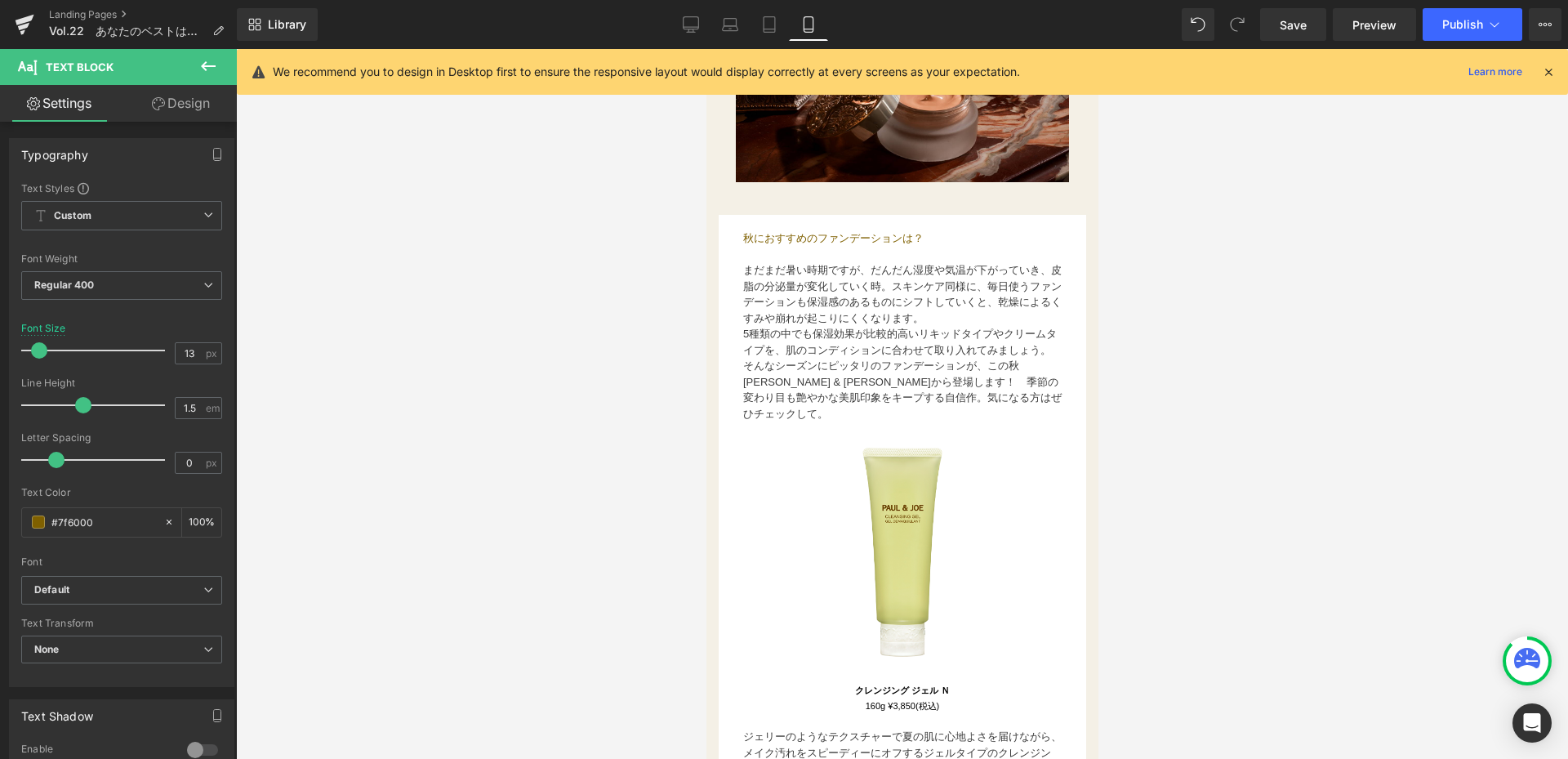
drag, startPoint x: 526, startPoint y: 386, endPoint x: 552, endPoint y: 380, distance: 26.7
click at [526, 384] on div at bounding box center [902, 404] width 1332 height 710
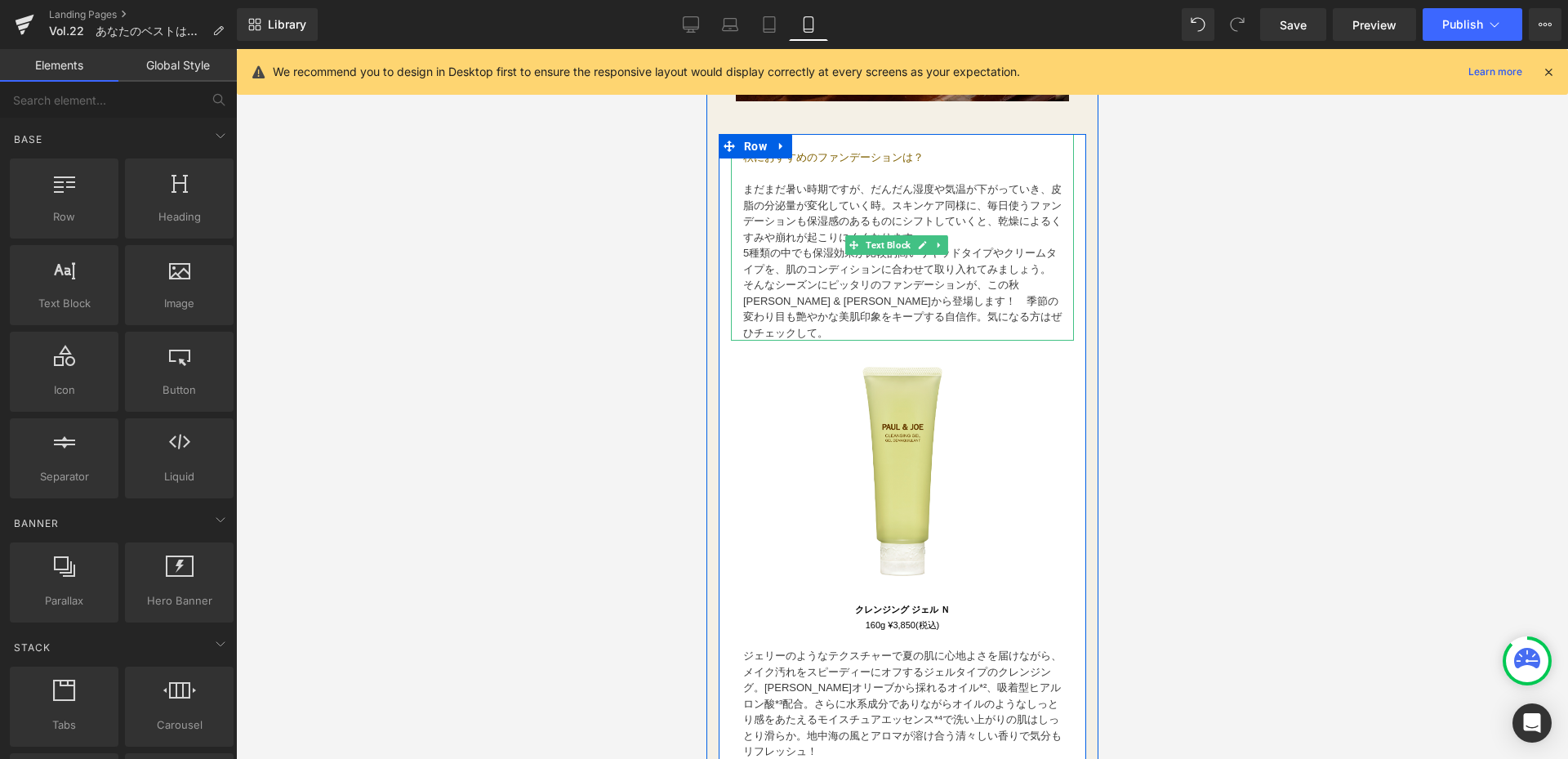
scroll to position [2205, 0]
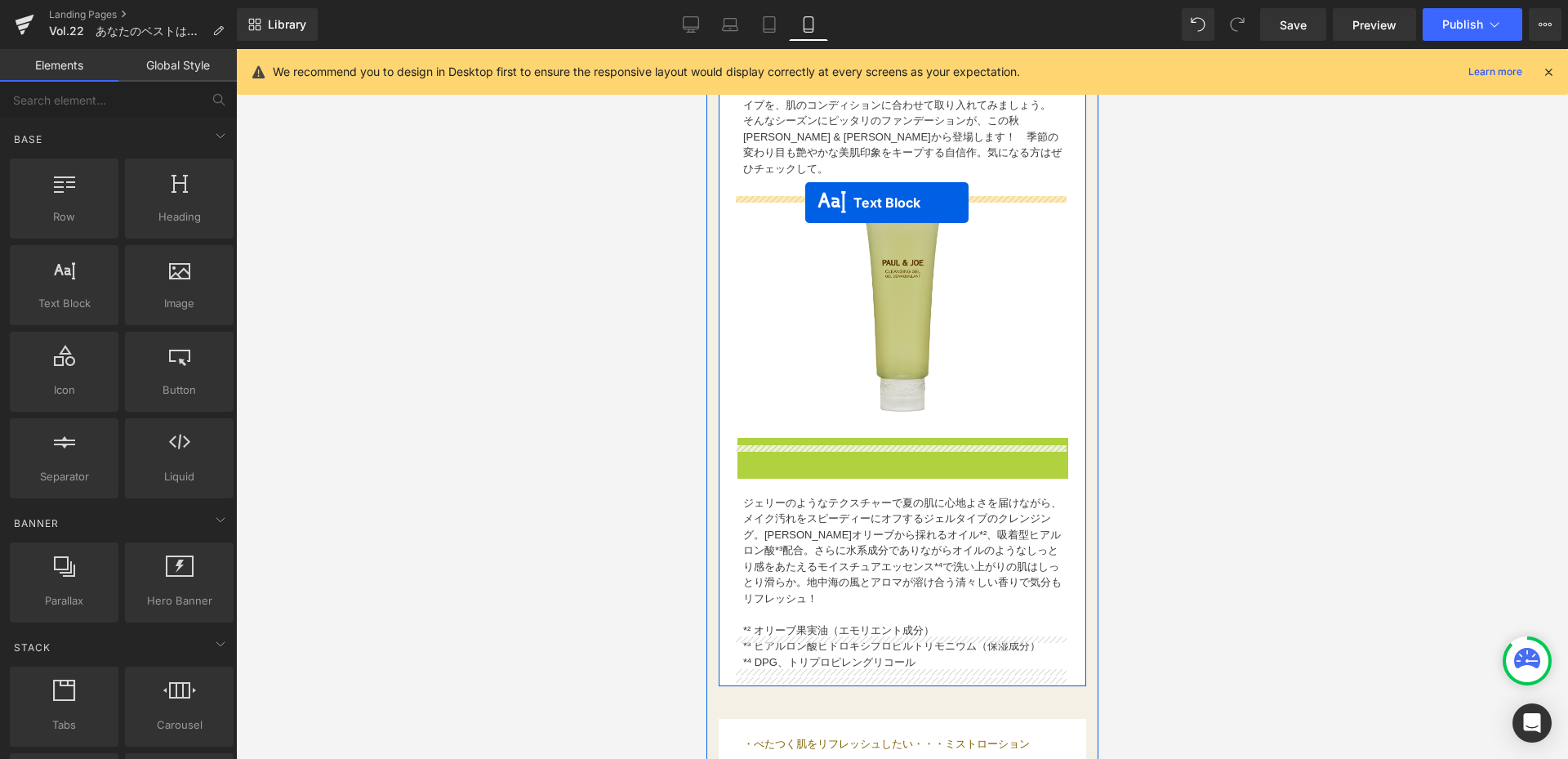
drag, startPoint x: 891, startPoint y: 463, endPoint x: 804, endPoint y: 202, distance: 275.1
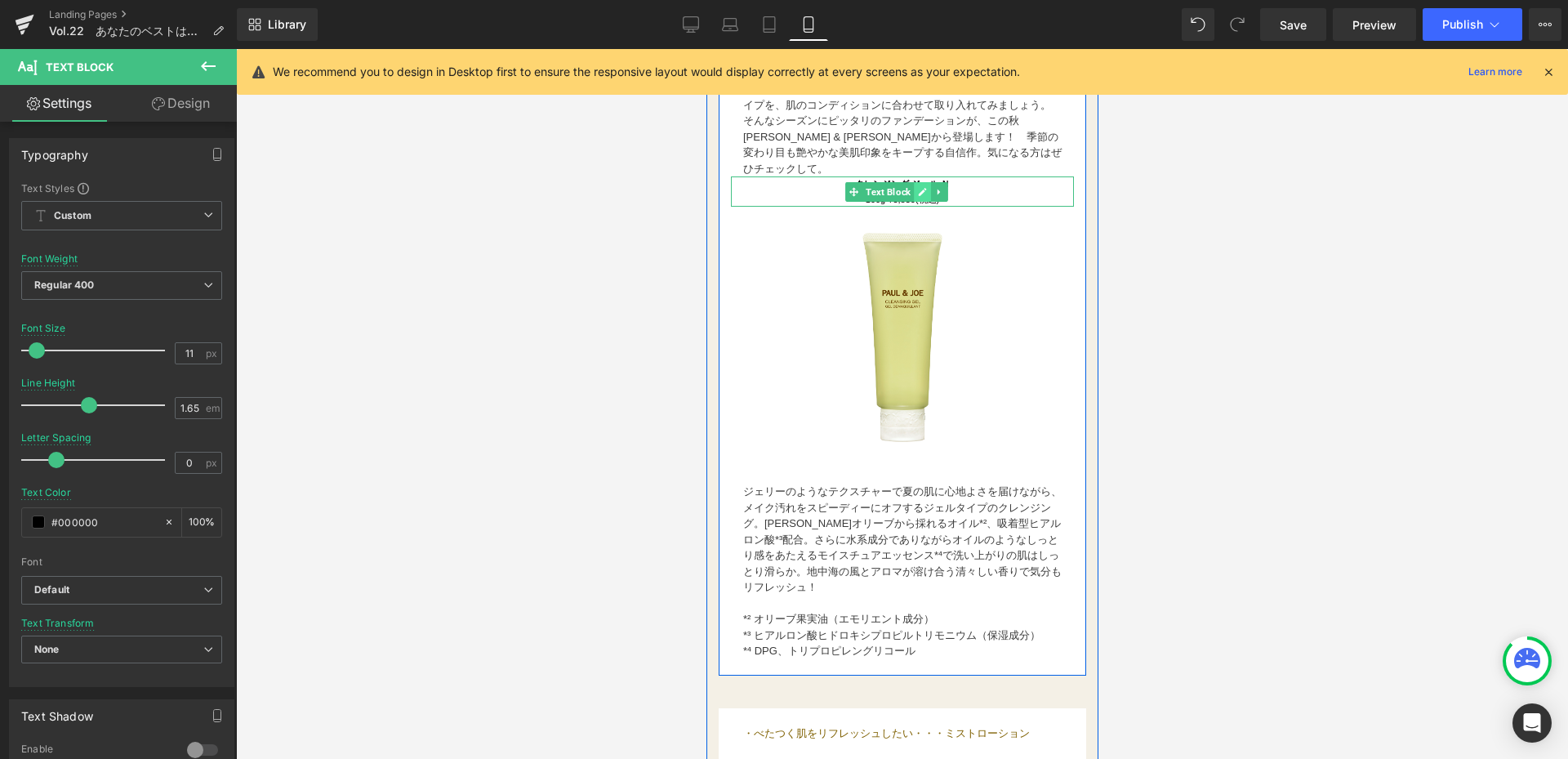
click at [922, 196] on icon at bounding box center [921, 191] width 8 height 8
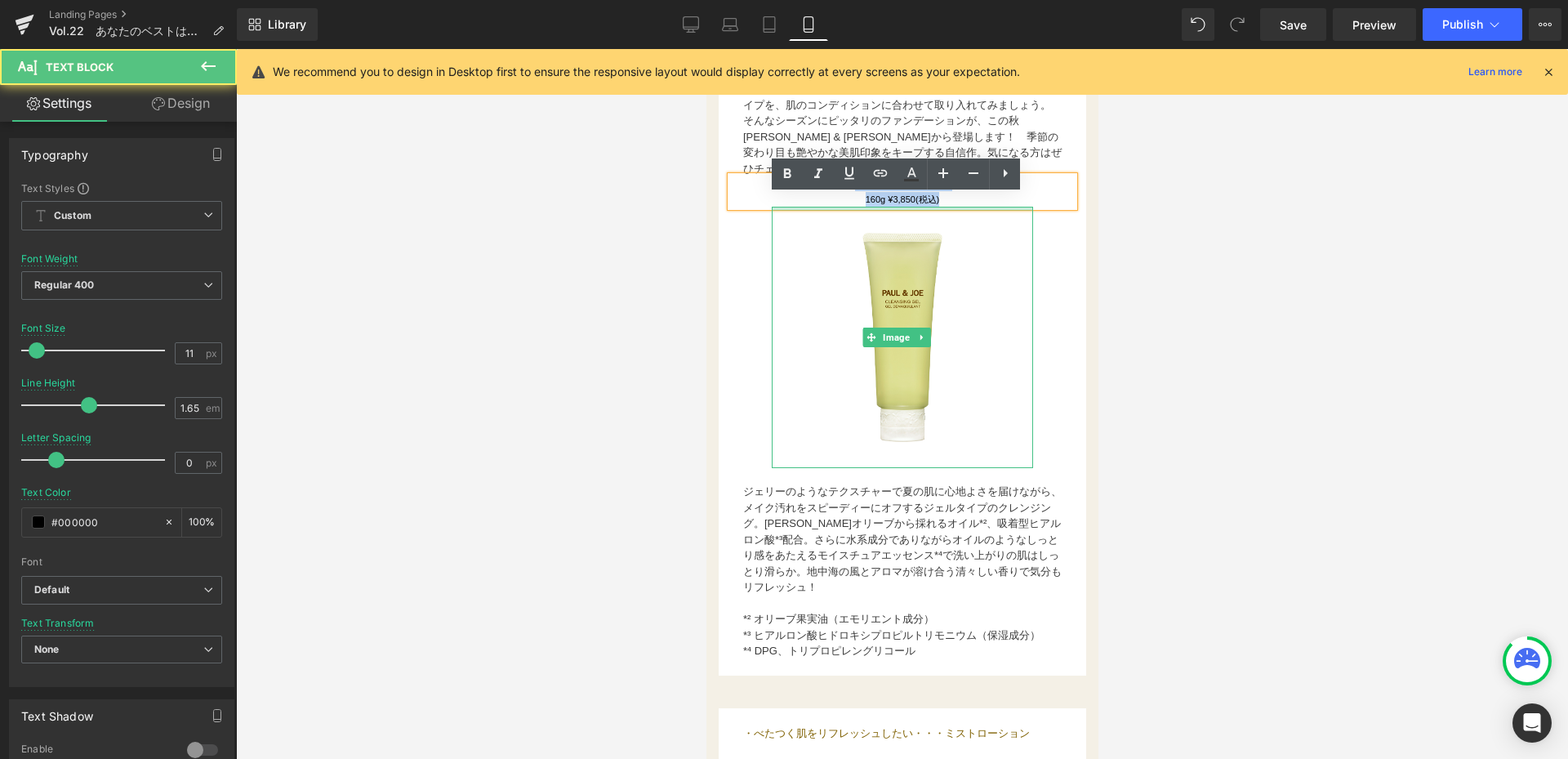
drag, startPoint x: 812, startPoint y: 205, endPoint x: 963, endPoint y: 226, distance: 152.5
click at [963, 226] on div "お国が違えばオーラルケア意識も変わるもの。デザイナーのソフィー・メシャリーに、オーラルケアについてのこだわりや愛用アイテムについて聞いてみました！ Text …" at bounding box center [901, 314] width 367 height 689
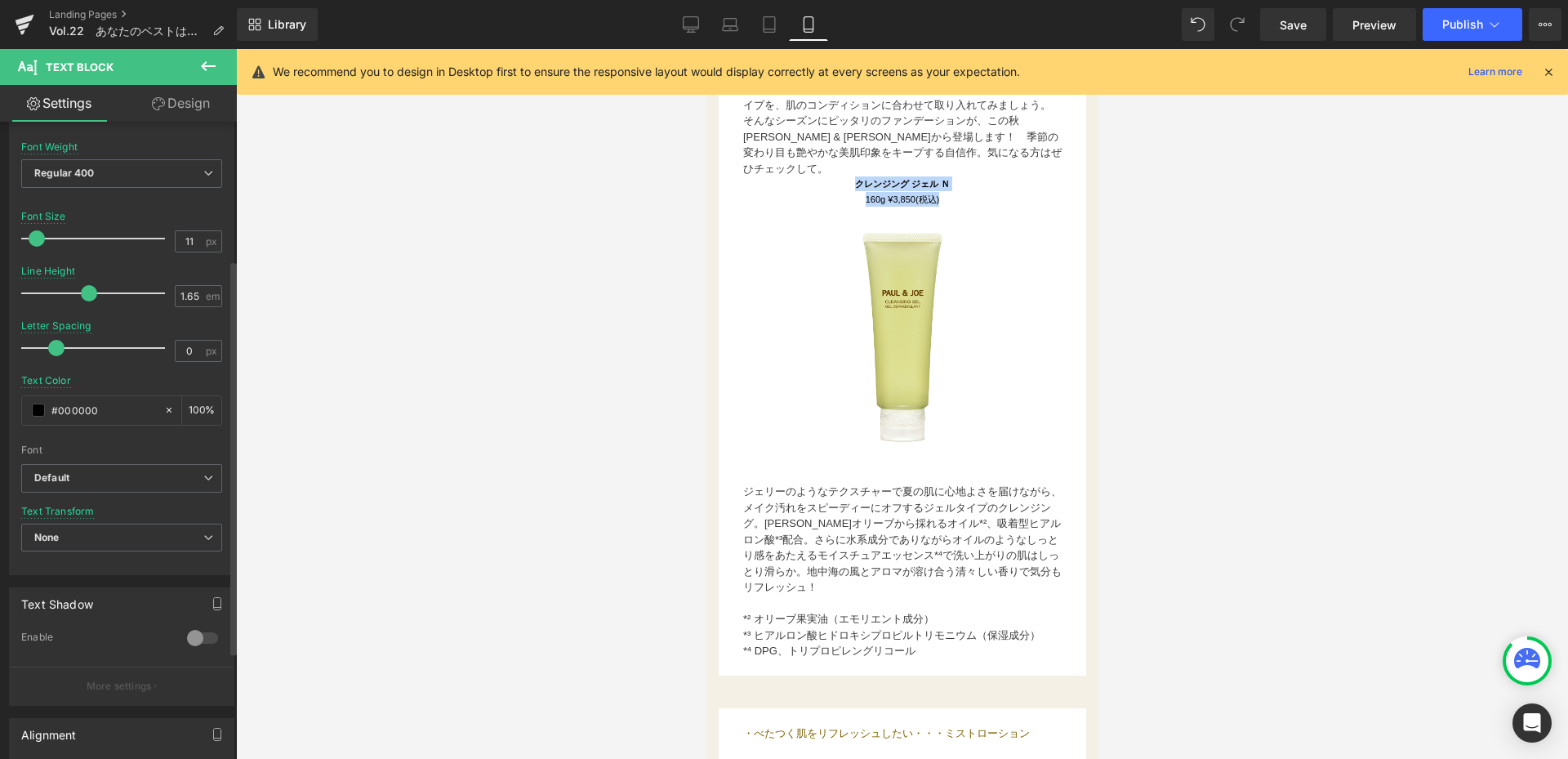
scroll to position [245, 0]
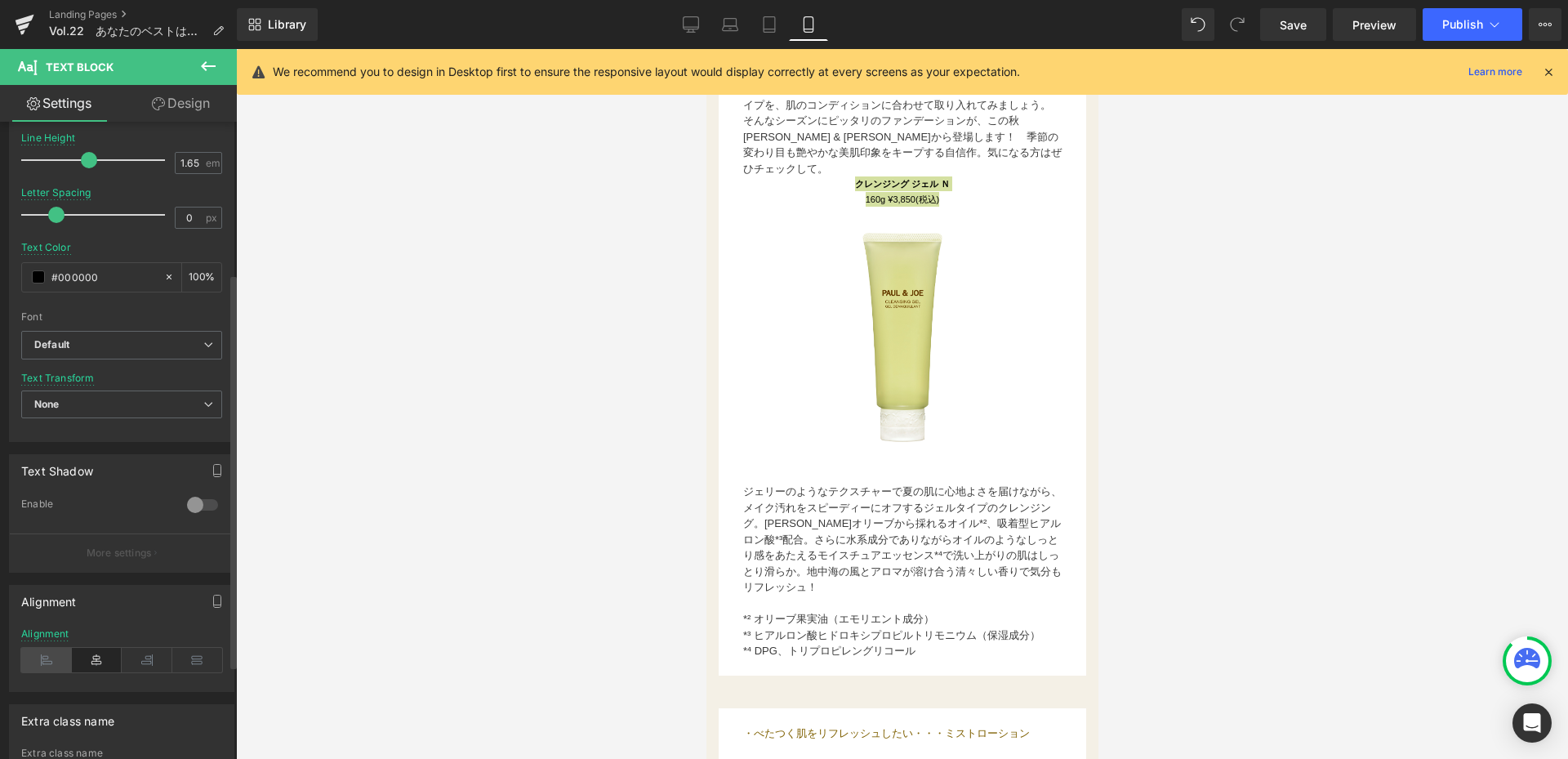
click at [61, 660] on icon at bounding box center [46, 659] width 50 height 24
click at [94, 662] on icon at bounding box center [97, 659] width 50 height 24
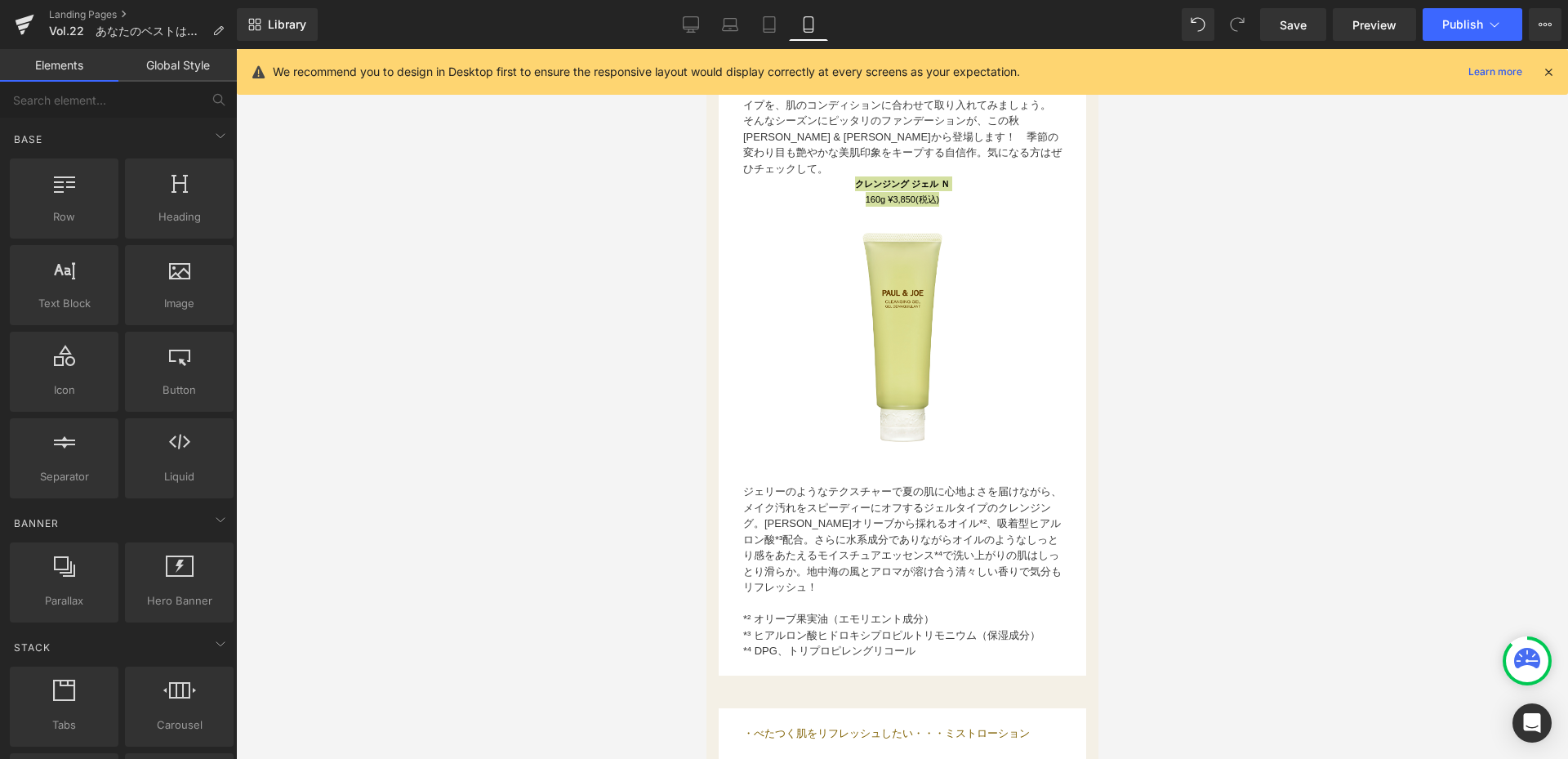
drag, startPoint x: 392, startPoint y: 532, endPoint x: 429, endPoint y: 492, distance: 54.5
click at [392, 531] on div at bounding box center [902, 404] width 1332 height 710
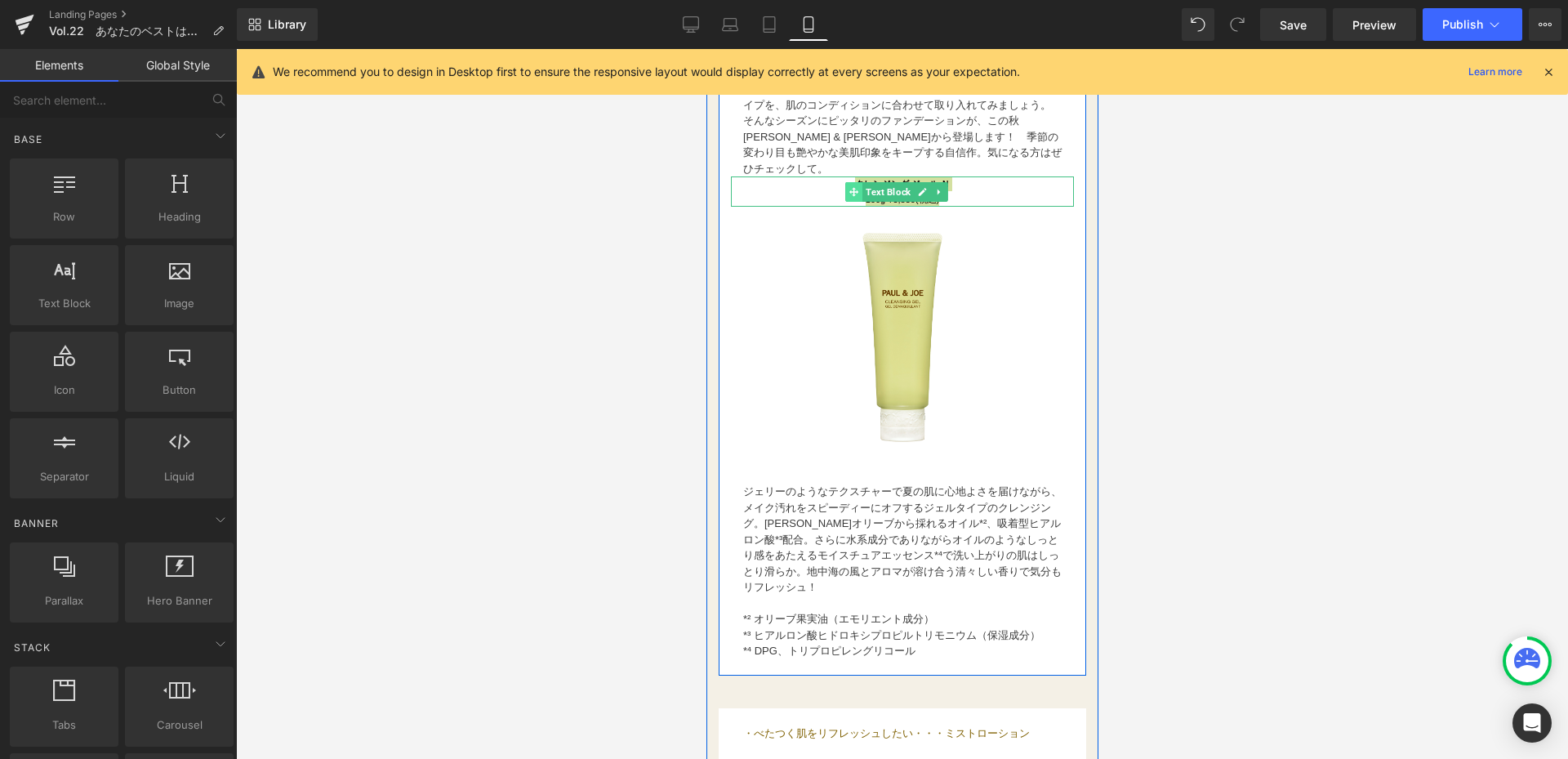
click at [844, 202] on span at bounding box center [853, 191] width 17 height 19
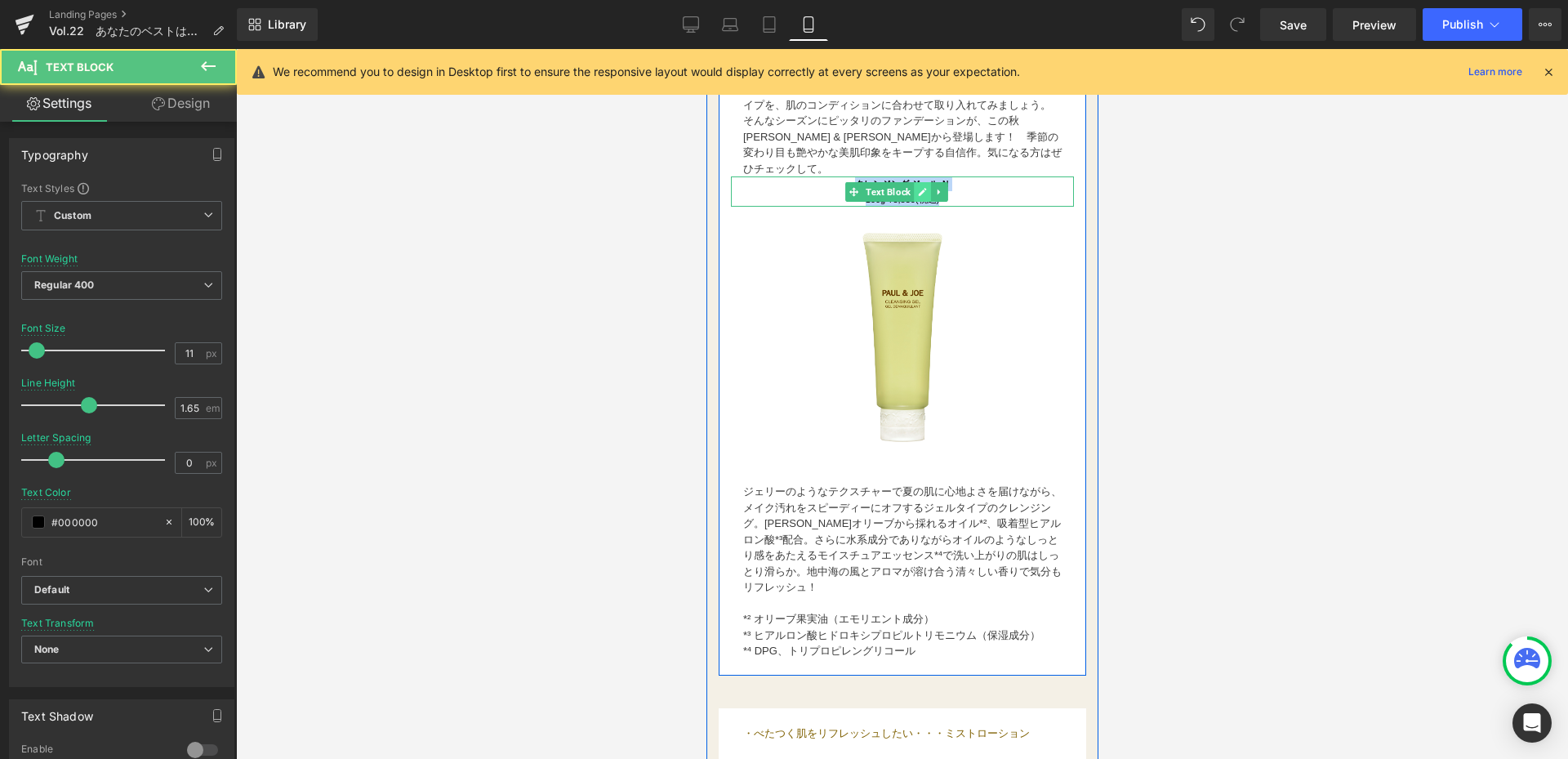
click at [921, 196] on icon at bounding box center [921, 191] width 8 height 8
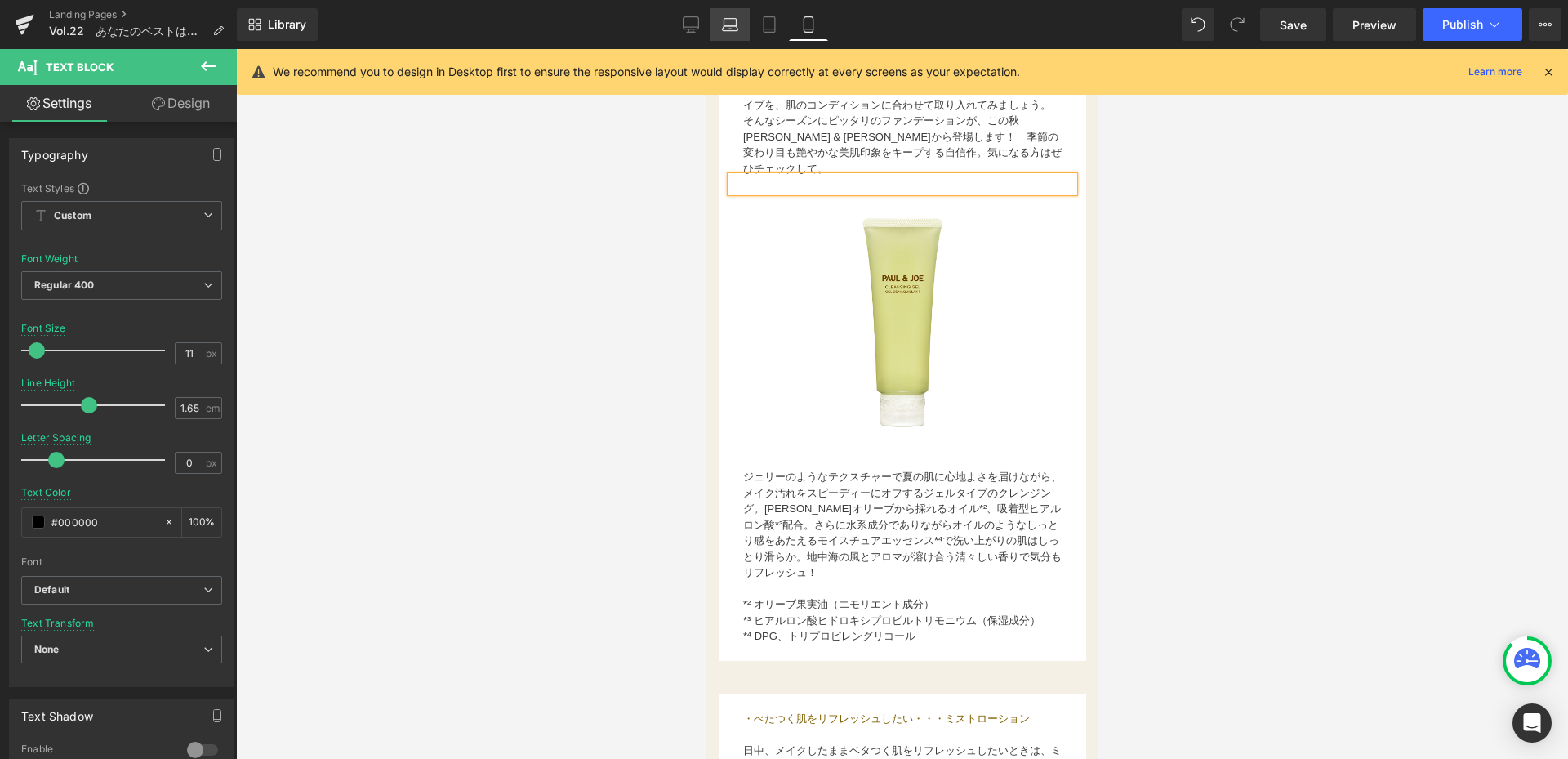
click at [711, 27] on link "Laptop" at bounding box center [730, 24] width 40 height 33
type input "13"
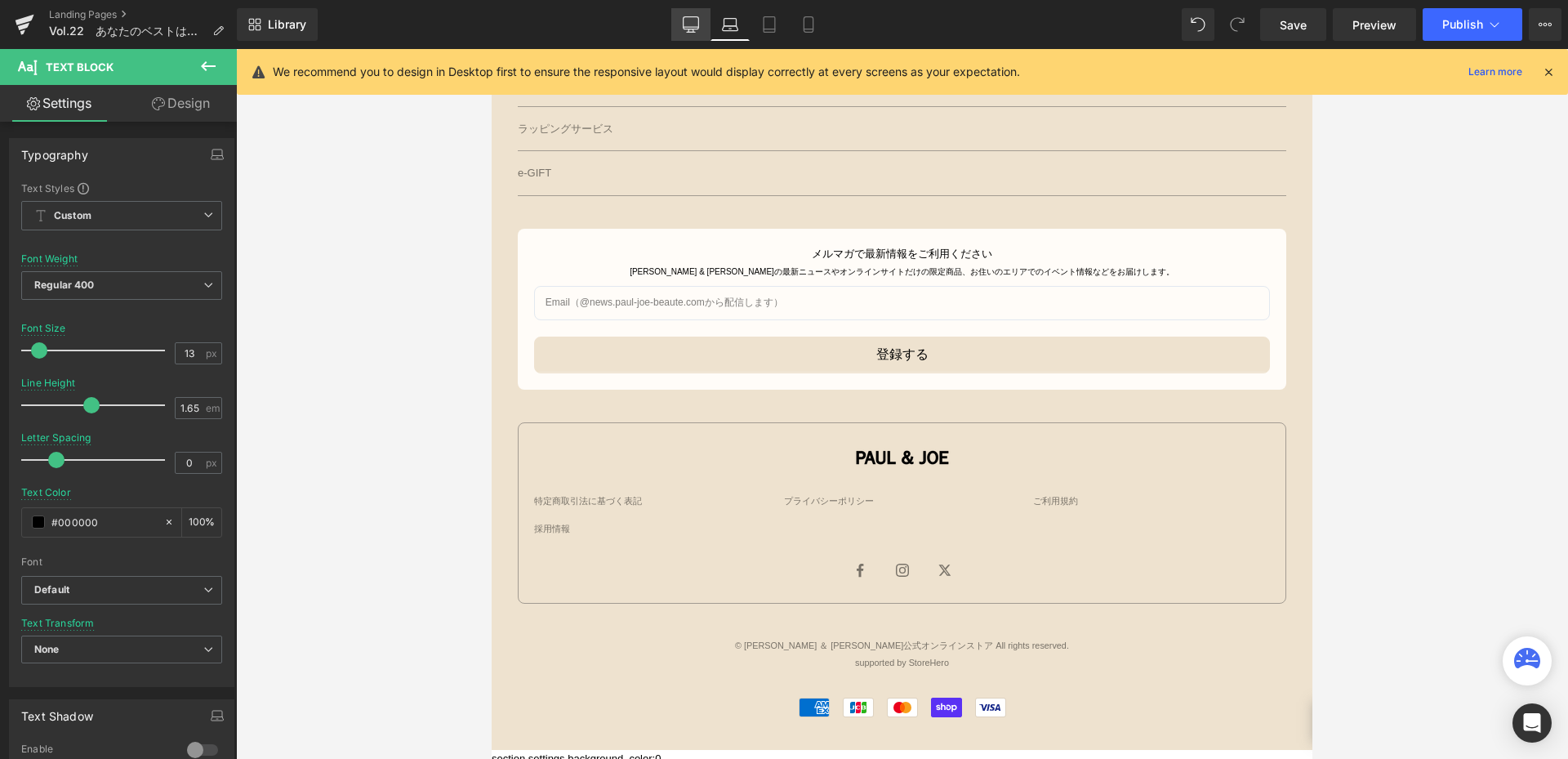
scroll to position [0, 0]
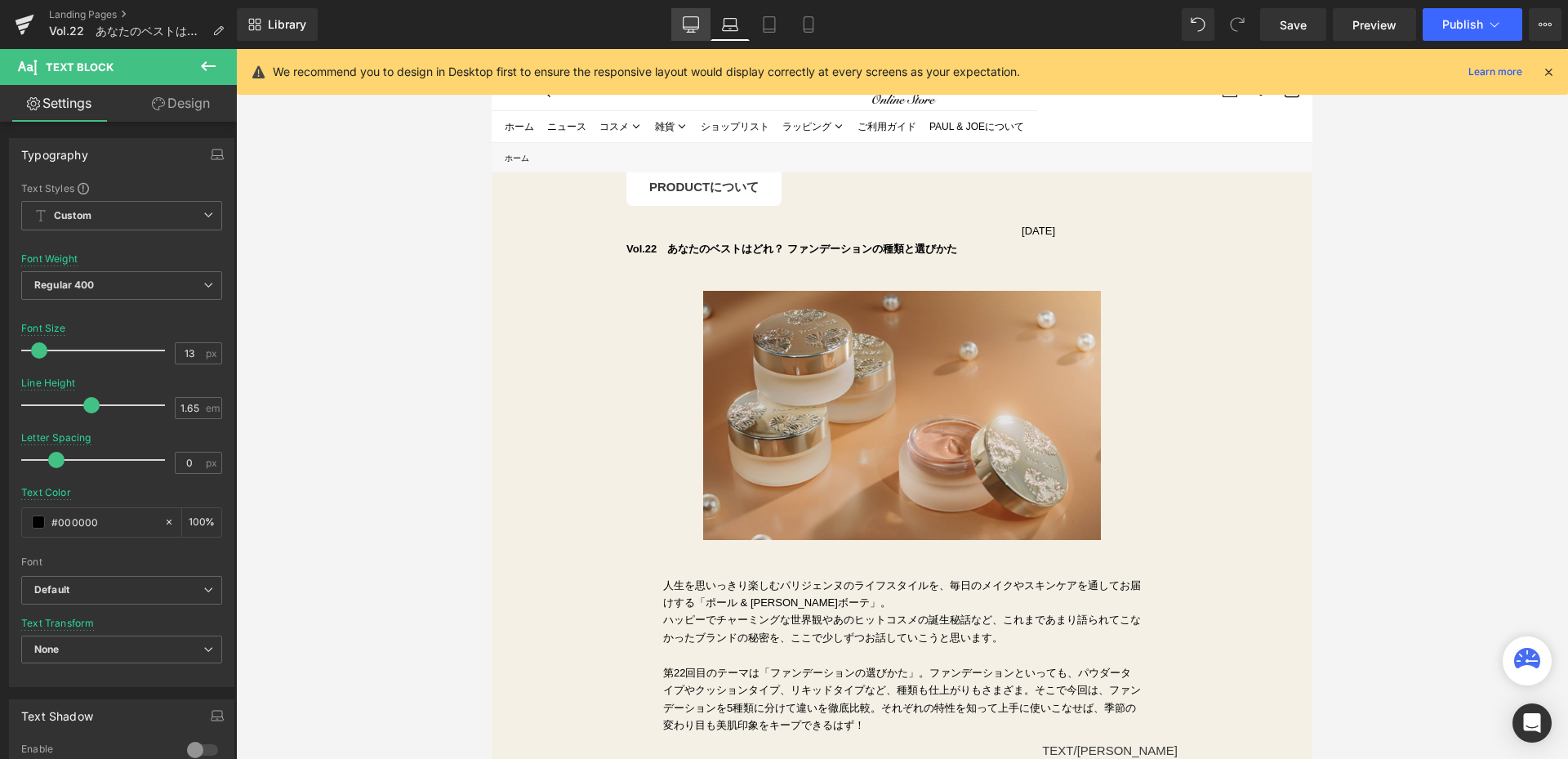
click at [702, 28] on link "Desktop" at bounding box center [690, 24] width 40 height 33
type input "100"
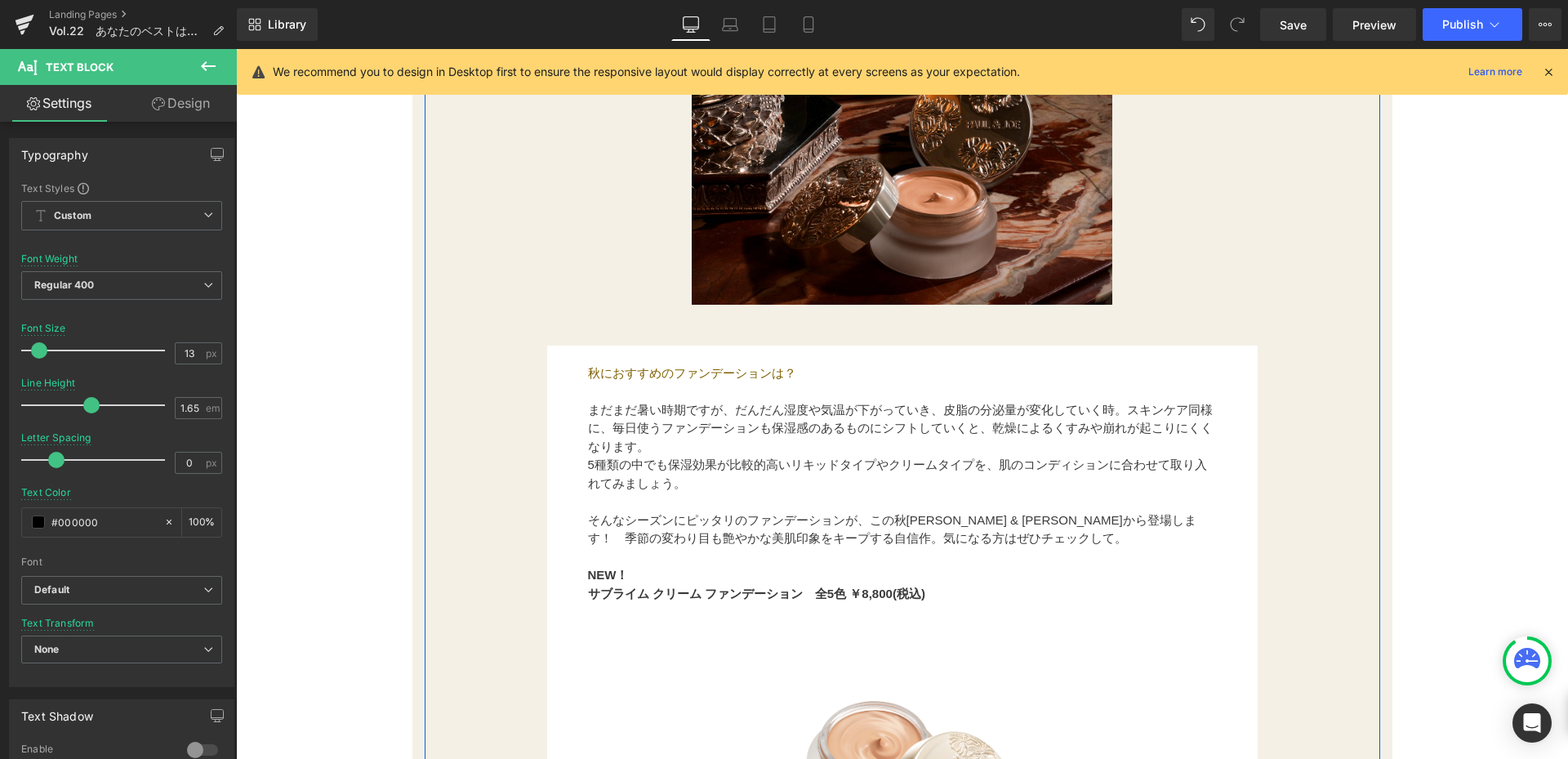
scroll to position [2287, 0]
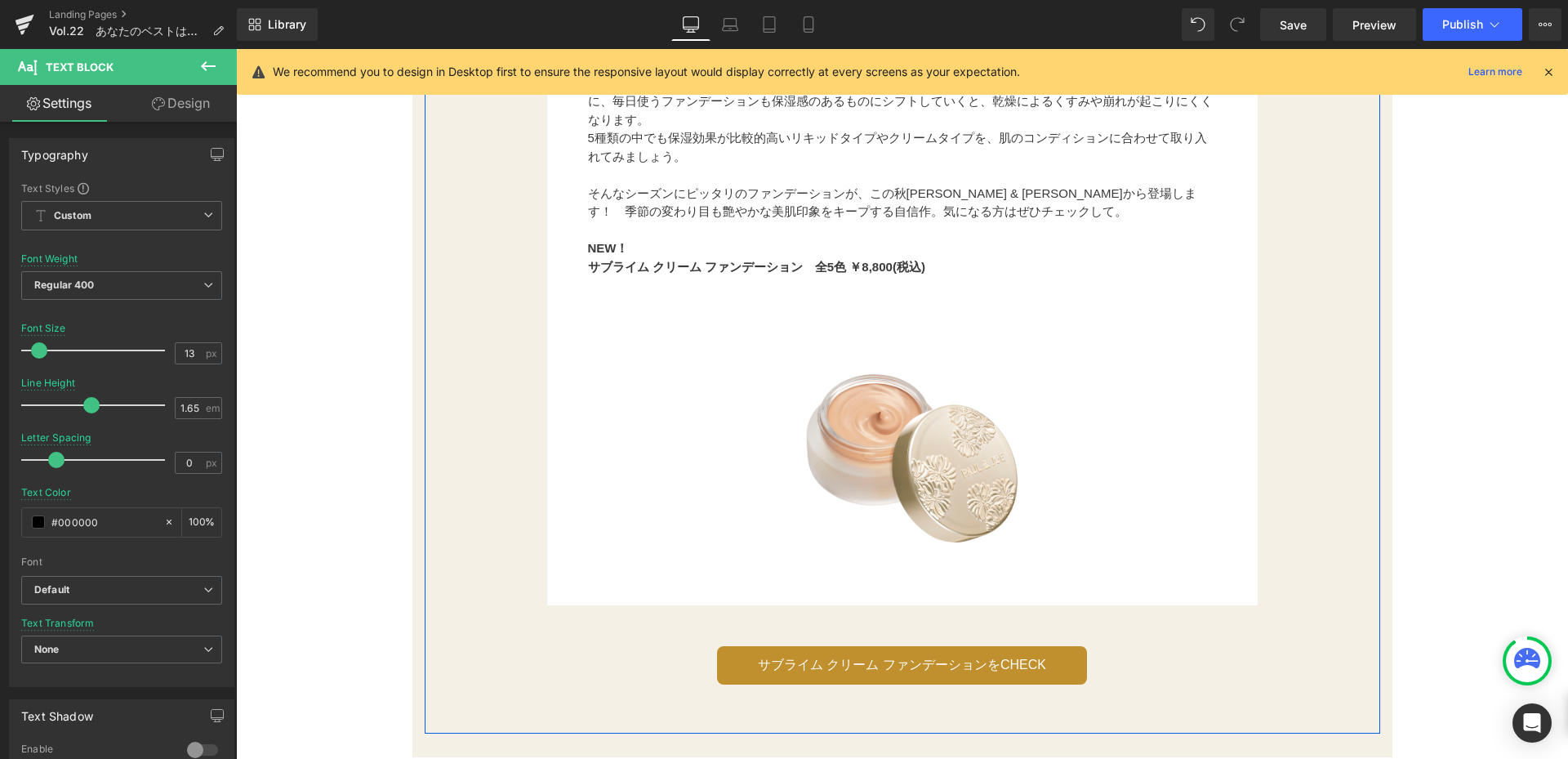
click at [609, 237] on p at bounding box center [902, 230] width 628 height 18
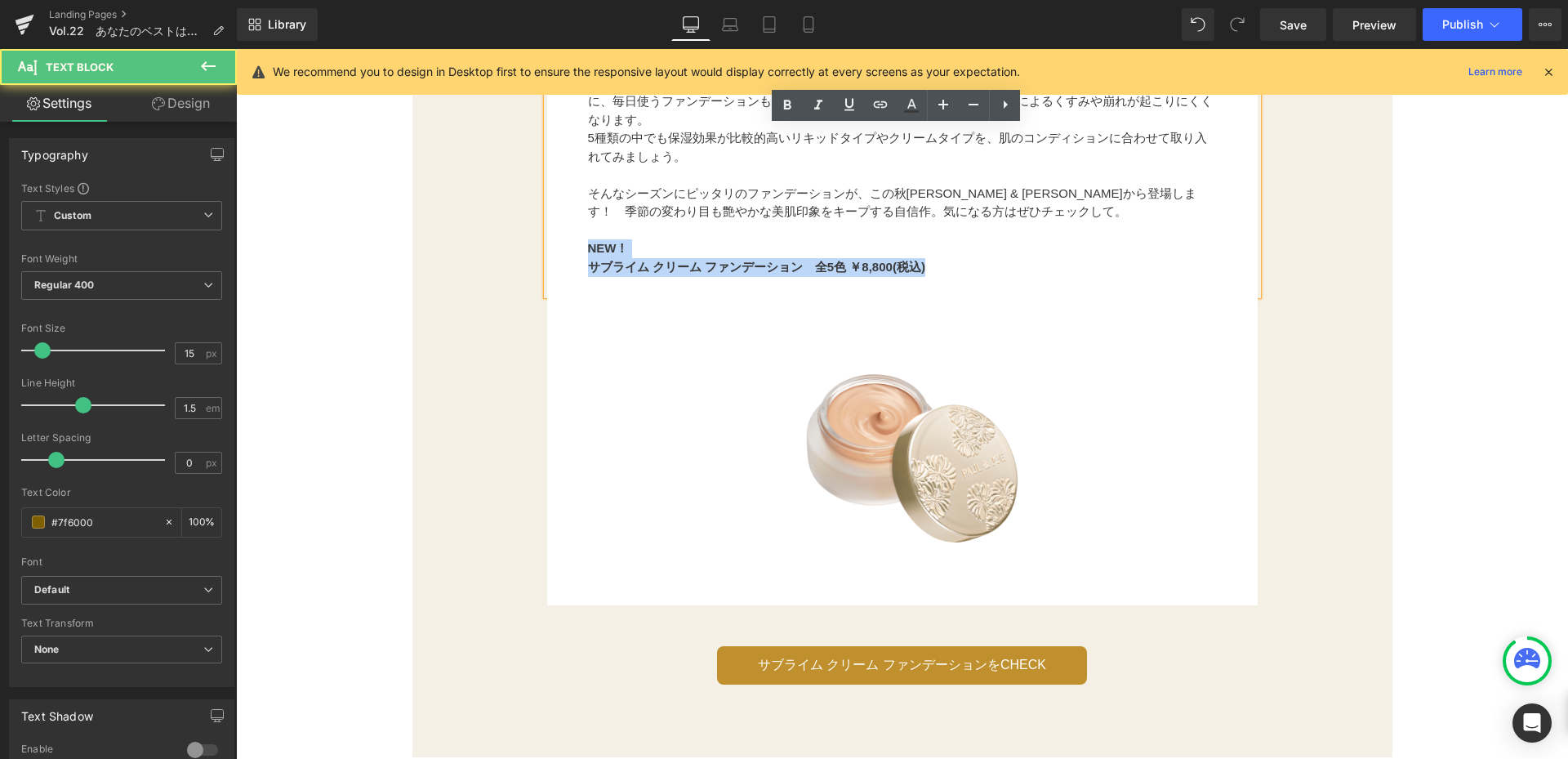
drag, startPoint x: 581, startPoint y: 248, endPoint x: 943, endPoint y: 266, distance: 362.4
click at [943, 266] on div "秋におすすめのファンデーションは？ まだまだ暑い時期ですが、だんだん湿度や気温が下がっていき、皮脂の分泌量が変化していく時。スキンケア同様に、毎日使うファンデ…" at bounding box center [902, 157] width 711 height 277
copy div "NEW！ サブライム クリーム ファンデーション　全5色 ￥8,800(税込)"
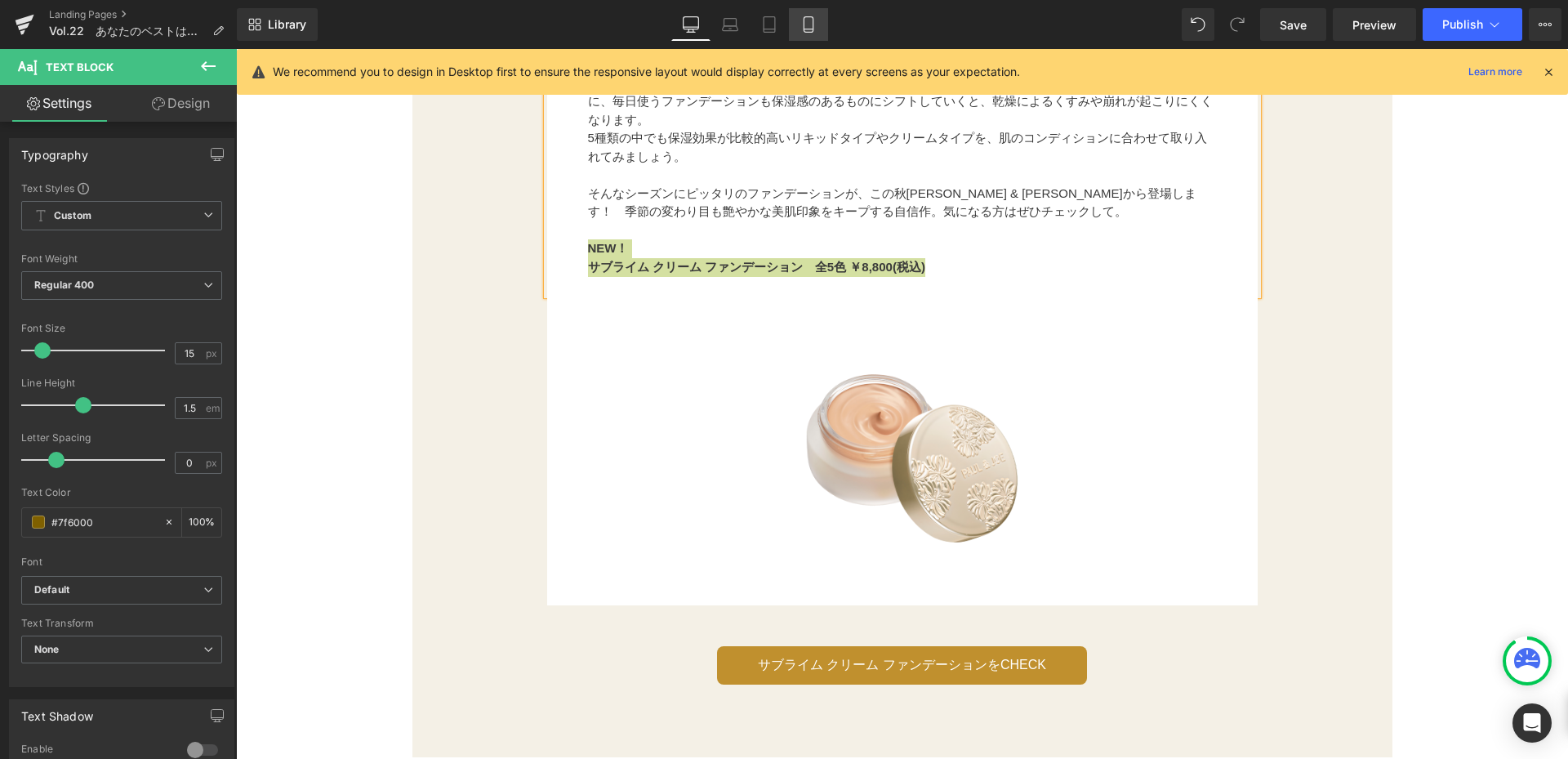
click at [804, 33] on link "Mobile" at bounding box center [808, 24] width 40 height 33
type input "100"
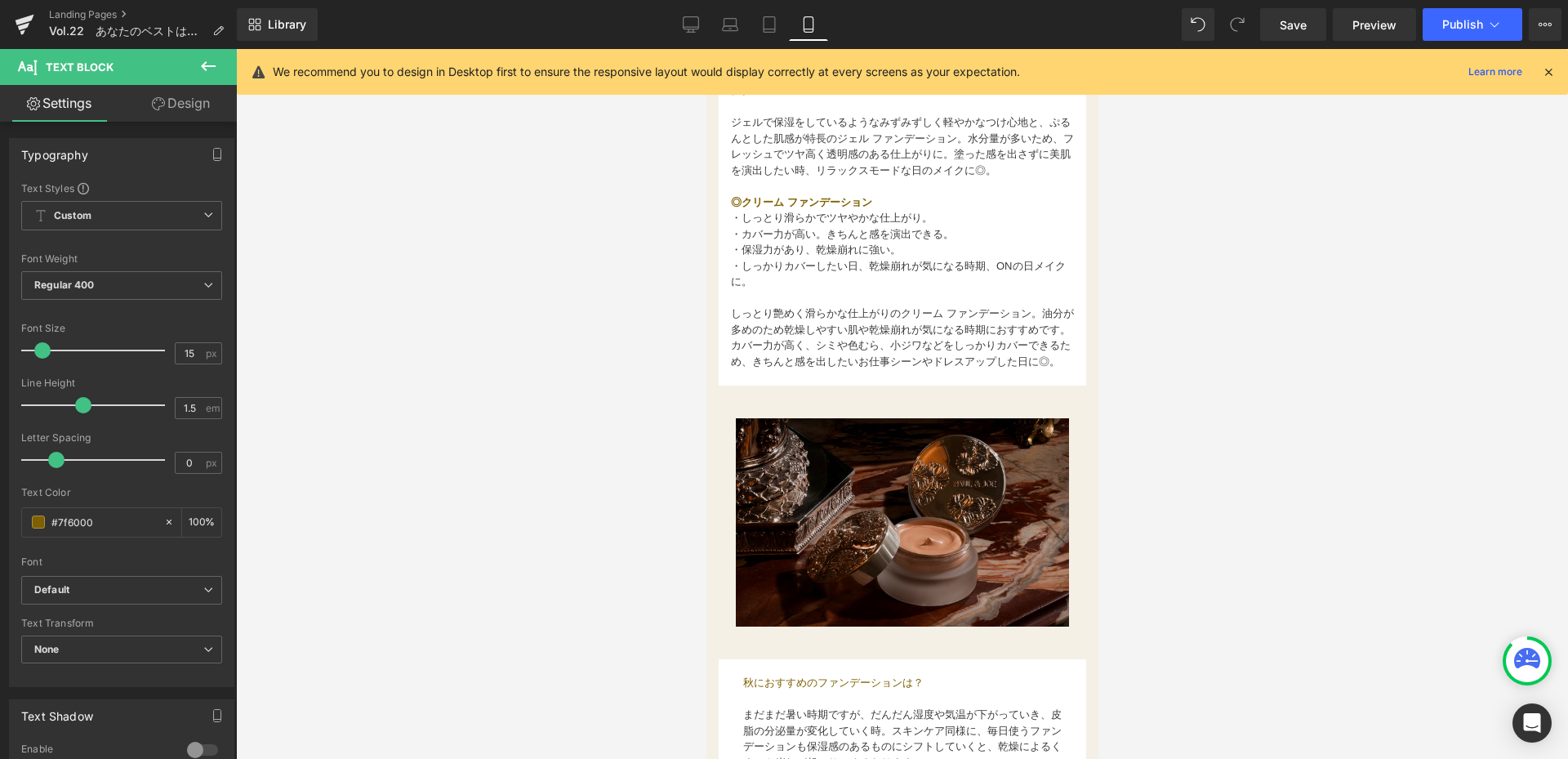
scroll to position [1715, 0]
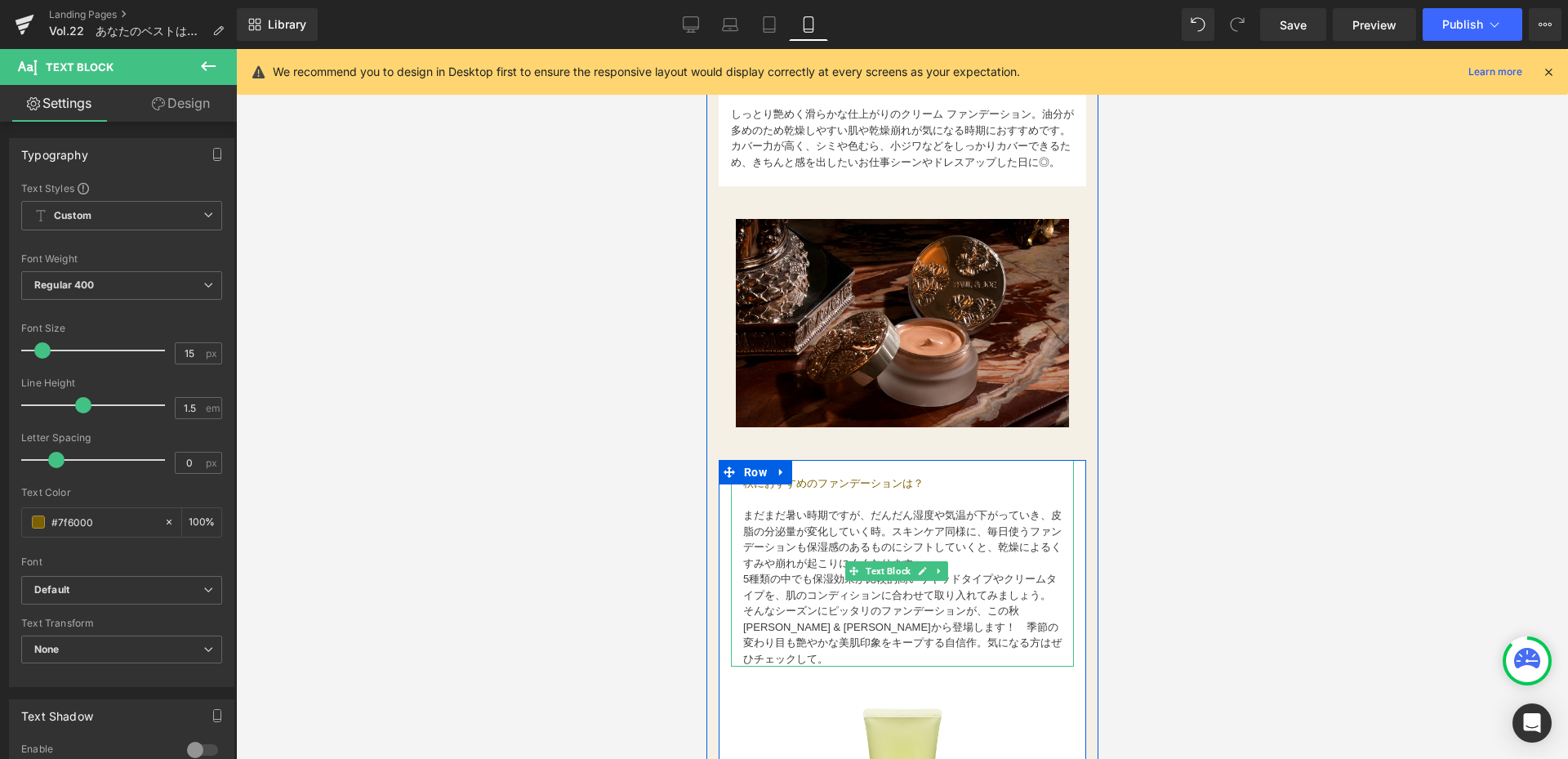
click at [737, 621] on div "秋におすすめのファンデーションは？ まだまだ暑い時期ですが、だんだん湿度や気温が下がっていき、皮脂の分泌量が変化していく時。スキンケア同様に、毎日使うファンデ…" at bounding box center [901, 564] width 343 height 208
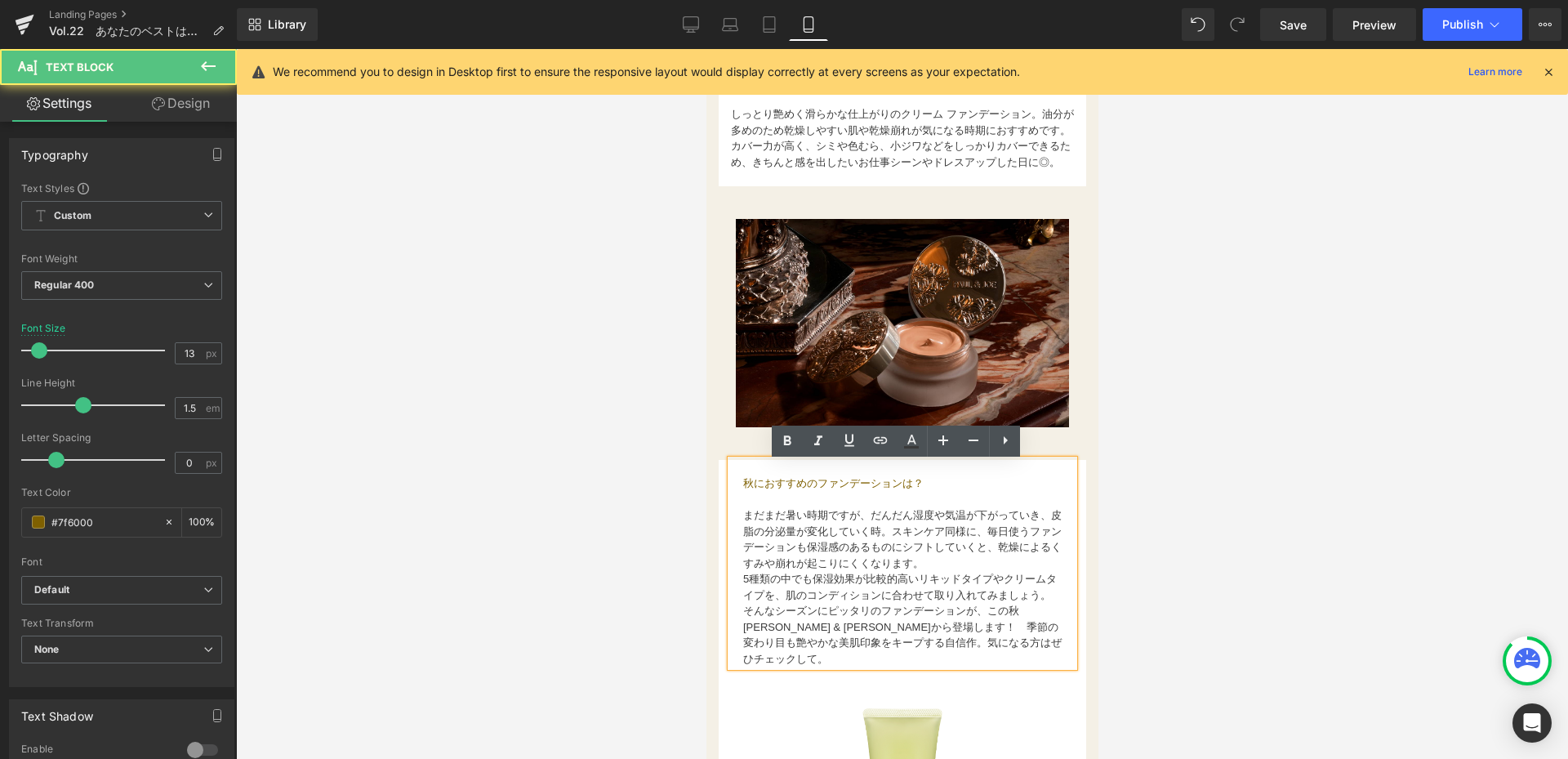
click at [740, 633] on div "秋におすすめのファンデーションは？ まだまだ暑い時期ですが、だんだん湿度や気温が下がっていき、皮脂の分泌量が変化していく時。スキンケア同様に、毎日使うファンデ…" at bounding box center [901, 564] width 343 height 208
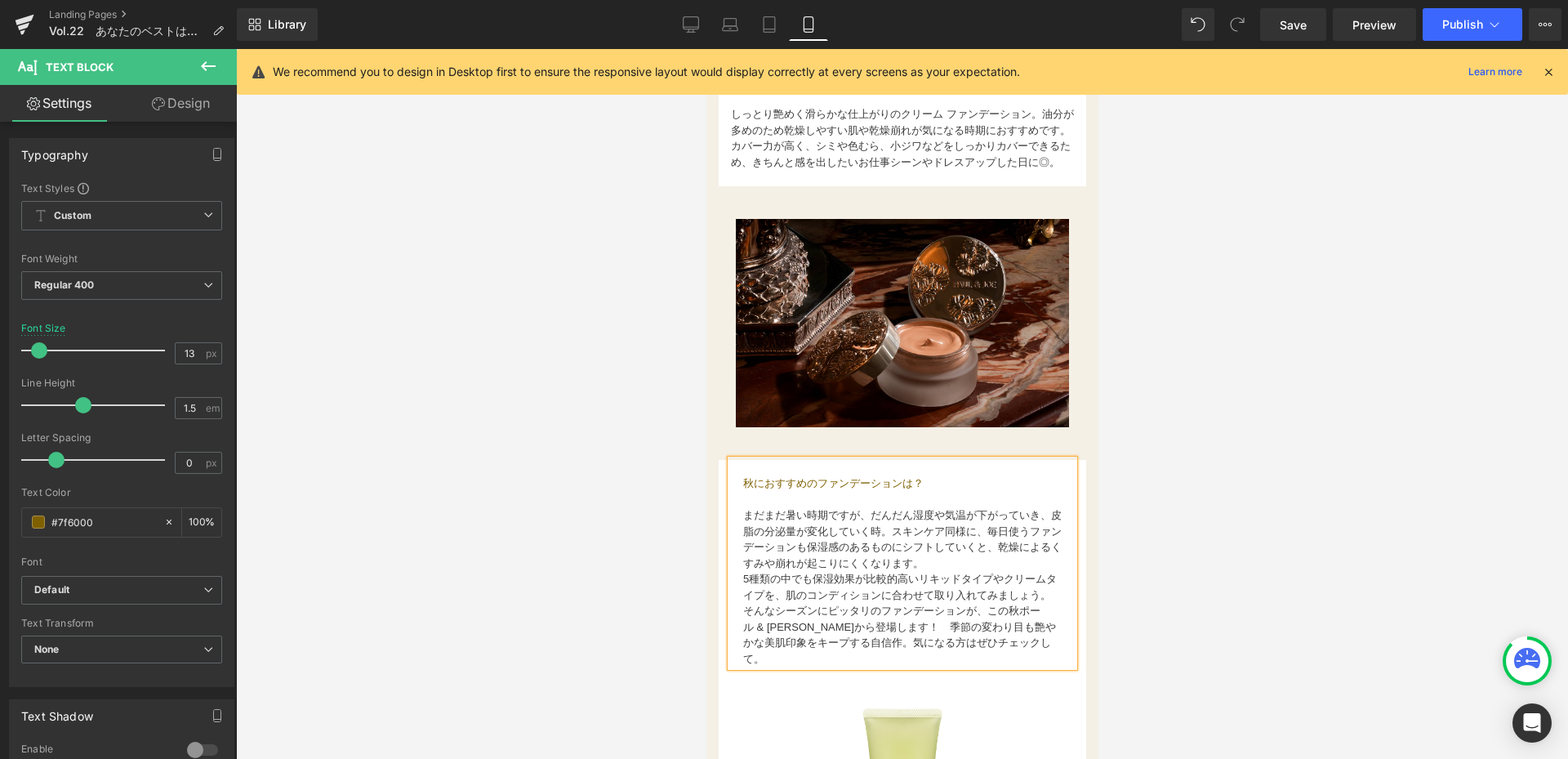
click at [742, 617] on font "そんなシーズンにピッタリのファンデーションが、この秋ポー" at bounding box center [890, 610] width 297 height 13
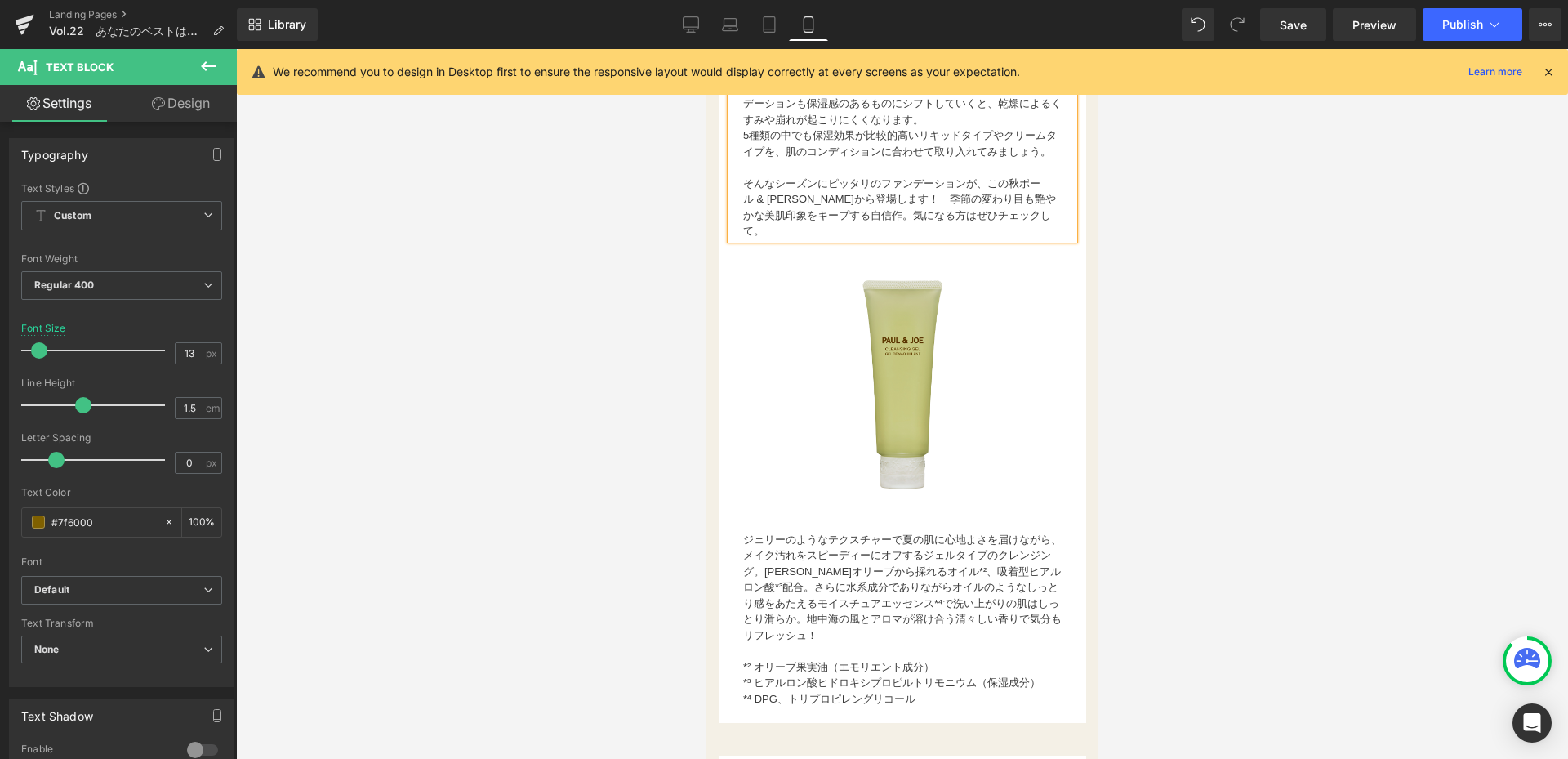
scroll to position [1960, 0]
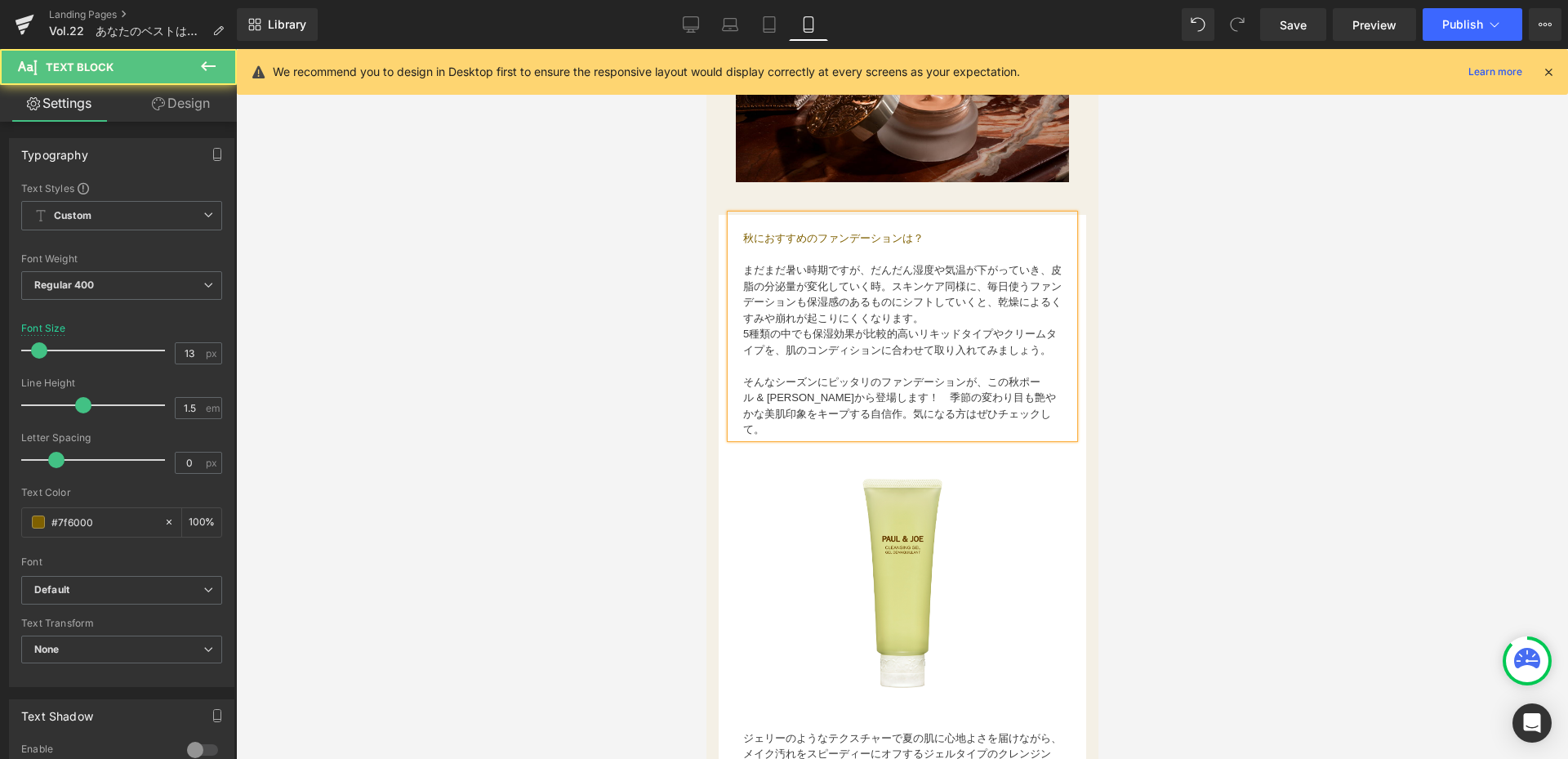
click at [792, 433] on font "ル & ジョー ボーテから登場します！　季節の変わり目も艶やかな美肌印象をキープする自信作。気になる方はぜひチェックして。" at bounding box center [899, 414] width 313 height 44
click at [791, 438] on p "ル & ジョー ボーテから登場します！　季節の変わり目も艶やかな美肌印象をキープする自信作。気になる方はぜひチェックして。" at bounding box center [901, 414] width 318 height 48
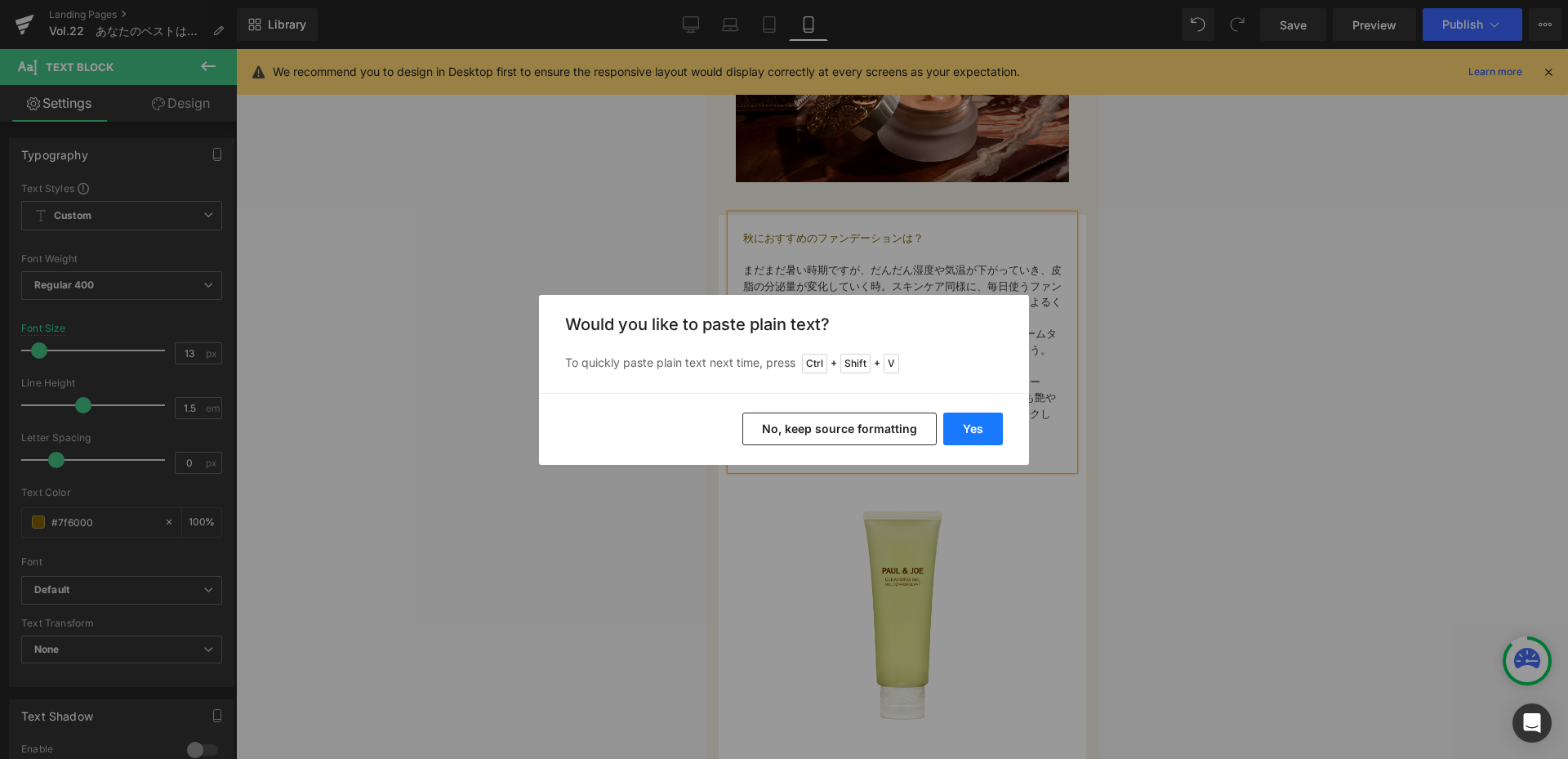
click at [970, 430] on button "Yes" at bounding box center [973, 429] width 60 height 33
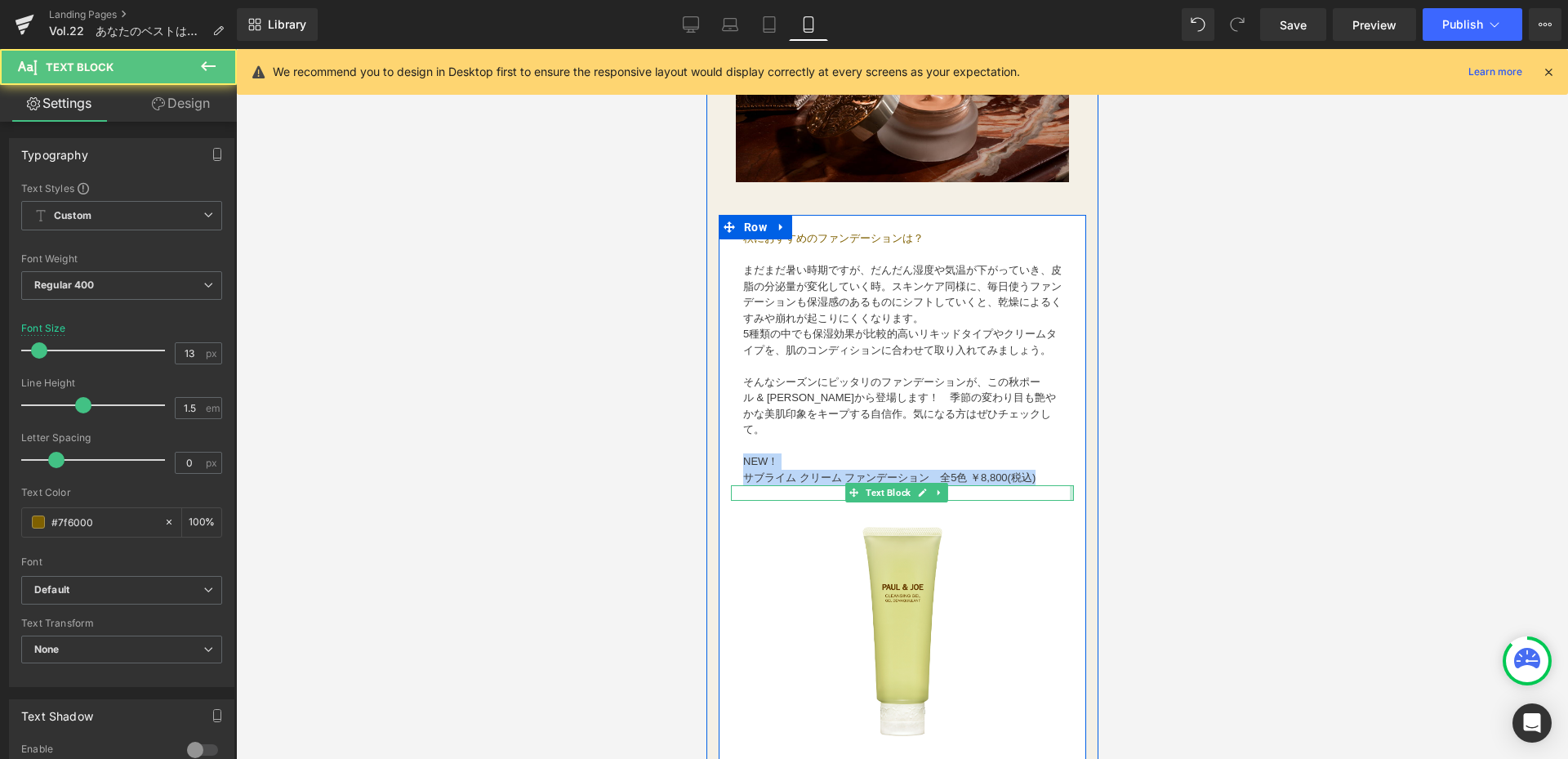
drag, startPoint x: 739, startPoint y: 483, endPoint x: 1057, endPoint y: 508, distance: 319.0
click at [1057, 508] on div "お国が違えばオーラルケア意識も変わるもの。デザイナーのソフィー・メシャリーに、オーラルケアについてのこだわりや愛用アイテムについて聞いてみました！ Text …" at bounding box center [901, 584] width 367 height 739
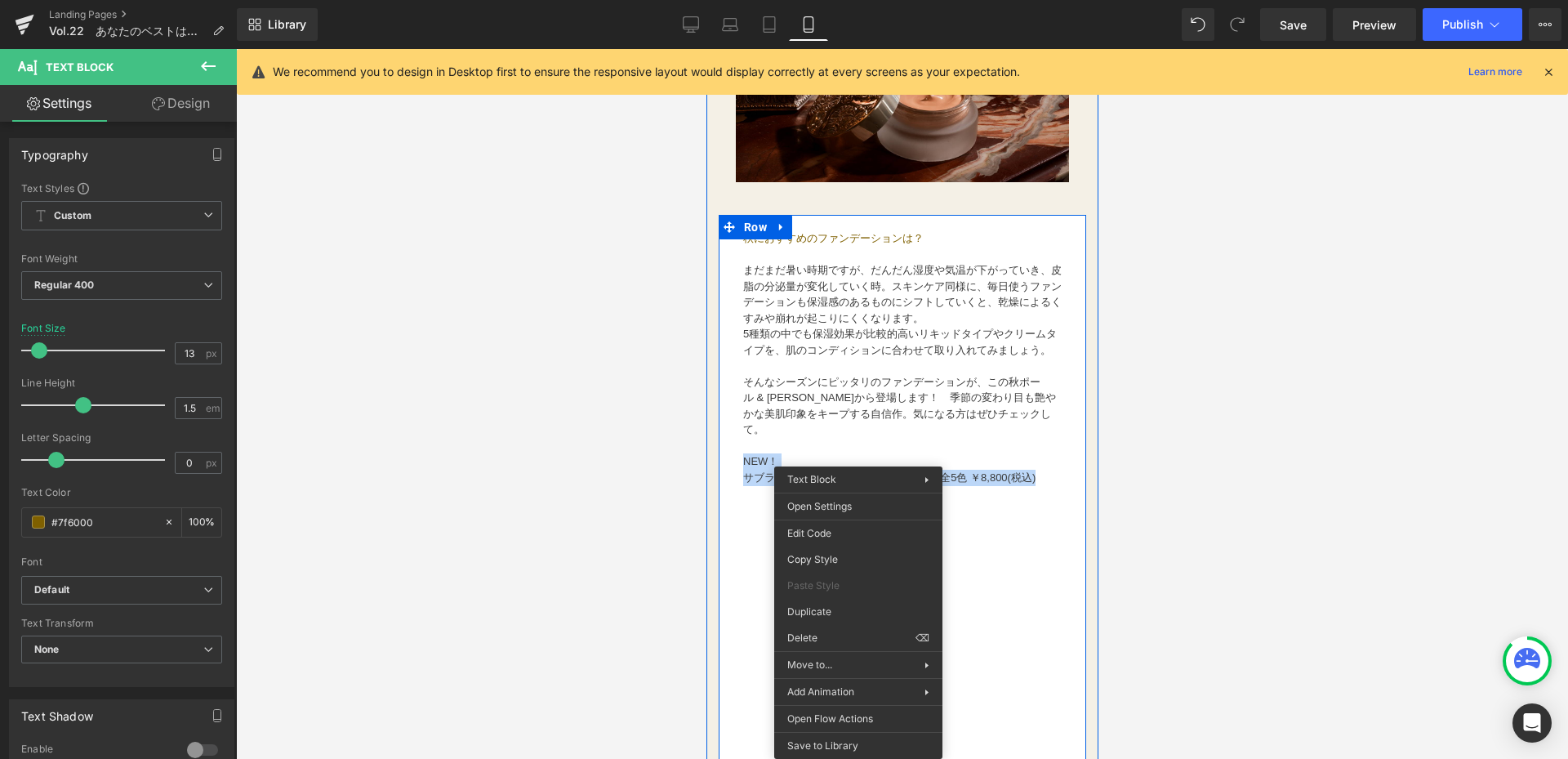
click at [754, 467] on font "NEW！" at bounding box center [760, 461] width 35 height 13
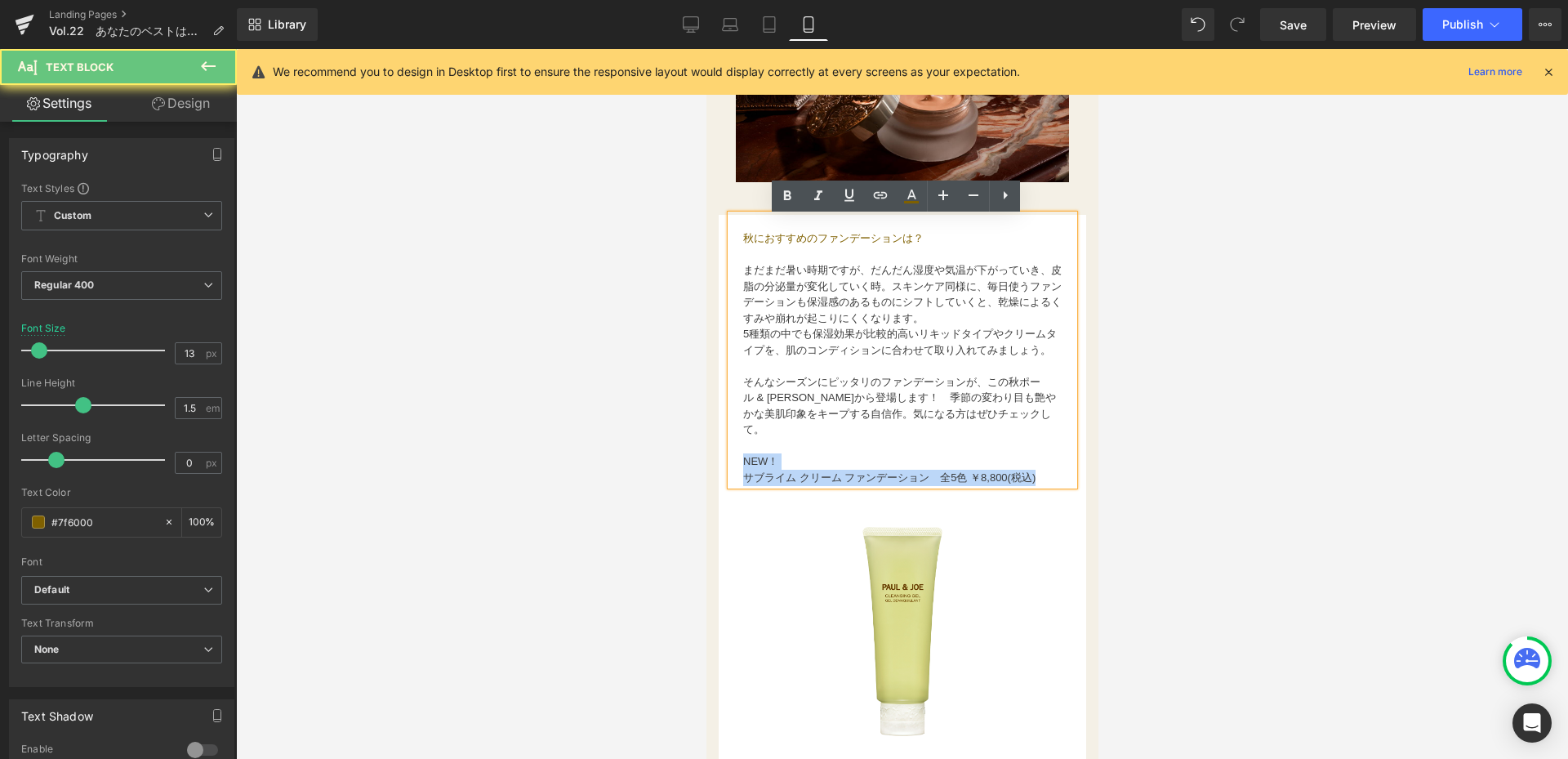
click at [743, 467] on font "NEW！" at bounding box center [760, 461] width 35 height 13
drag, startPoint x: 744, startPoint y: 480, endPoint x: 1080, endPoint y: 497, distance: 336.4
click at [1080, 497] on div "ファンデーションは、大きく分けて5種類。 テクスチャー別に魅力を徹底比較！ 気になる肌悩みをカバーしながら美肌を演出するファンデーション。基本的な機能はどれも…" at bounding box center [901, 243] width 392 height 2529
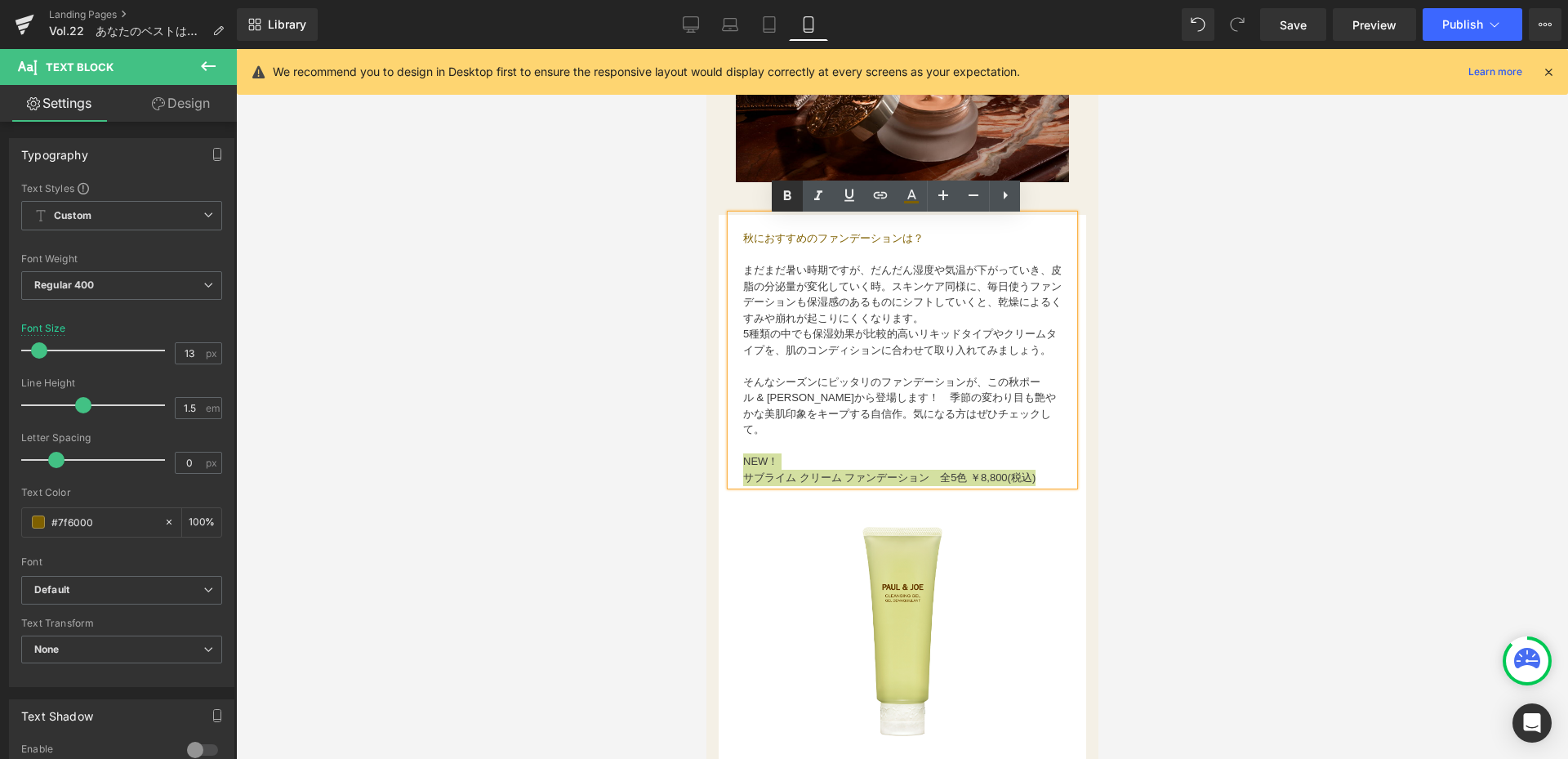
drag, startPoint x: 792, startPoint y: 198, endPoint x: 95, endPoint y: 163, distance: 697.9
click at [853, 409] on font "ル & ジョー ボーテから登場します！　季節の変わり目も艶やかな美肌印象をキープする自信作。気になる方はぜひチェックして。" at bounding box center [899, 414] width 313 height 44
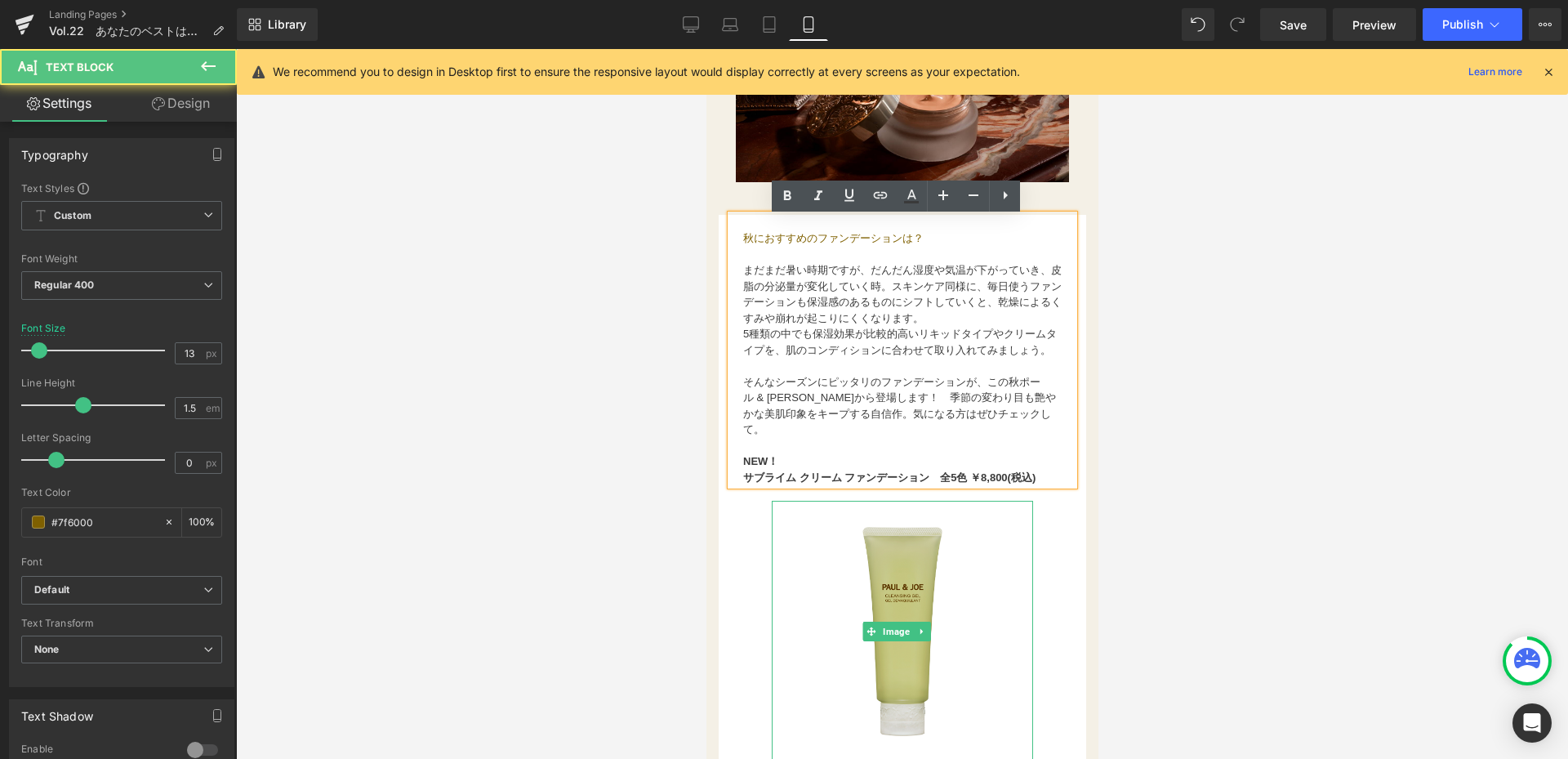
scroll to position [2123, 0]
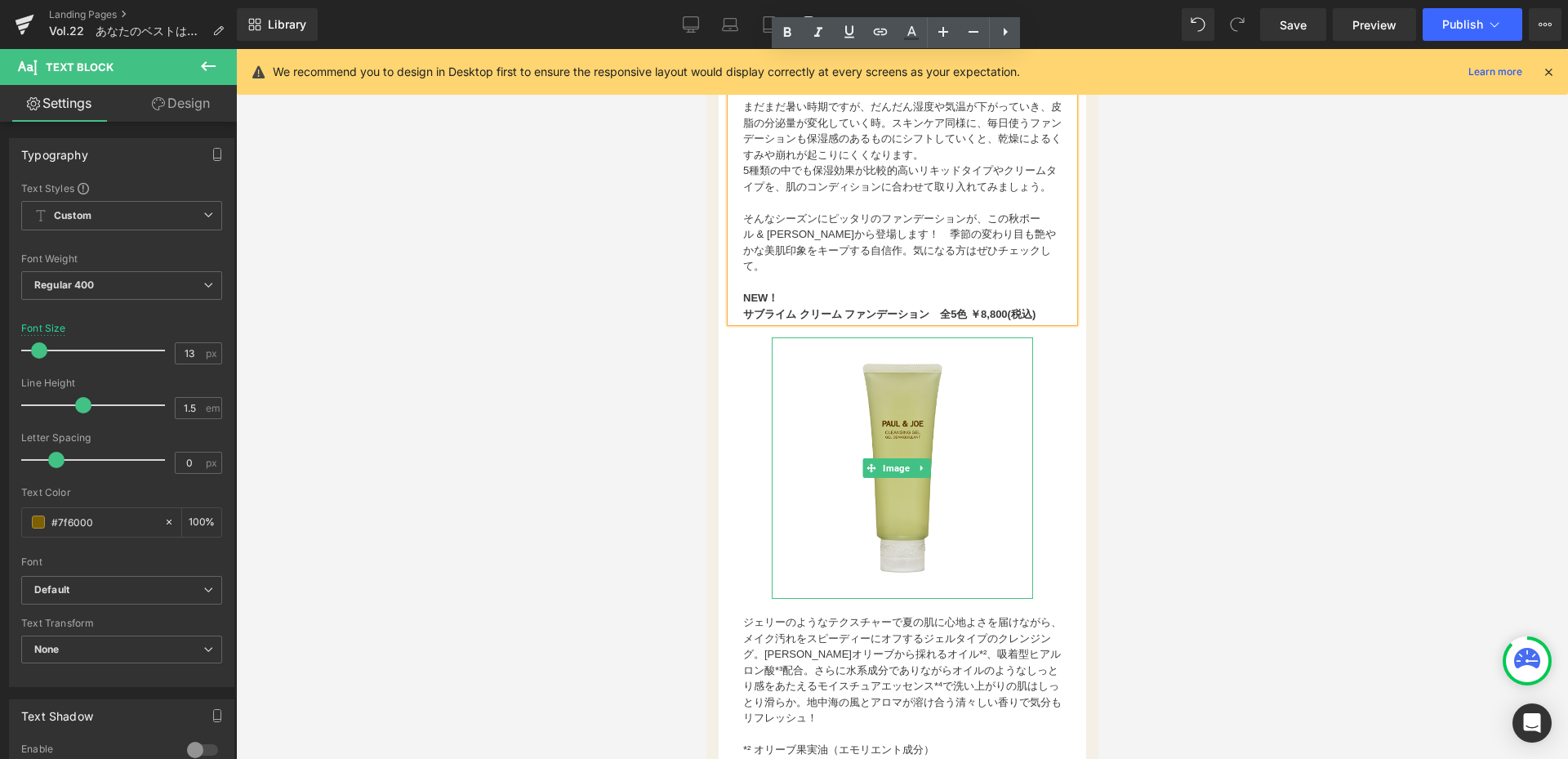
click at [908, 425] on img at bounding box center [901, 468] width 261 height 261
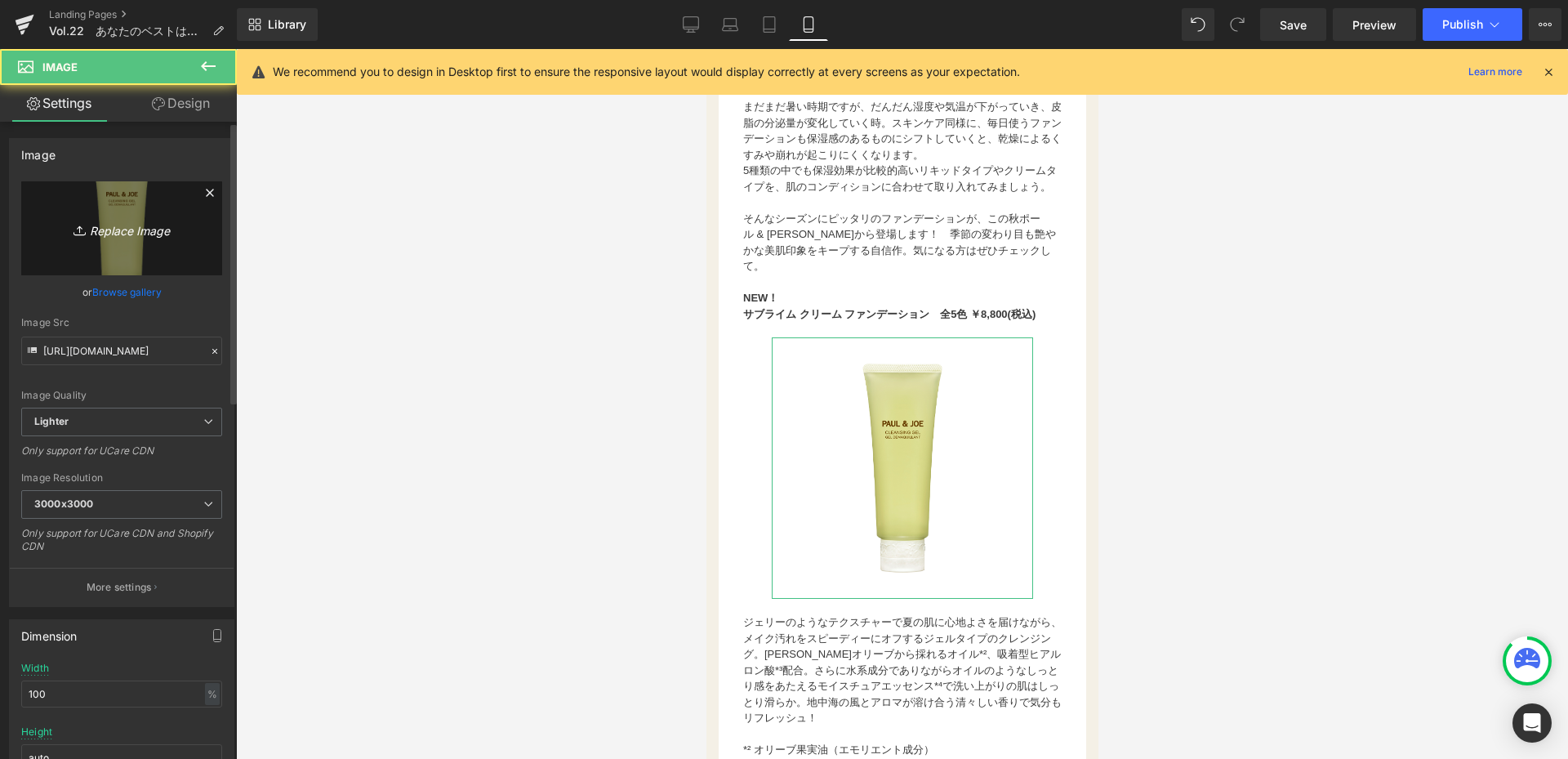
click at [133, 217] on link "Replace Image" at bounding box center [122, 228] width 201 height 94
type input "C:\fakepath\FDopen (1).png"
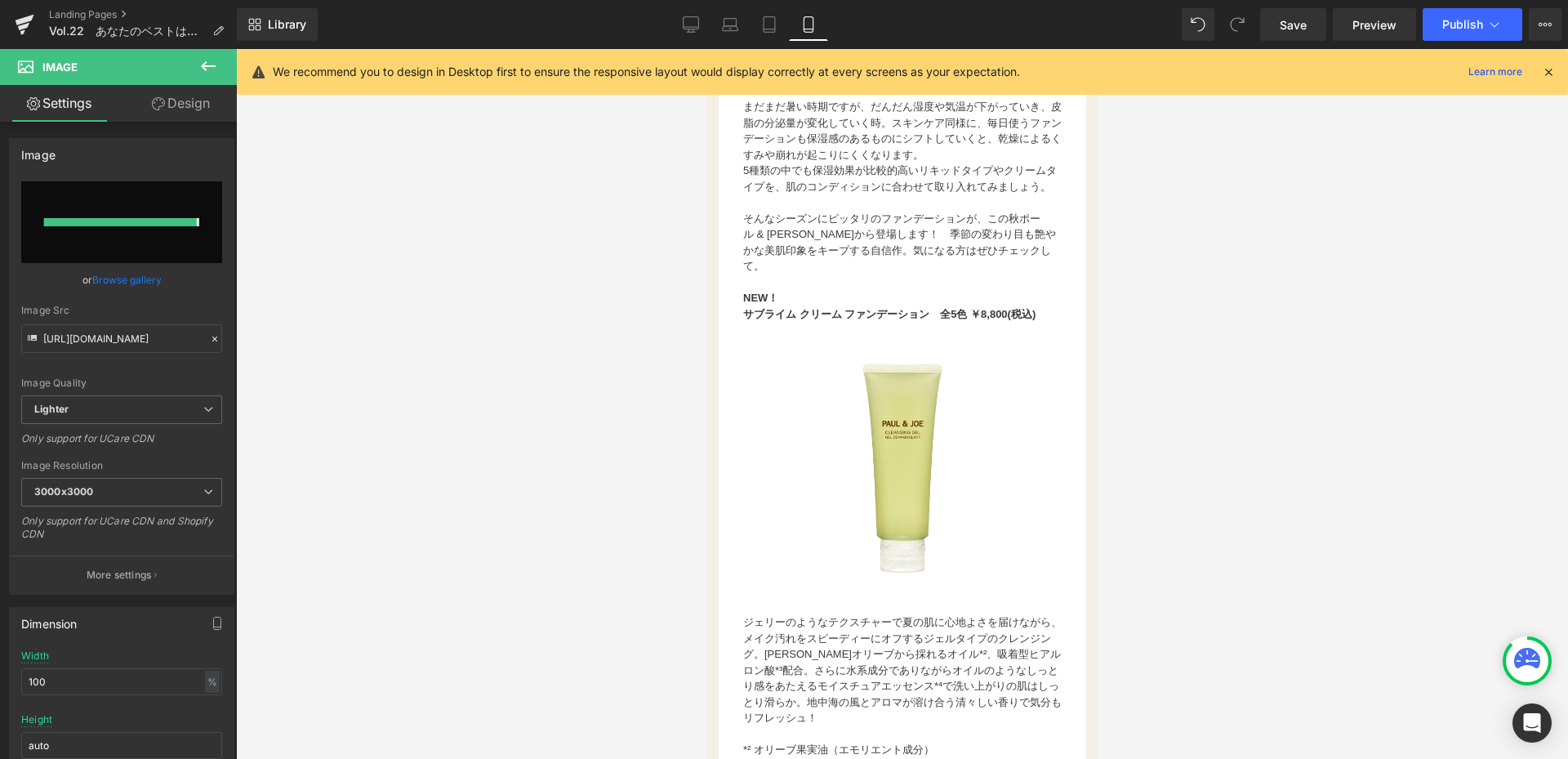
type input "https://ucarecdn.com/e8155d88-57c6-428b-b1e4-dd2103f7f6de/-/format/auto/-/previ…"
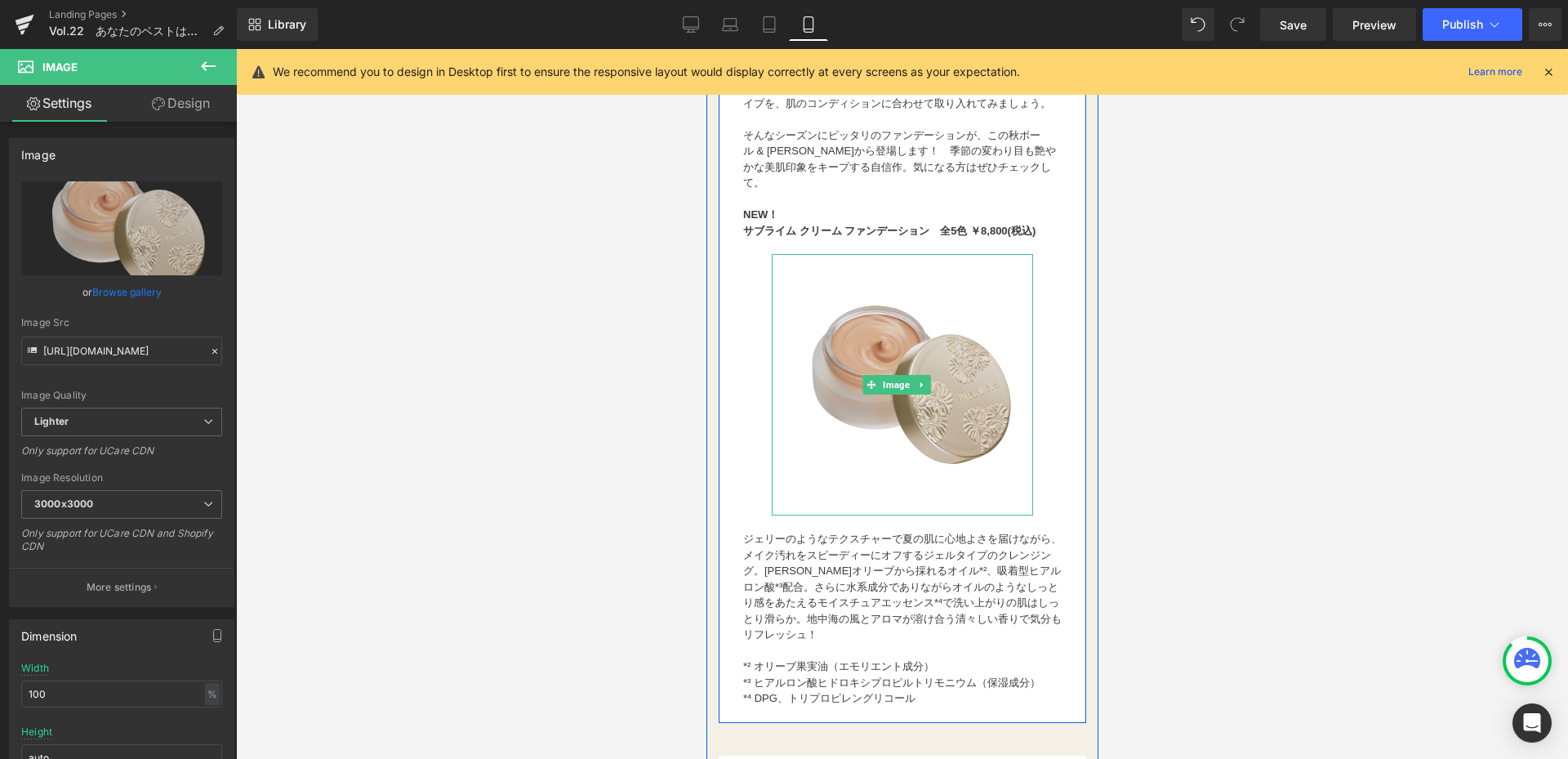
scroll to position [2287, 0]
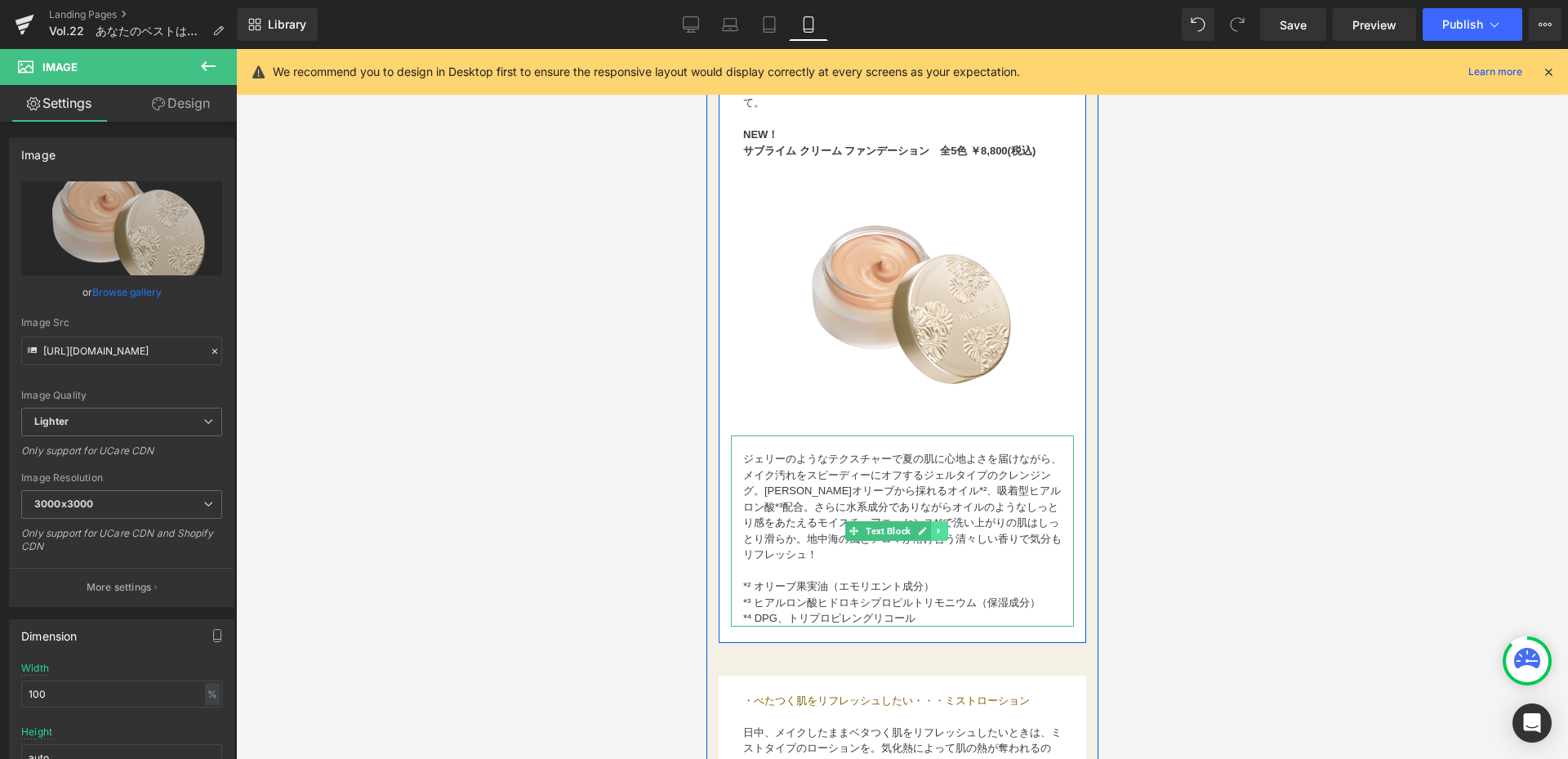
click at [938, 534] on icon at bounding box center [937, 531] width 3 height 6
click at [943, 535] on icon at bounding box center [946, 530] width 9 height 9
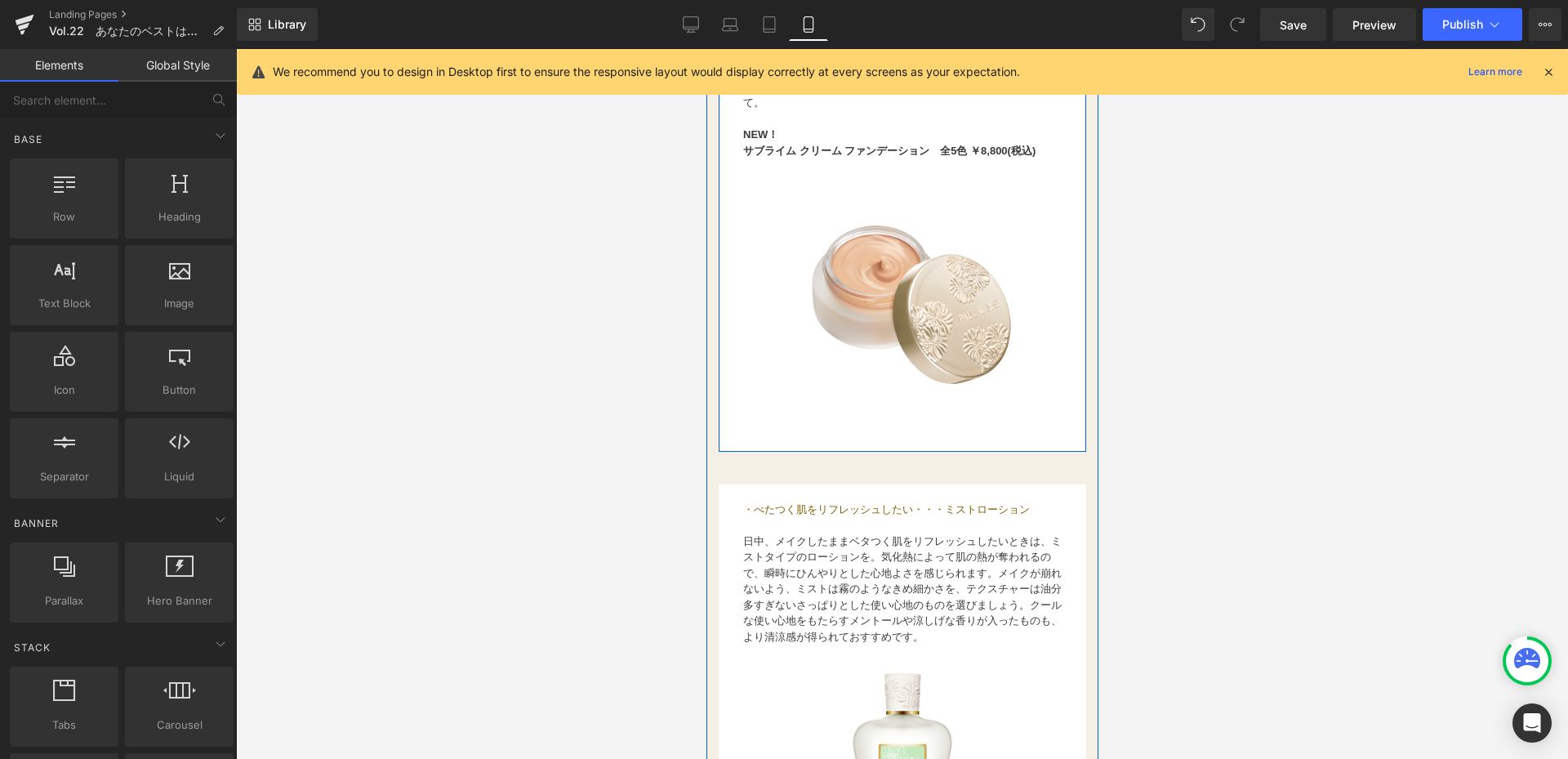
click at [741, 418] on div "お国が違えばオーラルケア意識も変わるもの。デザイナーのソフィー・メシャリーに、オーラルケアについてのこだわりや愛用アイテムについて聞いてみました！ Text …" at bounding box center [901, 161] width 367 height 547
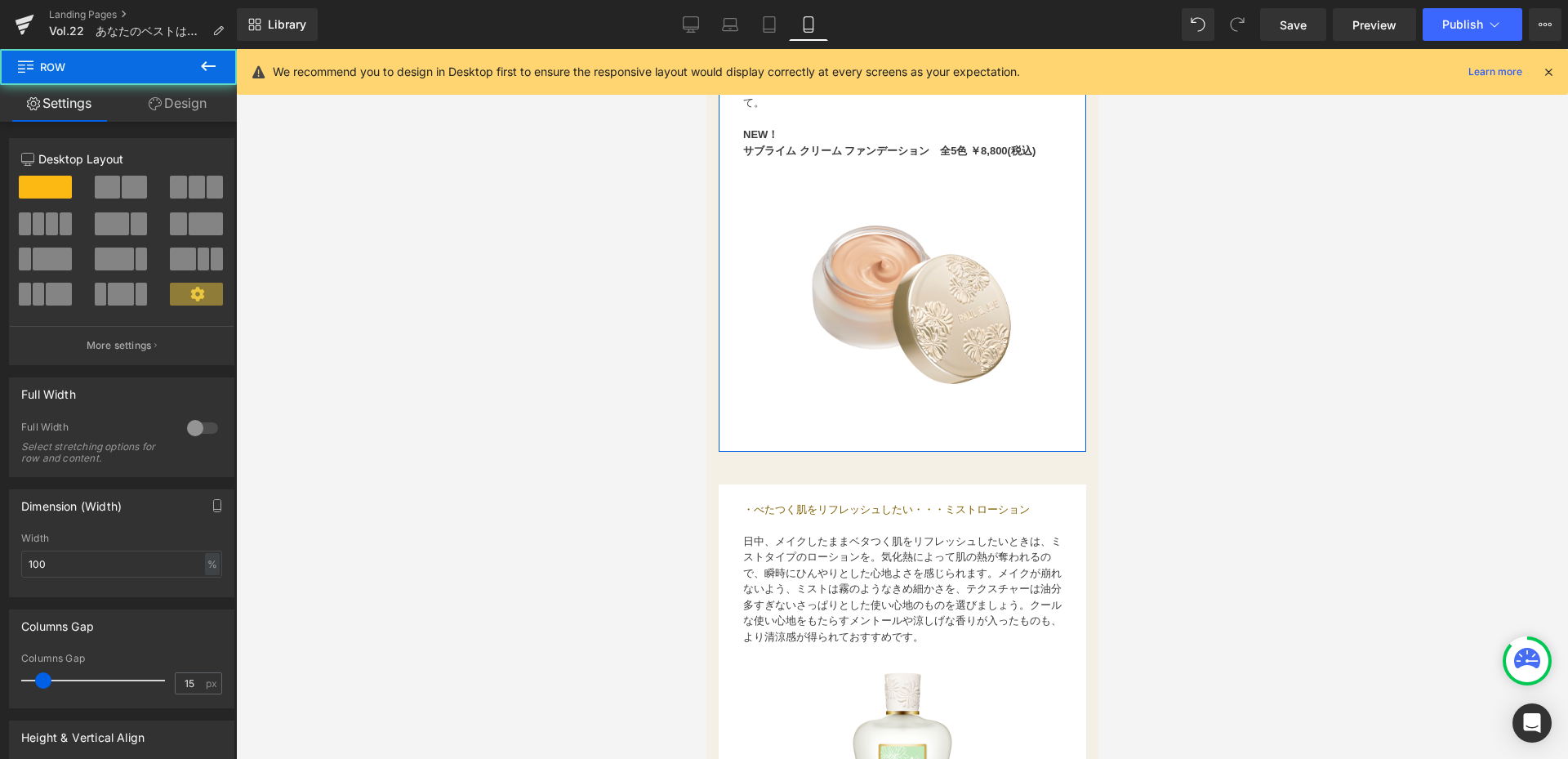
click at [166, 101] on link "Design" at bounding box center [177, 103] width 118 height 37
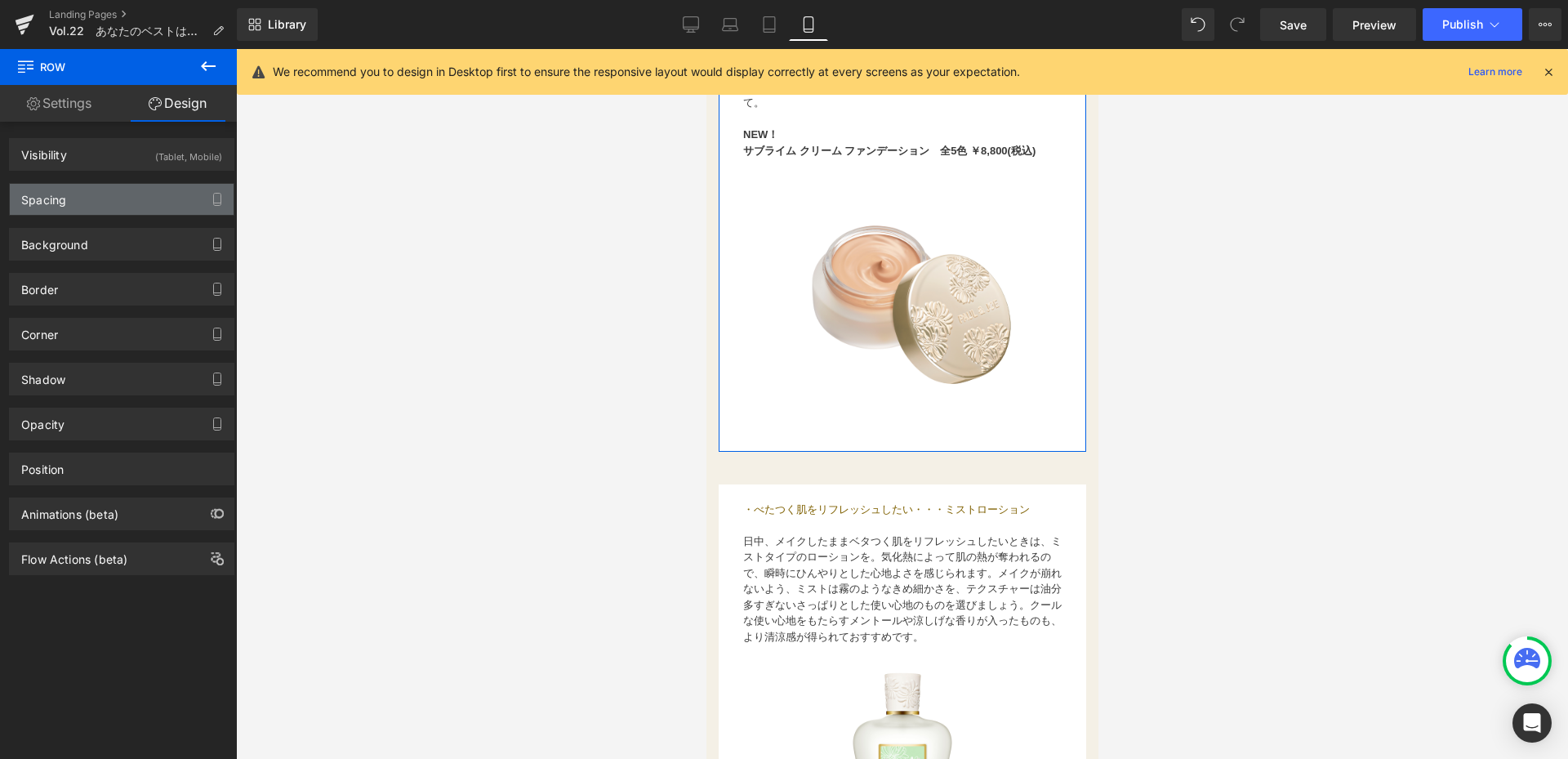
type input "10"
type input "0"
type input "20"
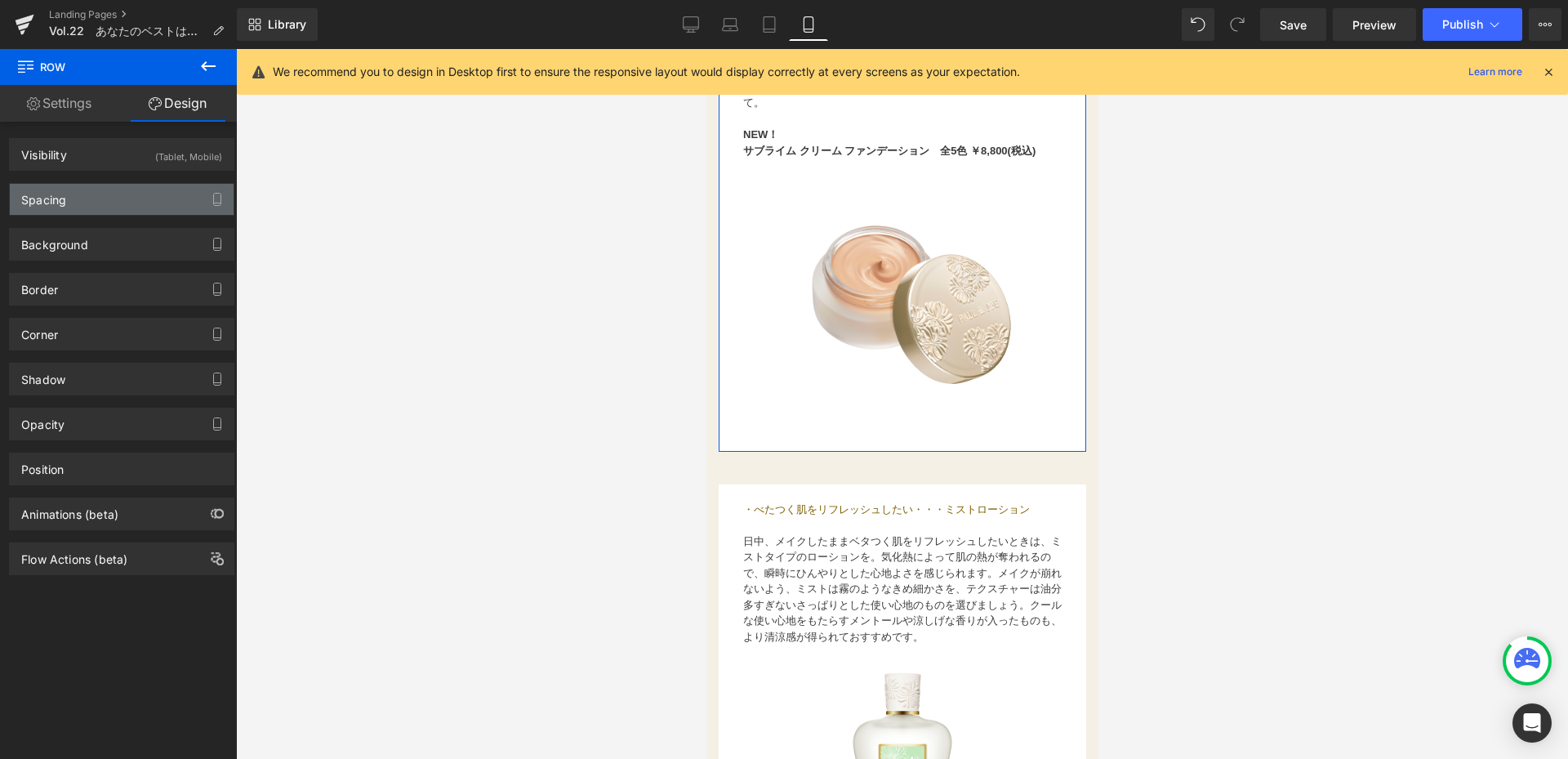
type input "0"
drag, startPoint x: 105, startPoint y: 207, endPoint x: 113, endPoint y: 218, distance: 13.6
click at [106, 207] on div "Spacing" at bounding box center [121, 199] width 223 height 31
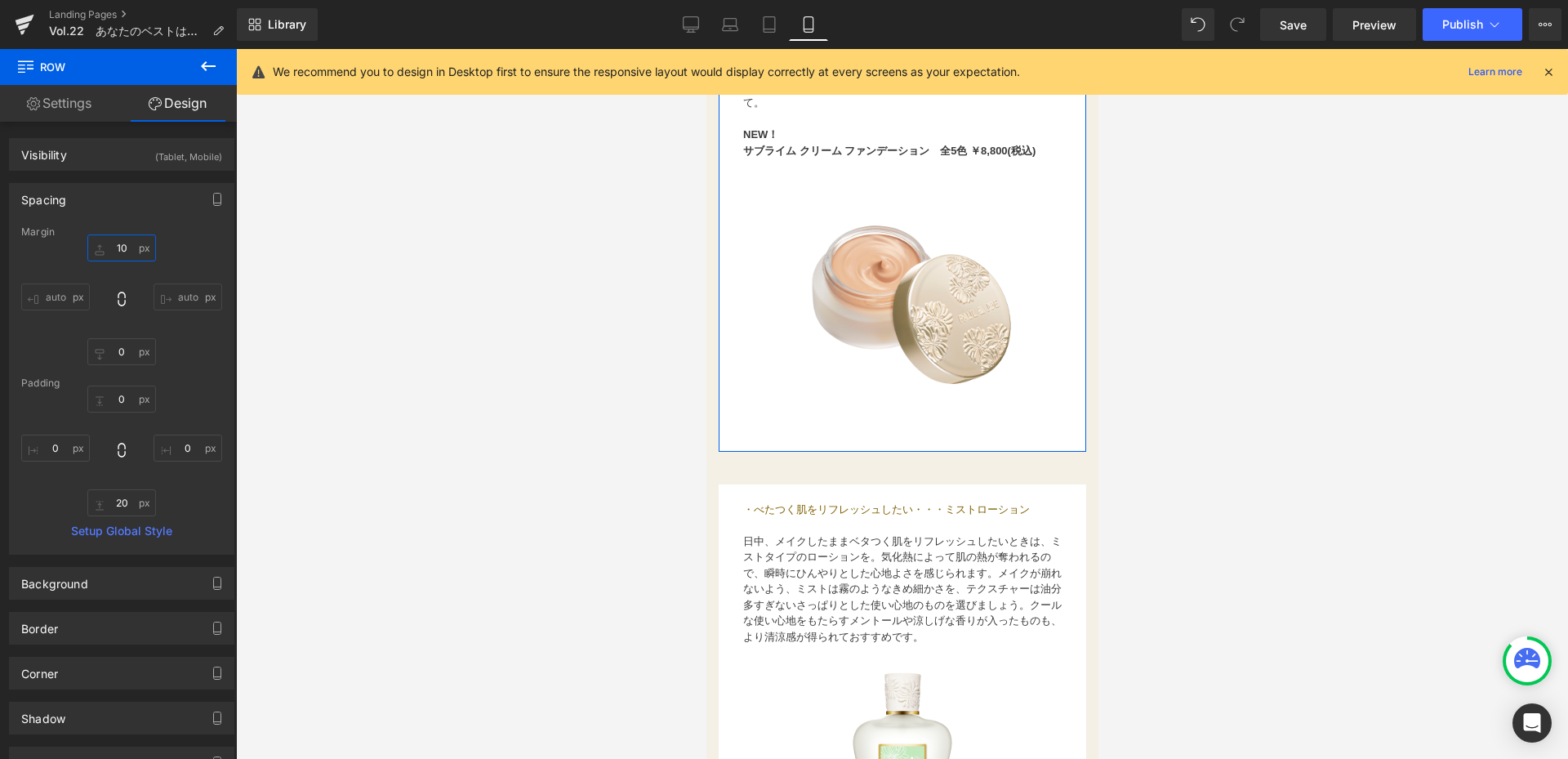
click at [145, 248] on input "10" at bounding box center [121, 248] width 69 height 27
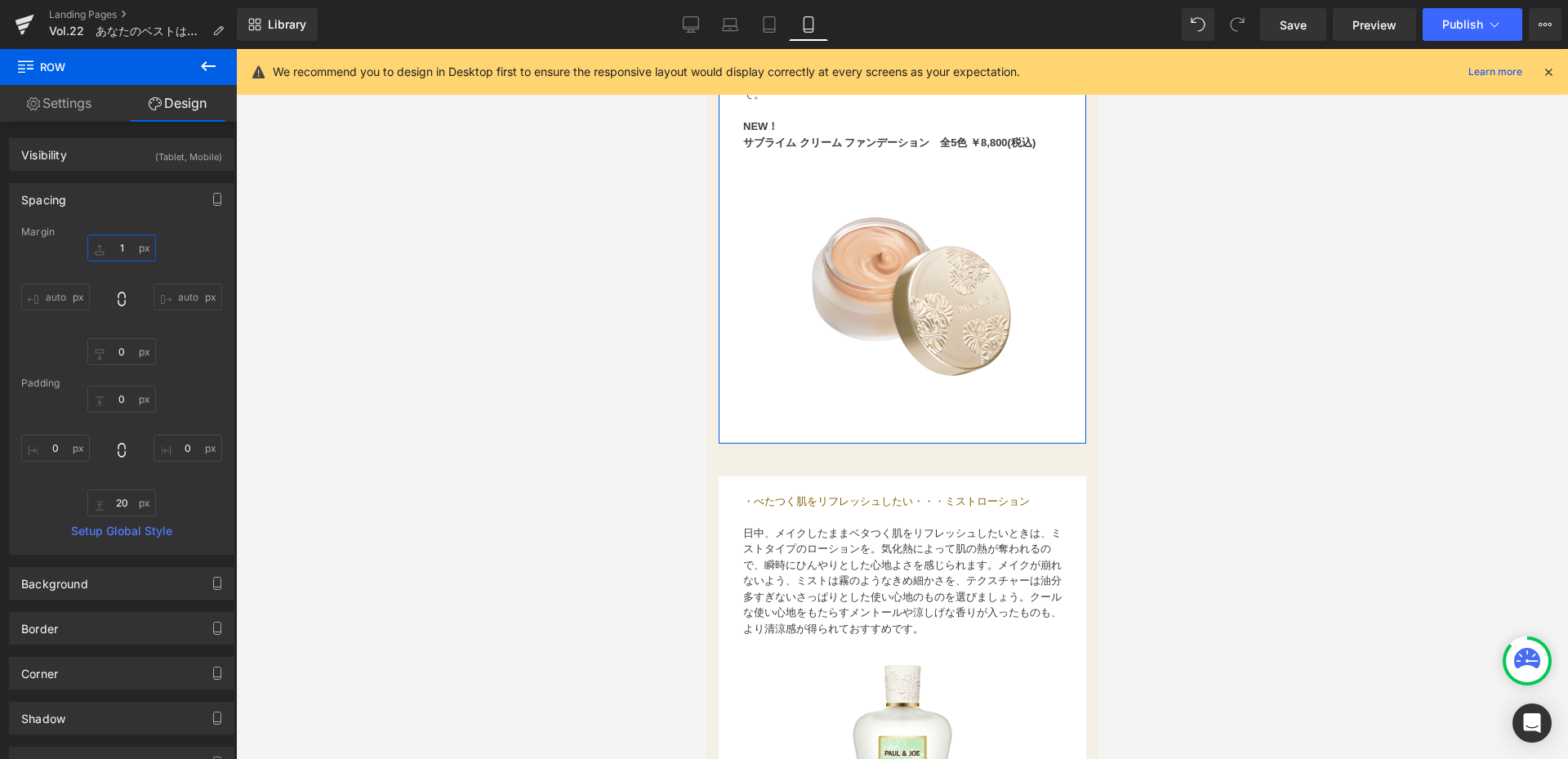
type input "10"
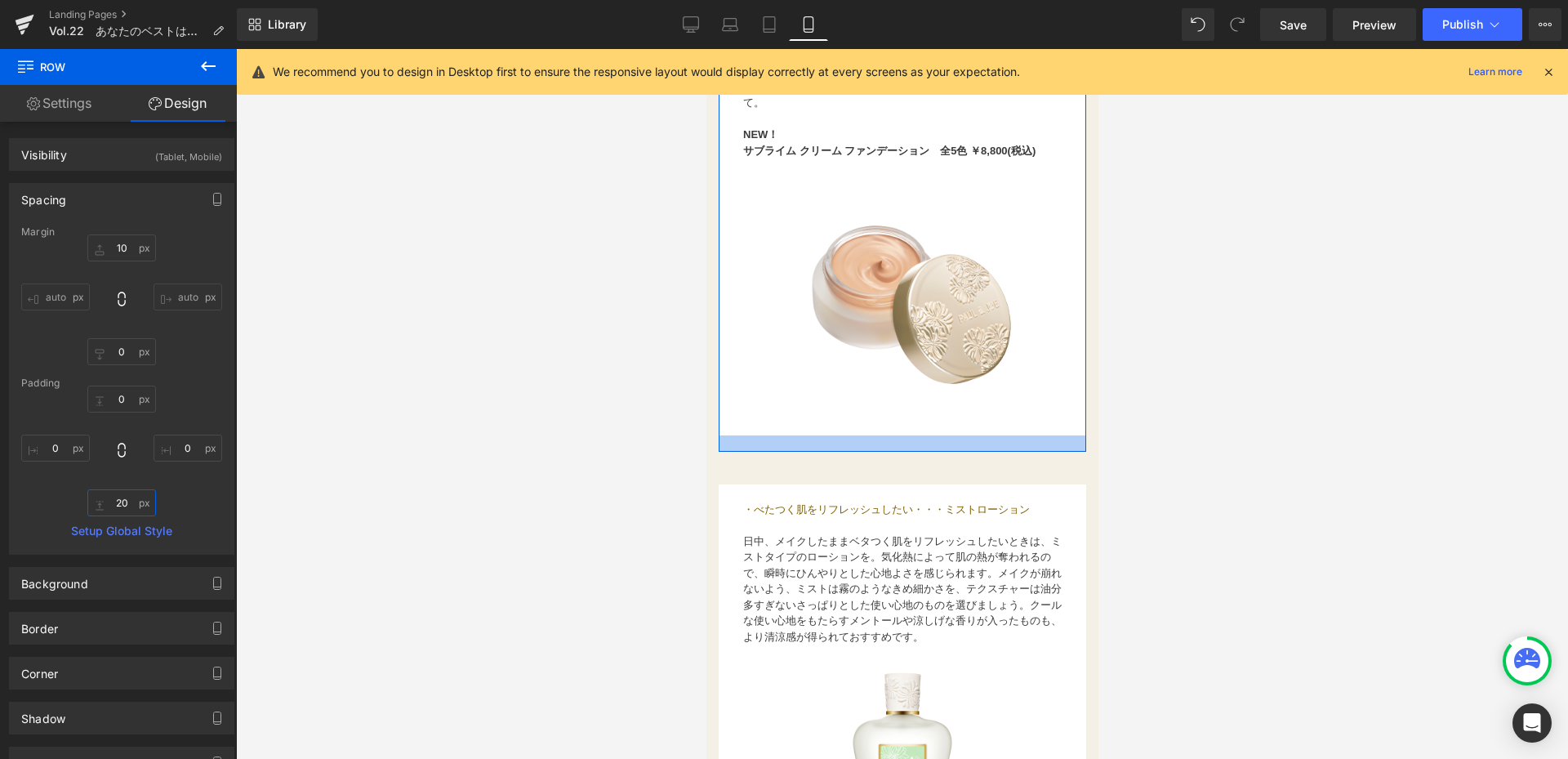
click at [125, 498] on input "20" at bounding box center [121, 503] width 69 height 27
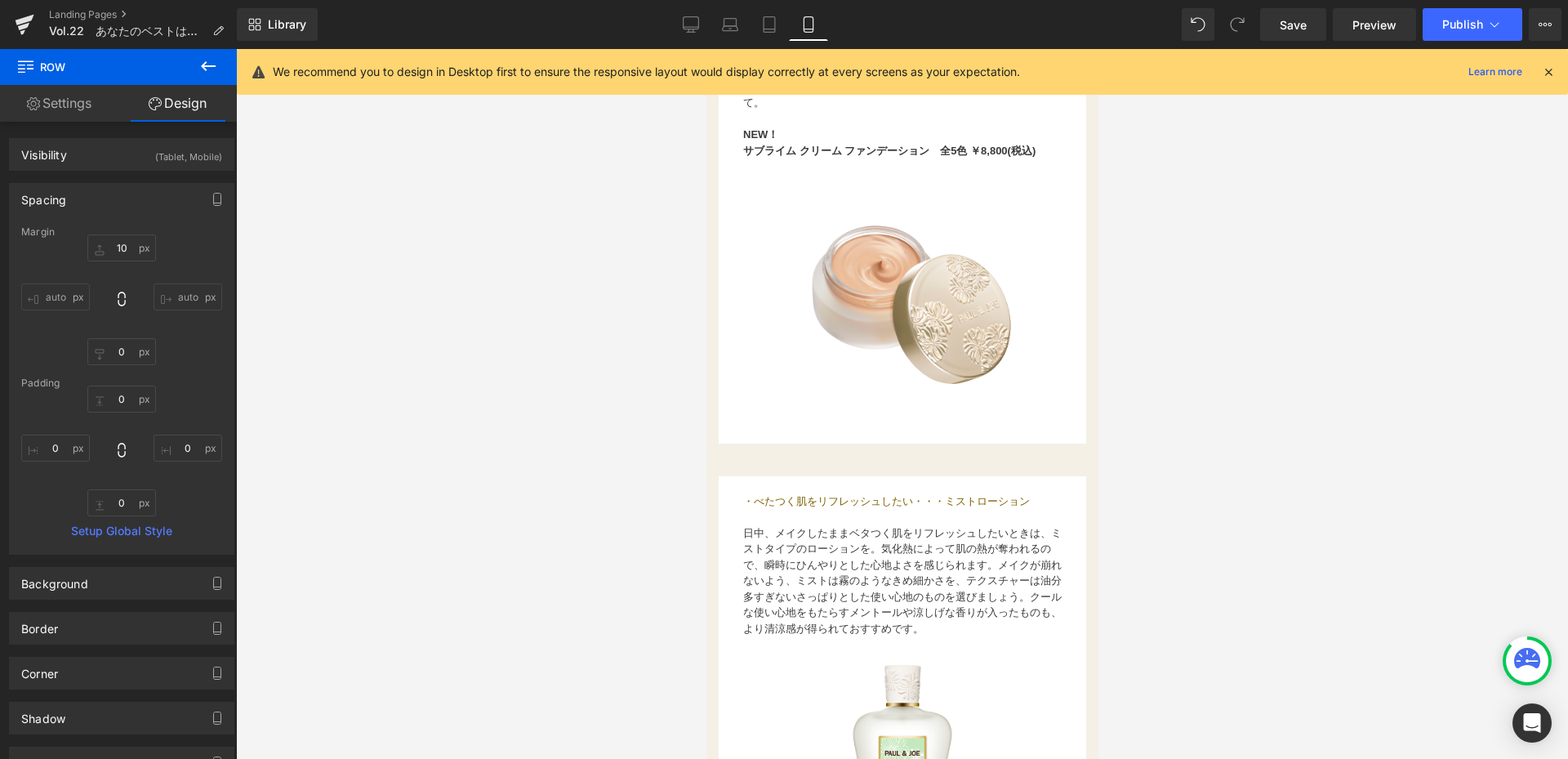
click at [450, 497] on div at bounding box center [902, 404] width 1332 height 710
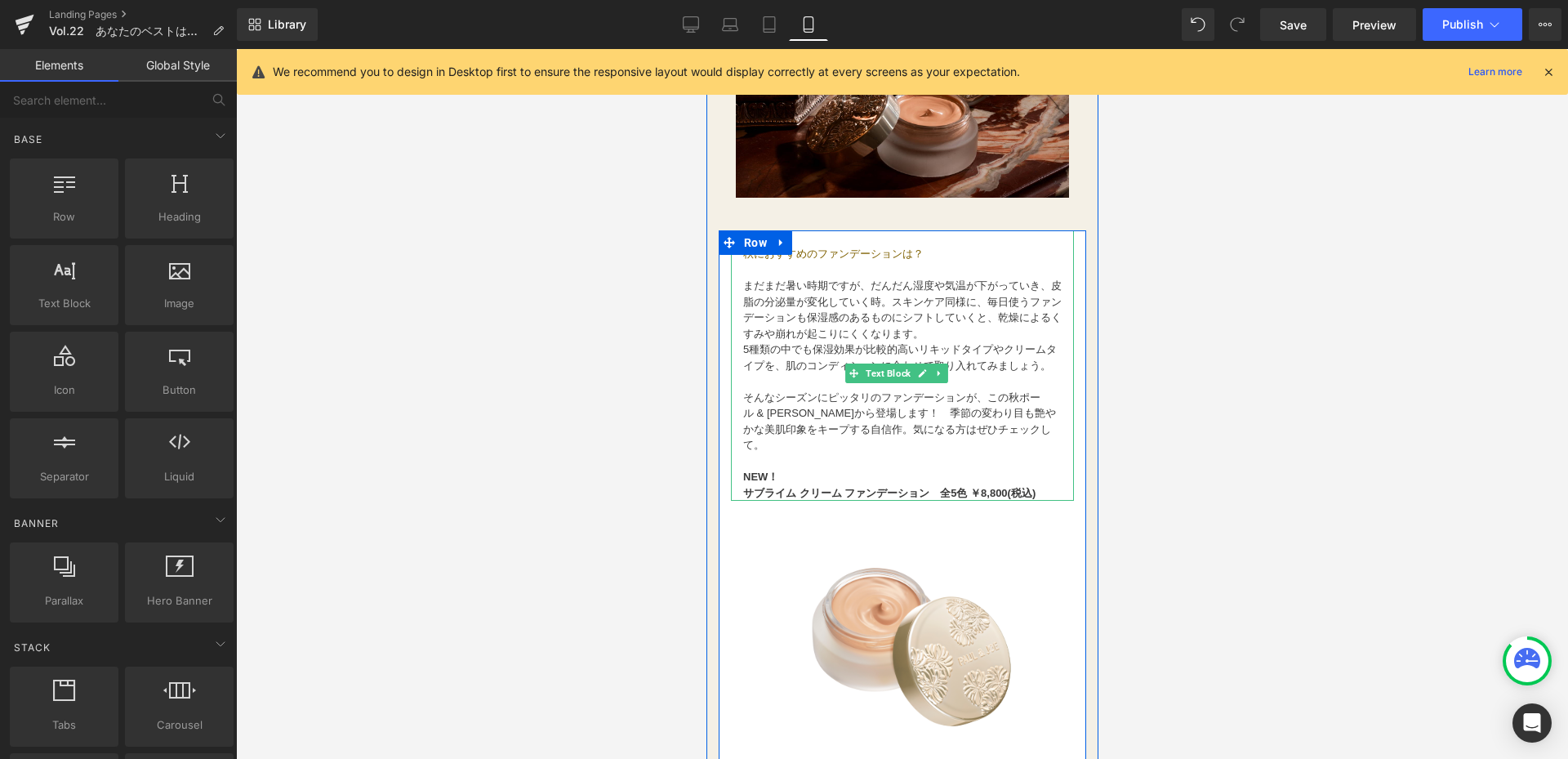
scroll to position [1960, 0]
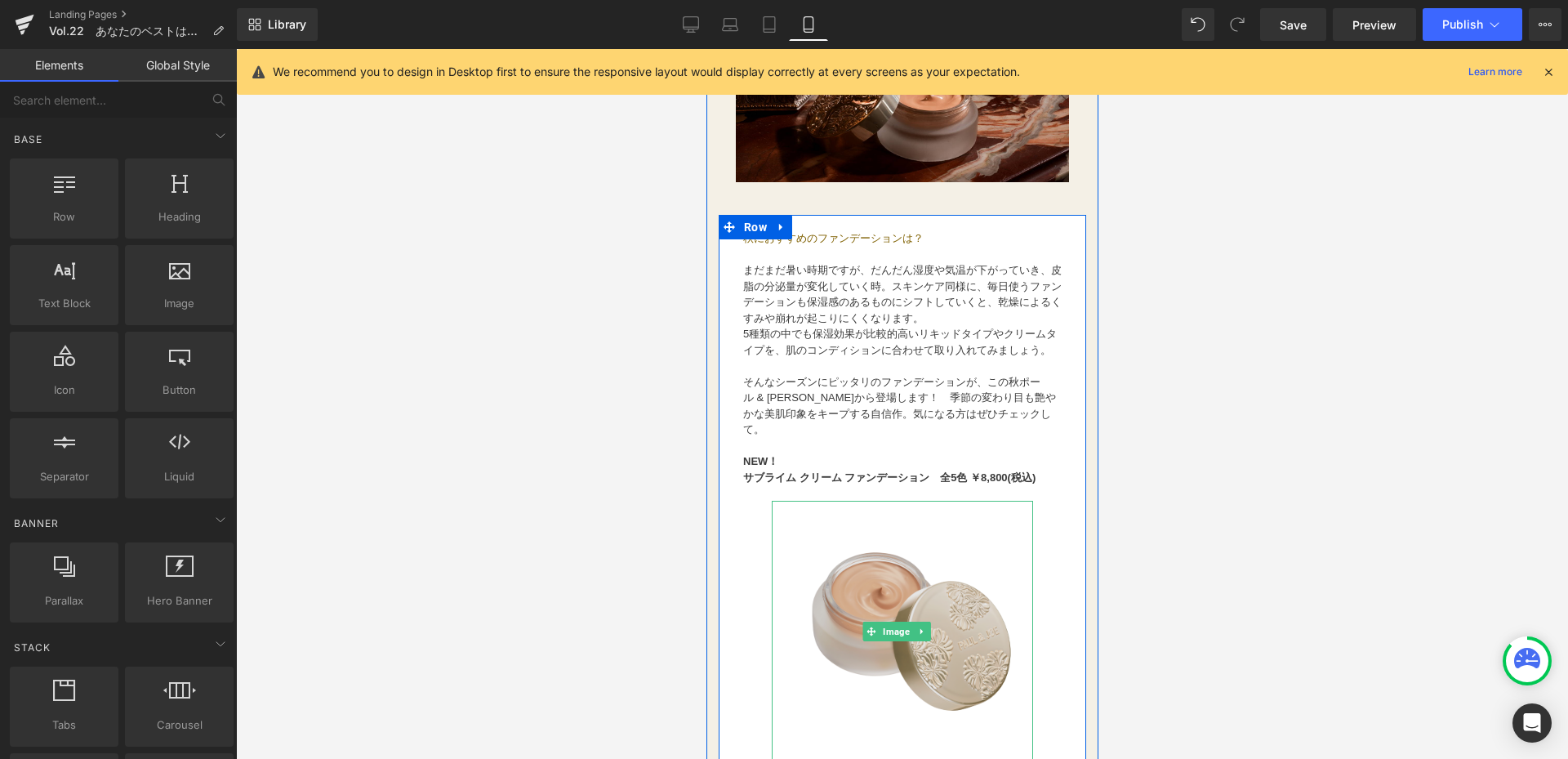
click at [899, 597] on img at bounding box center [901, 631] width 261 height 261
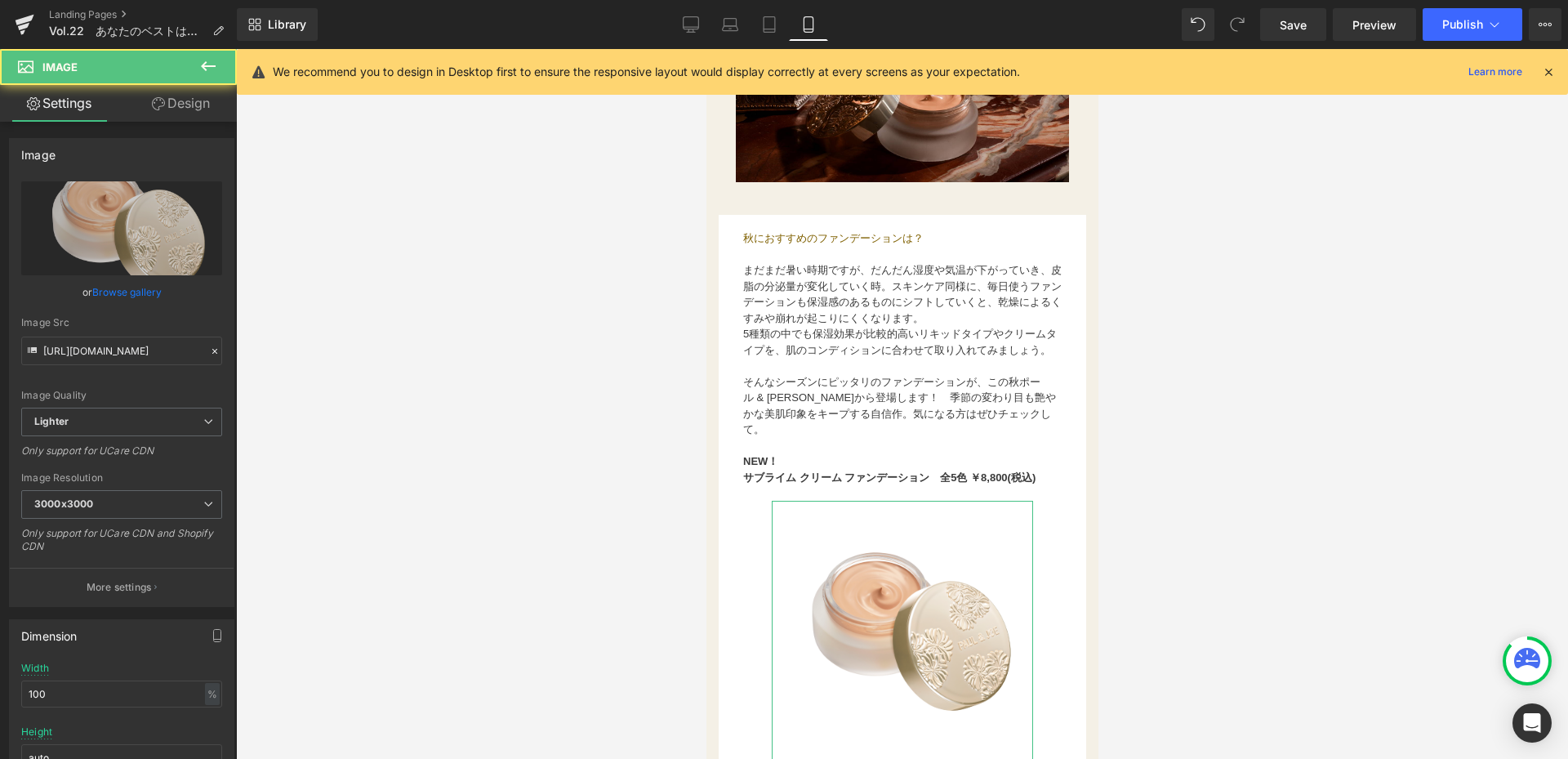
click at [182, 111] on link "Design" at bounding box center [181, 103] width 118 height 37
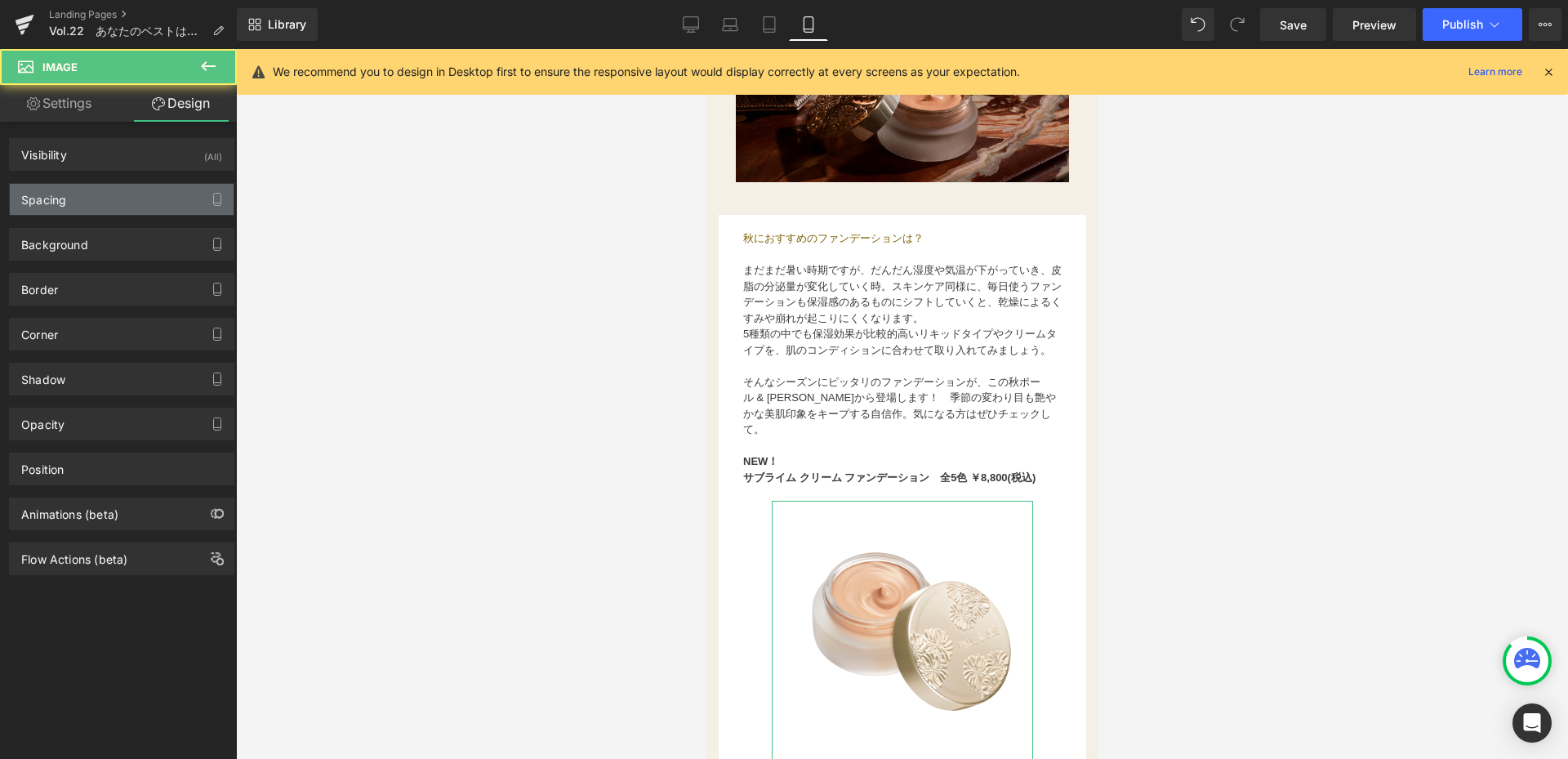
click at [135, 198] on div "Spacing" at bounding box center [121, 199] width 223 height 31
type input "0"
type input "50"
type input "0"
type input "50"
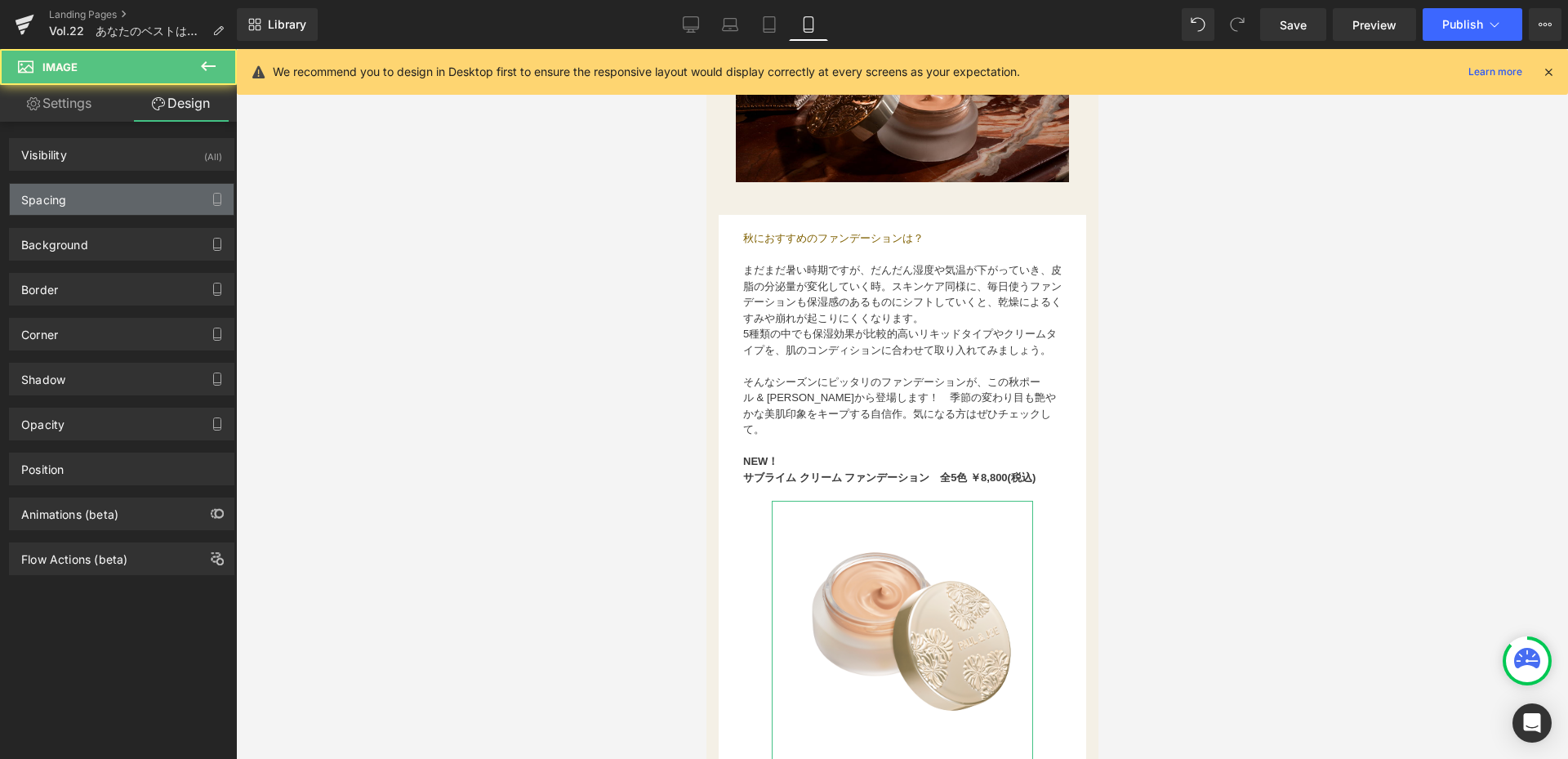
type input "0"
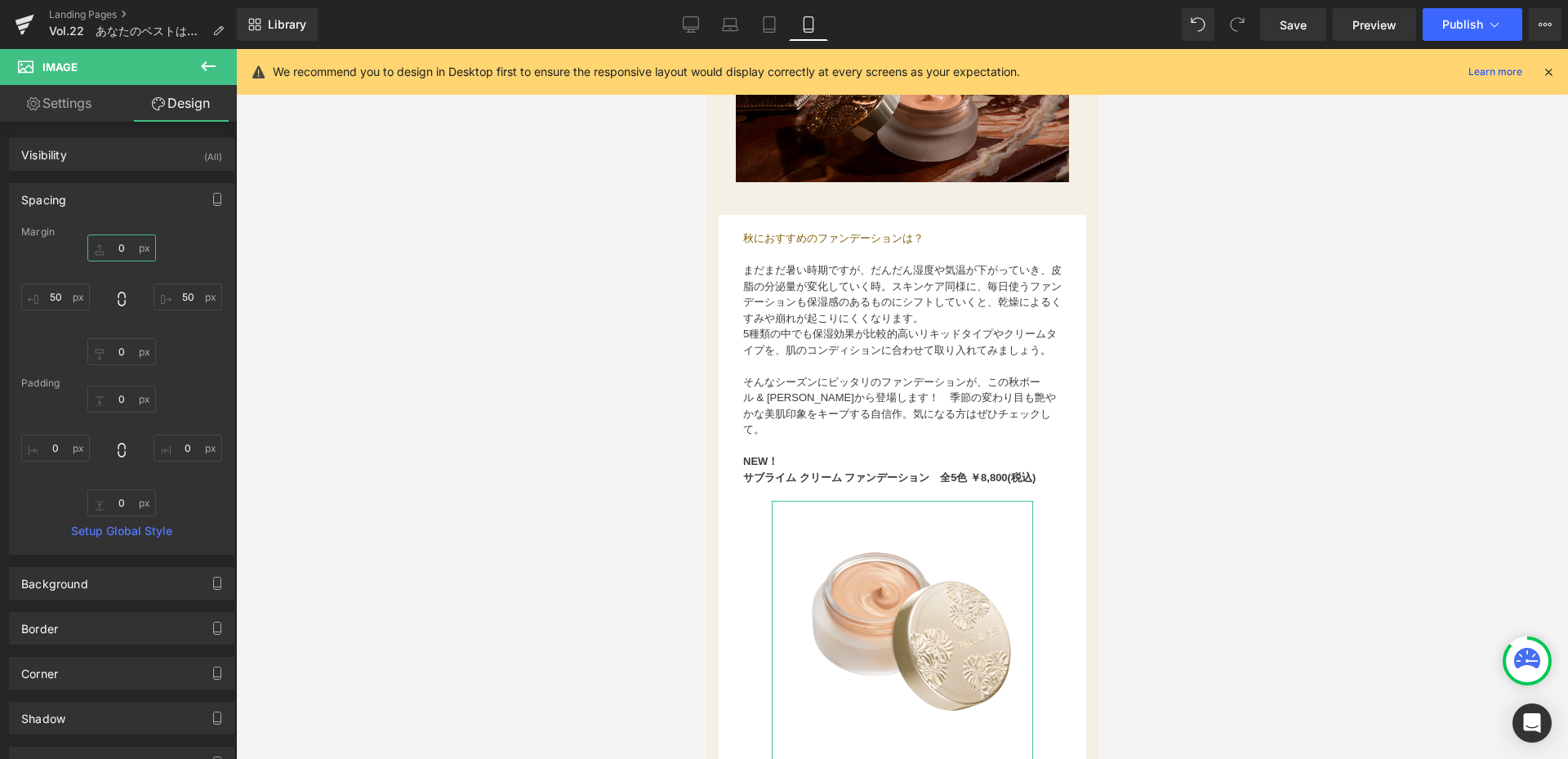
click at [131, 257] on input "0" at bounding box center [121, 248] width 69 height 27
type input "-10"
click at [409, 426] on div at bounding box center [902, 404] width 1332 height 710
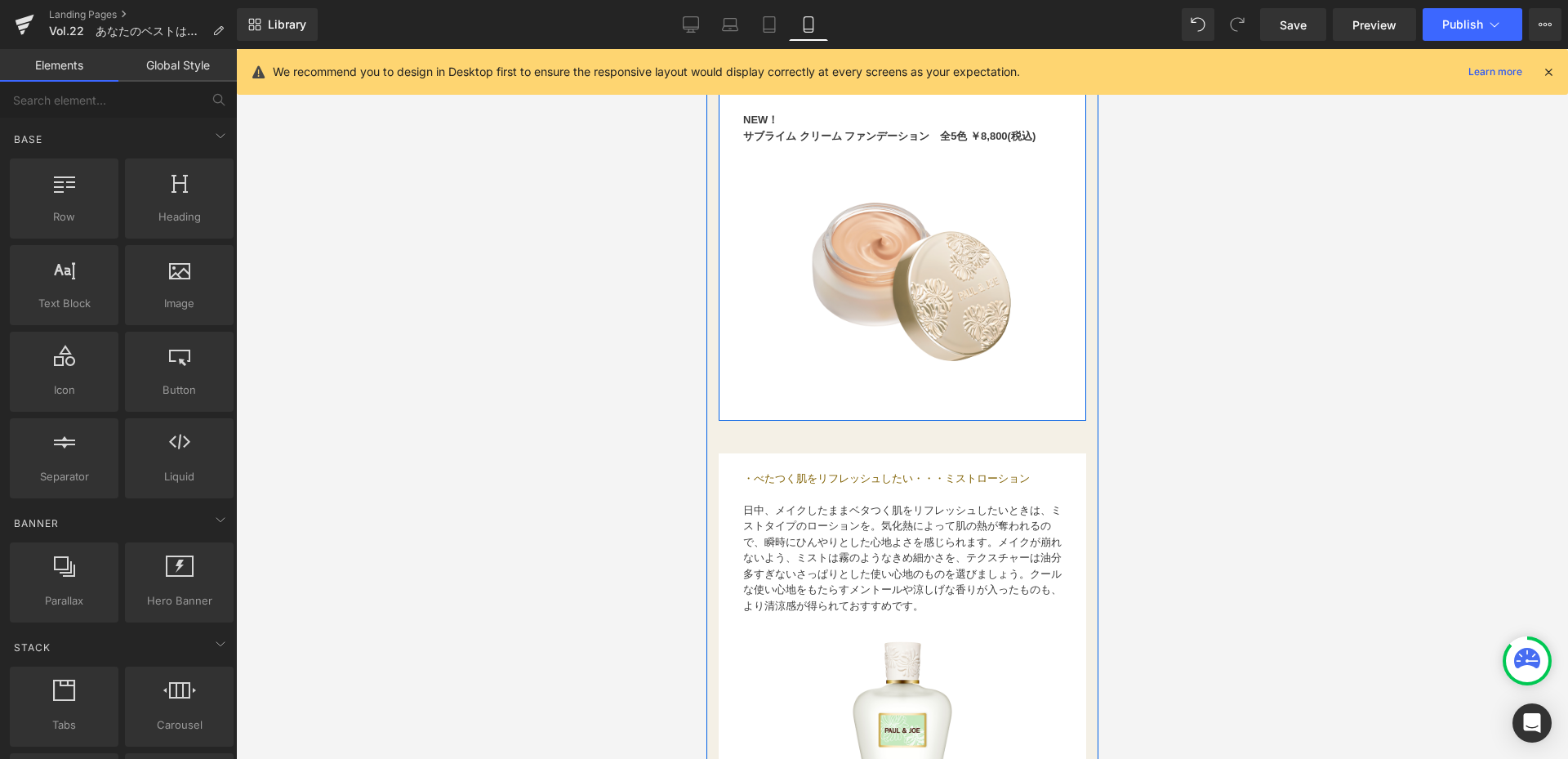
scroll to position [2450, 0]
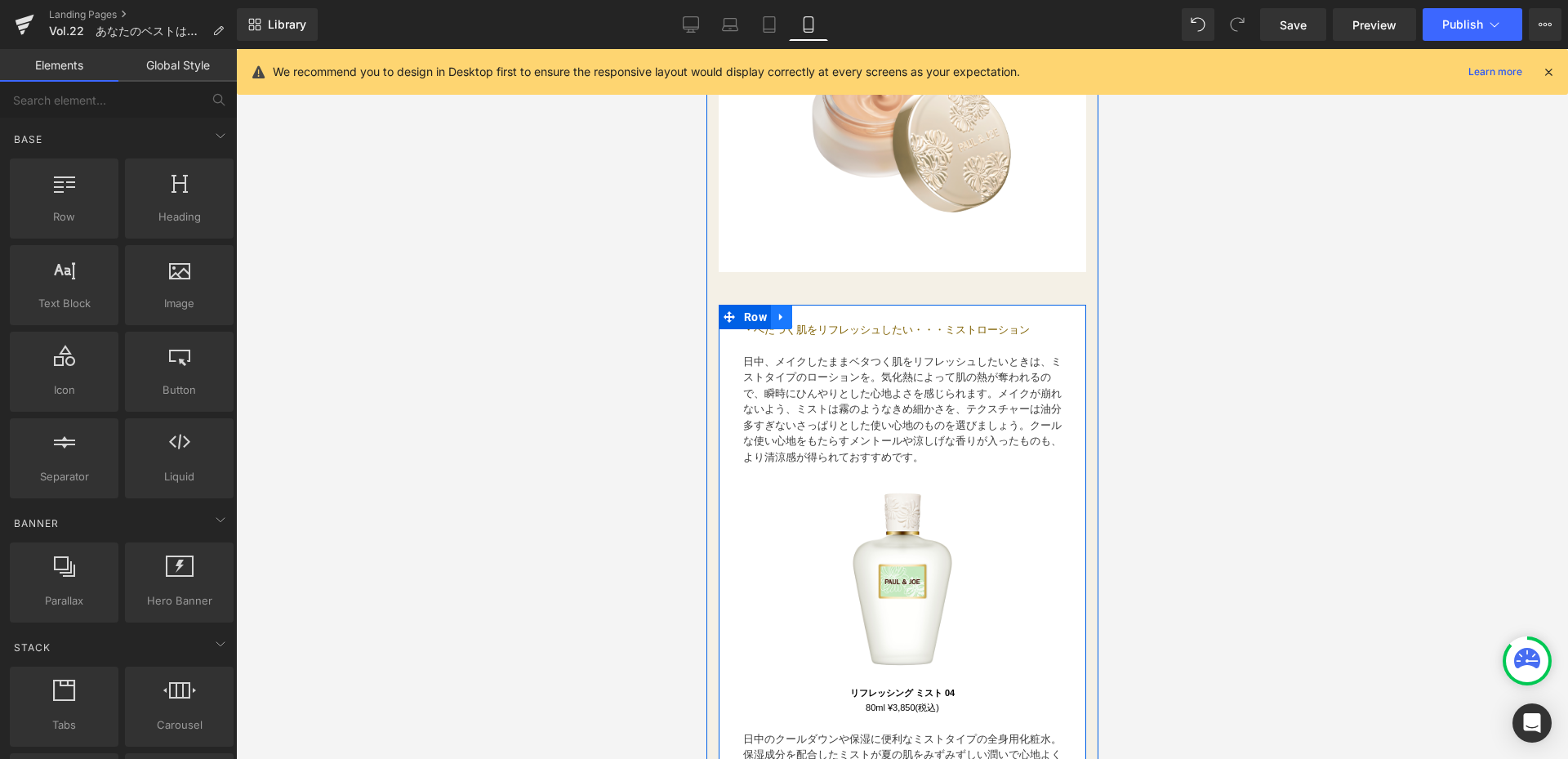
click at [782, 323] on icon at bounding box center [781, 316] width 12 height 13
click at [820, 323] on icon at bounding box center [824, 317] width 12 height 12
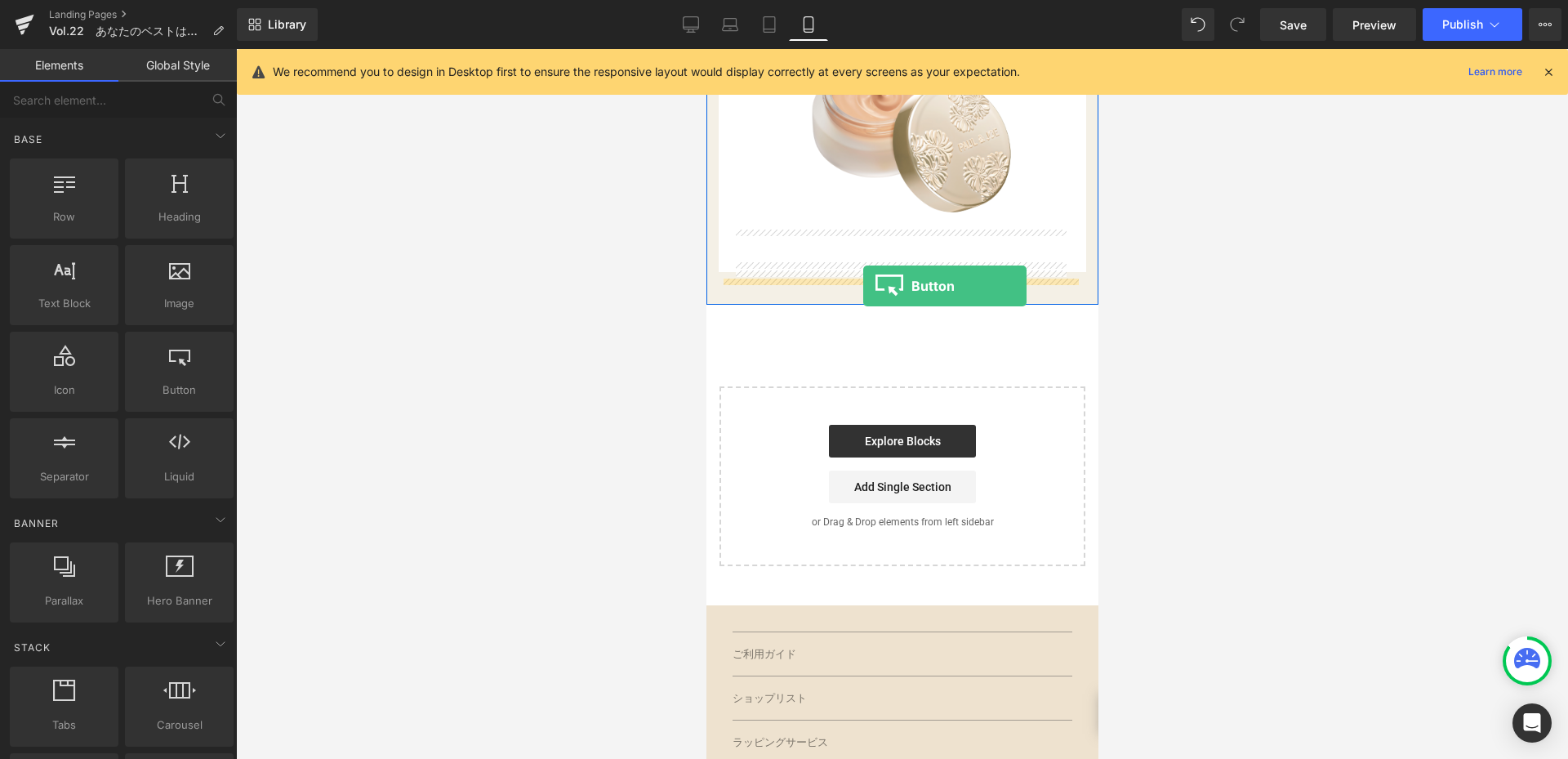
drag, startPoint x: 883, startPoint y: 420, endPoint x: 862, endPoint y: 286, distance: 135.6
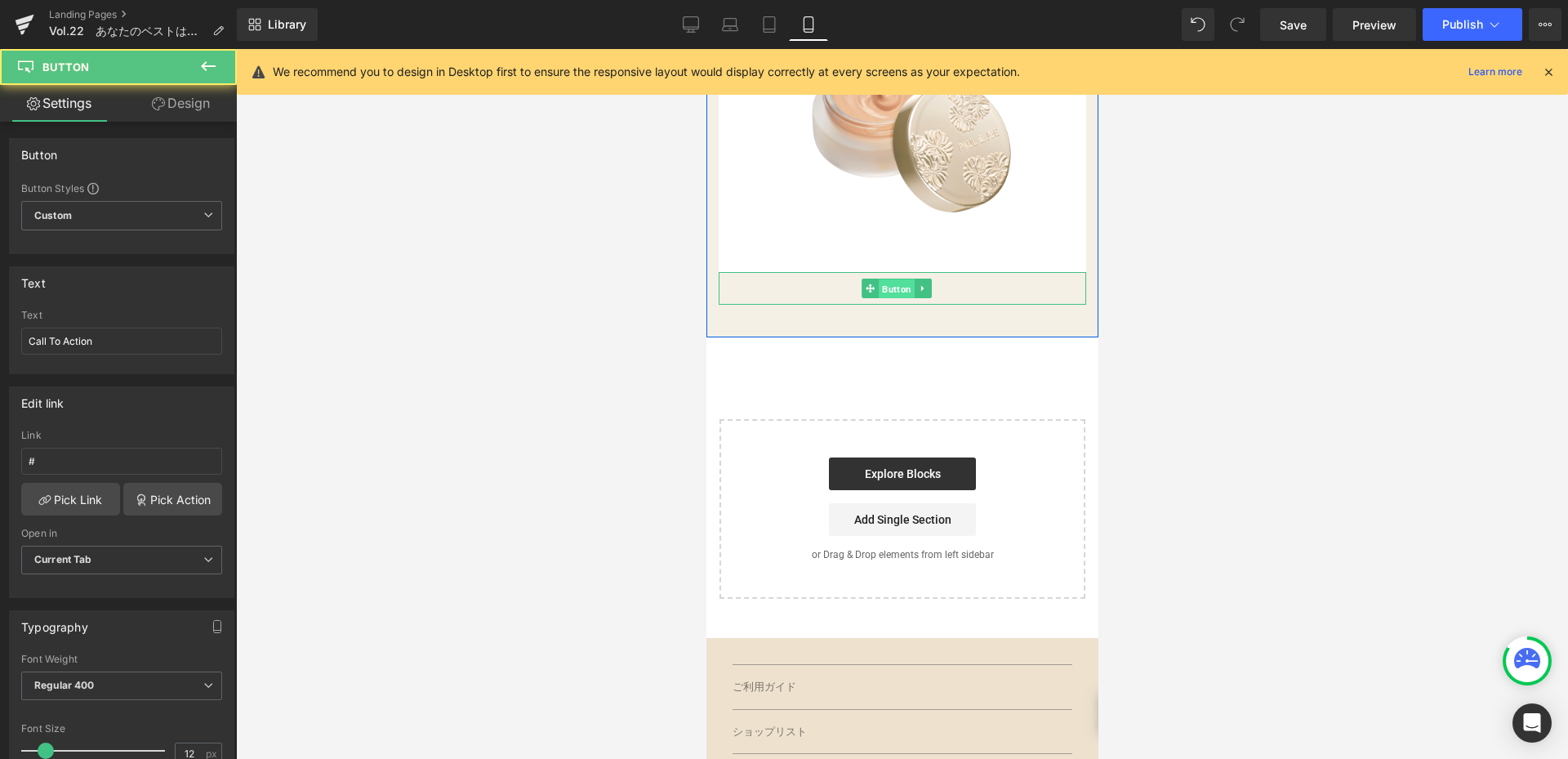
click at [881, 298] on span "Button" at bounding box center [895, 289] width 36 height 19
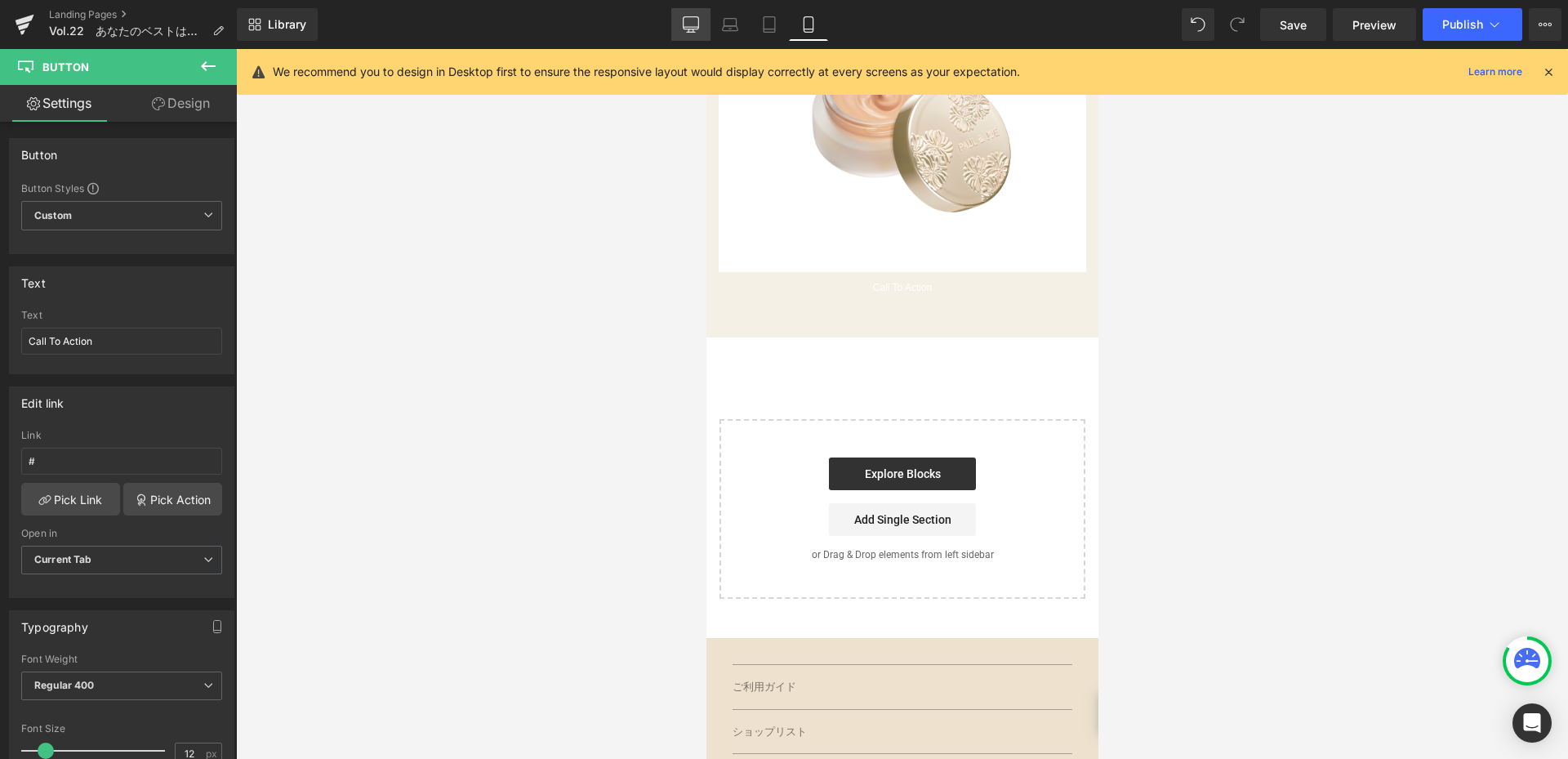
drag, startPoint x: 683, startPoint y: 29, endPoint x: 493, endPoint y: 152, distance: 226.3
click at [683, 29] on icon at bounding box center [690, 24] width 16 height 16
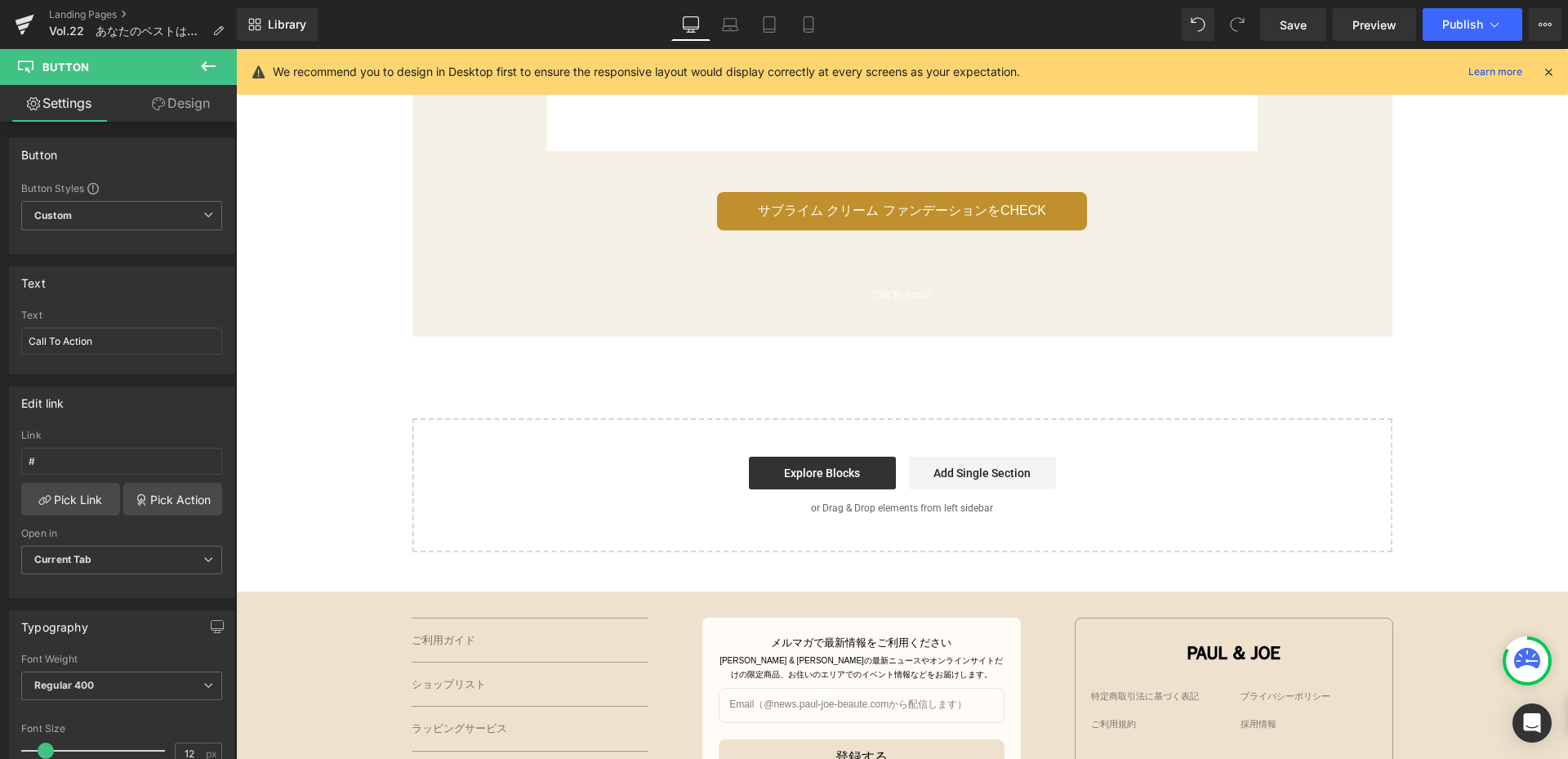
scroll to position [2414, 0]
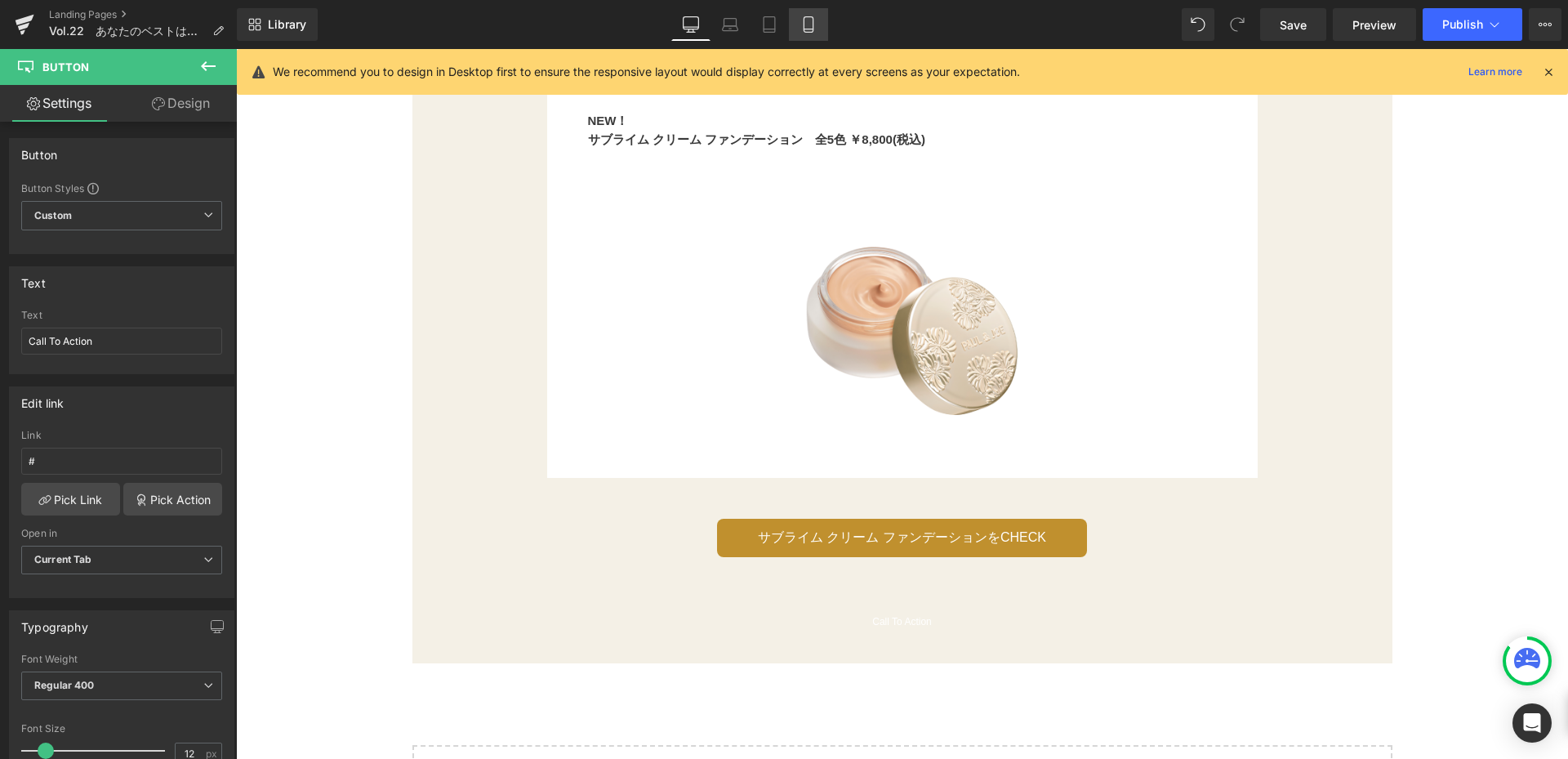
drag, startPoint x: 818, startPoint y: 23, endPoint x: 842, endPoint y: 83, distance: 64.6
click at [817, 23] on link "Mobile" at bounding box center [808, 24] width 40 height 33
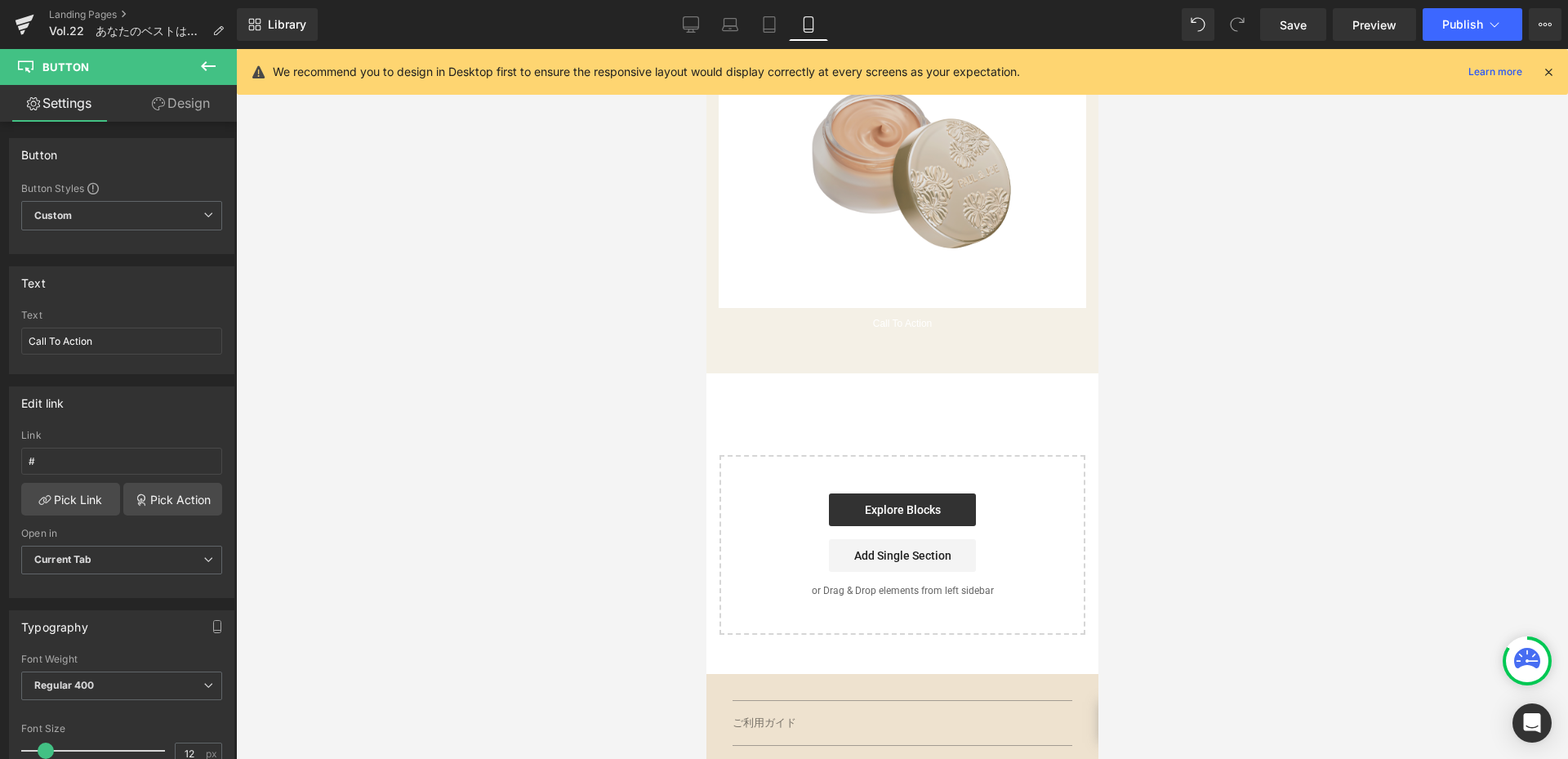
scroll to position [2123, 0]
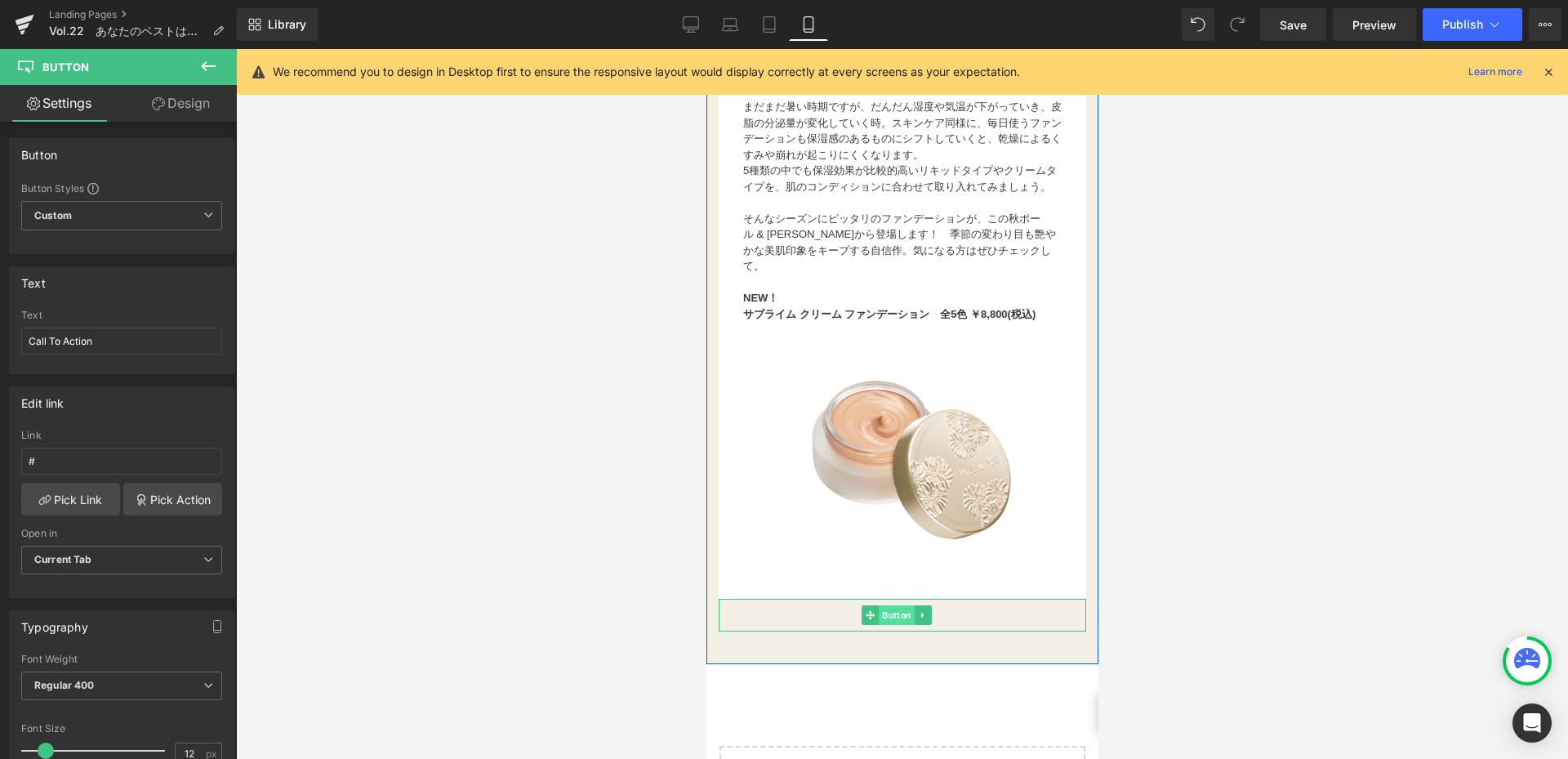
click at [889, 622] on span "Button" at bounding box center [895, 615] width 36 height 19
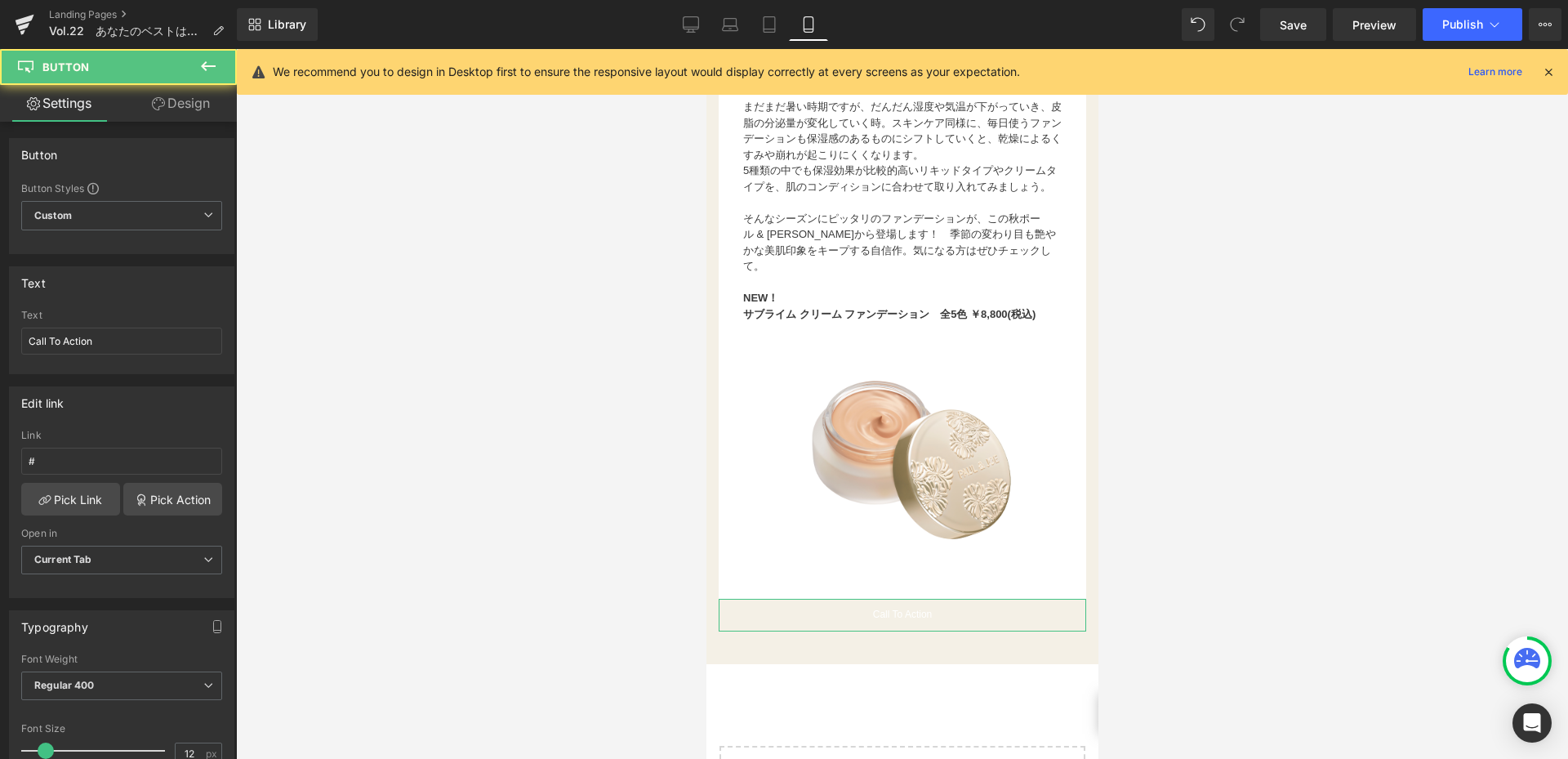
click at [193, 104] on link "Design" at bounding box center [181, 103] width 118 height 37
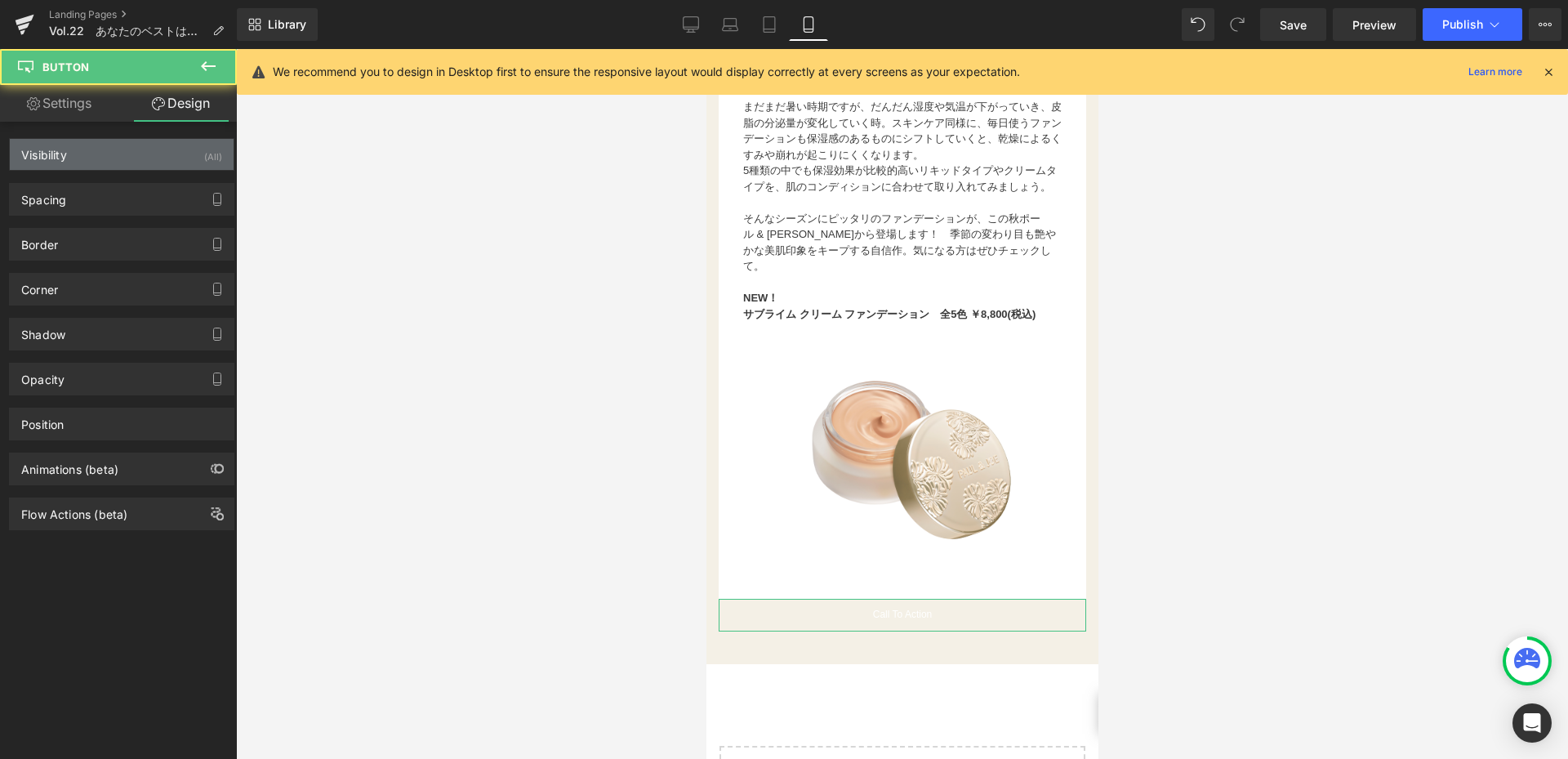
click at [179, 154] on div "Visibility (All)" at bounding box center [121, 155] width 223 height 31
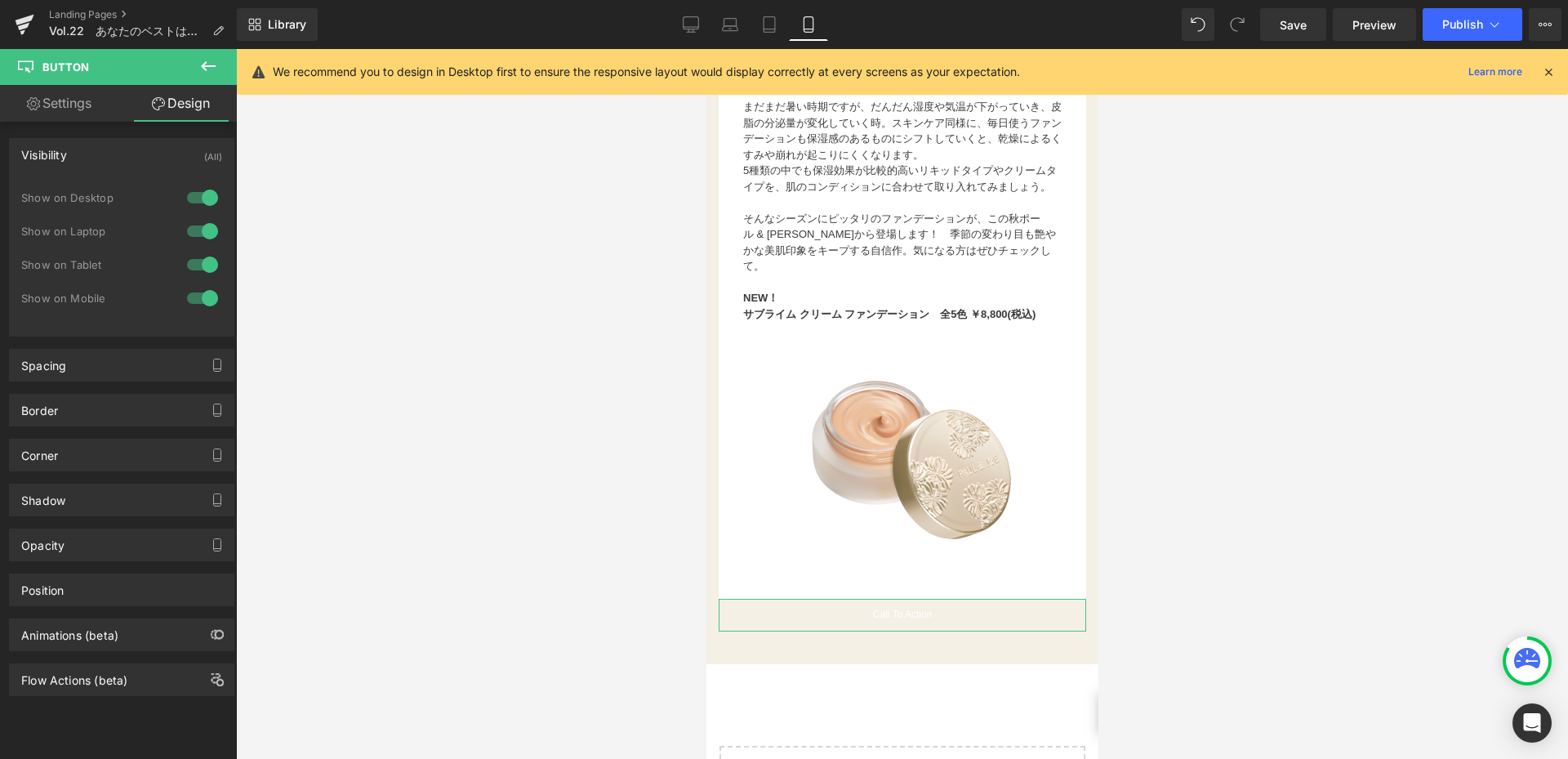
drag, startPoint x: 194, startPoint y: 218, endPoint x: 213, endPoint y: 190, distance: 33.8
click at [197, 214] on div "Show on Desktop" at bounding box center [122, 206] width 201 height 34
click at [214, 184] on div "1 Show on Desktop 1 Show on Laptop 1 Show on Tablet 1 Show on Mobile" at bounding box center [122, 252] width 201 height 142
click at [205, 200] on div at bounding box center [202, 197] width 40 height 26
click at [206, 219] on div at bounding box center [202, 231] width 40 height 26
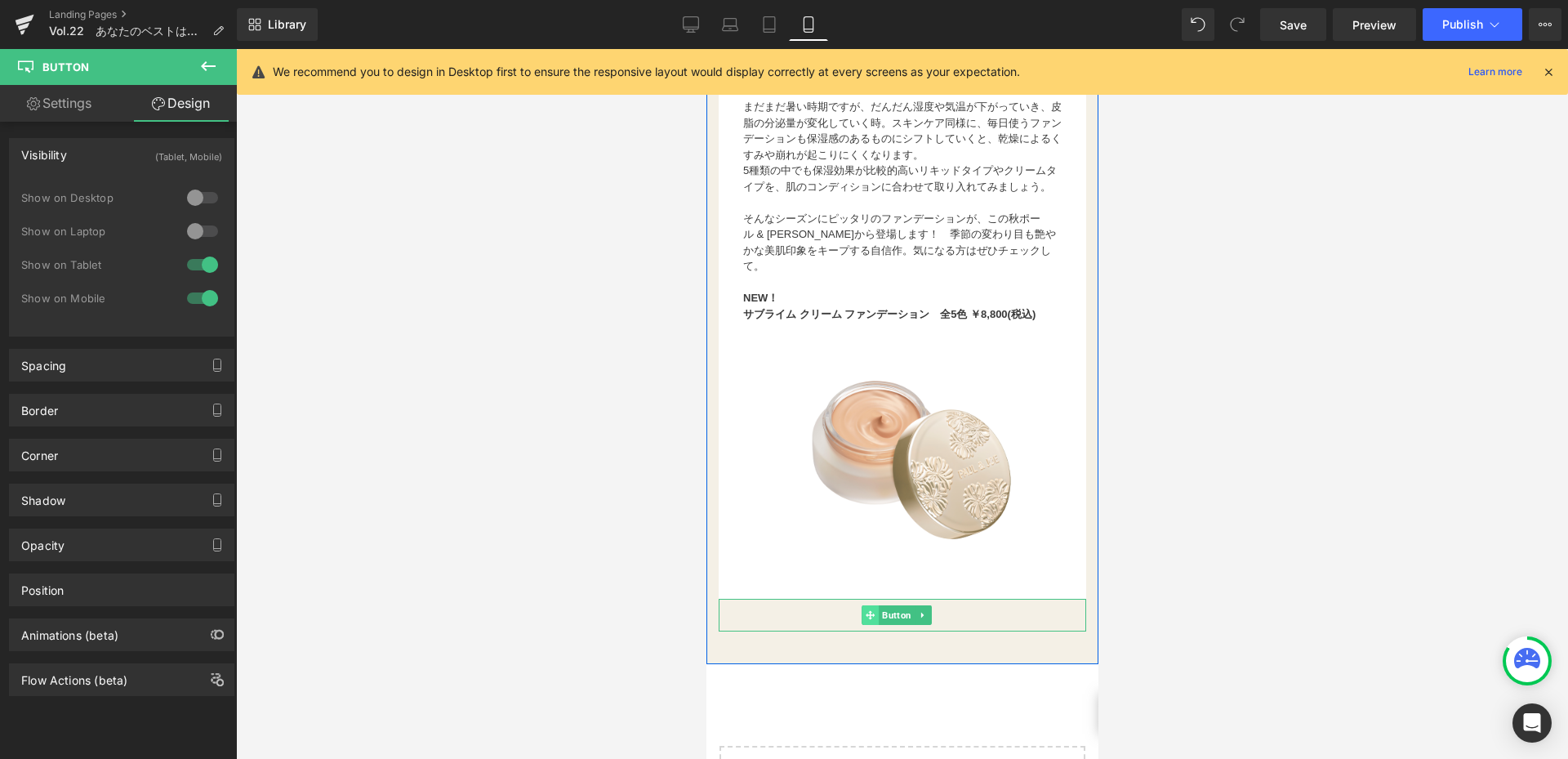
click at [877, 622] on span at bounding box center [869, 615] width 17 height 19
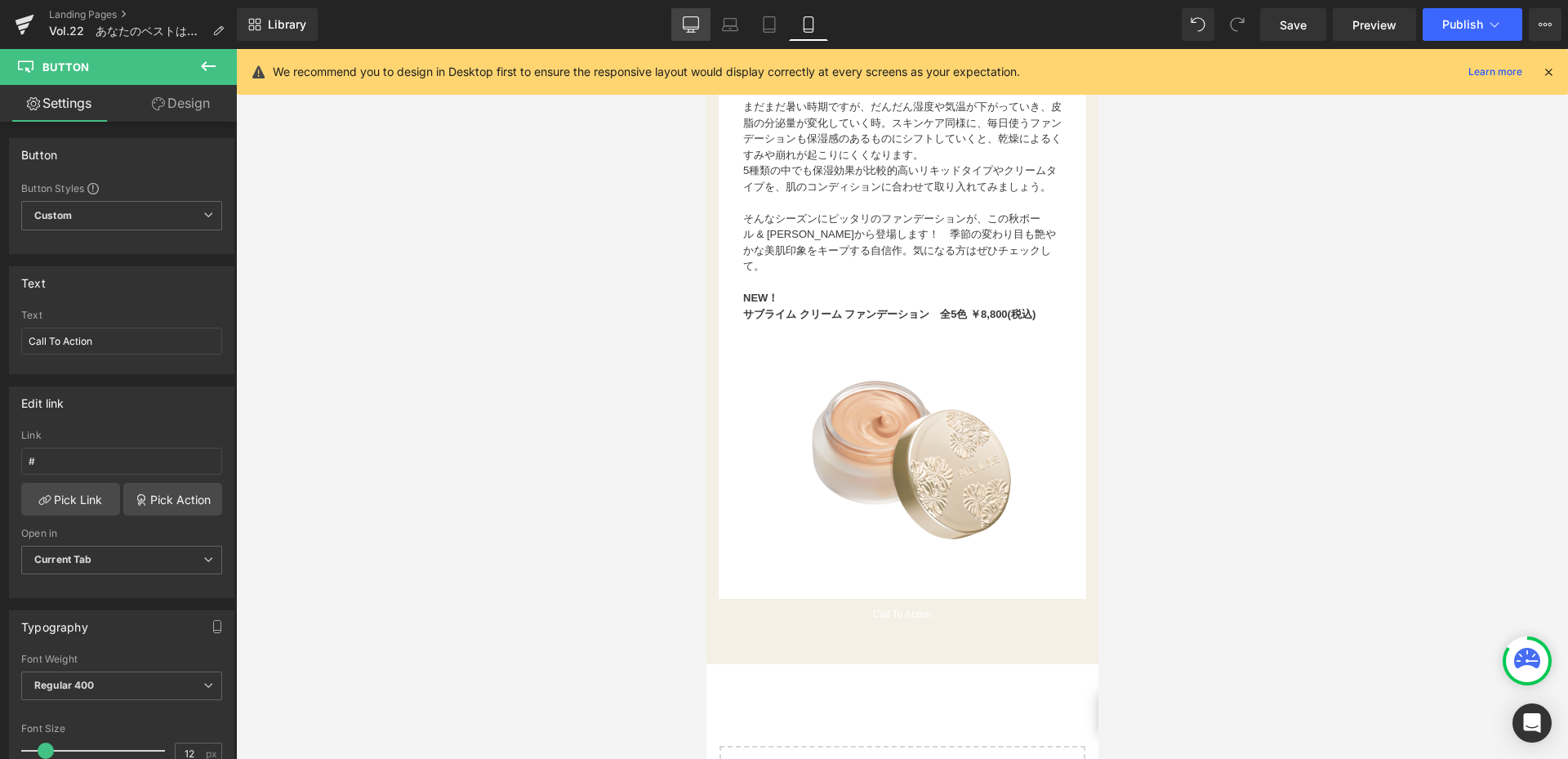
click at [695, 24] on icon at bounding box center [690, 24] width 16 height 16
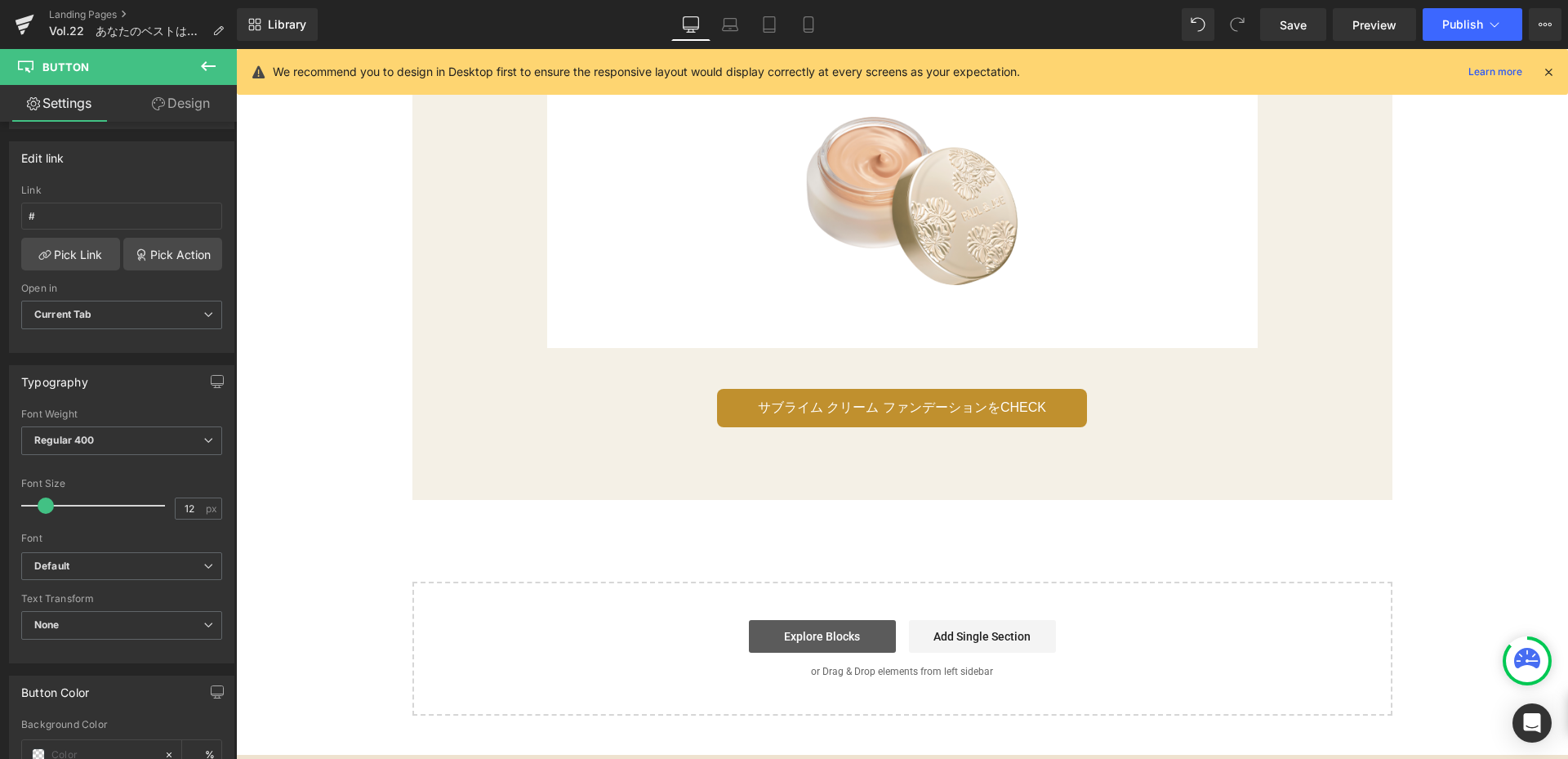
scroll to position [2696, 0]
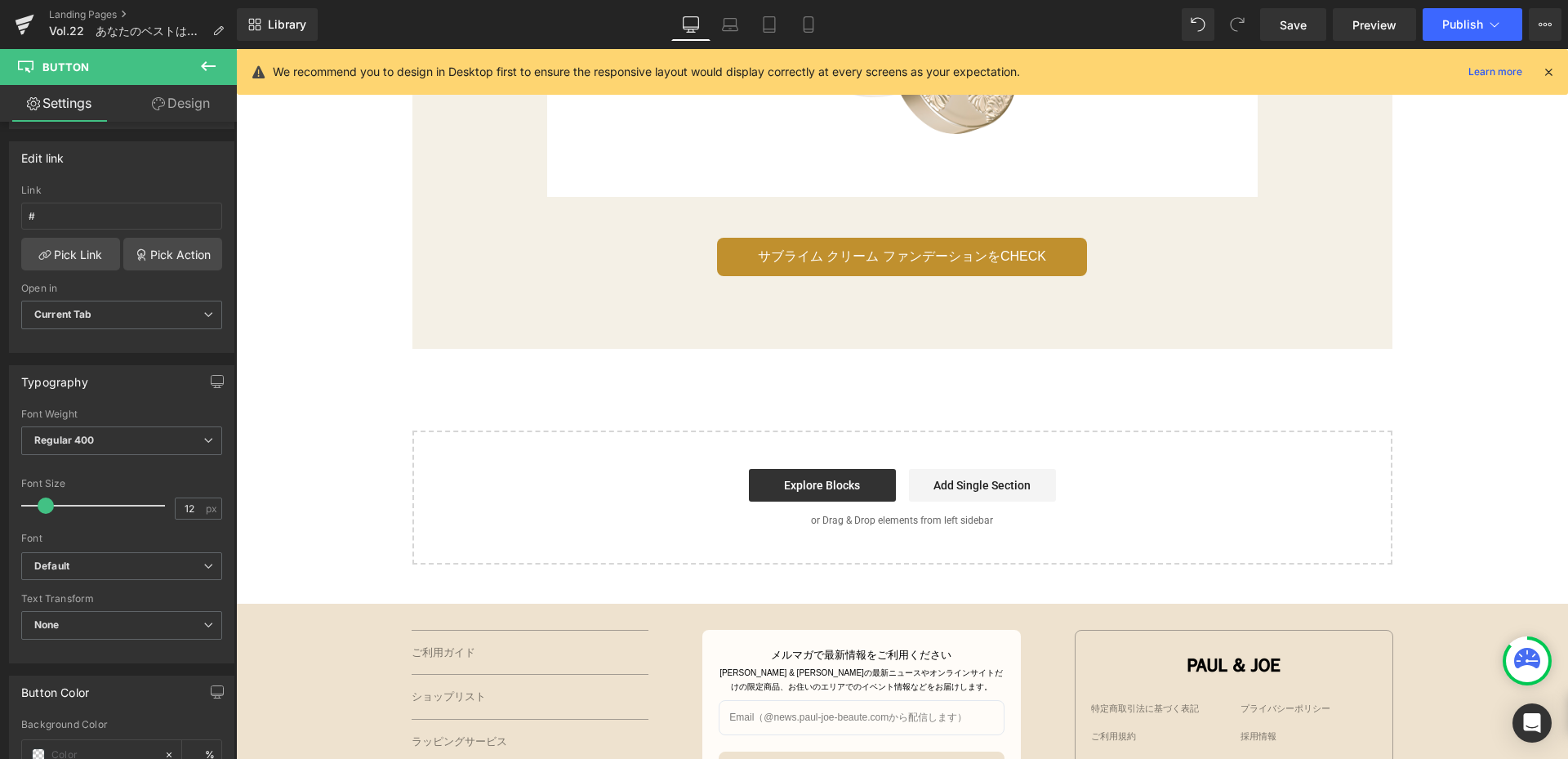
click at [809, 255] on span "サブライム クリーム ファンデーションをCHECK" at bounding box center [902, 256] width 288 height 21
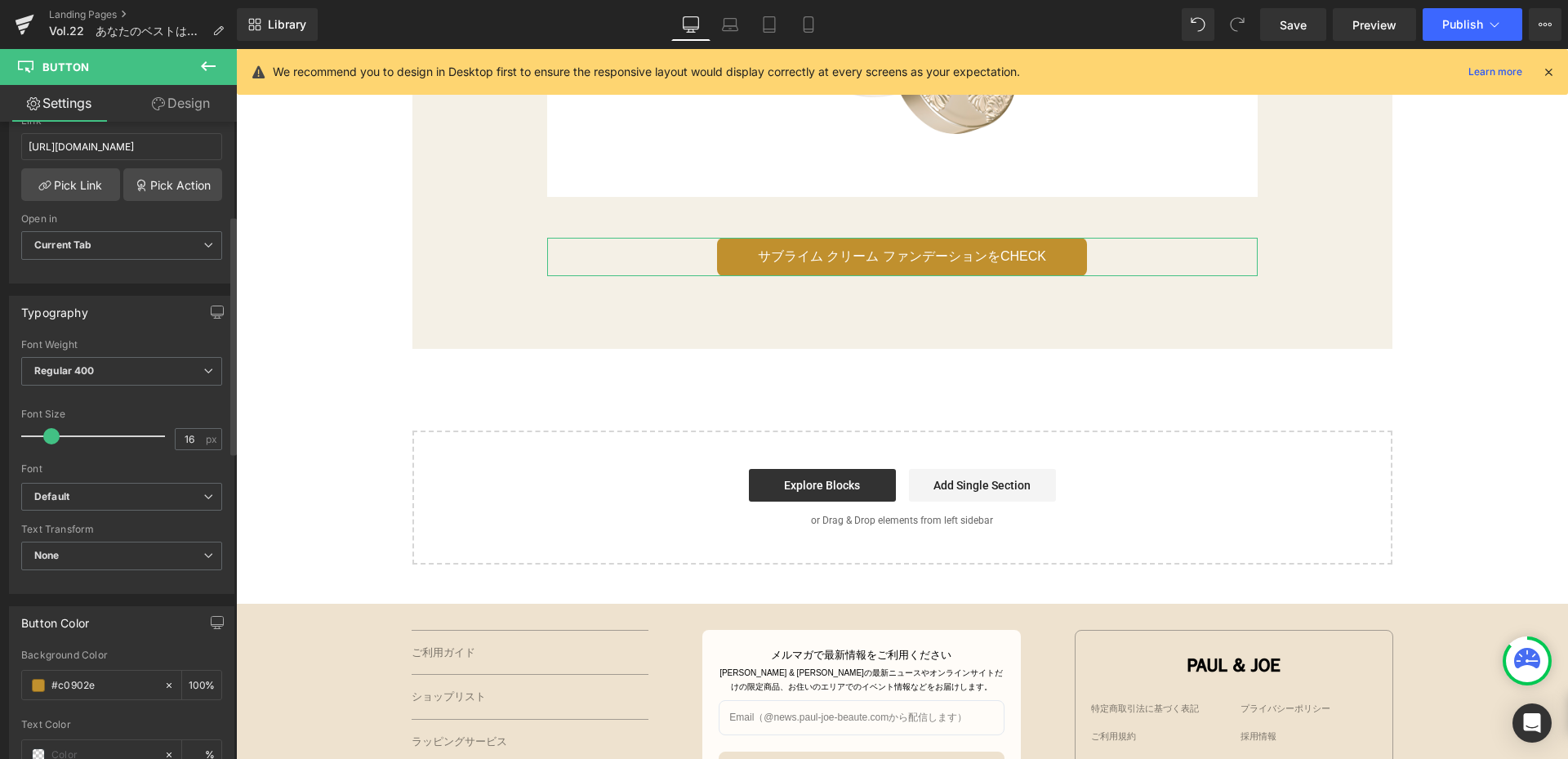
scroll to position [654, 0]
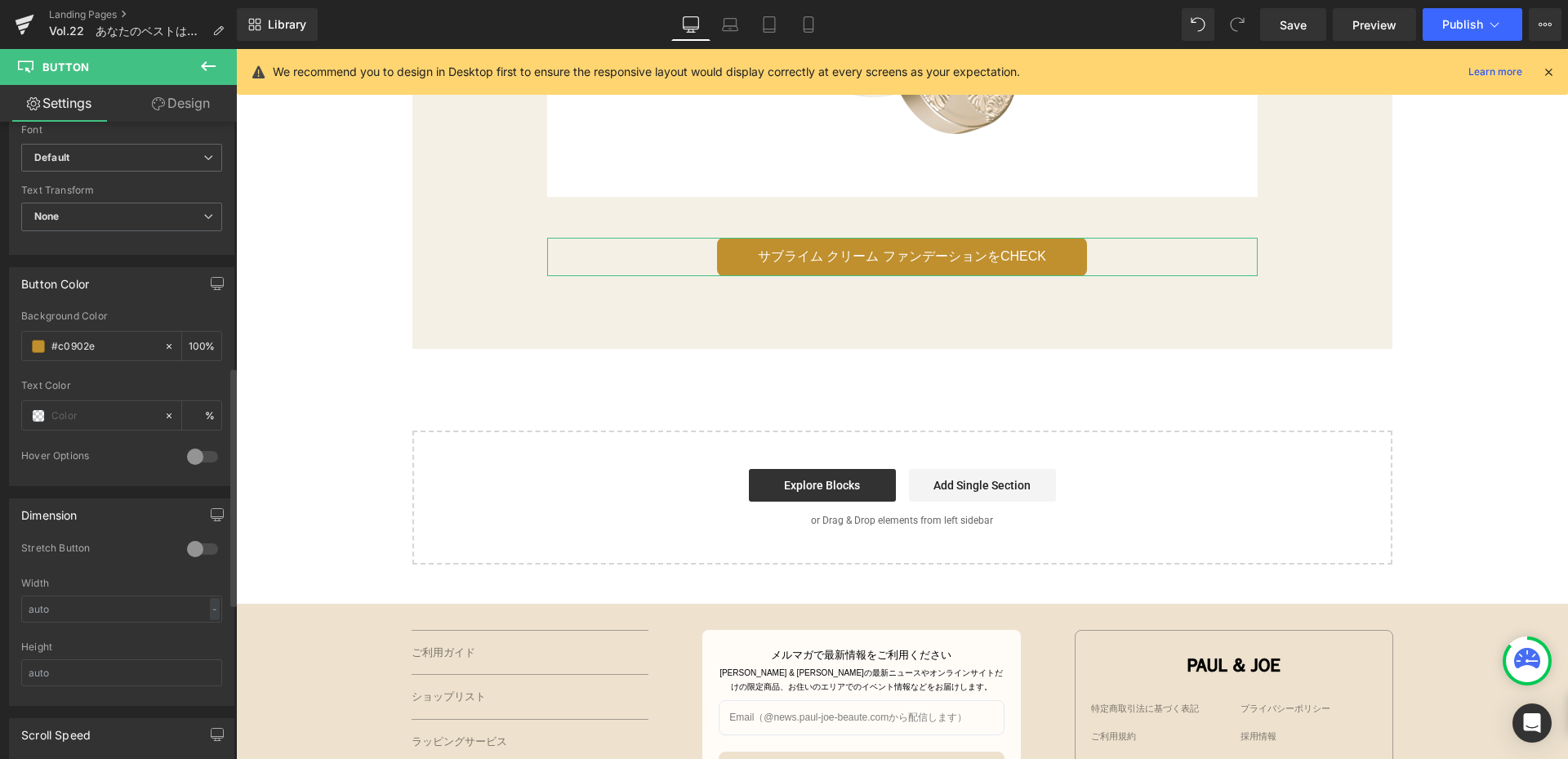
drag, startPoint x: 125, startPoint y: 348, endPoint x: 0, endPoint y: 350, distance: 125.0
click at [0, 350] on div "Button Color #c0902e Background Color #c0902e 100 % Text Color % 0 Hover Option…" at bounding box center [122, 370] width 245 height 231
click at [816, 30] on icon at bounding box center [808, 24] width 16 height 16
type input "100"
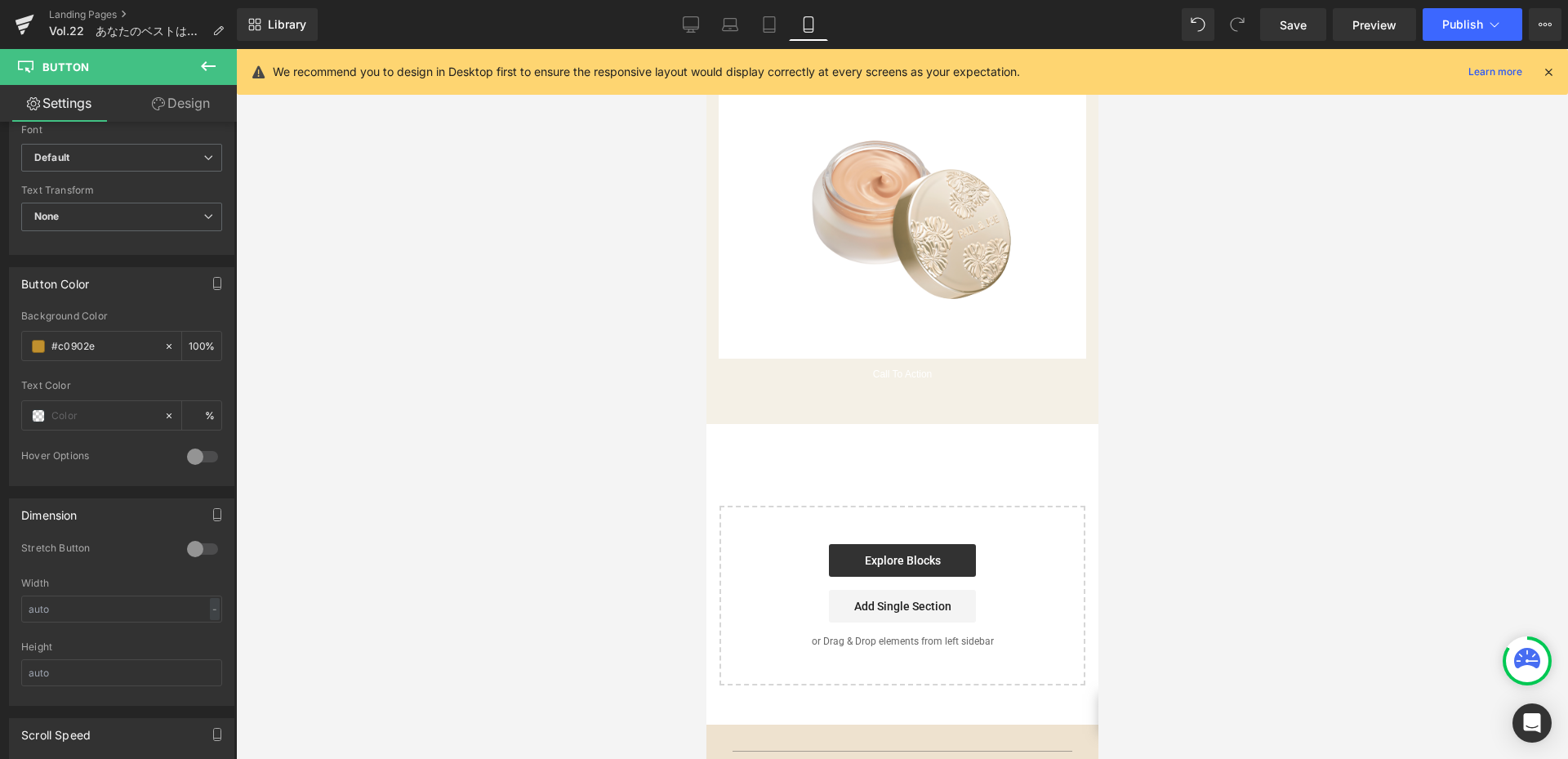
scroll to position [2205, 0]
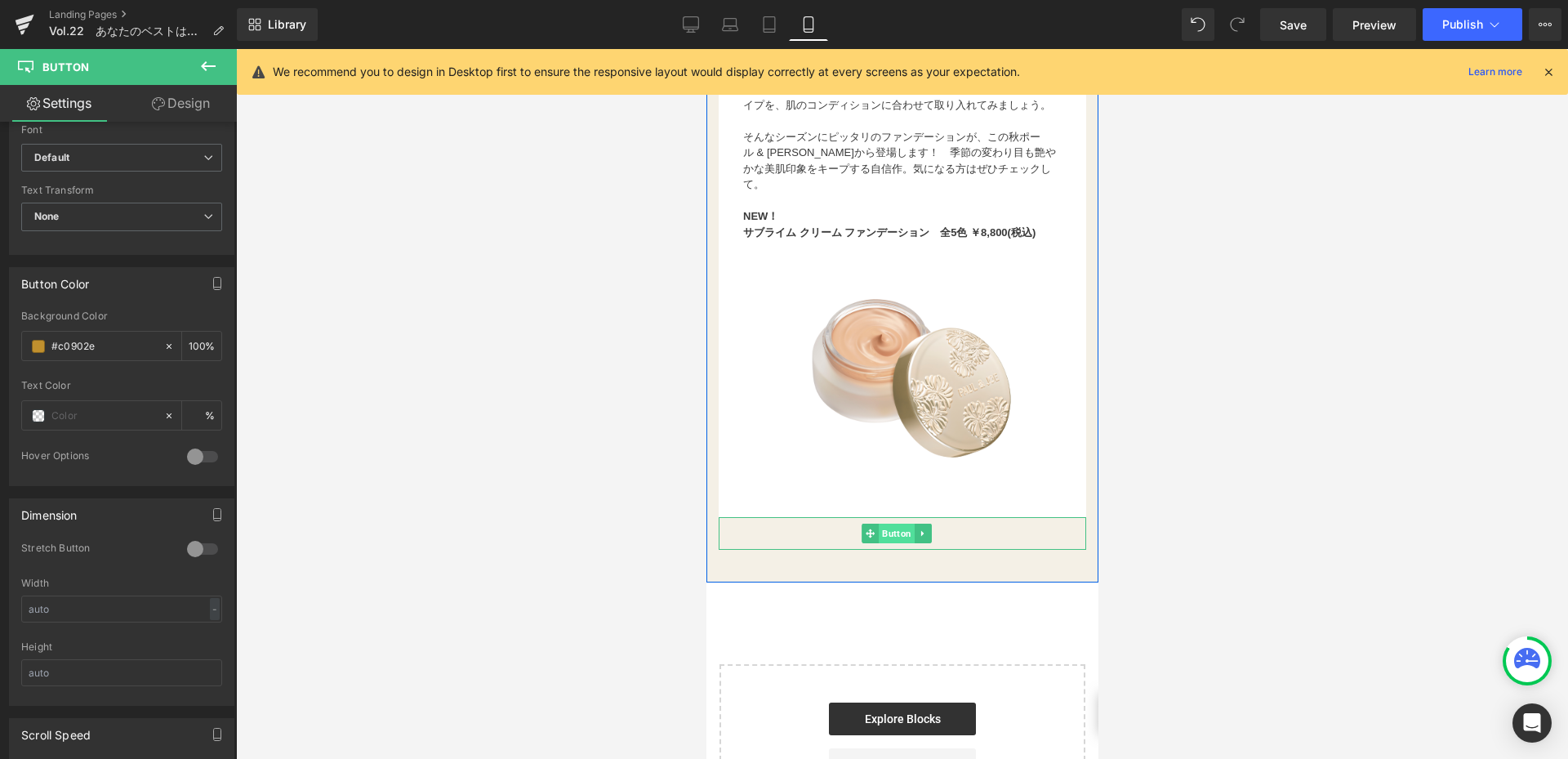
click at [901, 540] on span "Button" at bounding box center [895, 533] width 36 height 19
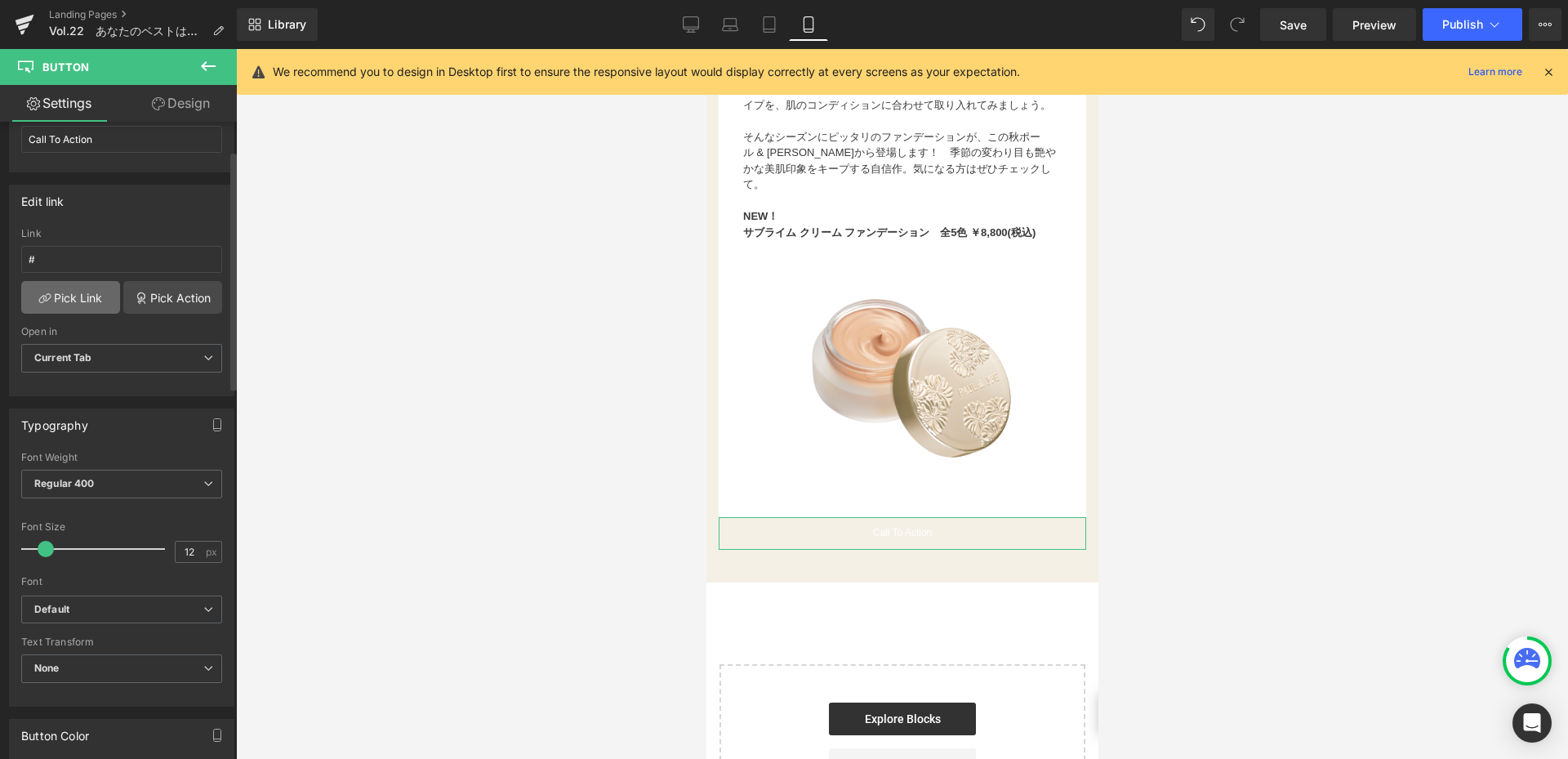
scroll to position [327, 0]
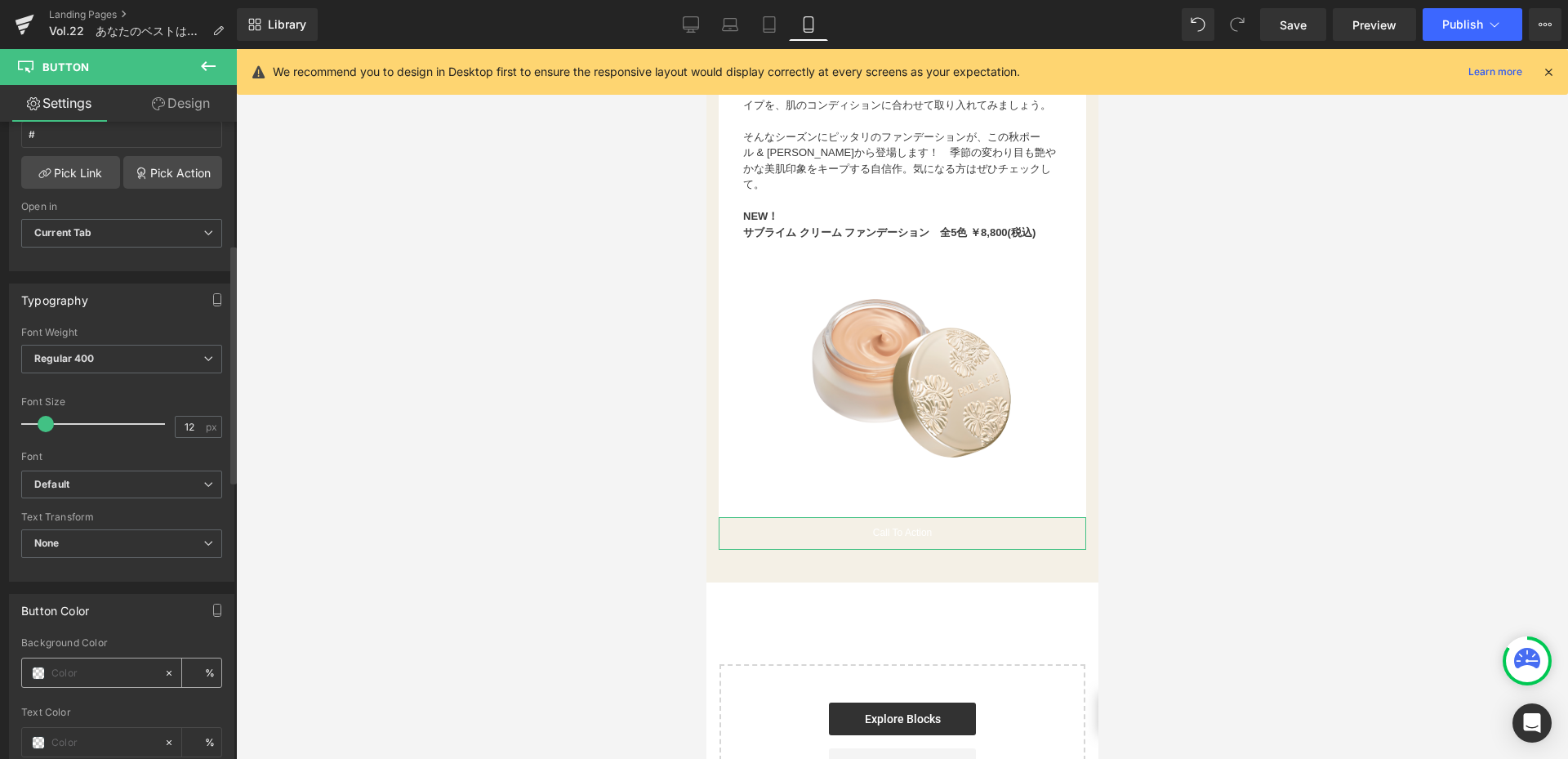
click at [86, 672] on input "text" at bounding box center [103, 673] width 104 height 18
paste input "#c0902e"
type input "#c0902e"
type input "100"
type input "#c0902e"
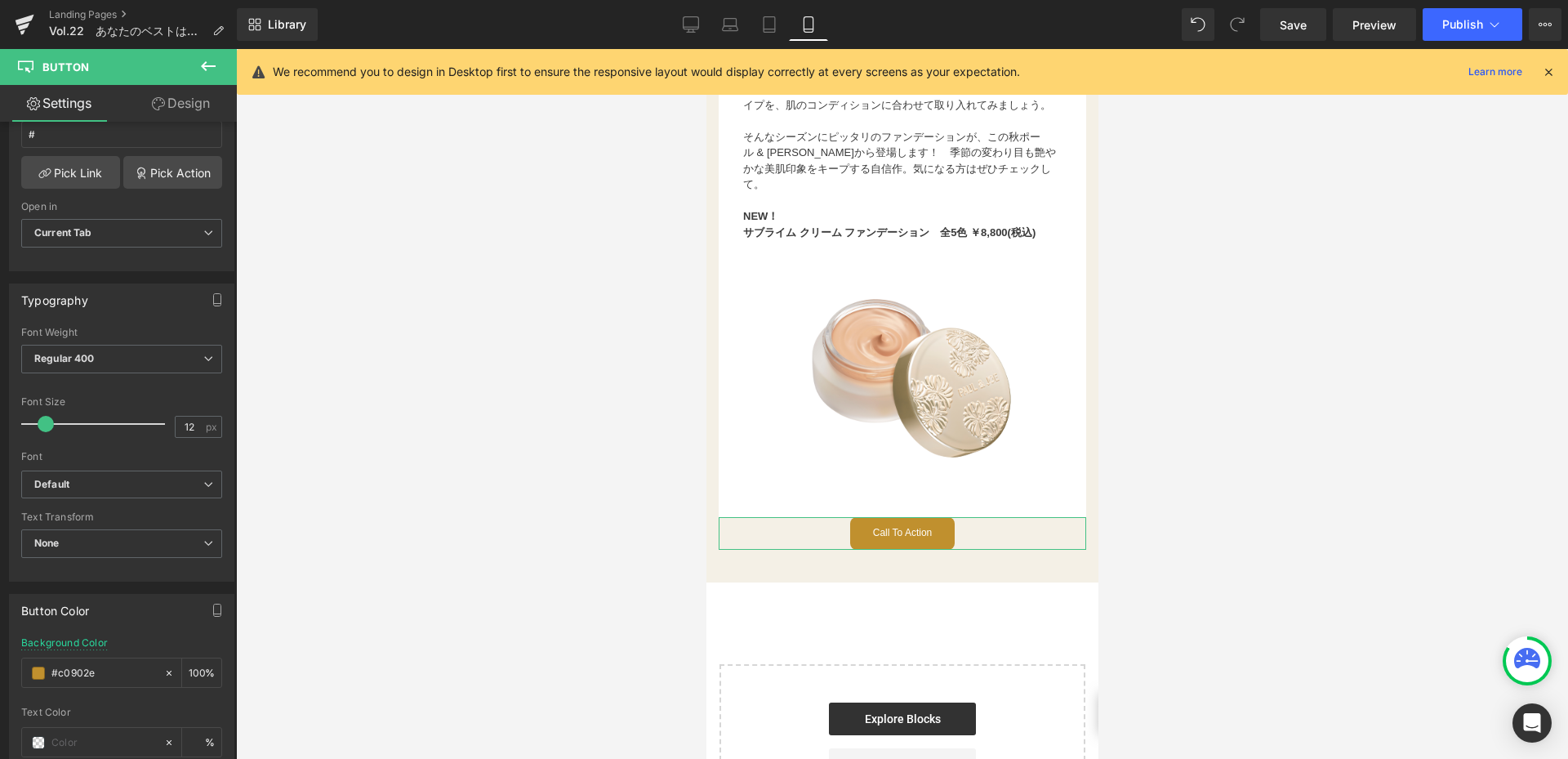
click at [163, 107] on link "Design" at bounding box center [181, 103] width 118 height 37
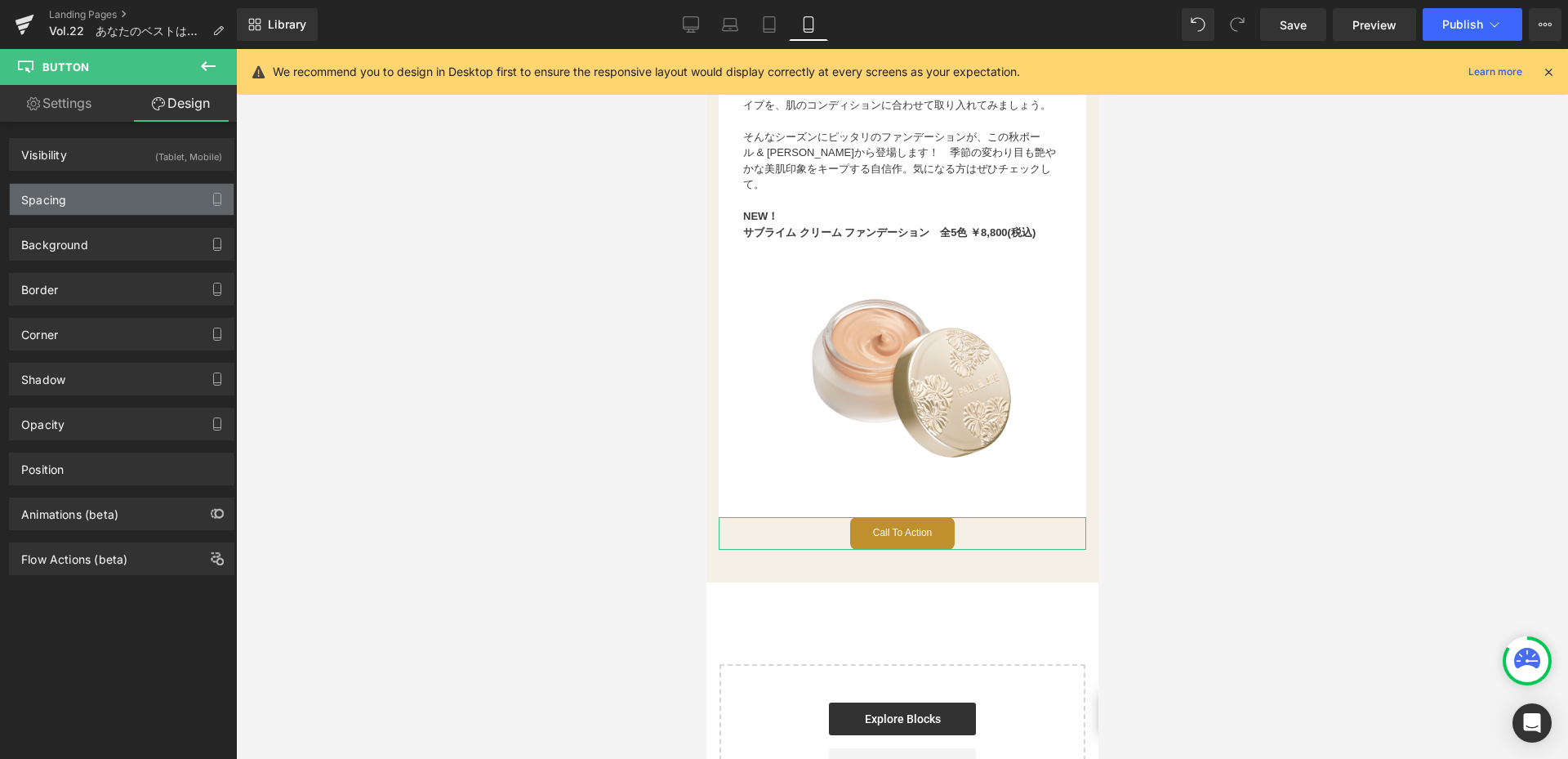
type input "0"
type input "10.4"
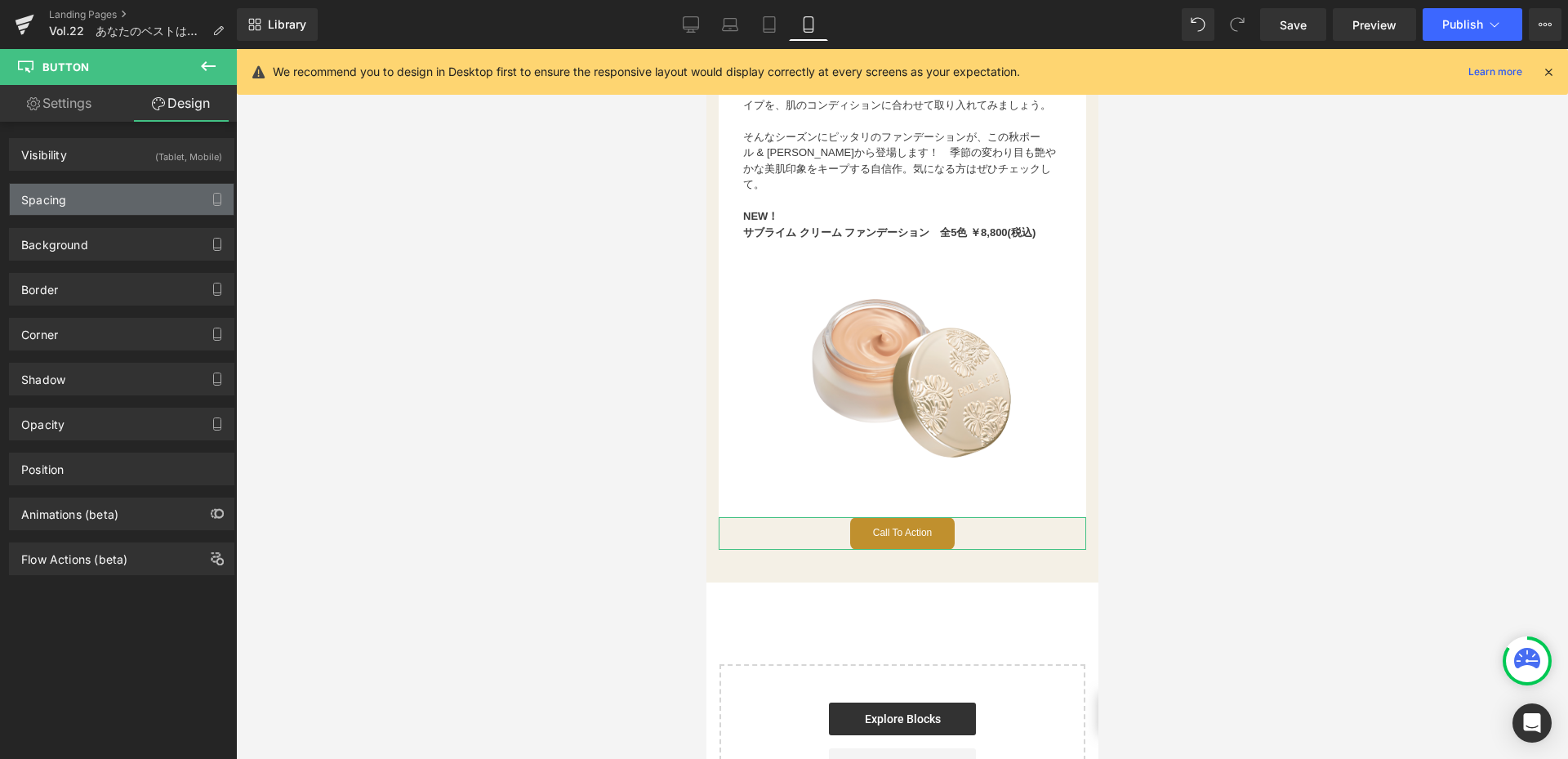
type input "28"
type input "10.4"
type input "28"
click at [118, 208] on div "Spacing" at bounding box center [121, 199] width 223 height 31
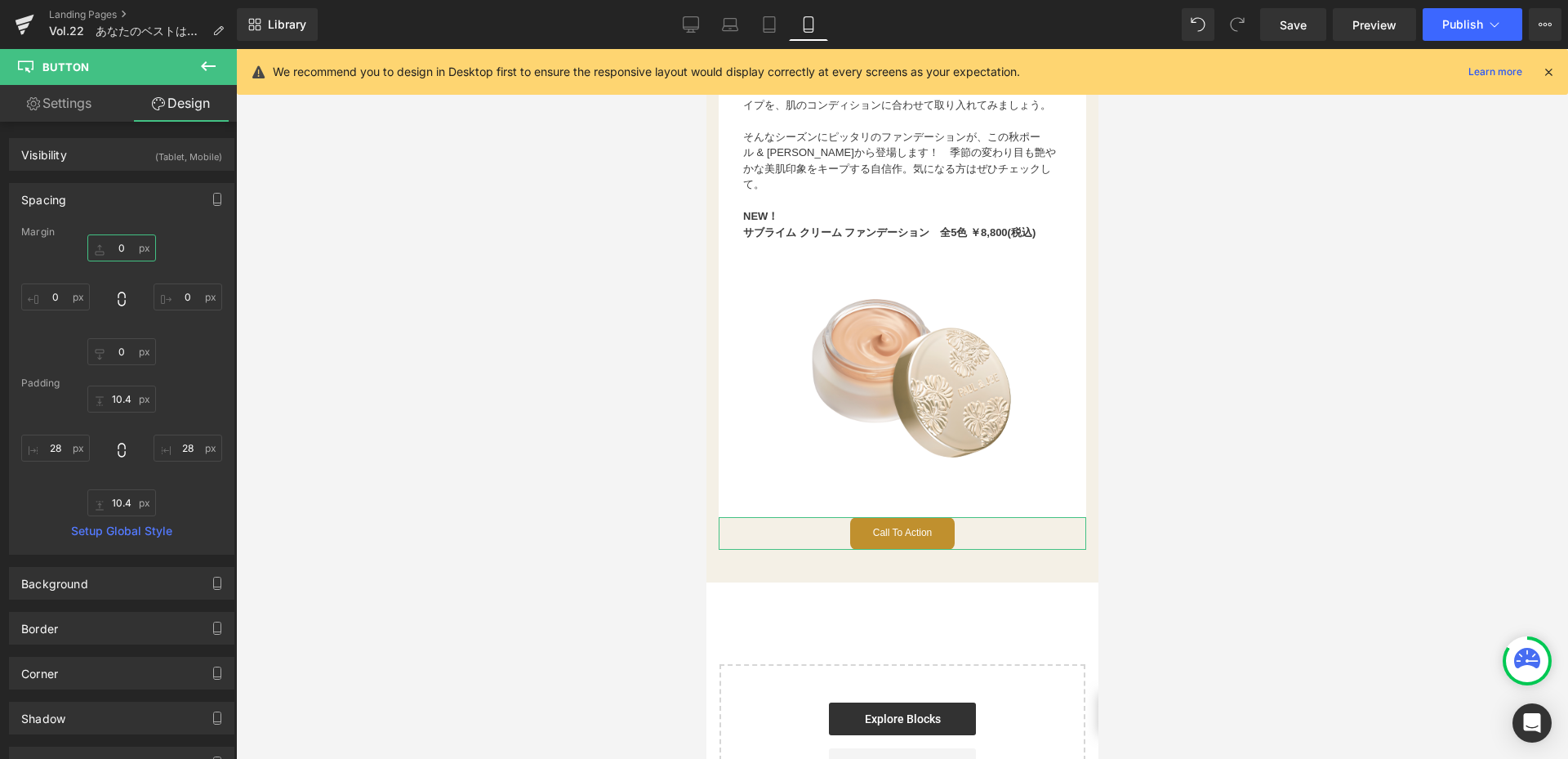
click at [121, 259] on input "0" at bounding box center [121, 248] width 69 height 27
type input "30"
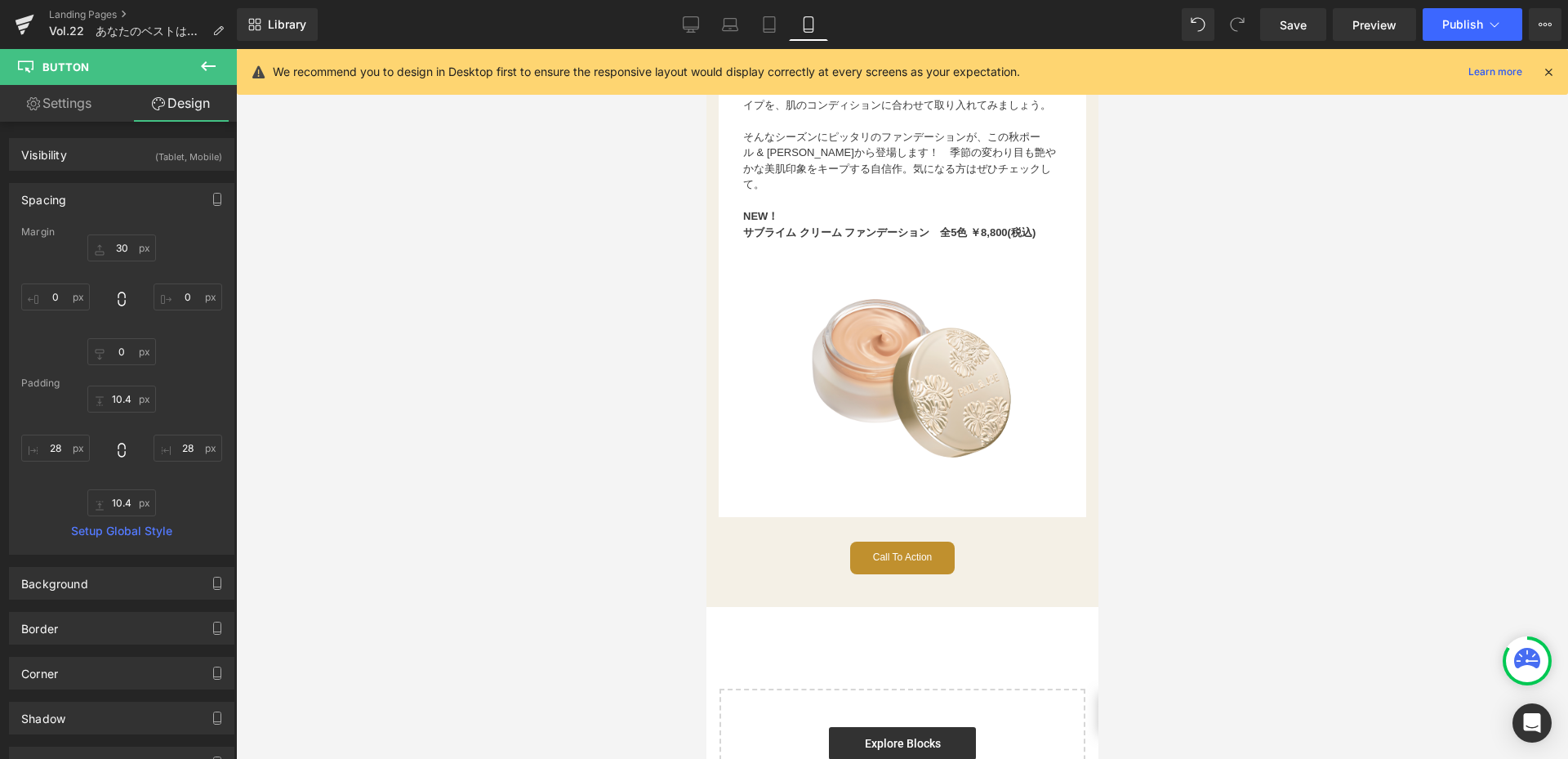
drag, startPoint x: 388, startPoint y: 433, endPoint x: 405, endPoint y: 408, distance: 30.2
click at [391, 429] on div at bounding box center [902, 404] width 1332 height 710
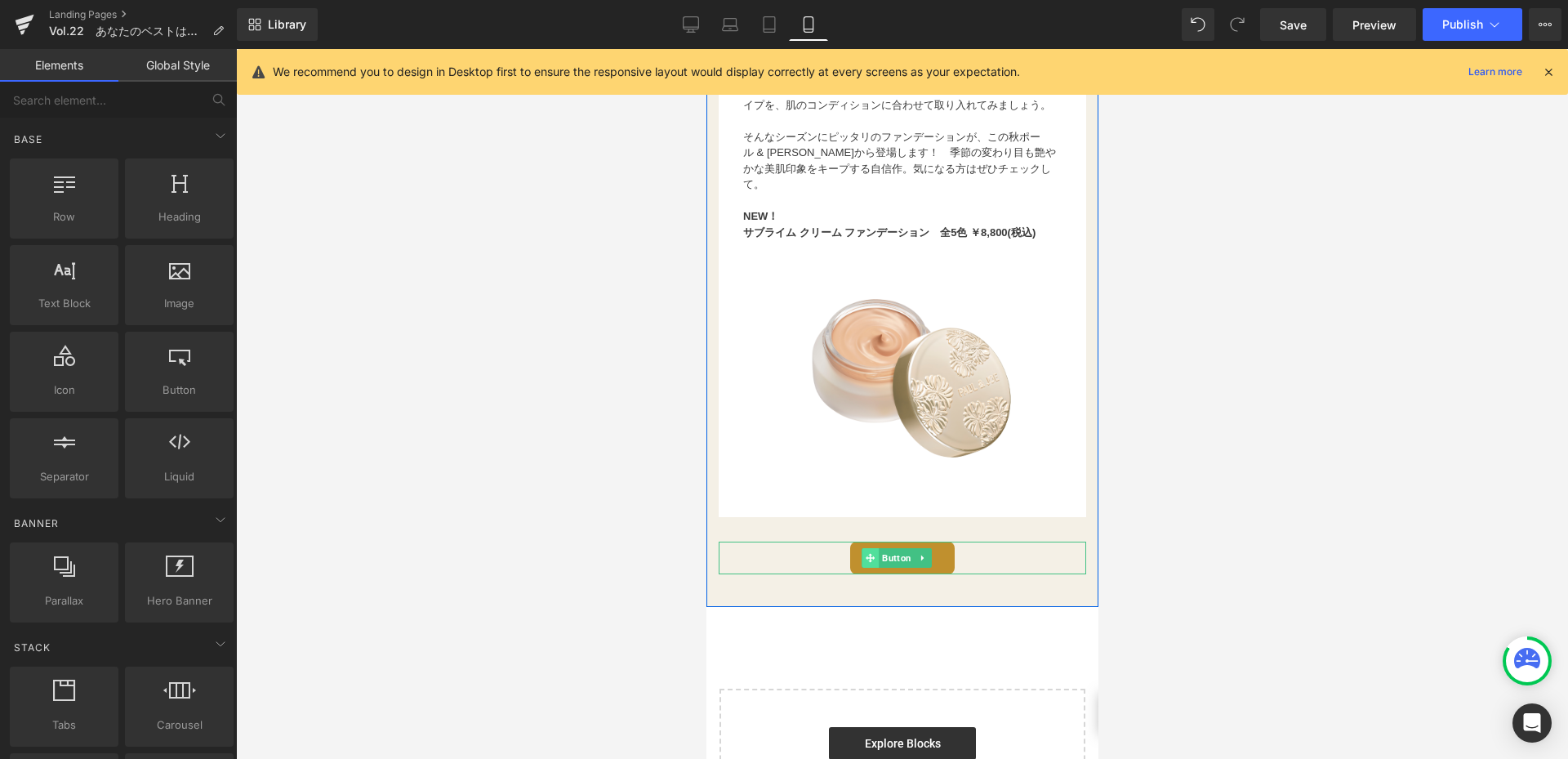
click at [876, 568] on span at bounding box center [869, 558] width 17 height 19
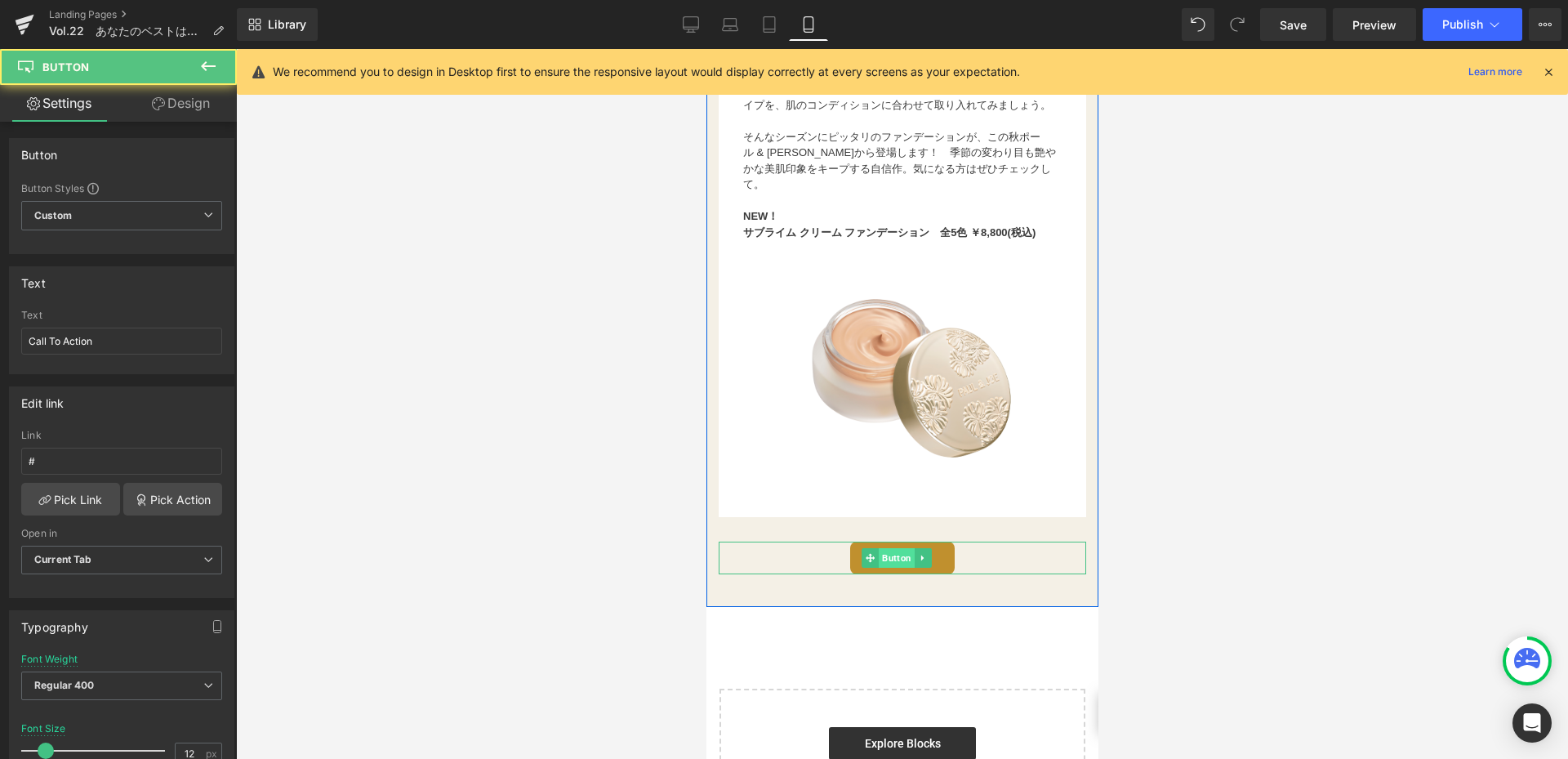
click at [902, 568] on span "Button" at bounding box center [895, 558] width 36 height 19
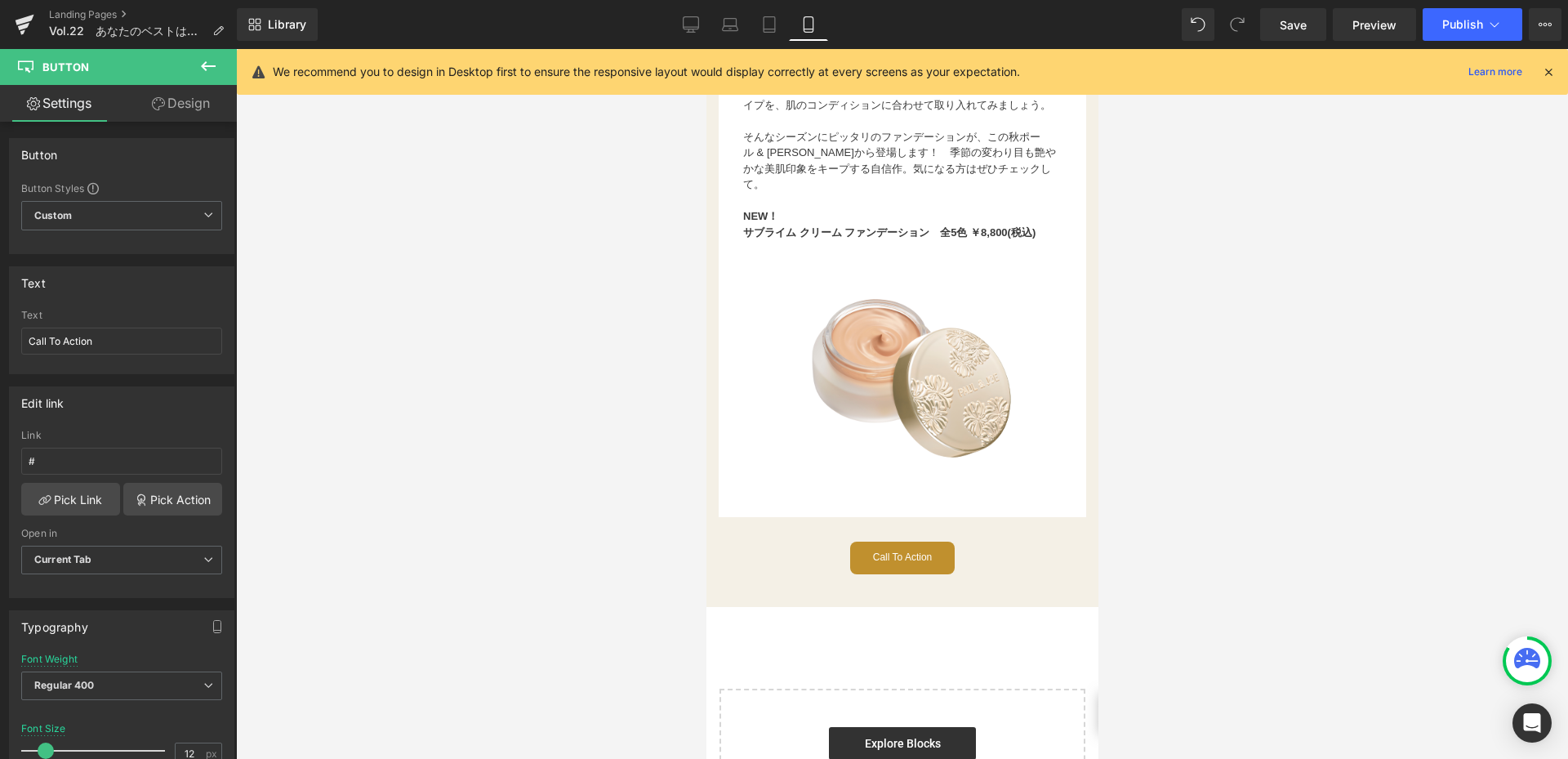
drag, startPoint x: 668, startPoint y: 14, endPoint x: 697, endPoint y: 27, distance: 31.8
click at [669, 14] on div "Library Mobile Desktop Laptop Tablet Mobile Save Preview Publish Scheduled View…" at bounding box center [902, 24] width 1331 height 33
click at [697, 27] on icon at bounding box center [691, 27] width 15 height 0
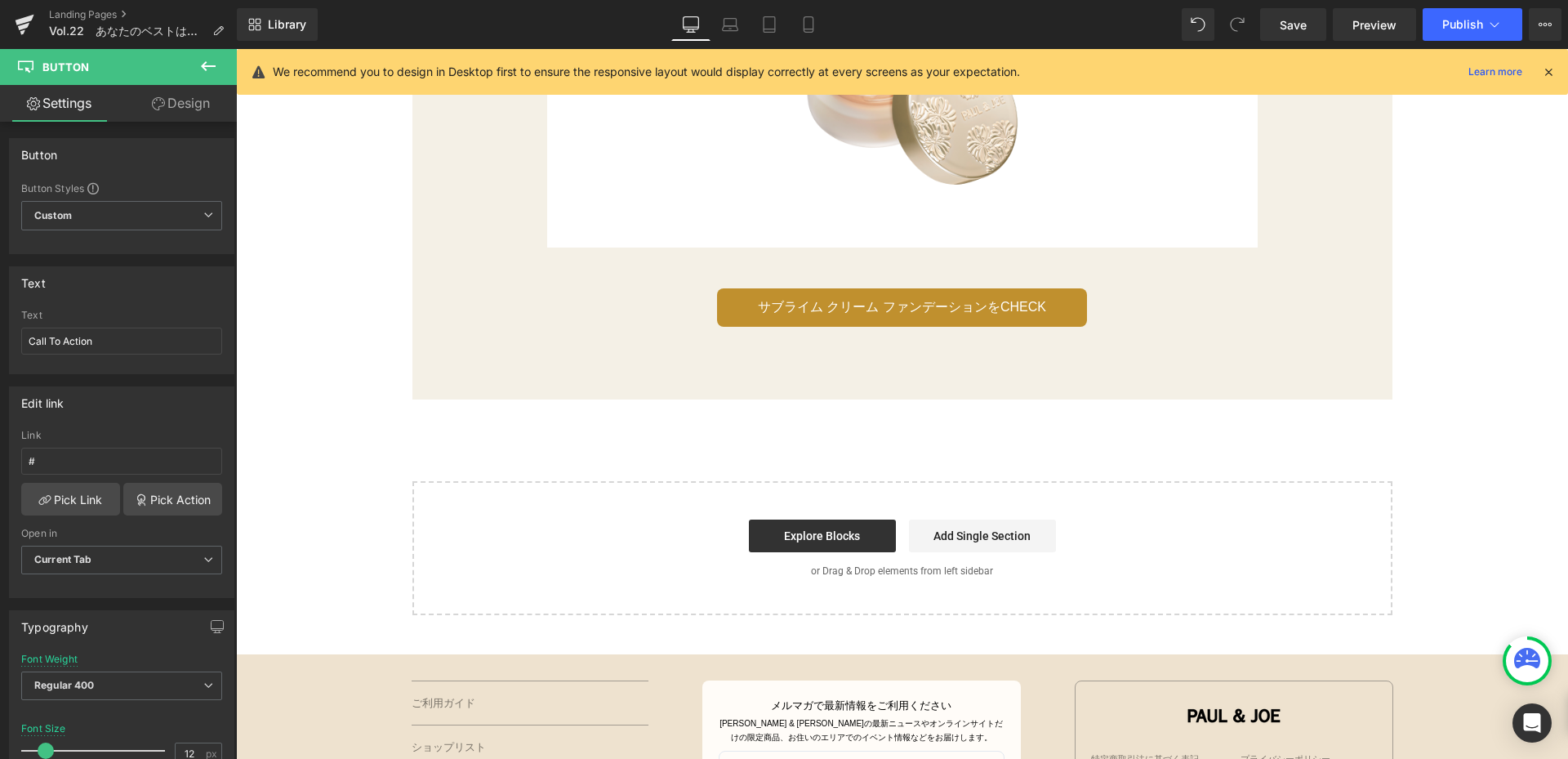
scroll to position [2517, 0]
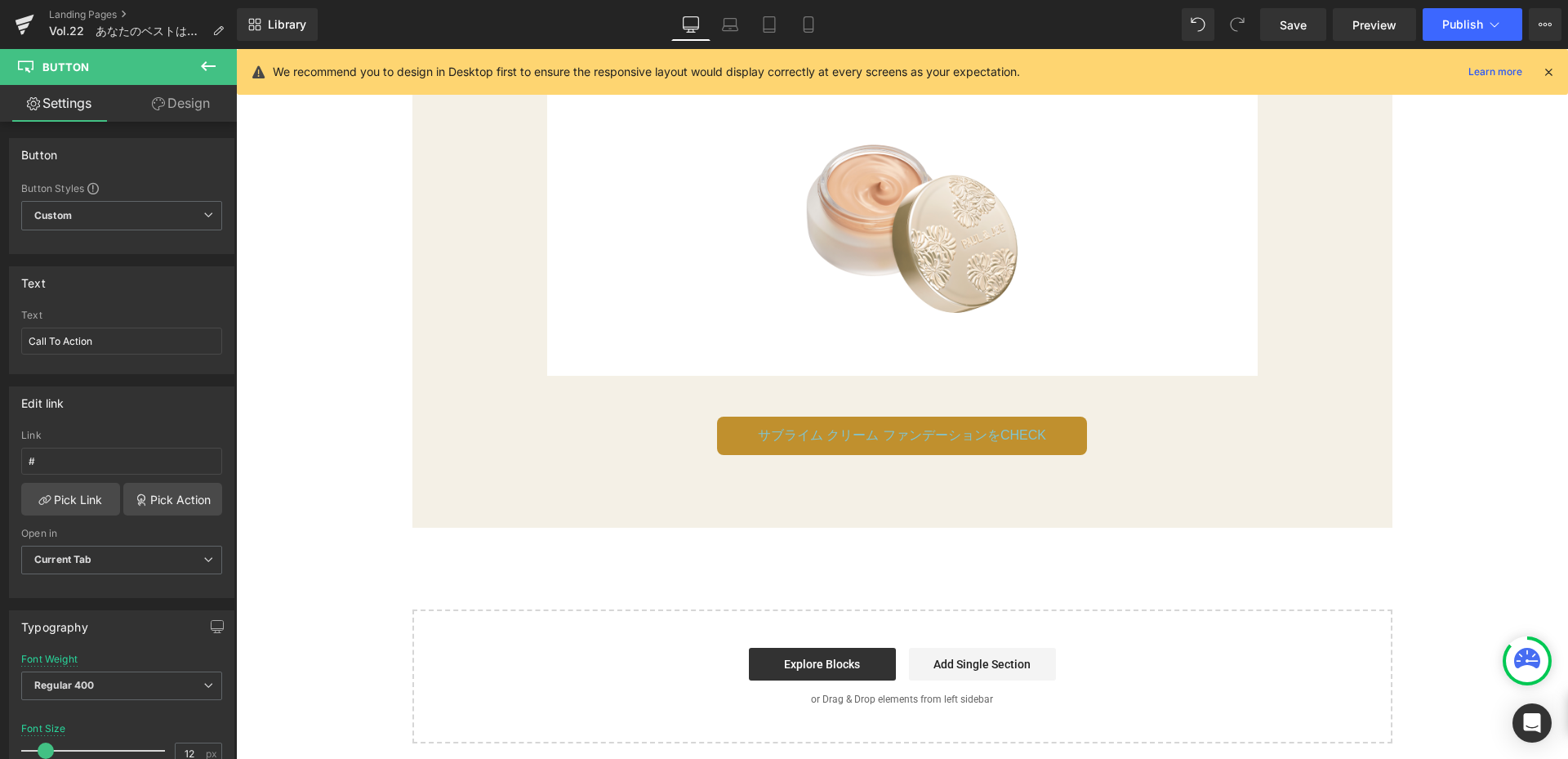
click at [786, 425] on span "サブライム クリーム ファンデーションをCHECK" at bounding box center [902, 435] width 288 height 21
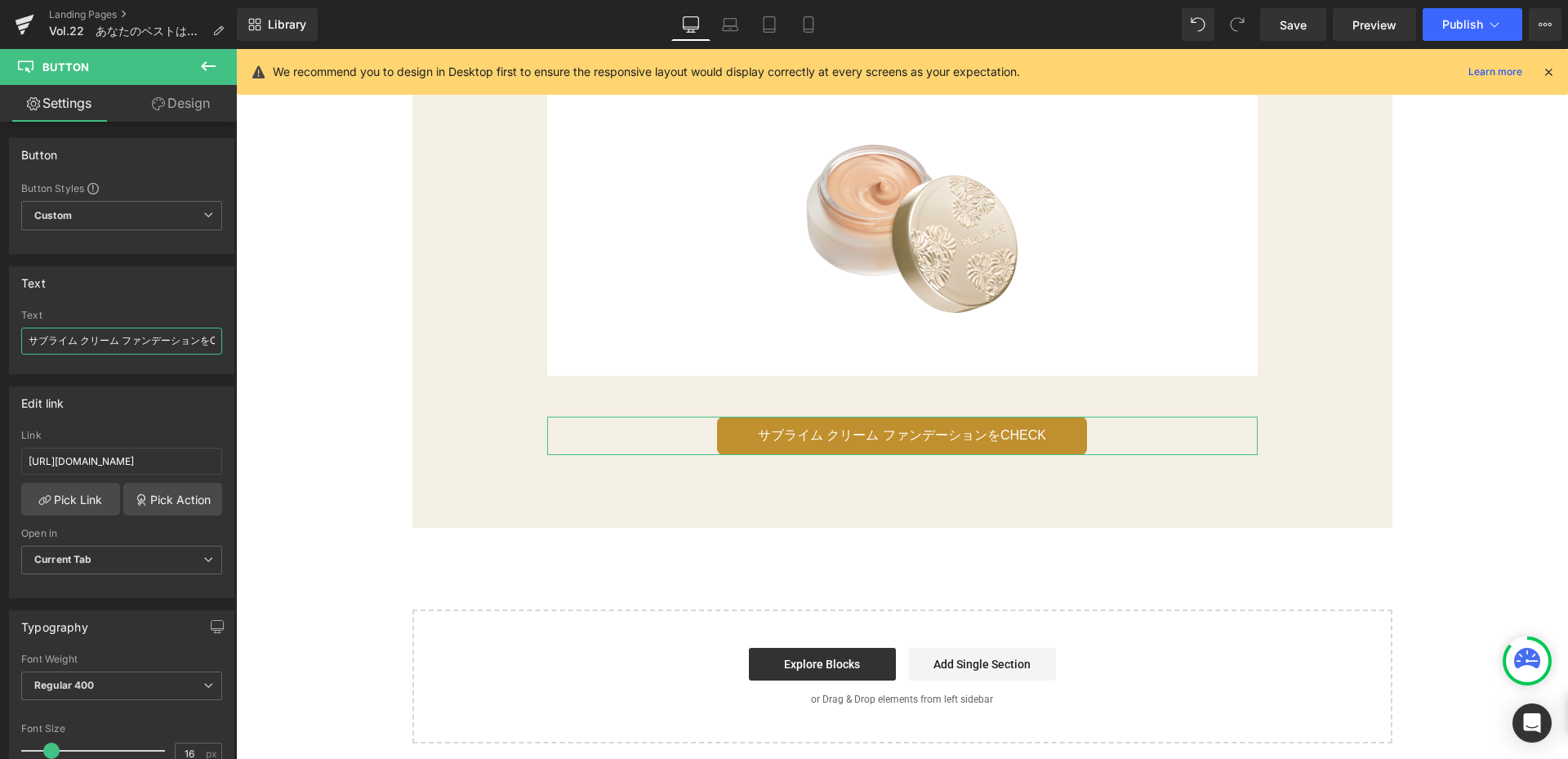
scroll to position [0, 36]
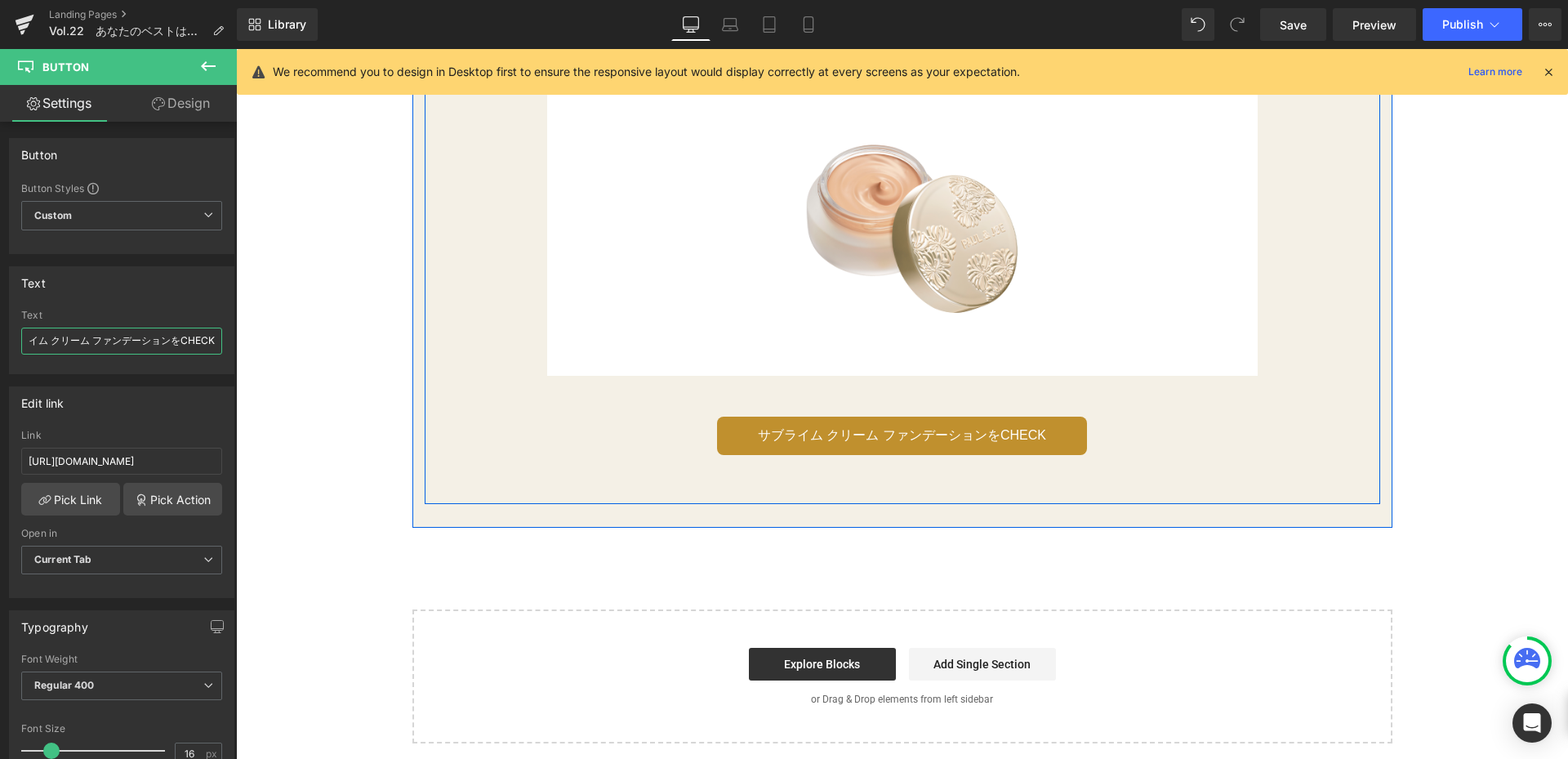
drag, startPoint x: 269, startPoint y: 392, endPoint x: 471, endPoint y: 342, distance: 208.1
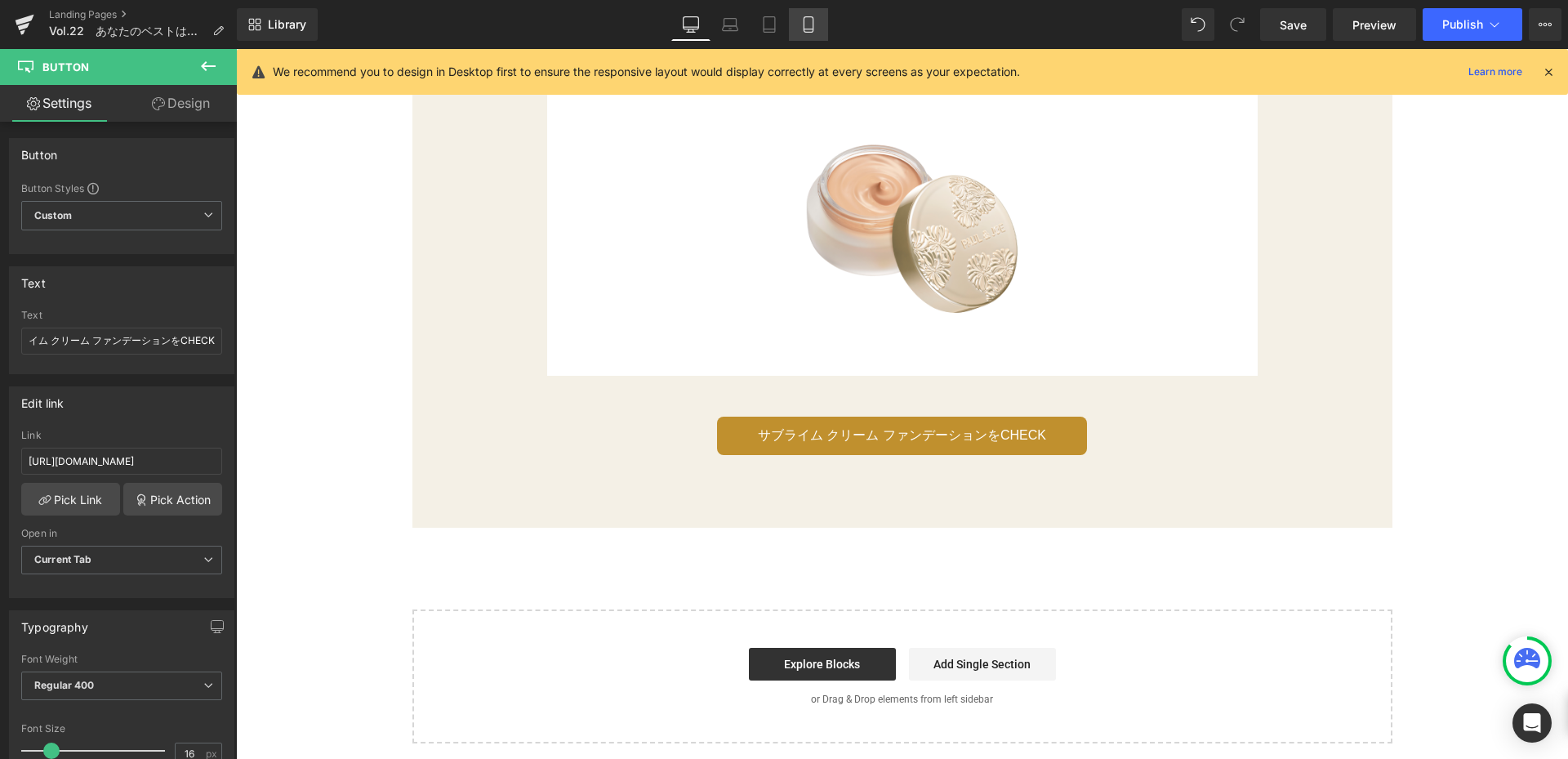
click at [818, 19] on link "Mobile" at bounding box center [808, 24] width 40 height 33
type input "100"
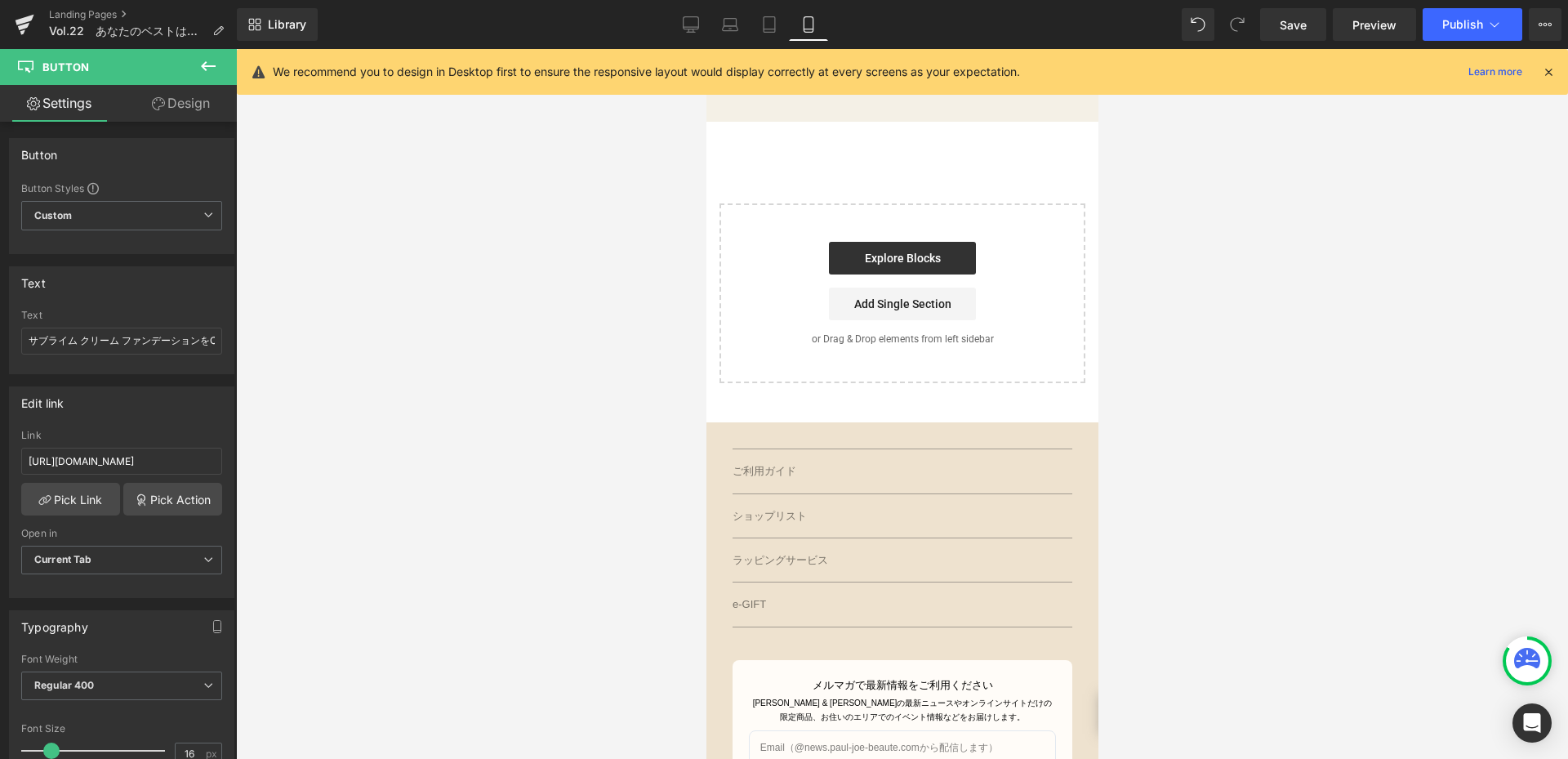
scroll to position [2287, 0]
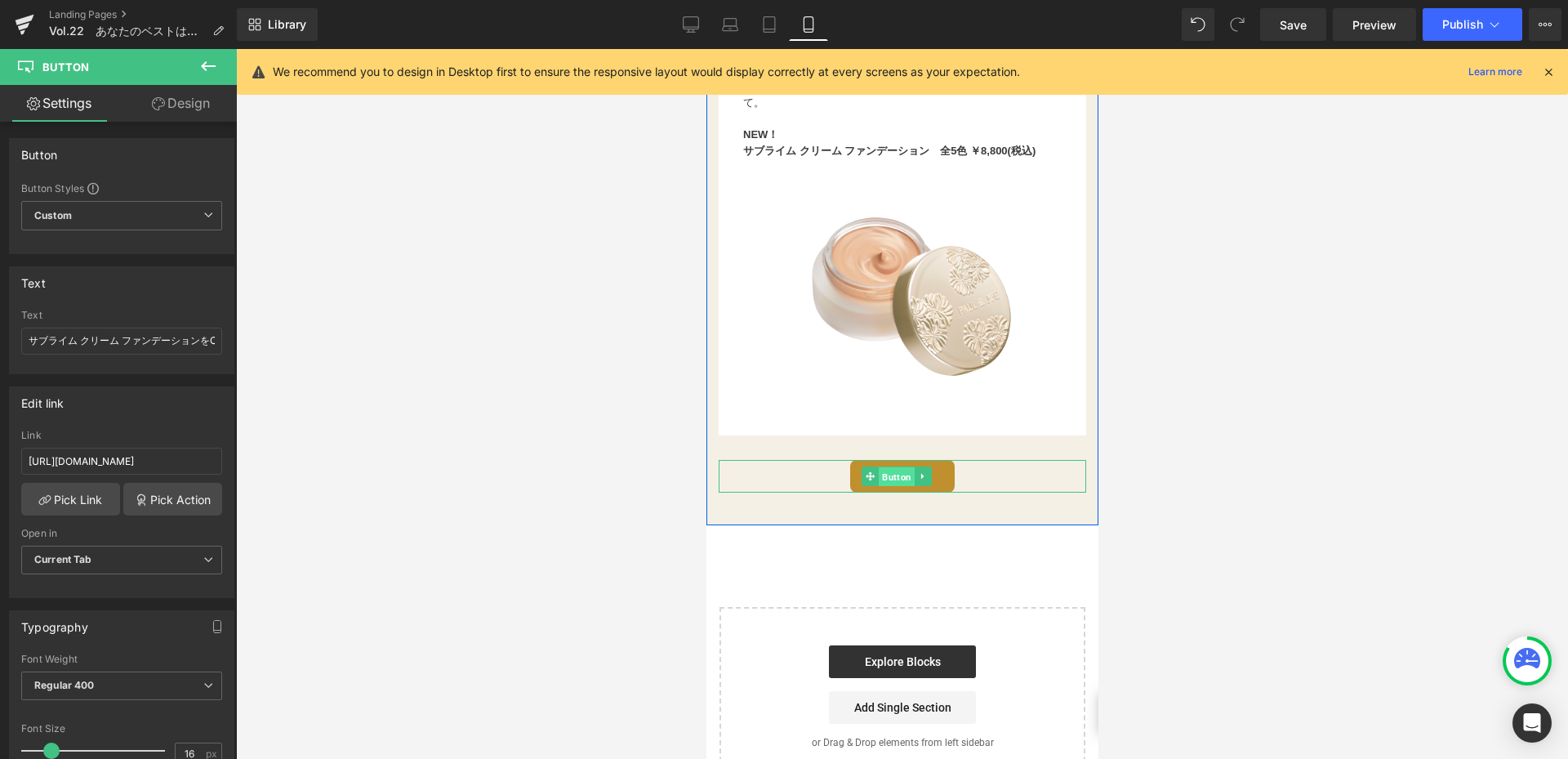
click at [879, 479] on span "Button" at bounding box center [895, 477] width 36 height 19
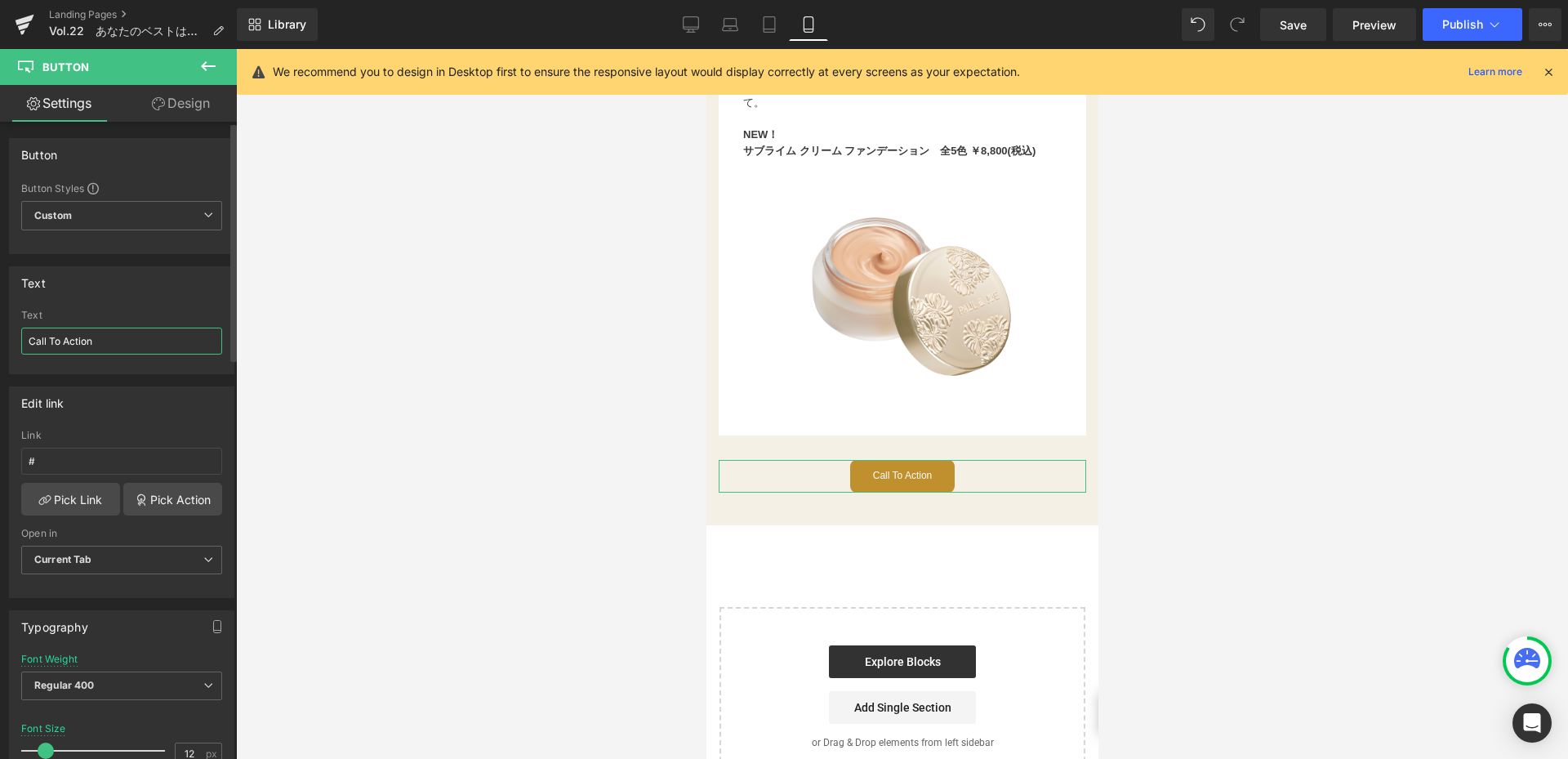
drag, startPoint x: 128, startPoint y: 336, endPoint x: 1, endPoint y: 329, distance: 127.2
click at [0, 330] on div "Text Call To Action Text Call To Action" at bounding box center [122, 314] width 245 height 120
paste input "サブライム クリーム ファンデーションをCHECK"
type input "サブライム クリーム ファンデーションをCHECK"
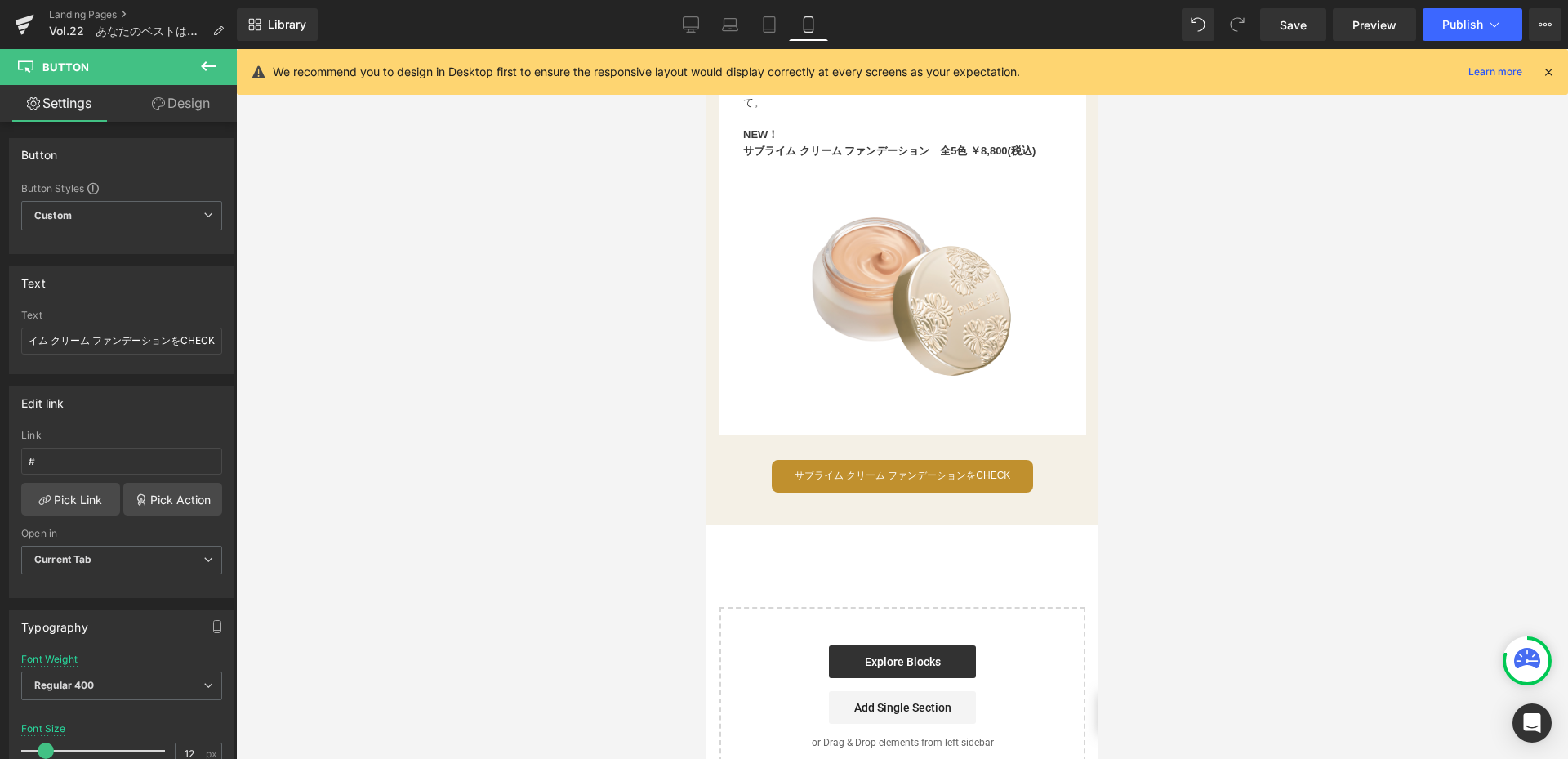
click at [538, 512] on div at bounding box center [902, 404] width 1332 height 710
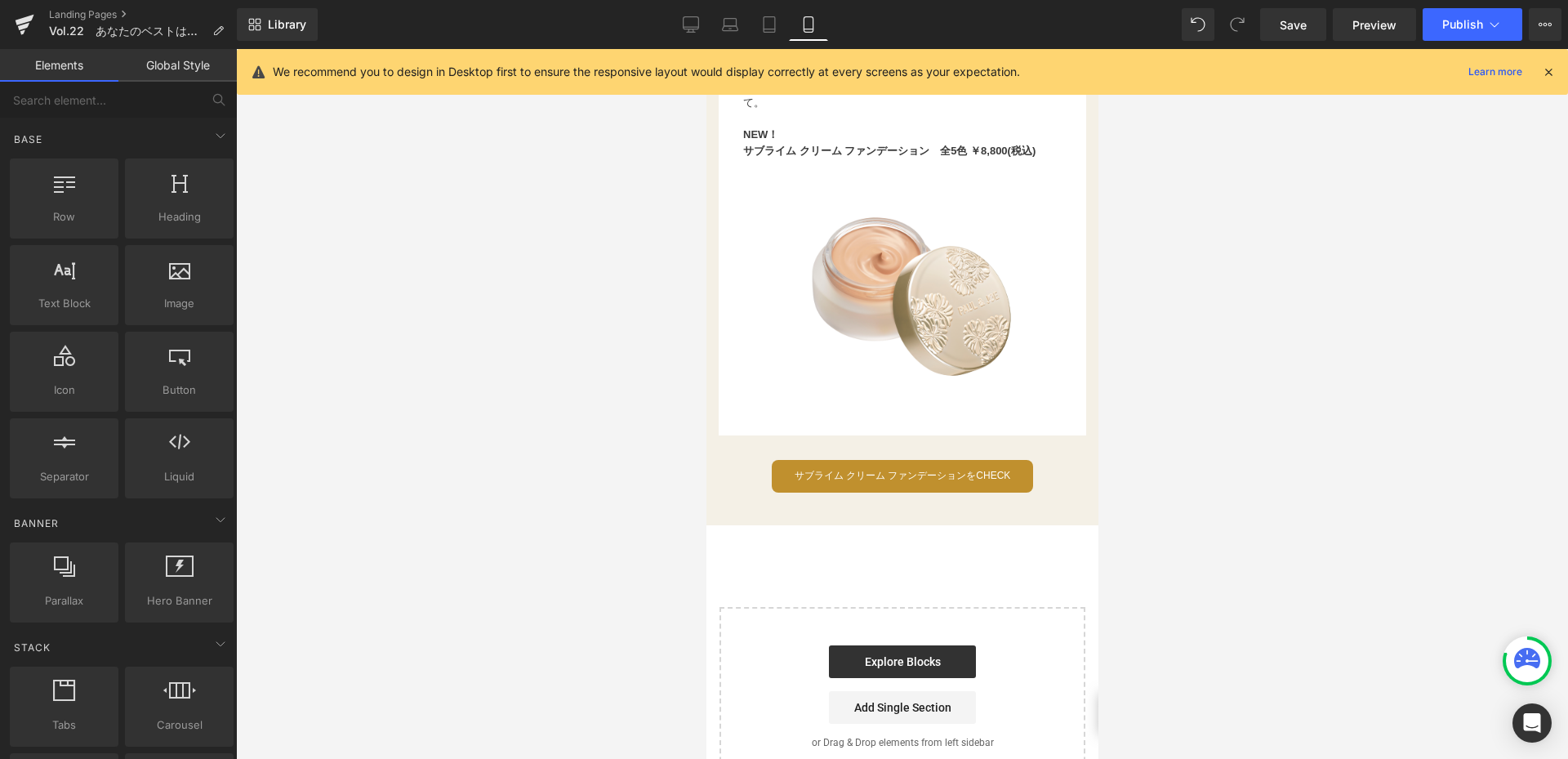
scroll to position [0, 0]
click at [645, 526] on div at bounding box center [902, 404] width 1332 height 710
click at [1316, 15] on link "Save" at bounding box center [1292, 24] width 66 height 33
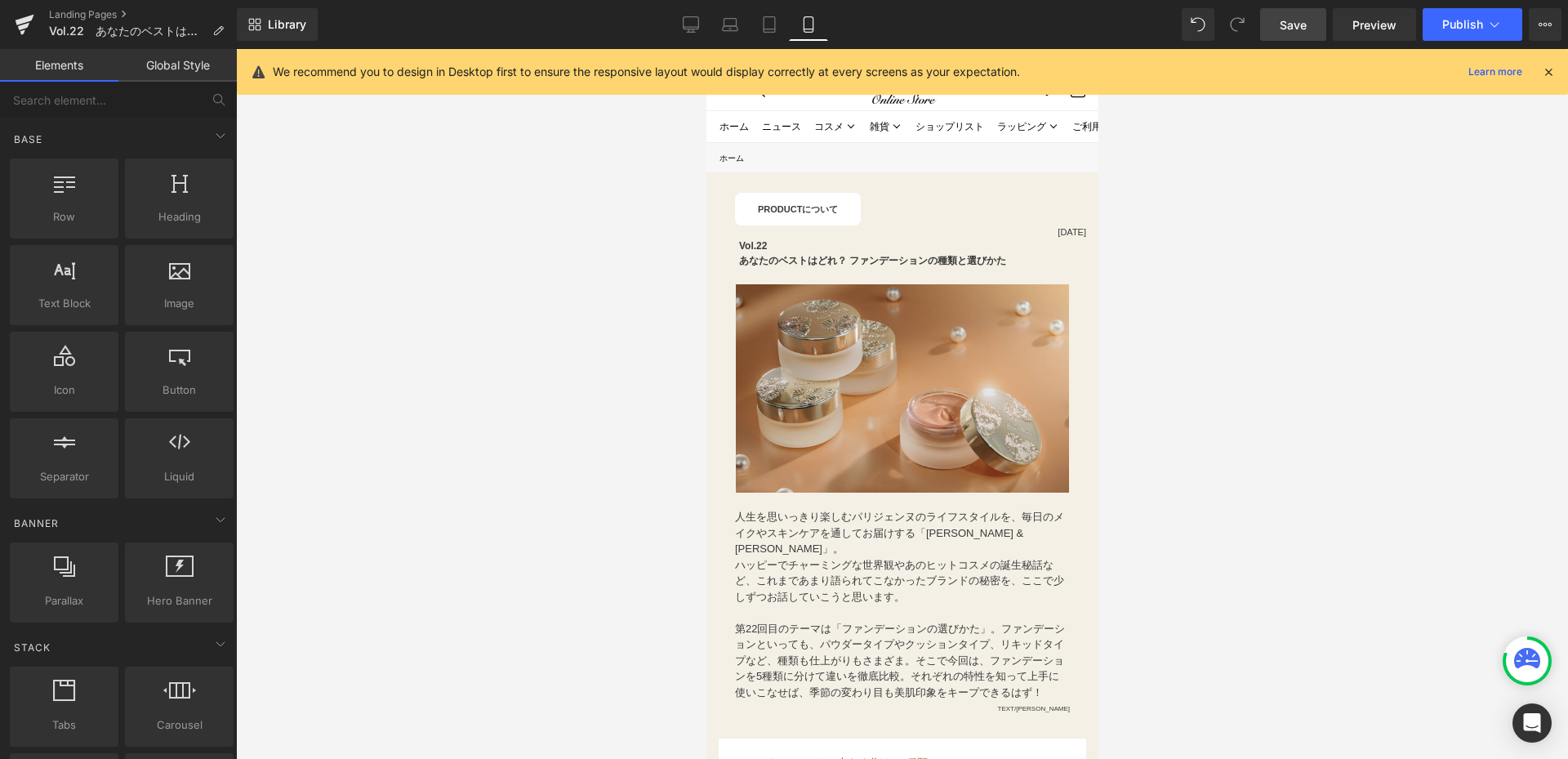
click at [1303, 34] on link "Save" at bounding box center [1292, 24] width 66 height 33
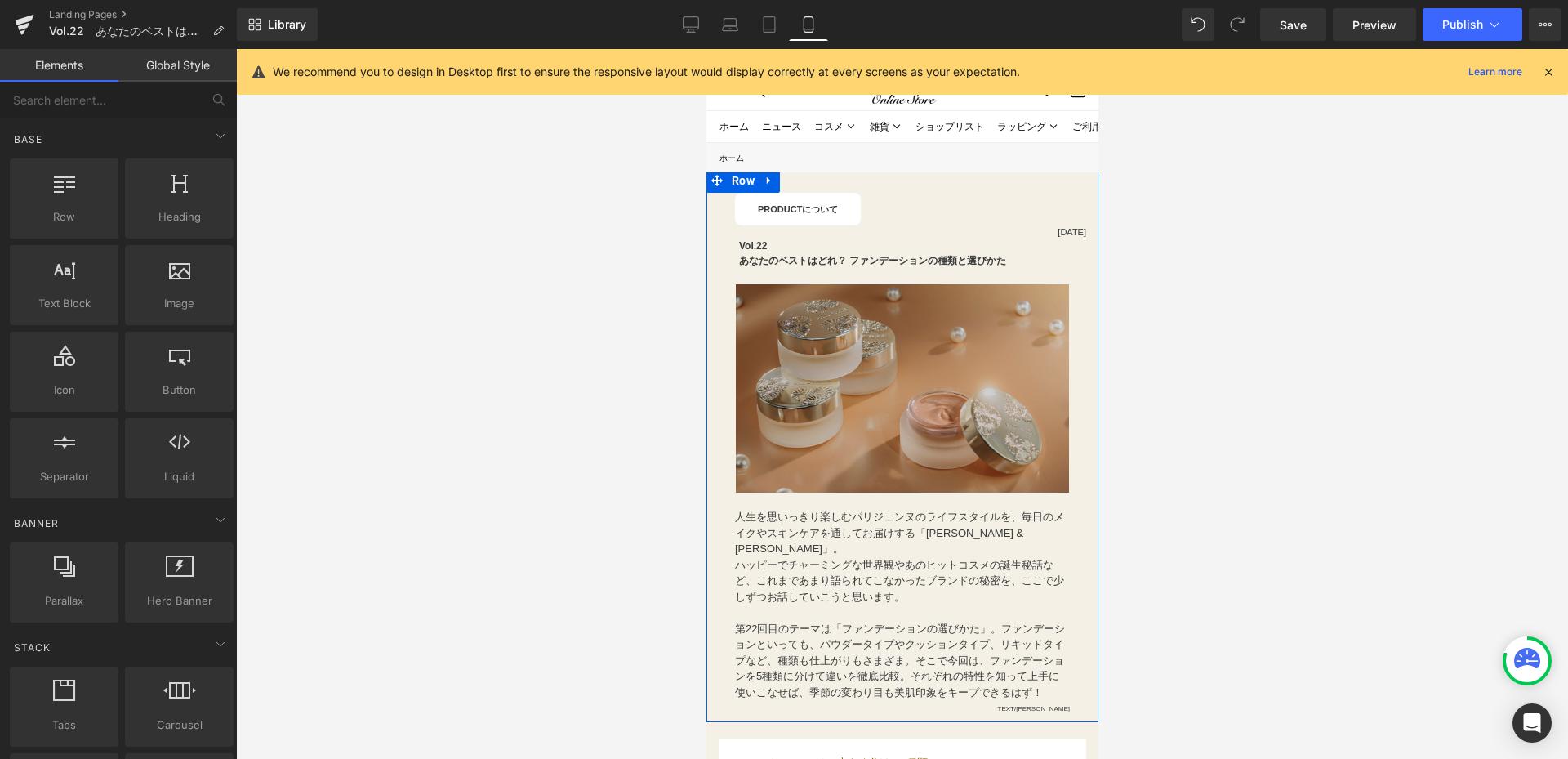
click at [875, 350] on img at bounding box center [901, 388] width 334 height 208
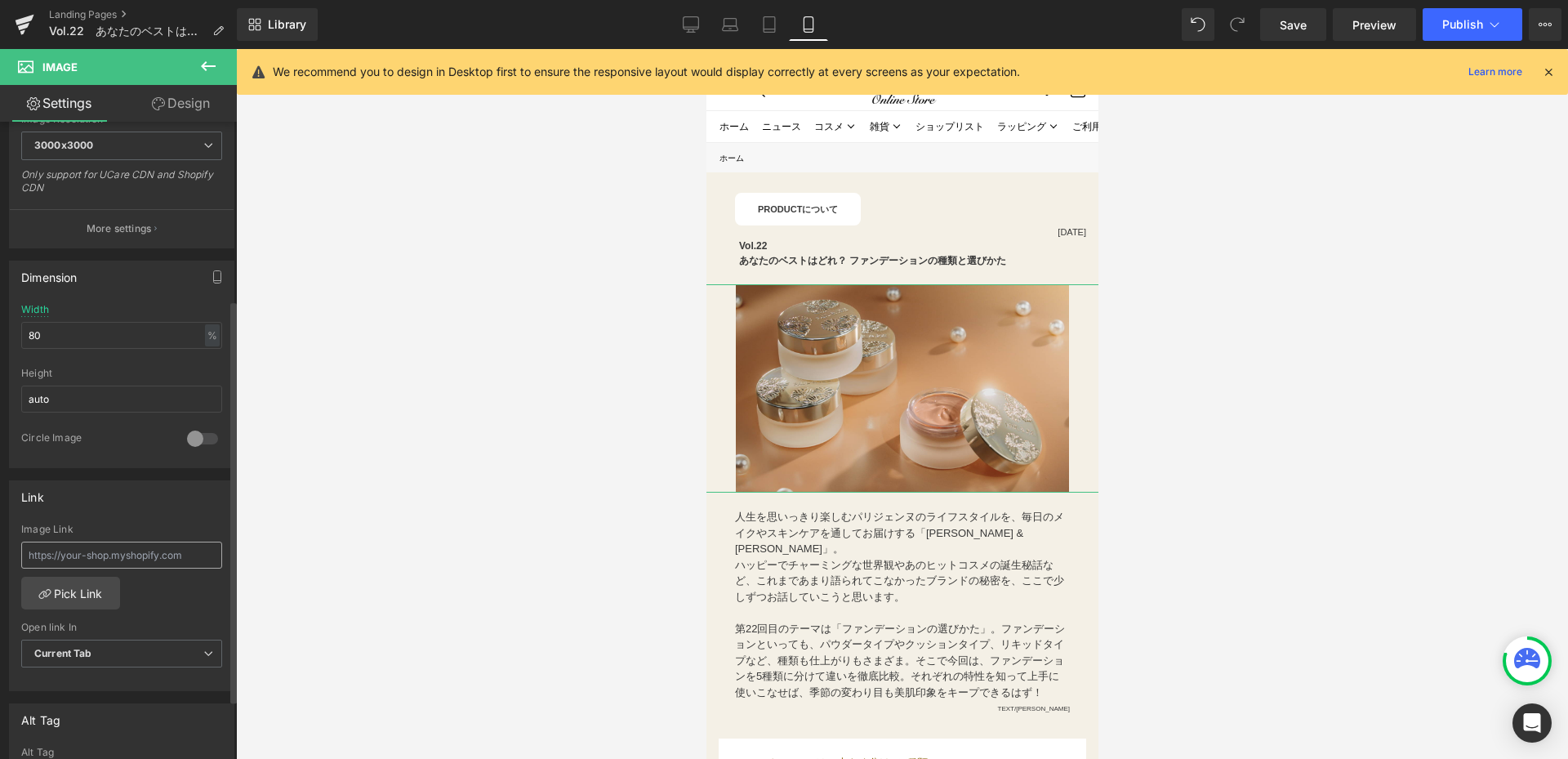
scroll to position [408, 0]
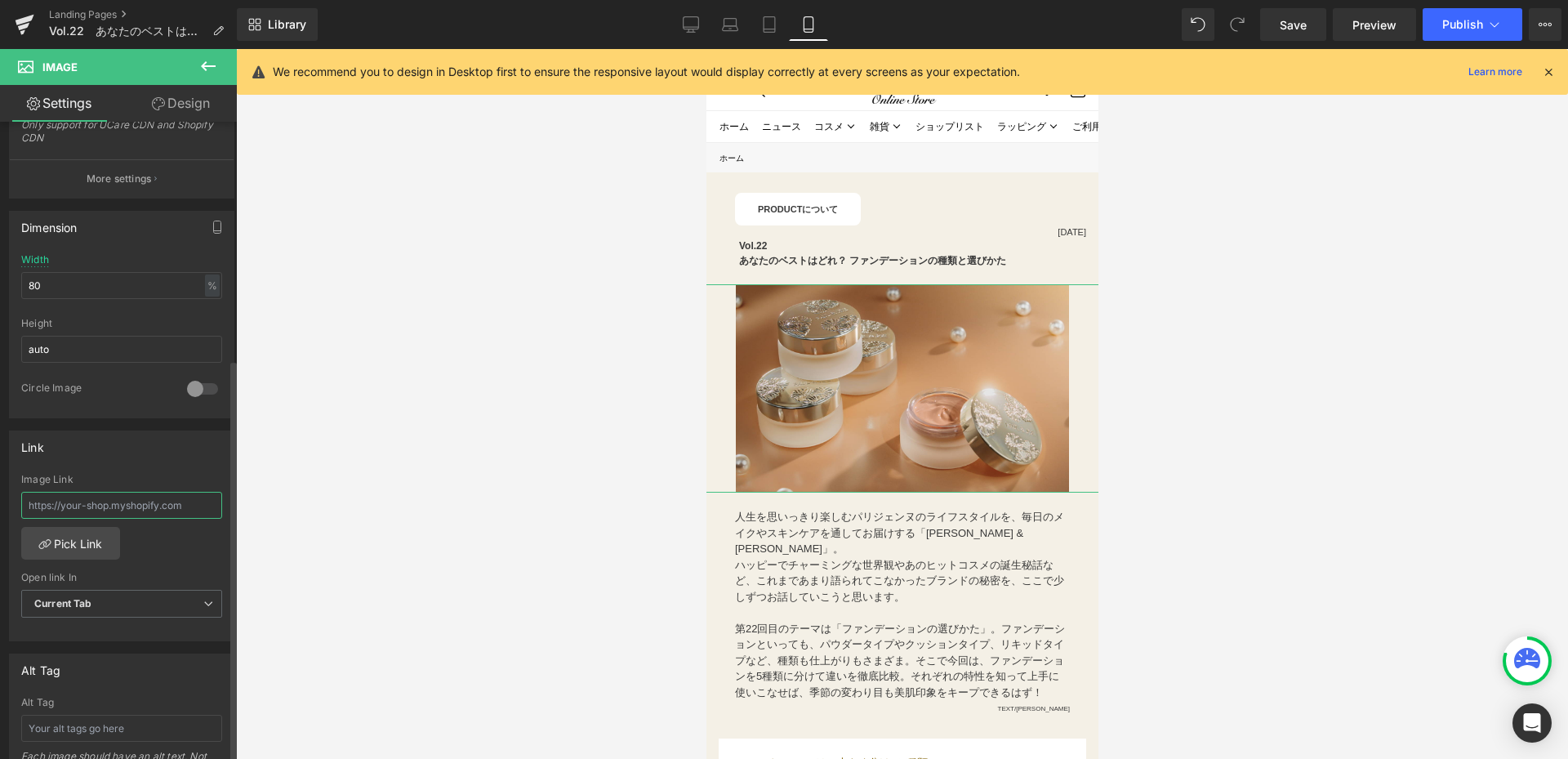
click at [72, 502] on input "text" at bounding box center [122, 506] width 201 height 27
paste input "https://www.paul-joe-beaute.com/pages/2025-autumn-collection-2"
type input "https://www.paul-joe-beaute.com/pages/2025-autumn-collection-2"
click at [412, 508] on div at bounding box center [902, 404] width 1332 height 710
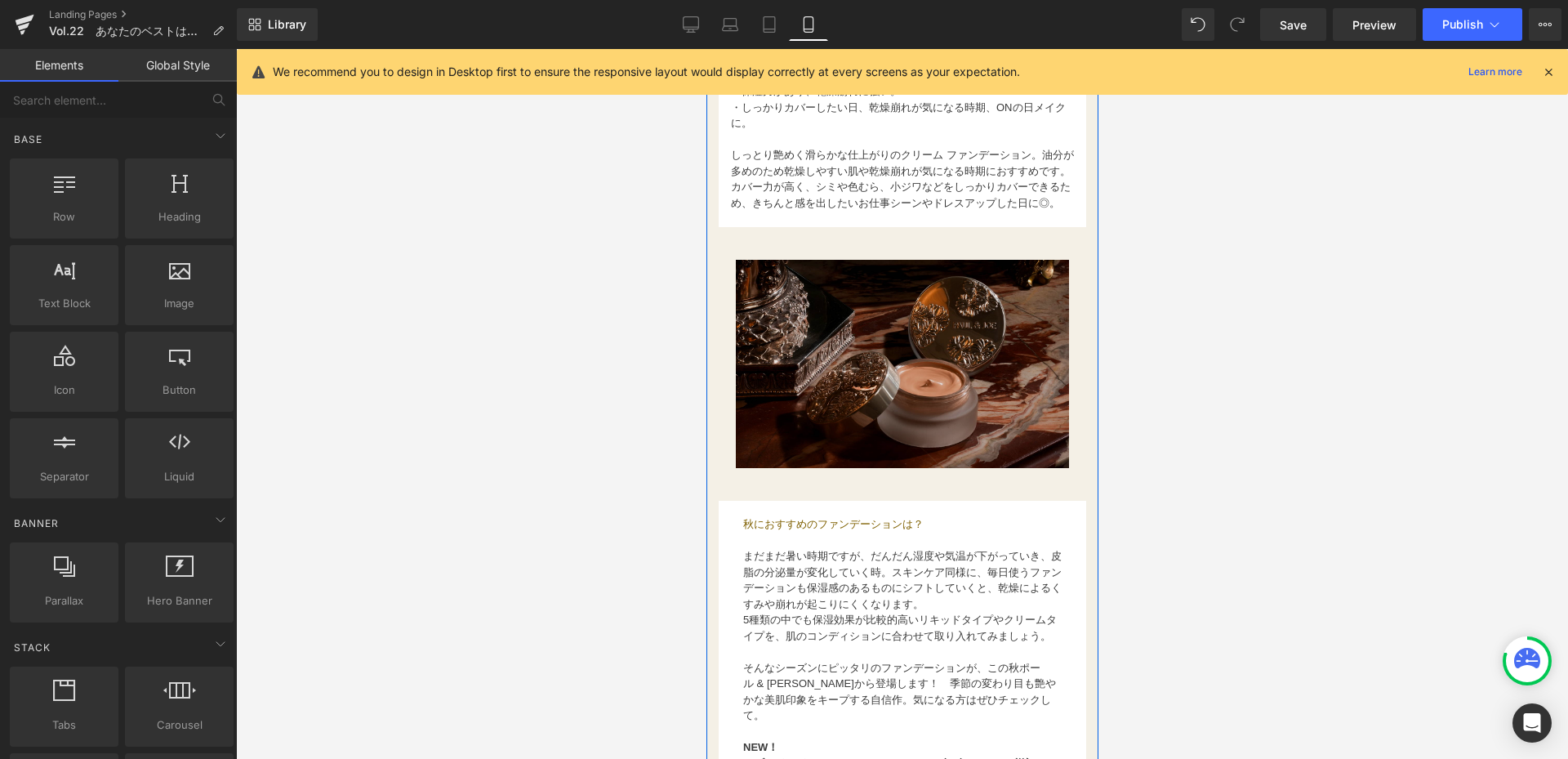
scroll to position [1633, 0]
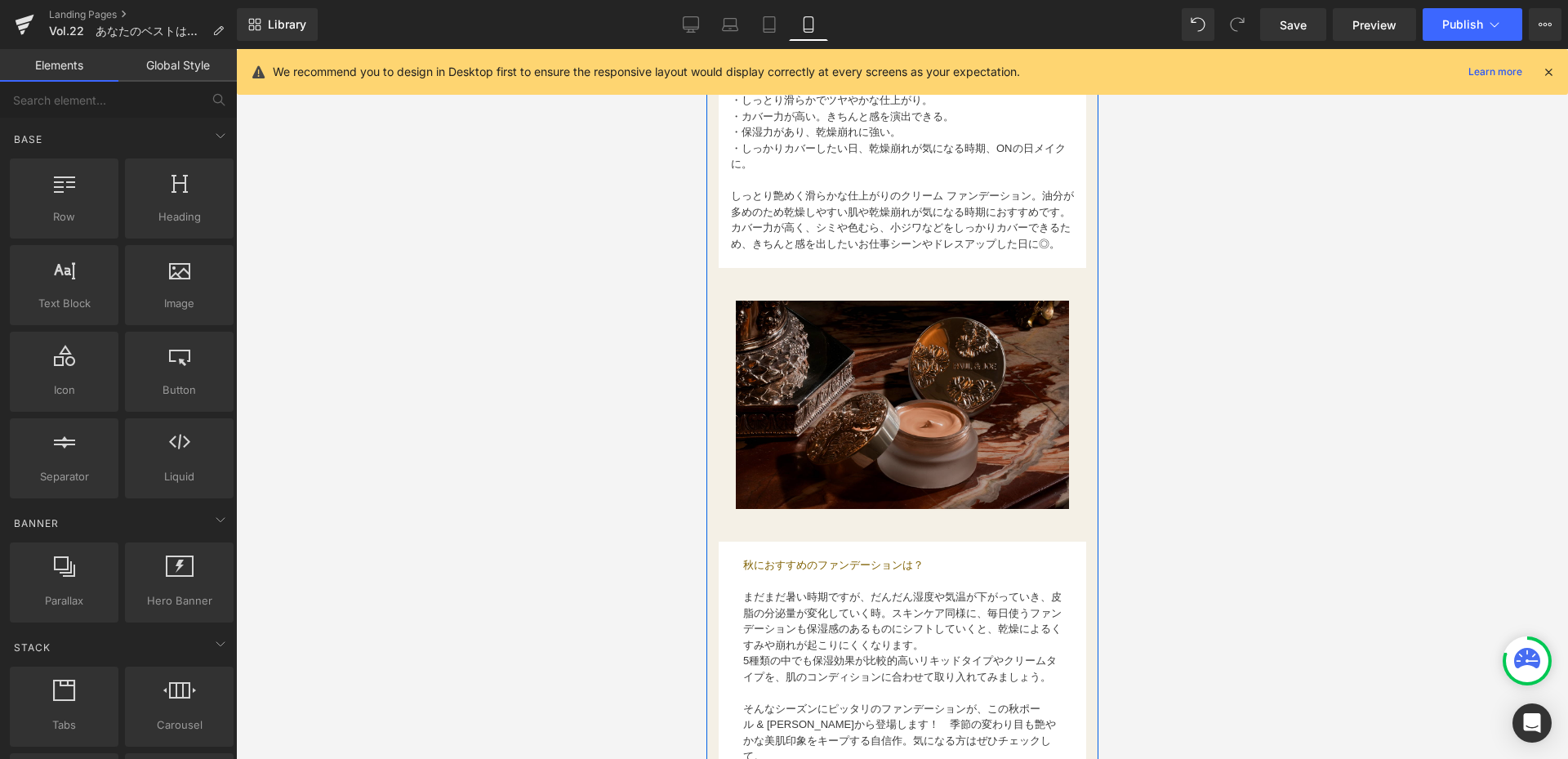
drag, startPoint x: 897, startPoint y: 438, endPoint x: 756, endPoint y: 423, distance: 141.8
click at [897, 438] on img at bounding box center [901, 404] width 334 height 208
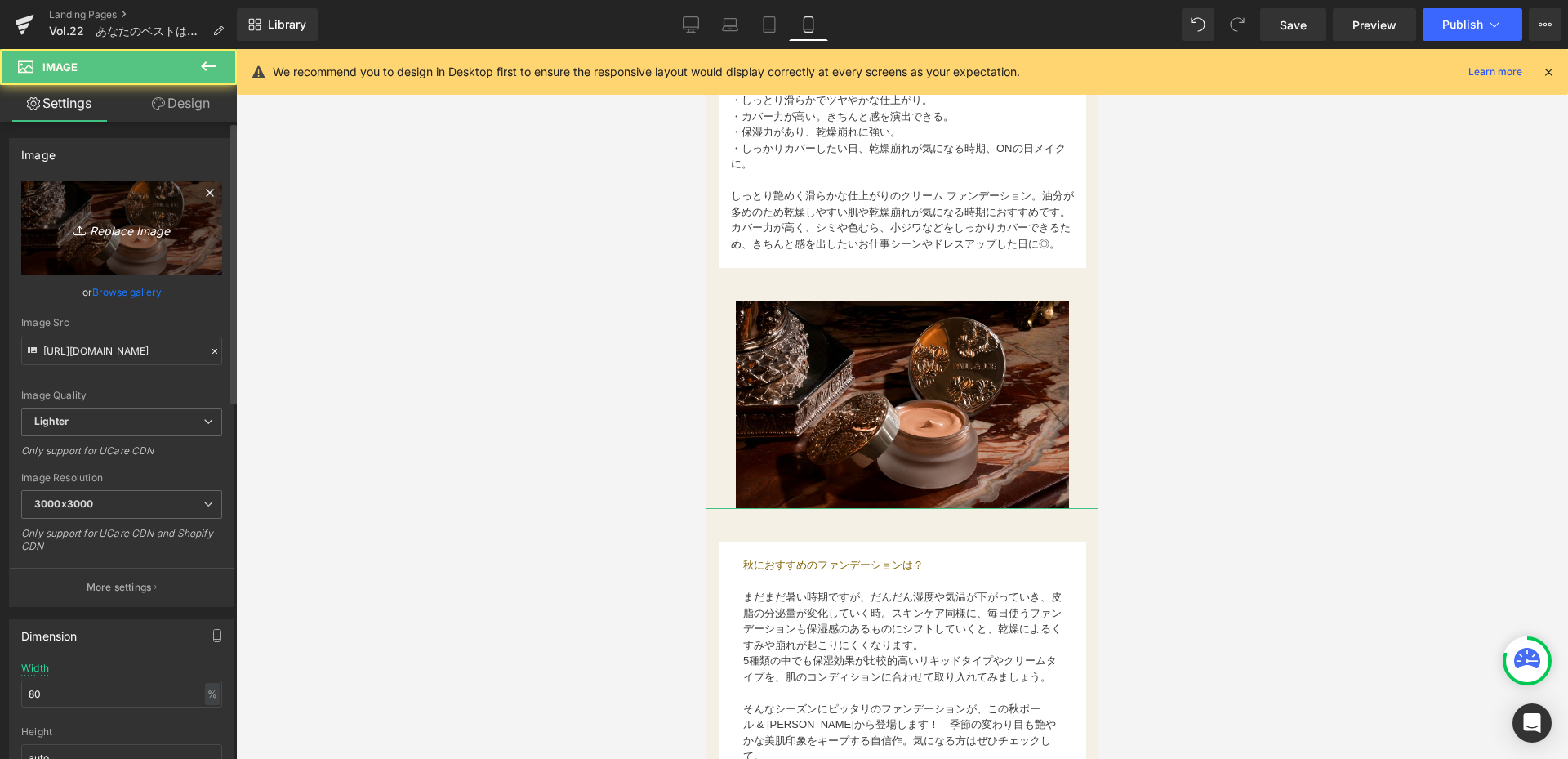
click at [87, 229] on icon "Replace Image" at bounding box center [121, 228] width 131 height 20
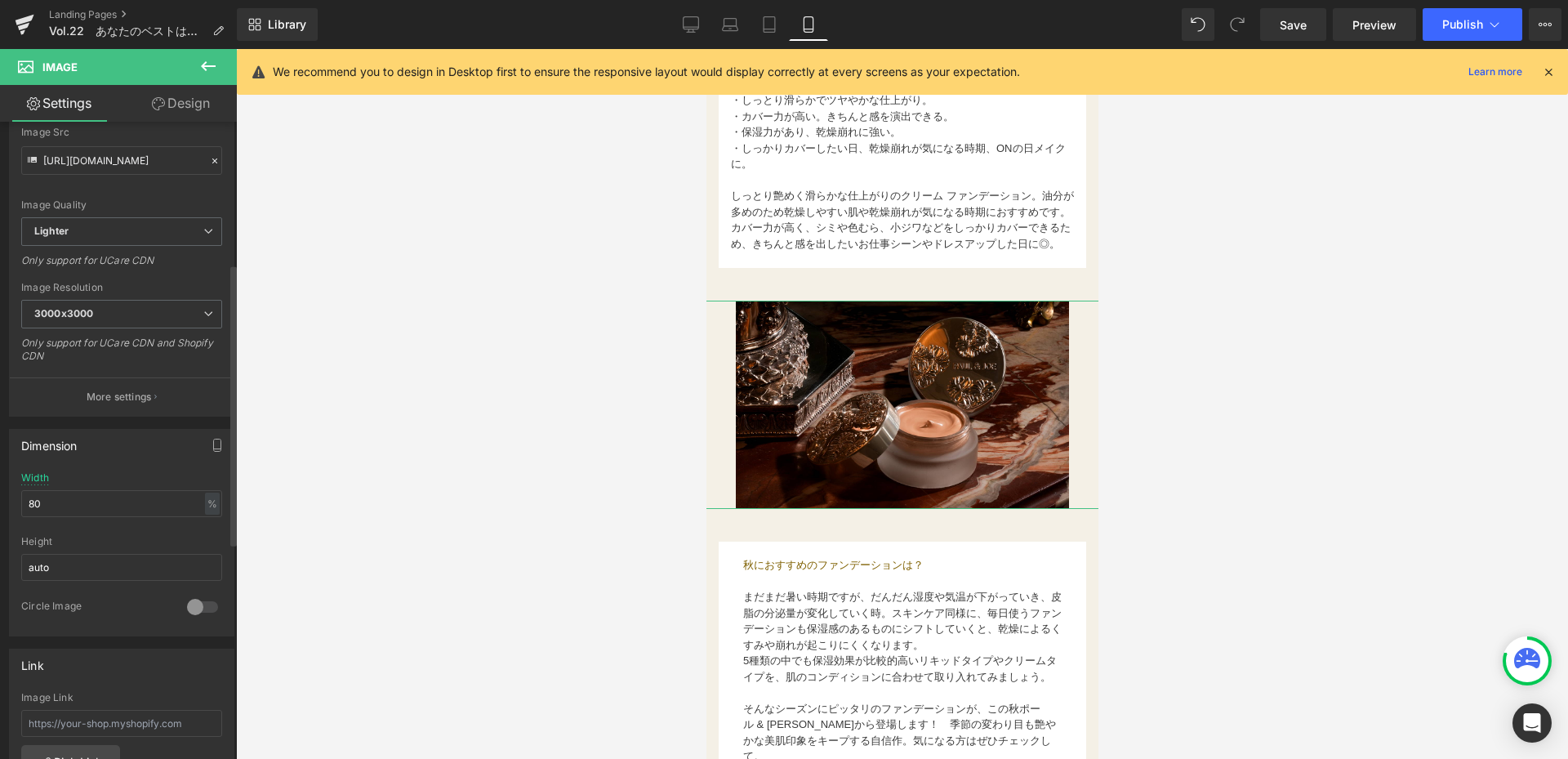
scroll to position [327, 0]
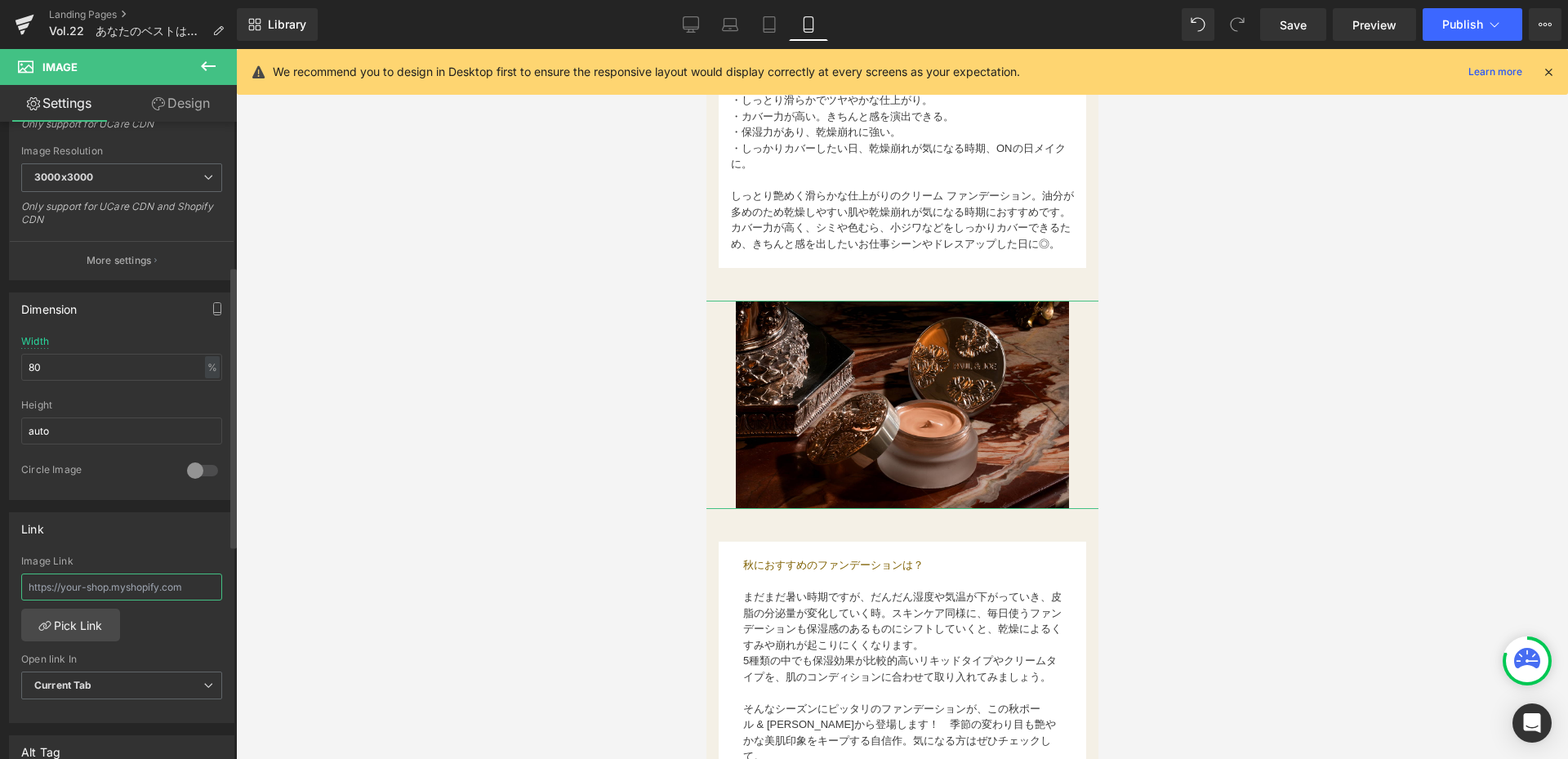
click at [92, 587] on input "text" at bounding box center [122, 587] width 201 height 27
paste input "https://www.paul-joe-beaute.com/pages/2025-autumn-collection-2"
type input "https://www.paul-joe-beaute.com/pages/2025-autumn-collection-2"
click at [412, 555] on div at bounding box center [902, 404] width 1332 height 710
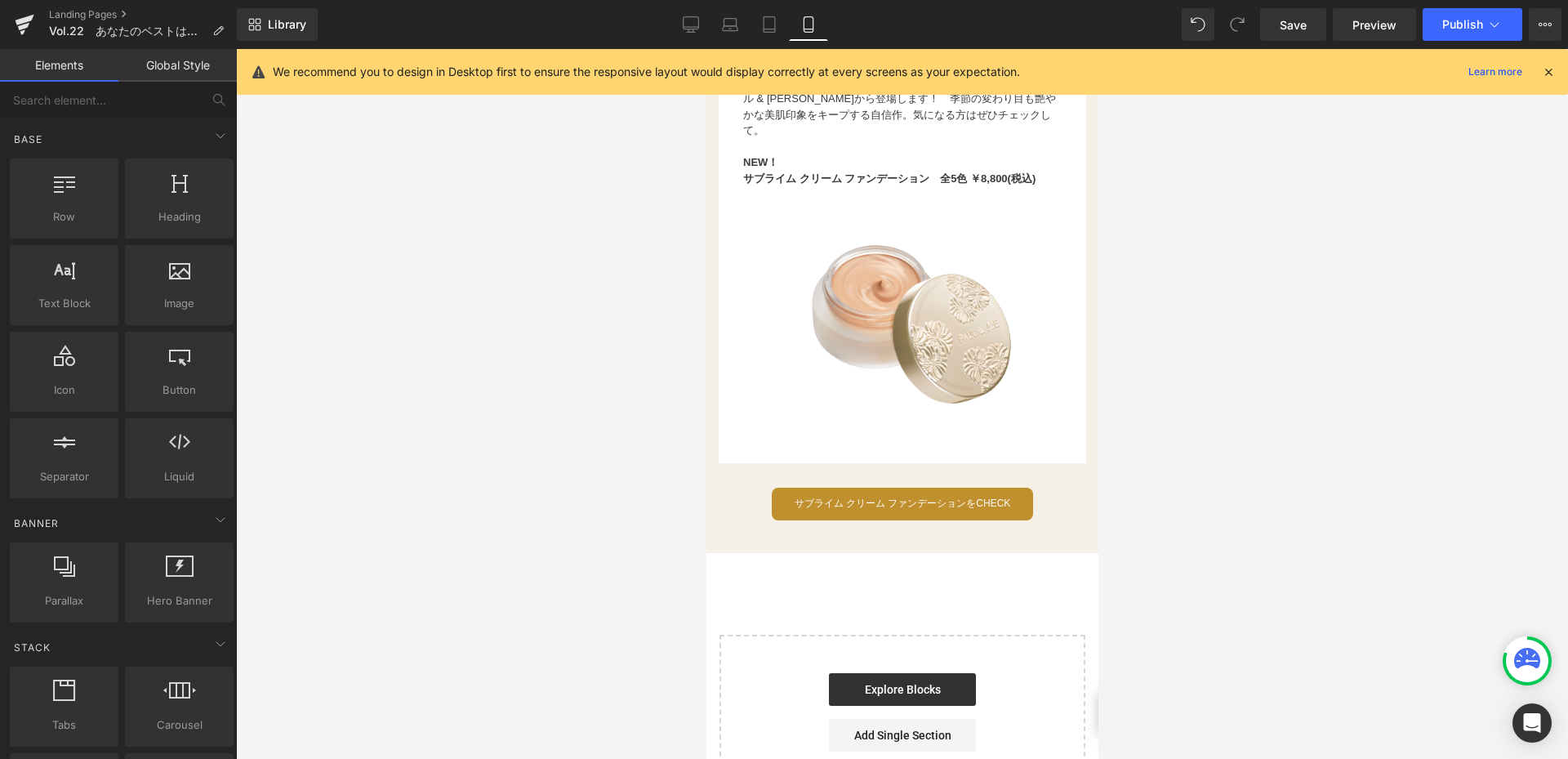
scroll to position [2287, 0]
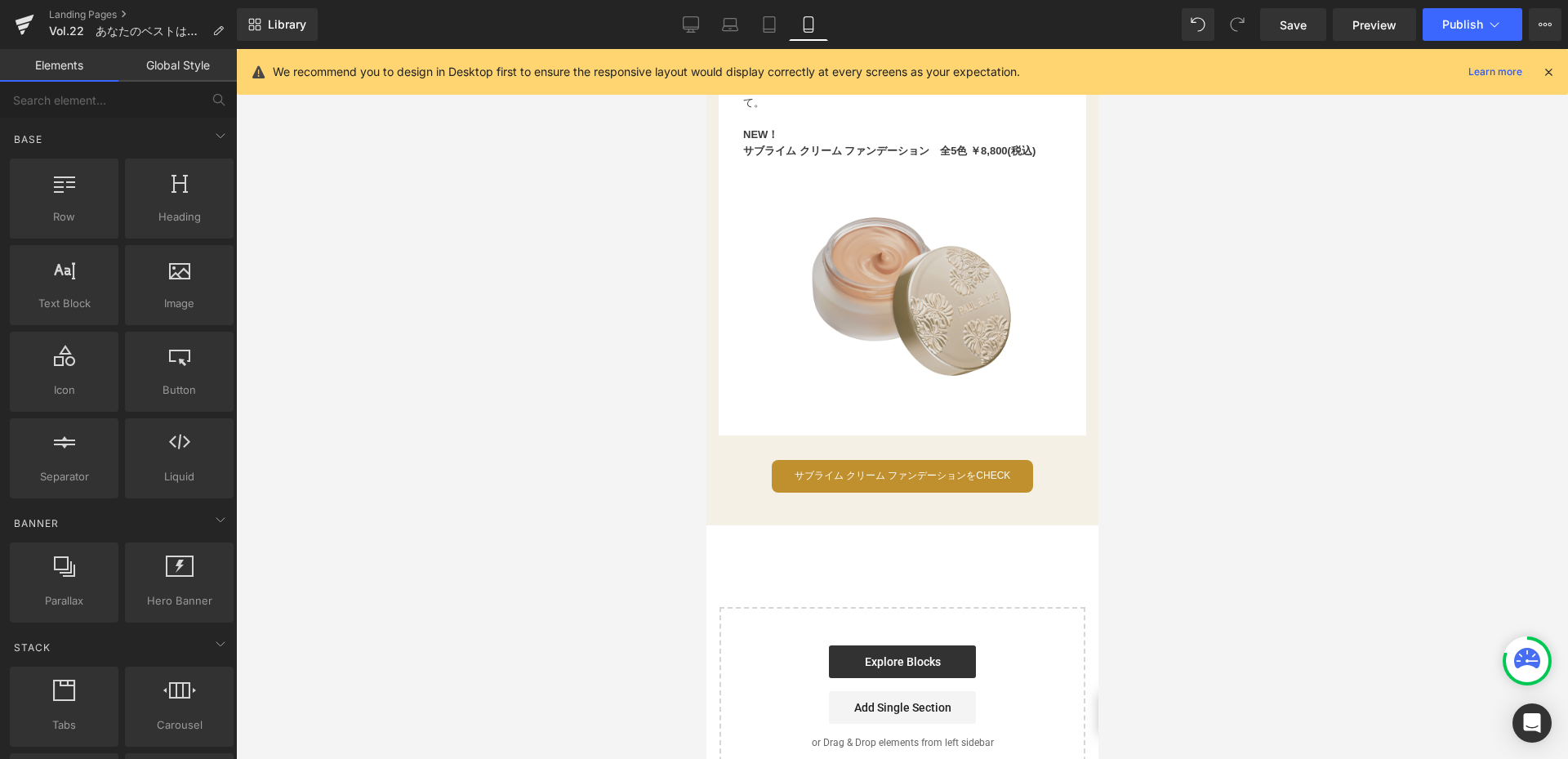
click at [882, 350] on img at bounding box center [901, 296] width 261 height 261
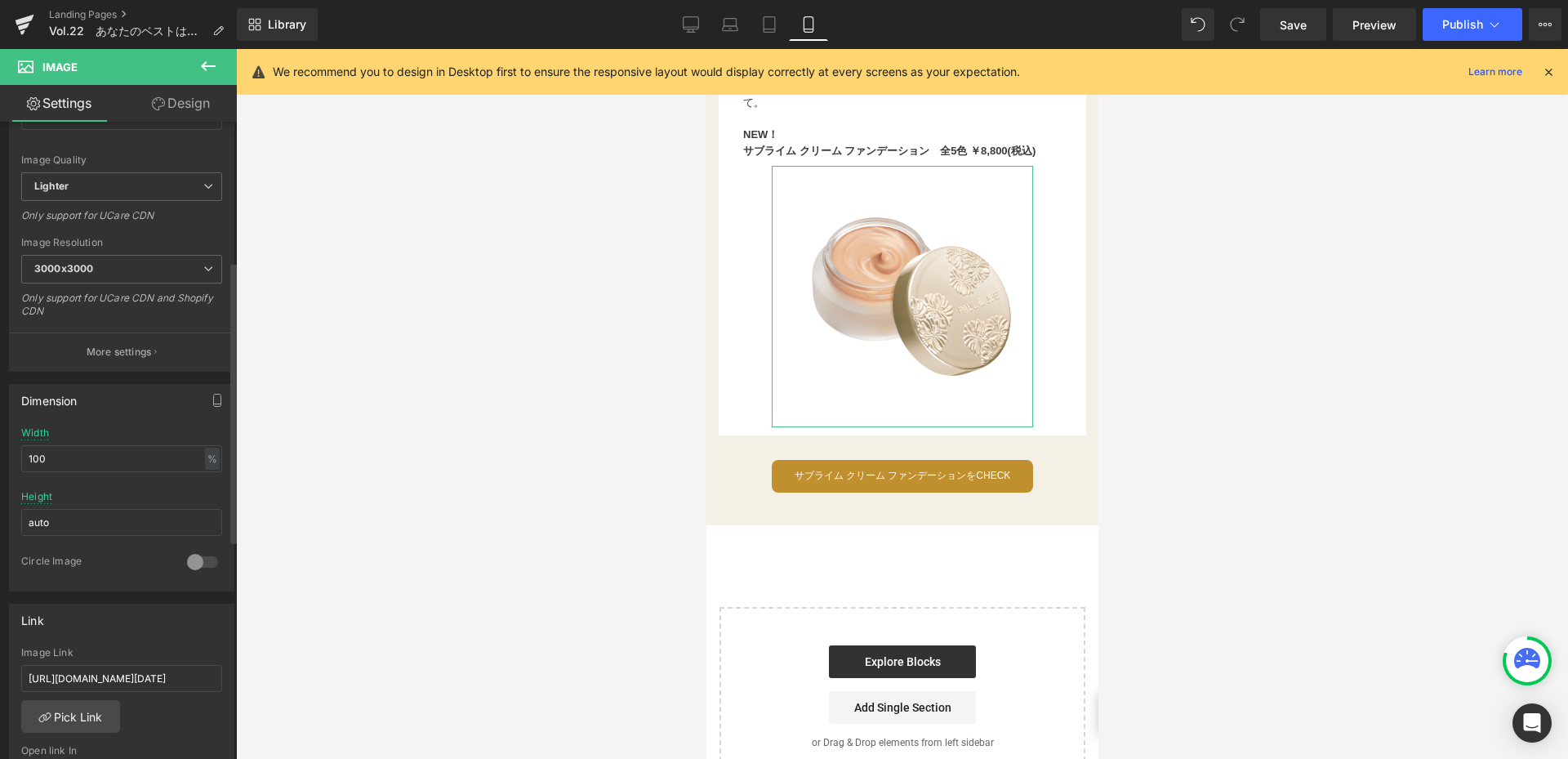
scroll to position [327, 0]
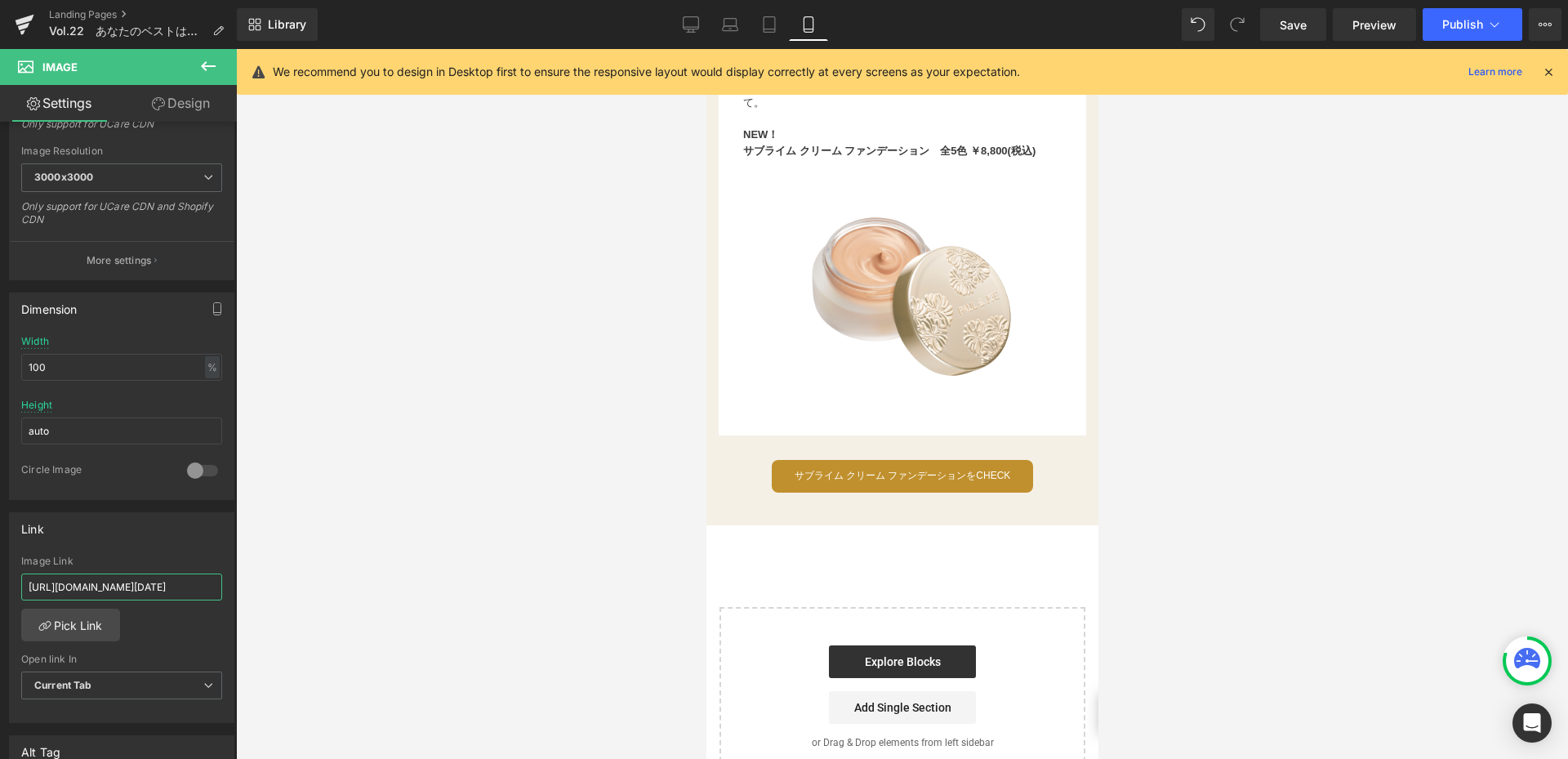
drag, startPoint x: 732, startPoint y: 633, endPoint x: 723, endPoint y: 584, distance: 49.8
type input "https://www.paul-joe-beaute.com/pages/2025-autumn-collection-2"
drag, startPoint x: 640, startPoint y: 606, endPoint x: 693, endPoint y: 597, distance: 53.8
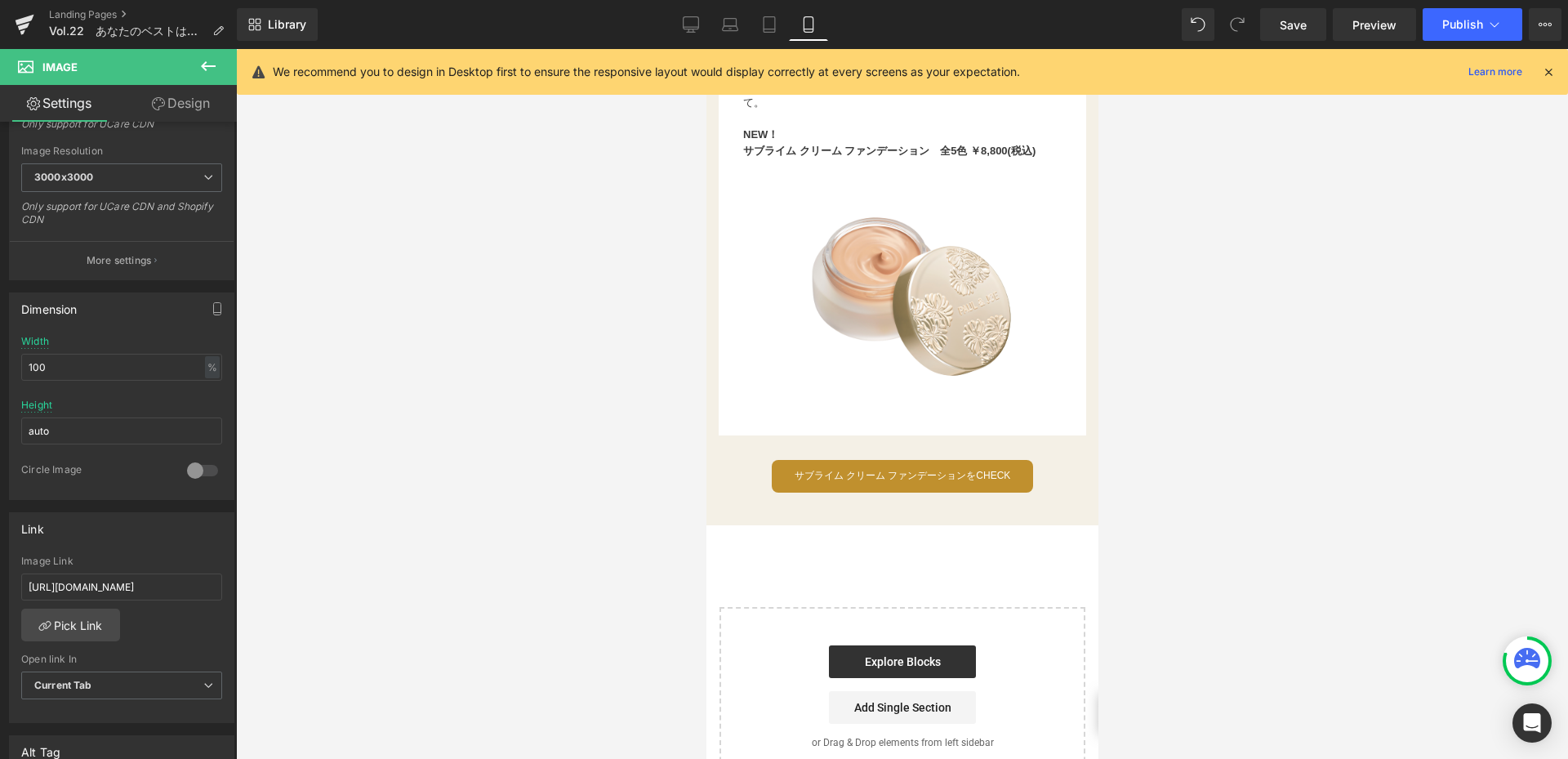
click at [645, 605] on div at bounding box center [902, 404] width 1332 height 710
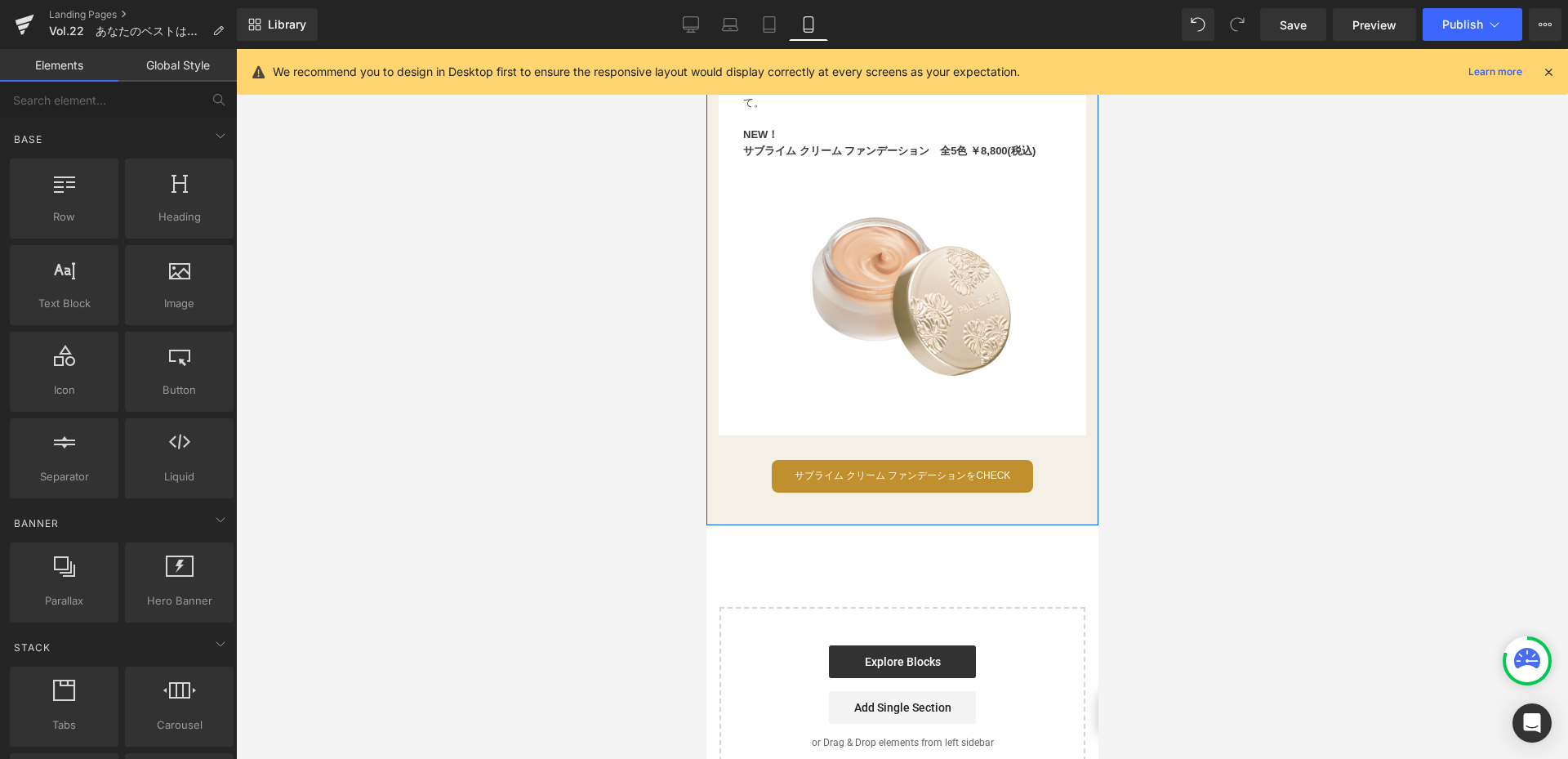
click at [886, 482] on span "Button" at bounding box center [895, 476] width 36 height 19
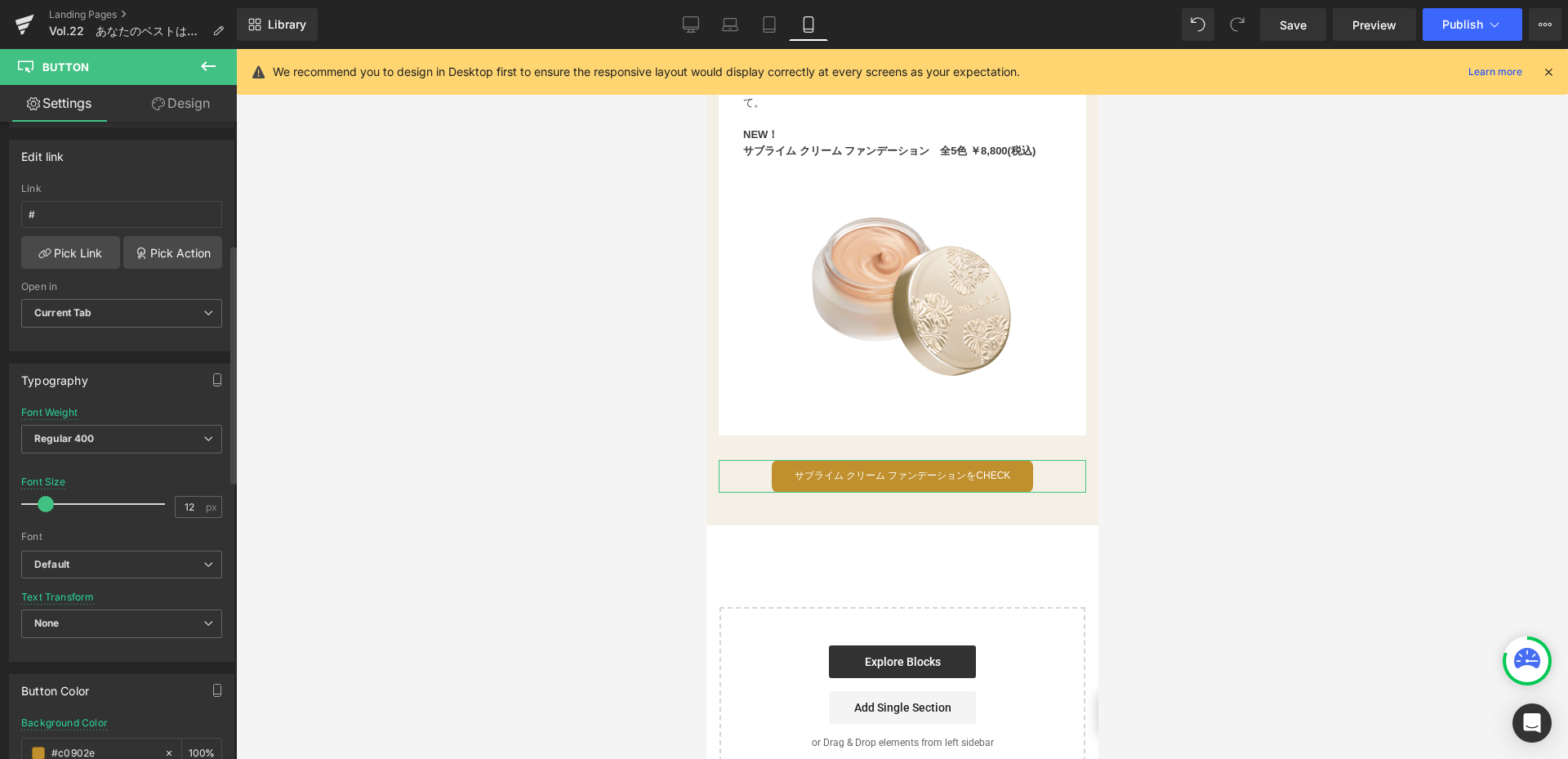
scroll to position [245, 0]
drag, startPoint x: 46, startPoint y: 212, endPoint x: 0, endPoint y: 213, distance: 46.0
click at [0, 213] on div "Edit link # Link # Pick Link Pick Action Current Tab New Tab Open in Current Ta…" at bounding box center [122, 240] width 245 height 223
paste input "https://www.paul-joe-beaute.com/pages/2025-autumn-collection-2"
type input "https://www.paul-joe-beaute.com/pages/2025-autumn-collection-2"
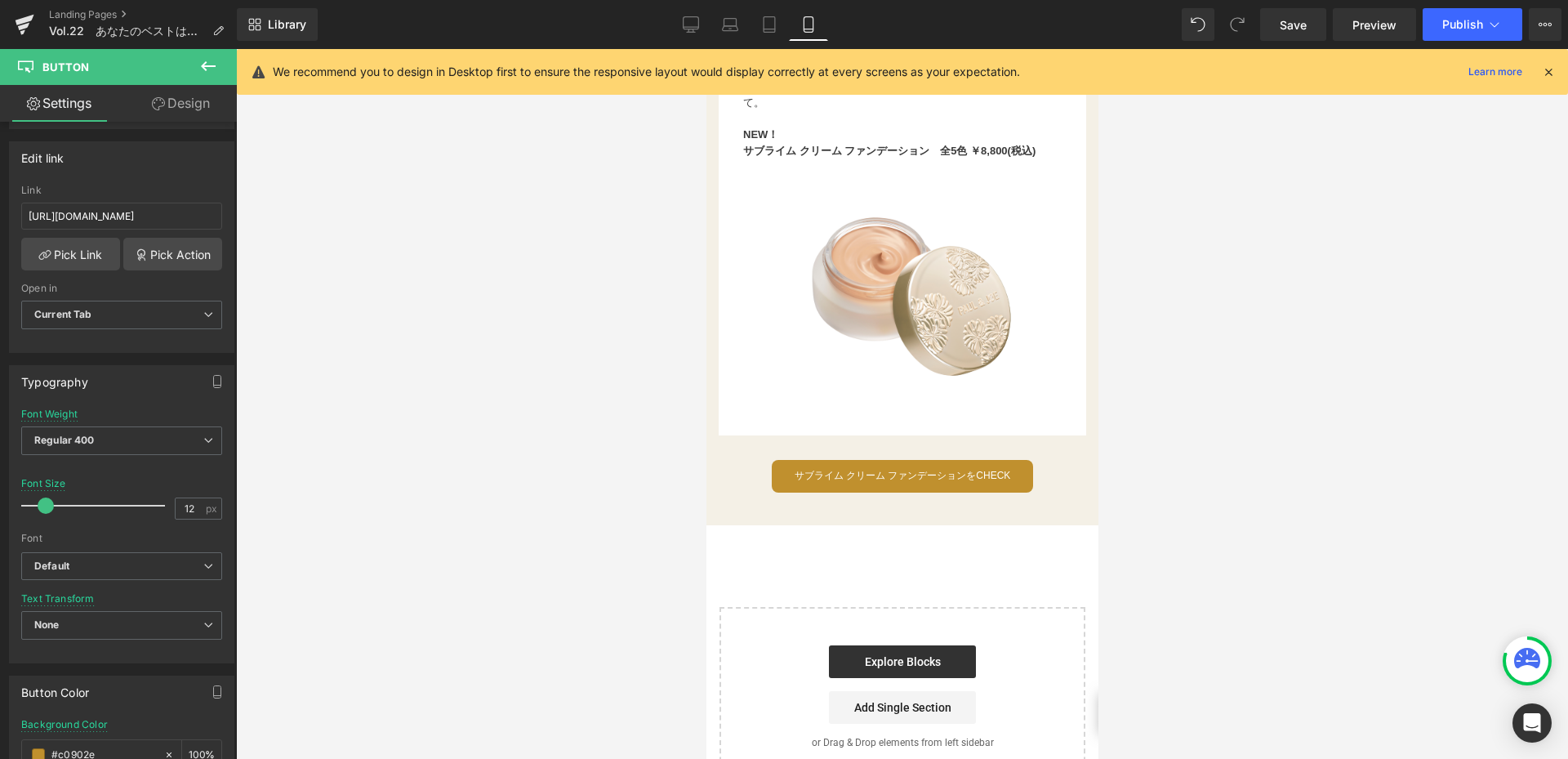
scroll to position [0, 0]
click at [465, 313] on div at bounding box center [902, 404] width 1332 height 710
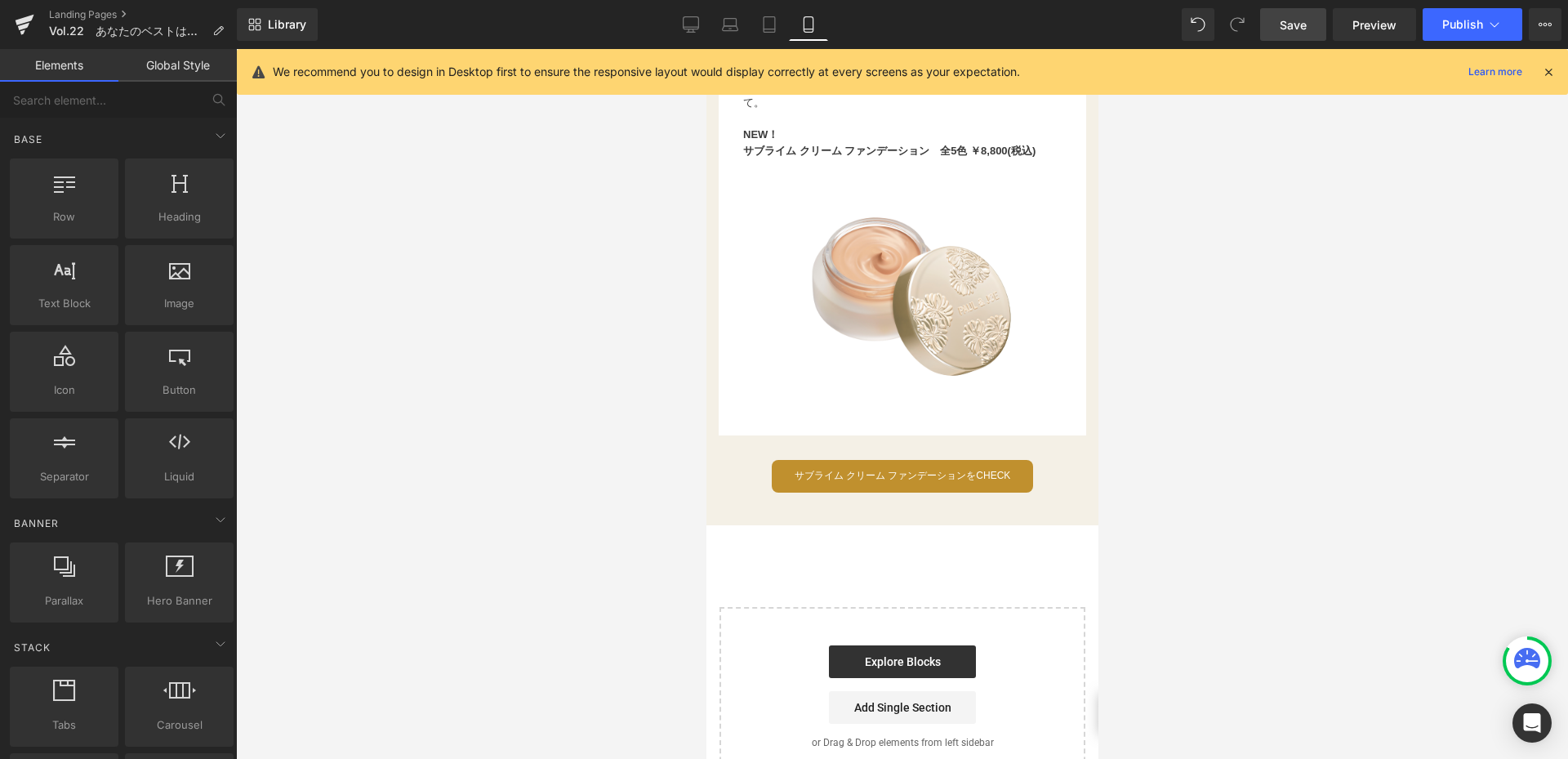
click at [1310, 25] on link "Save" at bounding box center [1292, 24] width 66 height 33
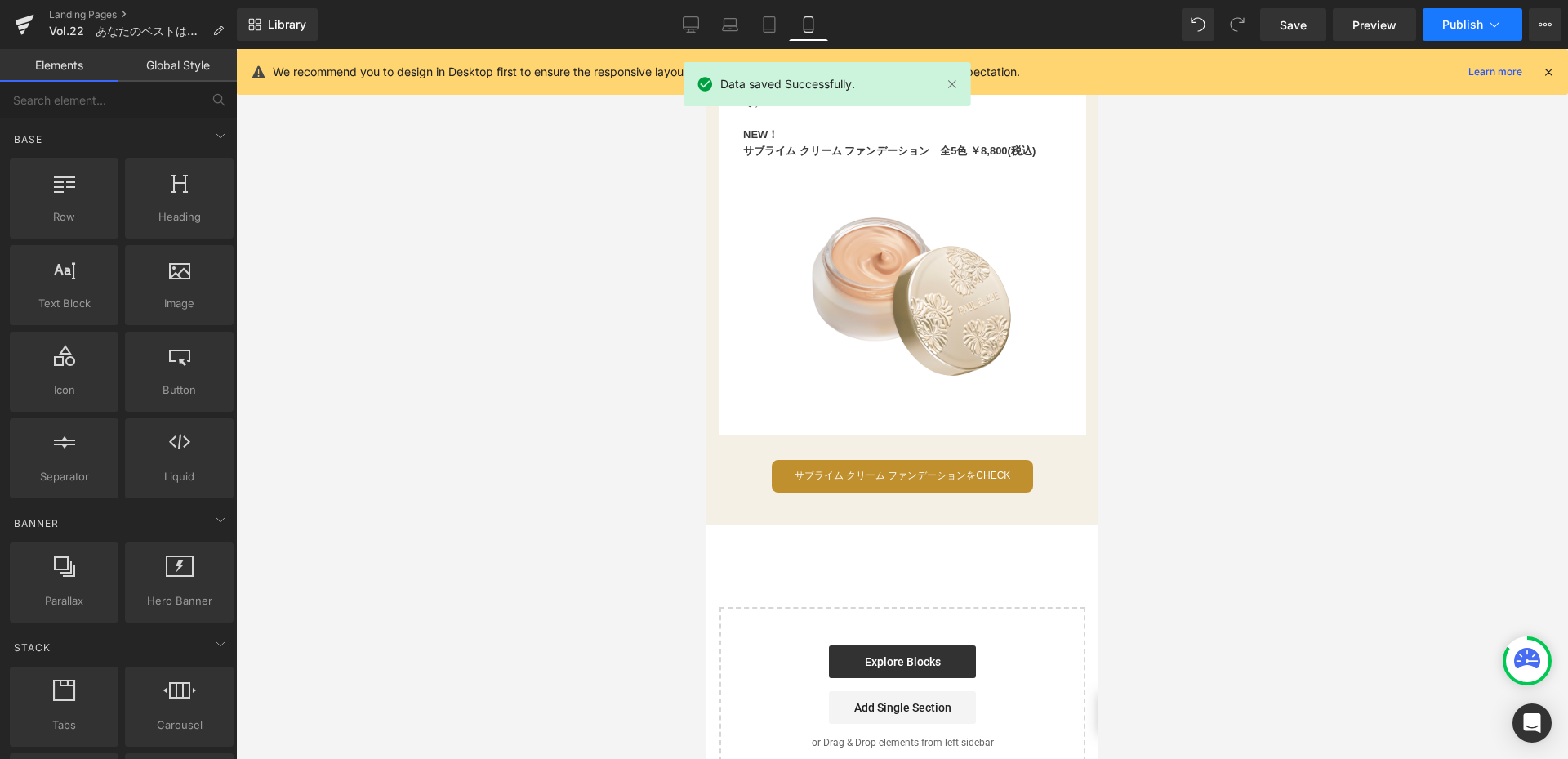
click at [1480, 26] on span "Publish" at bounding box center [1463, 25] width 41 height 14
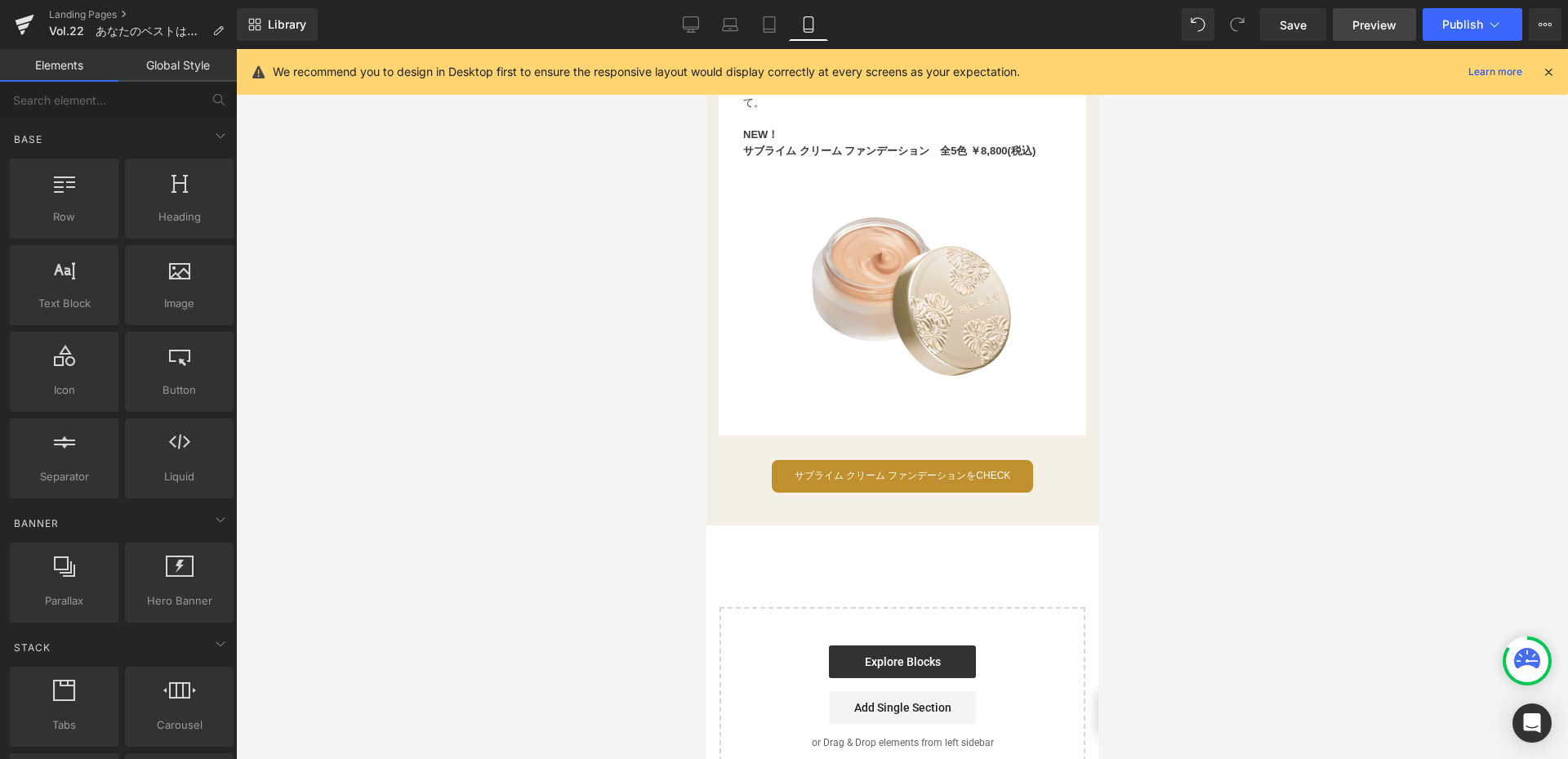
click at [1369, 34] on link "Preview" at bounding box center [1375, 24] width 83 height 33
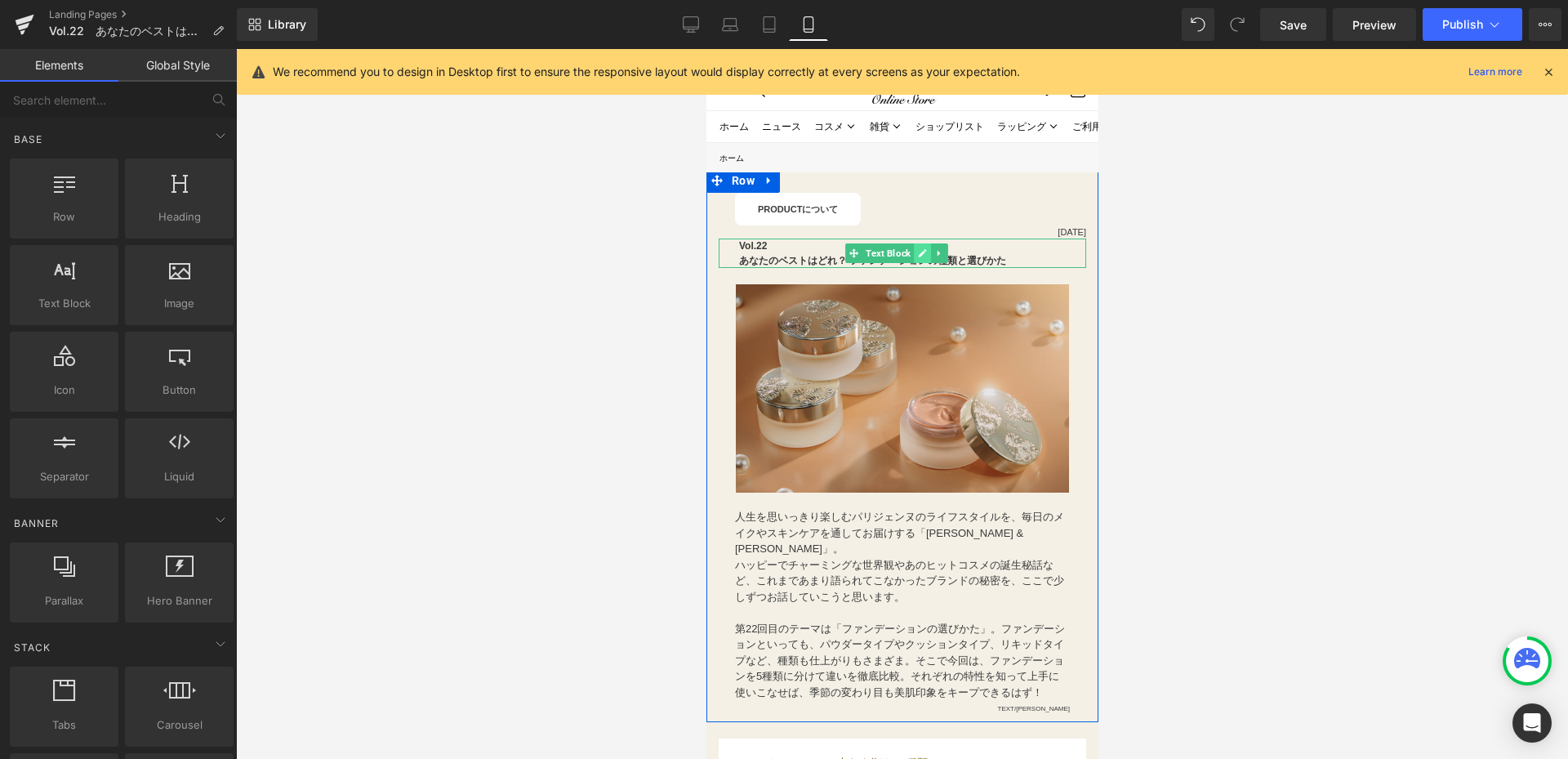
click at [921, 252] on icon at bounding box center [921, 253] width 8 height 8
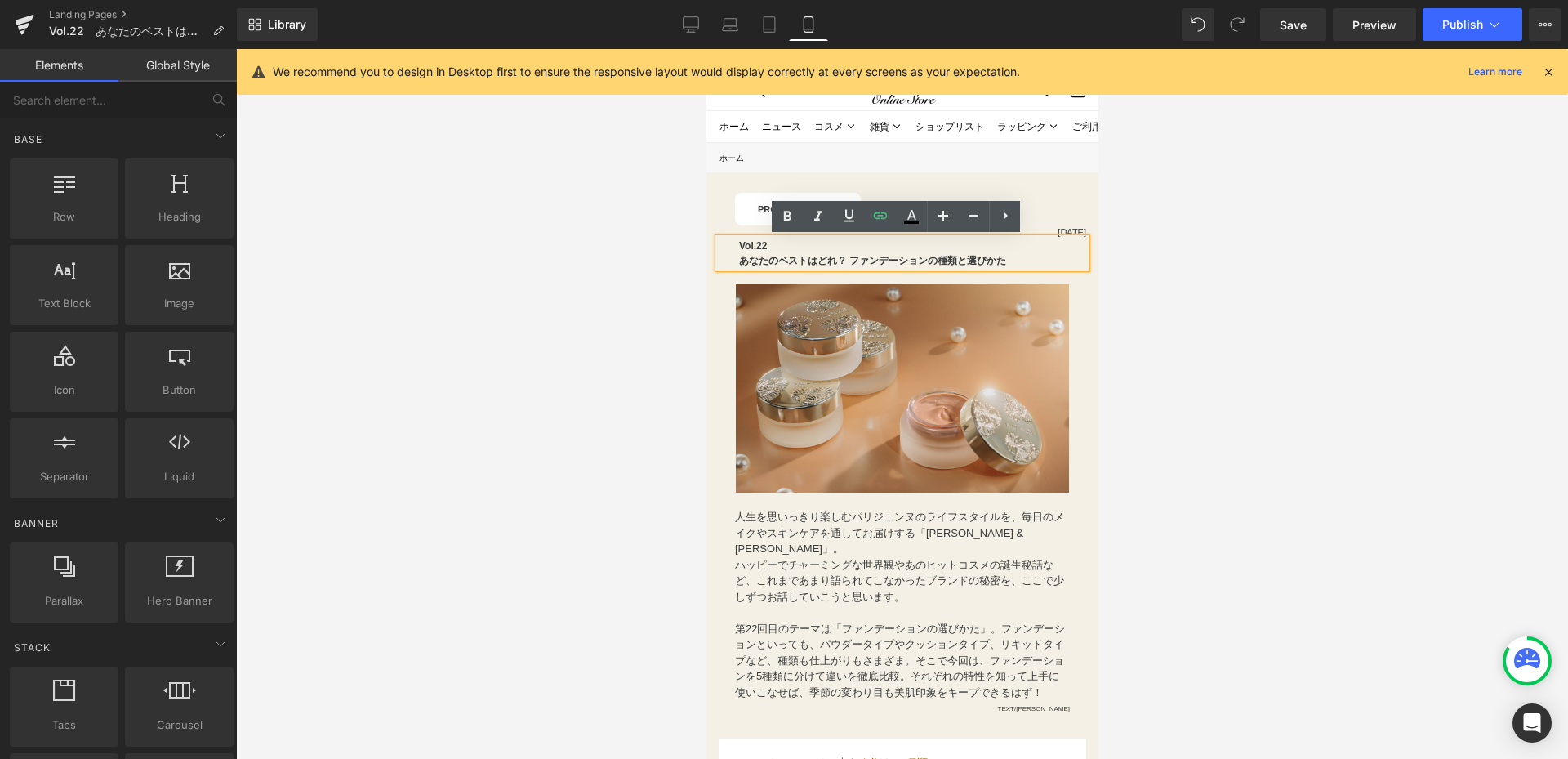
click at [851, 256] on b "あなたのベストはどれ？ ファンデーションの種類と選びかた" at bounding box center [872, 261] width 267 height 12
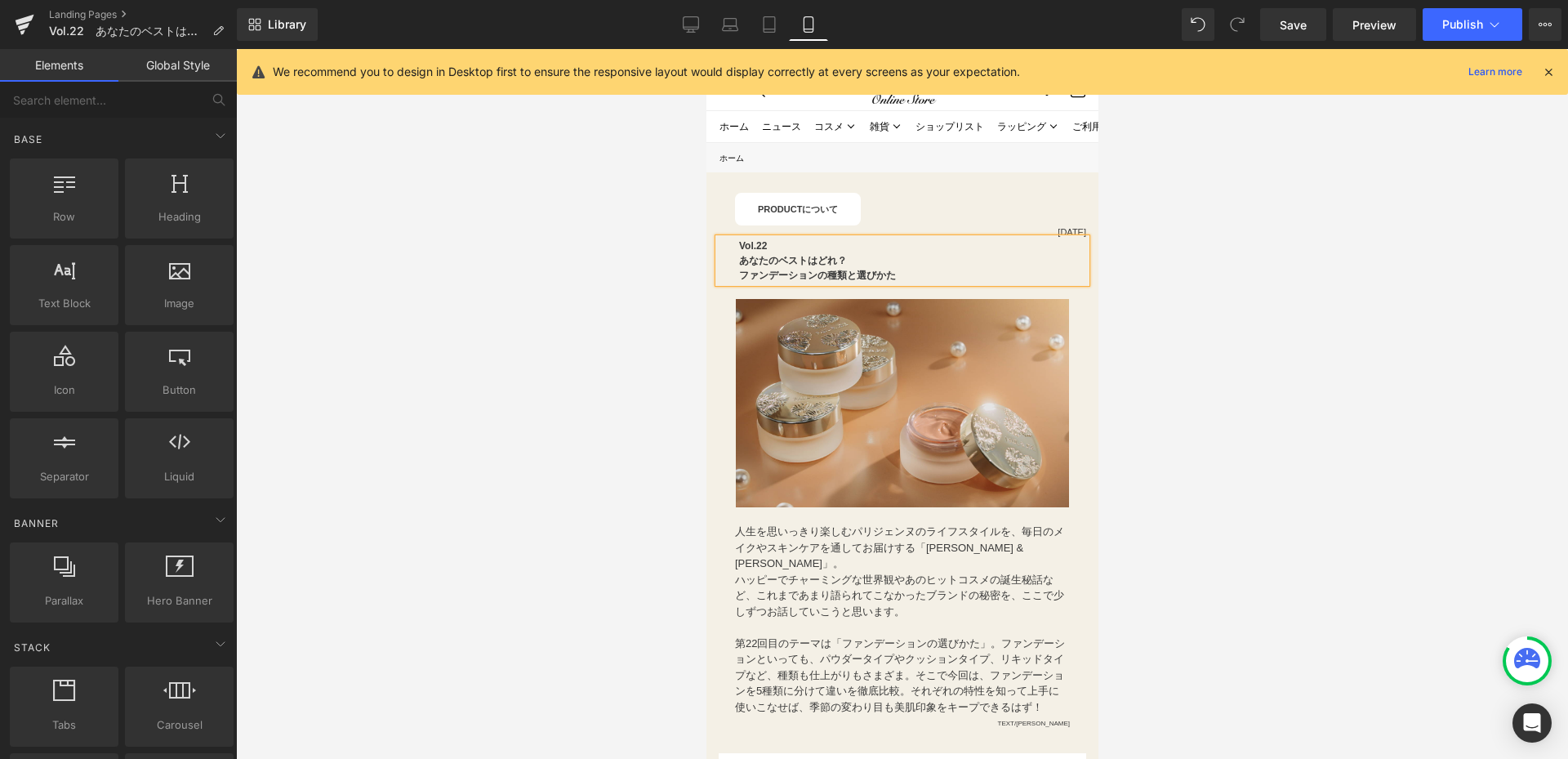
click at [1288, 305] on div at bounding box center [902, 404] width 1332 height 710
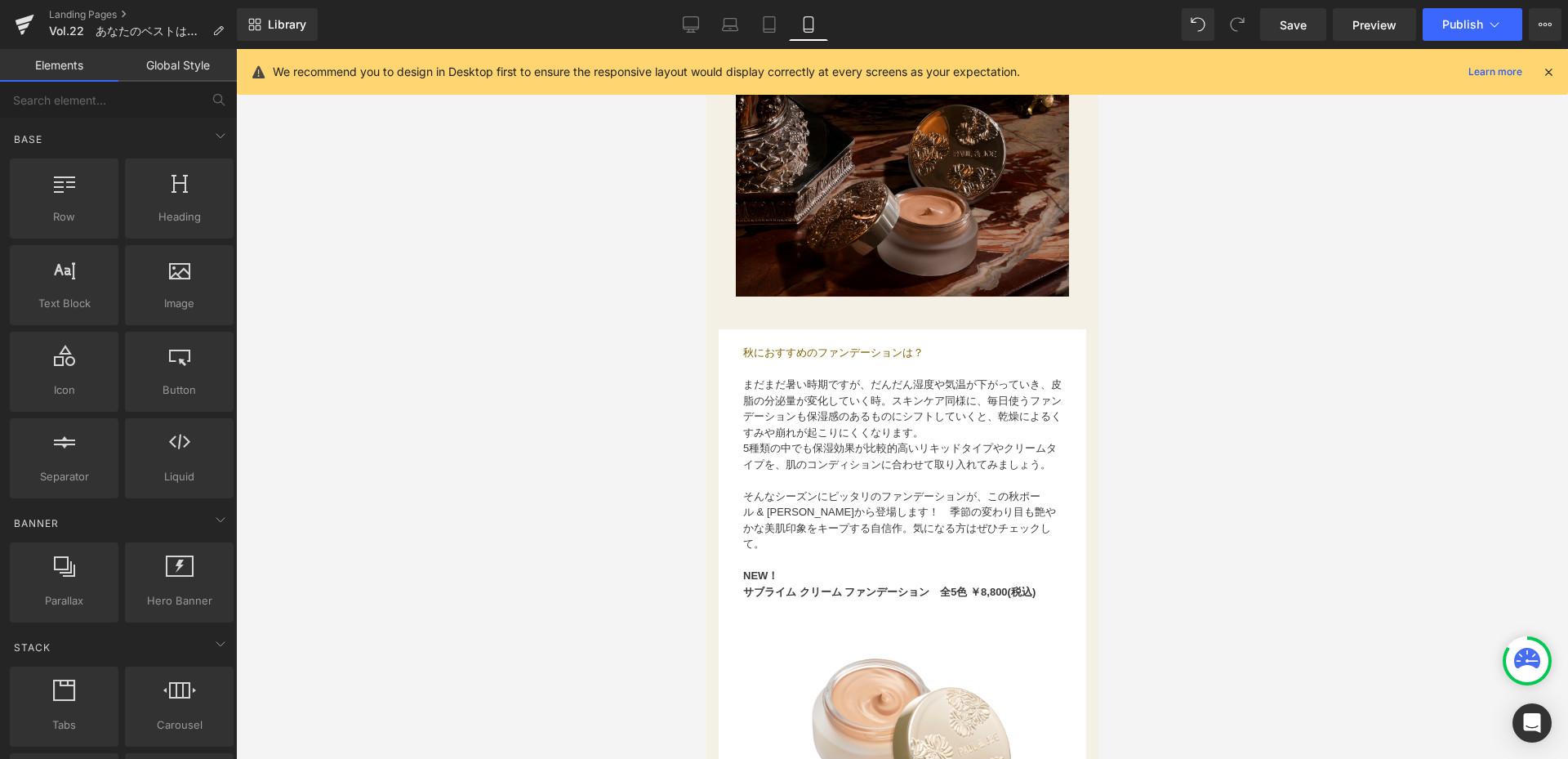
scroll to position [1960, 0]
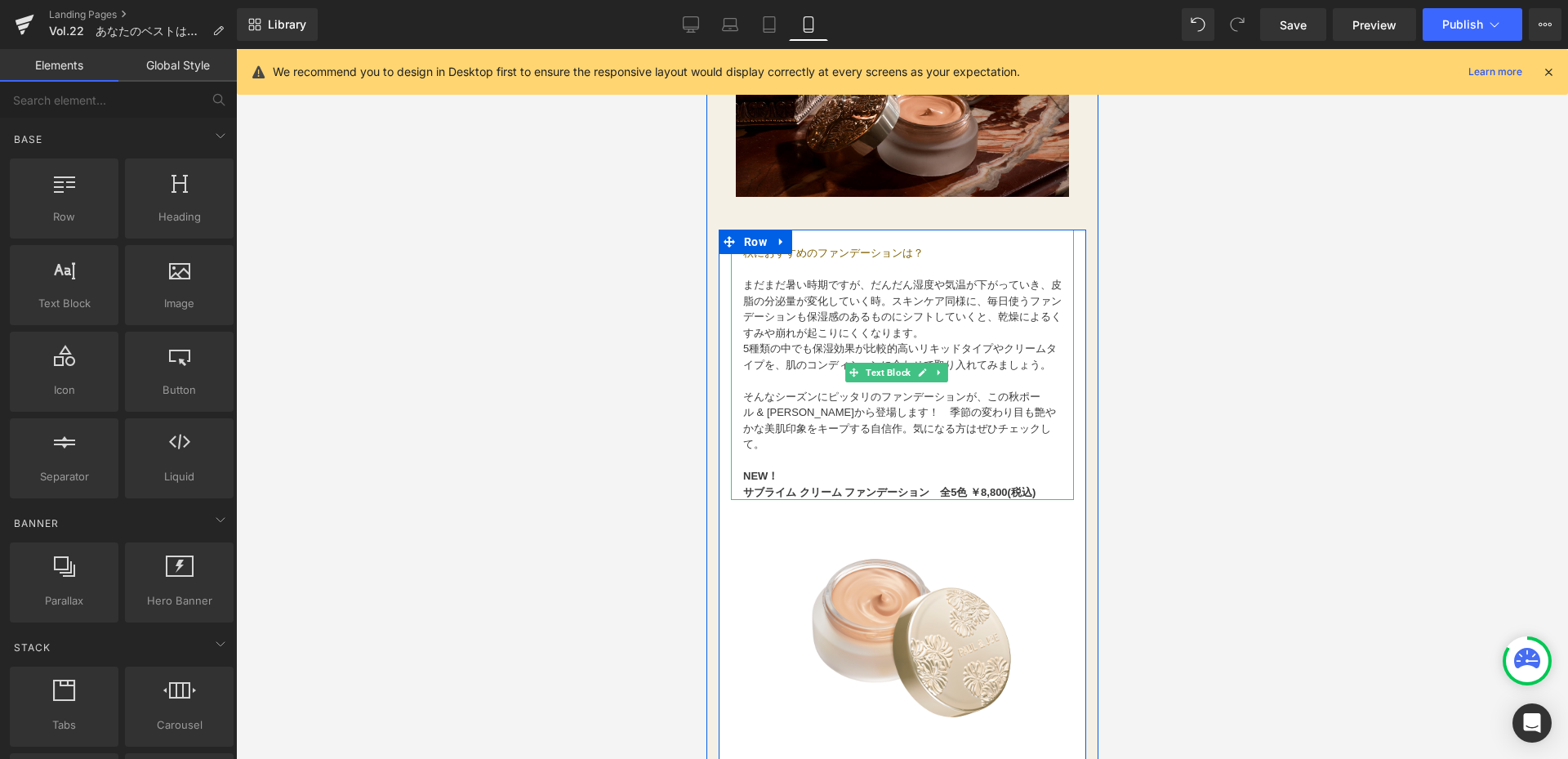
drag, startPoint x: 797, startPoint y: 432, endPoint x: 801, endPoint y: 447, distance: 15.5
click at [801, 447] on font "ル & ジョー ボーテから登場します！　季節の変わり目も艶やかな美肌印象をキープする自信作。気になる方はぜひチェックして。" at bounding box center [899, 428] width 313 height 44
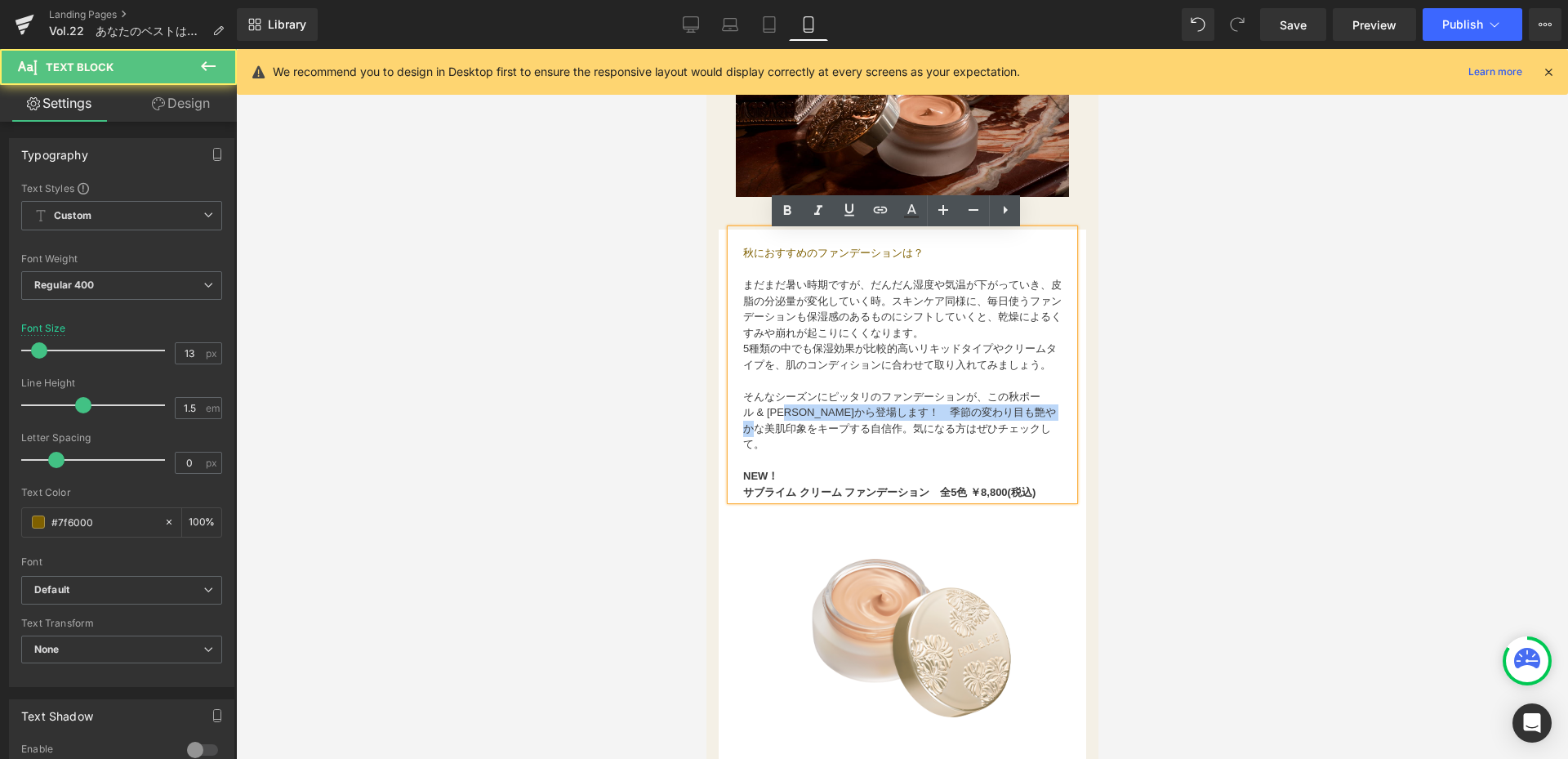
click at [902, 425] on font "ル & ジョー ボーテから登場します！　季節の変わり目も艶やかな美肌印象をキープする自信作。気になる方はぜひチェックして。" at bounding box center [899, 428] width 313 height 44
click at [975, 402] on font "そんなシーズンにピッタリのファンデーションが、この秋ポー" at bounding box center [890, 396] width 297 height 13
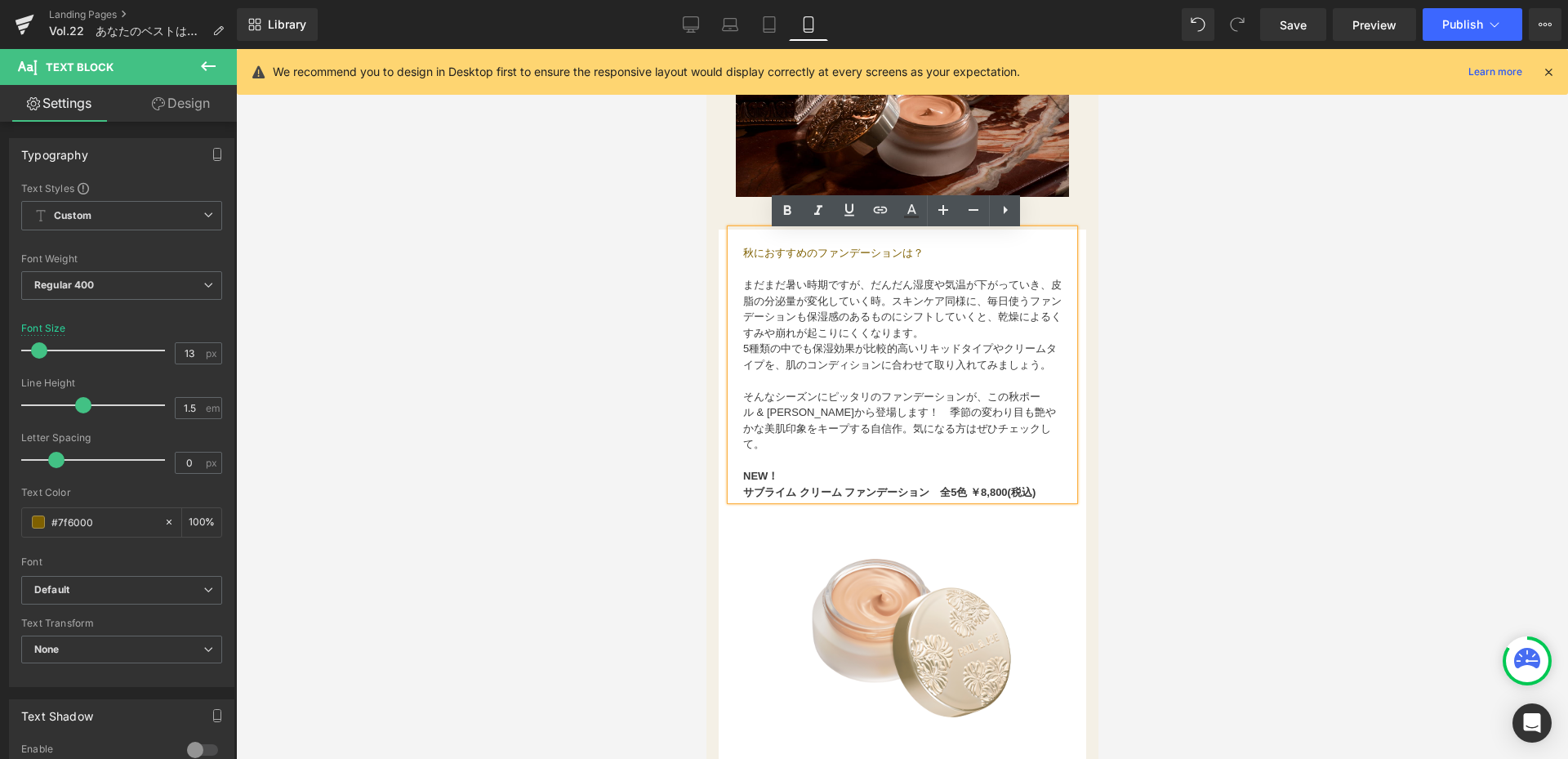
click at [983, 402] on font "そんなシーズンにピッタリのファンデーションが、この秋ポー" at bounding box center [890, 396] width 297 height 13
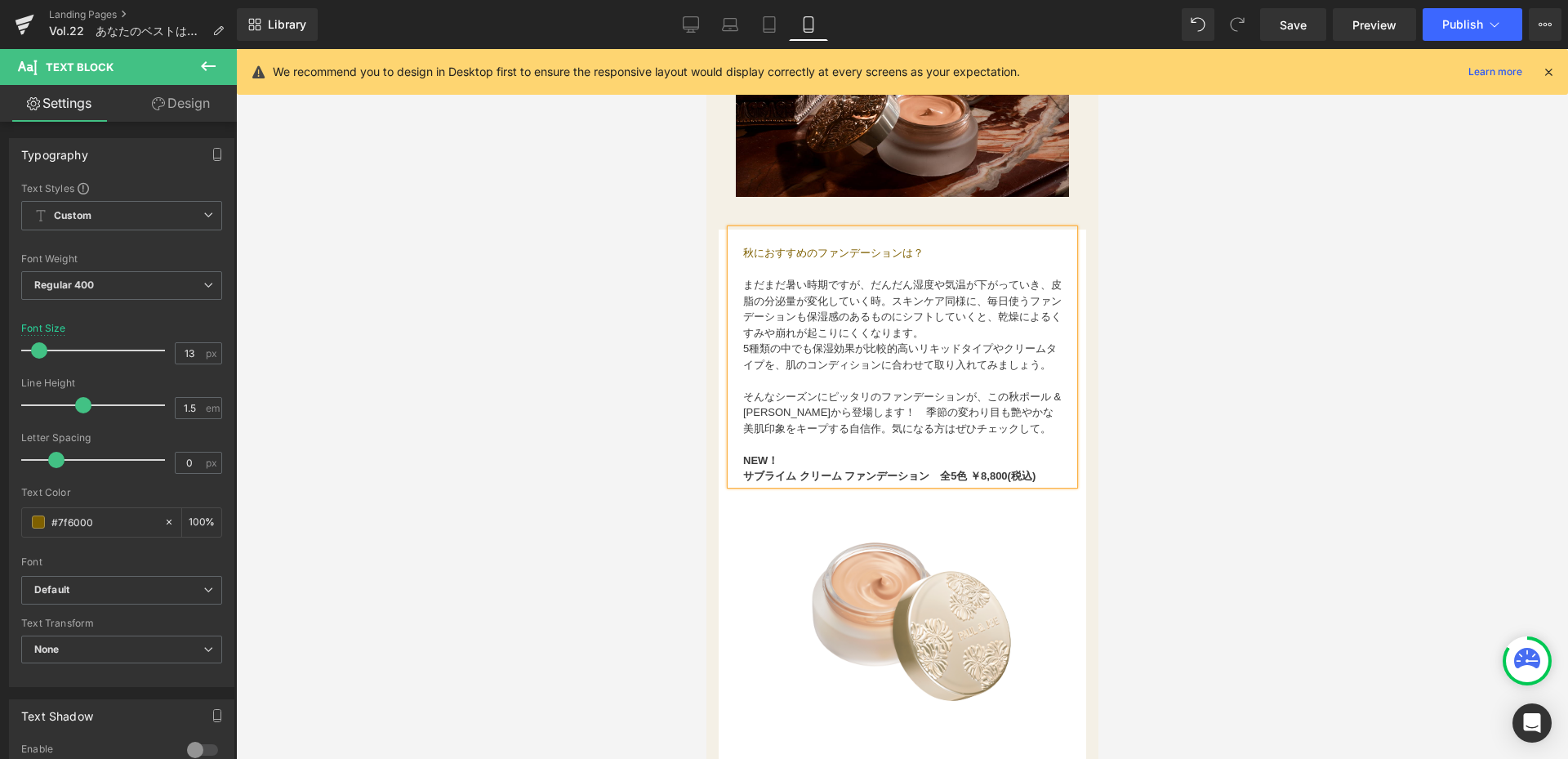
click at [934, 430] on span "ル & ジョー ボーテから登場します！　季節の変わり目も艶やかな美肌印象をキープする自信作。気になる方はぜひチェックして。" at bounding box center [901, 413] width 318 height 44
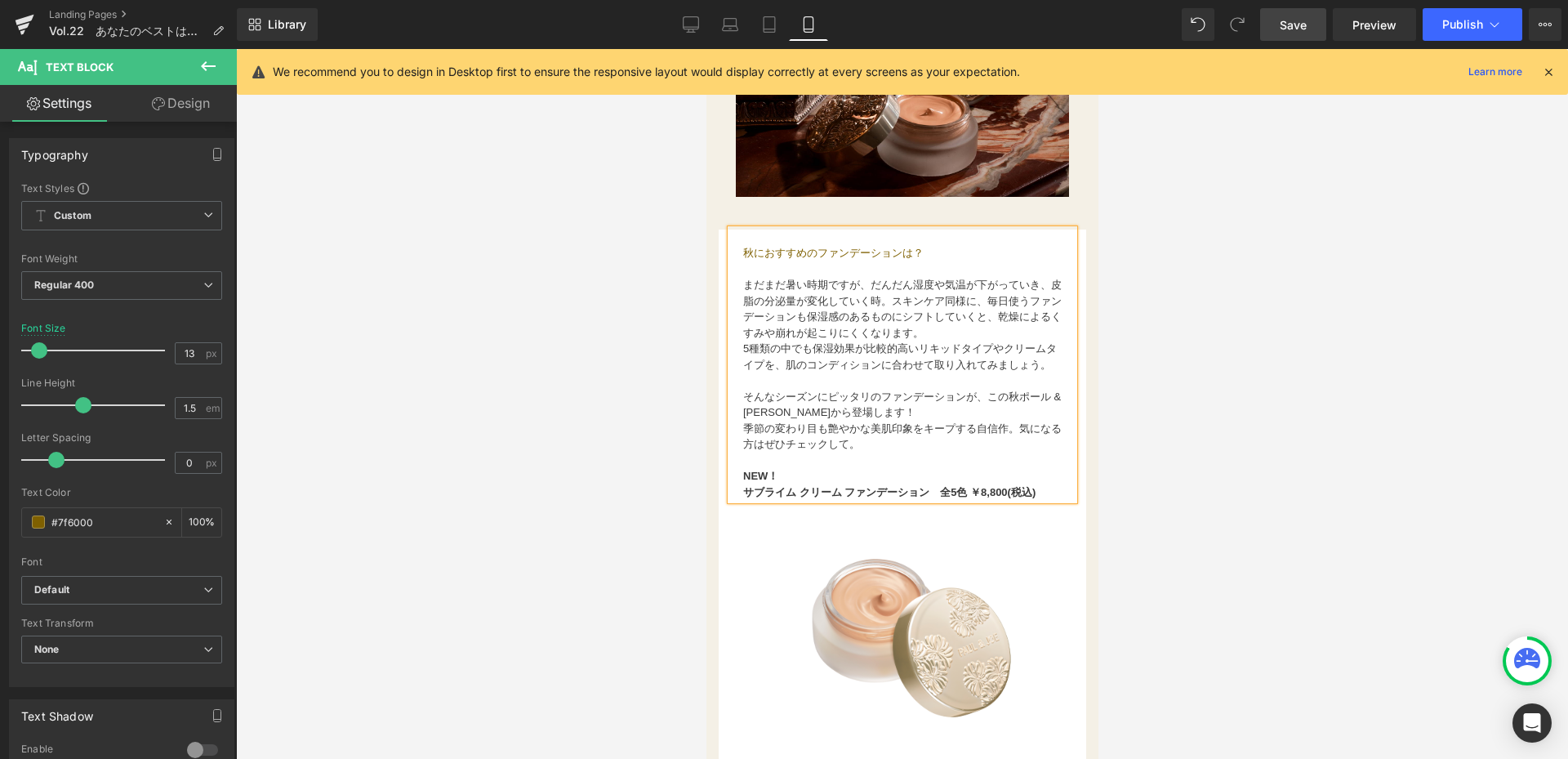
click at [1313, 28] on link "Save" at bounding box center [1292, 24] width 66 height 33
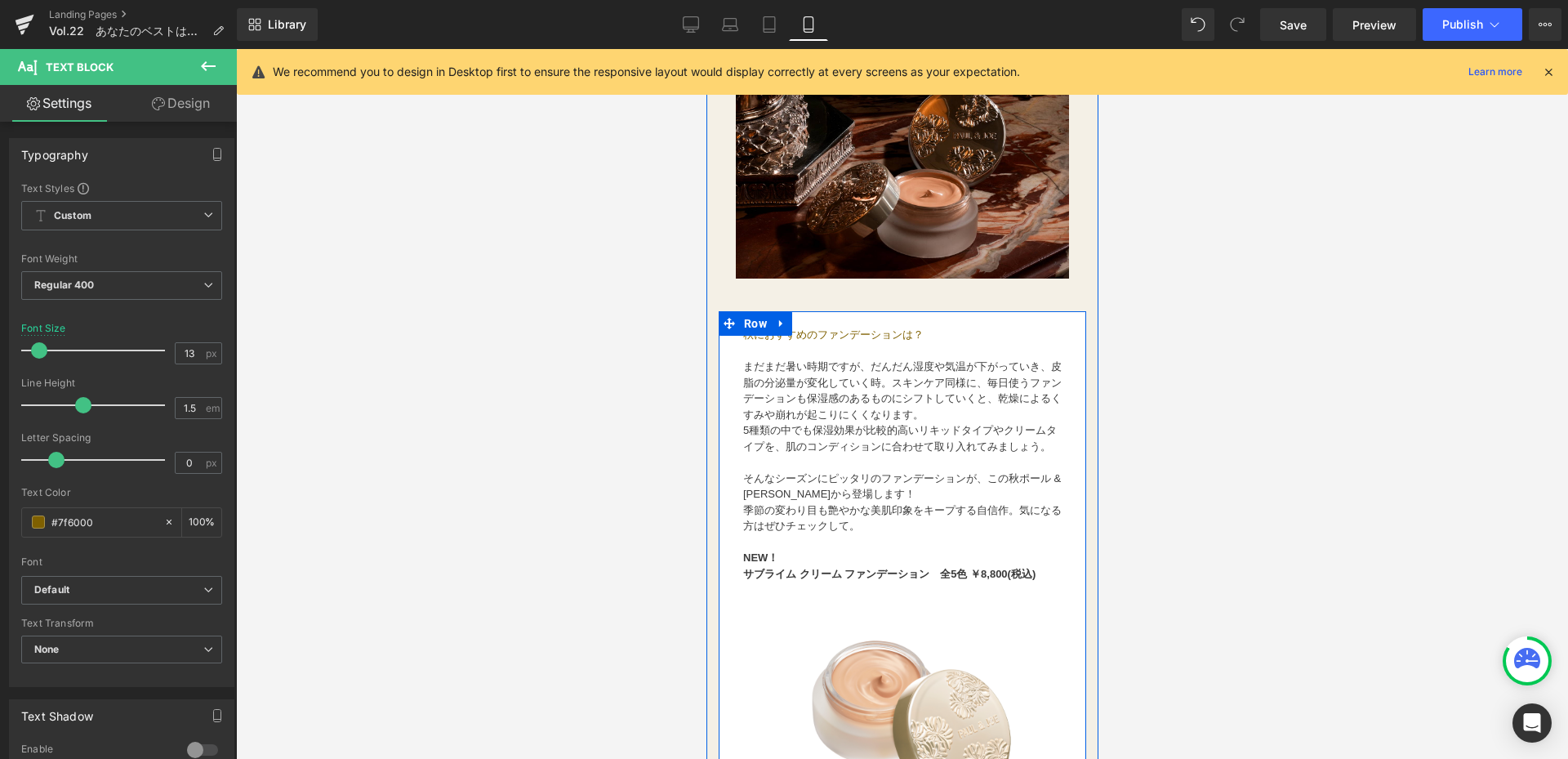
scroll to position [1715, 0]
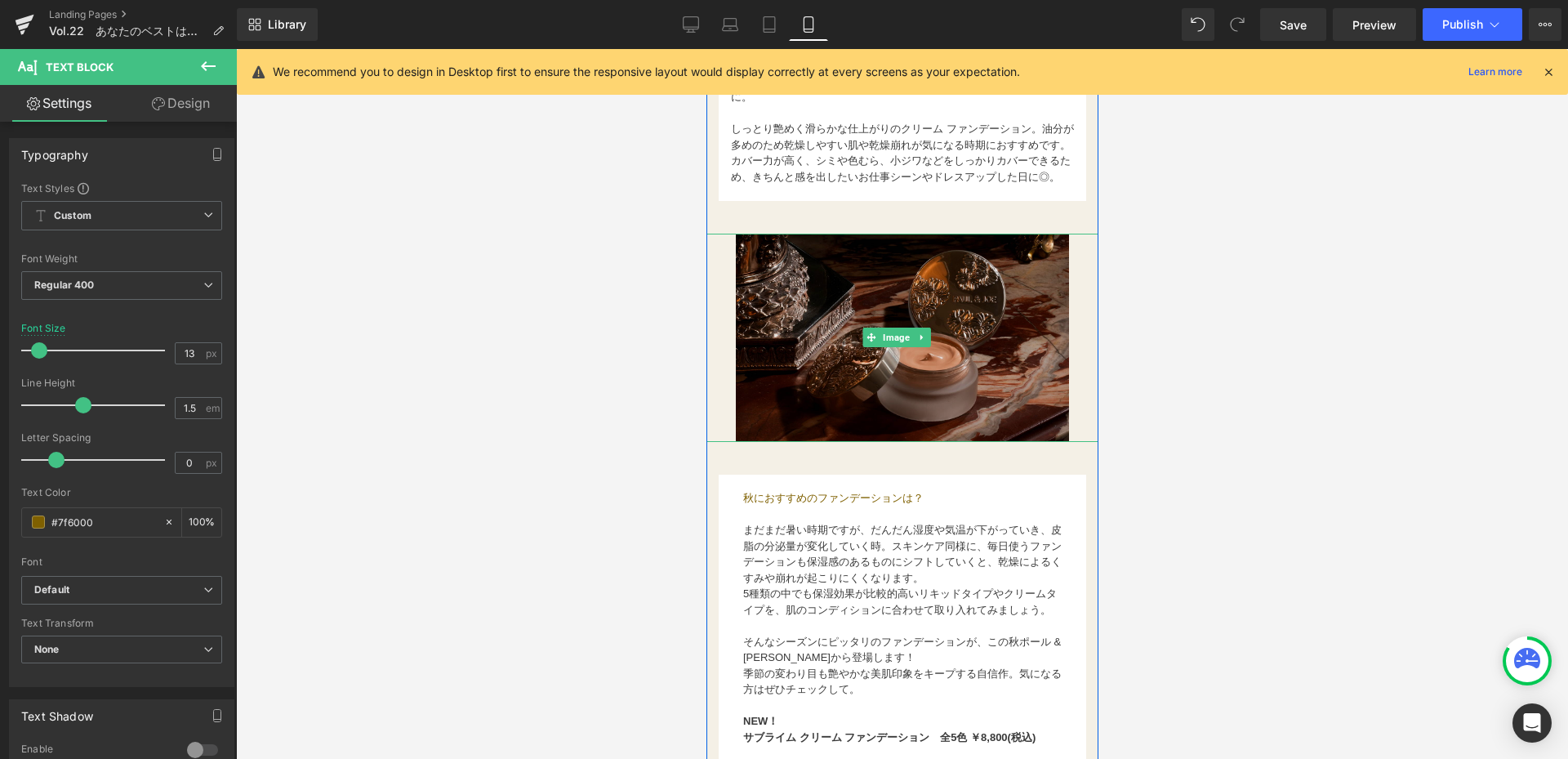
click at [836, 379] on img at bounding box center [901, 337] width 334 height 208
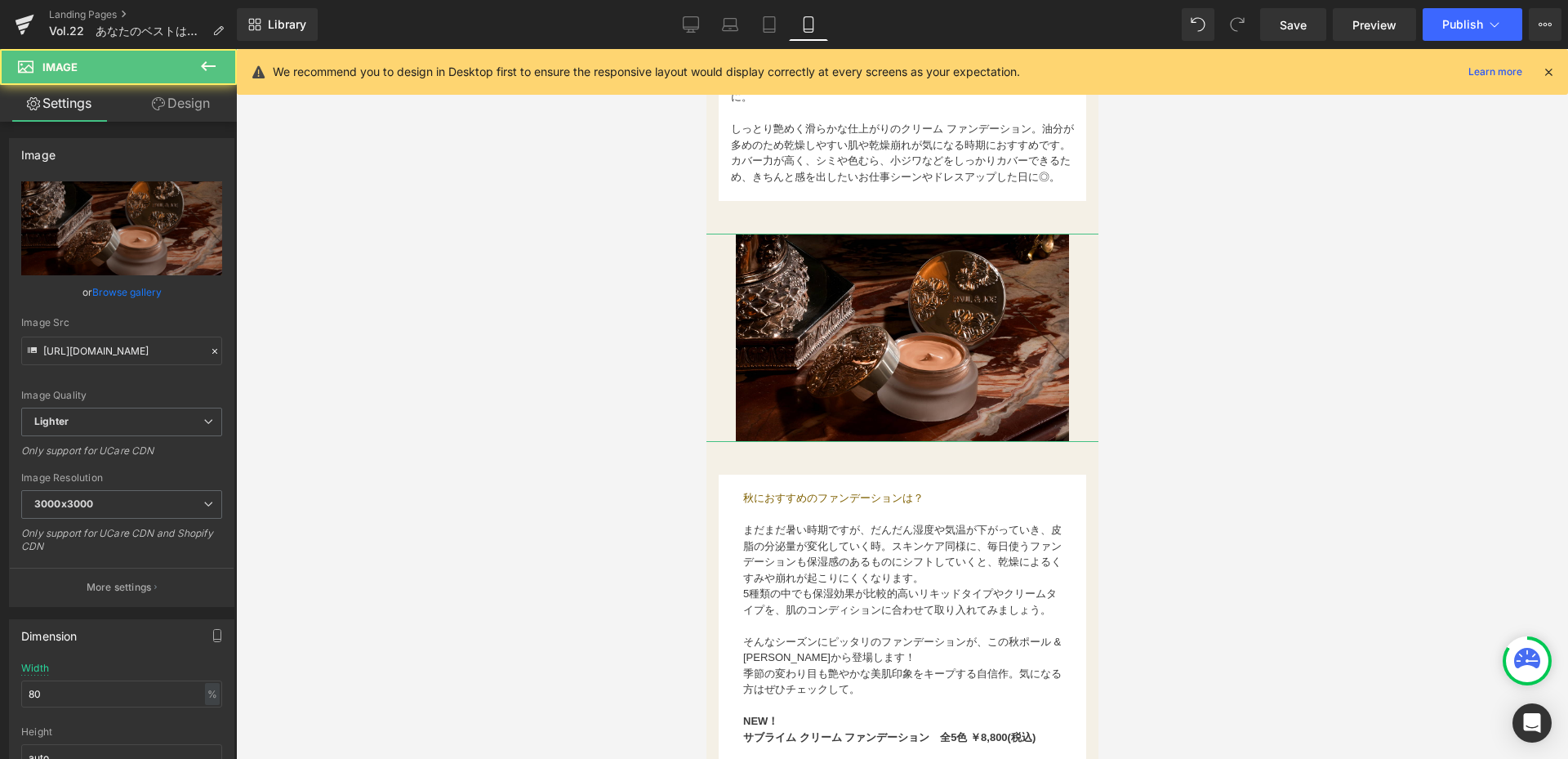
click at [196, 110] on link "Design" at bounding box center [181, 103] width 118 height 37
click at [0, 0] on div "Spacing" at bounding box center [0, 0] width 0 height 0
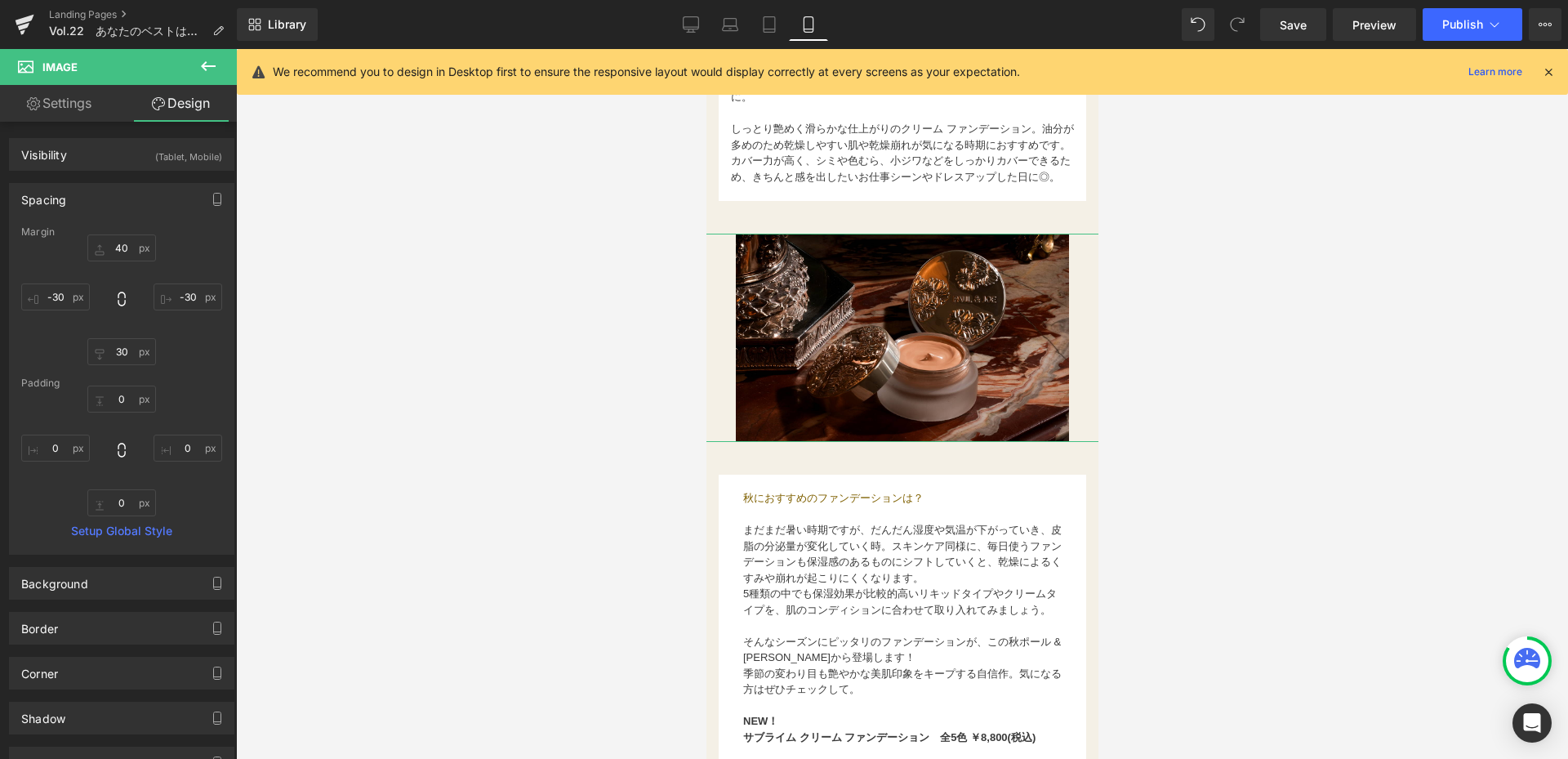
type input "40"
type input "-30"
type input "30"
type input "-30"
type input "0"
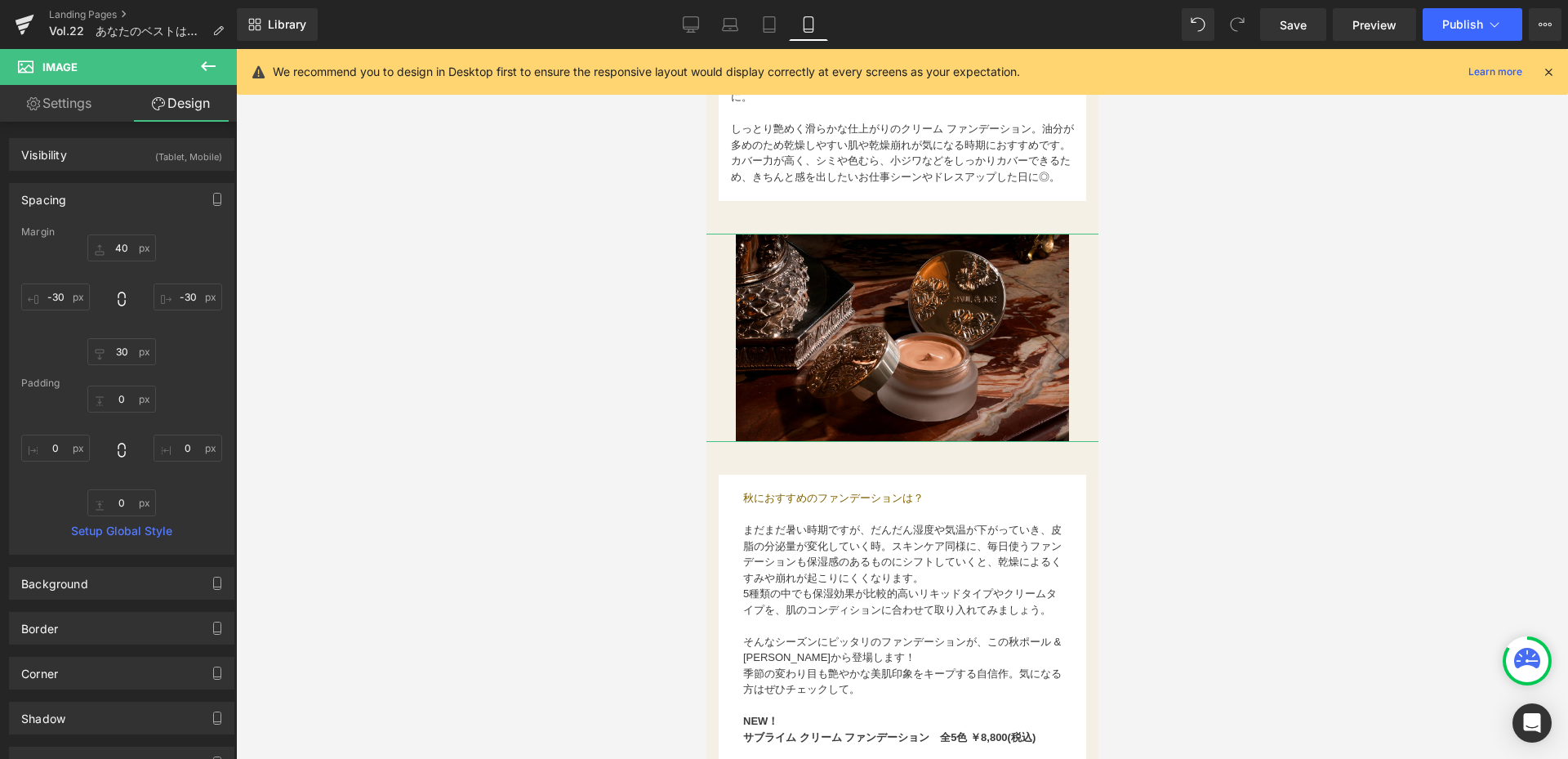
type input "0"
click at [127, 358] on input "30" at bounding box center [121, 352] width 69 height 27
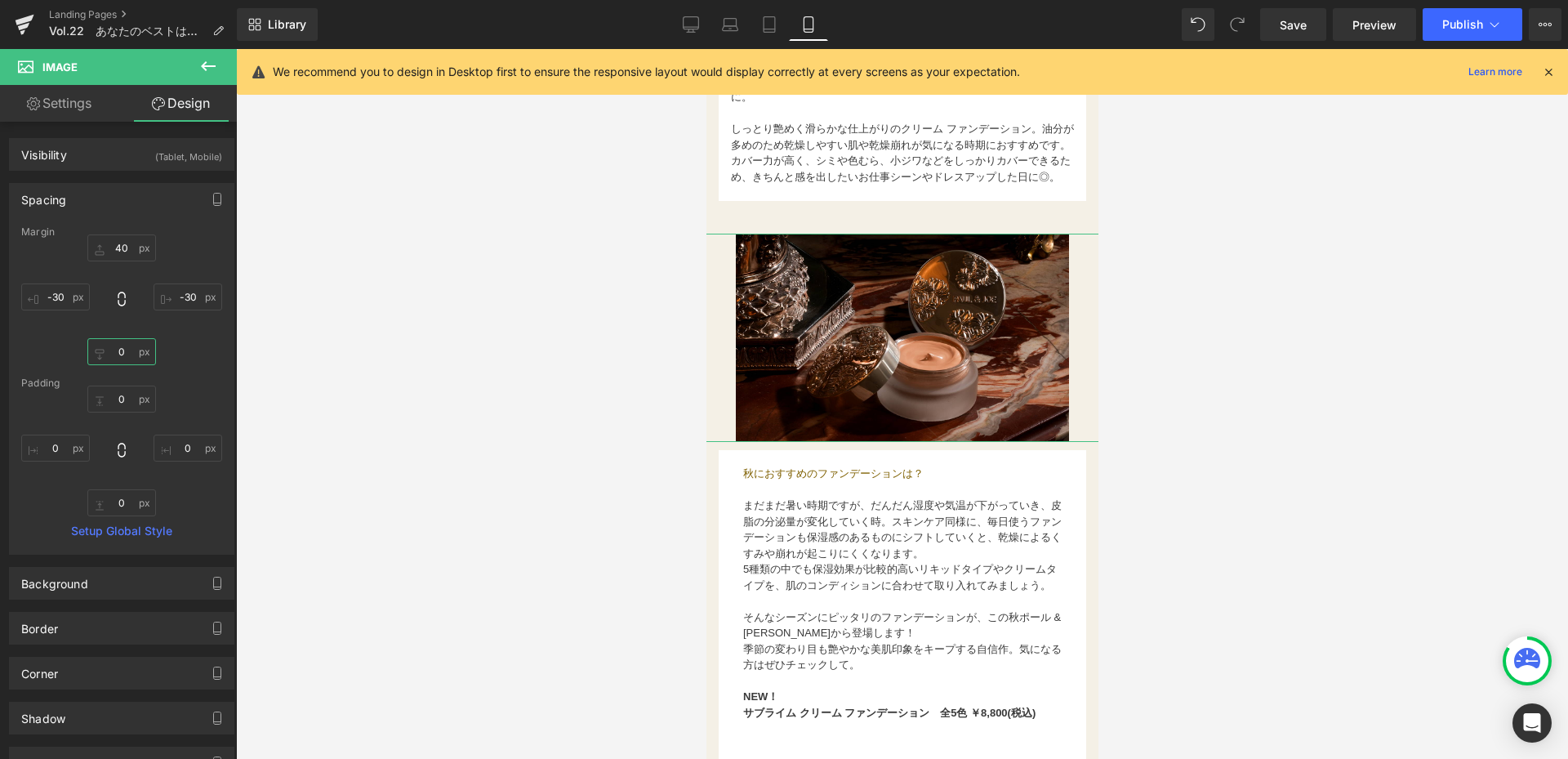
type input "４"
type input "４０"
type input "４"
type input "40"
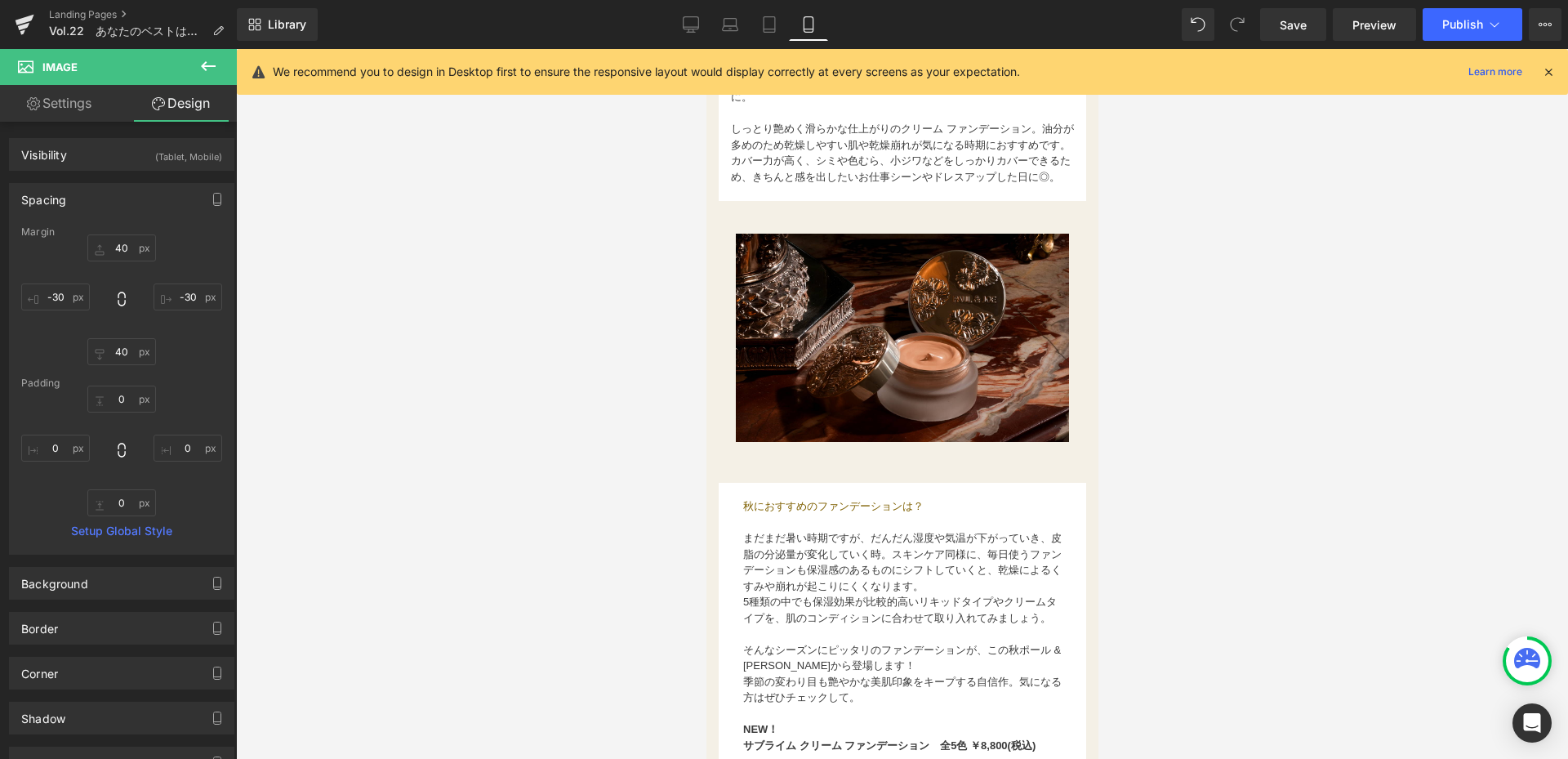
click at [1261, 535] on div at bounding box center [902, 404] width 1332 height 710
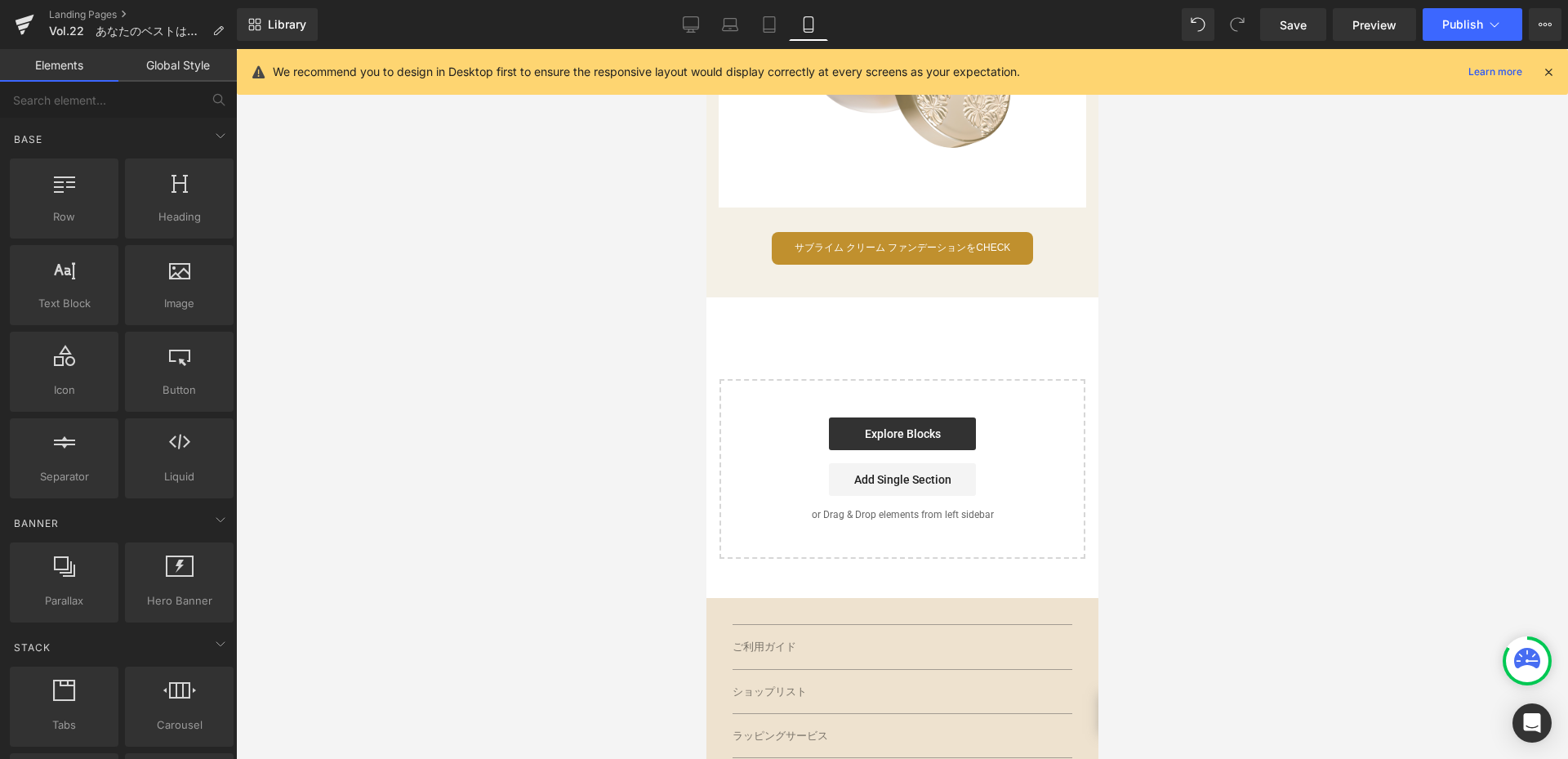
scroll to position [2450, 0]
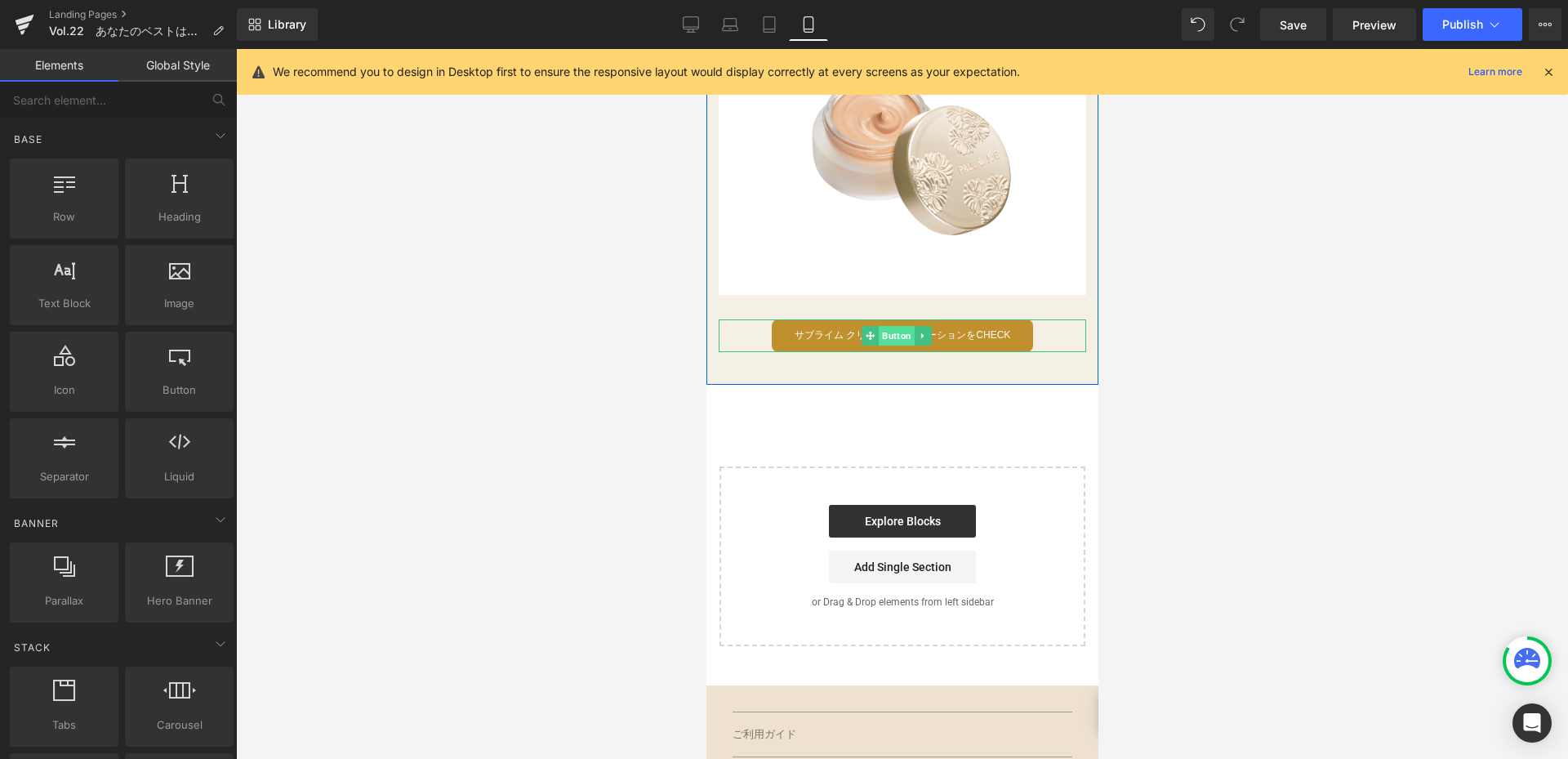
drag, startPoint x: 872, startPoint y: 336, endPoint x: 906, endPoint y: 343, distance: 34.7
click at [872, 336] on span at bounding box center [869, 336] width 17 height 19
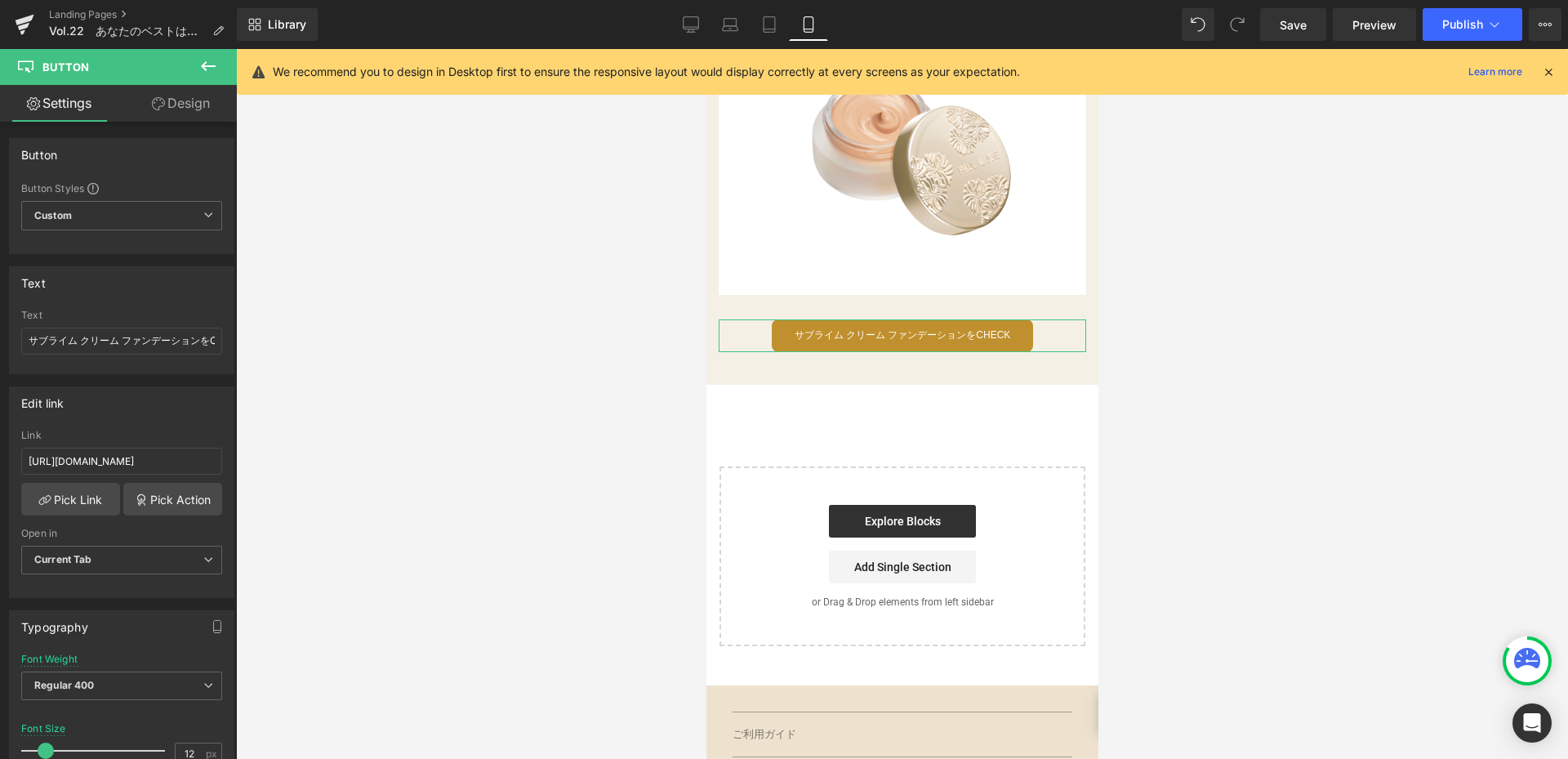
click at [185, 103] on link "Design" at bounding box center [181, 103] width 118 height 37
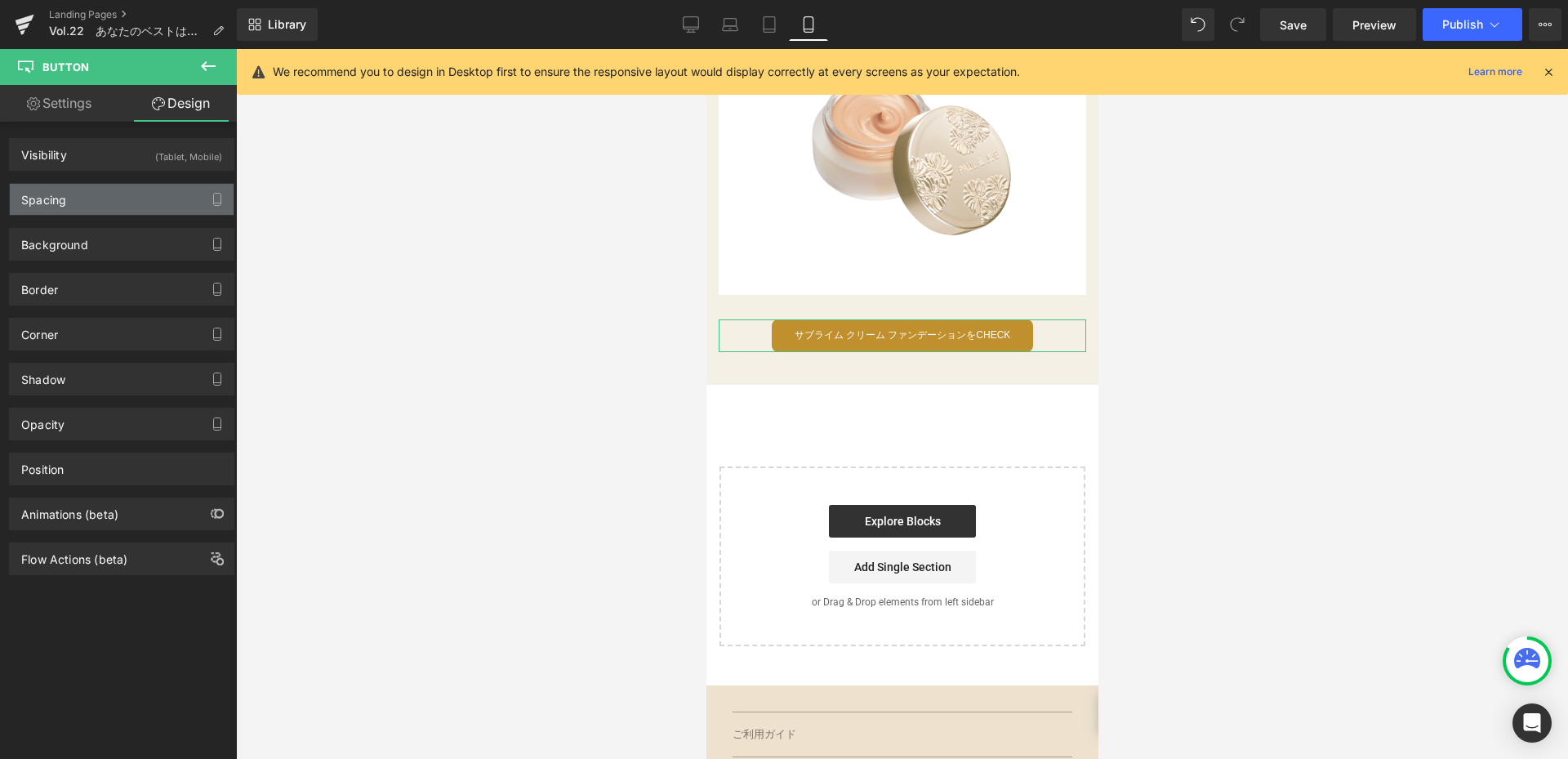
click at [147, 197] on div "Spacing" at bounding box center [121, 199] width 223 height 31
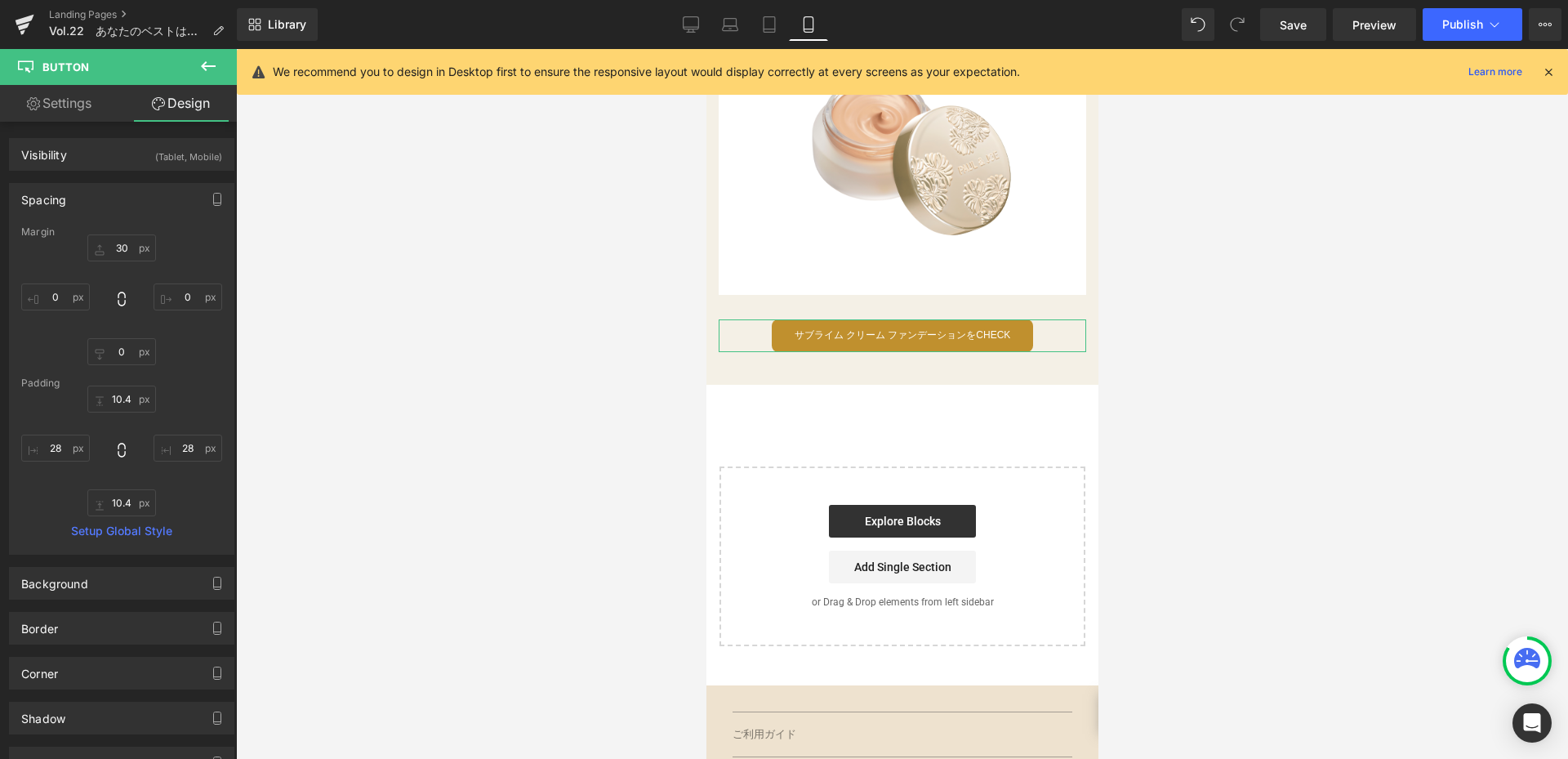
type input "30"
type input "0"
type input "10.4"
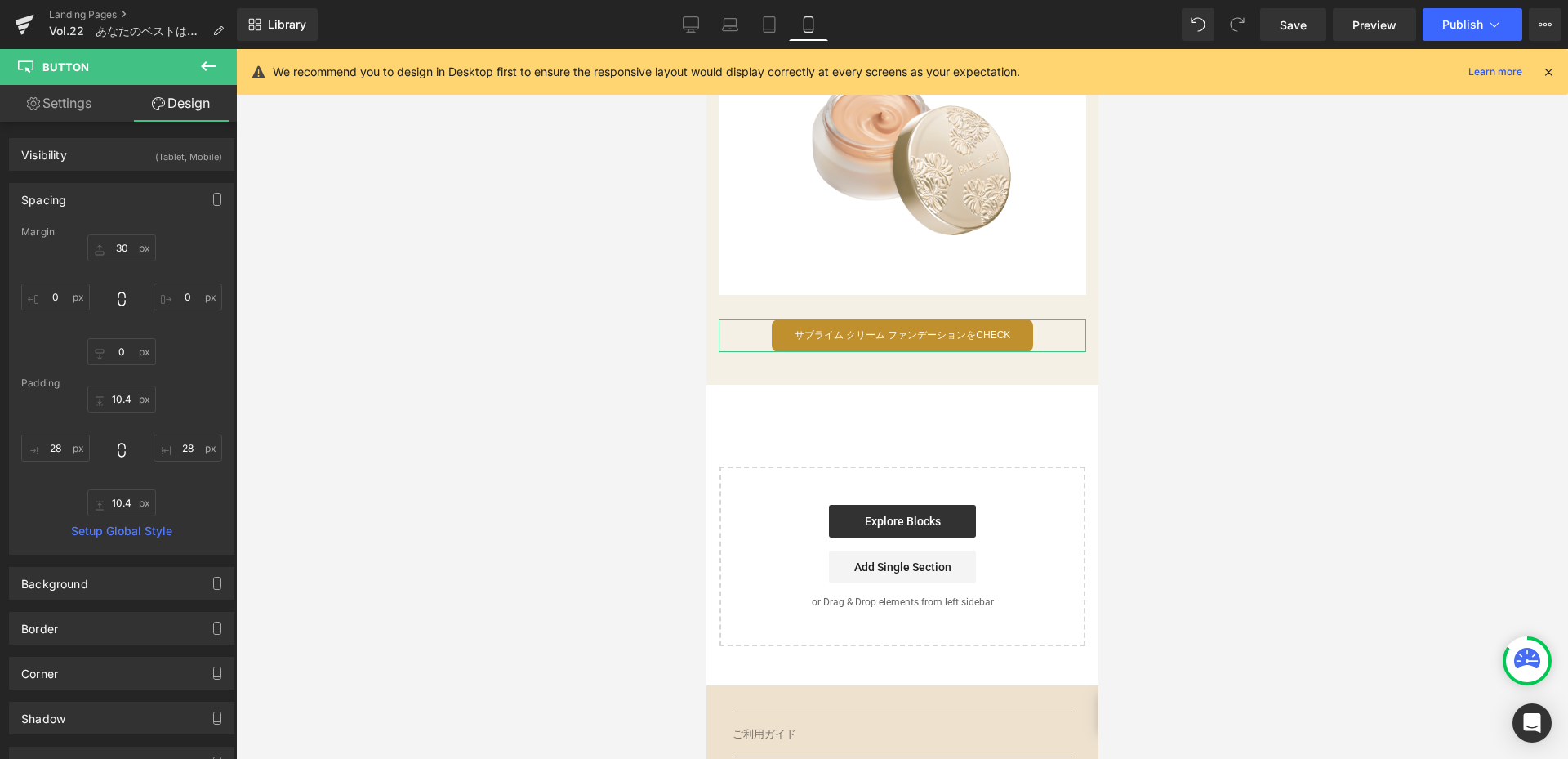
type input "28"
type input "10.4"
type input "28"
click at [131, 237] on div "Margin" at bounding box center [122, 232] width 201 height 12
click at [132, 249] on input "30" at bounding box center [121, 248] width 69 height 27
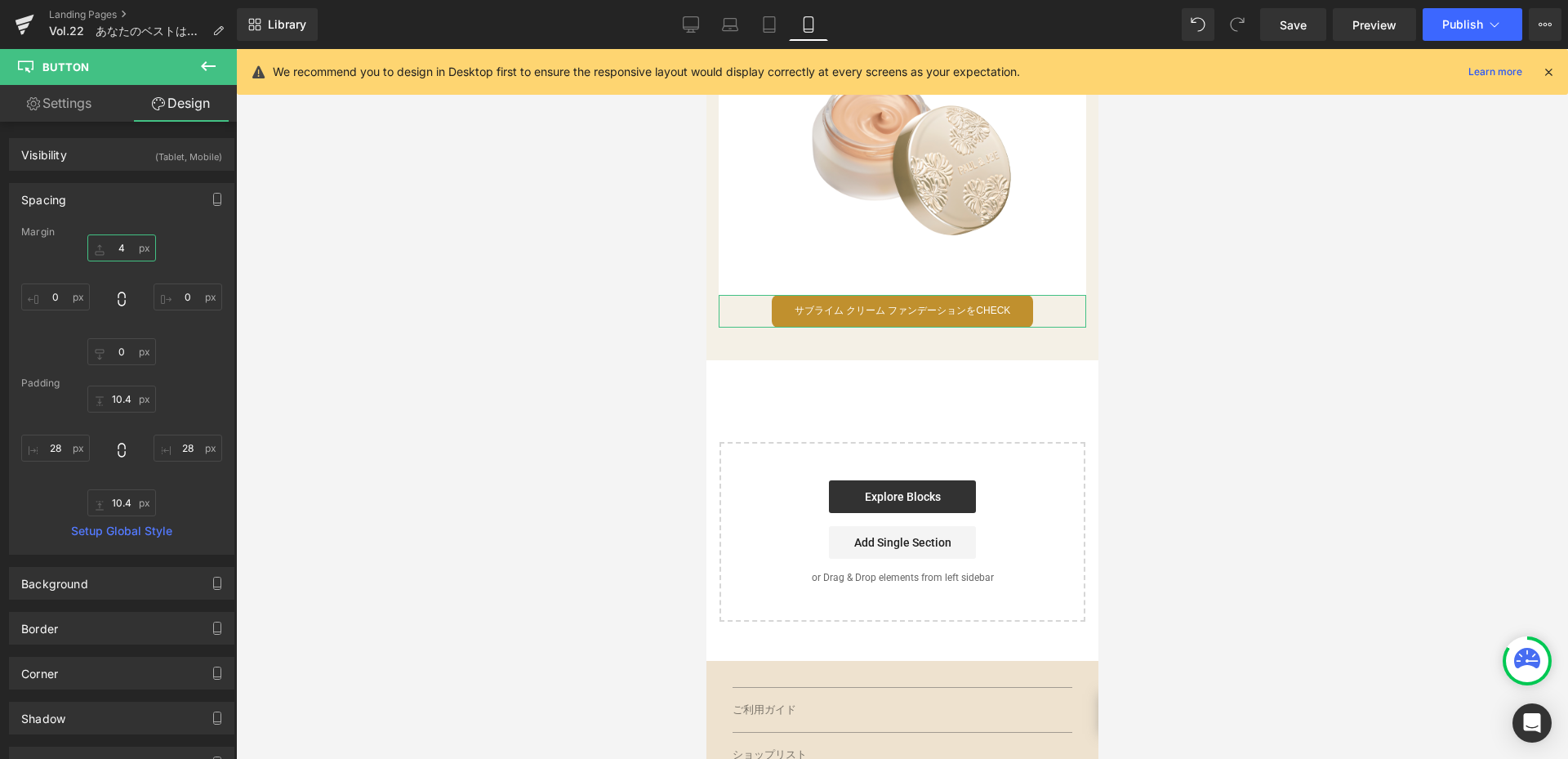
type input "40"
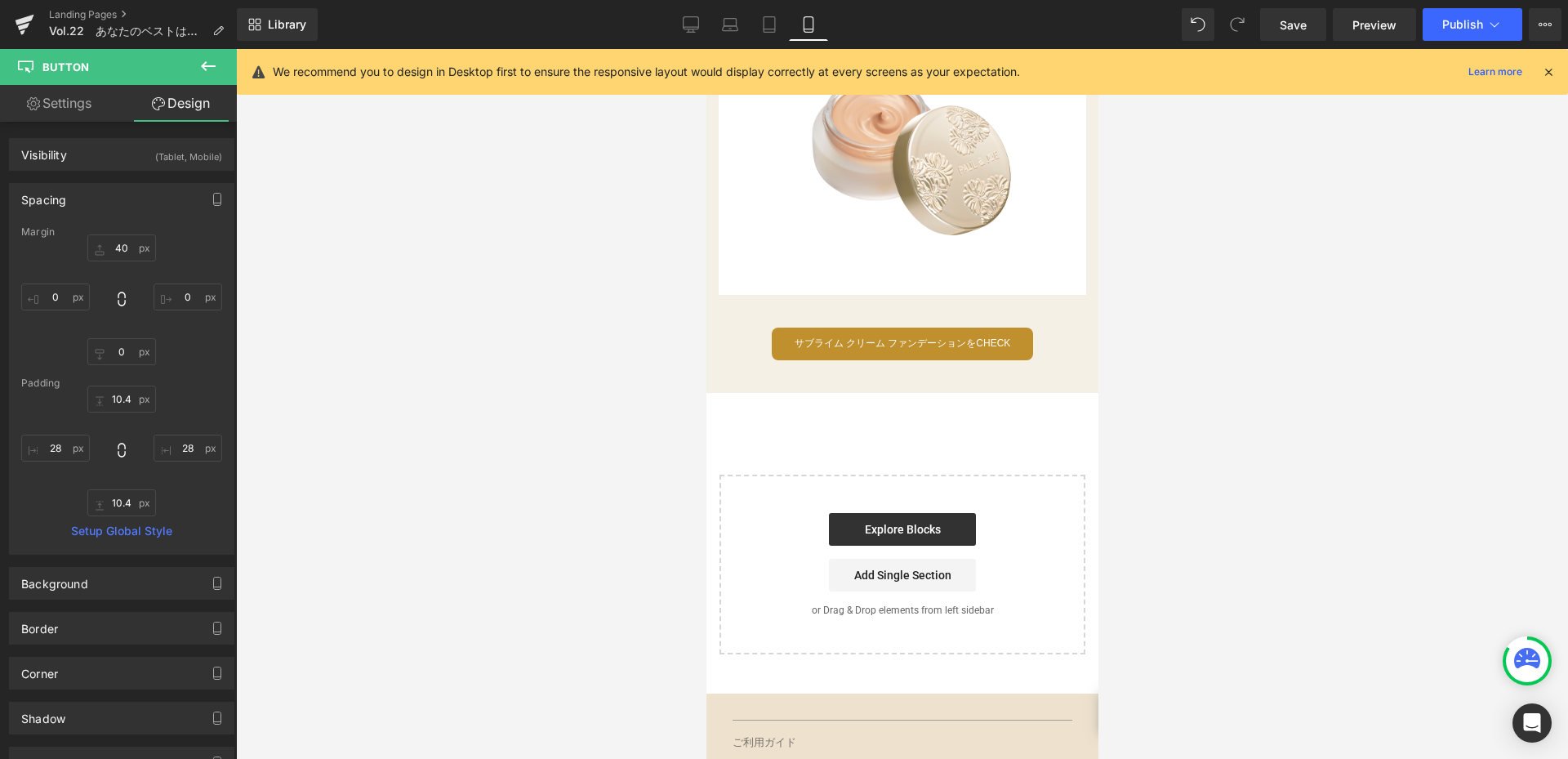
click at [1407, 307] on div at bounding box center [902, 404] width 1332 height 710
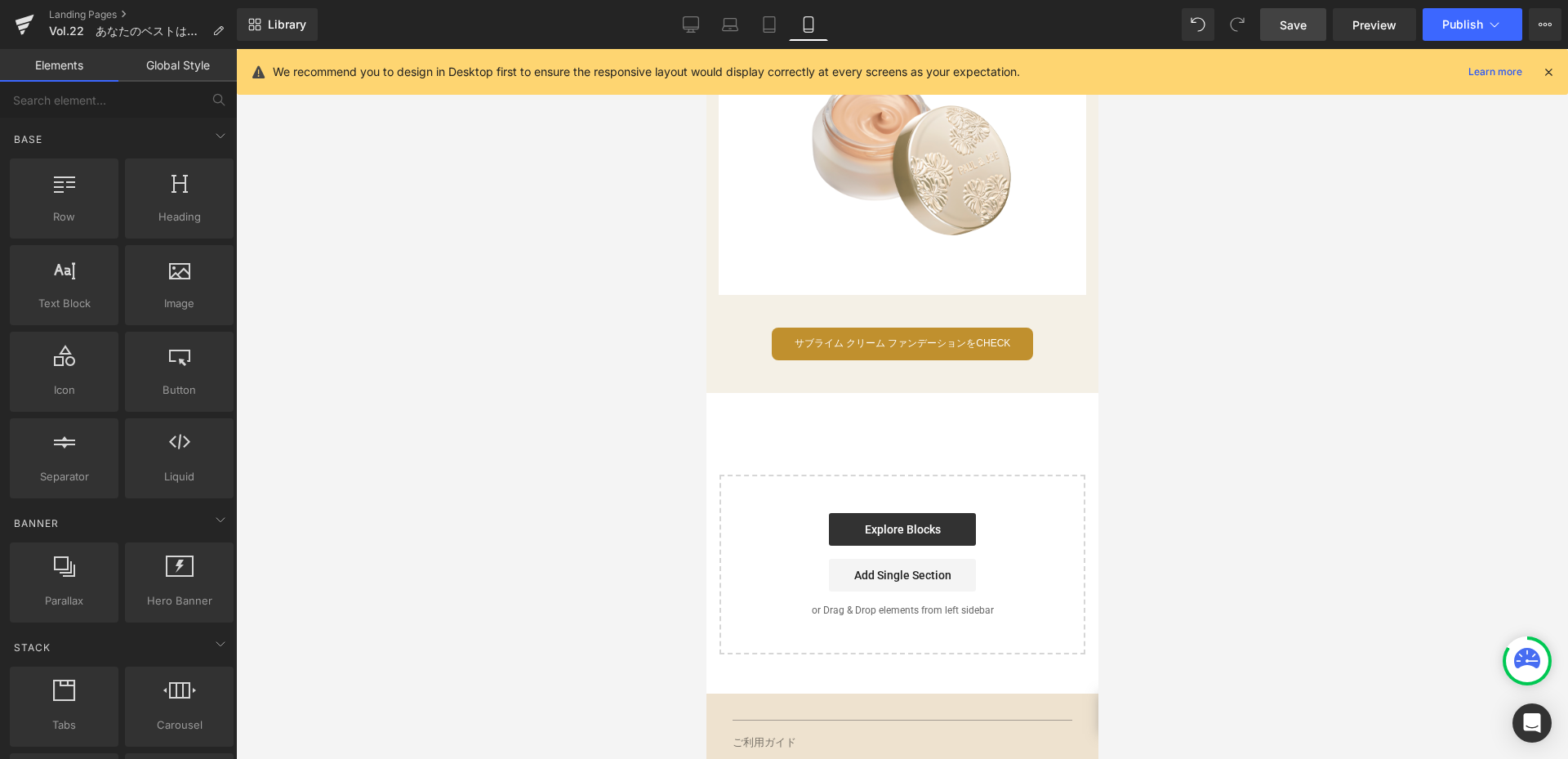
click at [1301, 19] on span "Save" at bounding box center [1293, 25] width 27 height 17
click at [708, 20] on link "Desktop" at bounding box center [690, 24] width 40 height 33
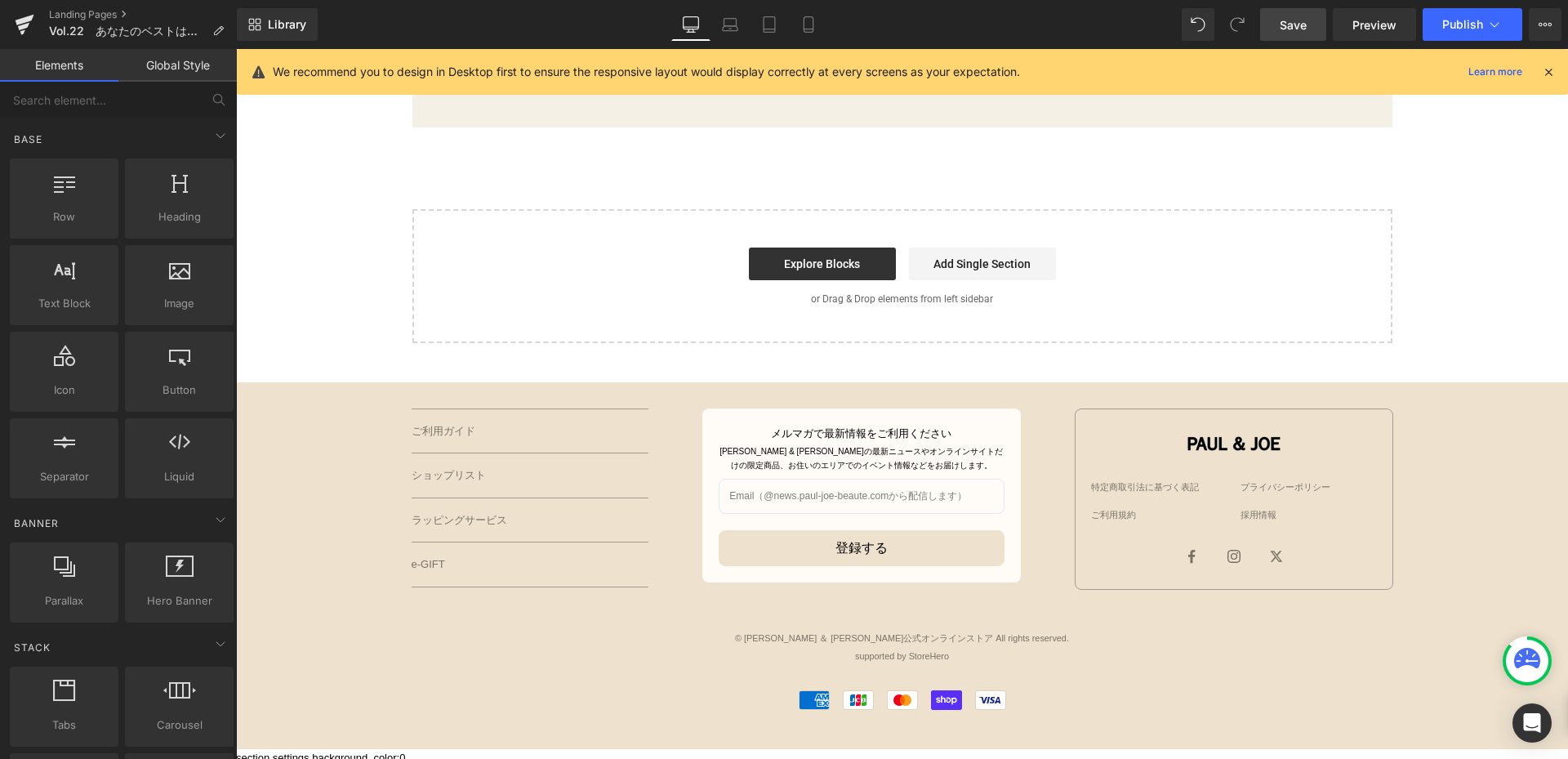
scroll to position [2590, 0]
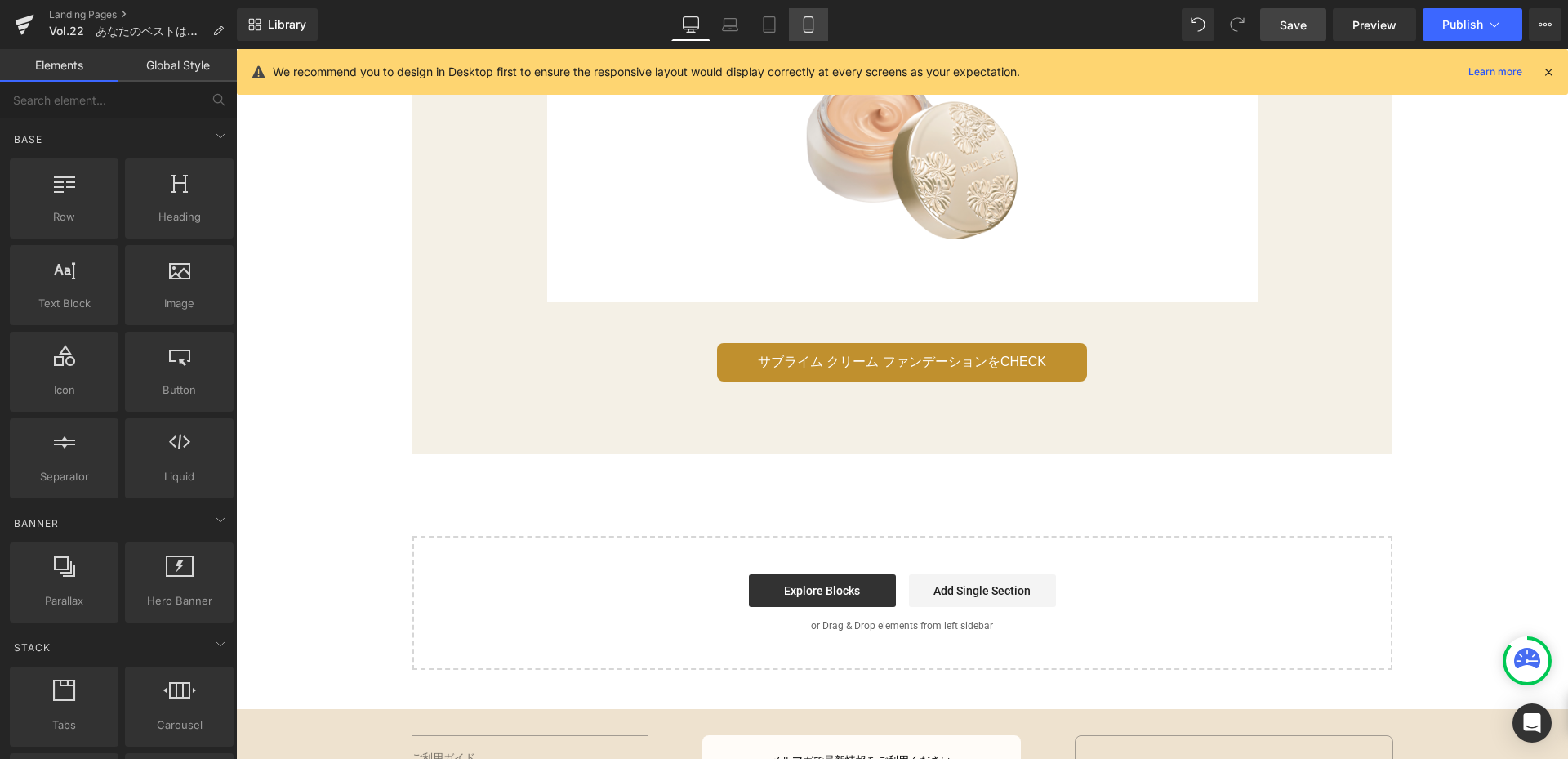
click at [820, 16] on link "Mobile" at bounding box center [808, 24] width 40 height 33
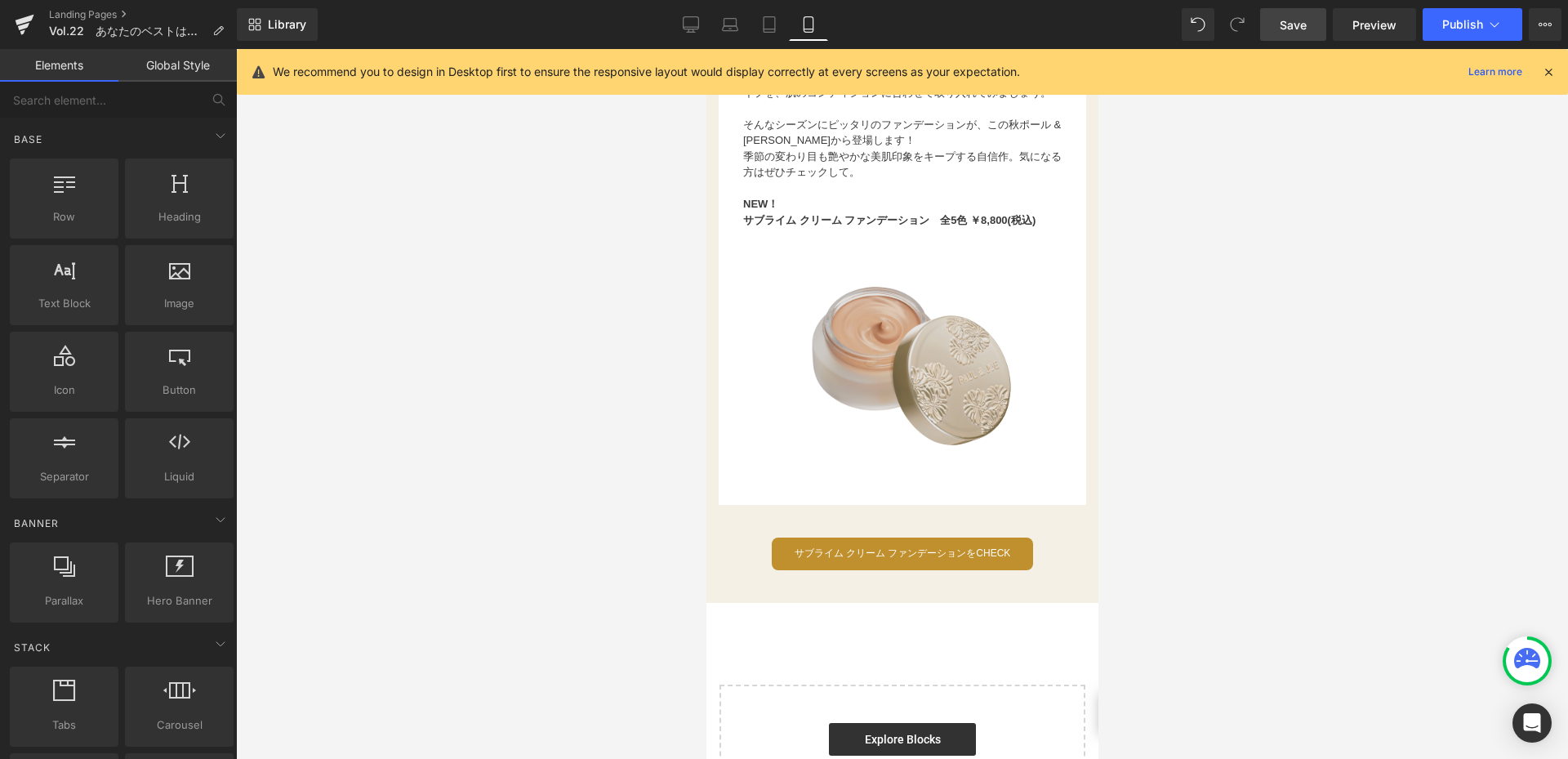
scroll to position [2230, 0]
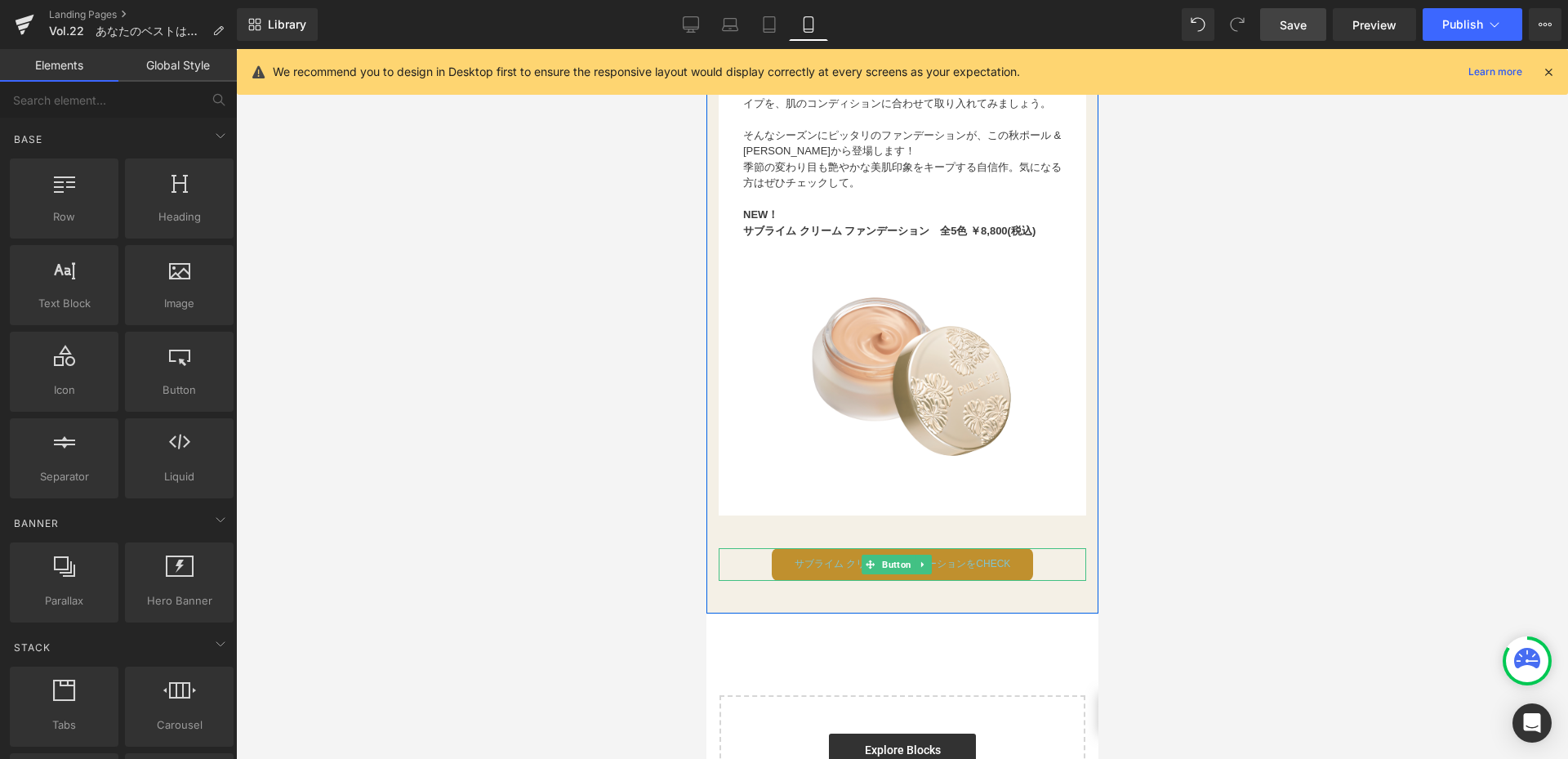
drag, startPoint x: 850, startPoint y: 525, endPoint x: 838, endPoint y: 567, distance: 43.7
click at [838, 567] on span "サブライム クリーム ファンデーションをCHECK" at bounding box center [902, 564] width 217 height 16
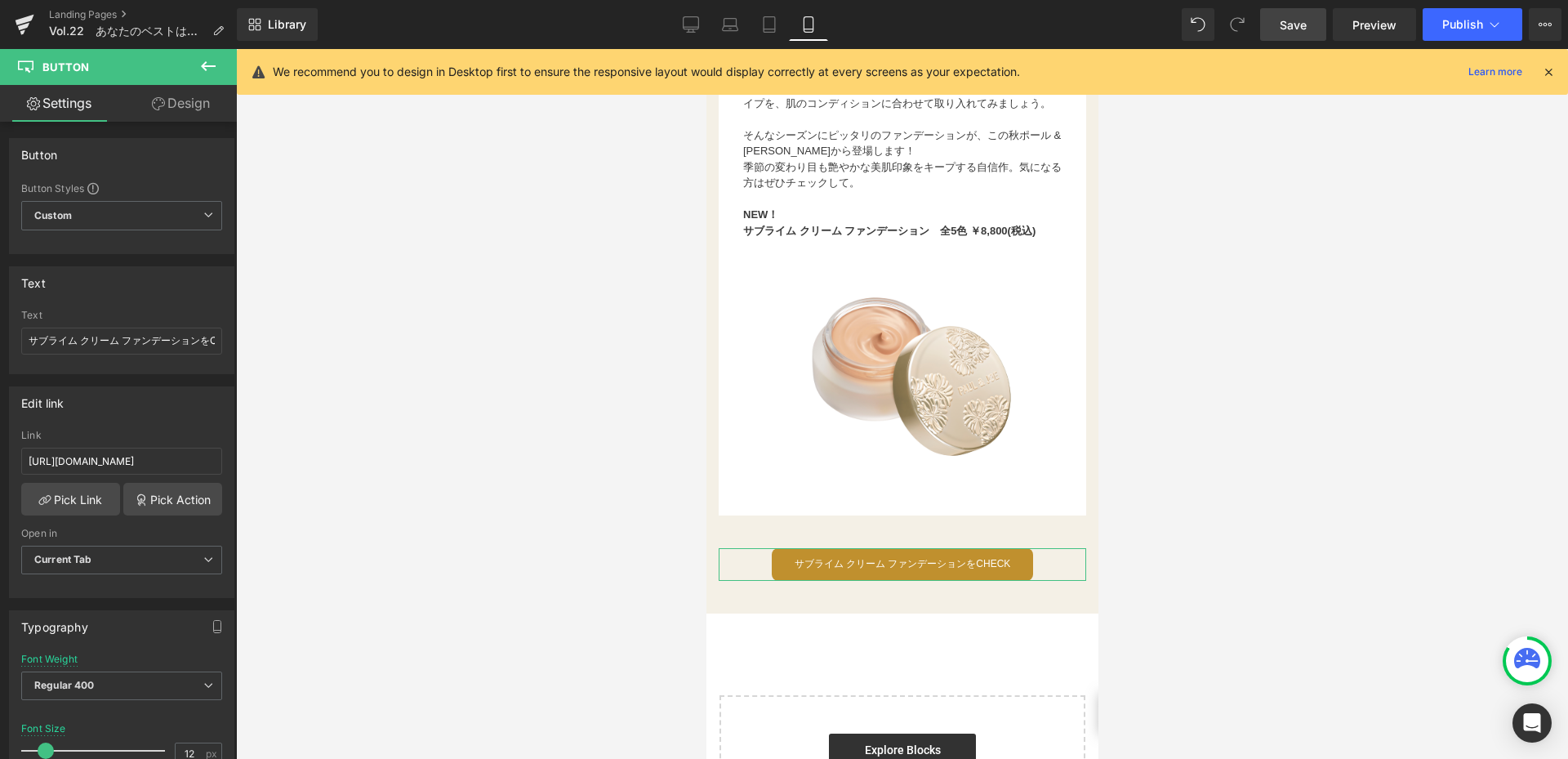
click at [191, 102] on link "Design" at bounding box center [181, 103] width 118 height 37
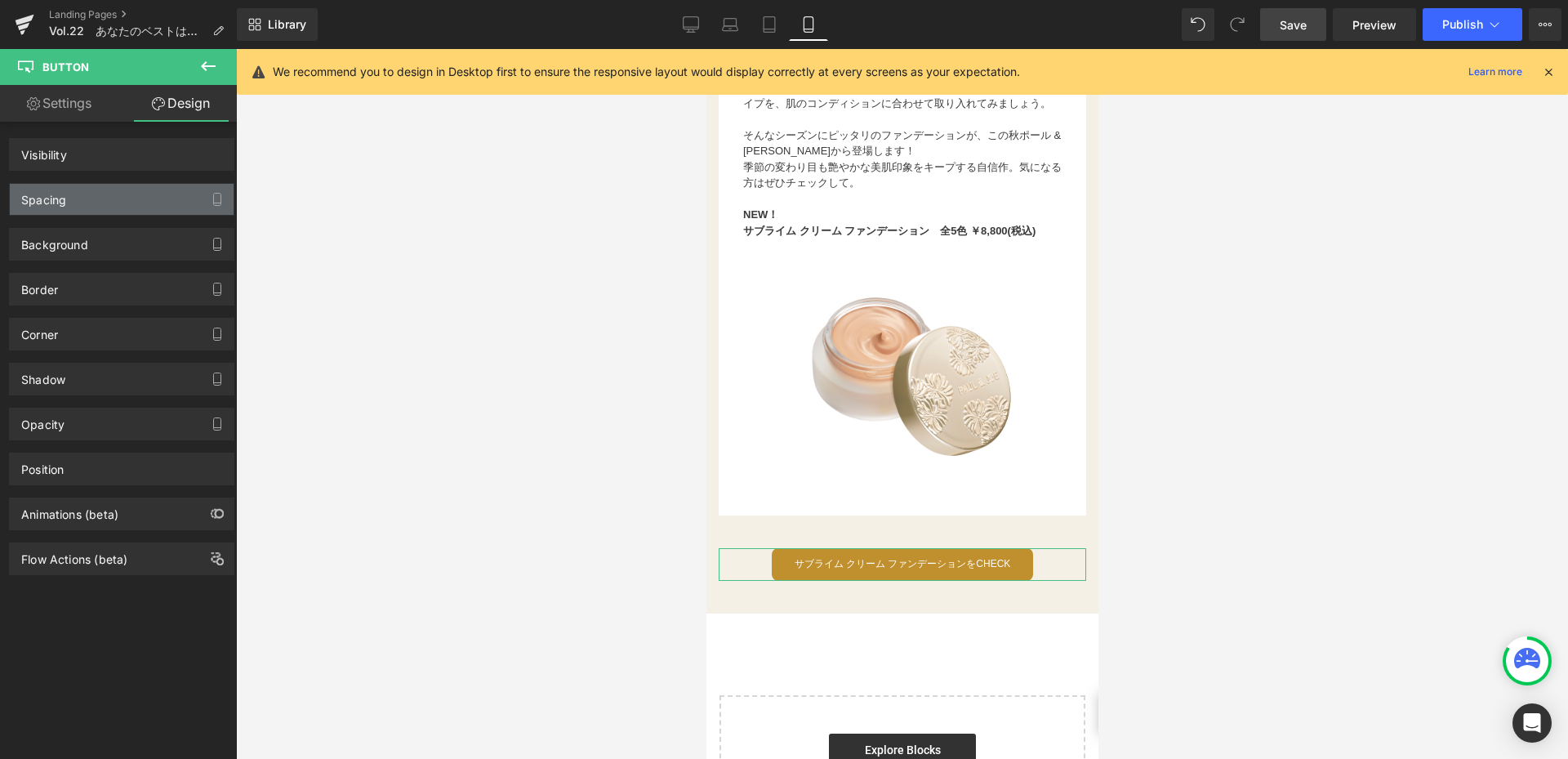
click at [102, 209] on div "Spacing" at bounding box center [121, 199] width 223 height 31
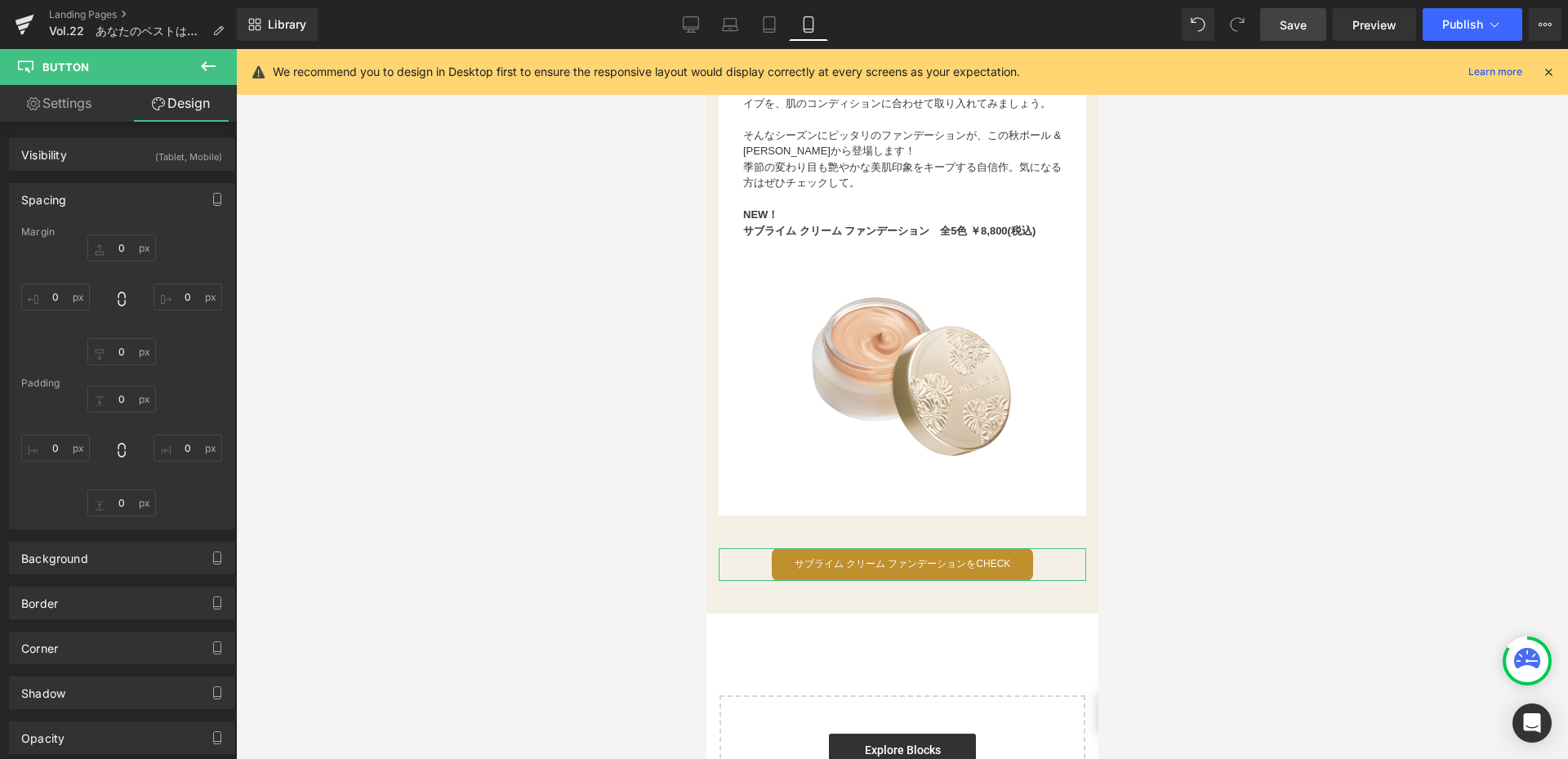
type input "40"
type input "0"
type input "10.4"
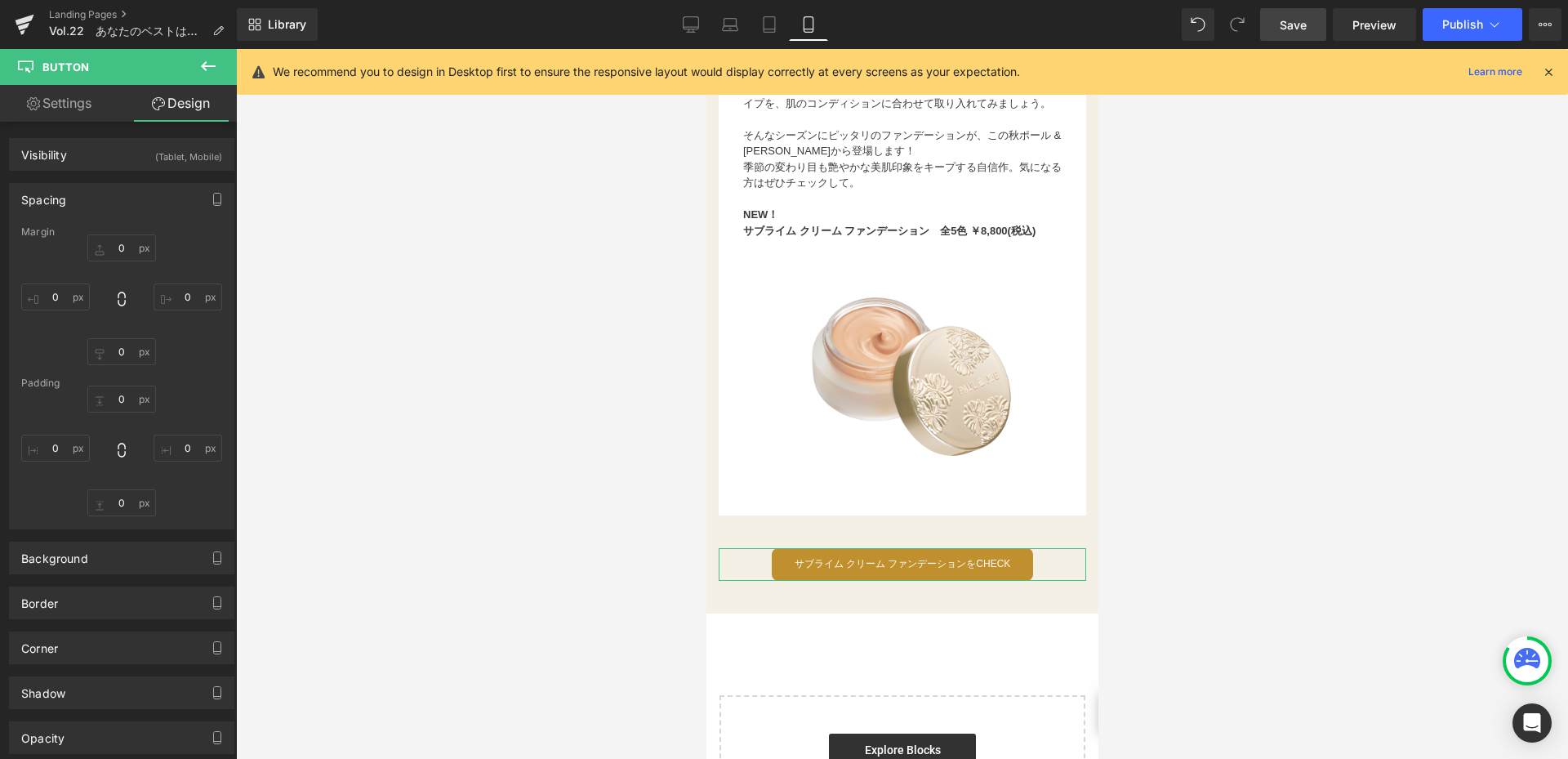
type input "28"
type input "10.4"
type input "28"
click at [138, 255] on input "40" at bounding box center [121, 248] width 69 height 27
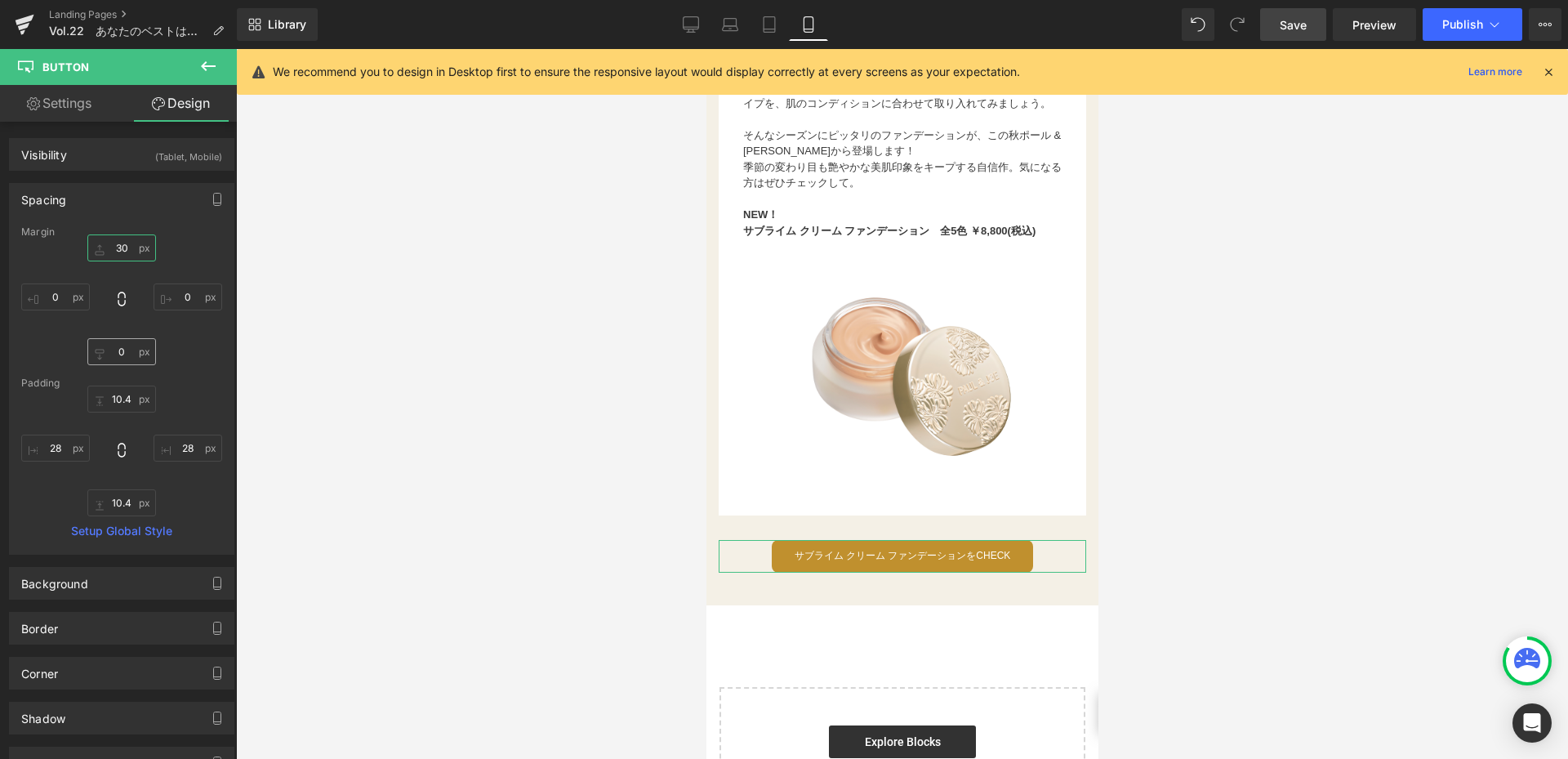
type input "30"
click at [135, 351] on input "0" at bounding box center [121, 352] width 69 height 27
type input "10"
click at [1279, 29] on link "Save" at bounding box center [1292, 24] width 66 height 33
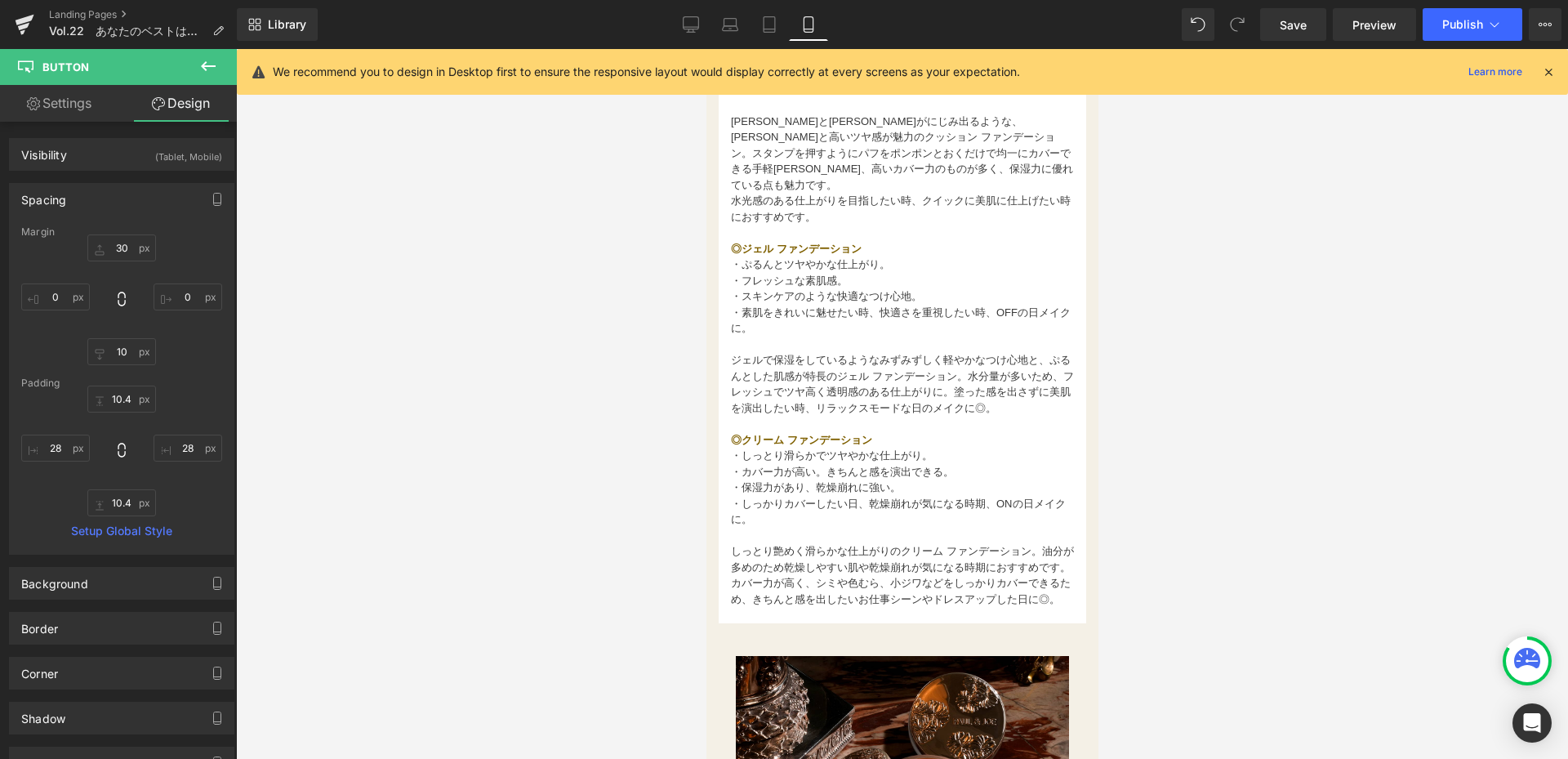
scroll to position [1168, 0]
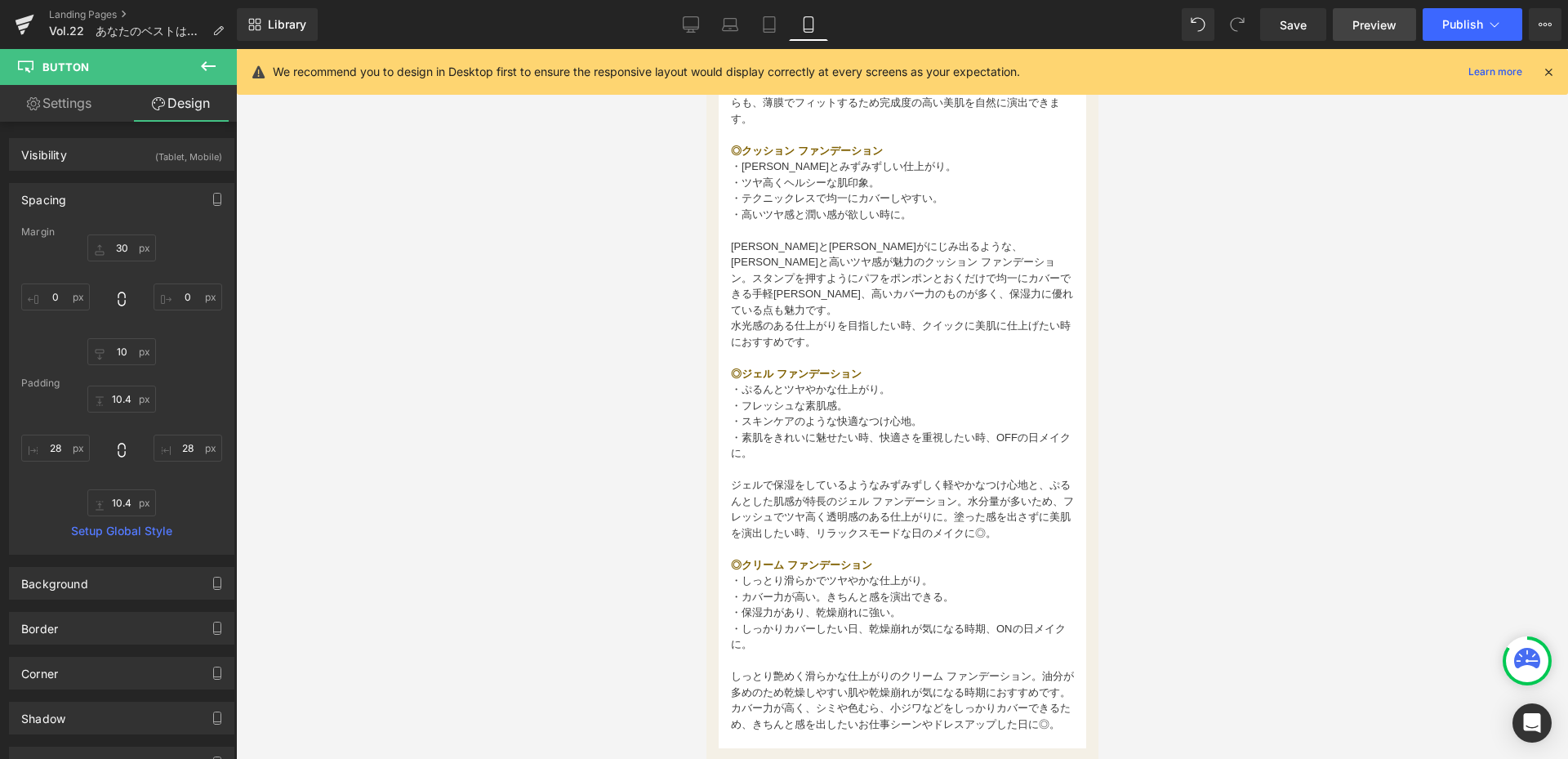
click at [1387, 23] on span "Preview" at bounding box center [1375, 25] width 44 height 17
click at [5, 30] on link at bounding box center [24, 24] width 49 height 49
